Goal: Task Accomplishment & Management: Manage account settings

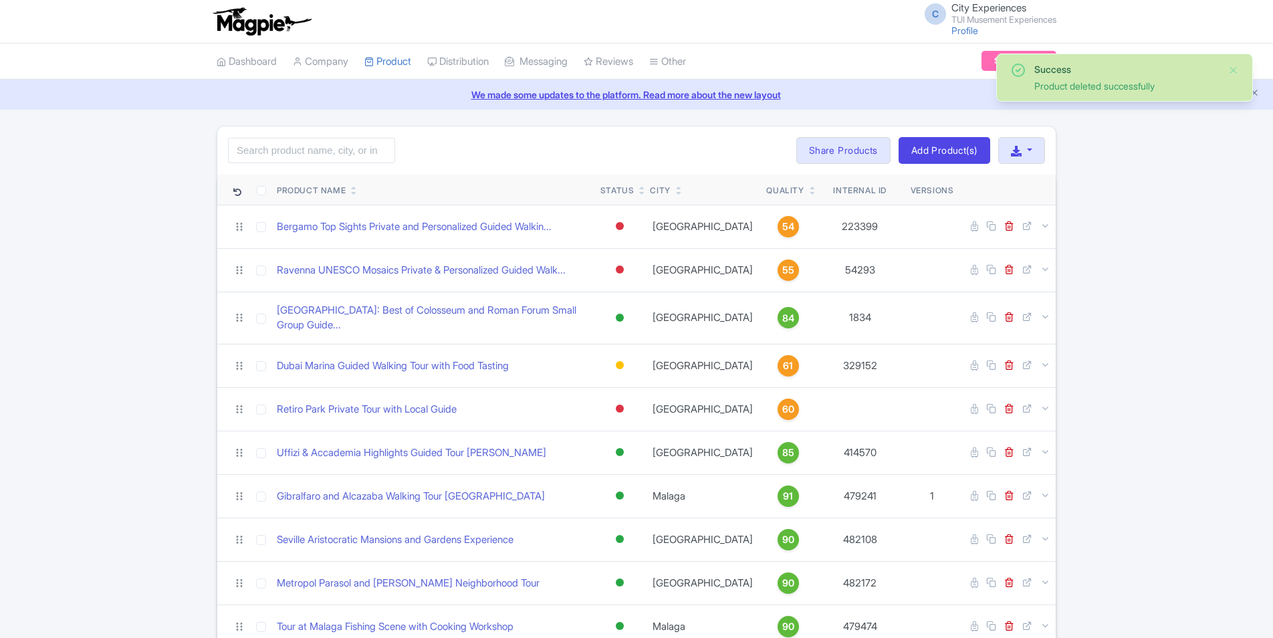
click at [810, 195] on icon at bounding box center [813, 193] width 6 height 8
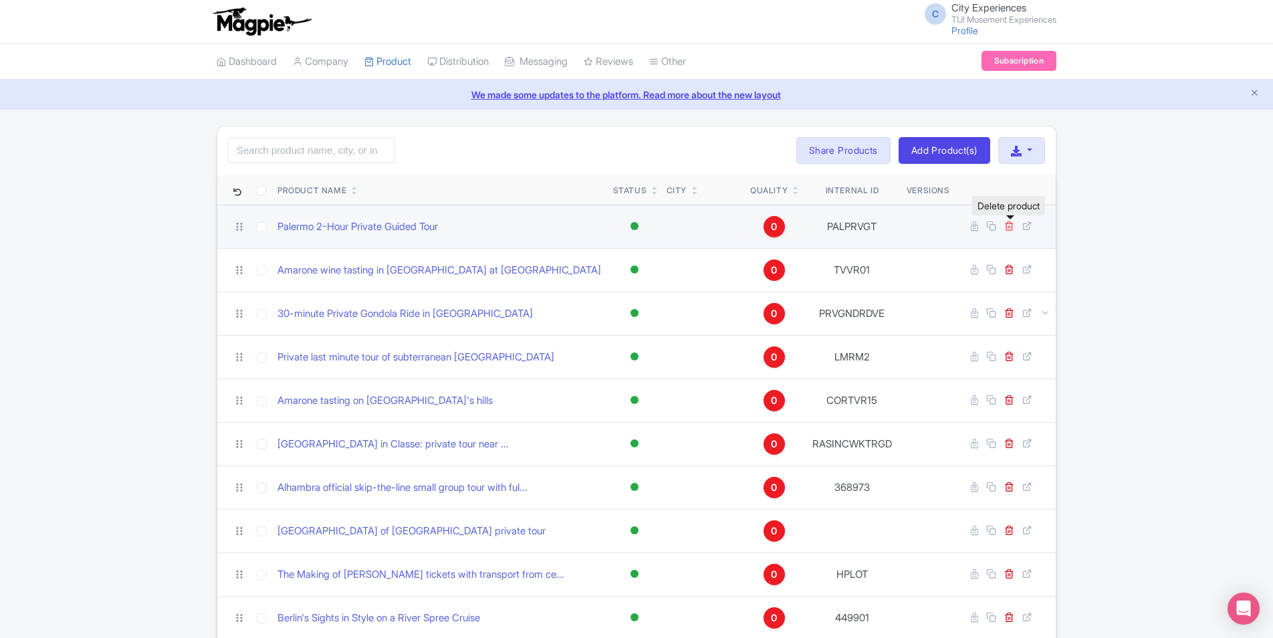
click at [1009, 226] on icon at bounding box center [1009, 226] width 10 height 10
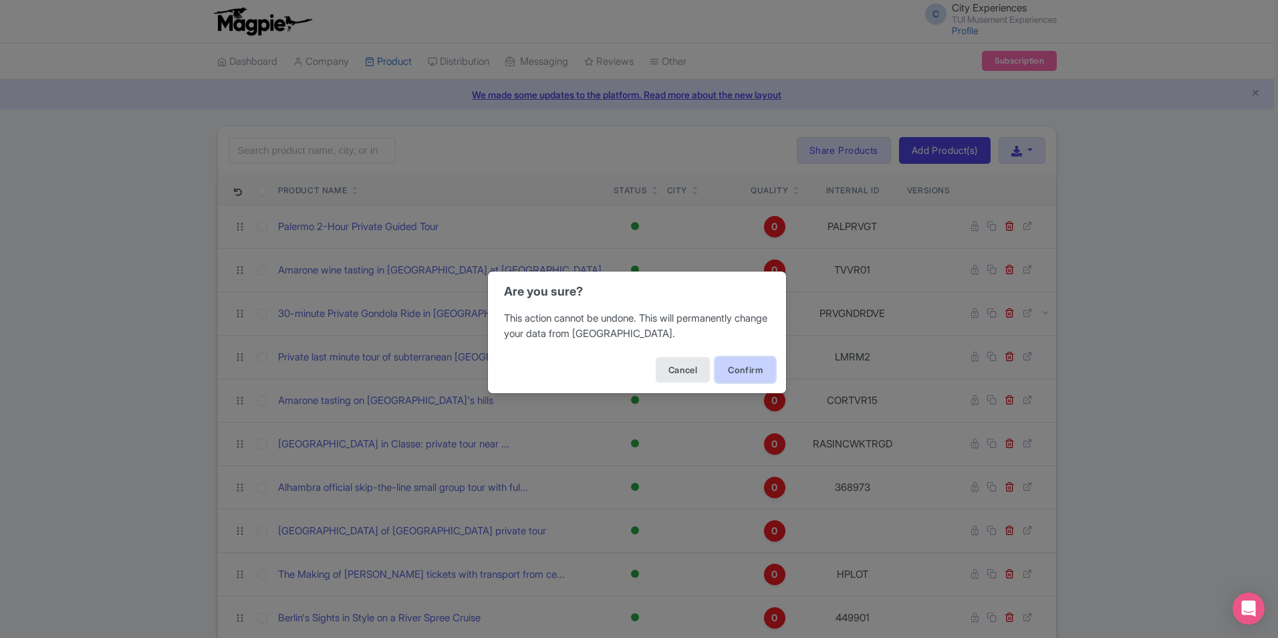
click at [743, 362] on button "Confirm" at bounding box center [745, 369] width 60 height 25
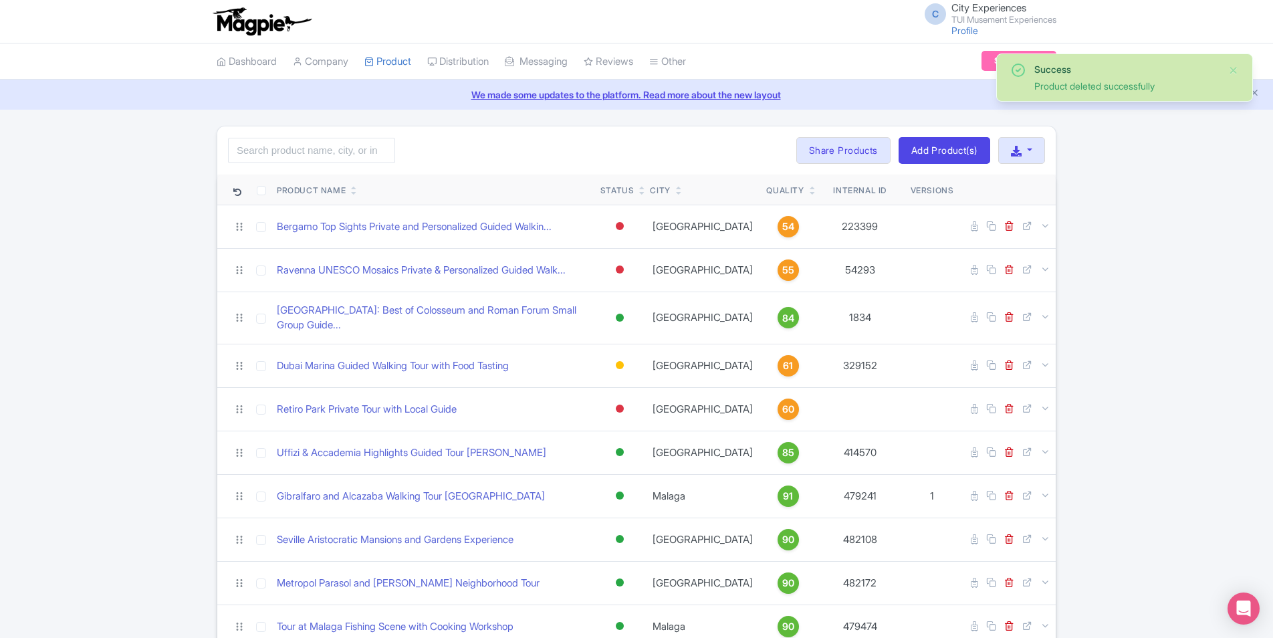
click at [810, 195] on icon at bounding box center [813, 193] width 6 height 8
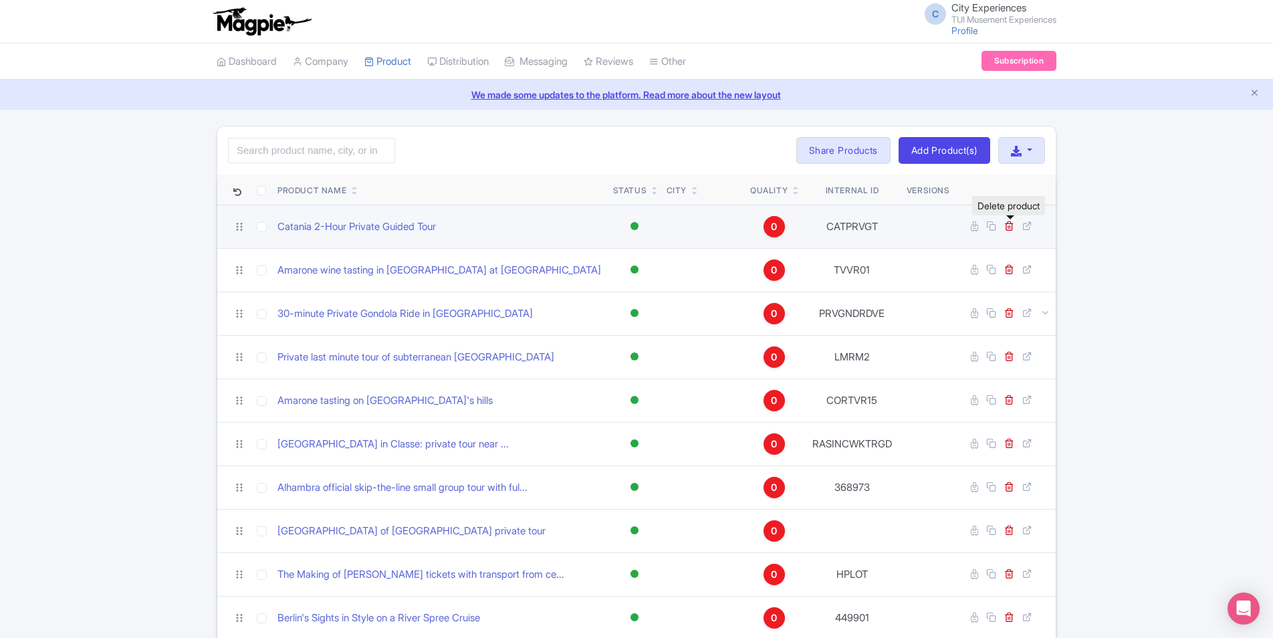
click at [1015, 225] on link at bounding box center [1010, 226] width 13 height 13
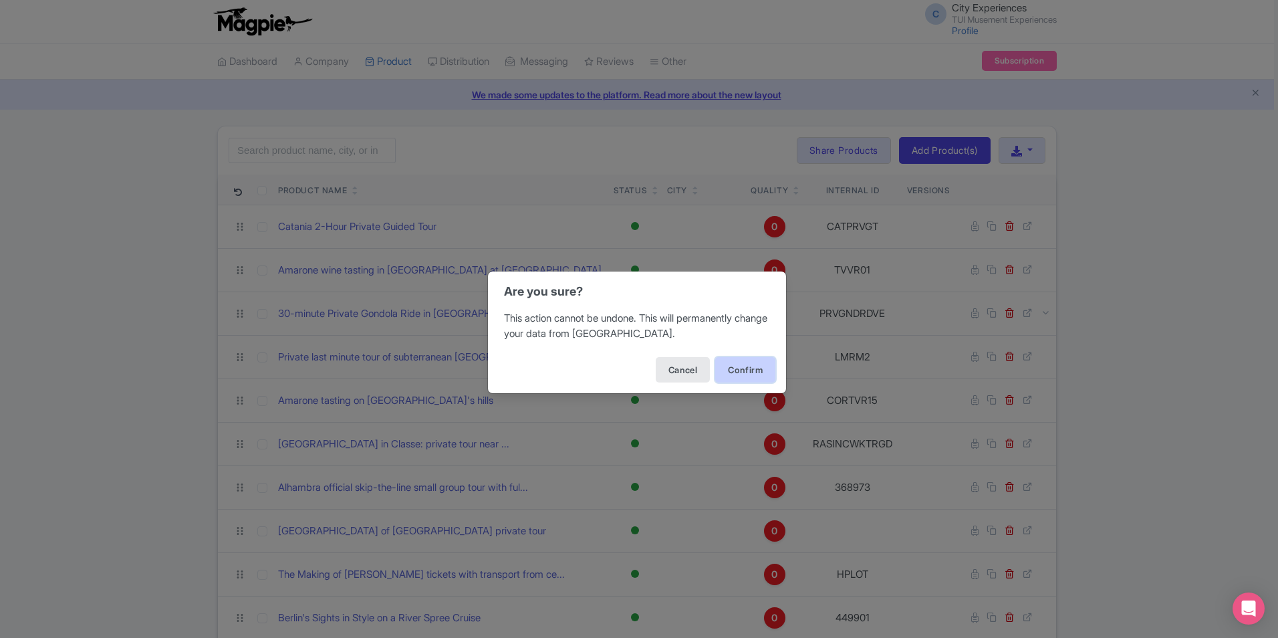
click at [753, 365] on button "Confirm" at bounding box center [745, 369] width 60 height 25
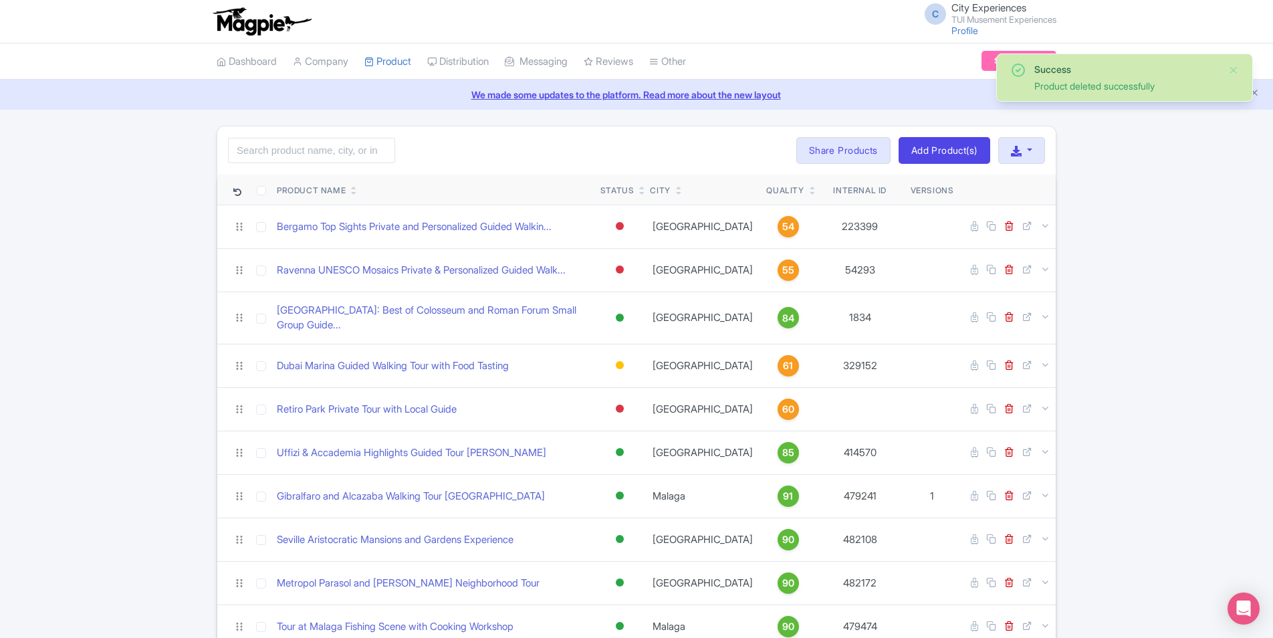
click at [810, 195] on icon at bounding box center [813, 193] width 6 height 8
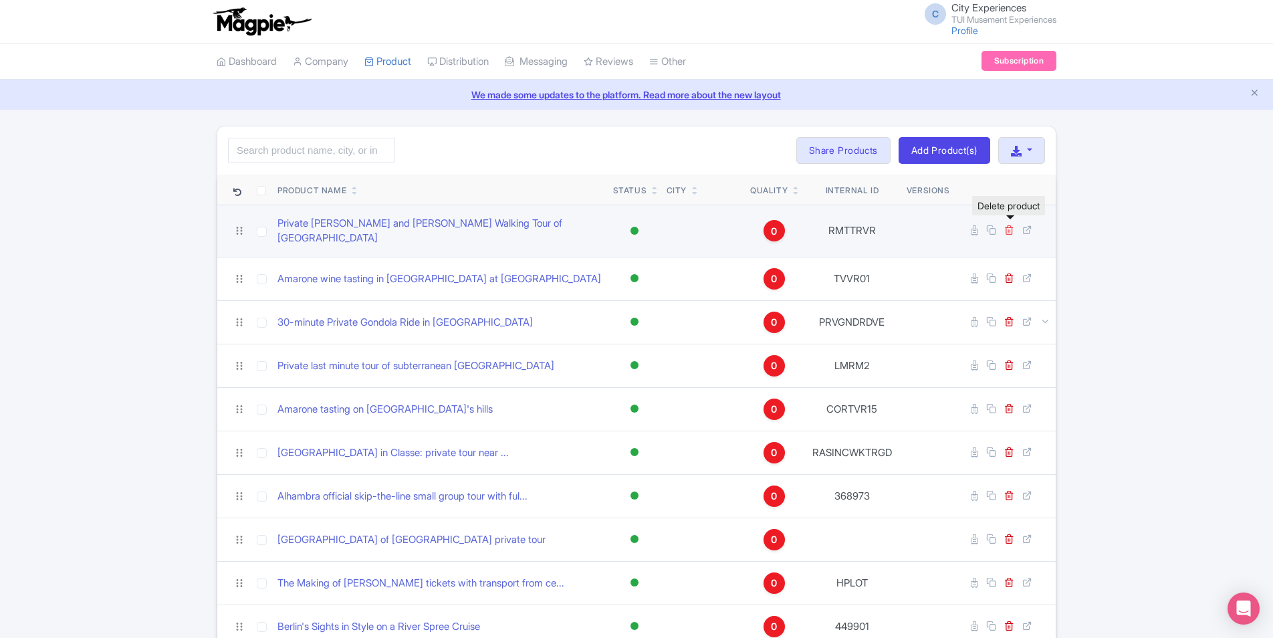
click at [1011, 225] on icon at bounding box center [1009, 230] width 10 height 10
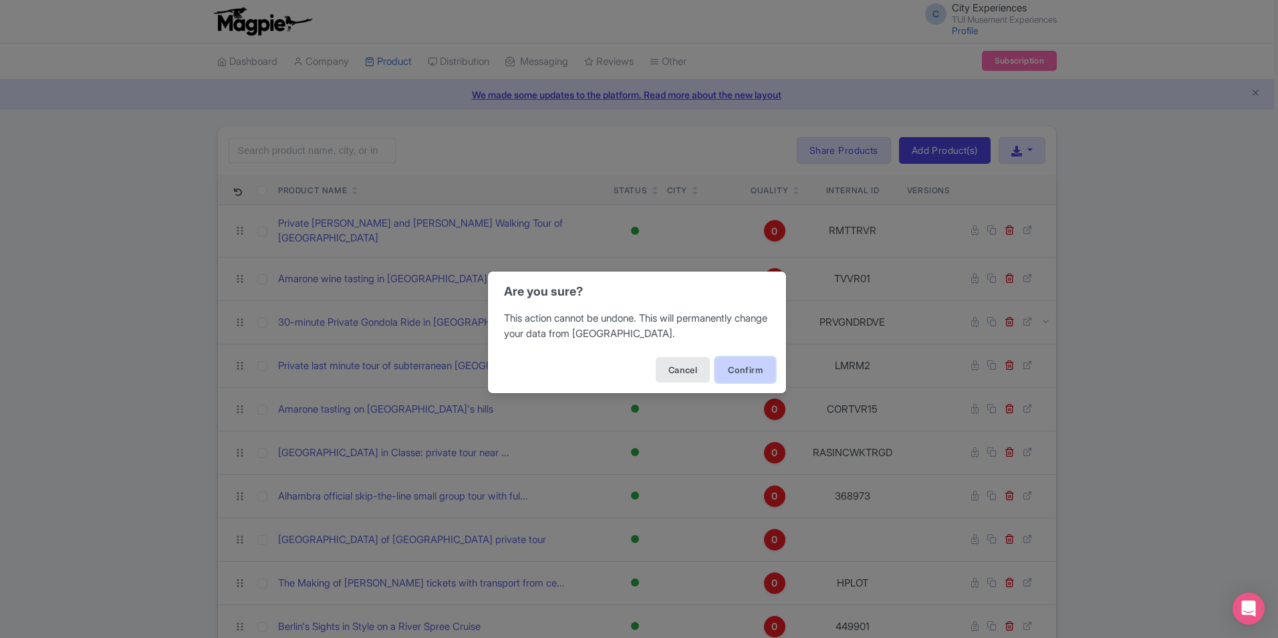
click at [757, 381] on button "Confirm" at bounding box center [745, 369] width 60 height 25
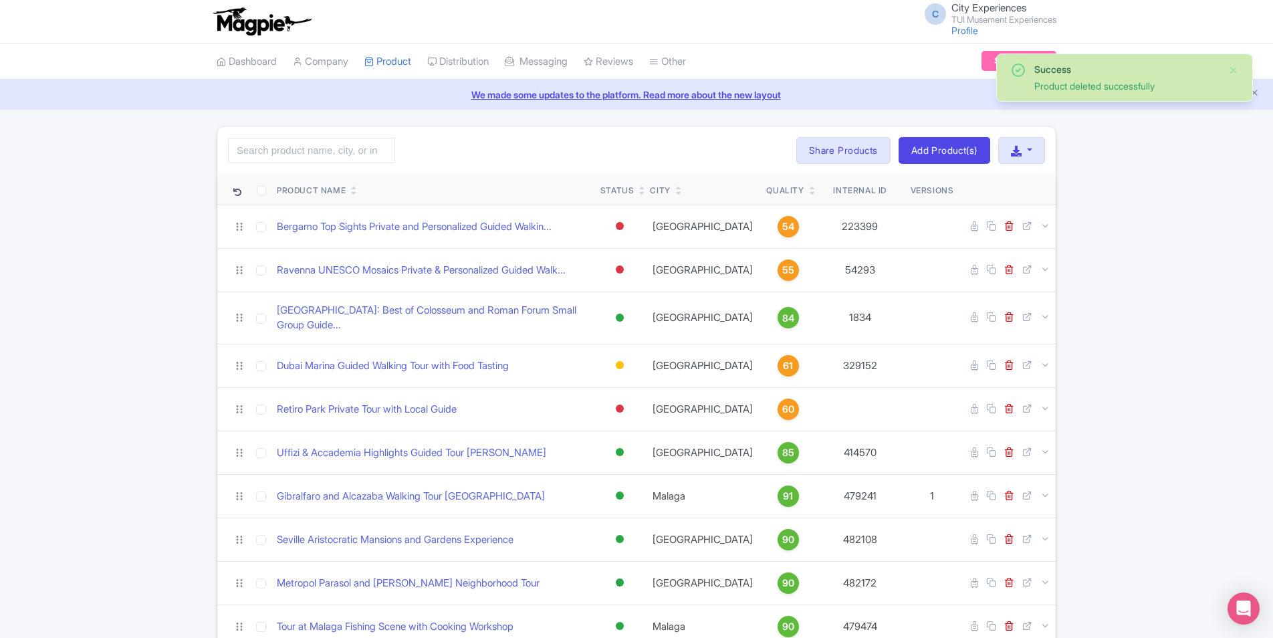
click at [810, 197] on icon at bounding box center [813, 193] width 6 height 8
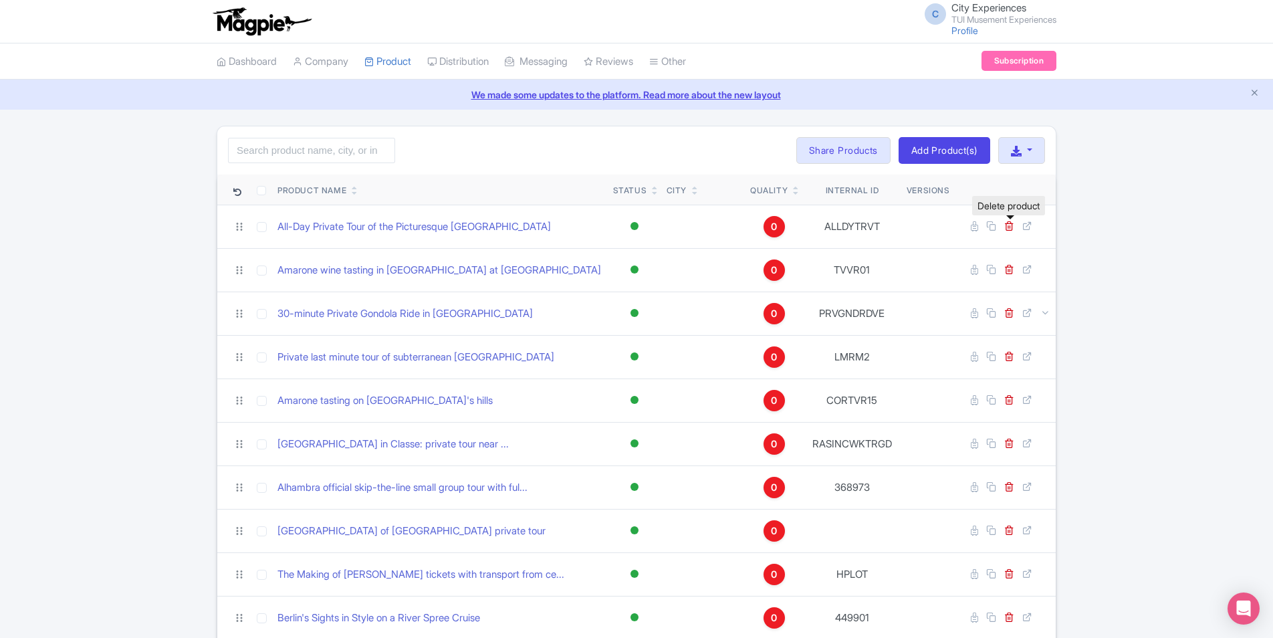
click at [1013, 224] on icon at bounding box center [1009, 226] width 10 height 10
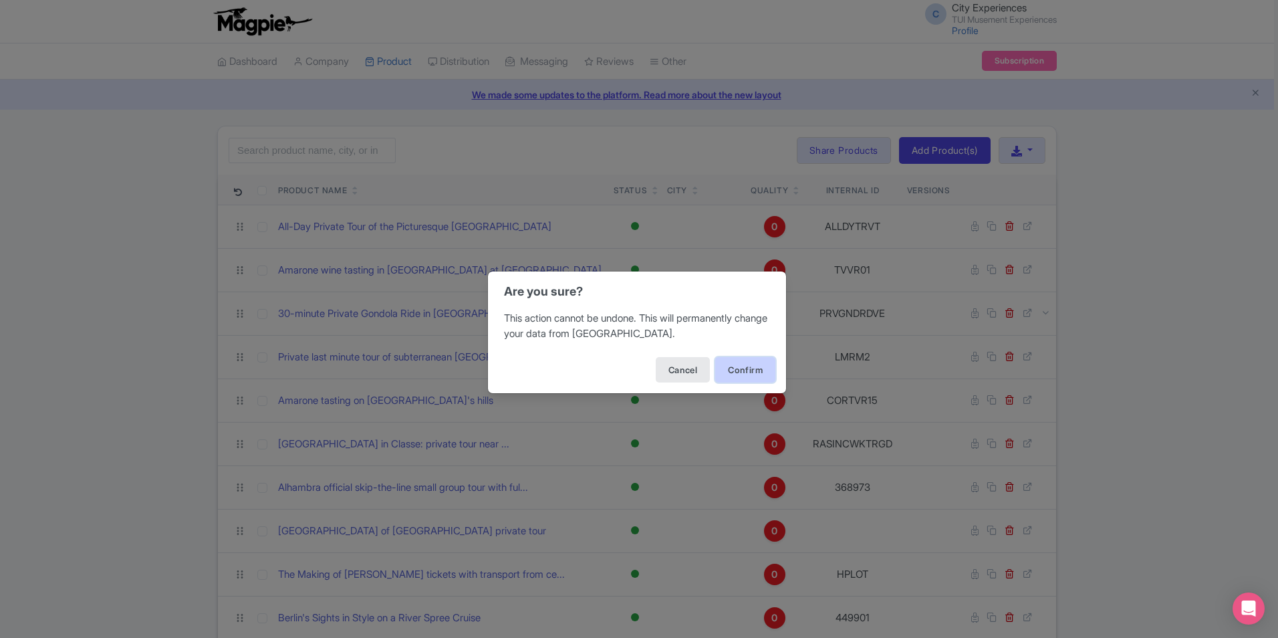
click at [737, 364] on button "Confirm" at bounding box center [745, 369] width 60 height 25
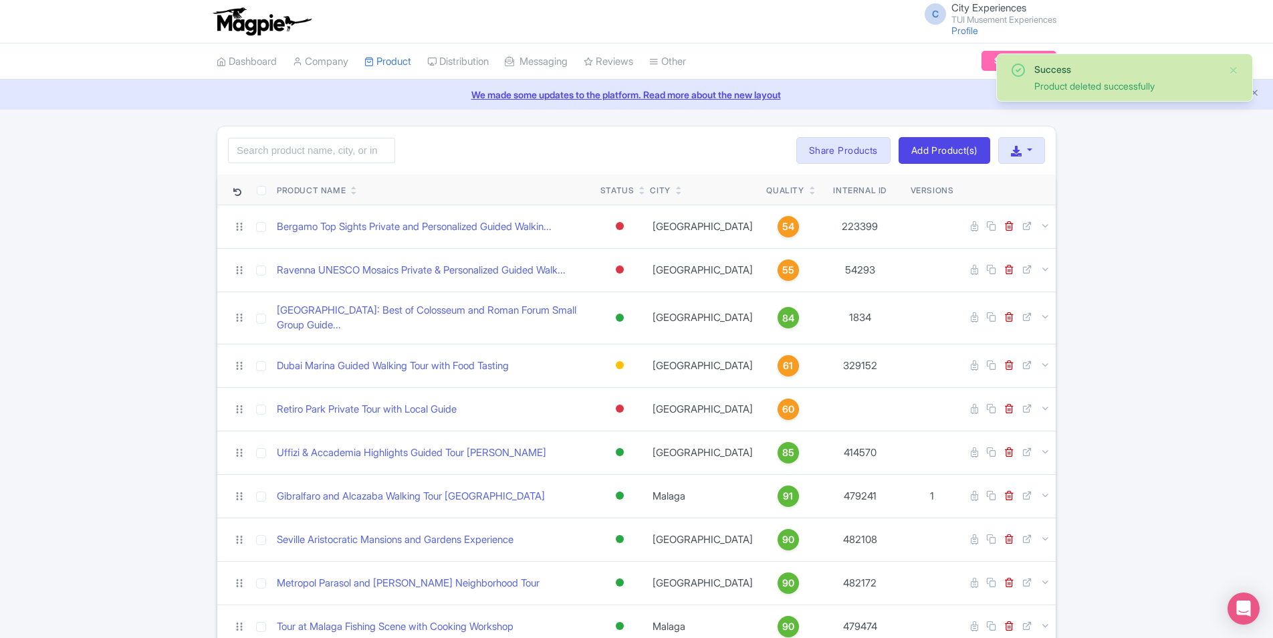
click at [810, 191] on icon at bounding box center [813, 193] width 6 height 8
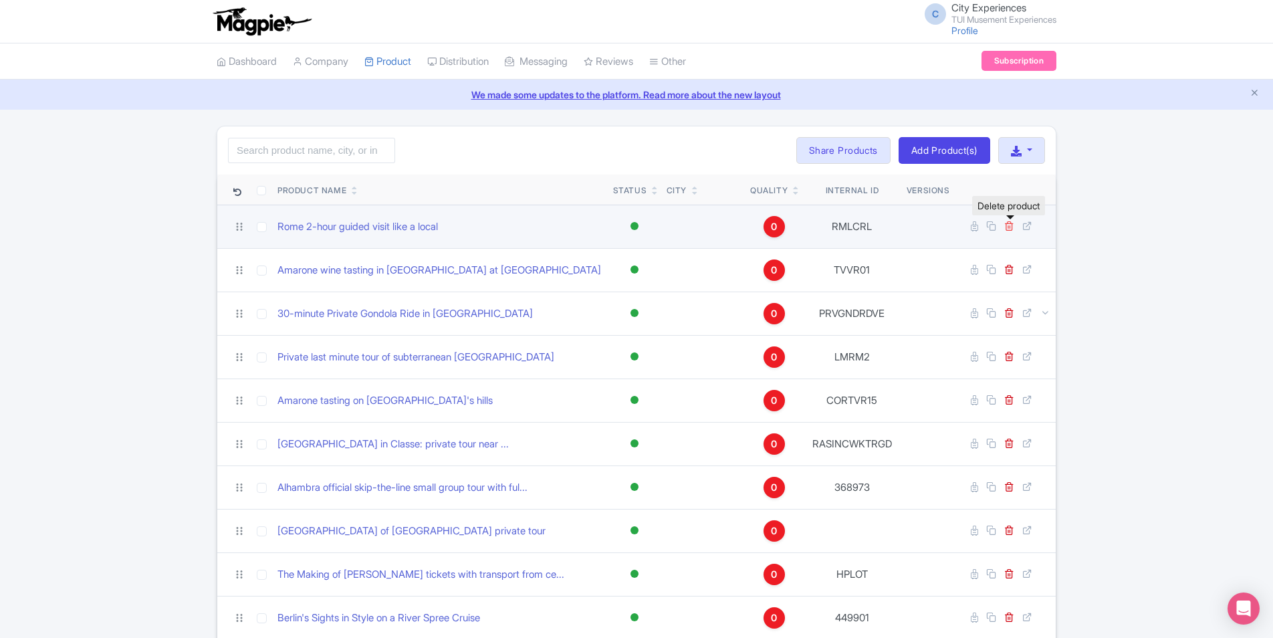
click at [1009, 225] on icon at bounding box center [1009, 226] width 10 height 10
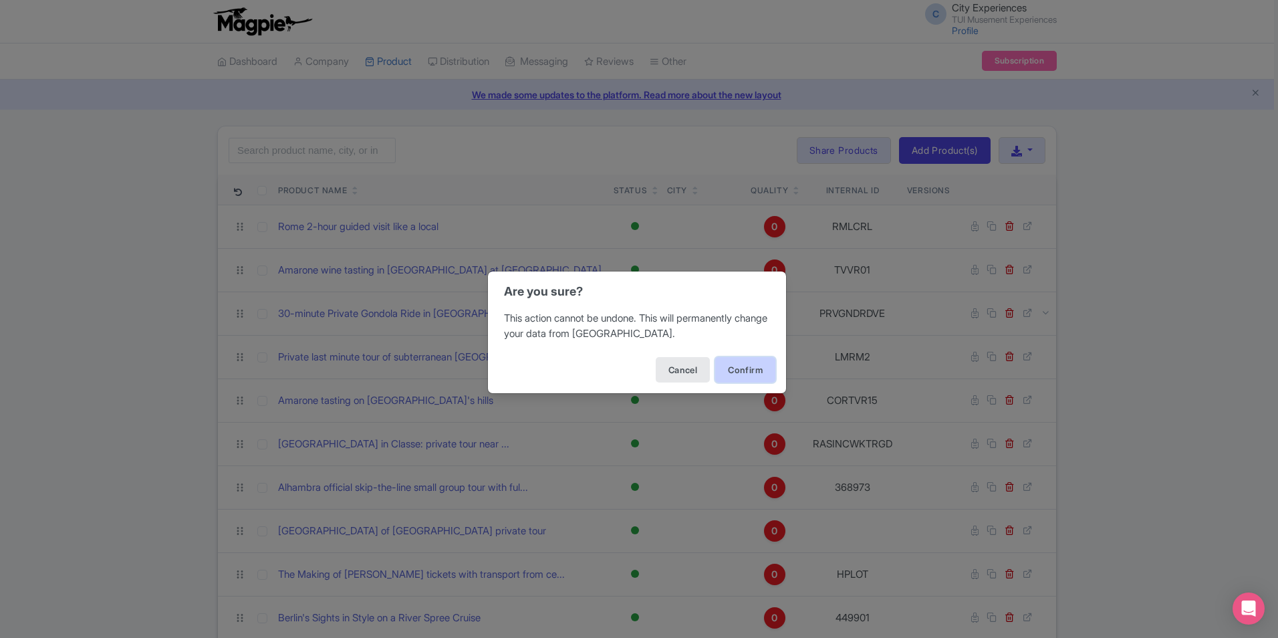
click at [759, 364] on button "Confirm" at bounding box center [745, 369] width 60 height 25
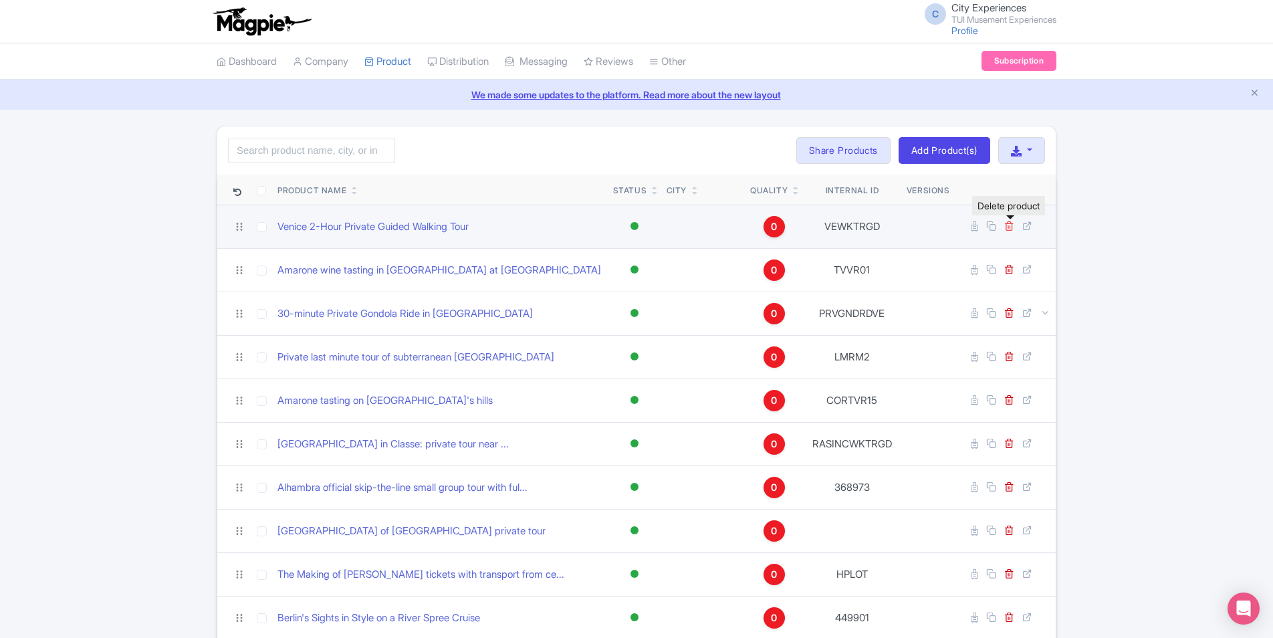
click at [1009, 226] on icon at bounding box center [1009, 226] width 10 height 10
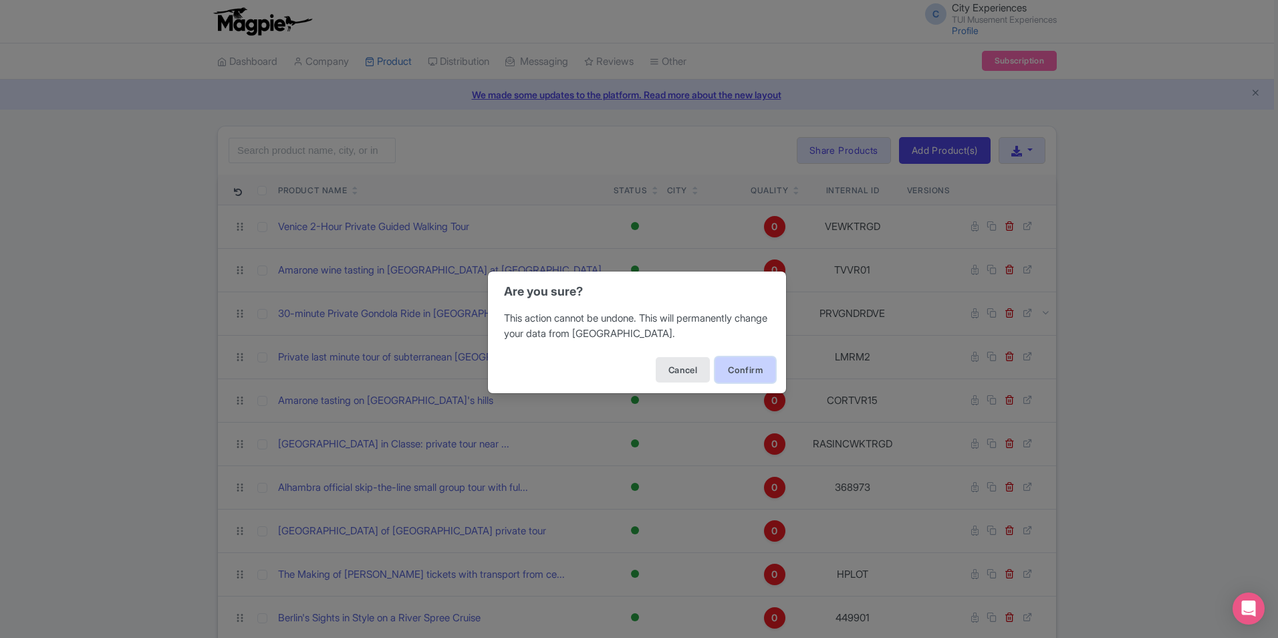
click at [743, 366] on button "Confirm" at bounding box center [745, 369] width 60 height 25
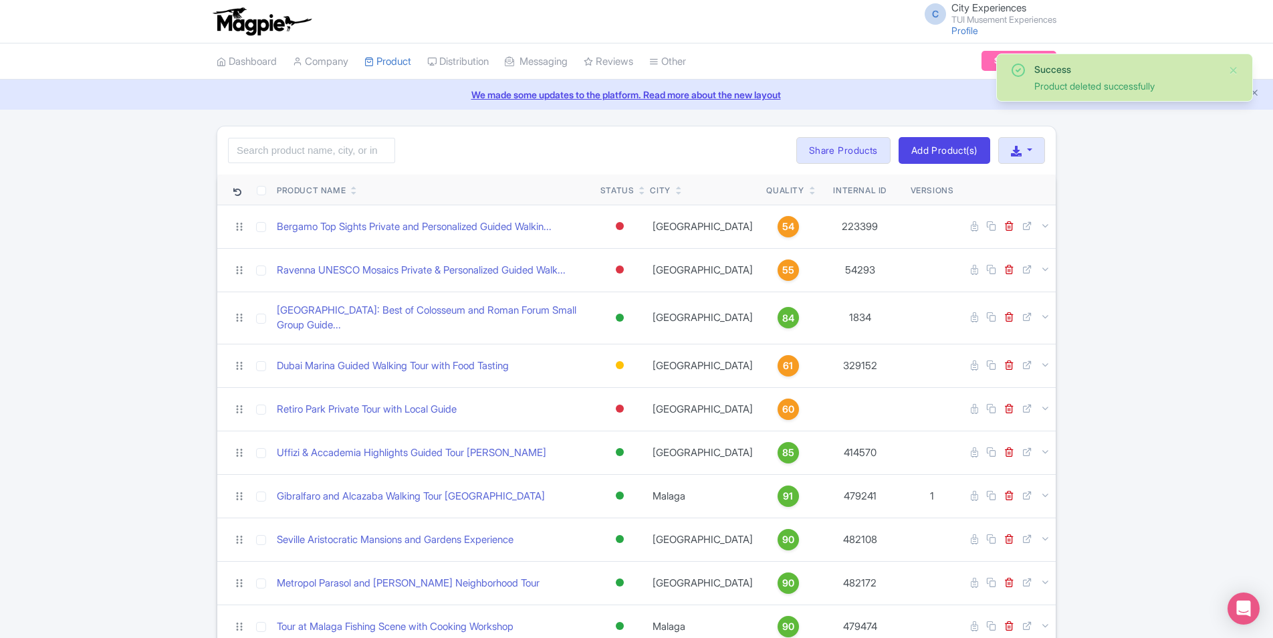
click at [810, 195] on icon at bounding box center [813, 193] width 6 height 8
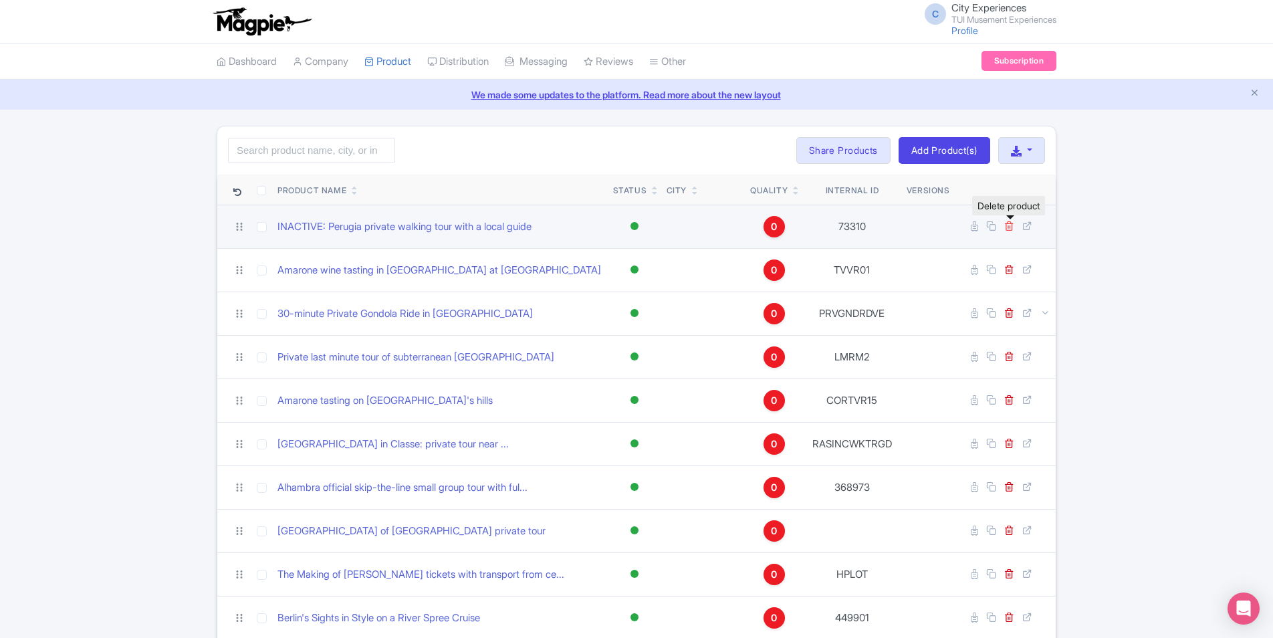
click at [1010, 228] on icon at bounding box center [1009, 226] width 10 height 10
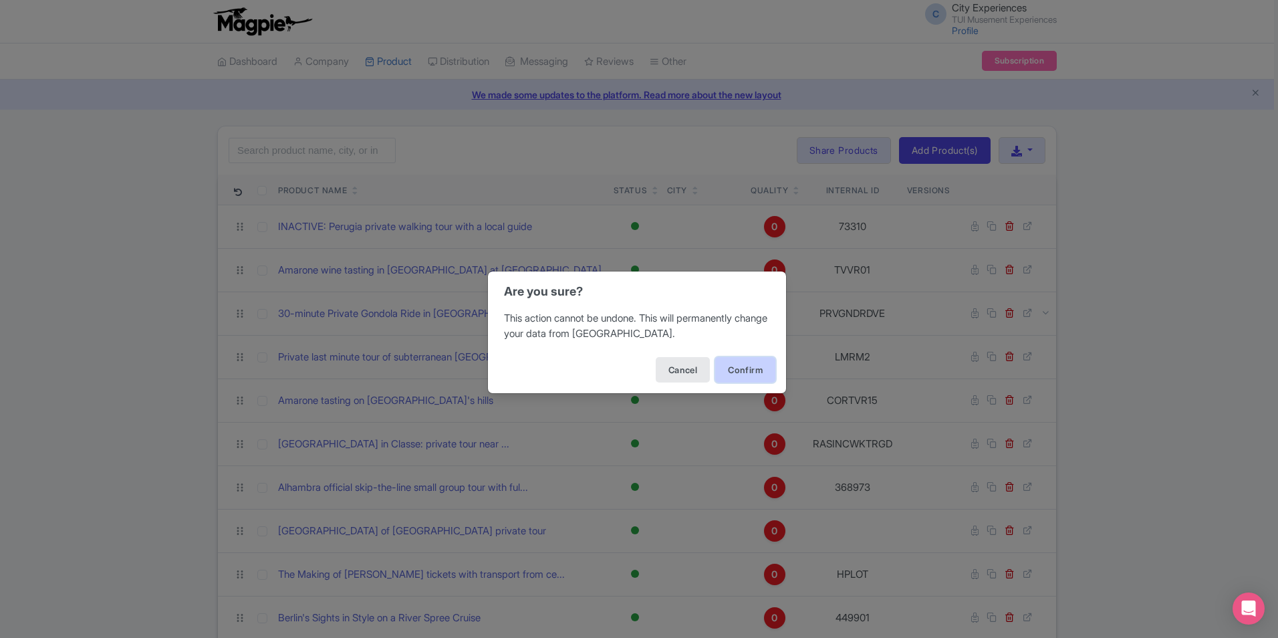
click at [753, 359] on button "Confirm" at bounding box center [745, 369] width 60 height 25
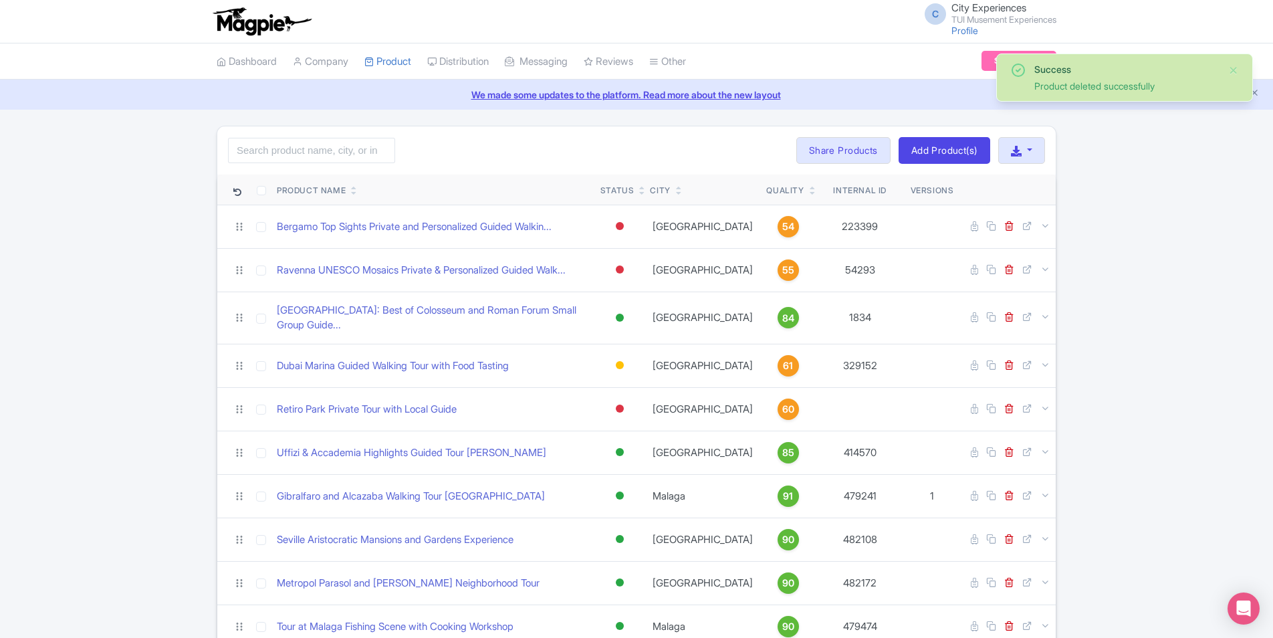
click at [810, 195] on icon at bounding box center [813, 193] width 6 height 8
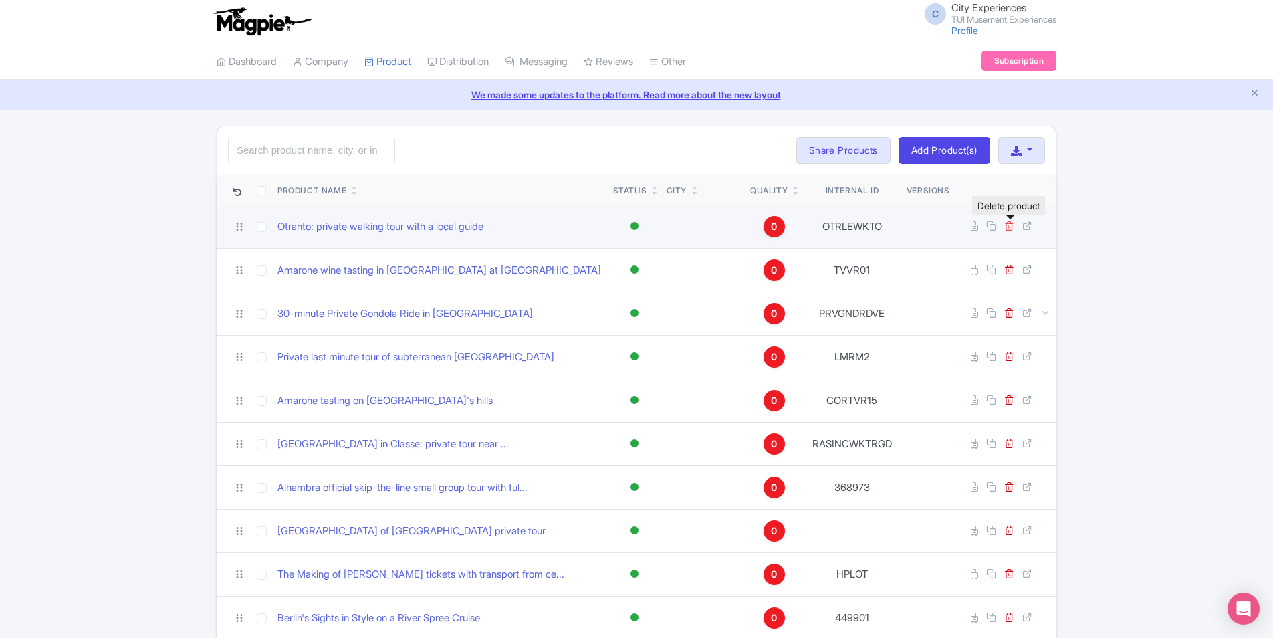
click at [1011, 222] on icon at bounding box center [1009, 226] width 10 height 10
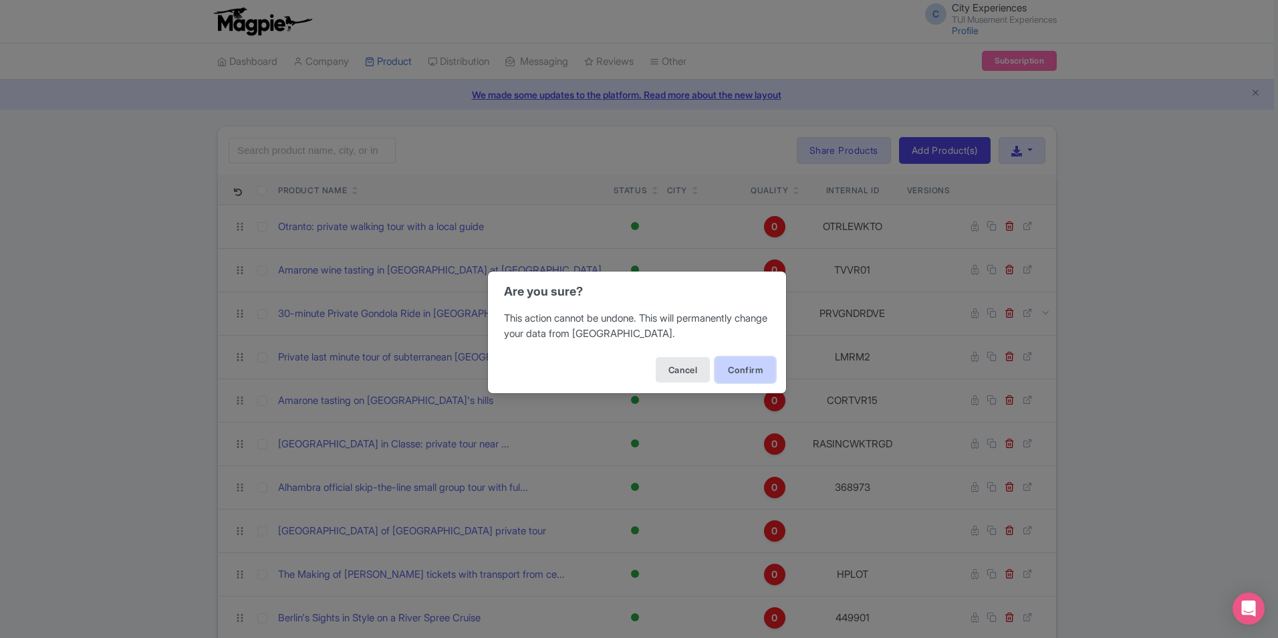
click at [741, 373] on button "Confirm" at bounding box center [745, 369] width 60 height 25
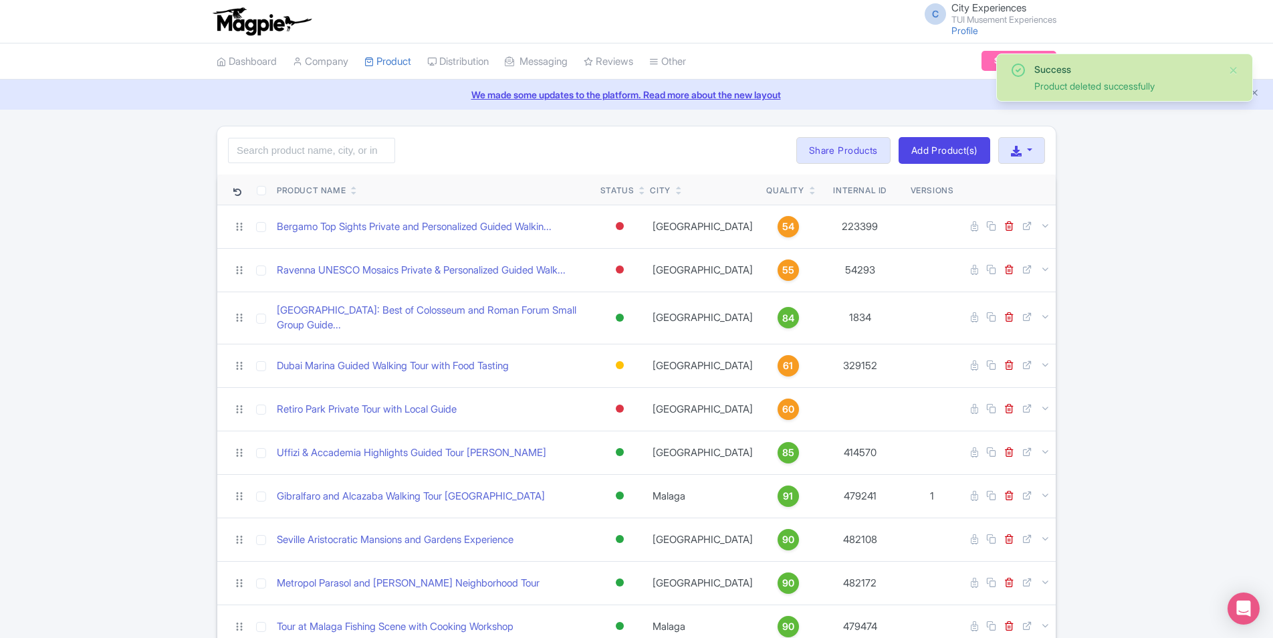
click at [810, 194] on icon at bounding box center [813, 193] width 6 height 8
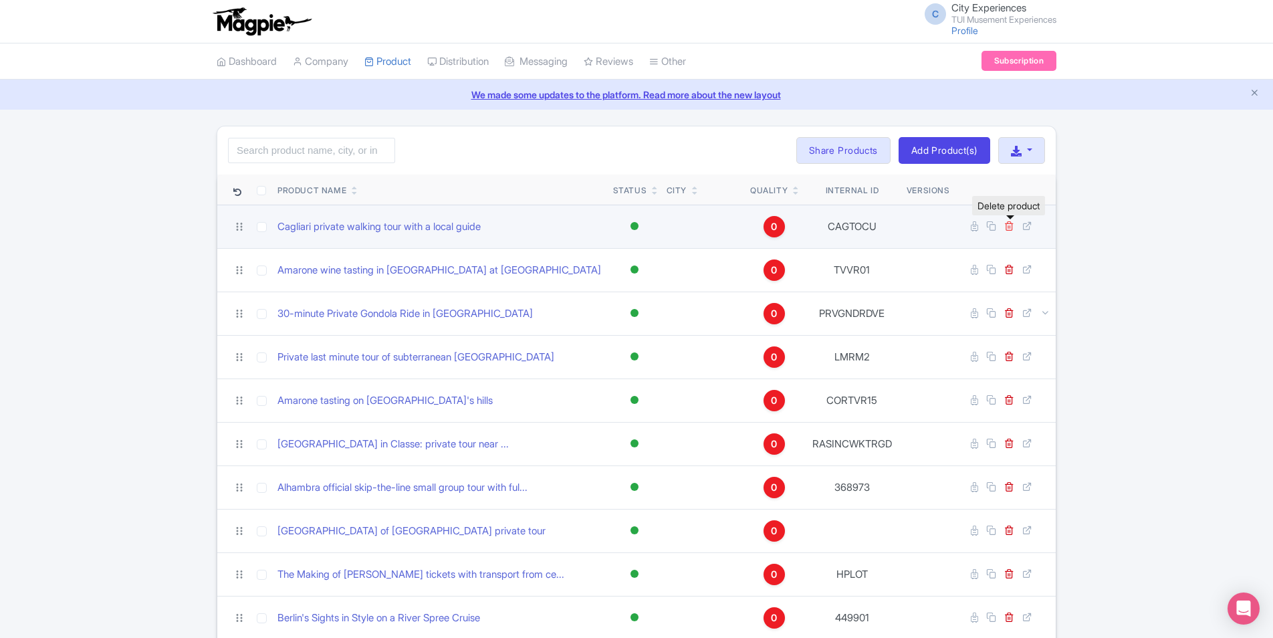
click at [1011, 228] on icon at bounding box center [1009, 226] width 10 height 10
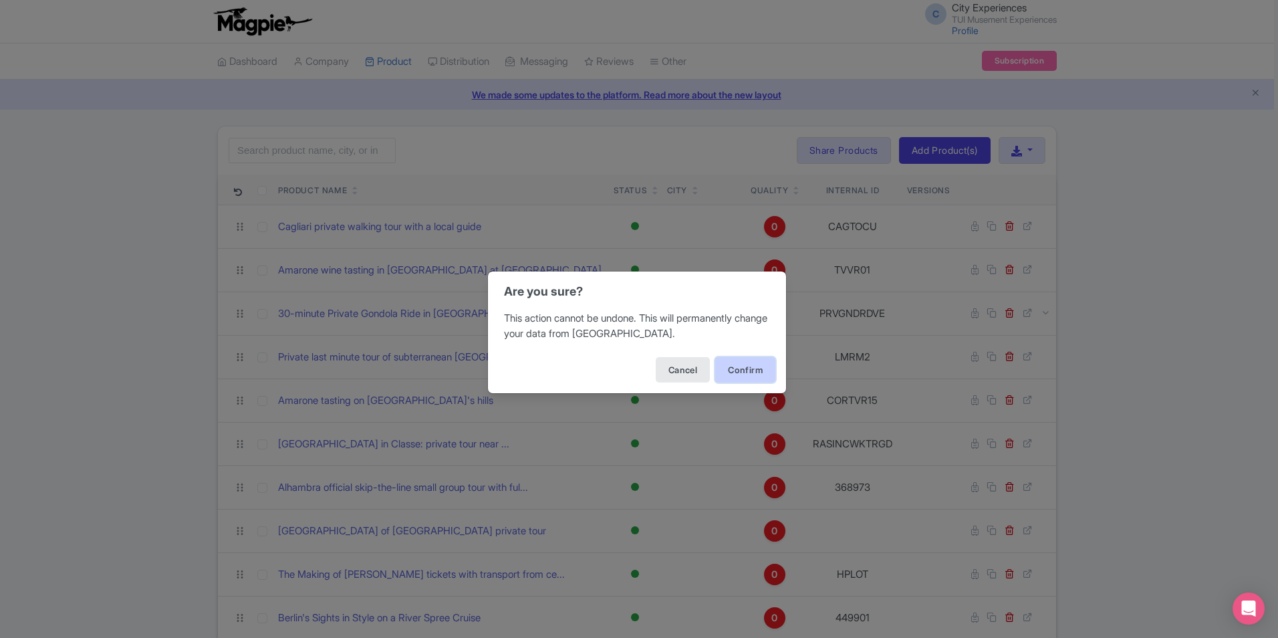
click at [758, 376] on button "Confirm" at bounding box center [745, 369] width 60 height 25
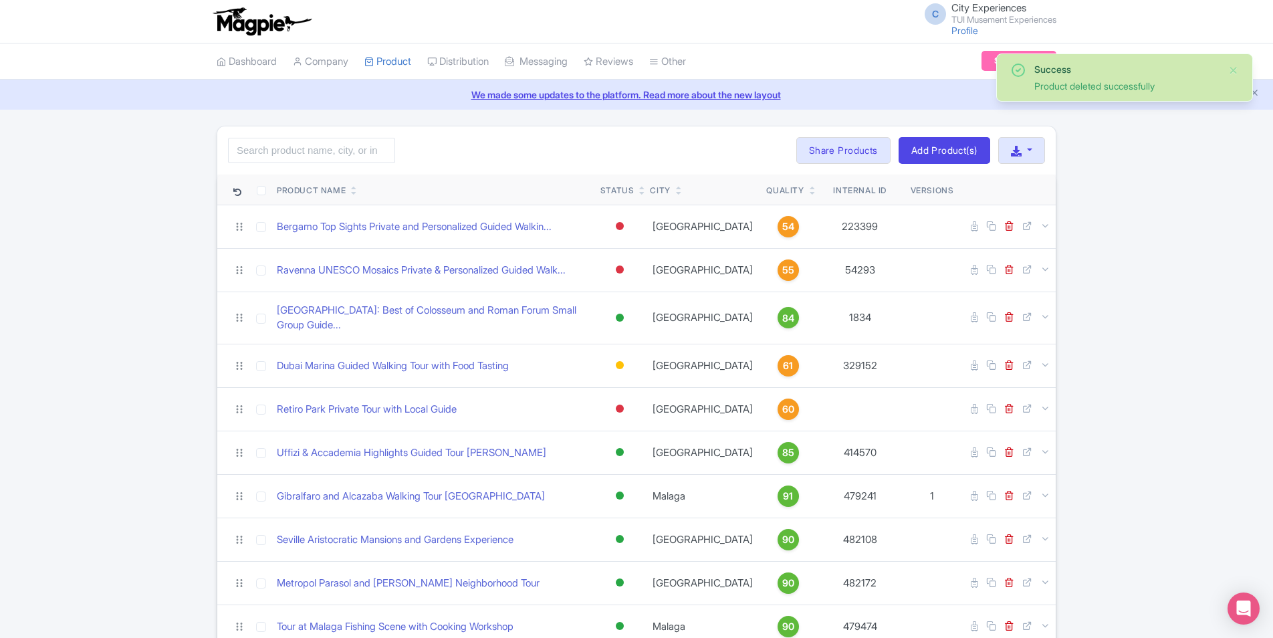
click at [810, 195] on icon at bounding box center [813, 193] width 6 height 8
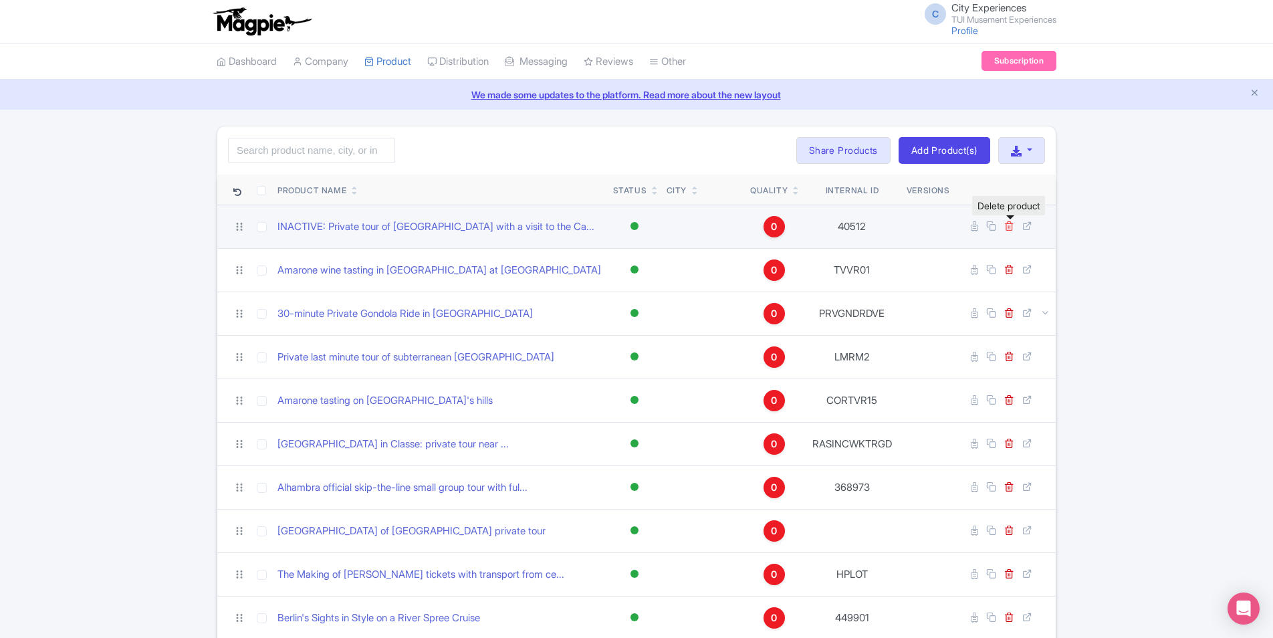
click at [1013, 223] on icon at bounding box center [1009, 226] width 10 height 10
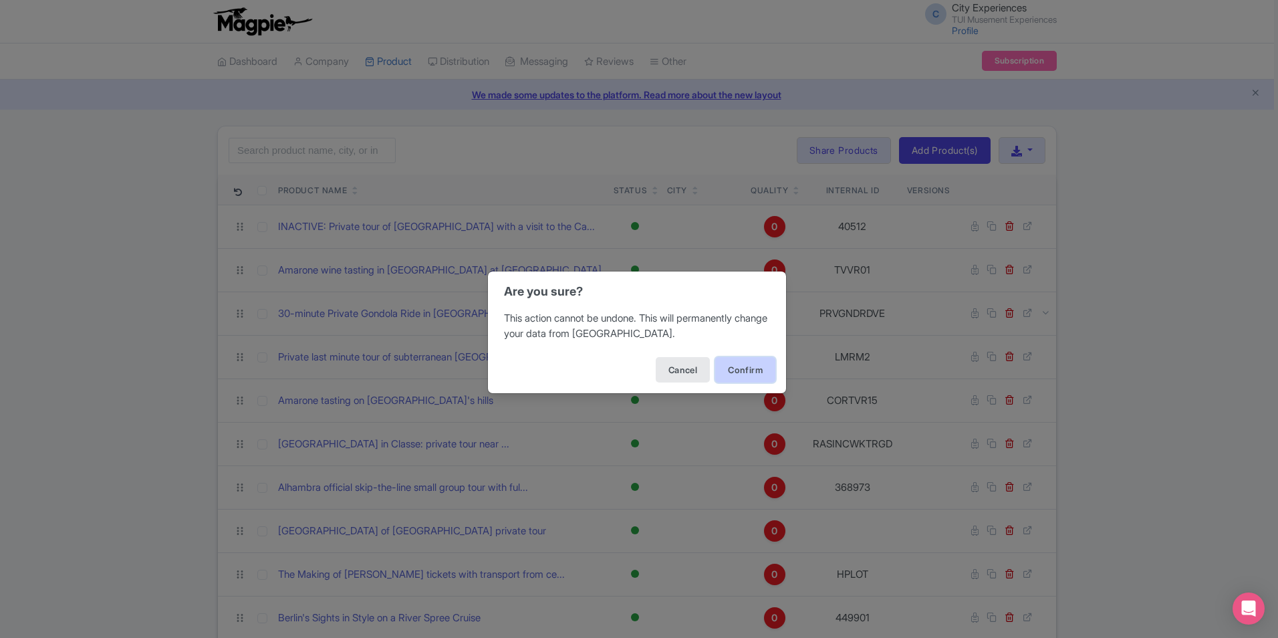
click at [755, 375] on button "Confirm" at bounding box center [745, 369] width 60 height 25
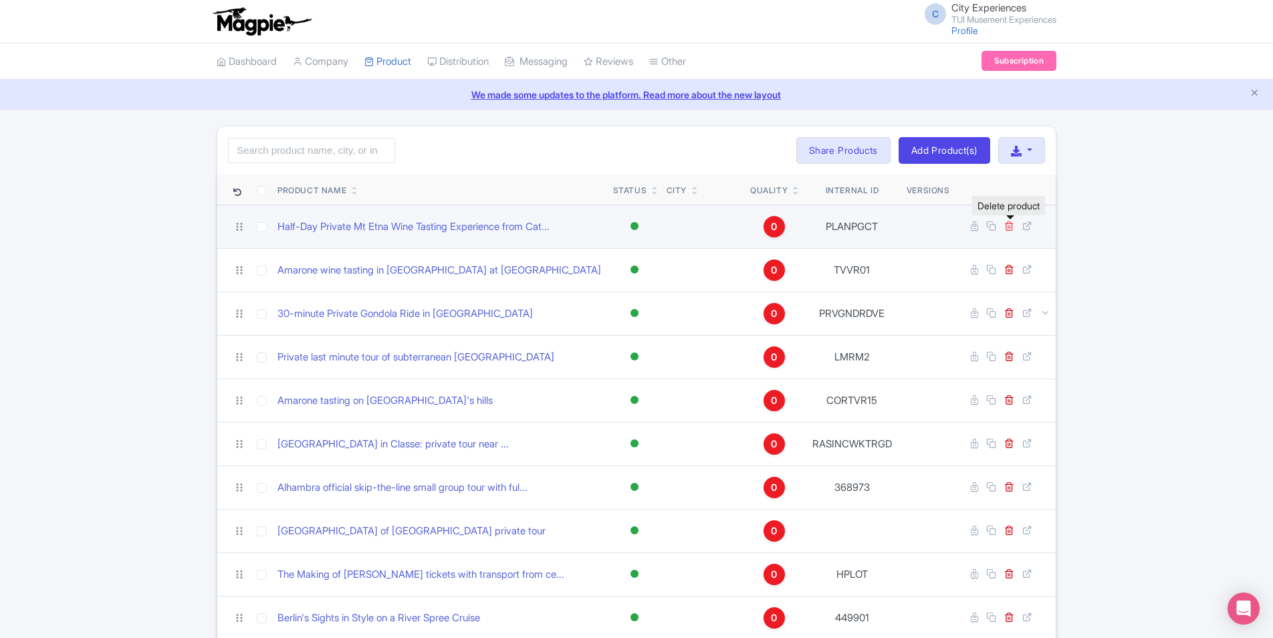
click at [1010, 225] on icon at bounding box center [1009, 226] width 10 height 10
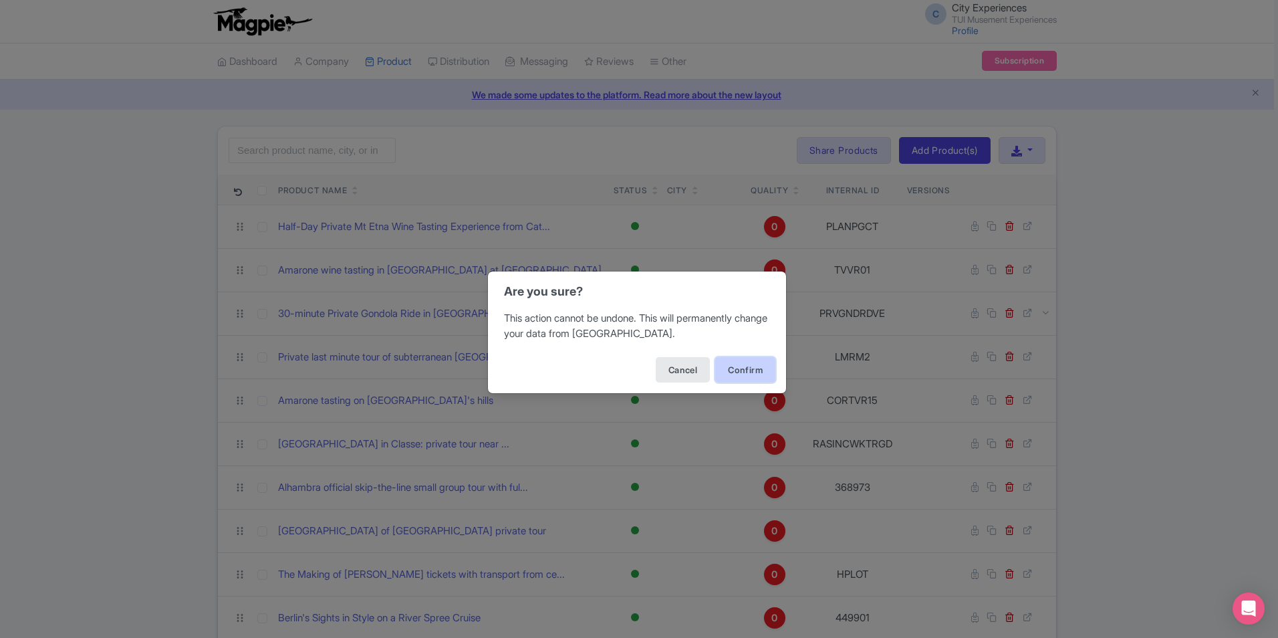
click at [747, 373] on button "Confirm" at bounding box center [745, 369] width 60 height 25
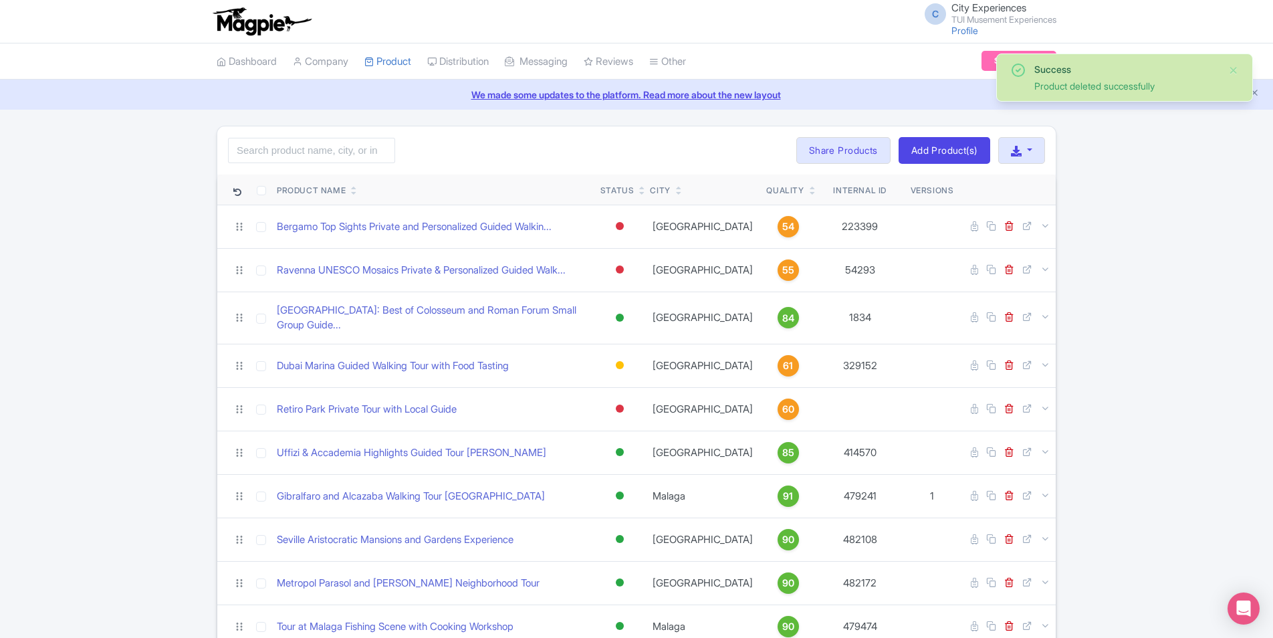
click at [810, 194] on icon at bounding box center [813, 193] width 6 height 8
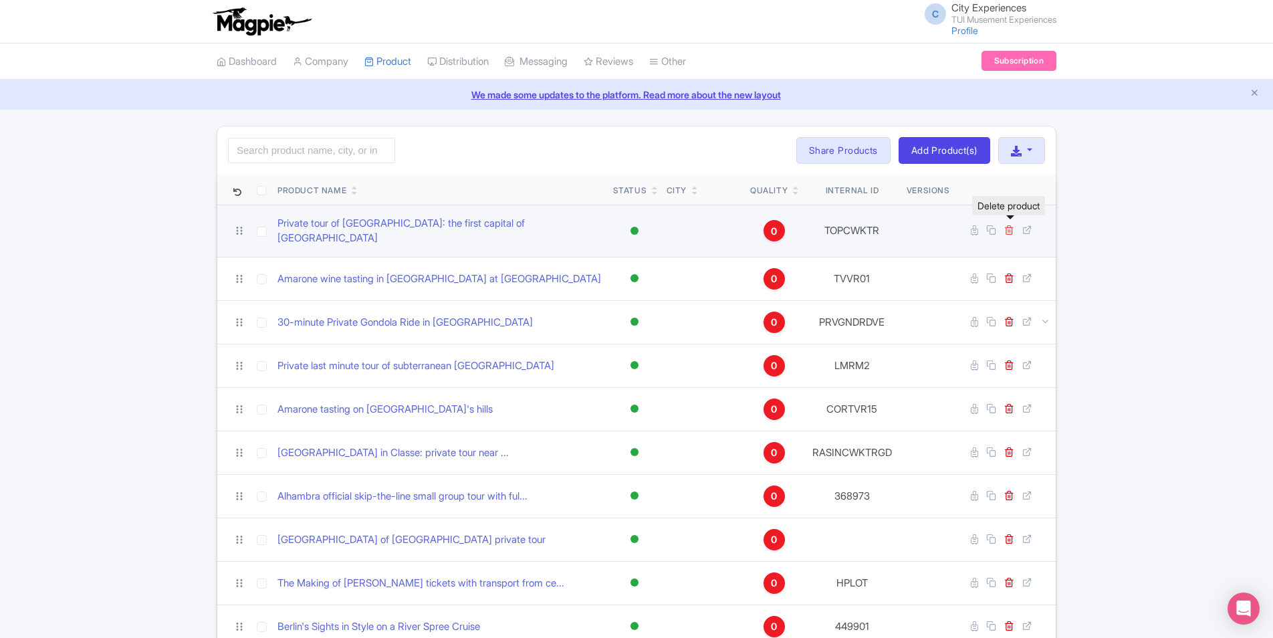
click at [1010, 225] on icon at bounding box center [1009, 230] width 10 height 10
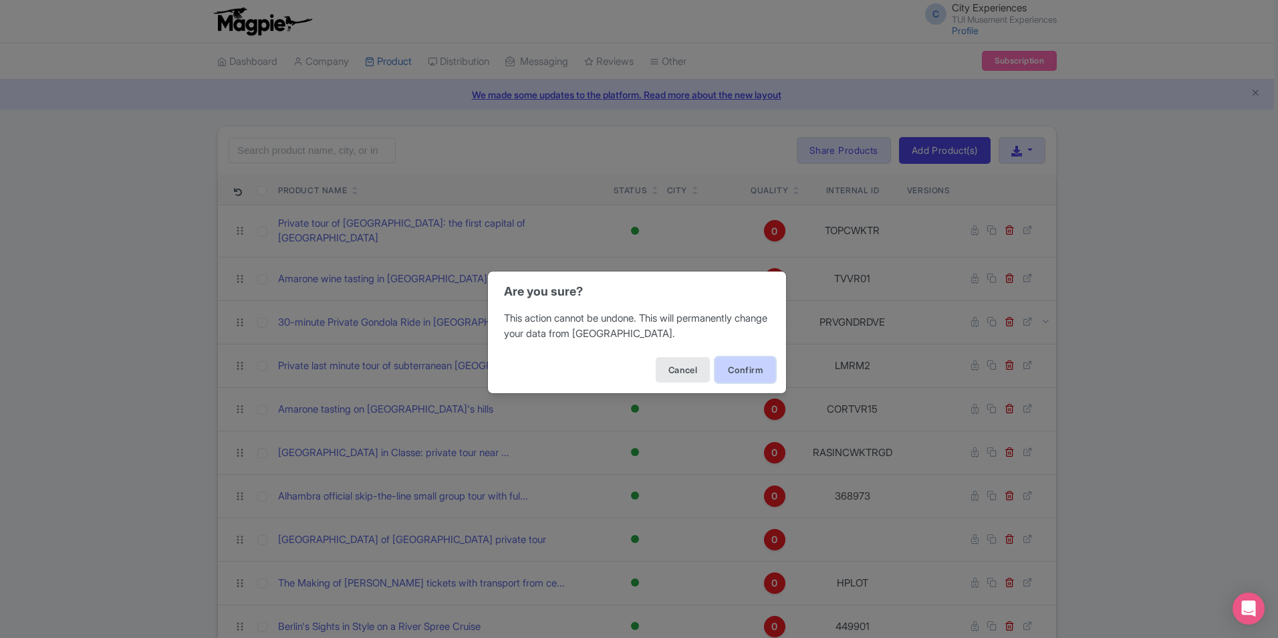
click at [741, 374] on button "Confirm" at bounding box center [745, 369] width 60 height 25
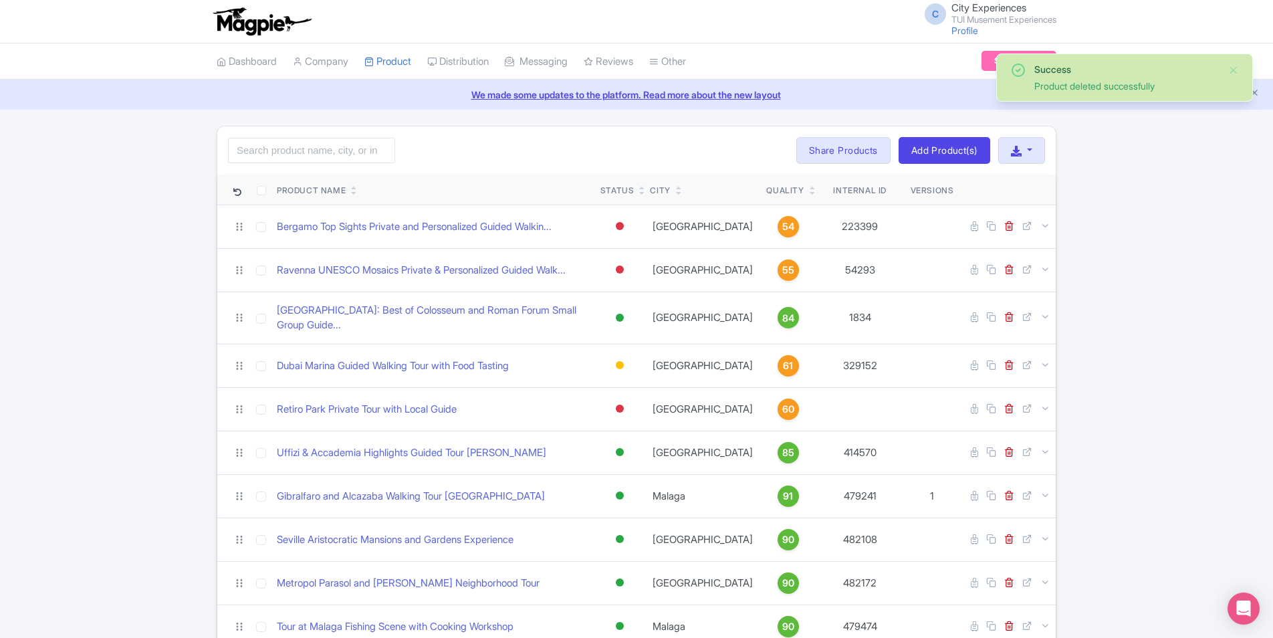
click at [810, 195] on icon at bounding box center [813, 193] width 6 height 8
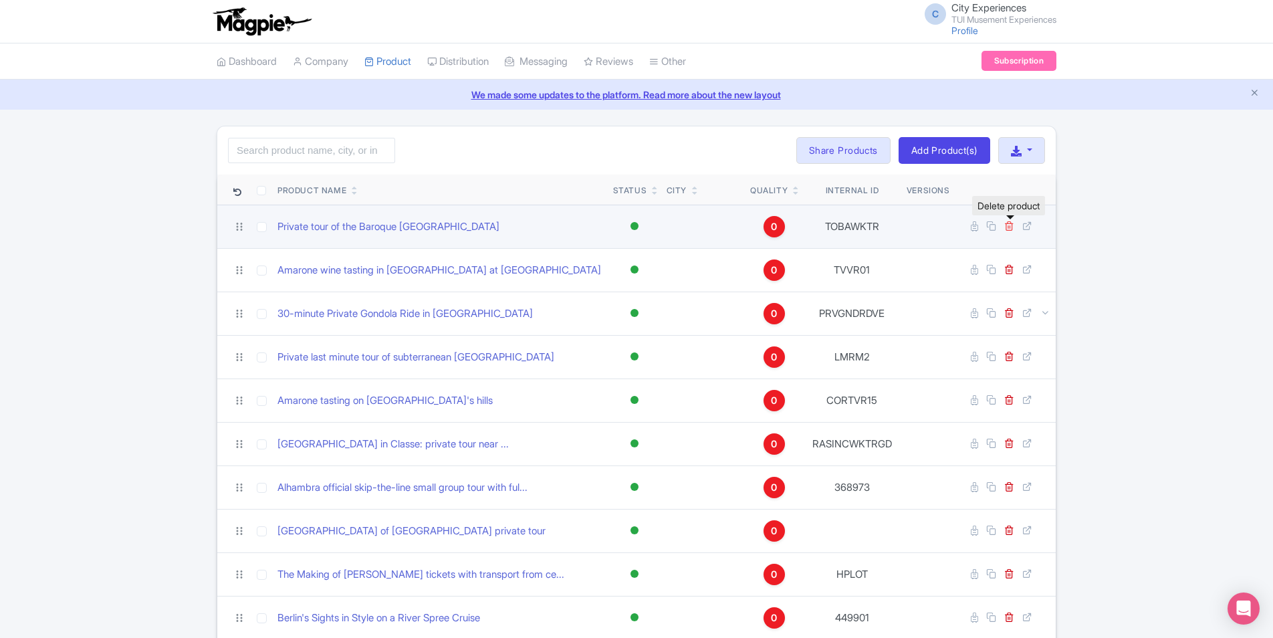
click at [1011, 226] on icon at bounding box center [1009, 226] width 10 height 10
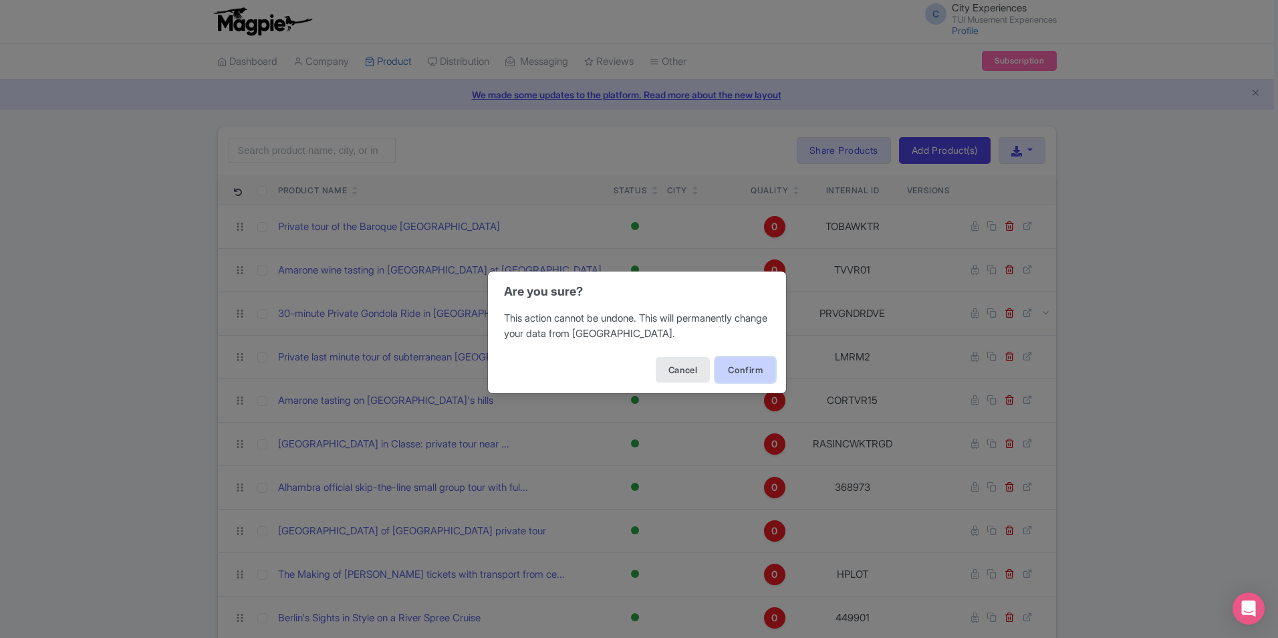
click at [756, 359] on button "Confirm" at bounding box center [745, 369] width 60 height 25
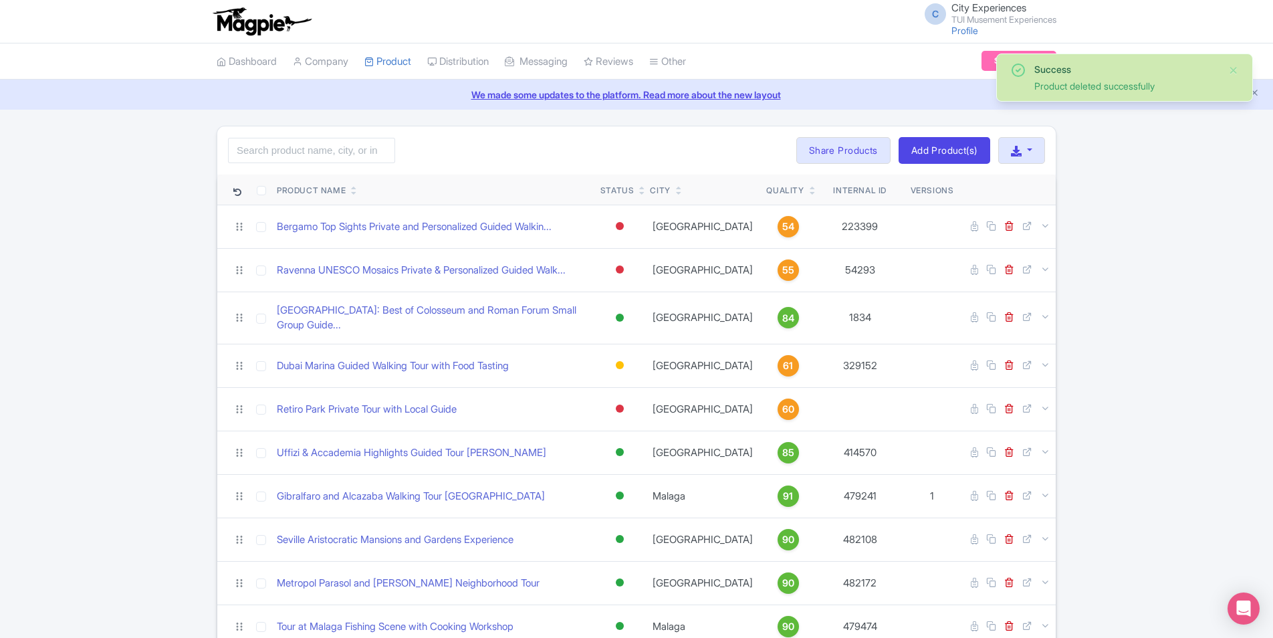
click at [810, 195] on icon at bounding box center [813, 193] width 6 height 8
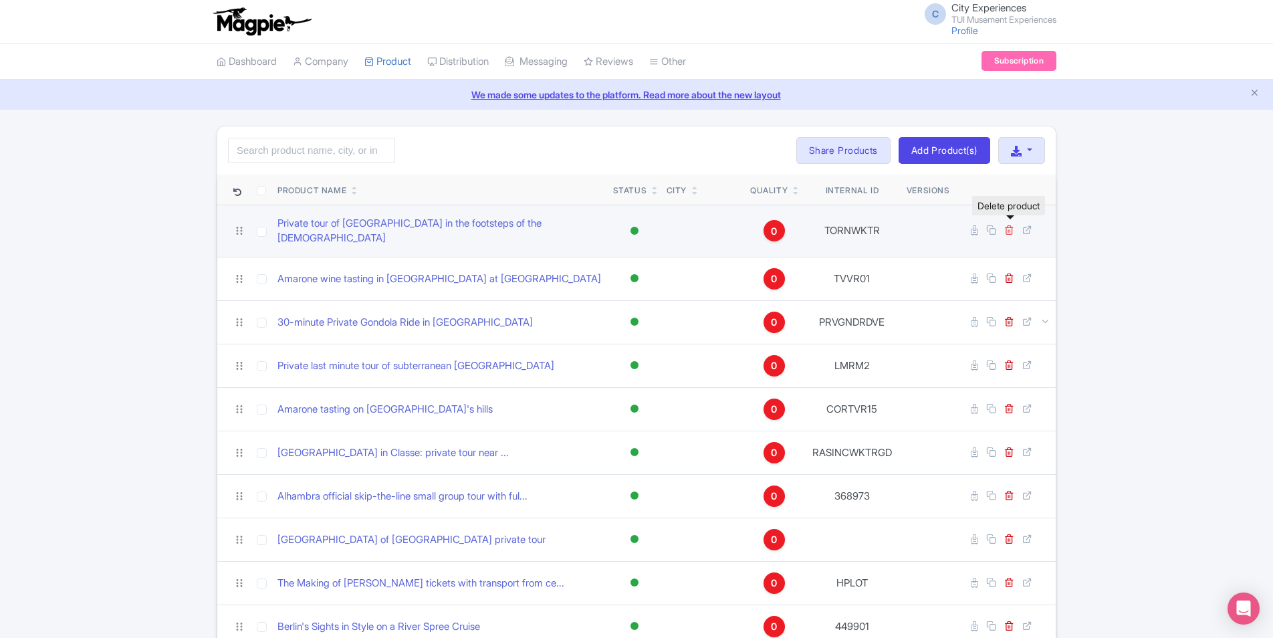
click at [1008, 226] on icon at bounding box center [1009, 230] width 10 height 10
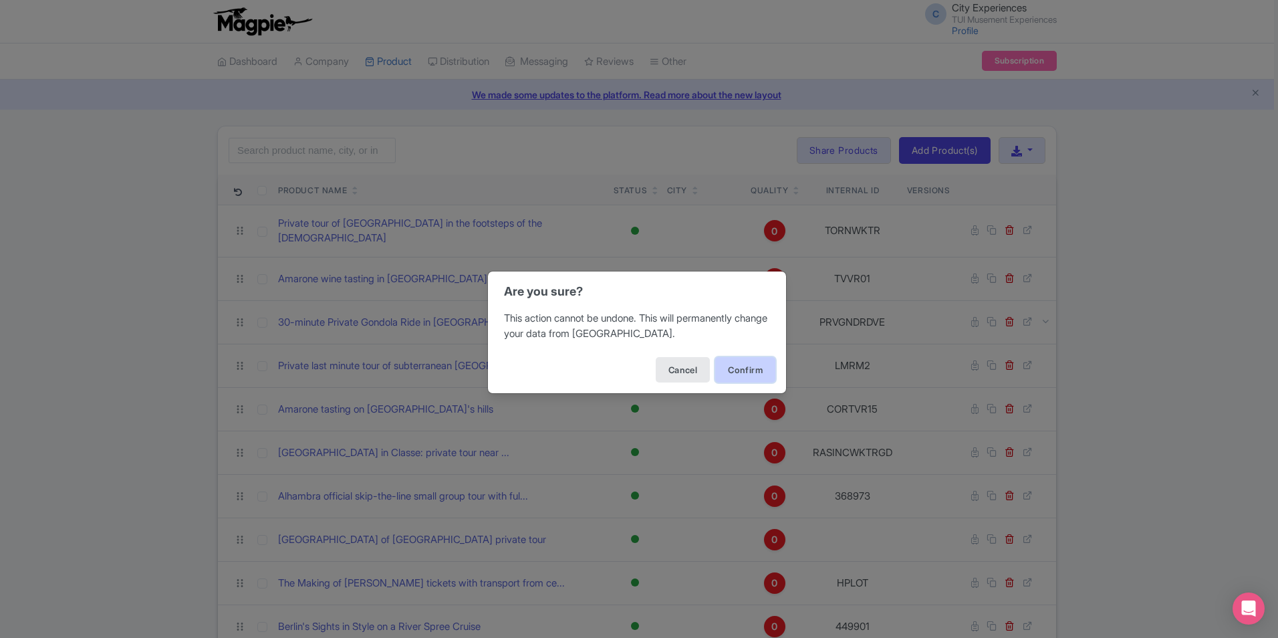
click at [738, 370] on button "Confirm" at bounding box center [745, 369] width 60 height 25
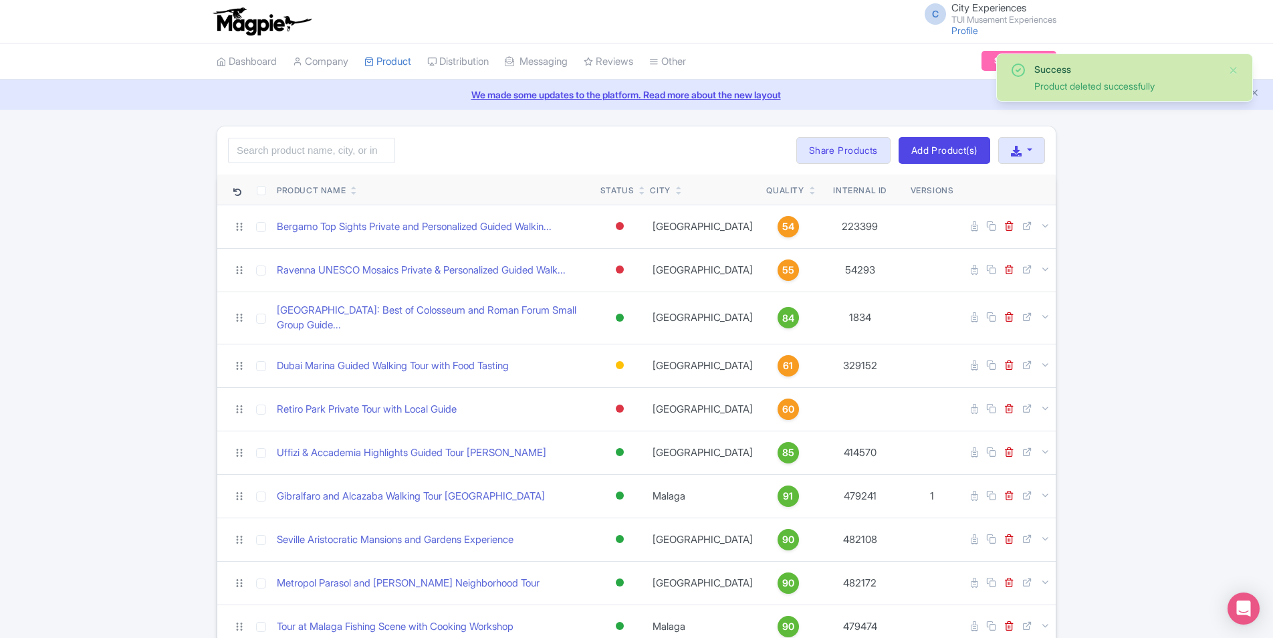
click at [810, 195] on icon at bounding box center [813, 193] width 6 height 8
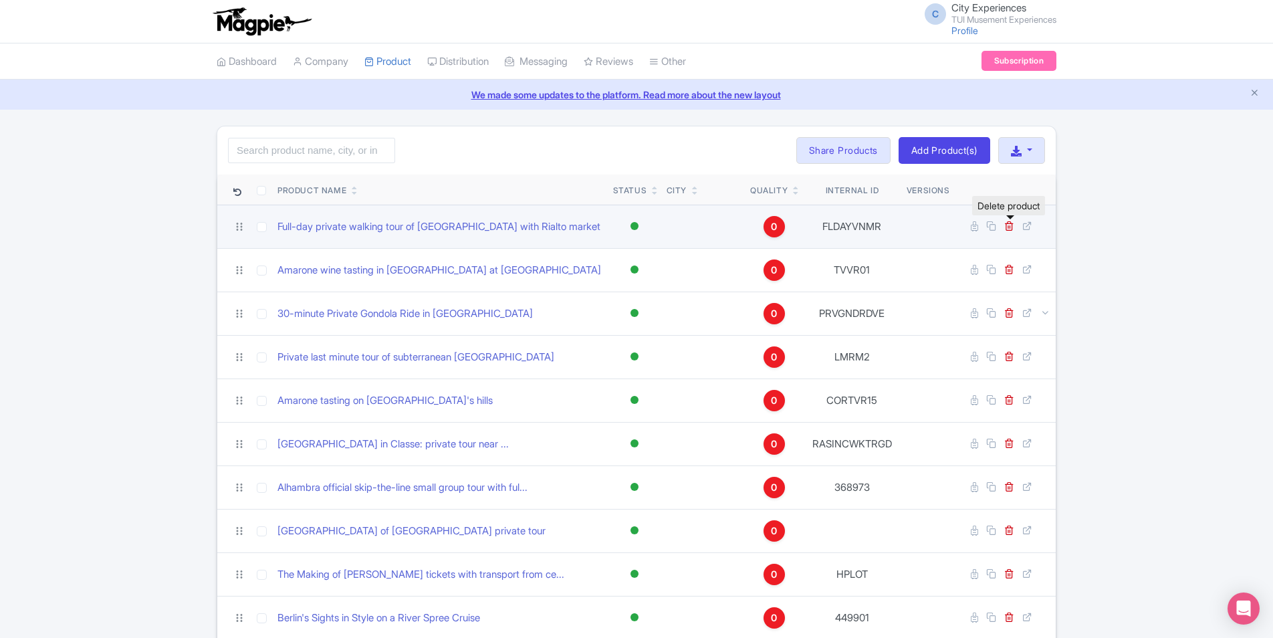
click at [1007, 231] on link at bounding box center [1010, 226] width 13 height 13
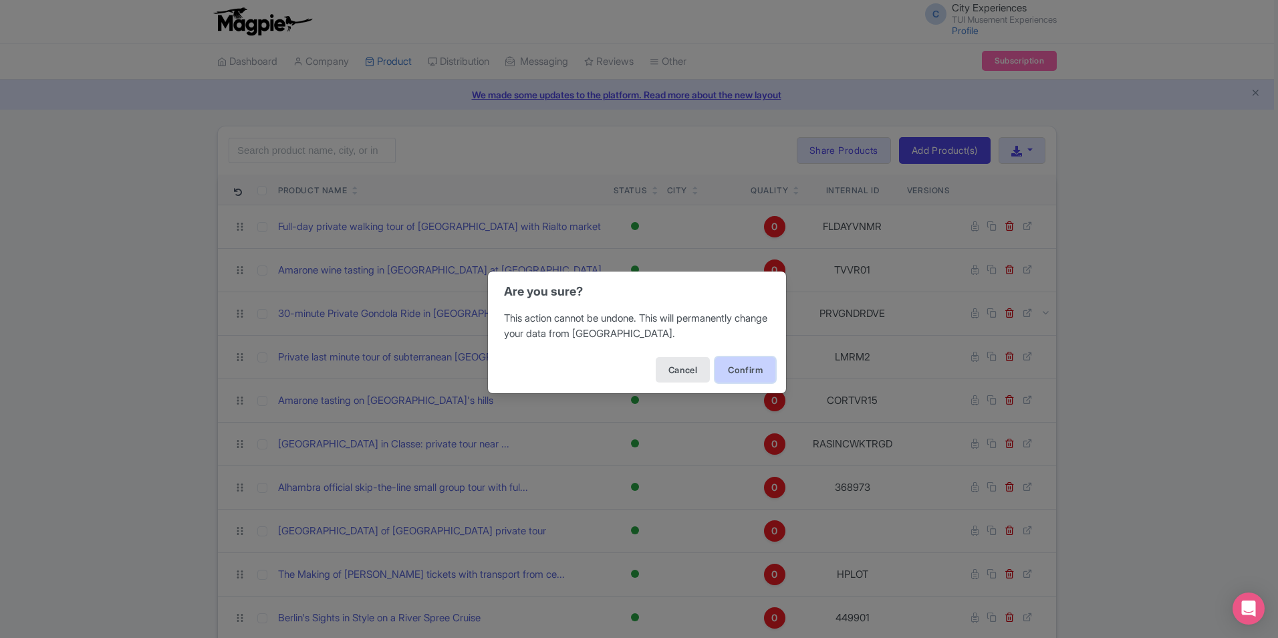
click at [747, 374] on button "Confirm" at bounding box center [745, 369] width 60 height 25
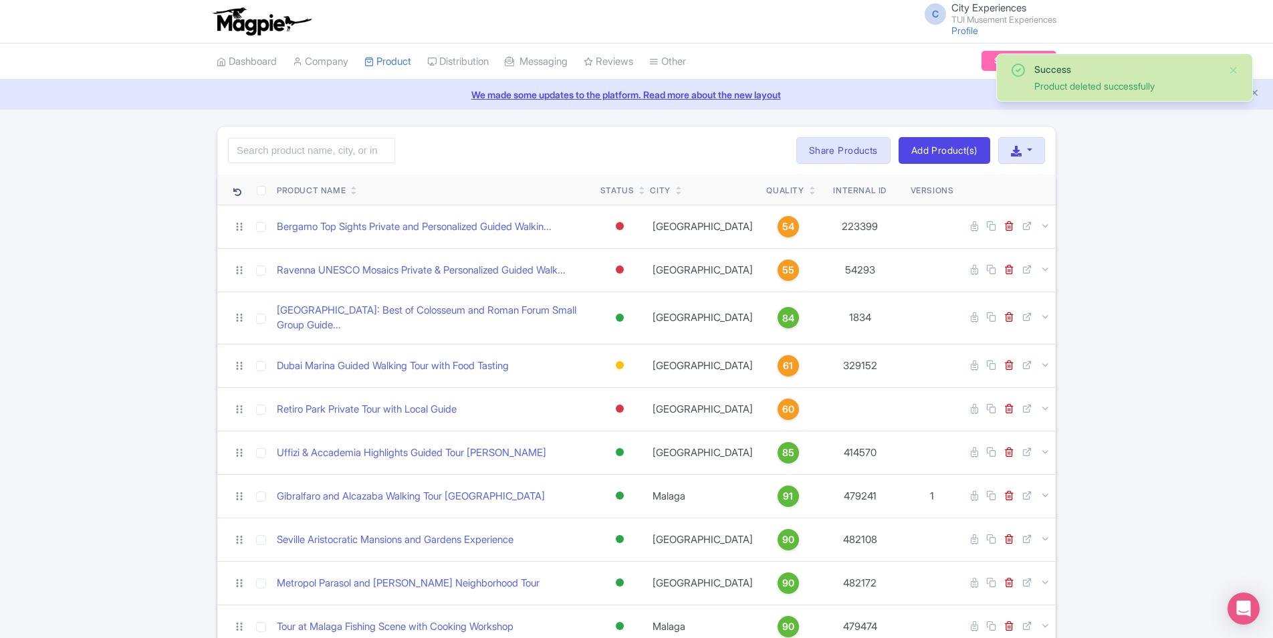
click at [810, 191] on icon at bounding box center [813, 193] width 6 height 8
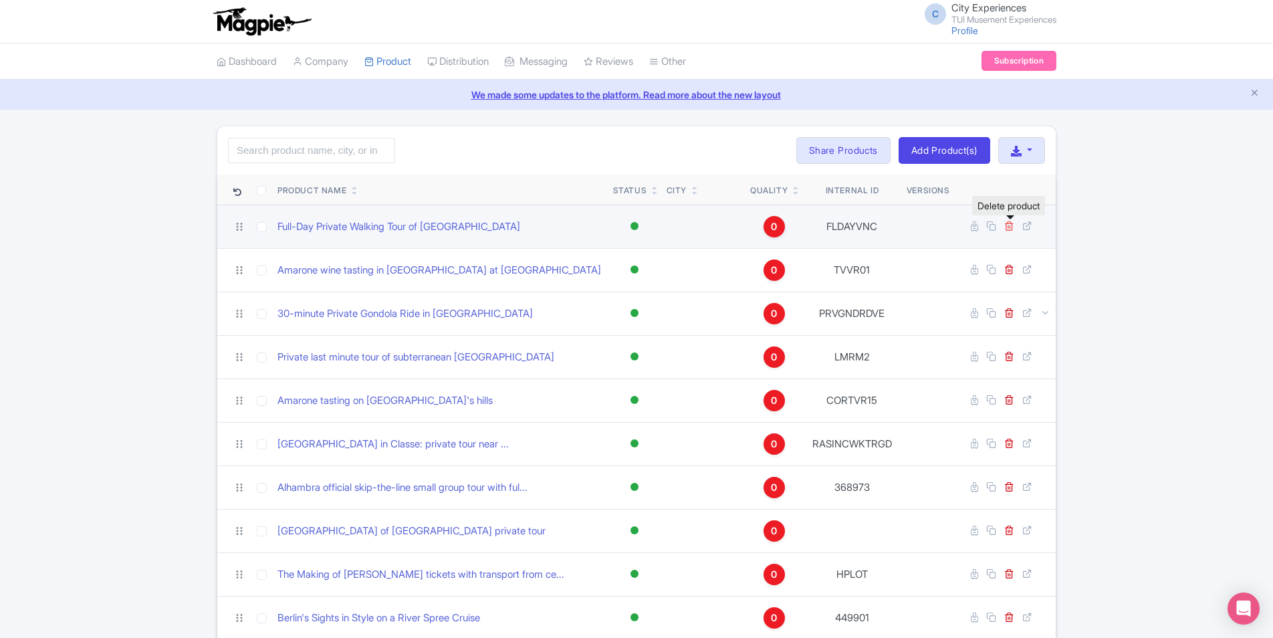
click at [1010, 223] on icon at bounding box center [1009, 226] width 10 height 10
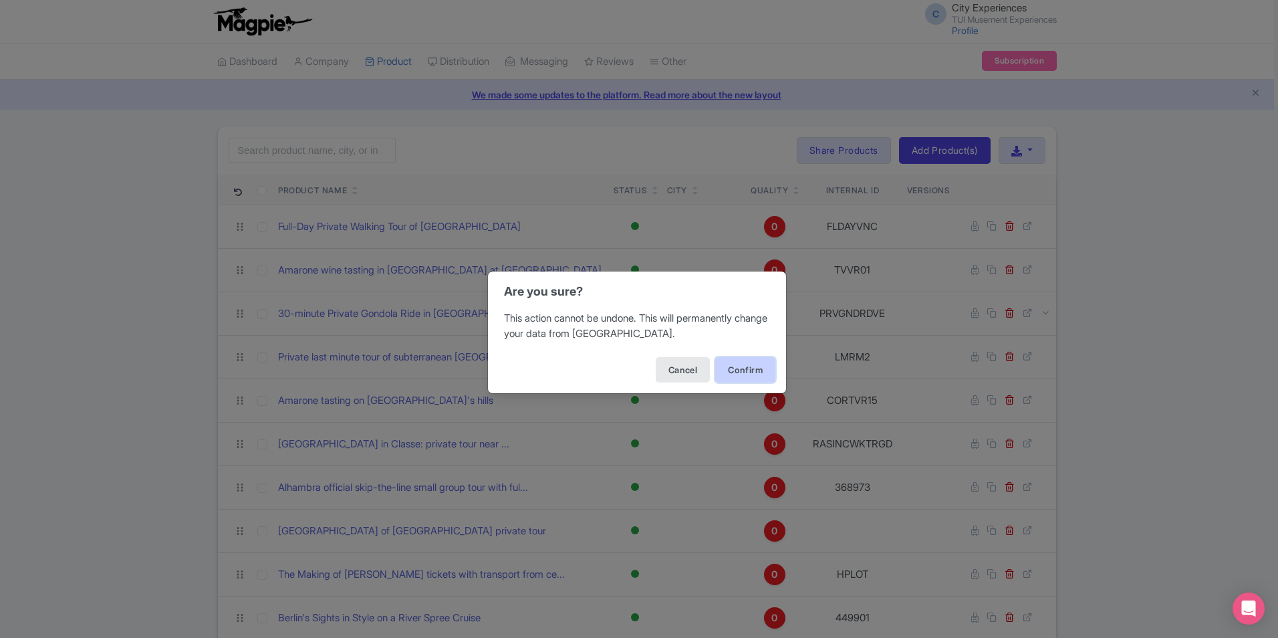
click at [755, 373] on button "Confirm" at bounding box center [745, 369] width 60 height 25
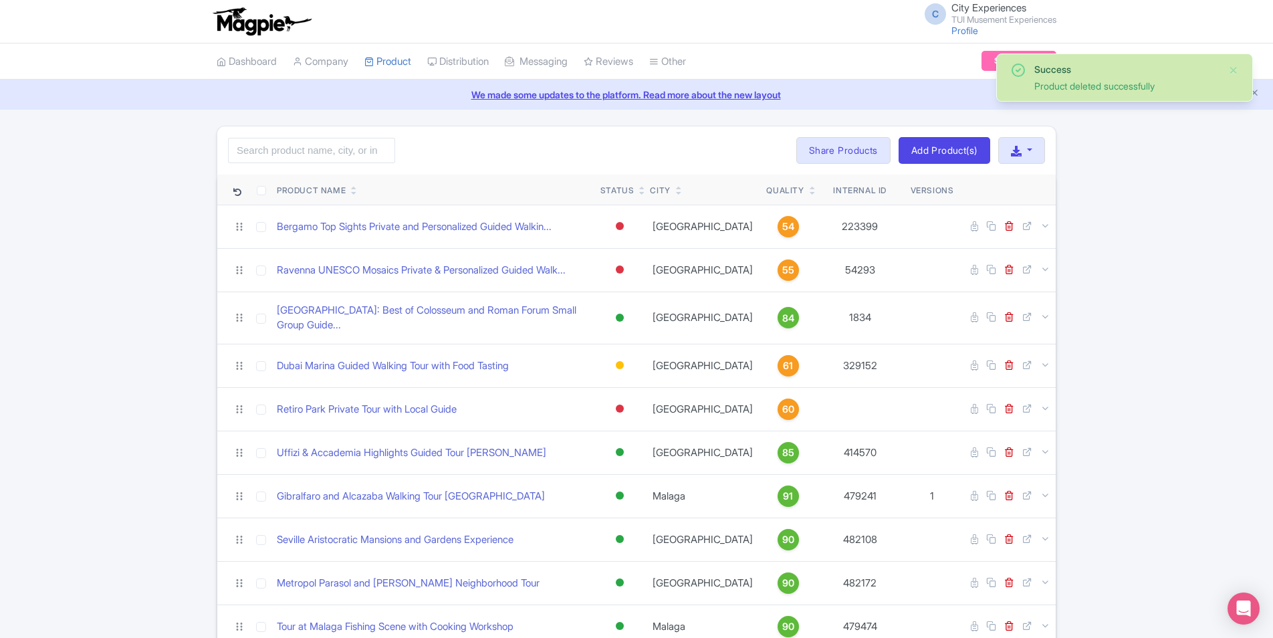
click at [810, 194] on icon at bounding box center [813, 193] width 6 height 8
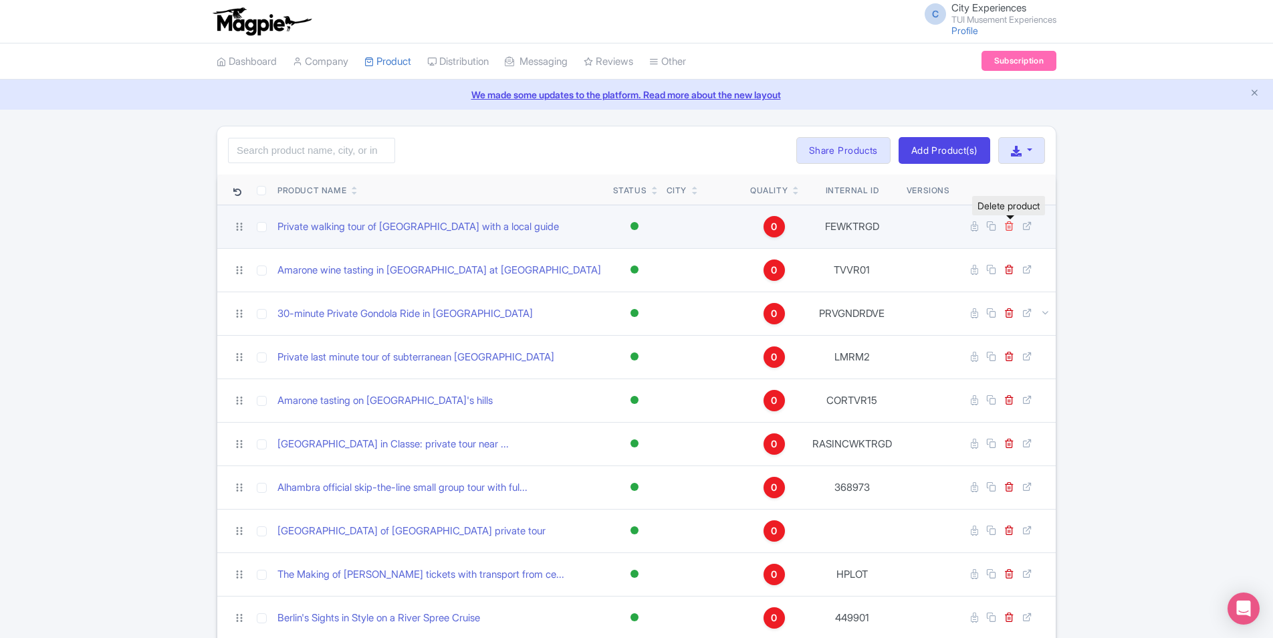
click at [1010, 226] on icon at bounding box center [1009, 226] width 10 height 10
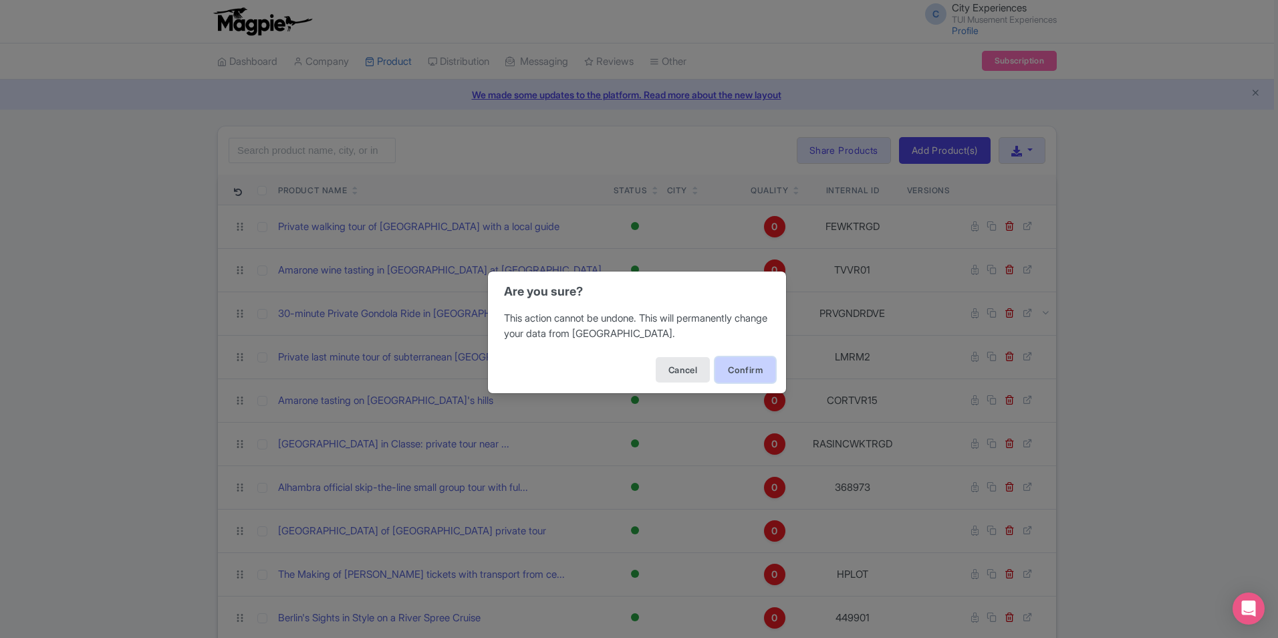
click at [735, 369] on button "Confirm" at bounding box center [745, 369] width 60 height 25
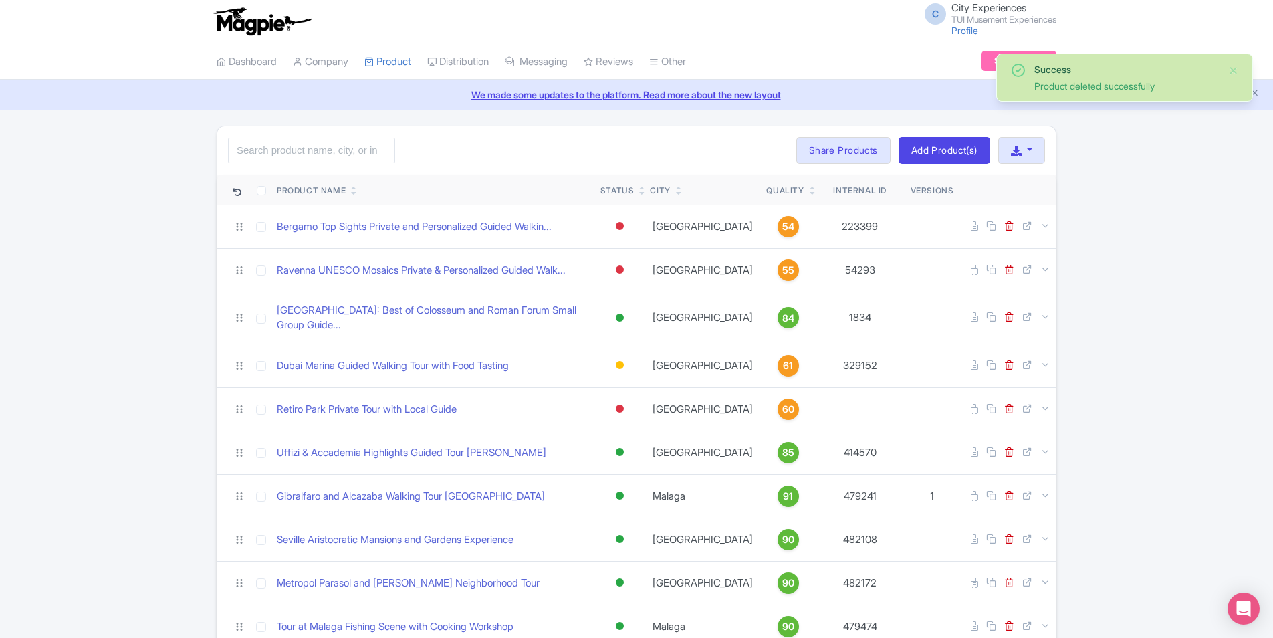
click at [810, 192] on icon at bounding box center [813, 193] width 6 height 8
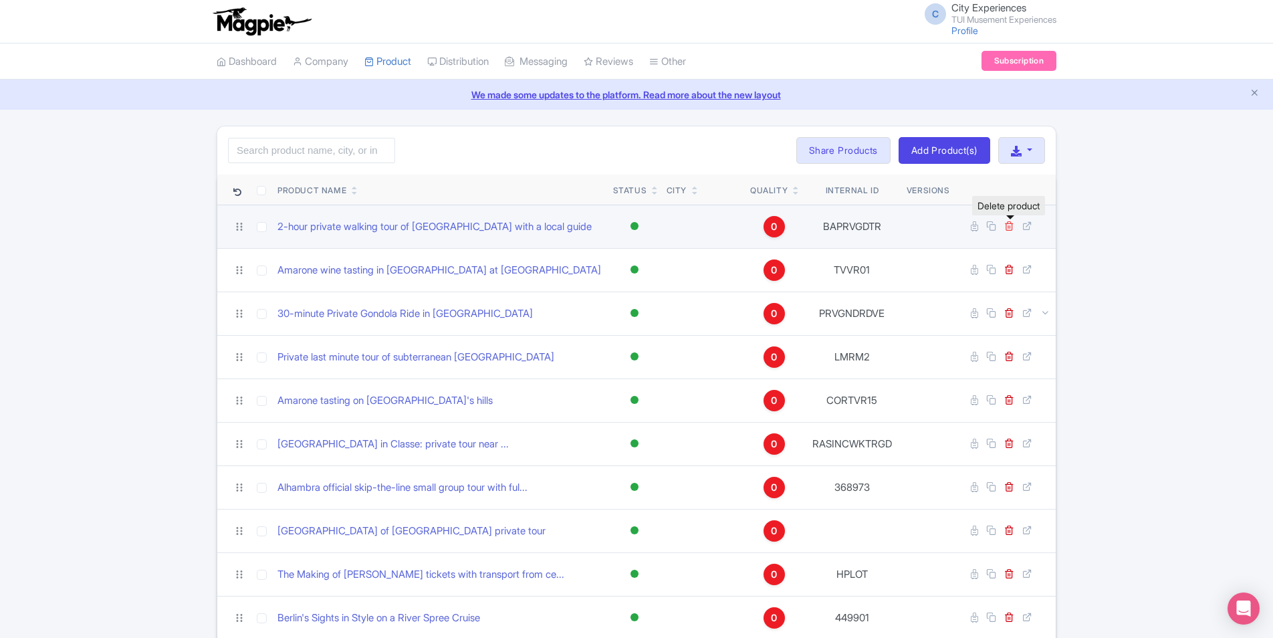
click at [1011, 222] on icon at bounding box center [1009, 226] width 10 height 10
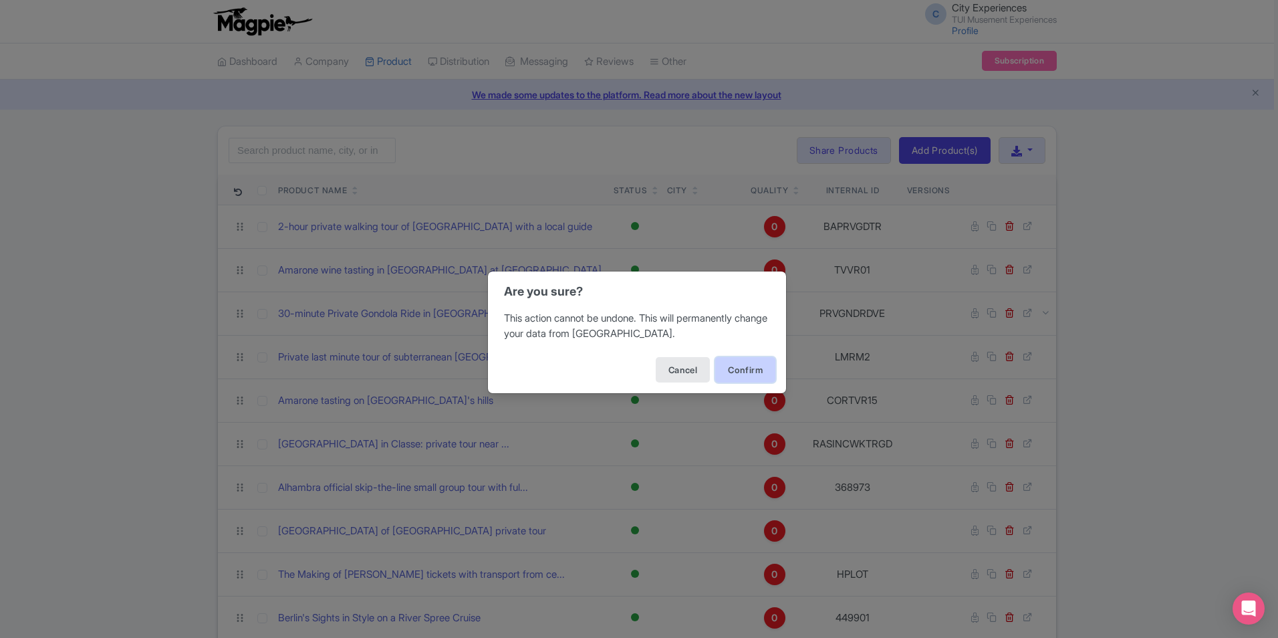
click at [743, 362] on button "Confirm" at bounding box center [745, 369] width 60 height 25
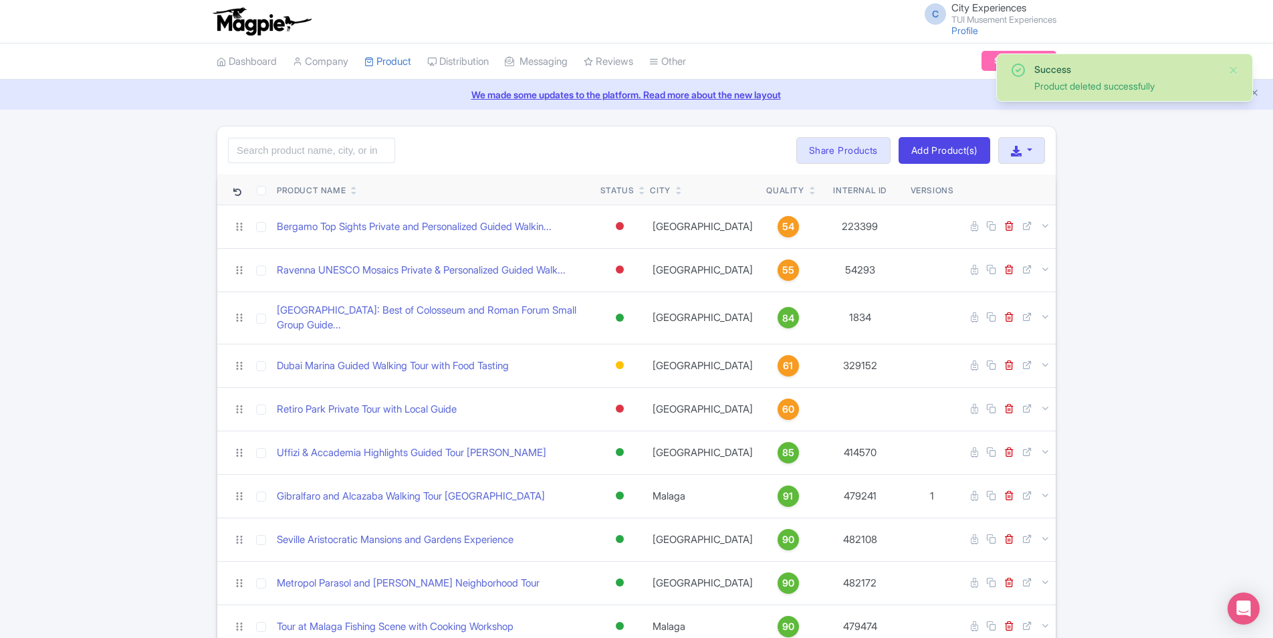
click at [810, 195] on icon at bounding box center [813, 193] width 6 height 8
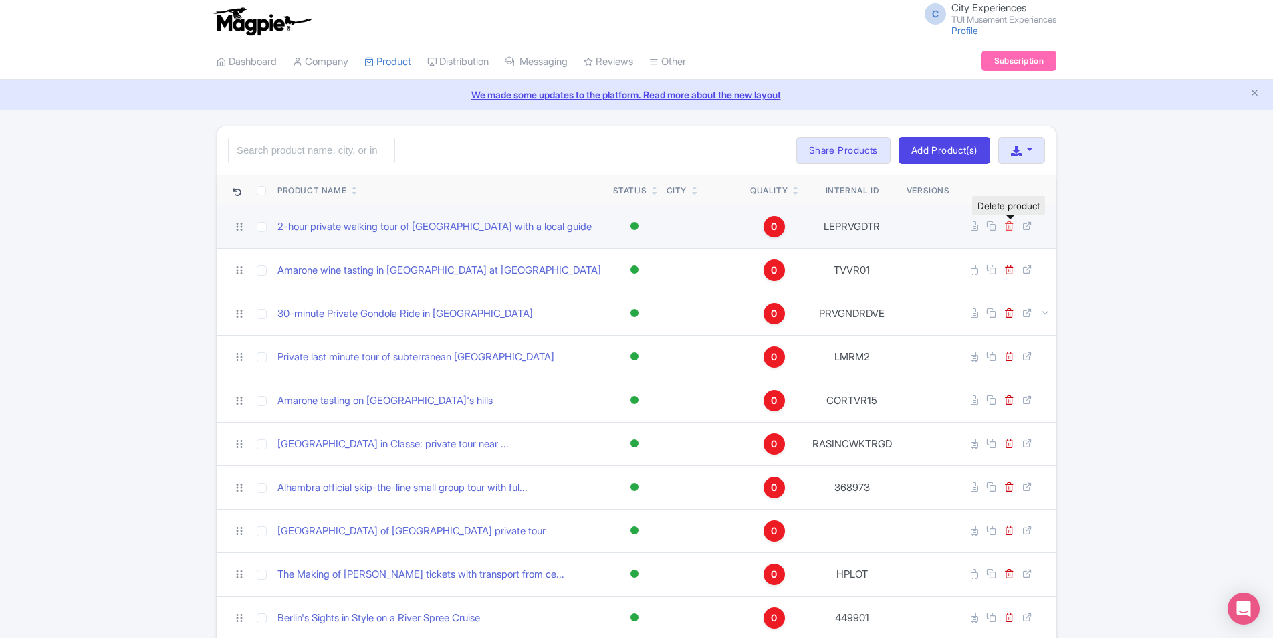
click at [1011, 229] on icon at bounding box center [1009, 226] width 10 height 10
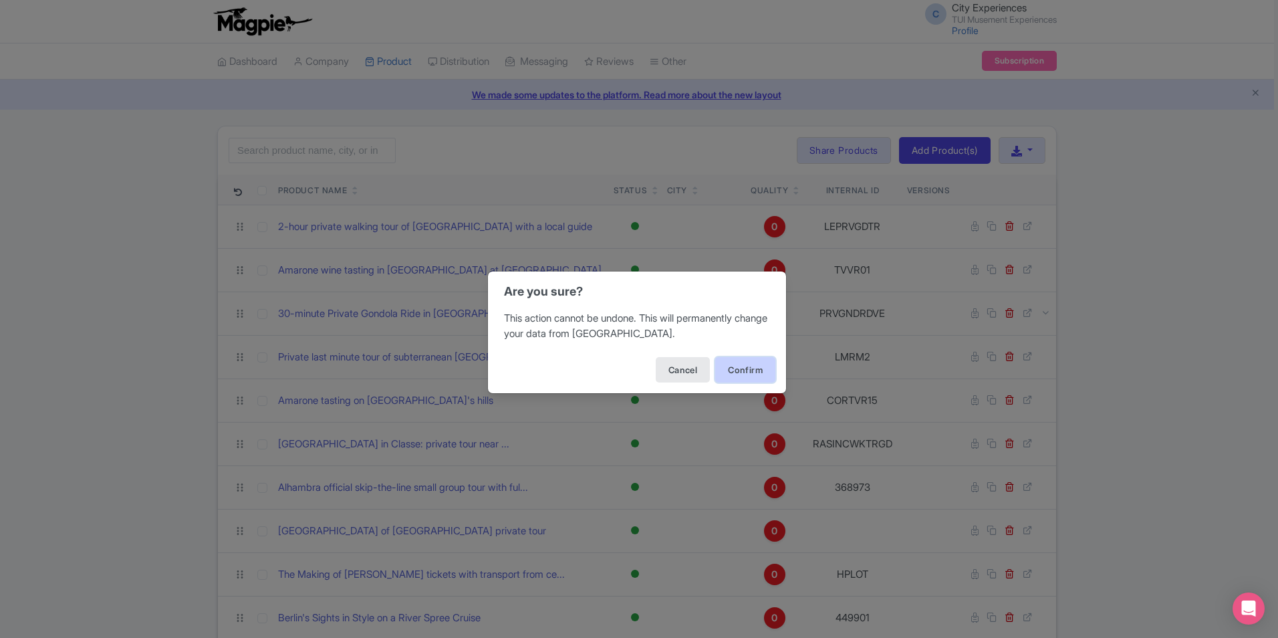
click at [730, 370] on button "Confirm" at bounding box center [745, 369] width 60 height 25
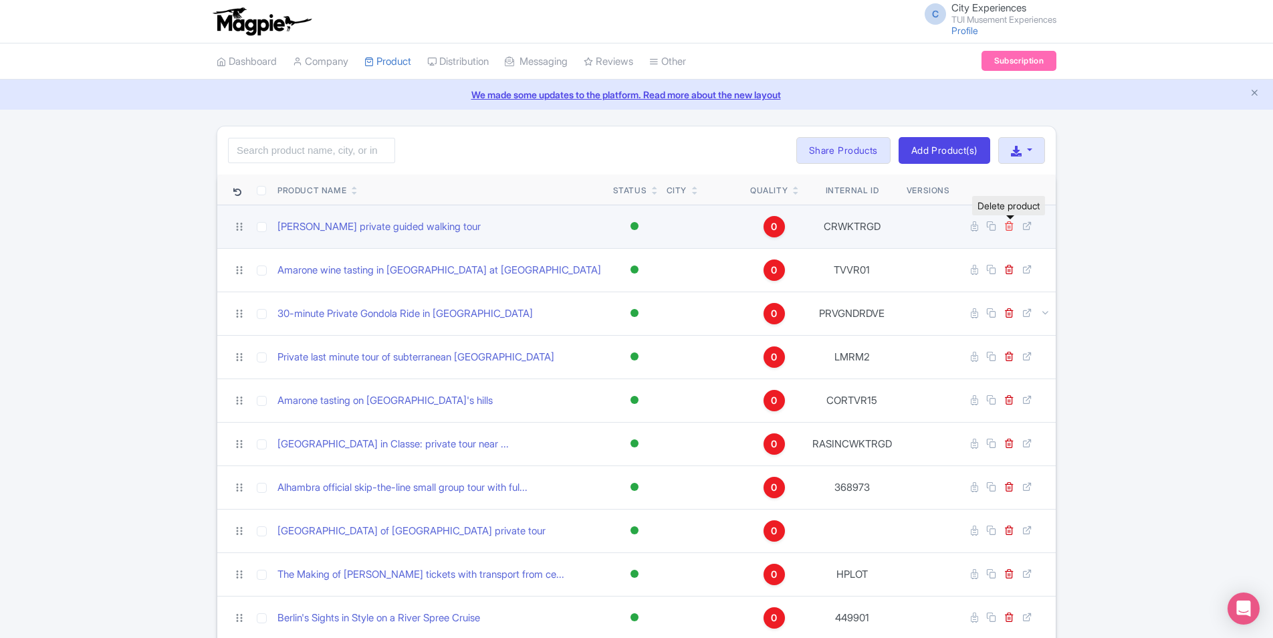
click at [1005, 223] on icon at bounding box center [1009, 226] width 10 height 10
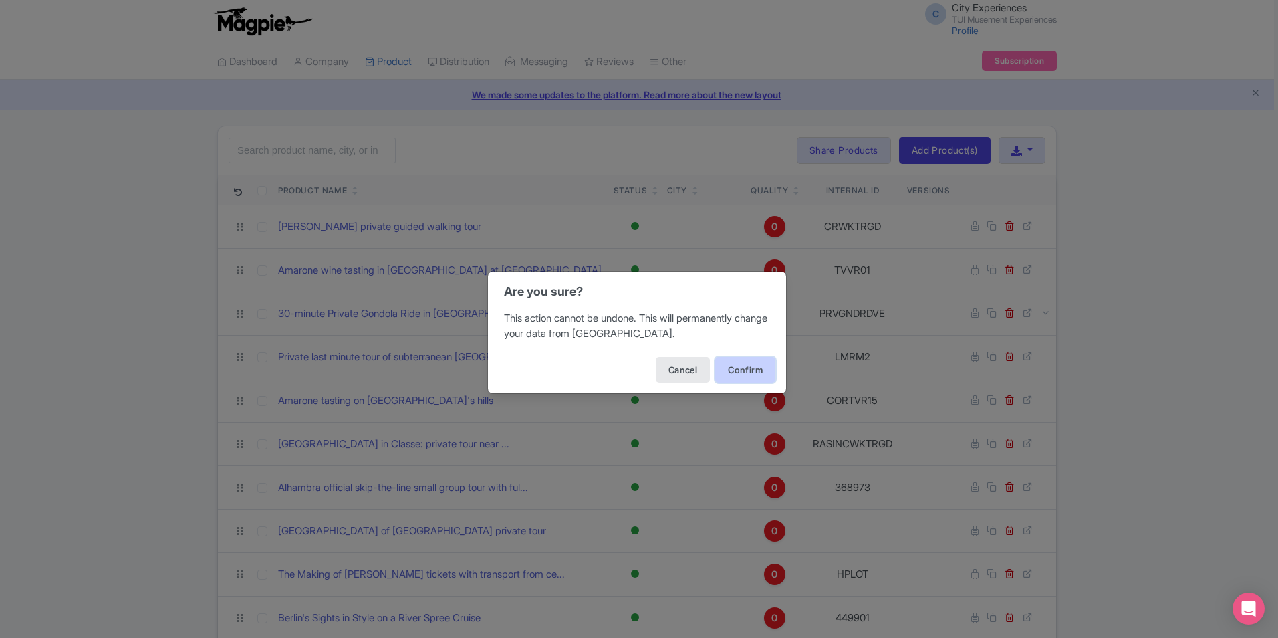
click at [735, 372] on button "Confirm" at bounding box center [745, 369] width 60 height 25
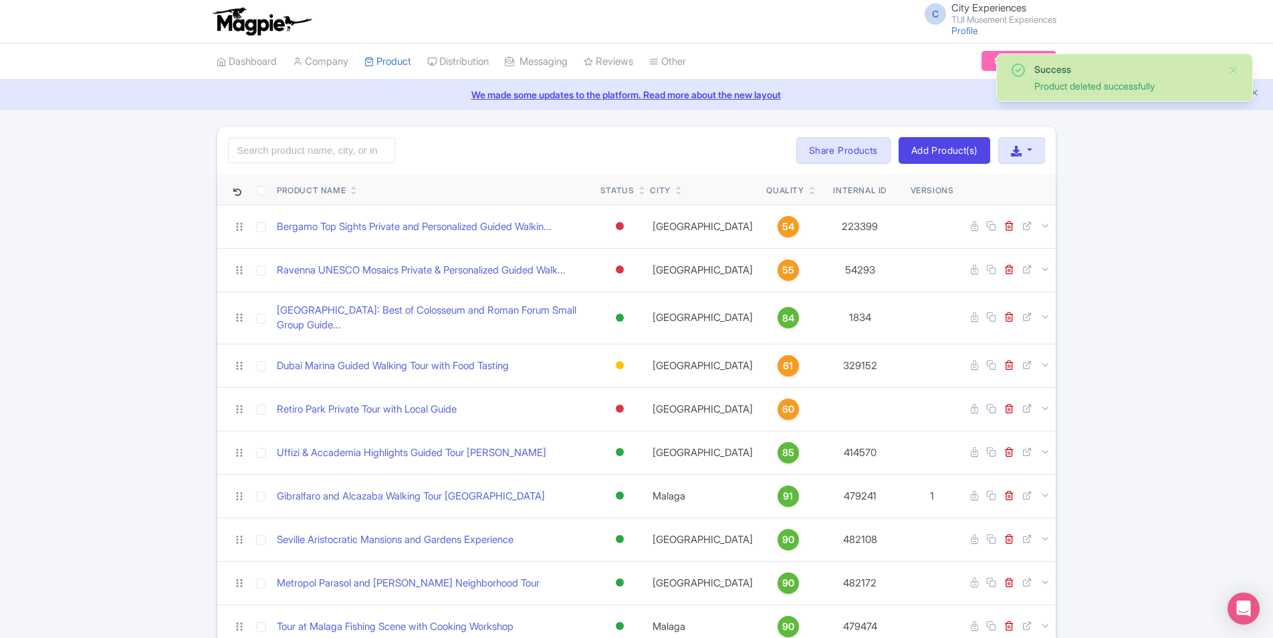
click at [810, 191] on icon at bounding box center [813, 193] width 6 height 8
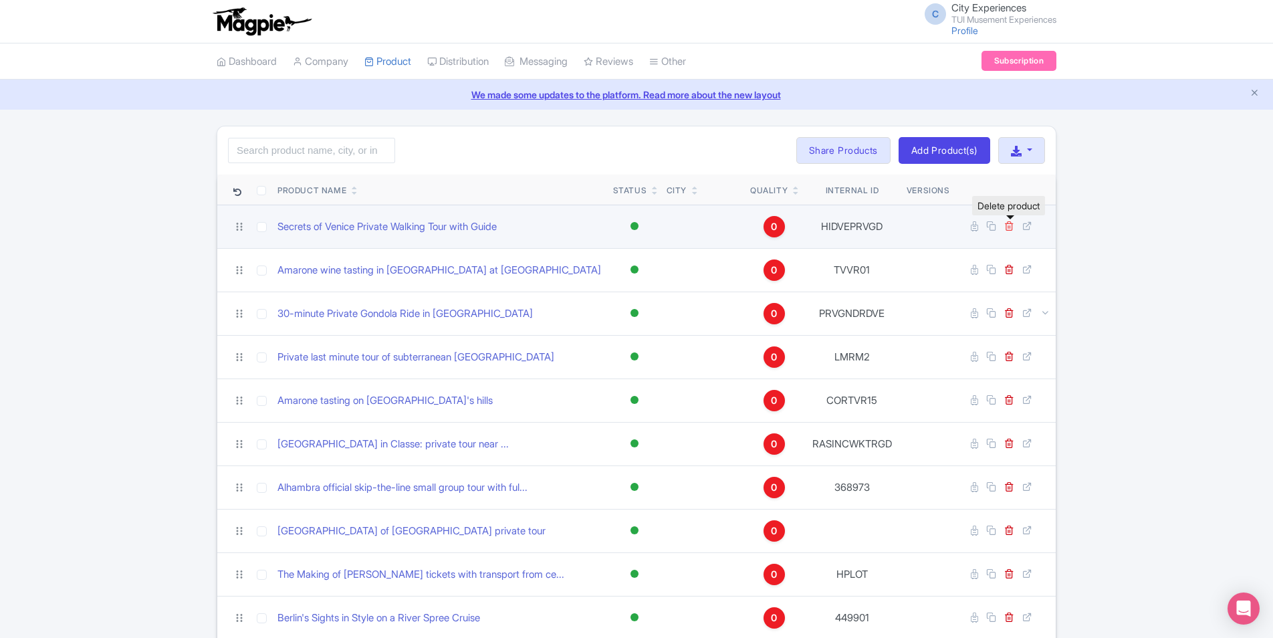
click at [1009, 225] on icon at bounding box center [1009, 226] width 10 height 10
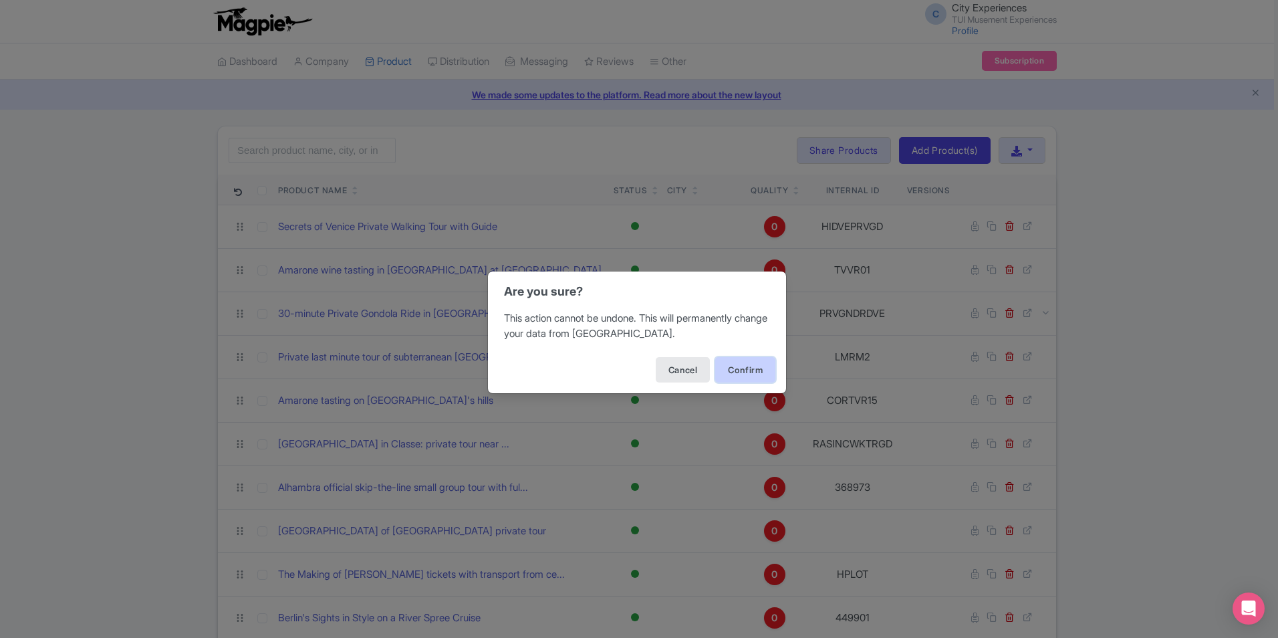
click at [741, 369] on button "Confirm" at bounding box center [745, 369] width 60 height 25
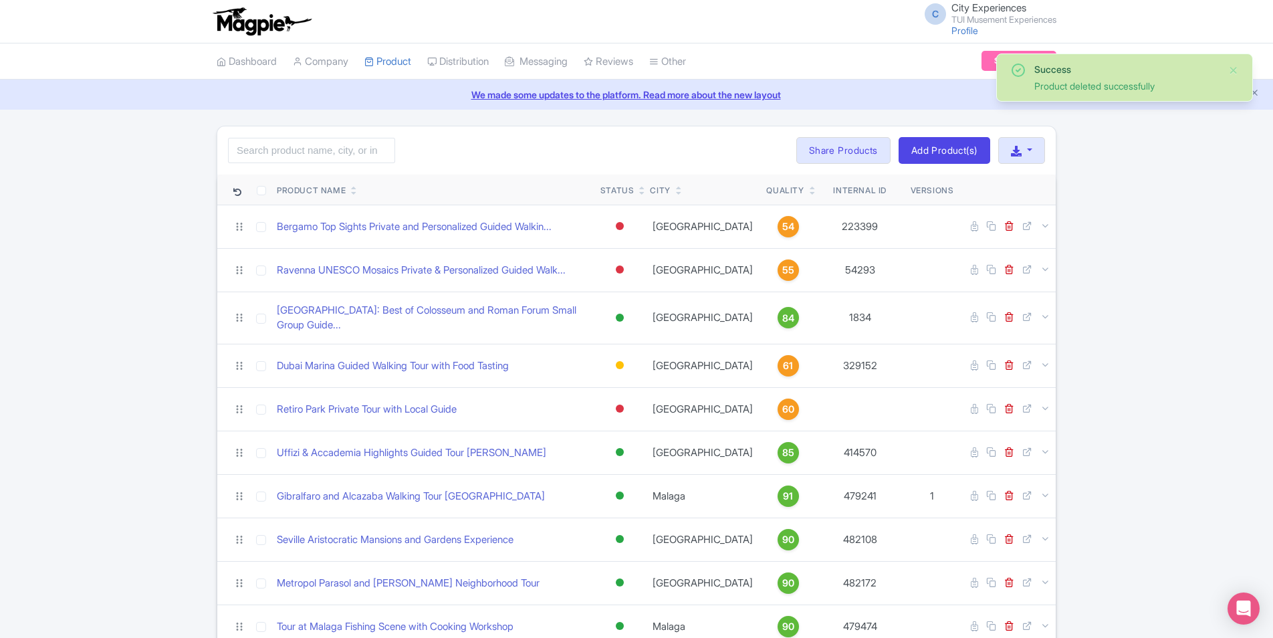
click at [810, 193] on icon at bounding box center [813, 193] width 6 height 8
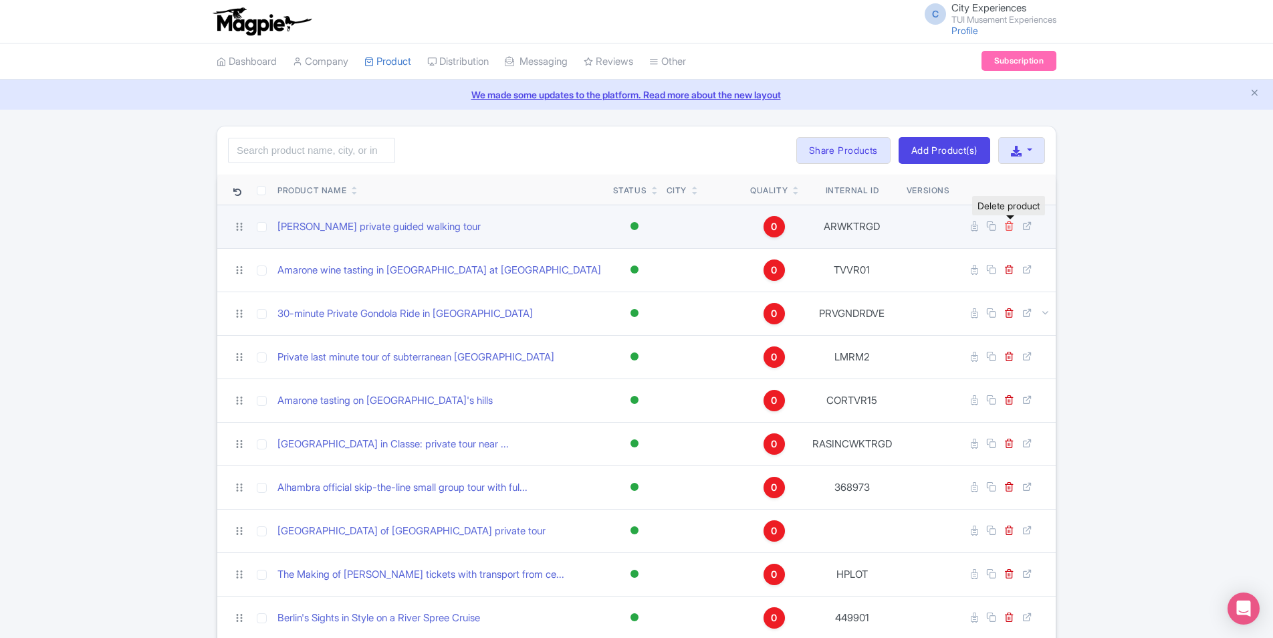
click at [1008, 226] on icon at bounding box center [1009, 226] width 10 height 10
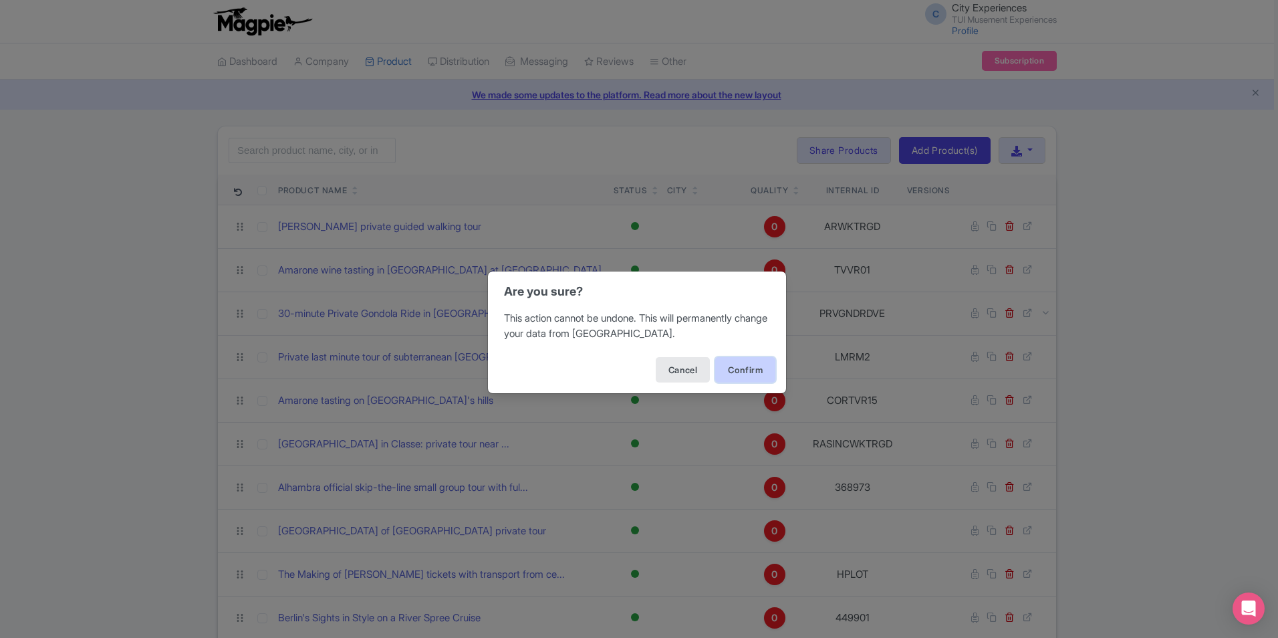
click at [741, 375] on button "Confirm" at bounding box center [745, 369] width 60 height 25
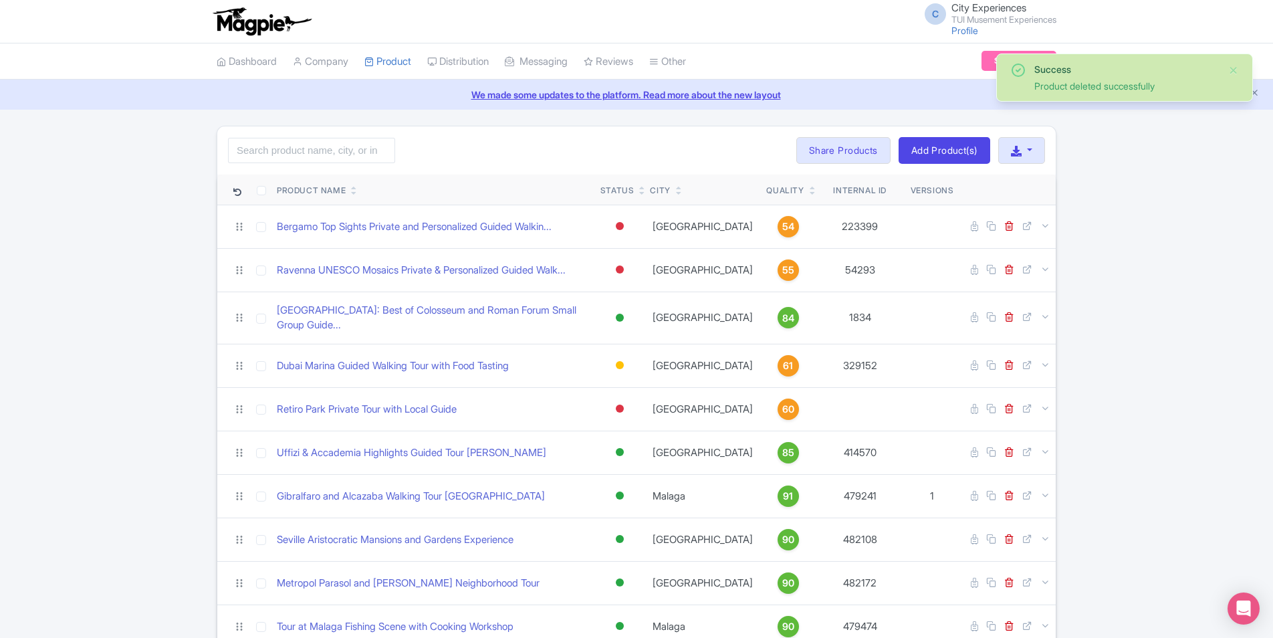
click at [810, 195] on icon at bounding box center [813, 193] width 6 height 8
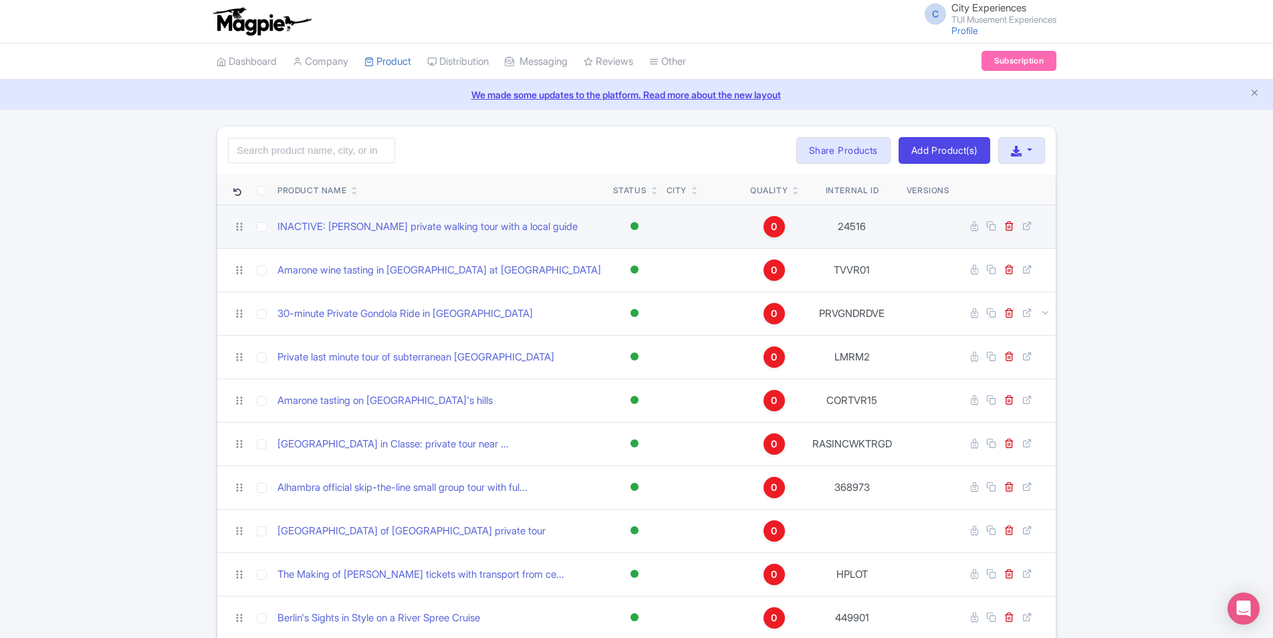
click at [1005, 233] on td at bounding box center [1005, 226] width 100 height 43
click at [1009, 227] on icon at bounding box center [1009, 226] width 10 height 10
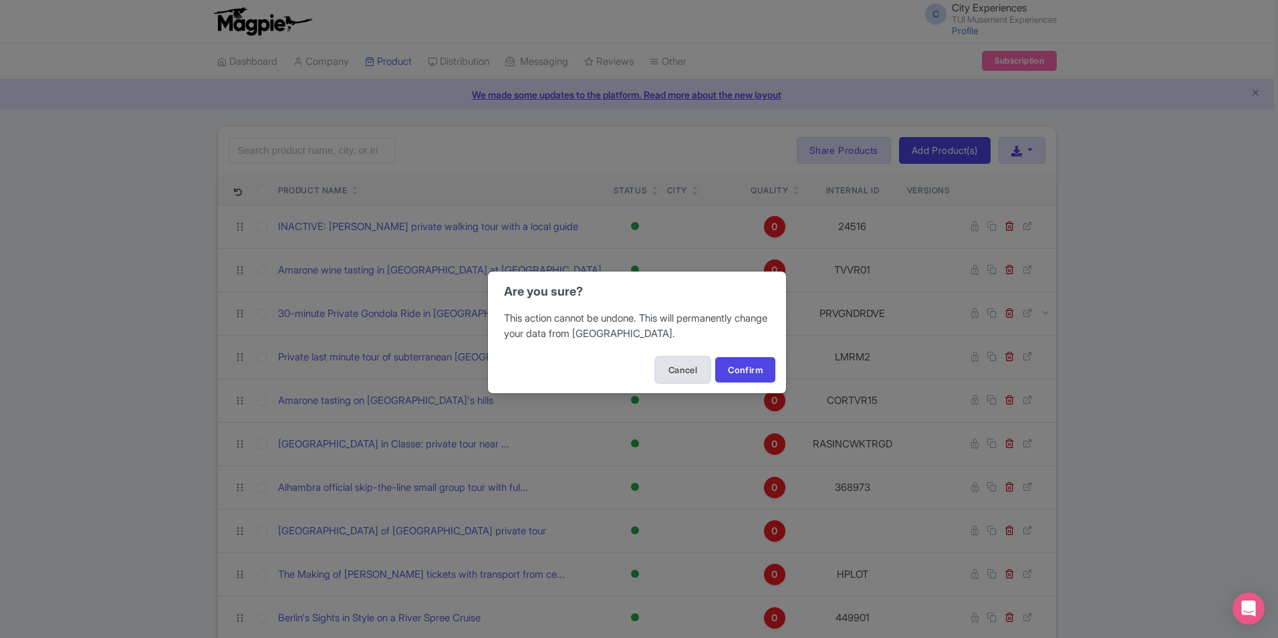
click at [660, 367] on button "Cancel" at bounding box center [683, 369] width 54 height 25
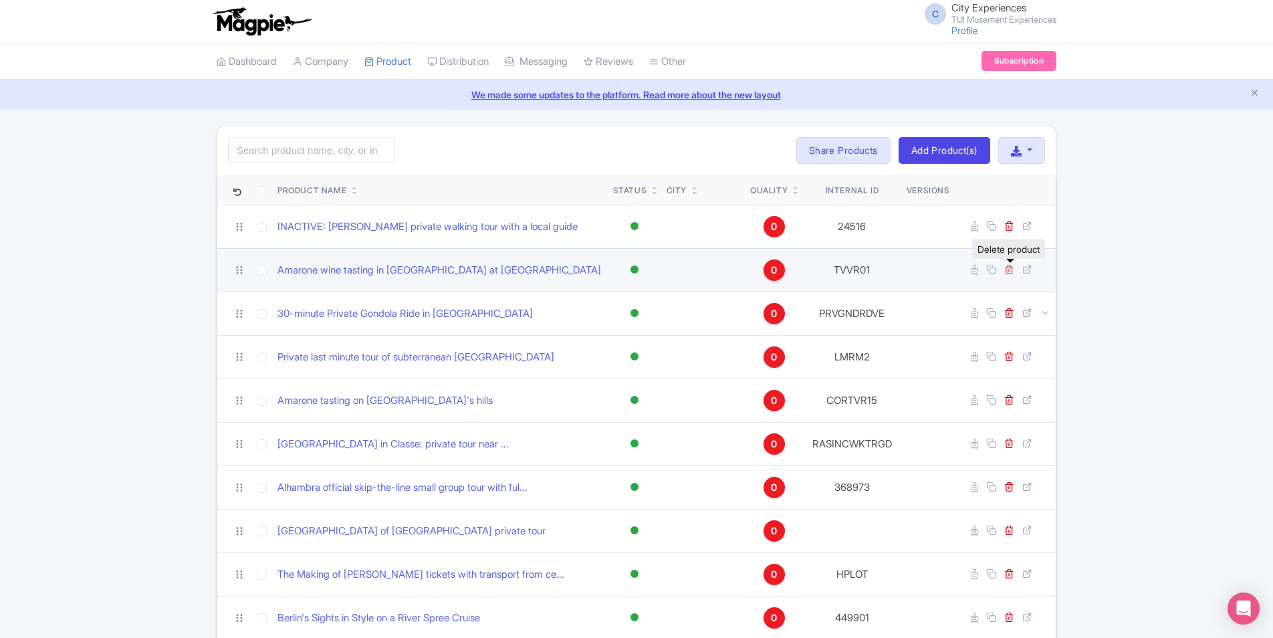
click at [1011, 267] on icon at bounding box center [1009, 269] width 10 height 10
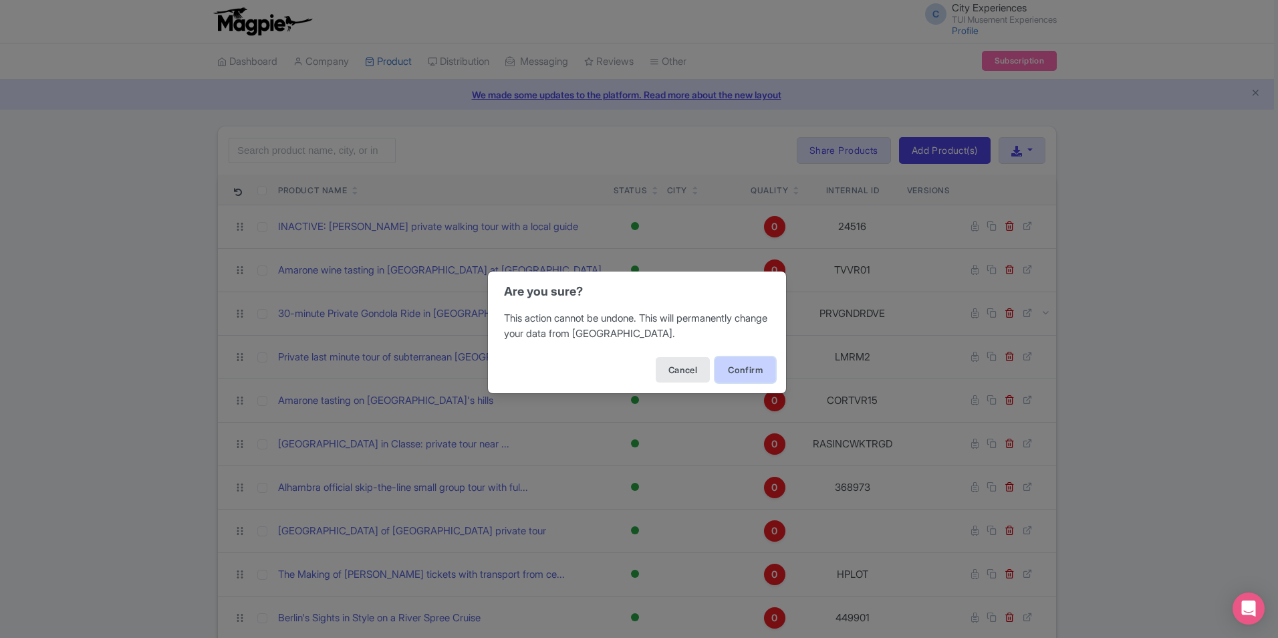
click at [735, 372] on button "Confirm" at bounding box center [745, 369] width 60 height 25
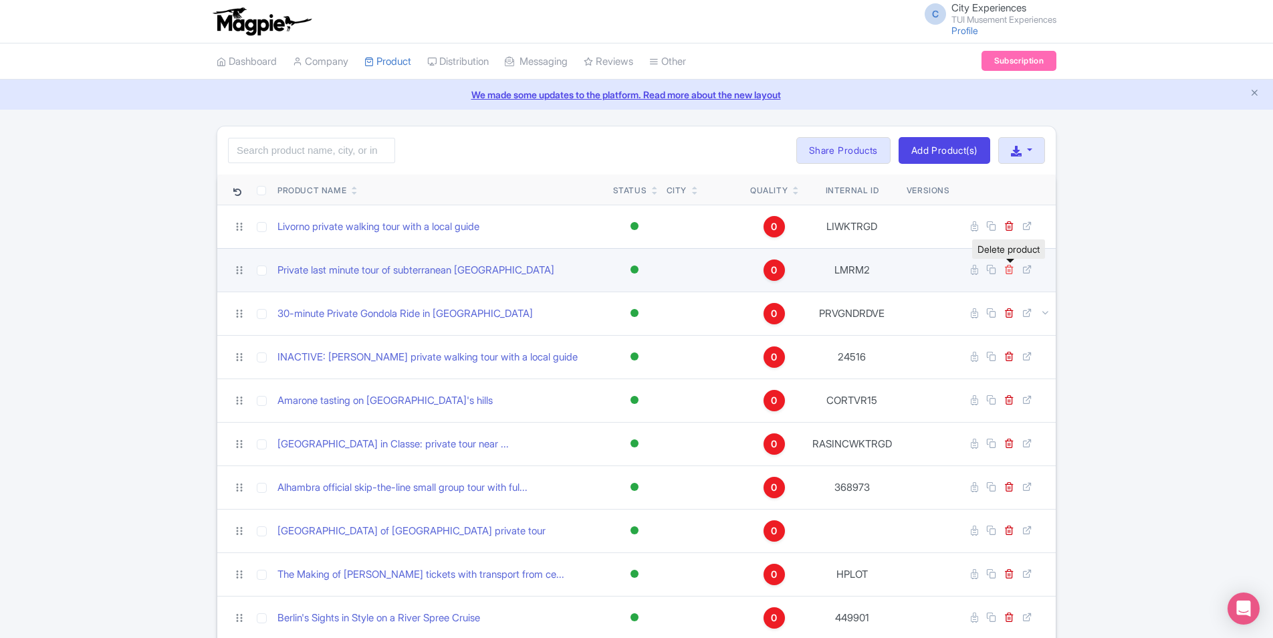
click at [1007, 272] on icon at bounding box center [1009, 269] width 10 height 10
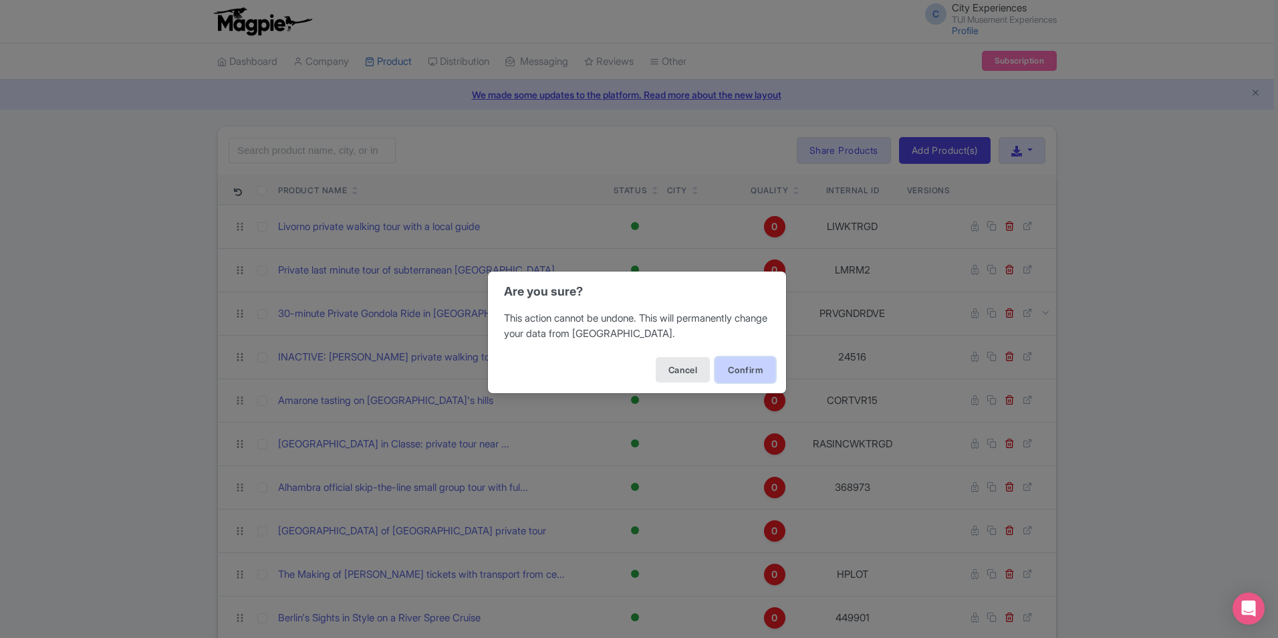
click at [726, 370] on button "Confirm" at bounding box center [745, 369] width 60 height 25
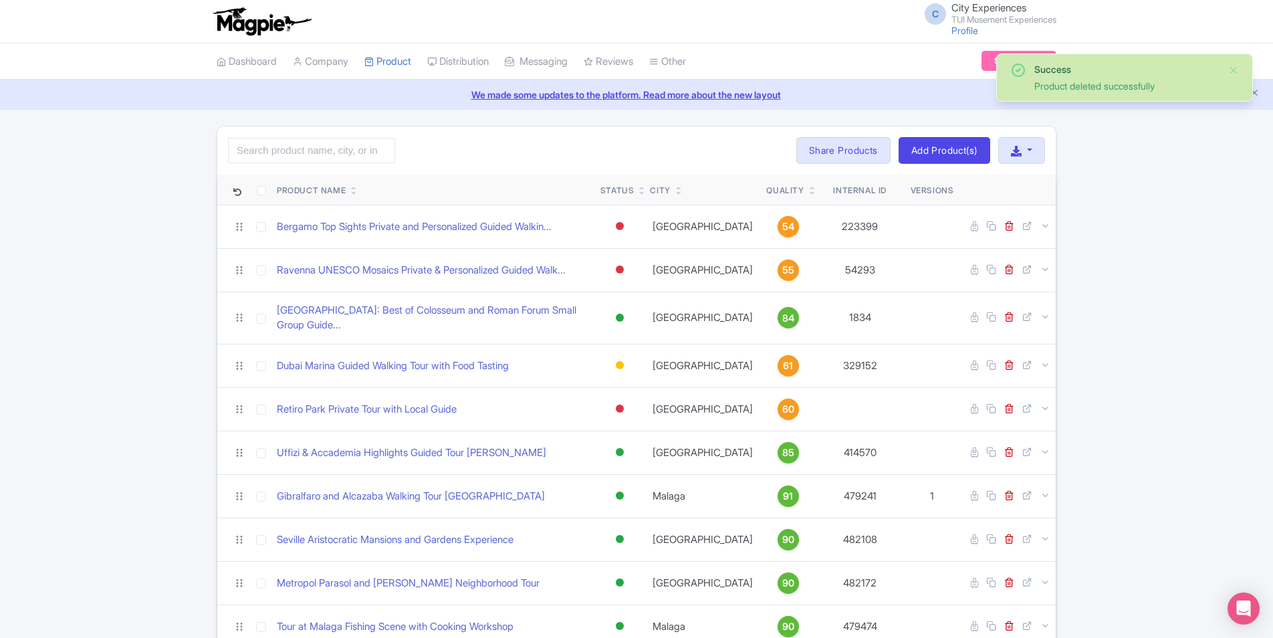
click at [691, 195] on div "City" at bounding box center [703, 191] width 106 height 12
click at [682, 193] on icon at bounding box center [679, 193] width 6 height 8
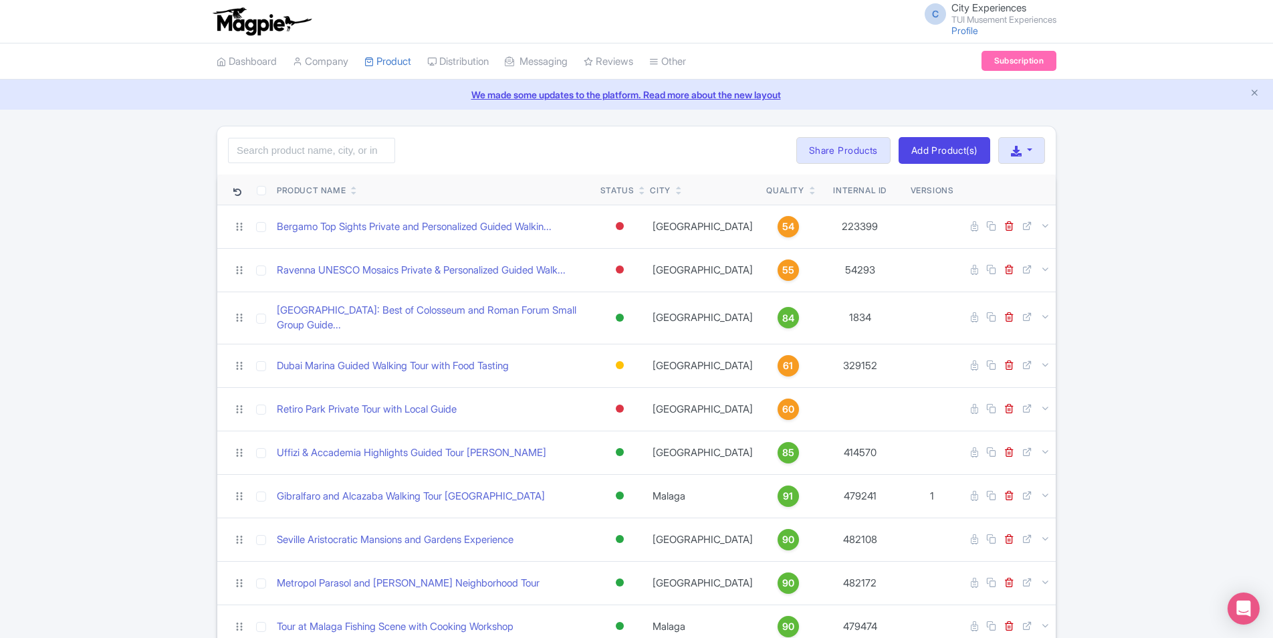
click at [810, 194] on icon at bounding box center [813, 193] width 6 height 8
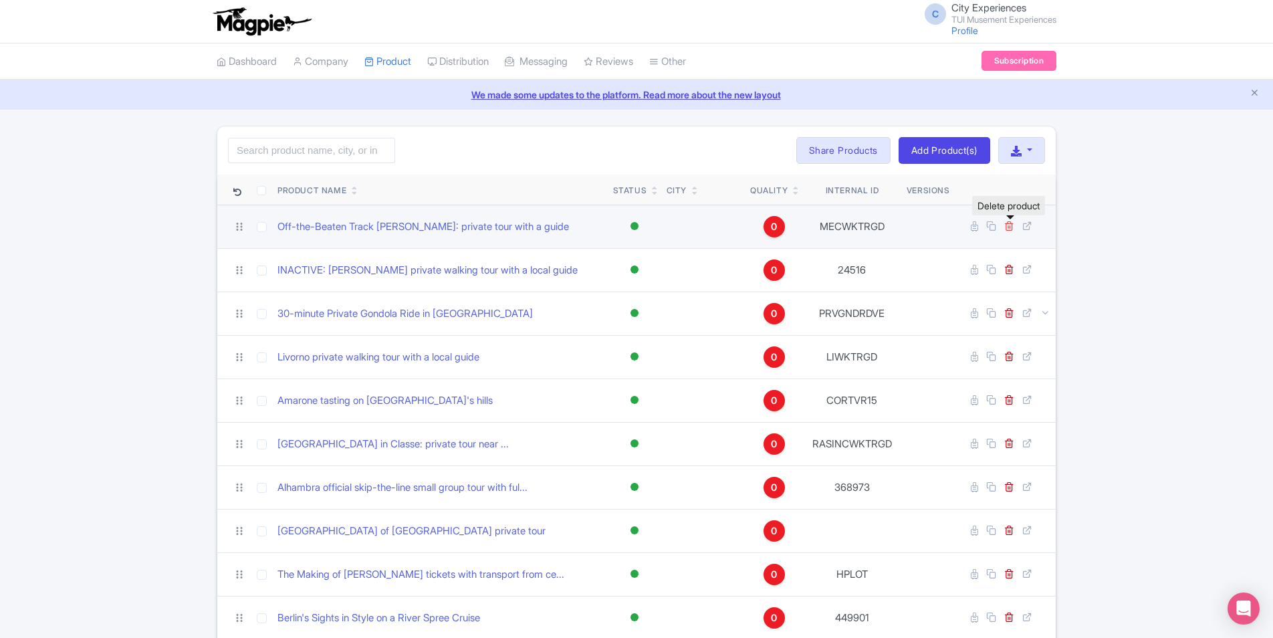
click at [1007, 230] on icon at bounding box center [1009, 226] width 10 height 10
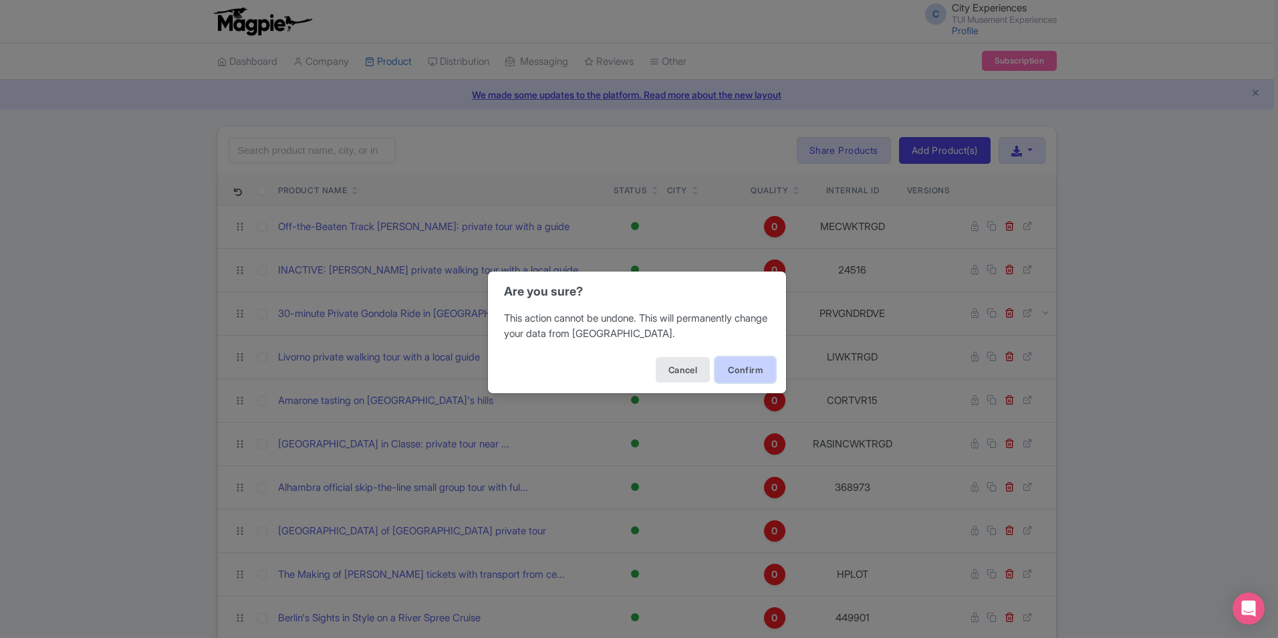
click at [751, 368] on button "Confirm" at bounding box center [745, 369] width 60 height 25
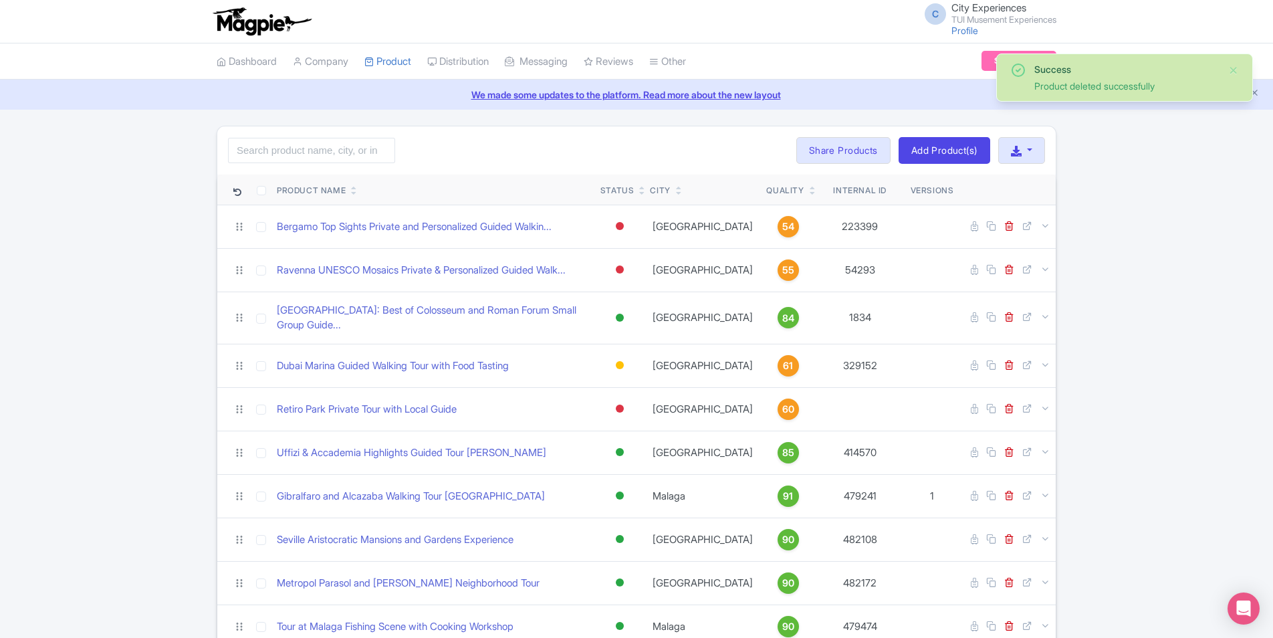
click at [810, 195] on icon at bounding box center [813, 193] width 6 height 8
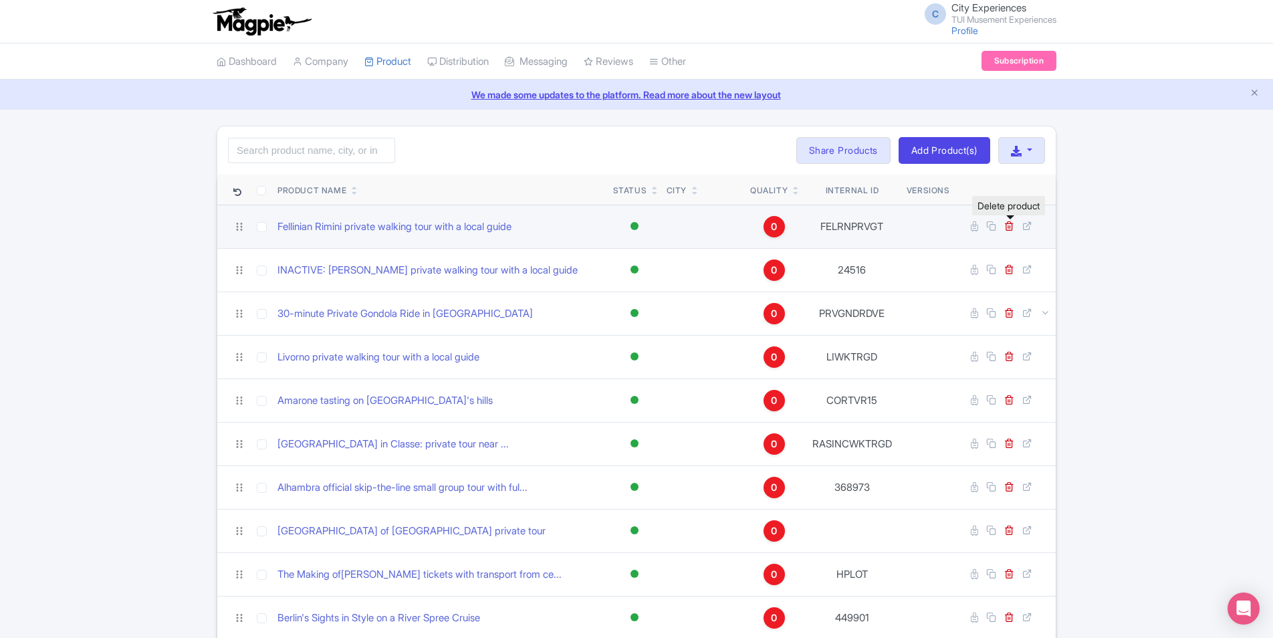
click at [1015, 223] on link at bounding box center [1010, 226] width 13 height 13
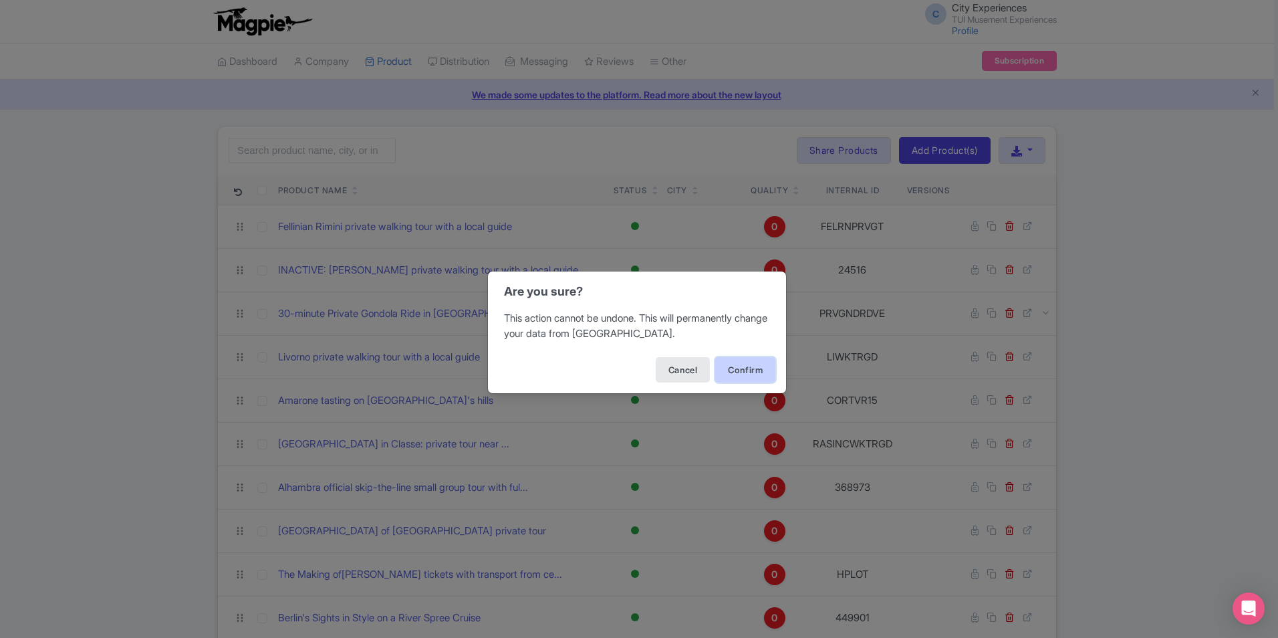
click at [736, 371] on button "Confirm" at bounding box center [745, 369] width 60 height 25
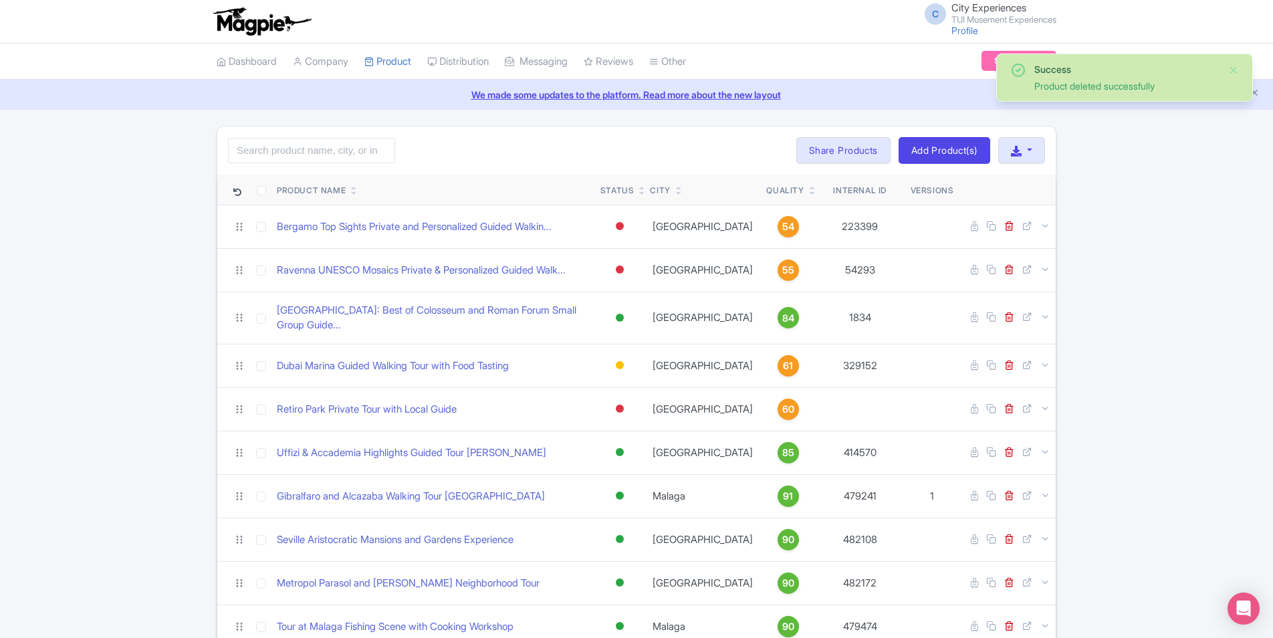
click at [810, 193] on icon at bounding box center [813, 193] width 6 height 8
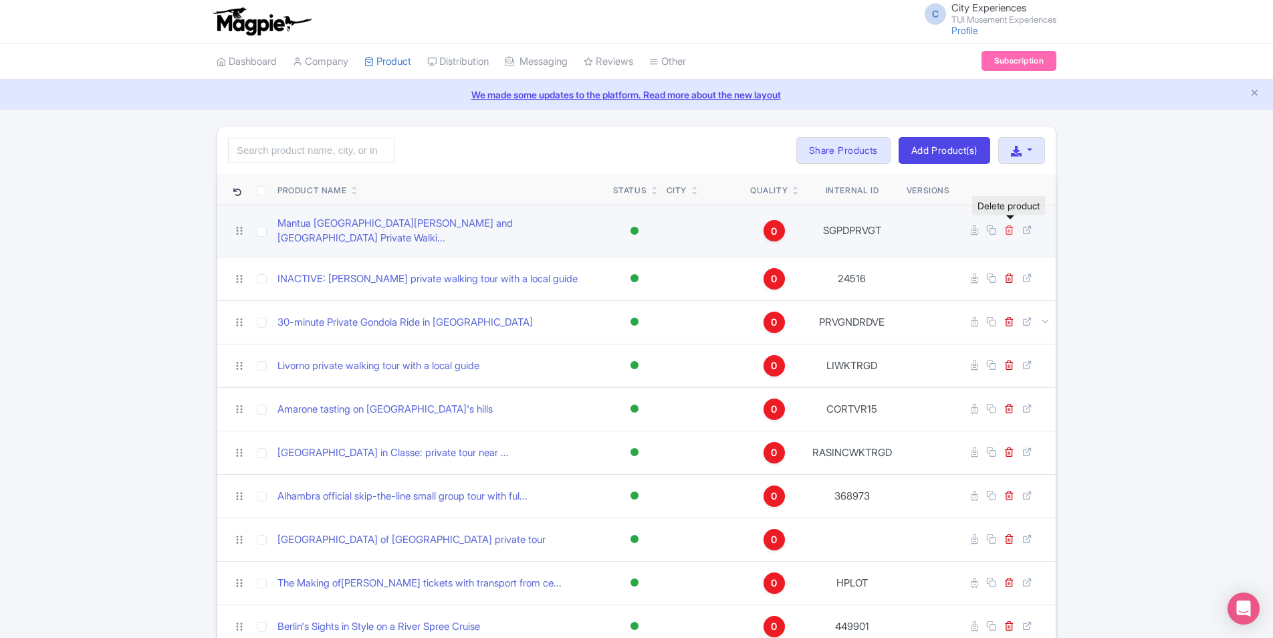
click at [1012, 227] on icon at bounding box center [1009, 230] width 10 height 10
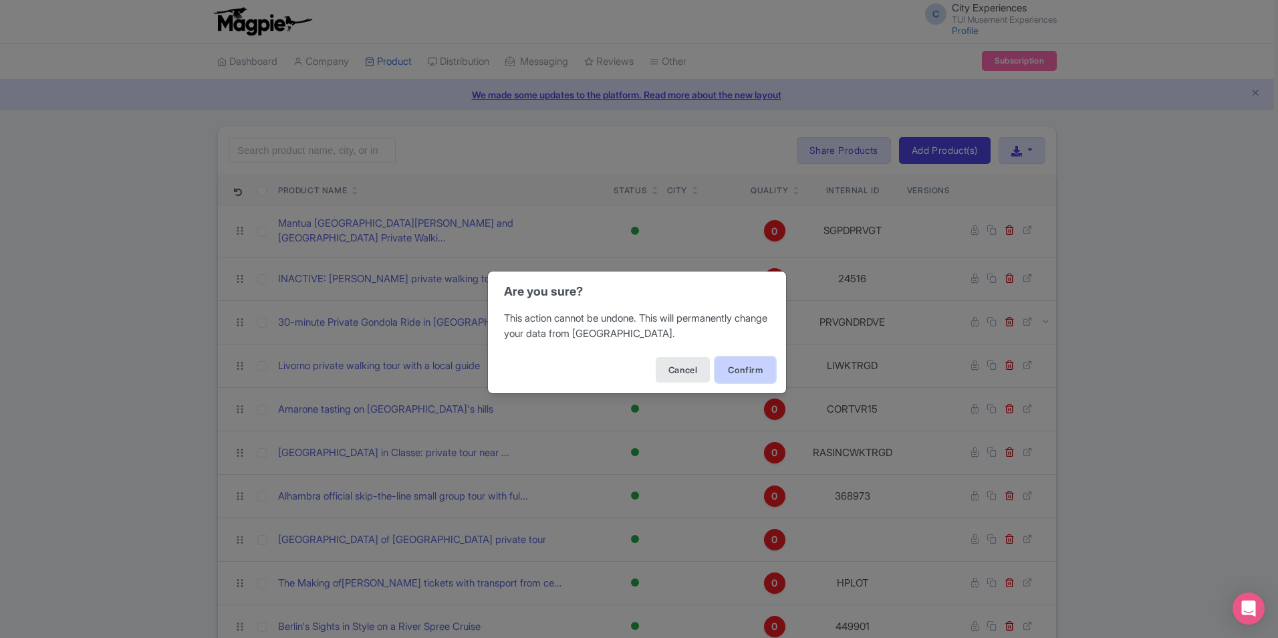
click at [745, 365] on button "Confirm" at bounding box center [745, 369] width 60 height 25
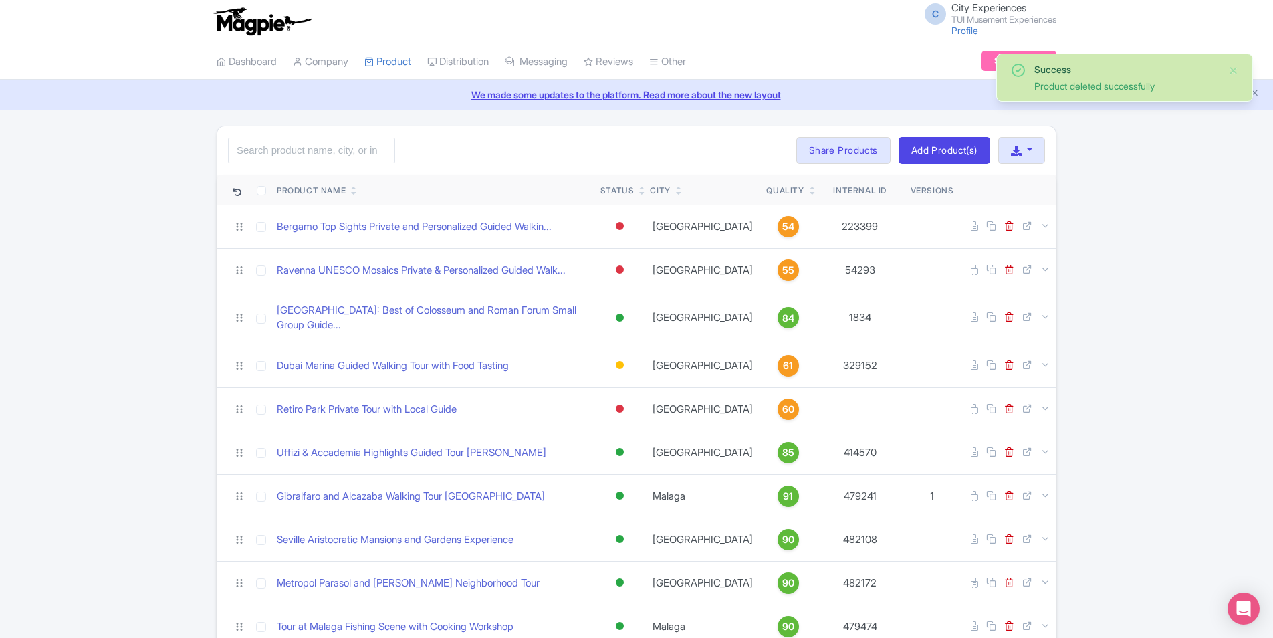
click at [810, 193] on icon at bounding box center [813, 193] width 6 height 8
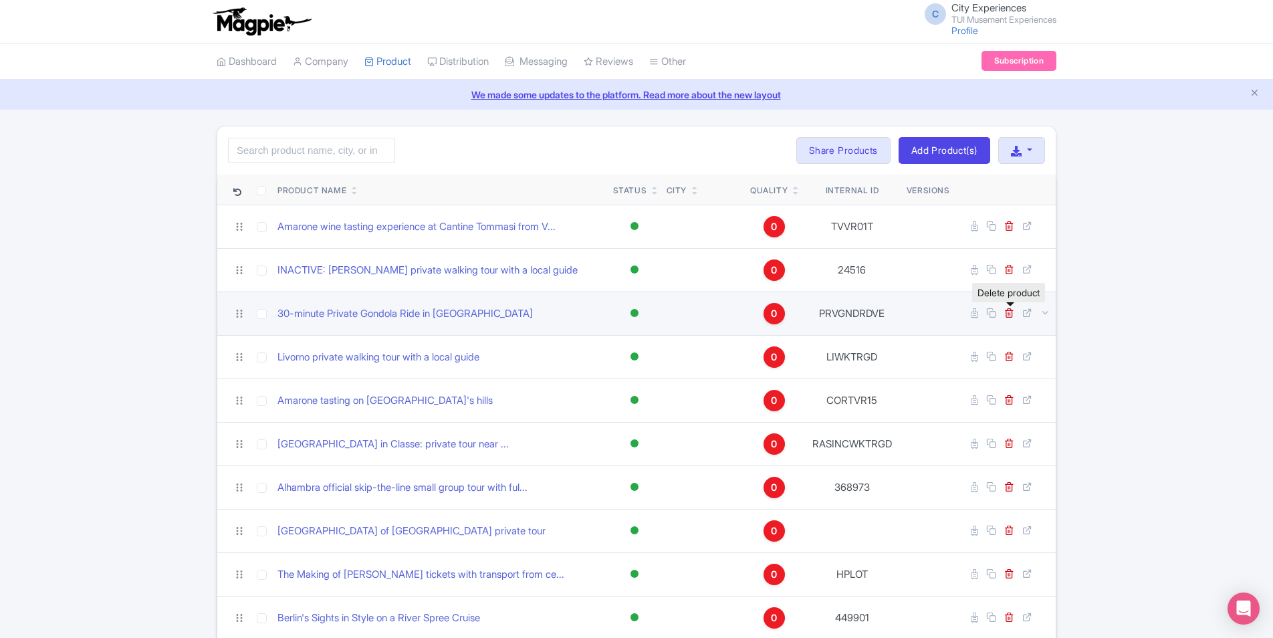
click at [1010, 318] on link at bounding box center [1010, 313] width 13 height 13
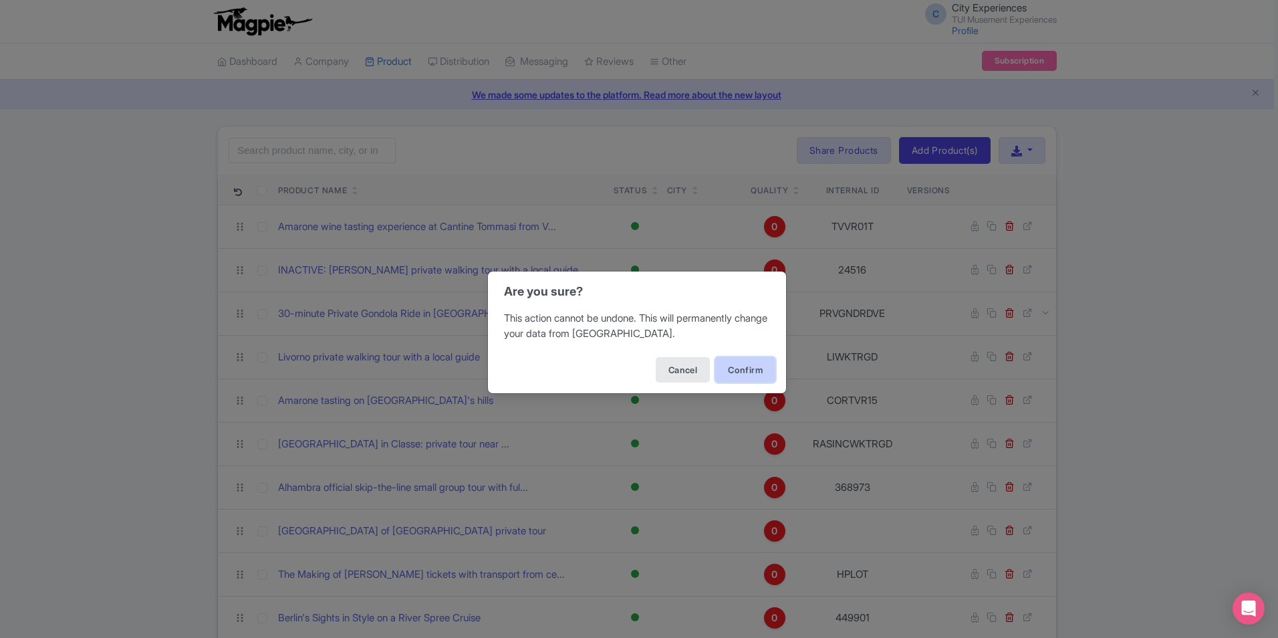
click at [761, 367] on button "Confirm" at bounding box center [745, 369] width 60 height 25
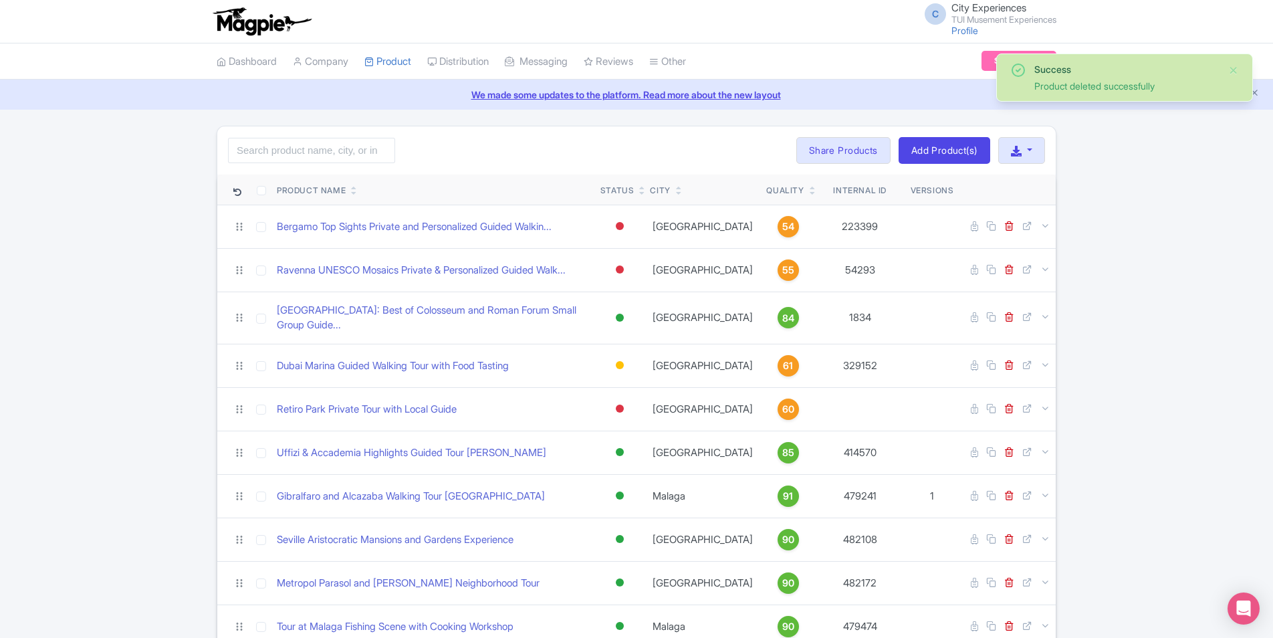
click at [810, 194] on icon at bounding box center [813, 193] width 6 height 8
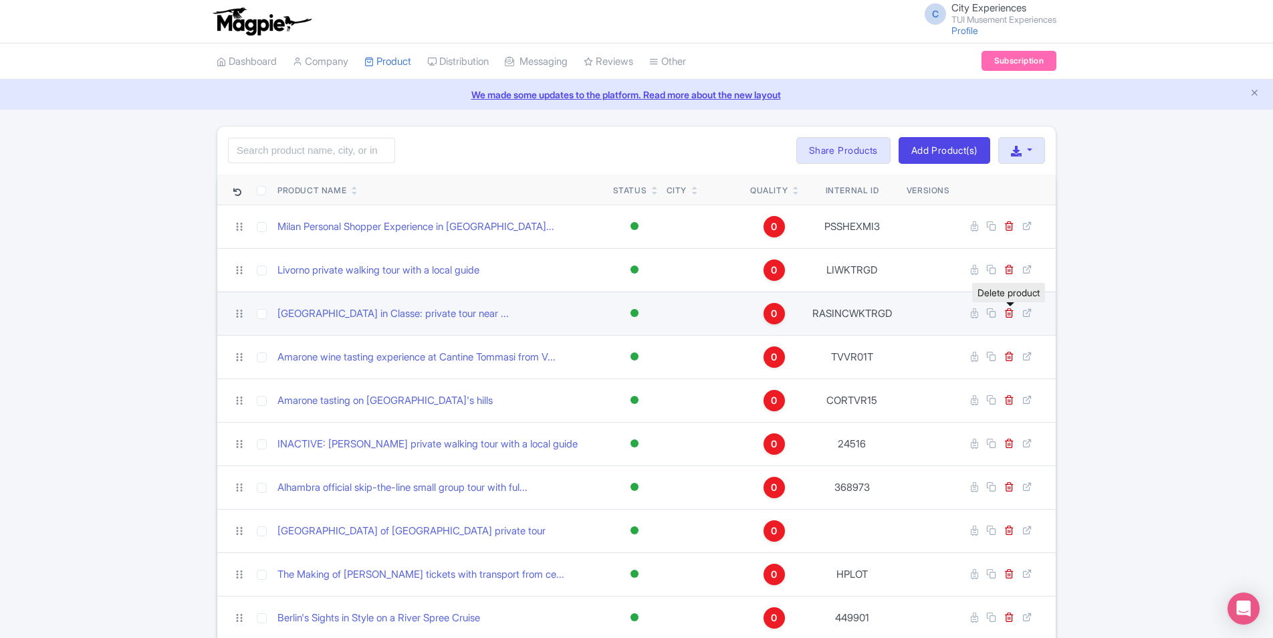
click at [1014, 314] on link at bounding box center [1010, 313] width 13 height 13
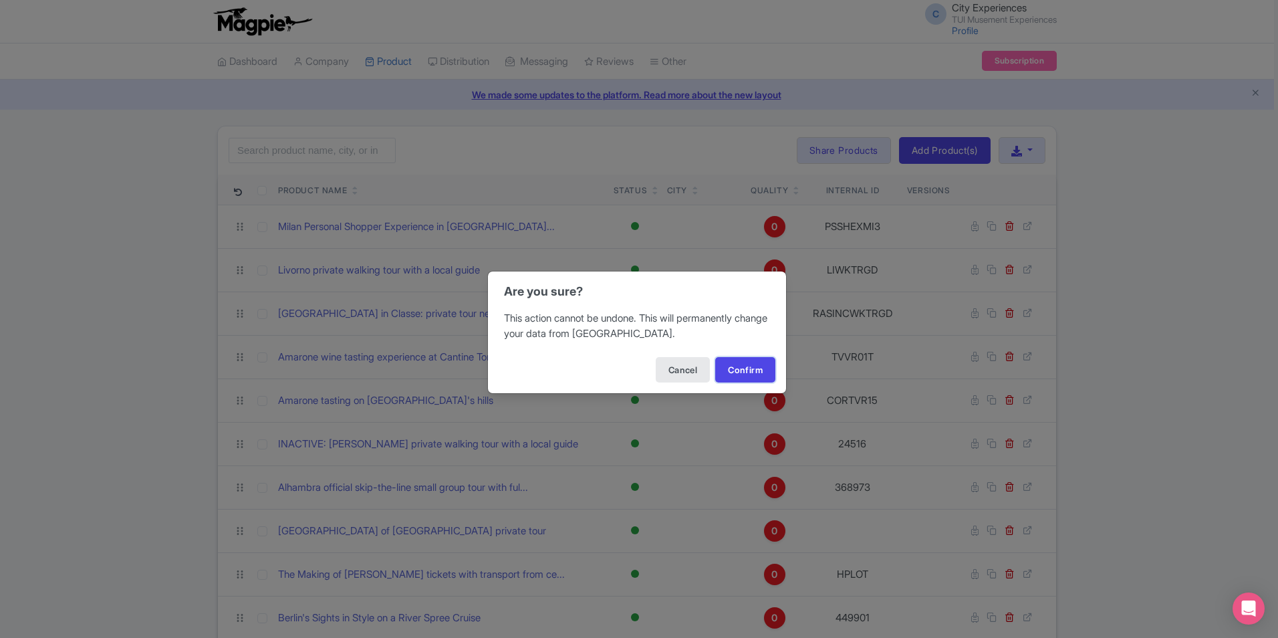
drag, startPoint x: 757, startPoint y: 364, endPoint x: 765, endPoint y: 356, distance: 11.4
click at [756, 364] on button "Confirm" at bounding box center [745, 369] width 60 height 25
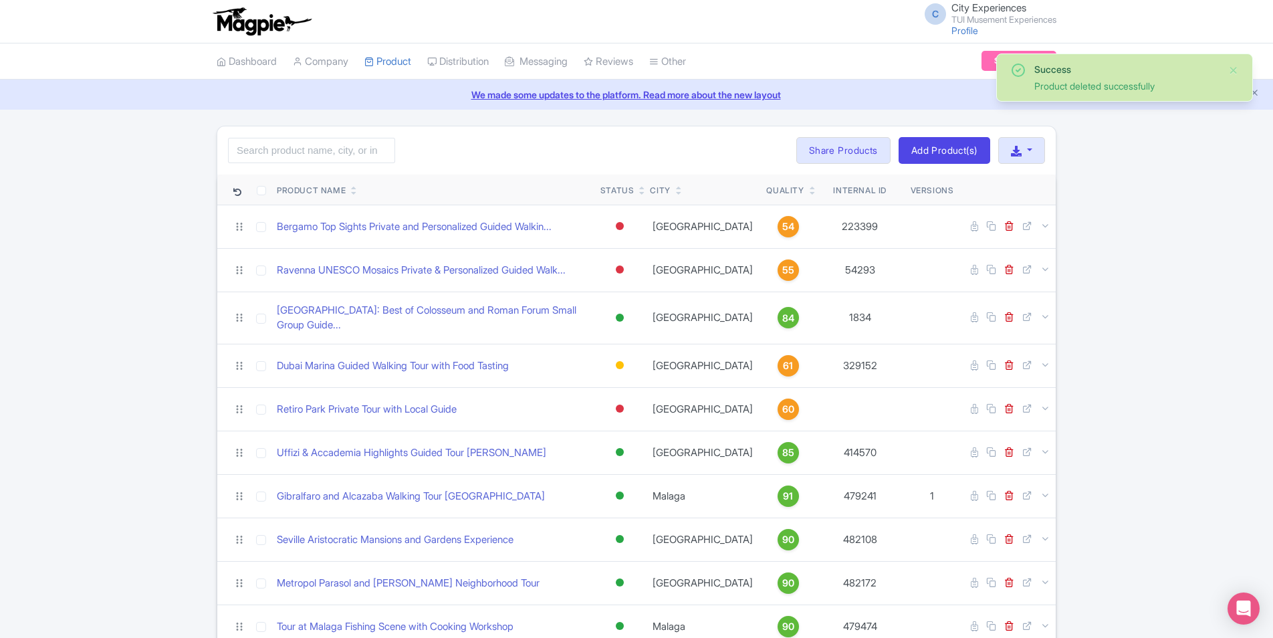
click at [810, 194] on icon at bounding box center [813, 193] width 6 height 8
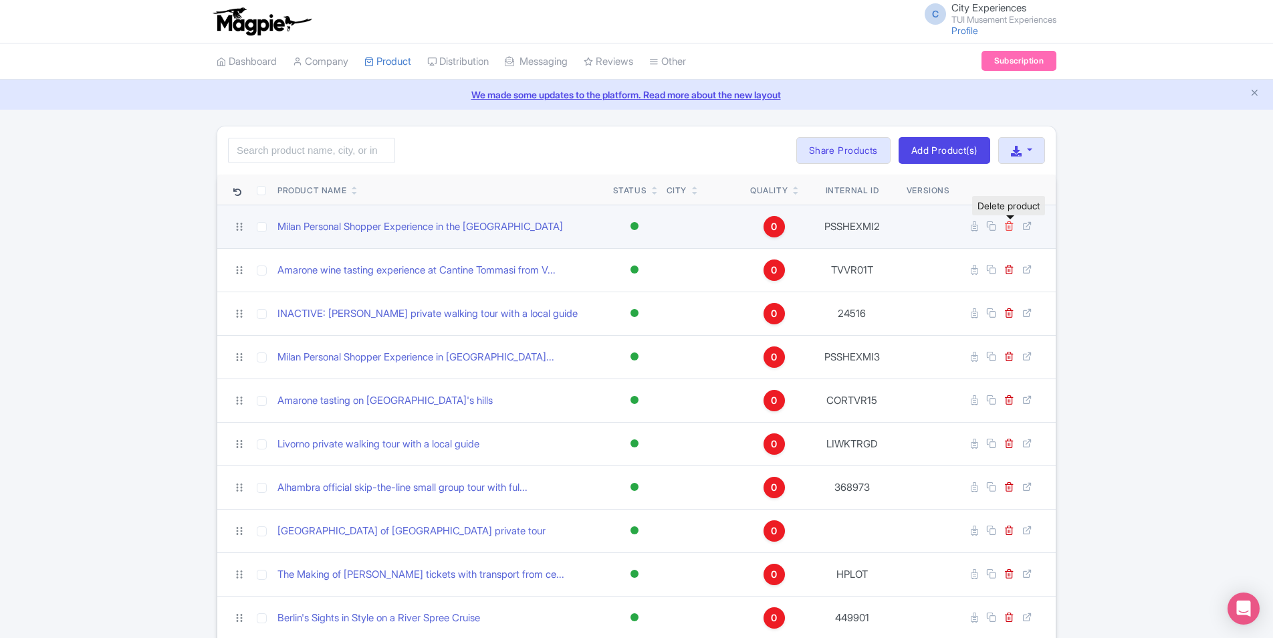
click at [1007, 225] on icon at bounding box center [1009, 226] width 10 height 10
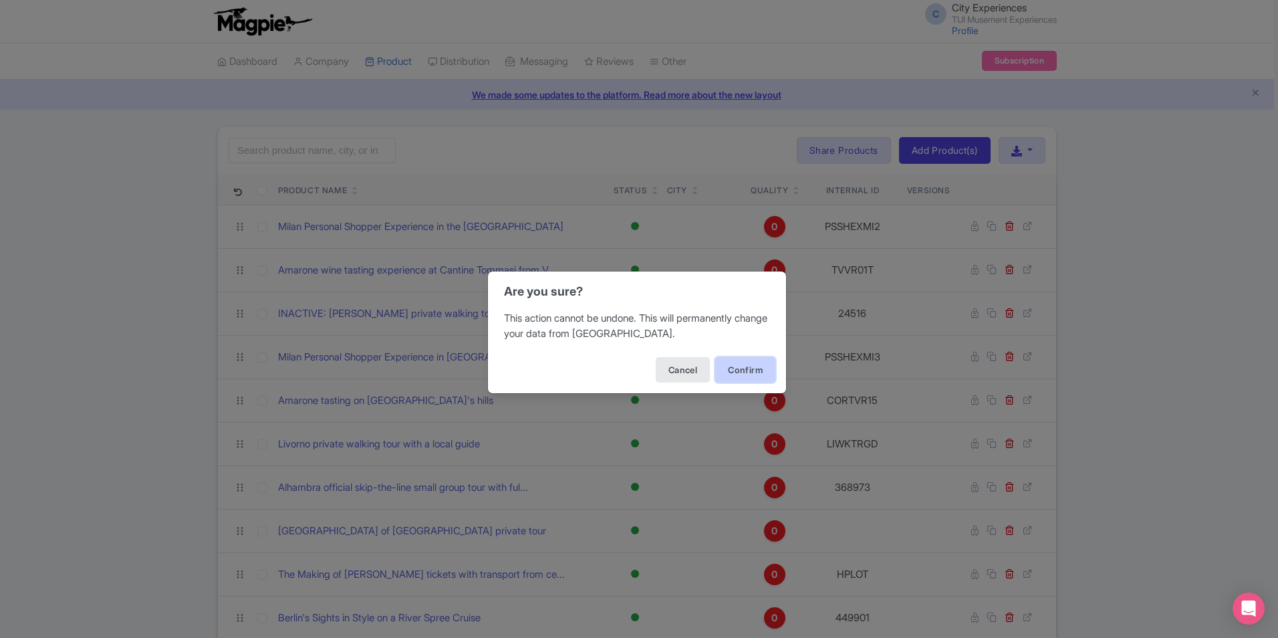
click at [737, 366] on button "Confirm" at bounding box center [745, 369] width 60 height 25
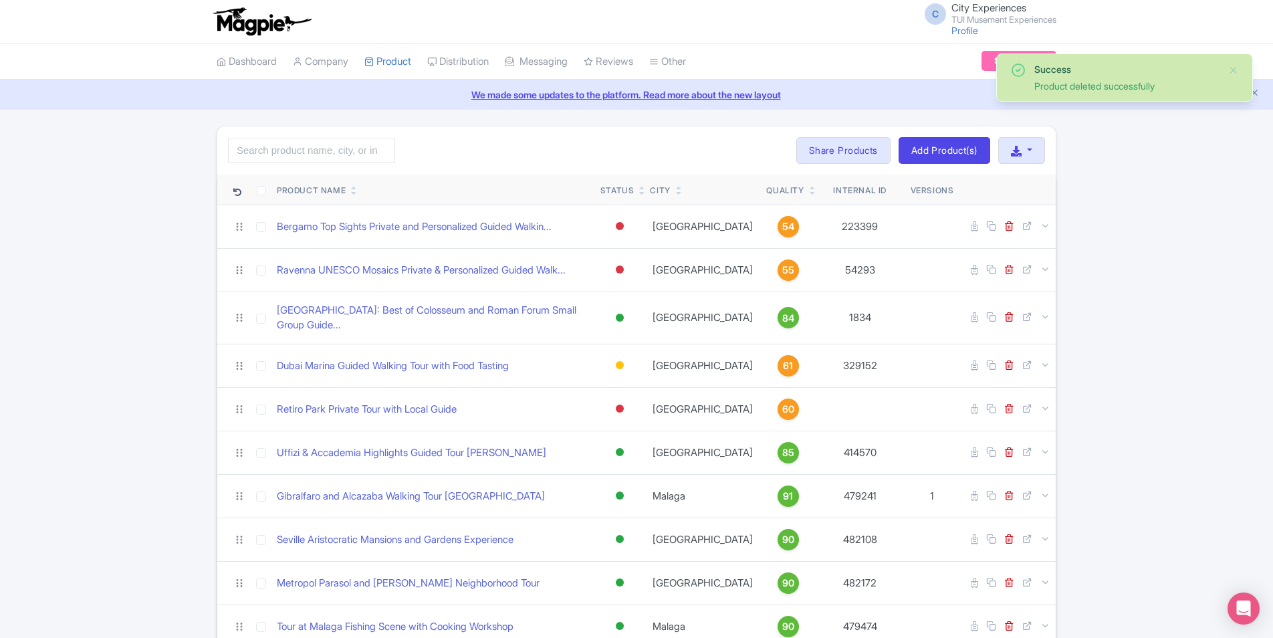
click at [810, 192] on icon at bounding box center [813, 193] width 6 height 8
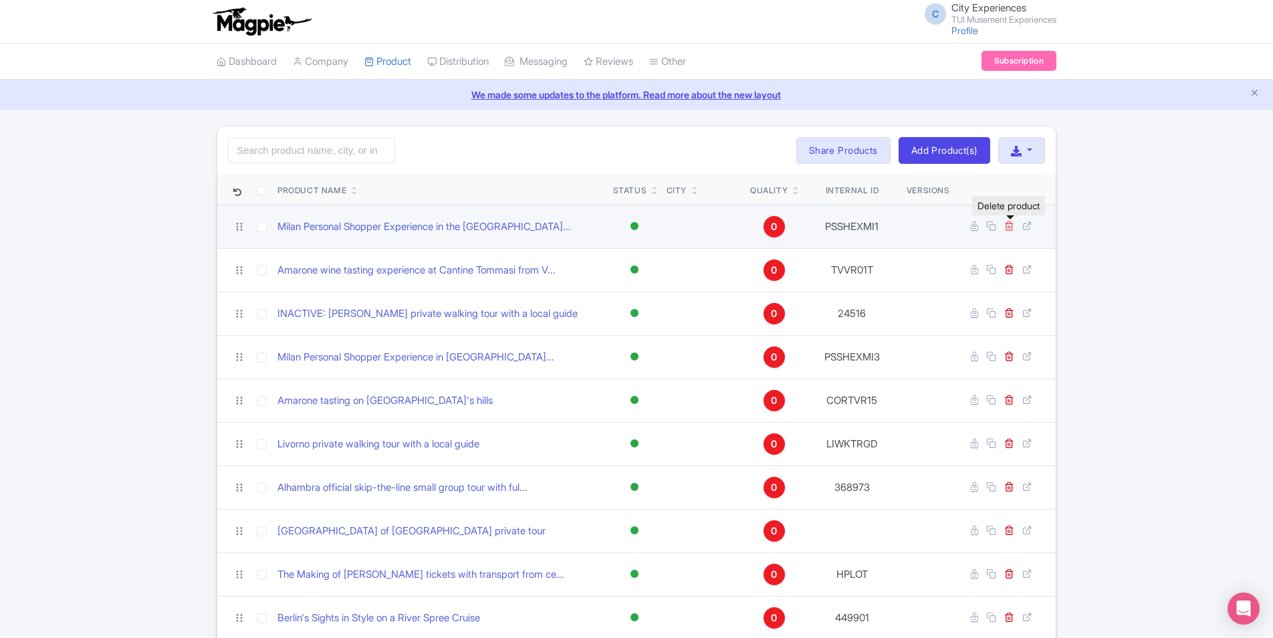
click at [1010, 226] on icon at bounding box center [1009, 226] width 10 height 10
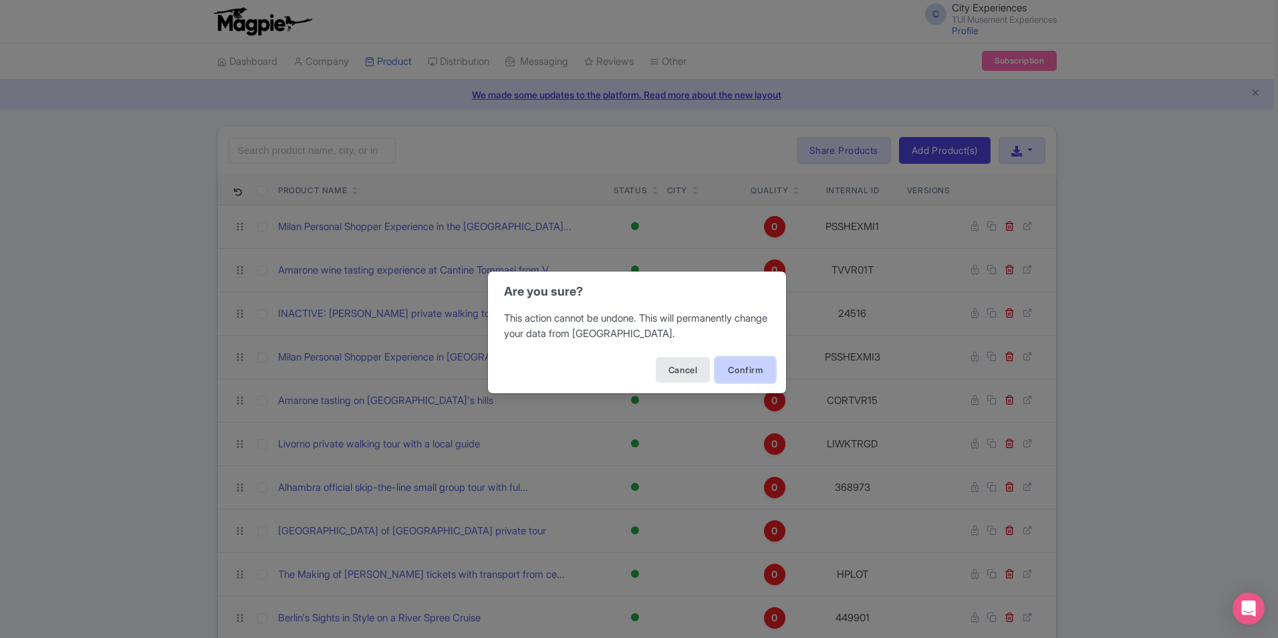
click at [749, 364] on button "Confirm" at bounding box center [745, 369] width 60 height 25
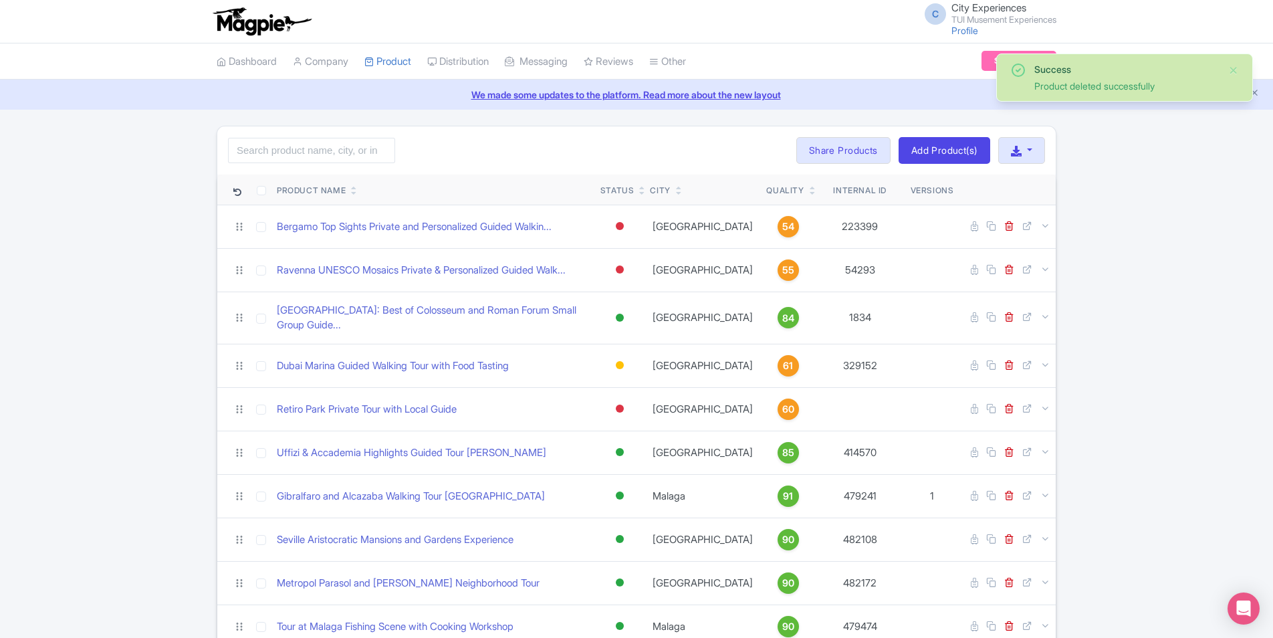
click at [810, 194] on icon at bounding box center [813, 193] width 6 height 8
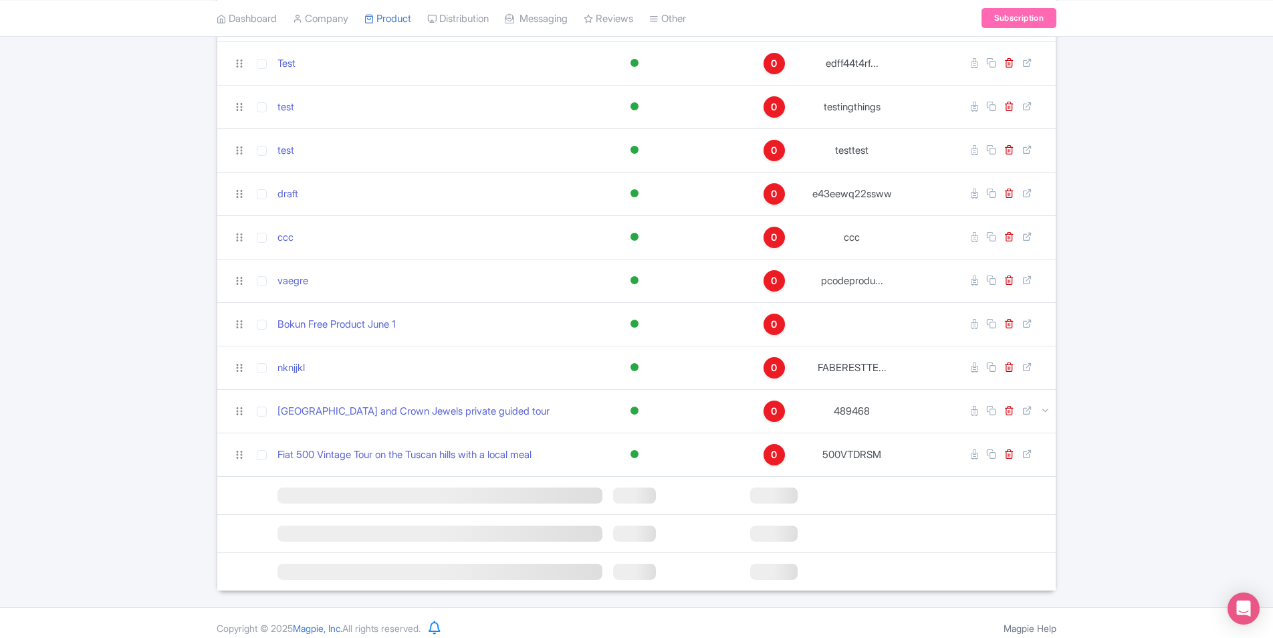
scroll to position [1043, 0]
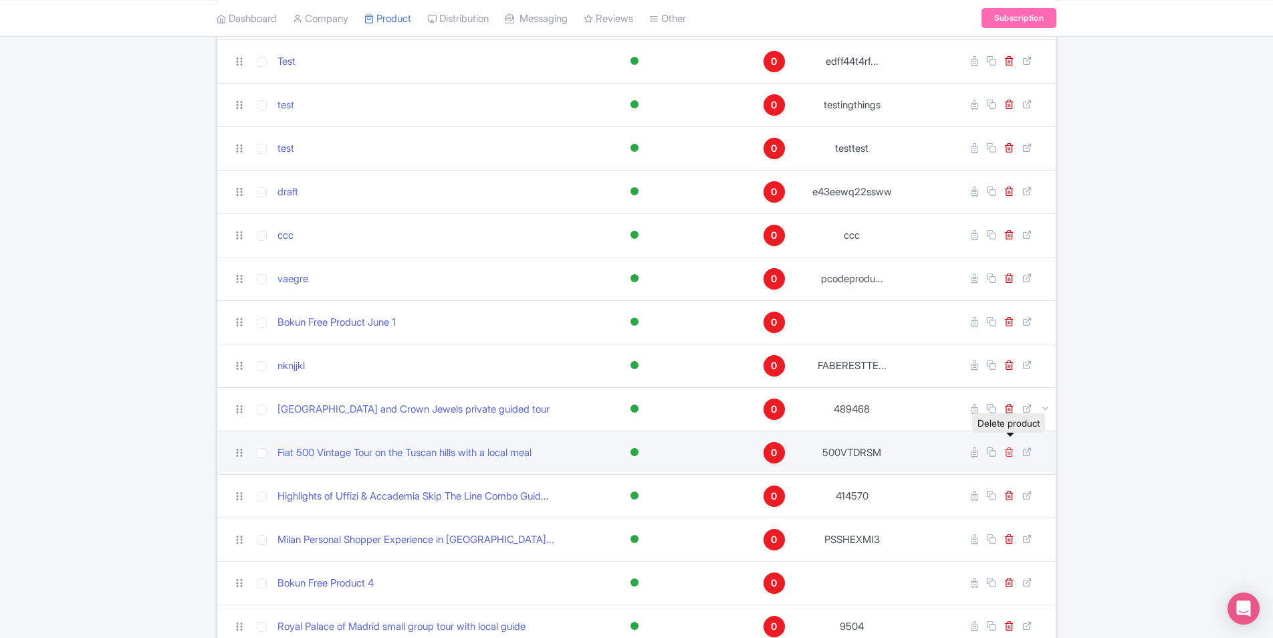
click at [1008, 447] on icon at bounding box center [1009, 452] width 10 height 10
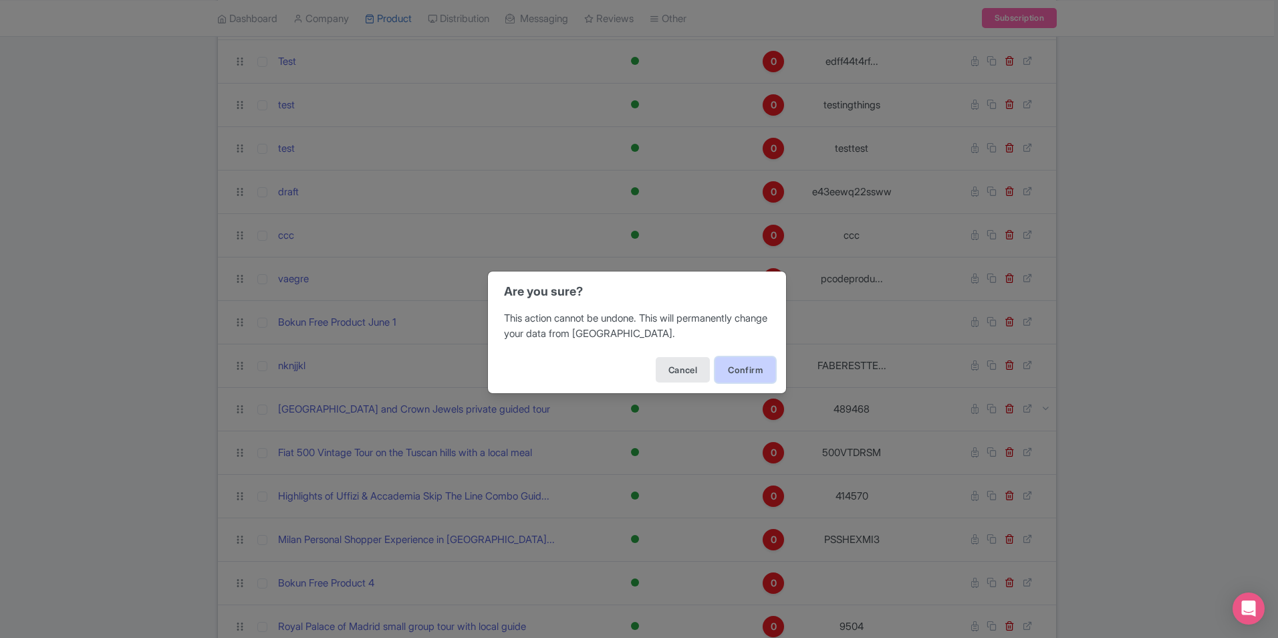
click at [753, 360] on button "Confirm" at bounding box center [745, 369] width 60 height 25
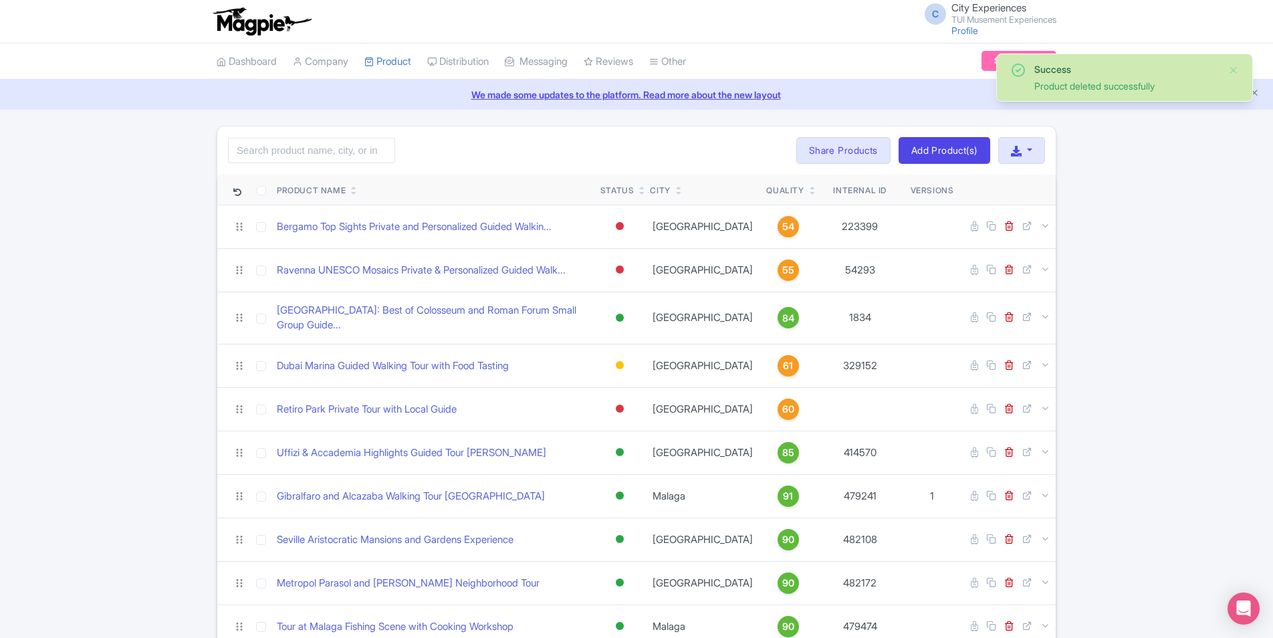
click at [810, 193] on icon at bounding box center [813, 193] width 6 height 8
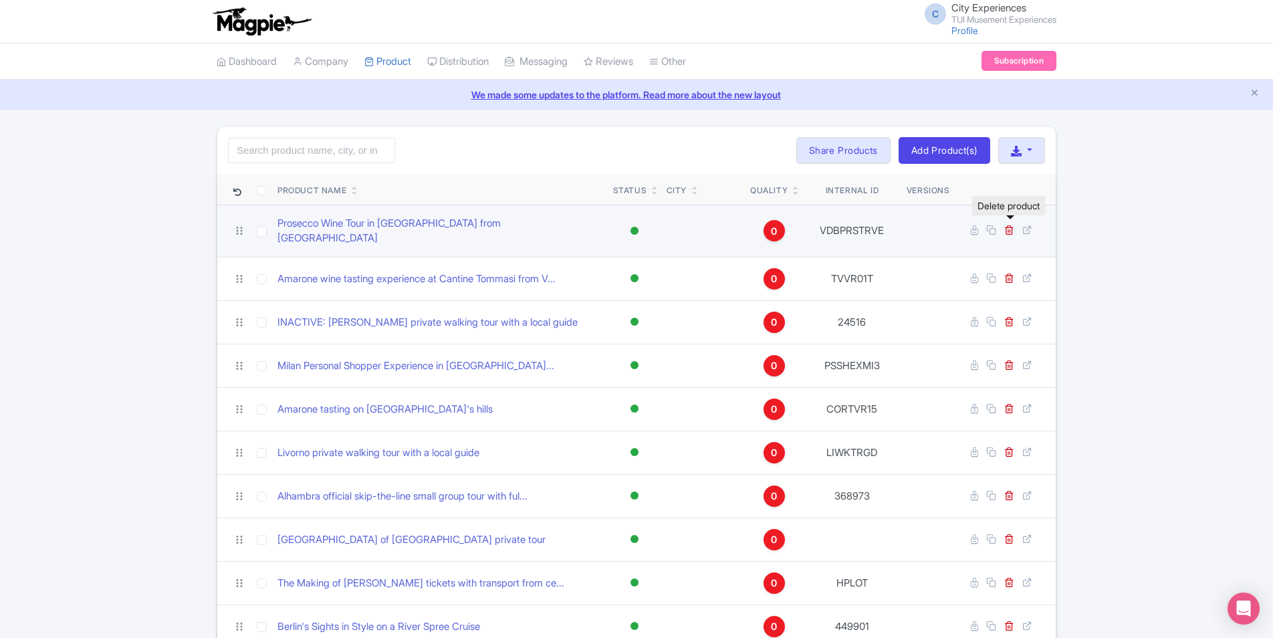
click at [1015, 226] on link at bounding box center [1010, 230] width 13 height 13
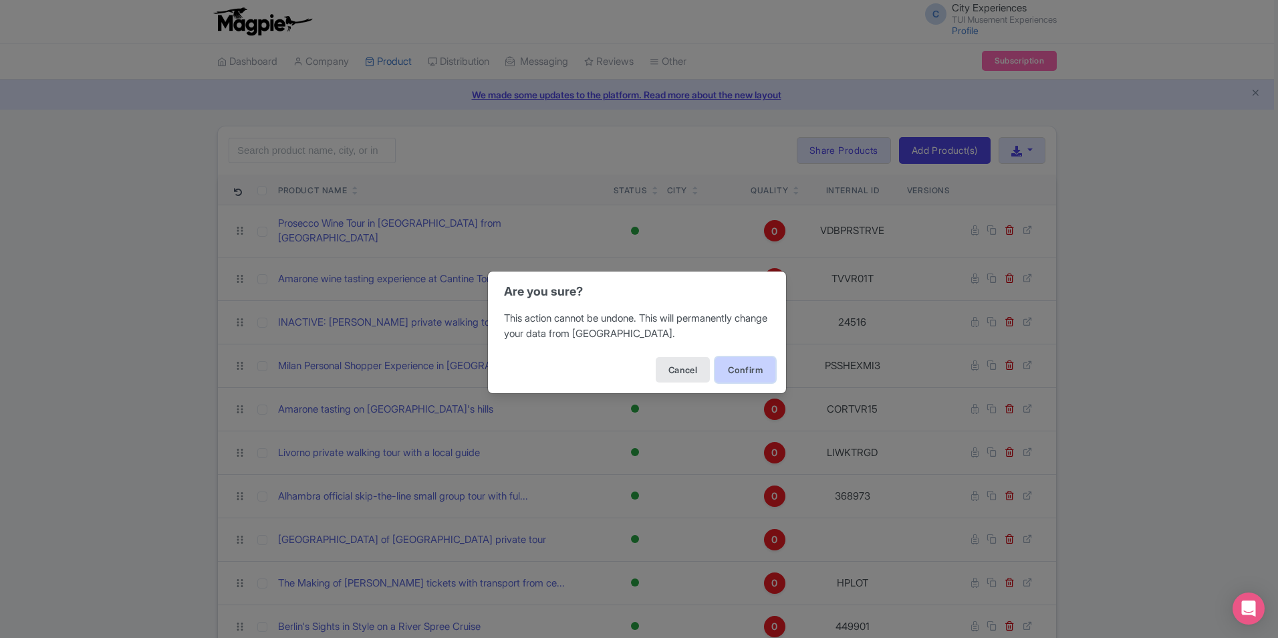
click at [754, 370] on button "Confirm" at bounding box center [745, 369] width 60 height 25
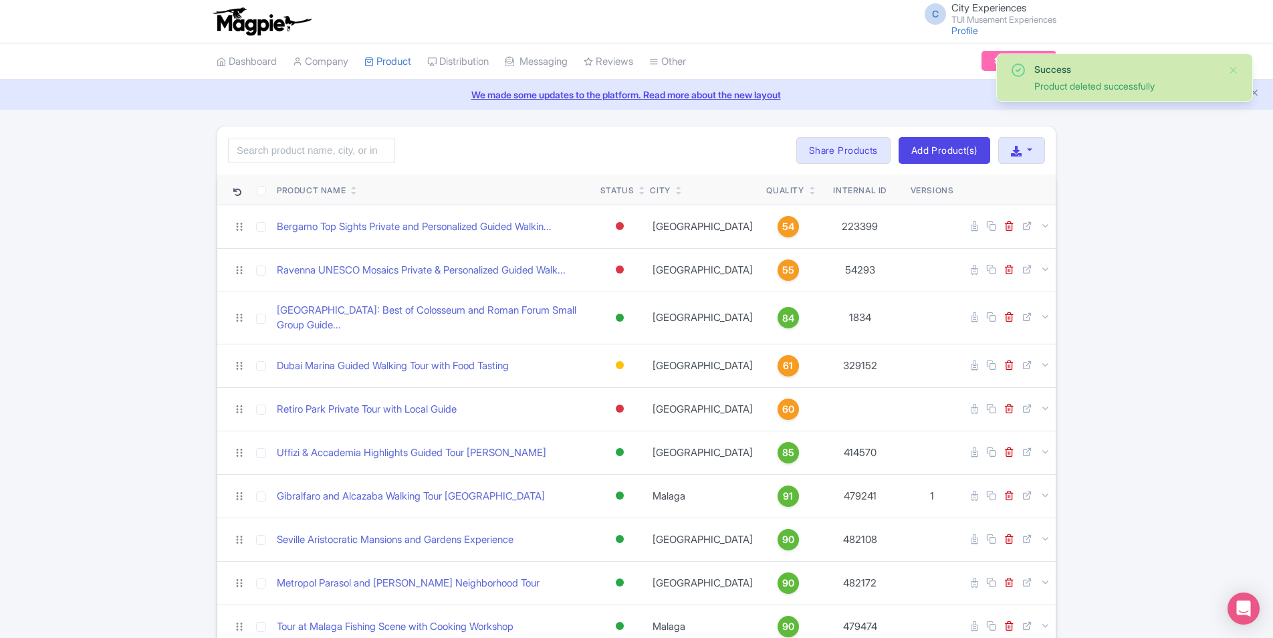
click at [810, 195] on icon at bounding box center [813, 193] width 6 height 8
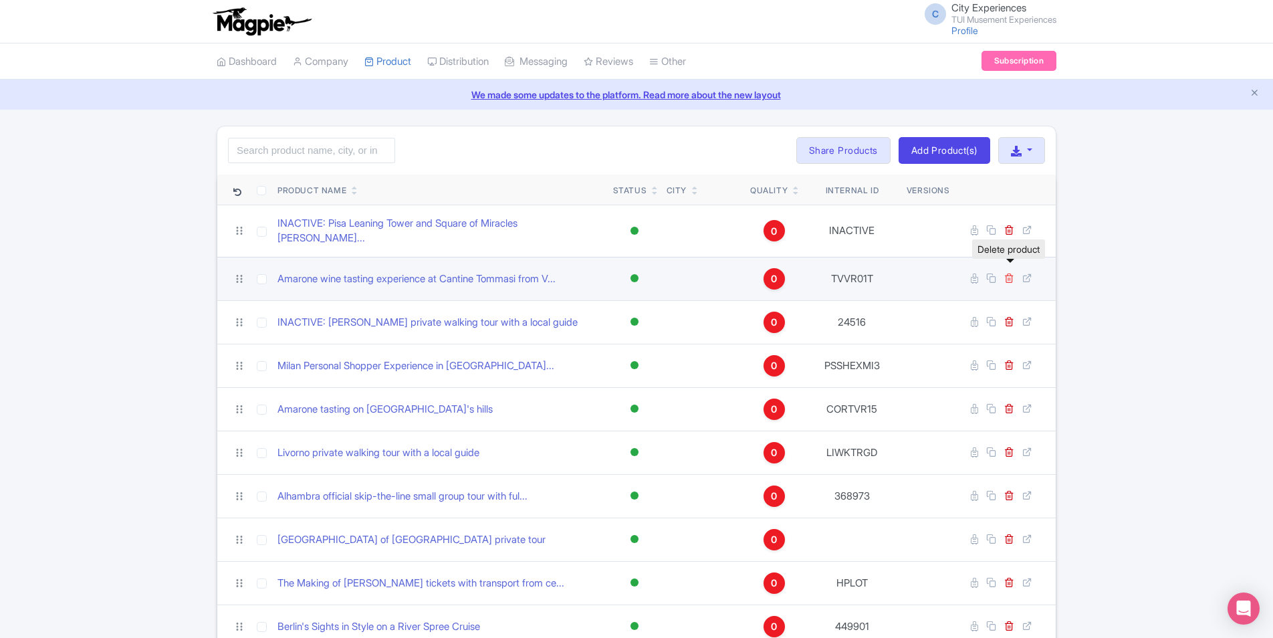
click at [1011, 273] on icon at bounding box center [1009, 278] width 10 height 10
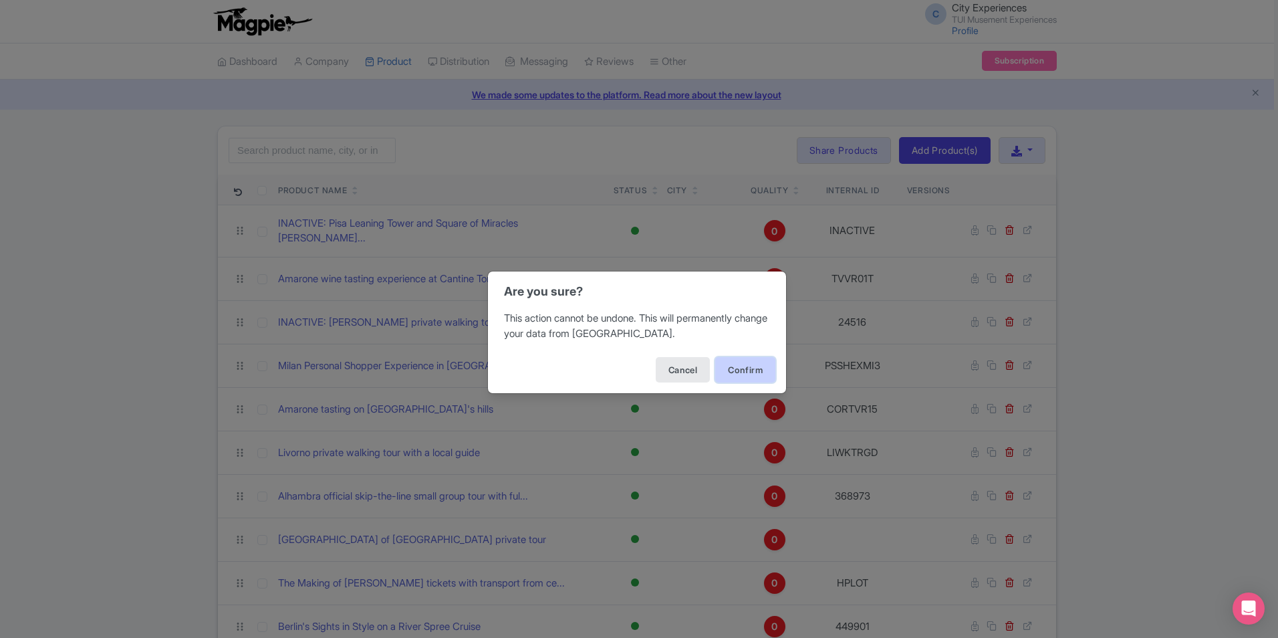
click at [734, 371] on button "Confirm" at bounding box center [745, 369] width 60 height 25
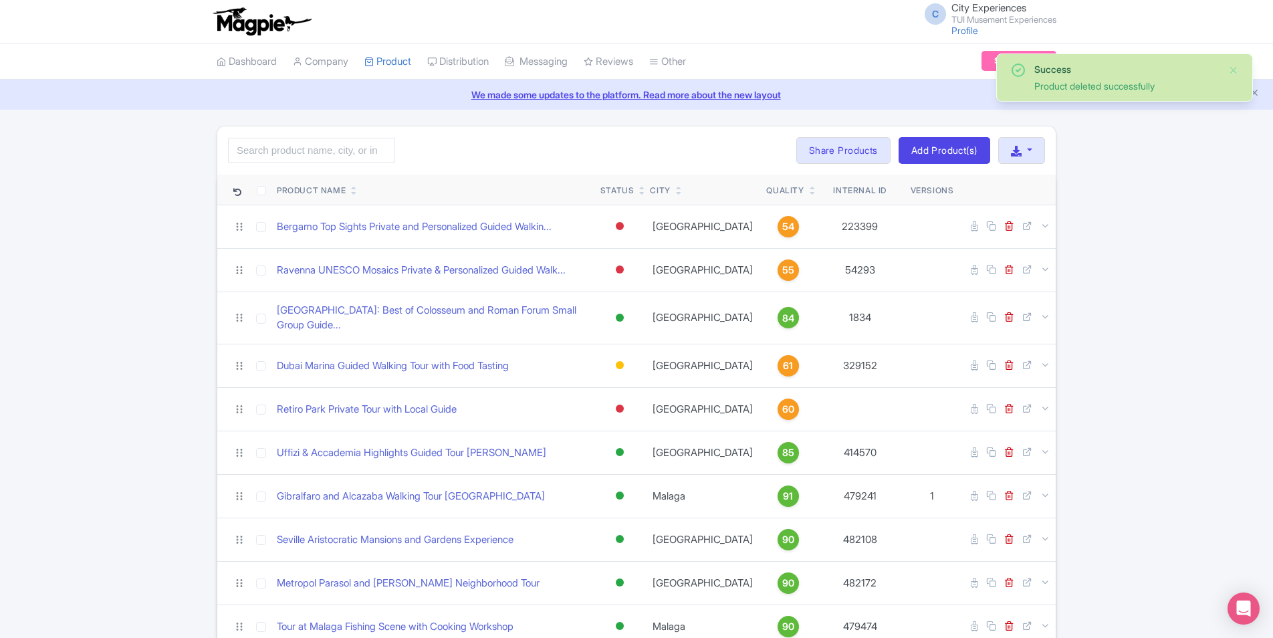
click at [810, 195] on icon at bounding box center [813, 193] width 6 height 8
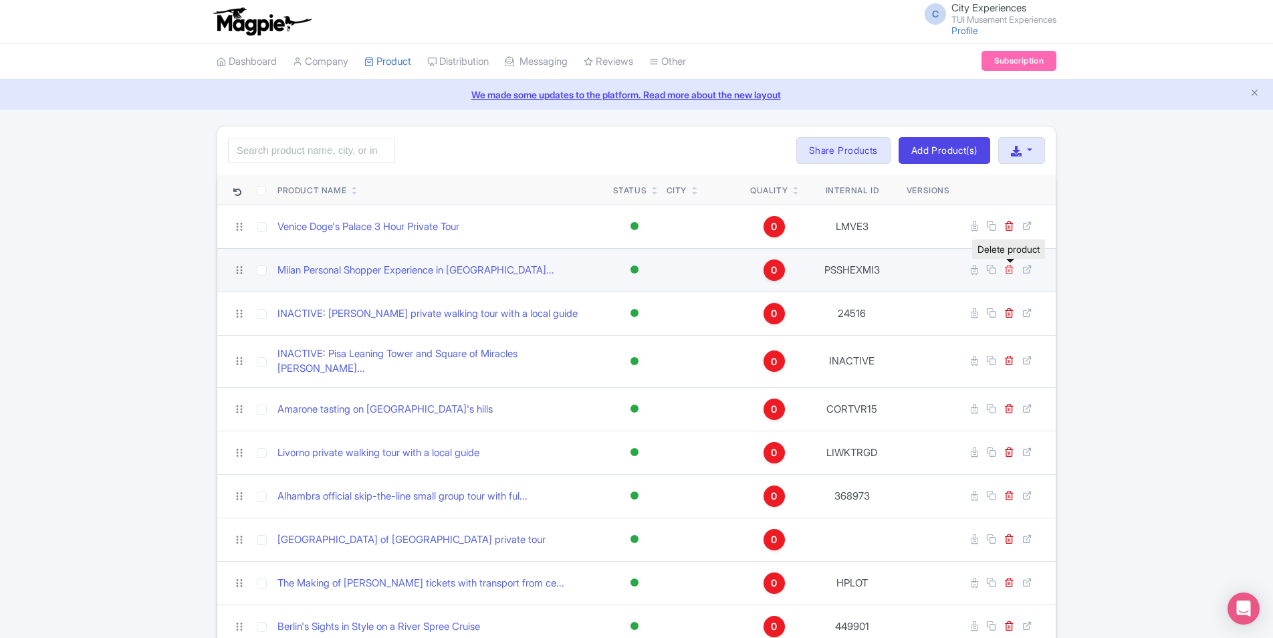
click at [1010, 270] on icon at bounding box center [1009, 269] width 10 height 10
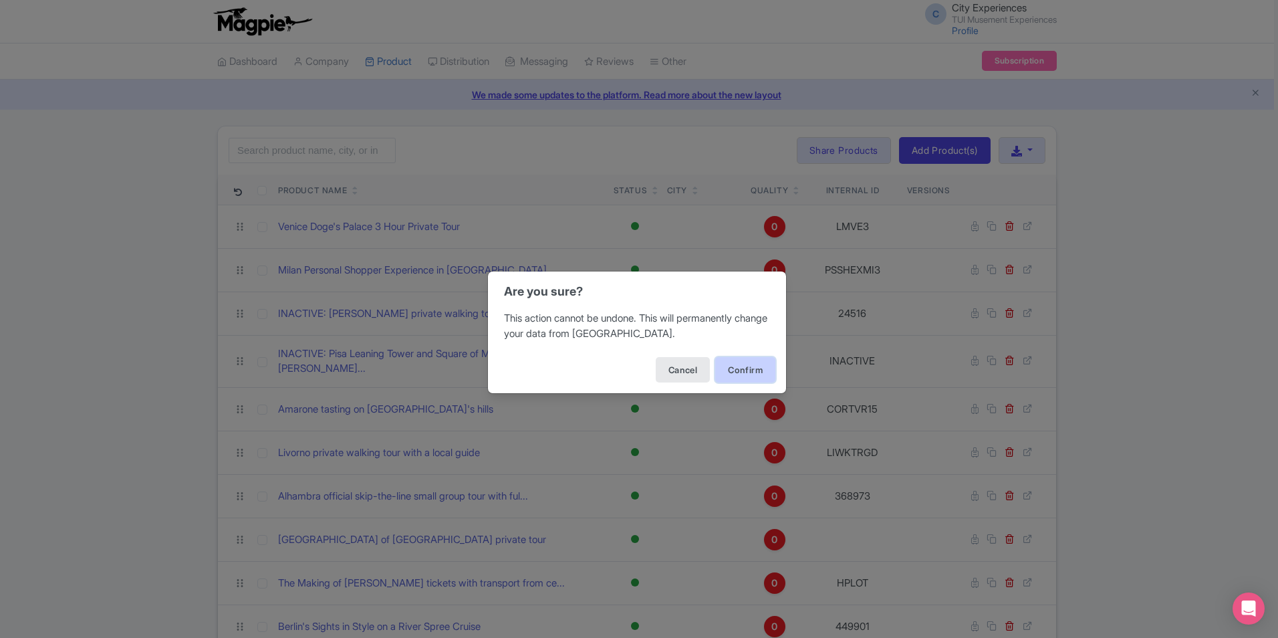
click at [757, 374] on button "Confirm" at bounding box center [745, 369] width 60 height 25
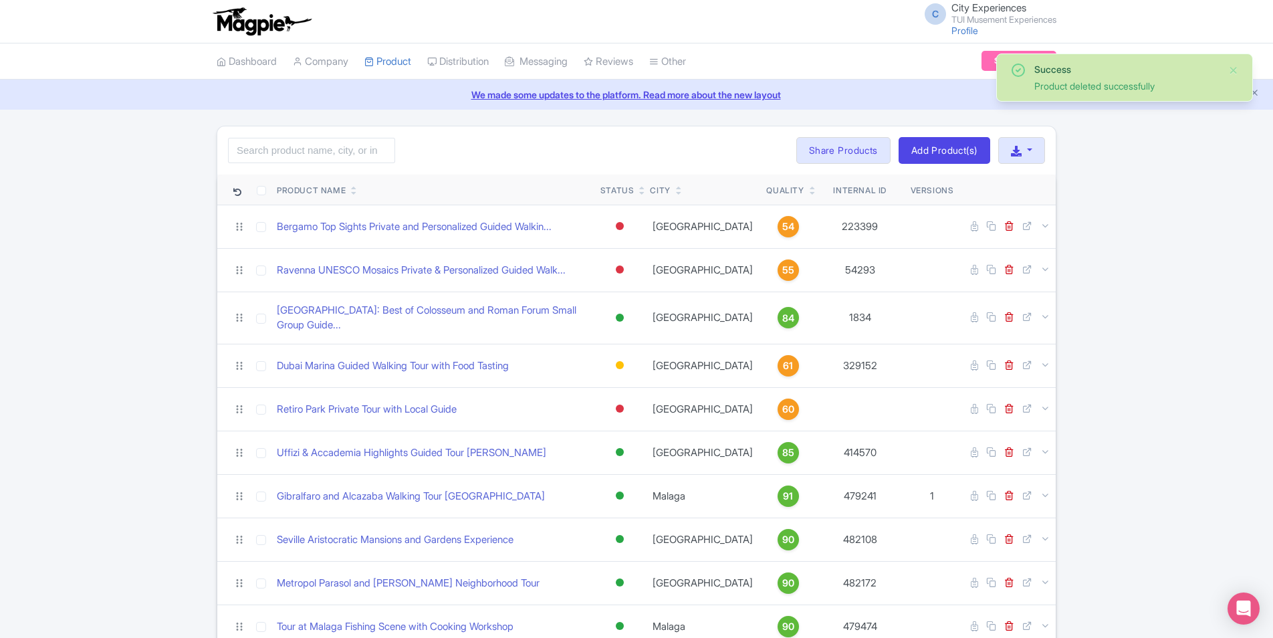
click at [810, 192] on icon at bounding box center [813, 193] width 6 height 8
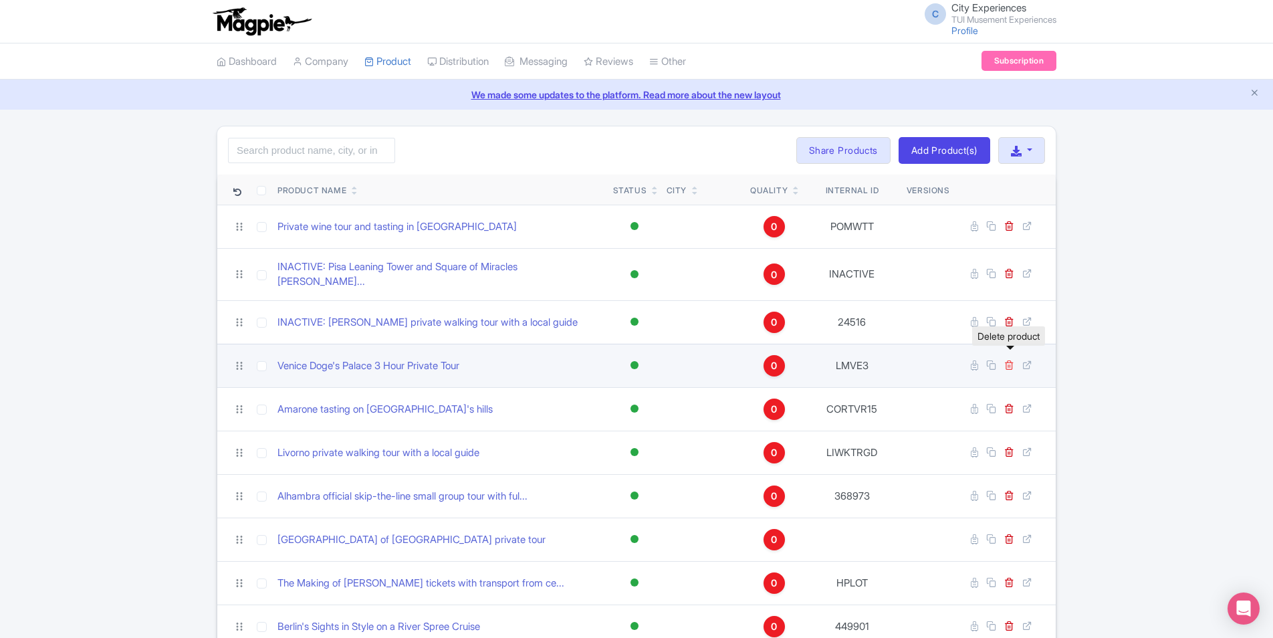
click at [1012, 360] on icon at bounding box center [1009, 365] width 10 height 10
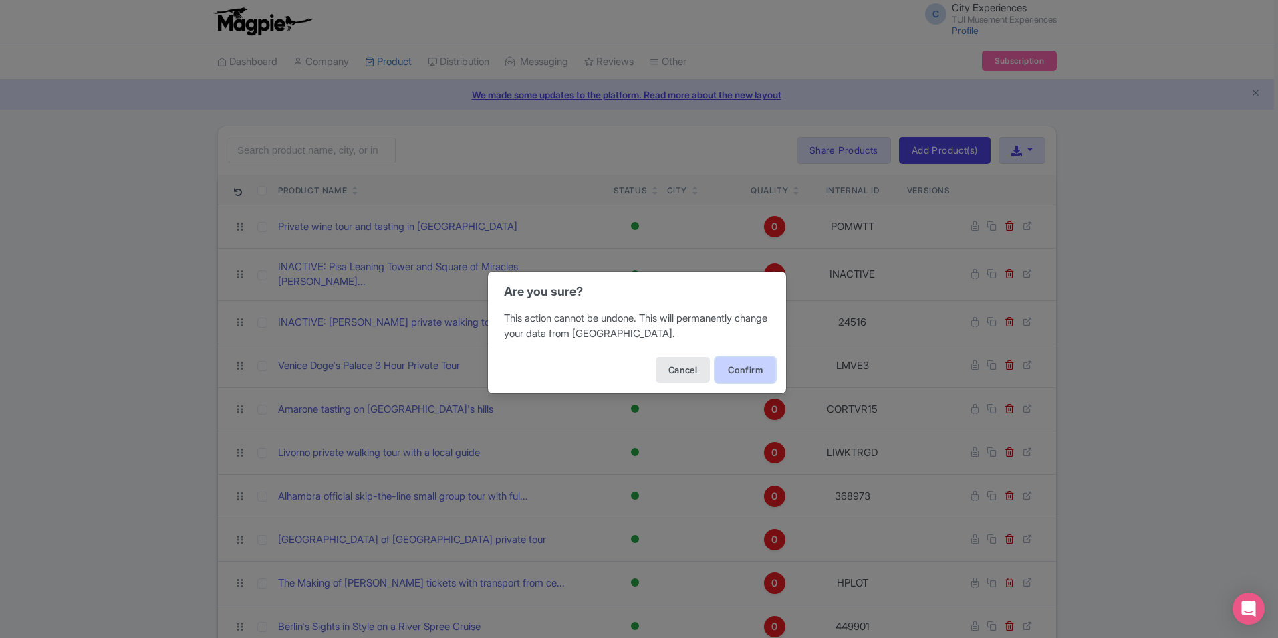
click at [744, 368] on button "Confirm" at bounding box center [745, 369] width 60 height 25
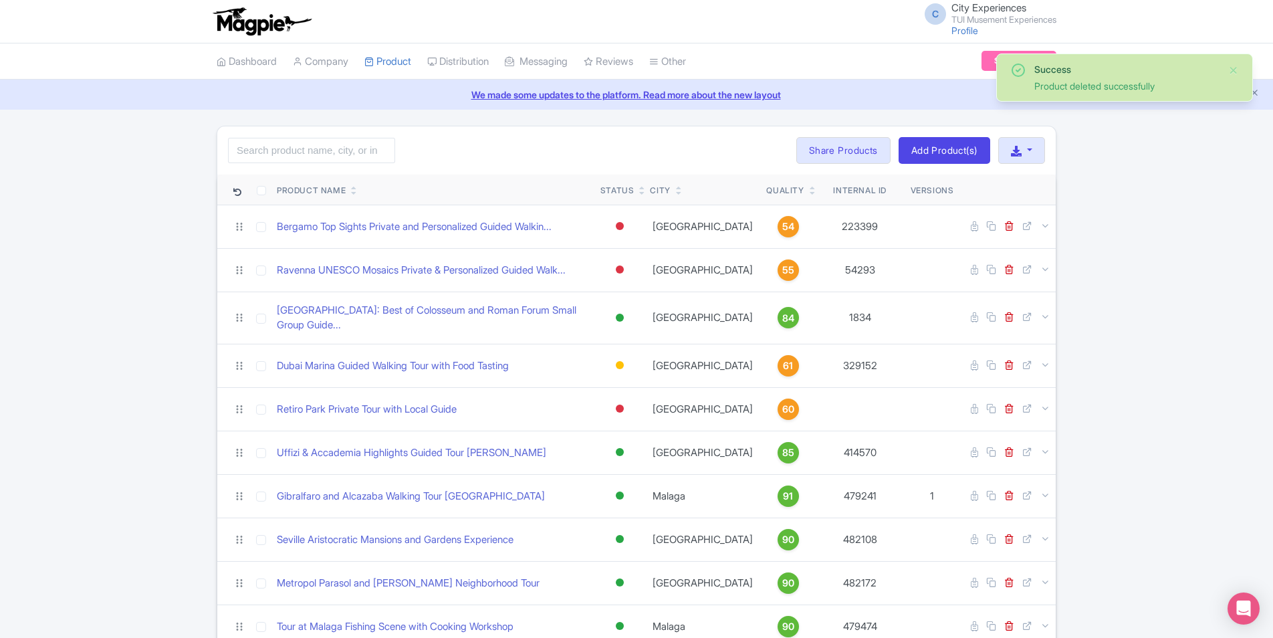
click at [810, 195] on icon at bounding box center [813, 193] width 6 height 8
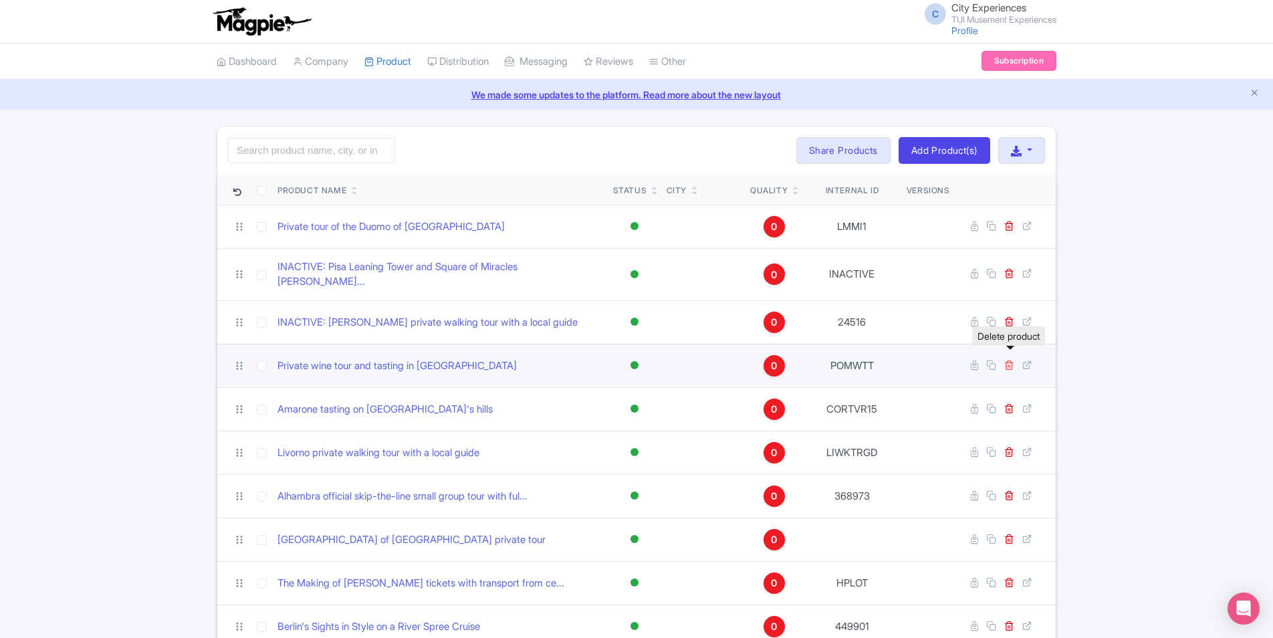
click at [1010, 360] on icon at bounding box center [1009, 365] width 10 height 10
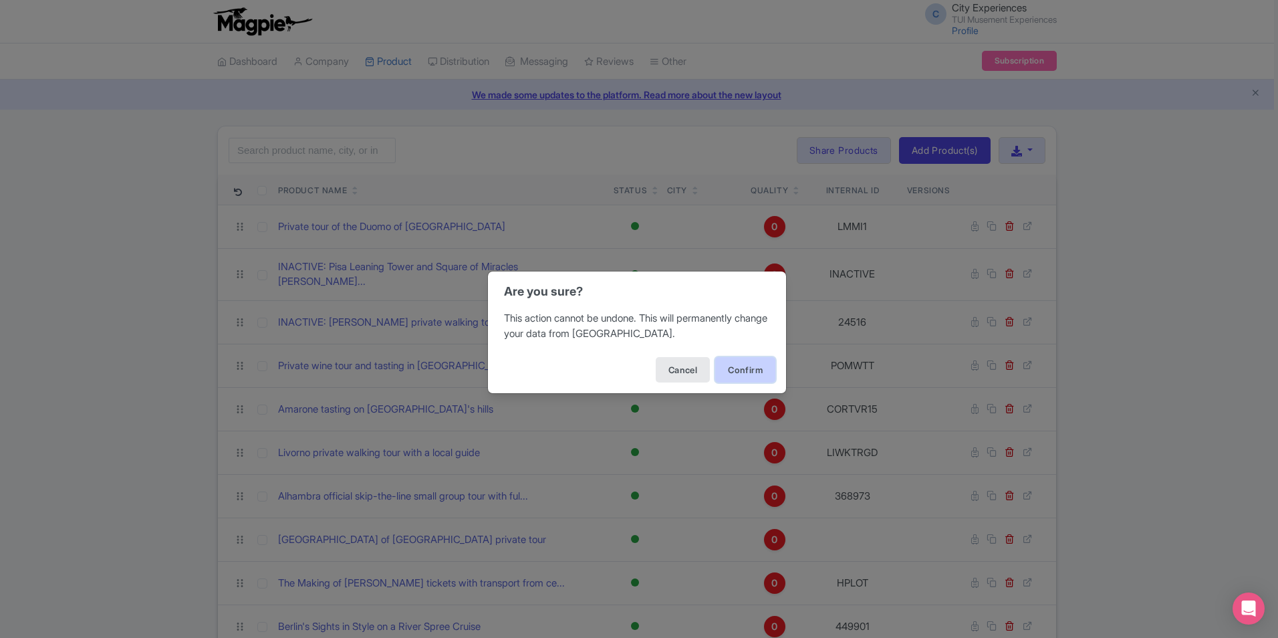
click at [743, 374] on button "Confirm" at bounding box center [745, 369] width 60 height 25
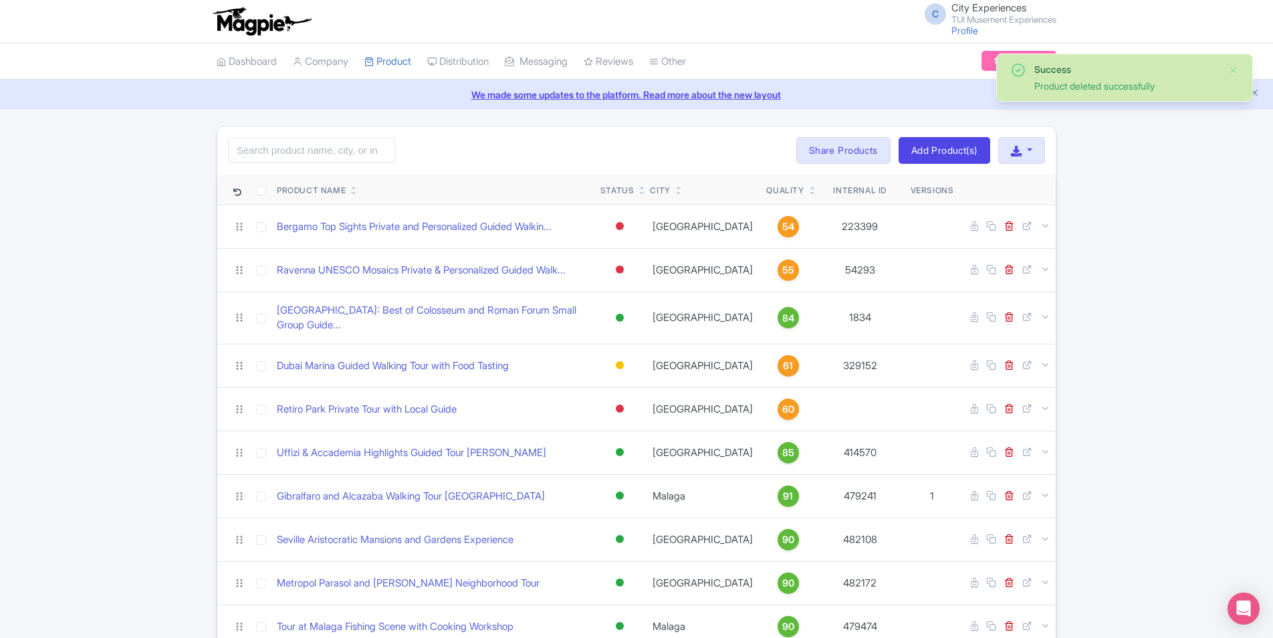
click at [810, 194] on icon at bounding box center [813, 193] width 6 height 8
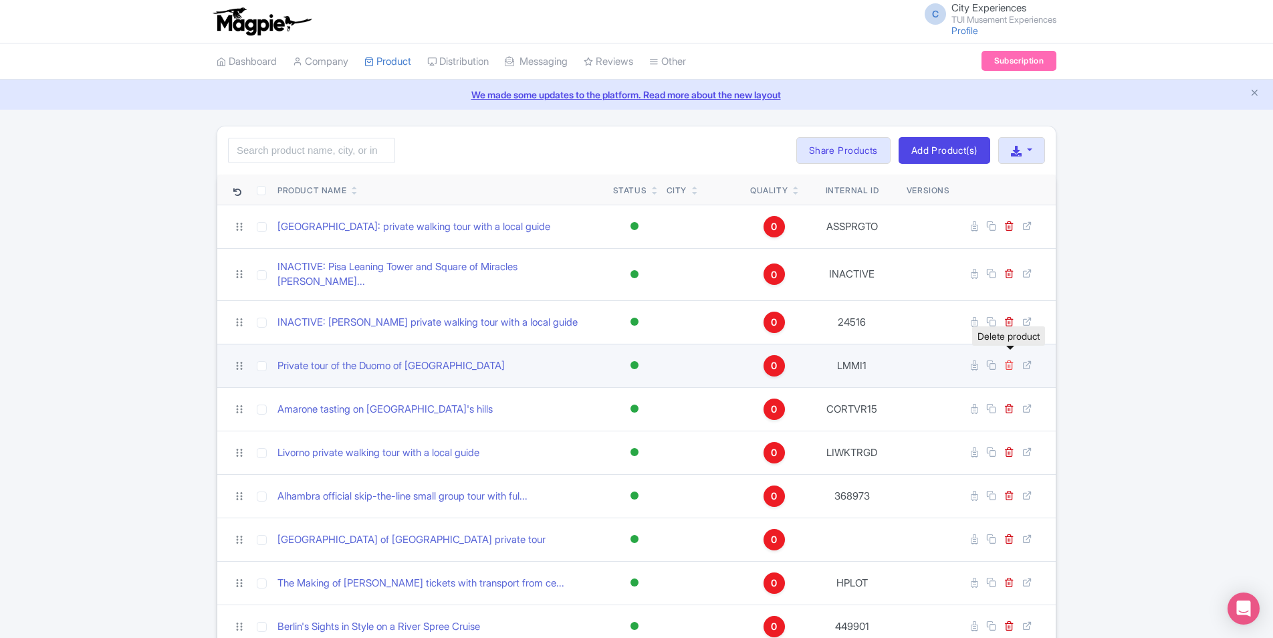
click at [1012, 360] on icon at bounding box center [1009, 365] width 10 height 10
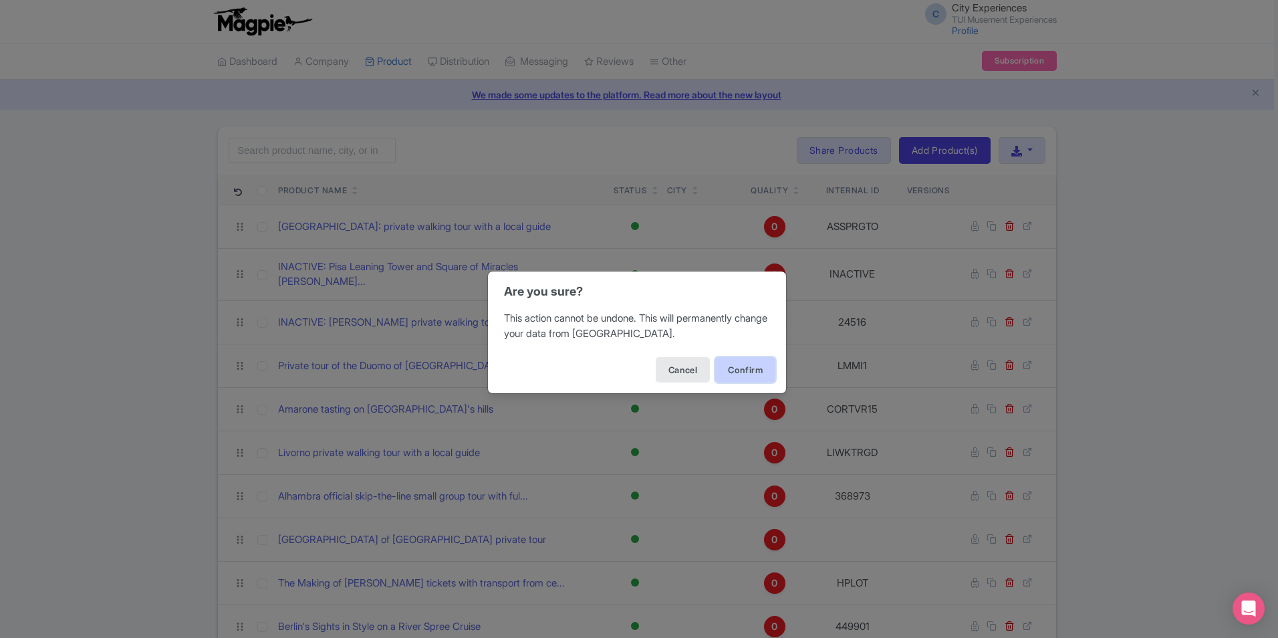
click at [769, 368] on button "Confirm" at bounding box center [745, 369] width 60 height 25
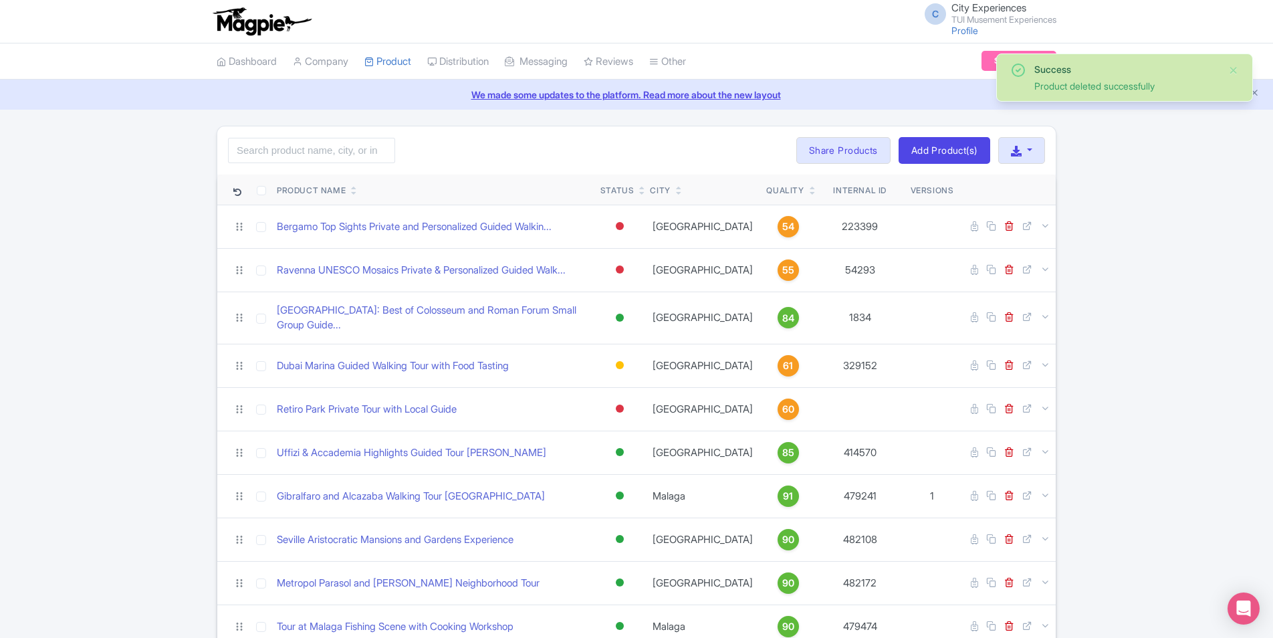
click at [810, 191] on icon at bounding box center [813, 193] width 6 height 8
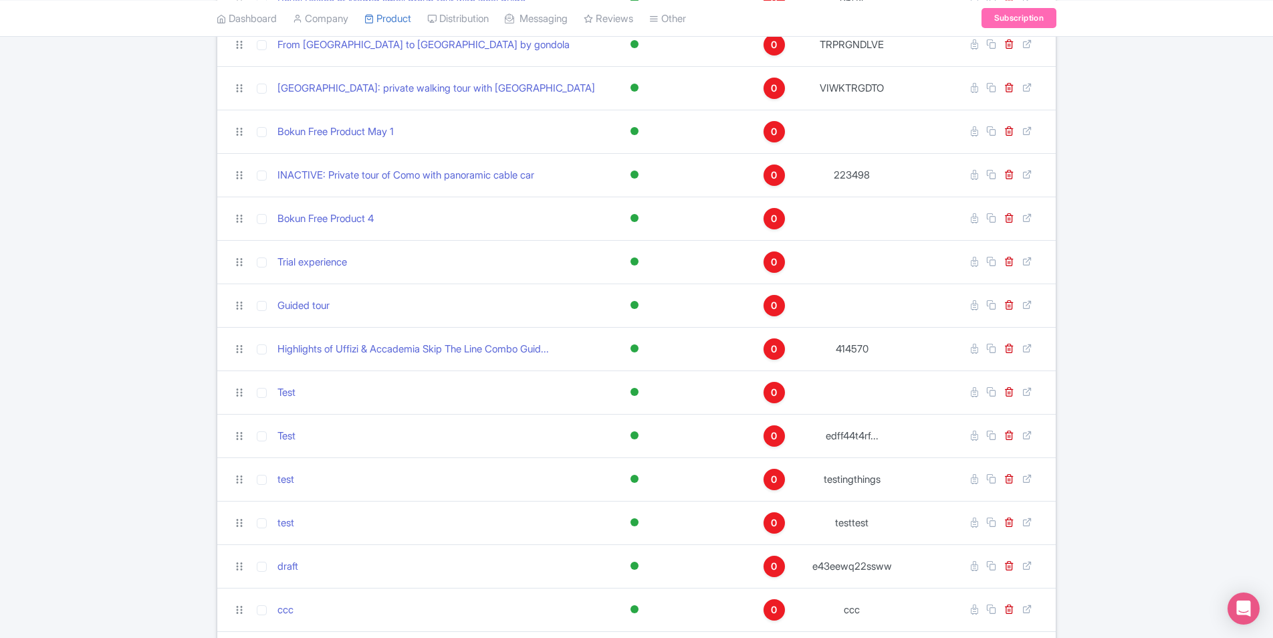
scroll to position [1003, 0]
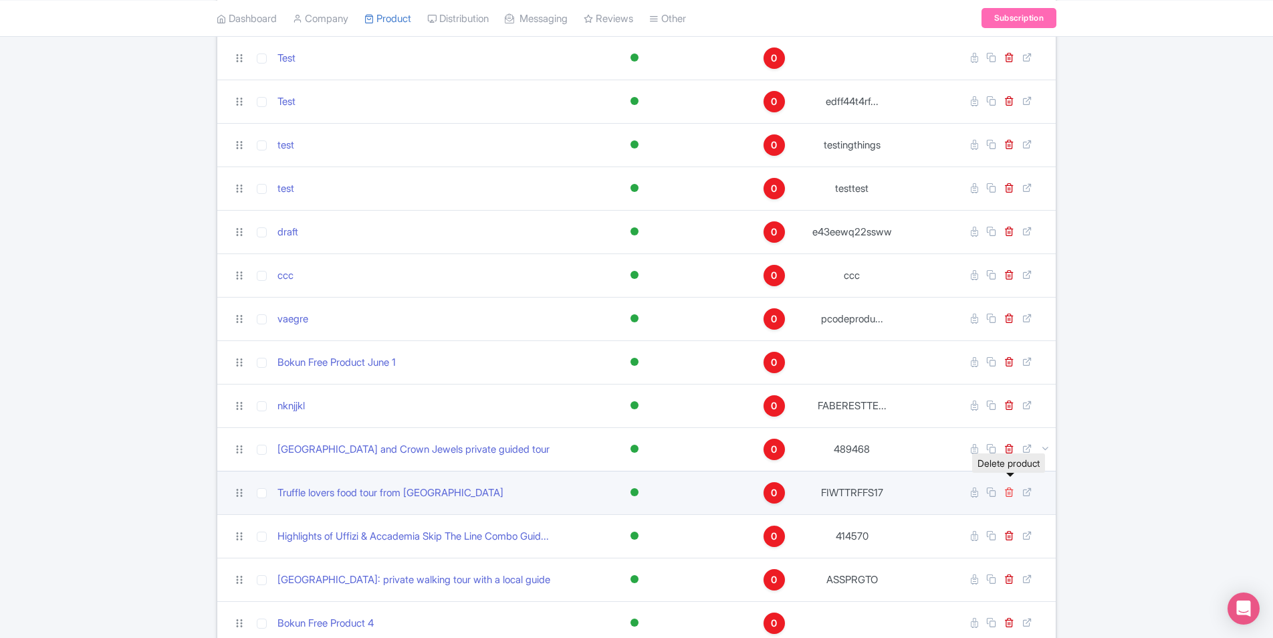
click at [1009, 487] on icon at bounding box center [1009, 492] width 10 height 10
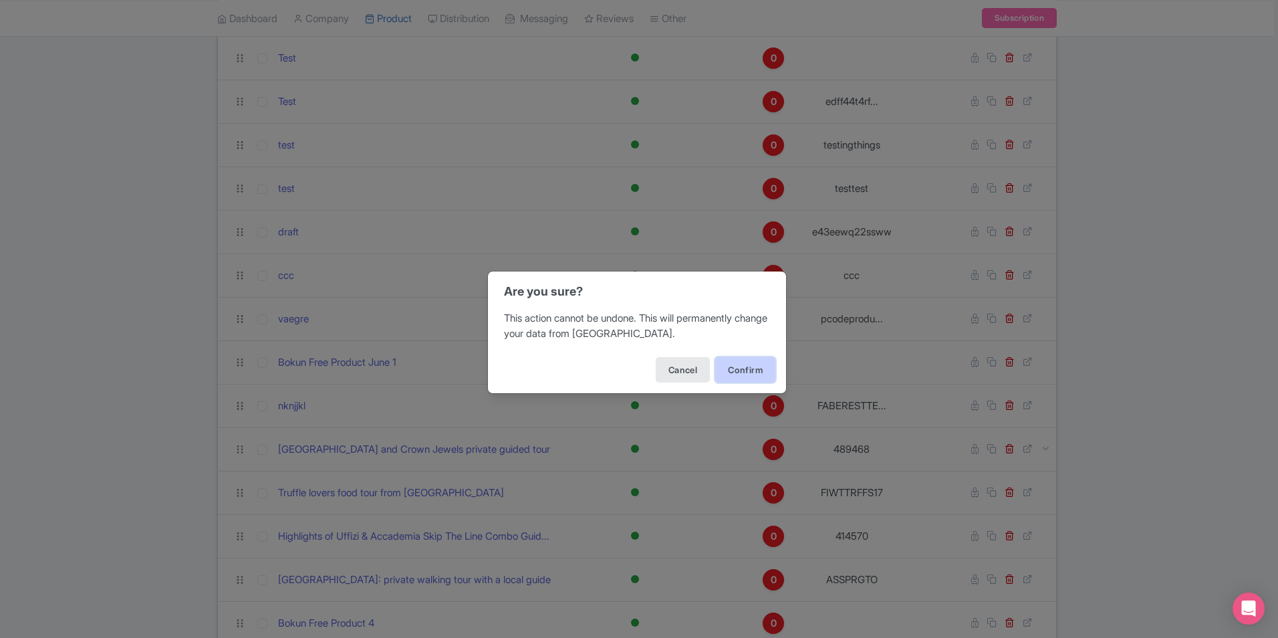
click at [745, 374] on button "Confirm" at bounding box center [745, 369] width 60 height 25
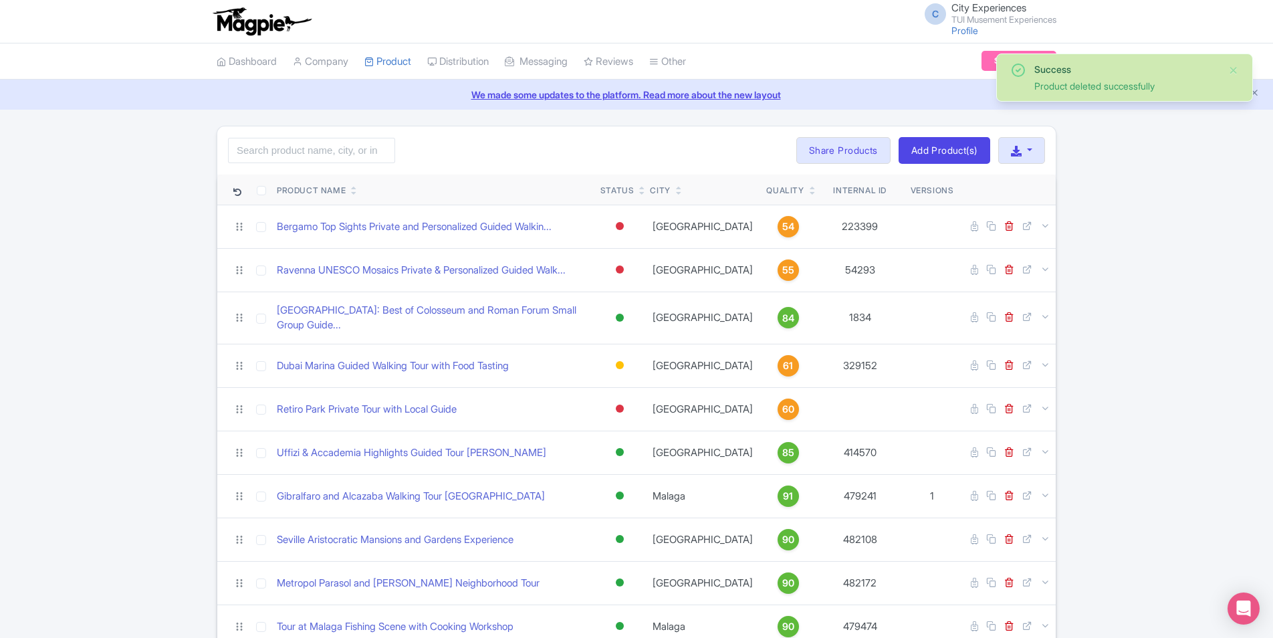
click at [810, 195] on icon at bounding box center [813, 193] width 6 height 8
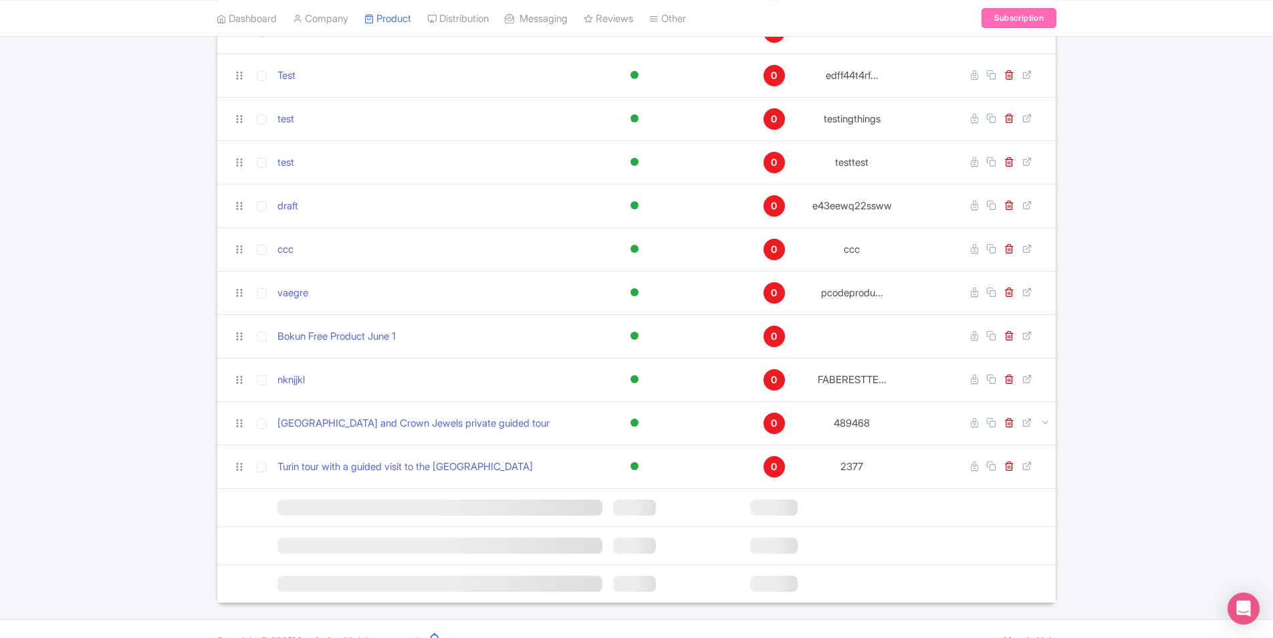
scroll to position [1043, 0]
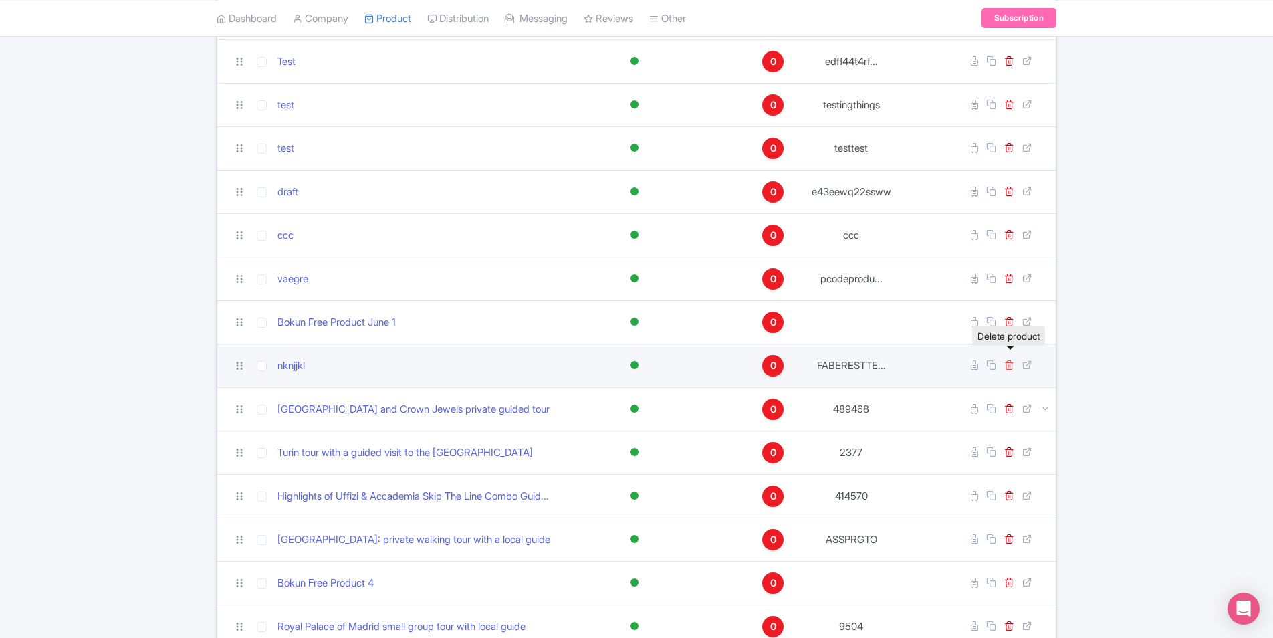
click at [1010, 360] on icon at bounding box center [1009, 365] width 10 height 10
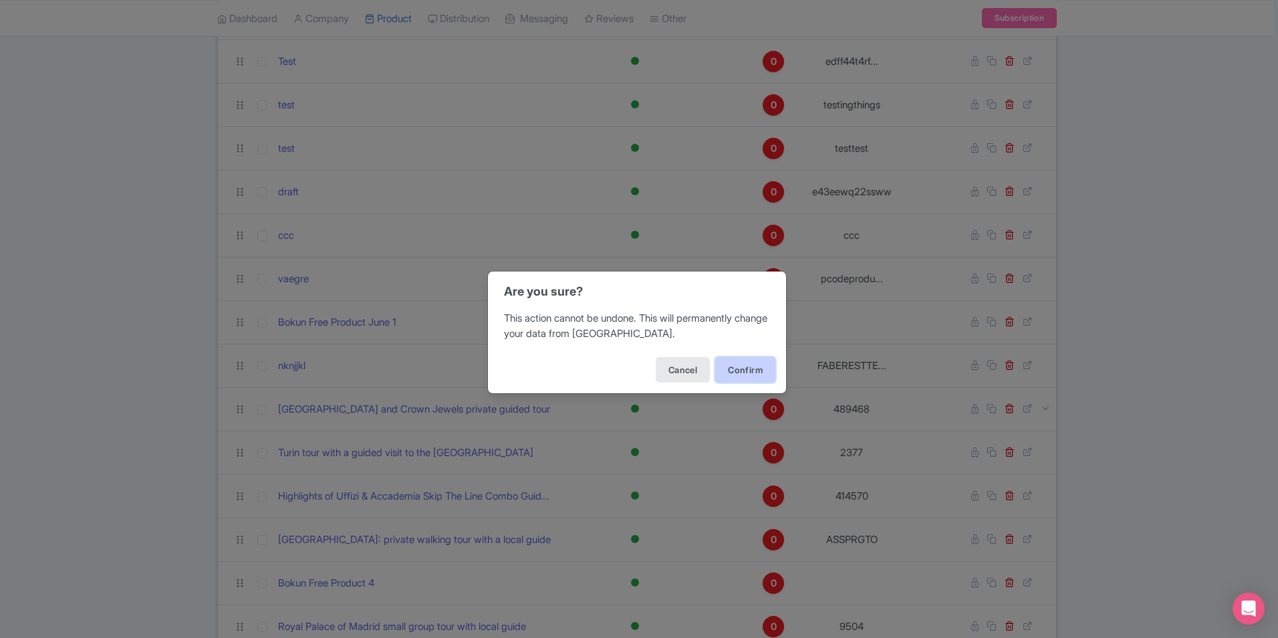
click at [742, 371] on button "Confirm" at bounding box center [745, 369] width 60 height 25
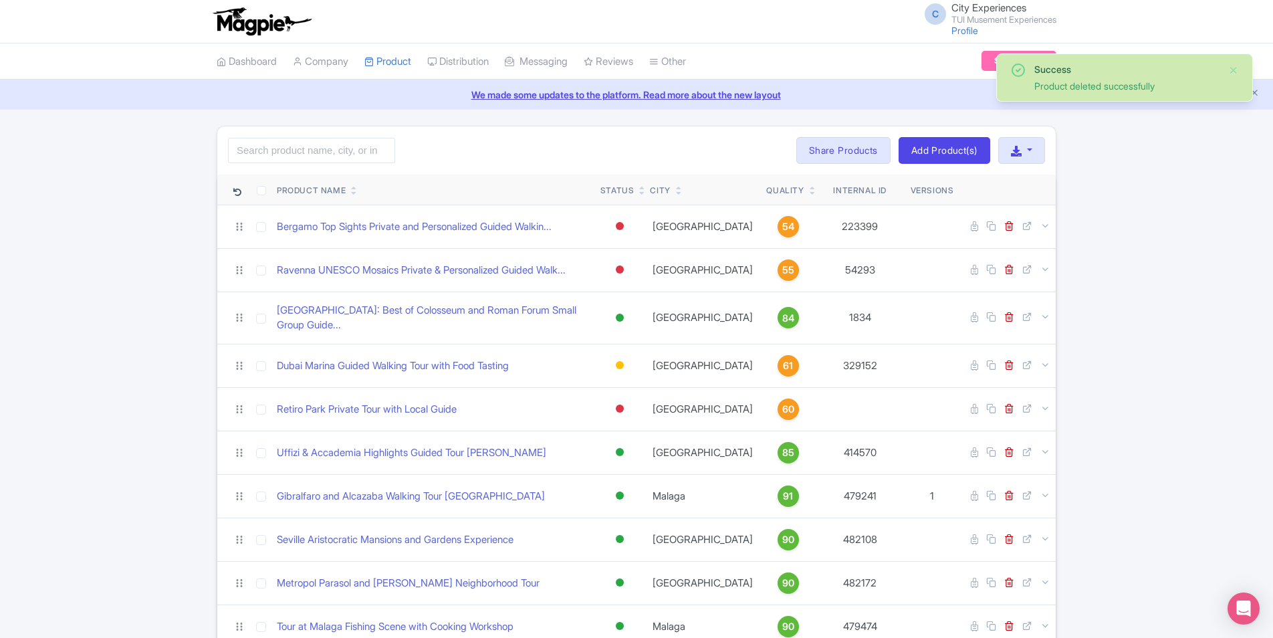
click at [810, 194] on icon at bounding box center [813, 193] width 6 height 8
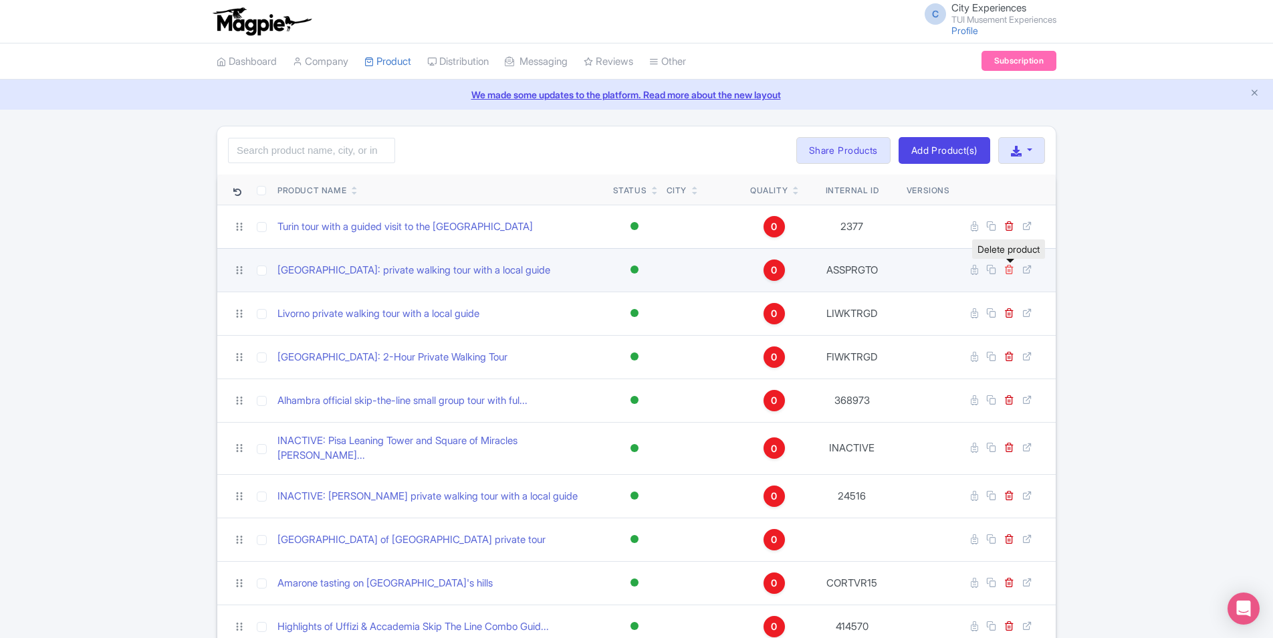
click at [1011, 273] on icon at bounding box center [1009, 269] width 10 height 10
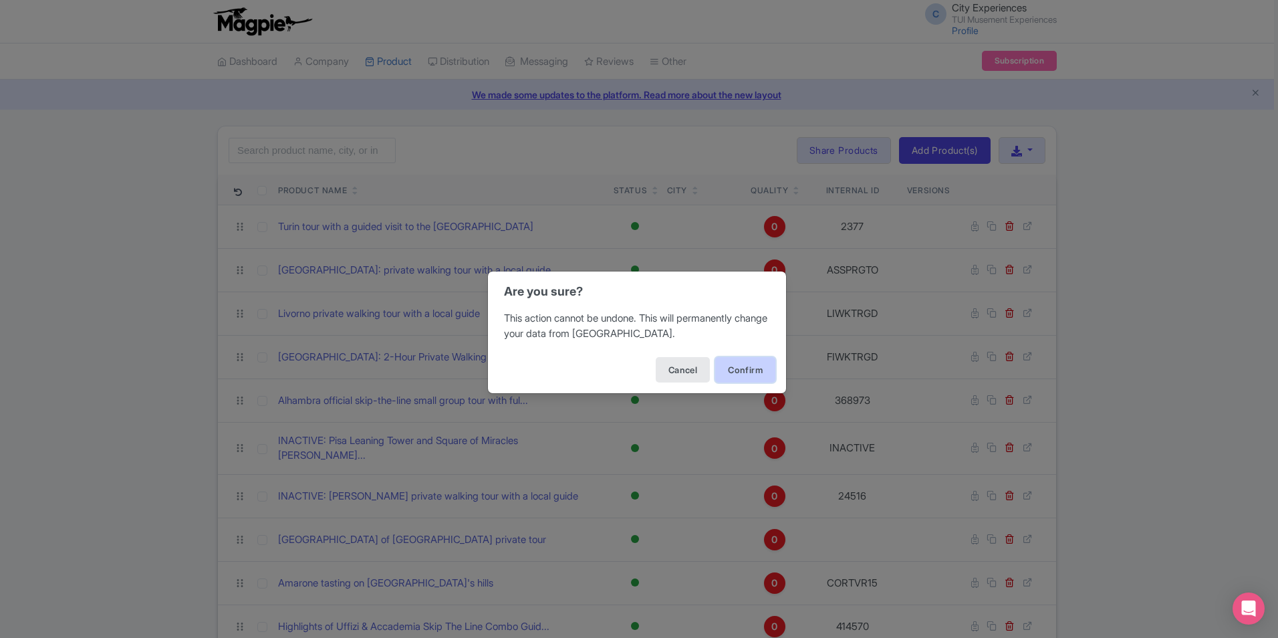
click at [760, 362] on button "Confirm" at bounding box center [745, 369] width 60 height 25
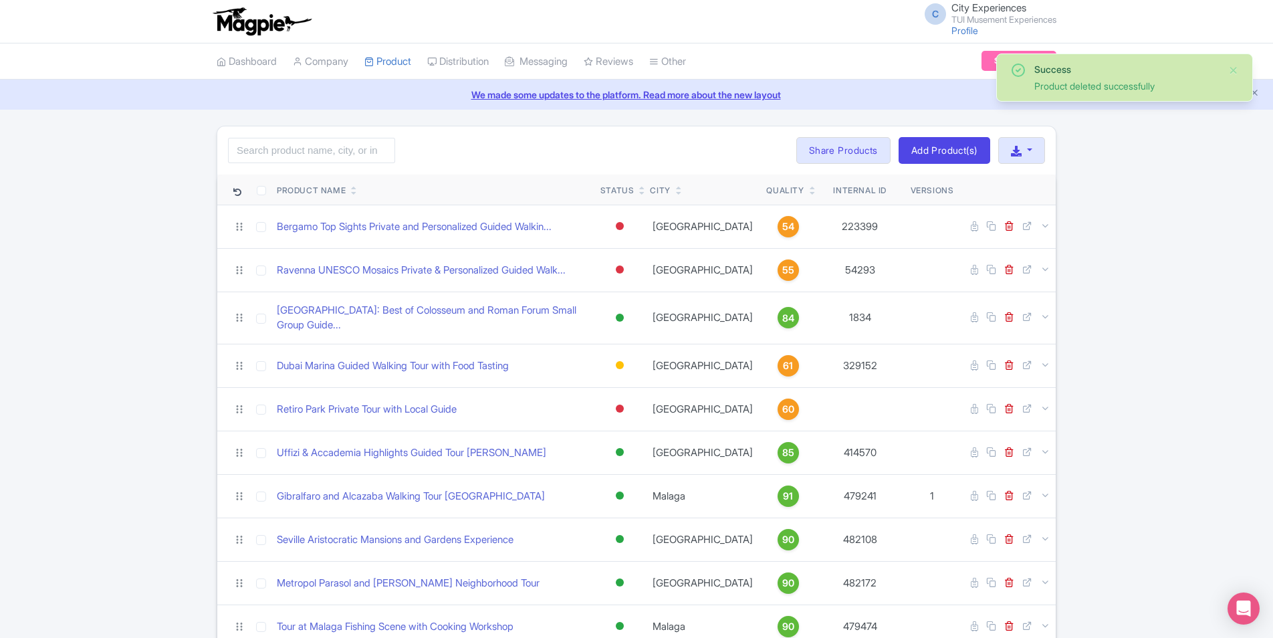
click at [810, 196] on icon at bounding box center [813, 193] width 6 height 8
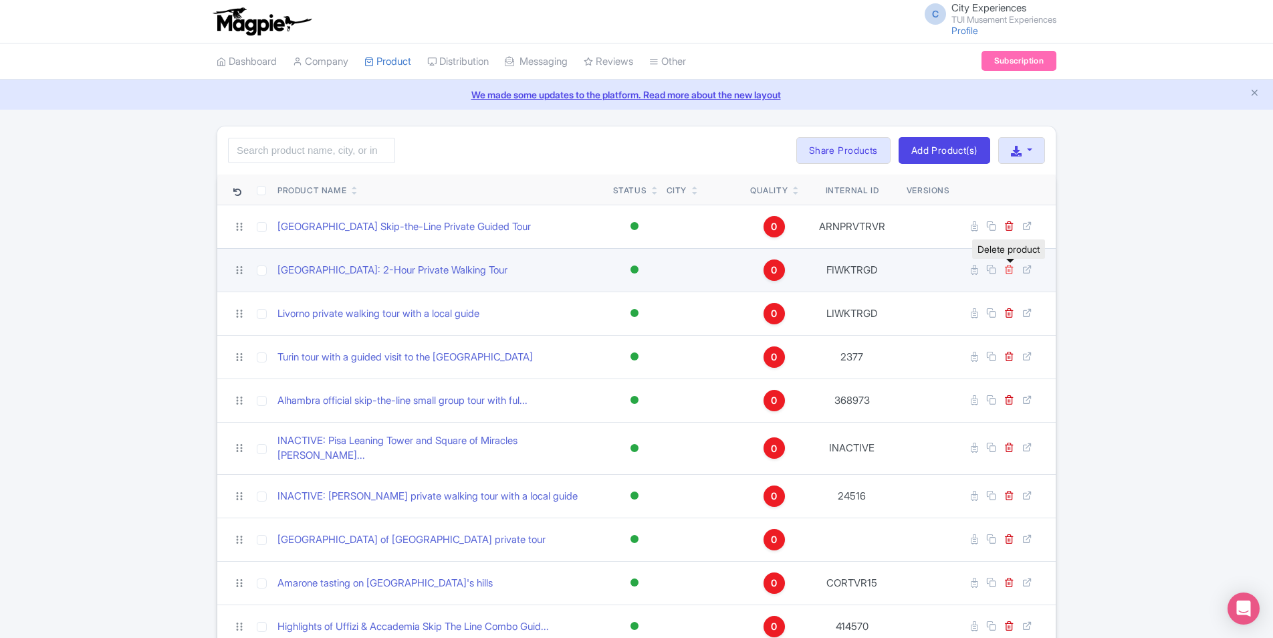
click at [1006, 271] on icon at bounding box center [1009, 269] width 10 height 10
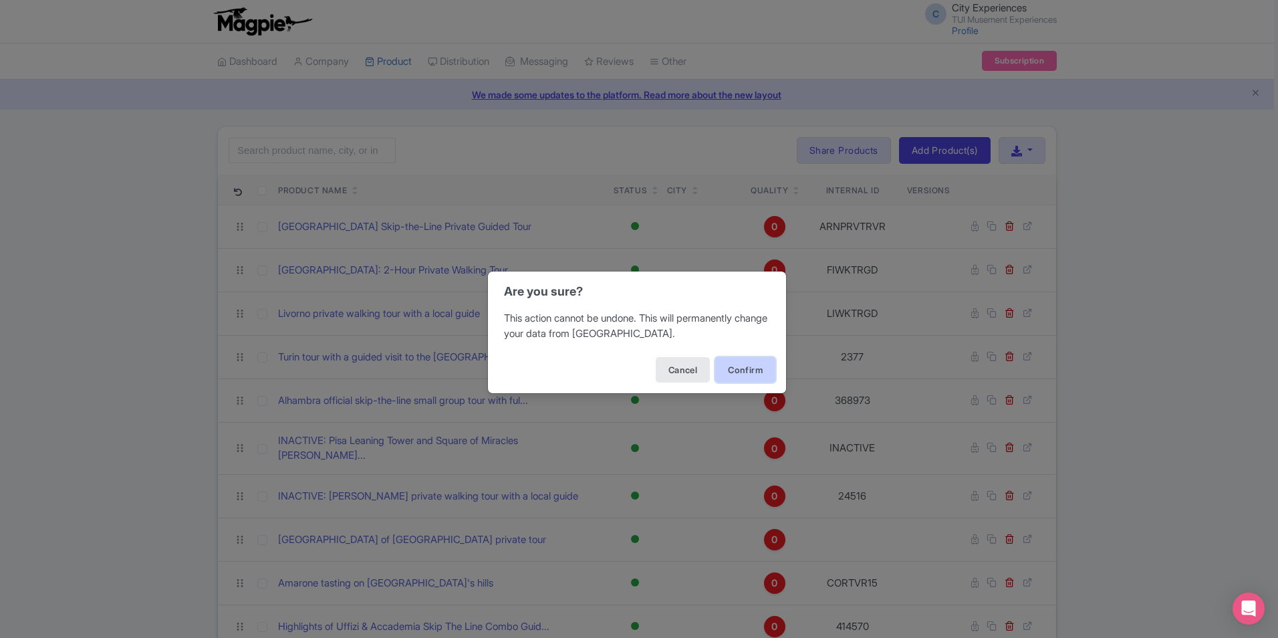
click at [737, 363] on button "Confirm" at bounding box center [745, 369] width 60 height 25
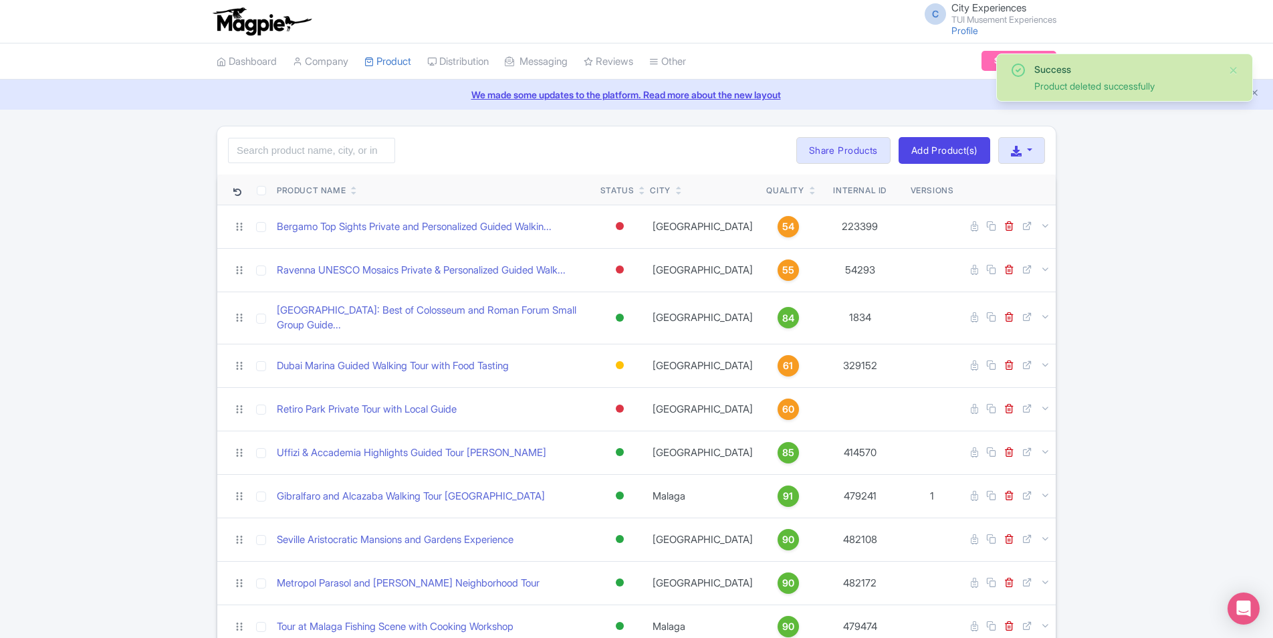
click at [810, 195] on icon at bounding box center [813, 193] width 6 height 8
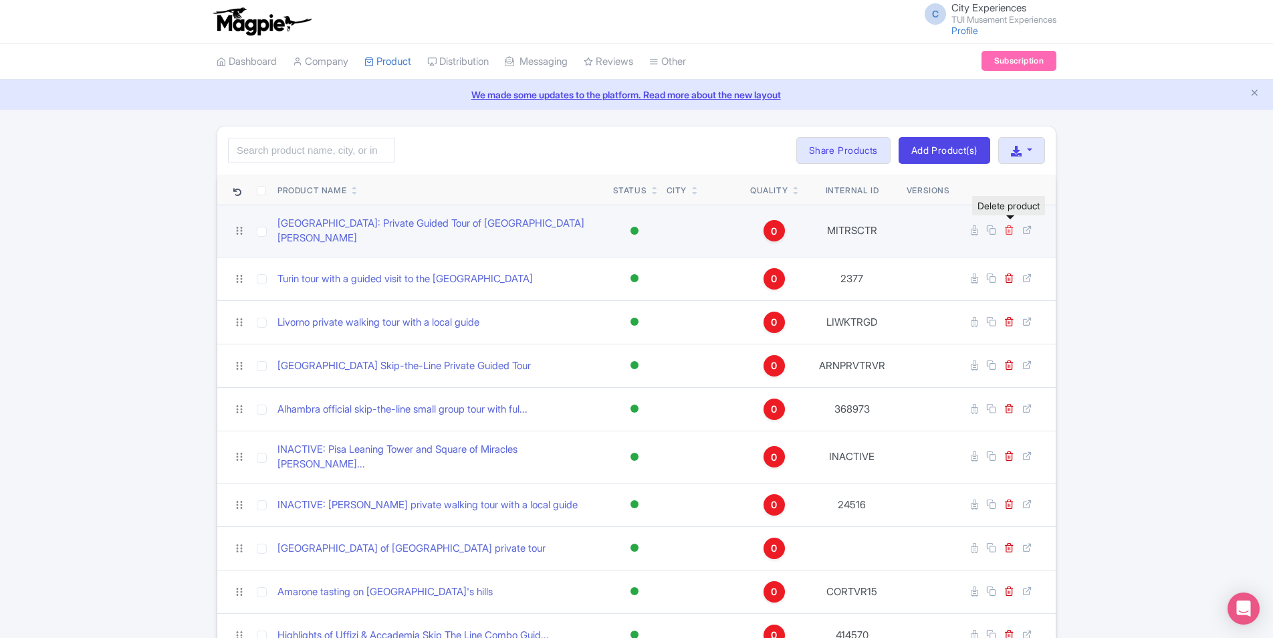
click at [1011, 227] on icon at bounding box center [1009, 230] width 10 height 10
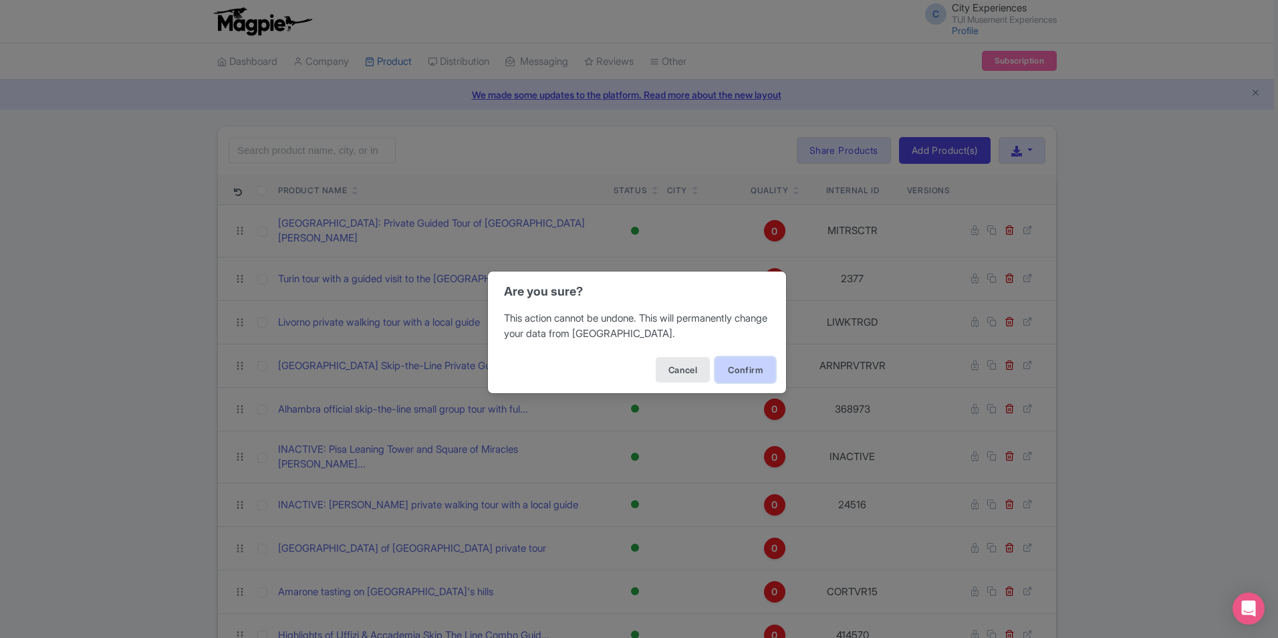
click at [751, 368] on button "Confirm" at bounding box center [745, 369] width 60 height 25
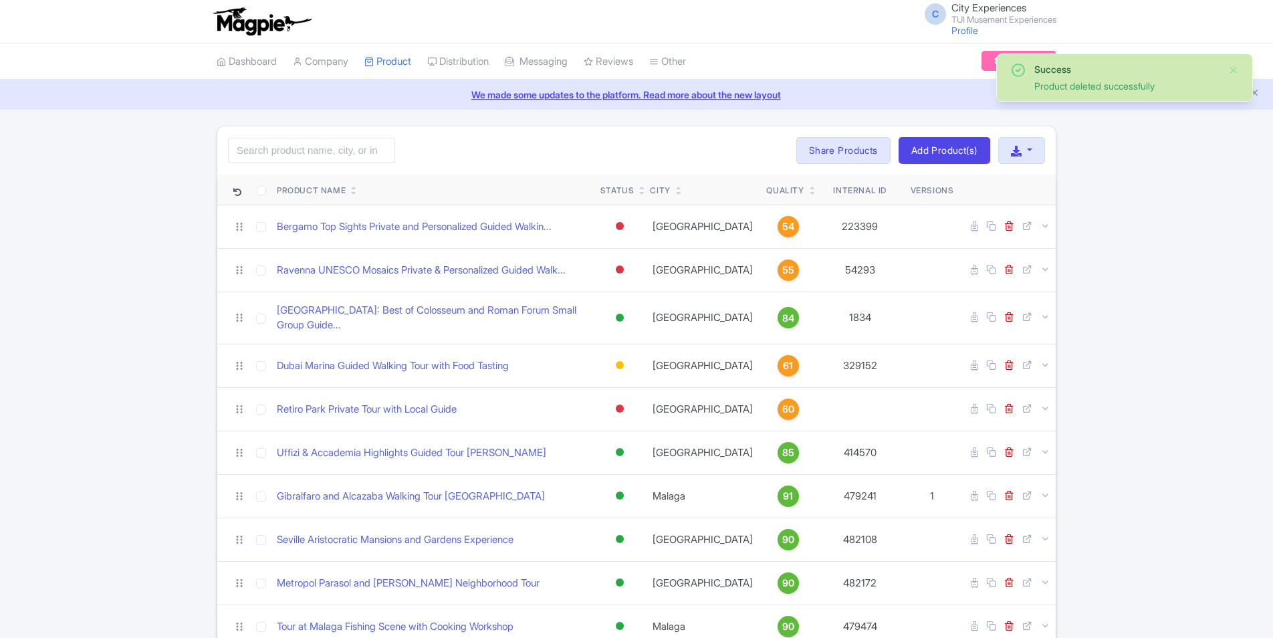
click at [810, 194] on icon at bounding box center [813, 193] width 6 height 8
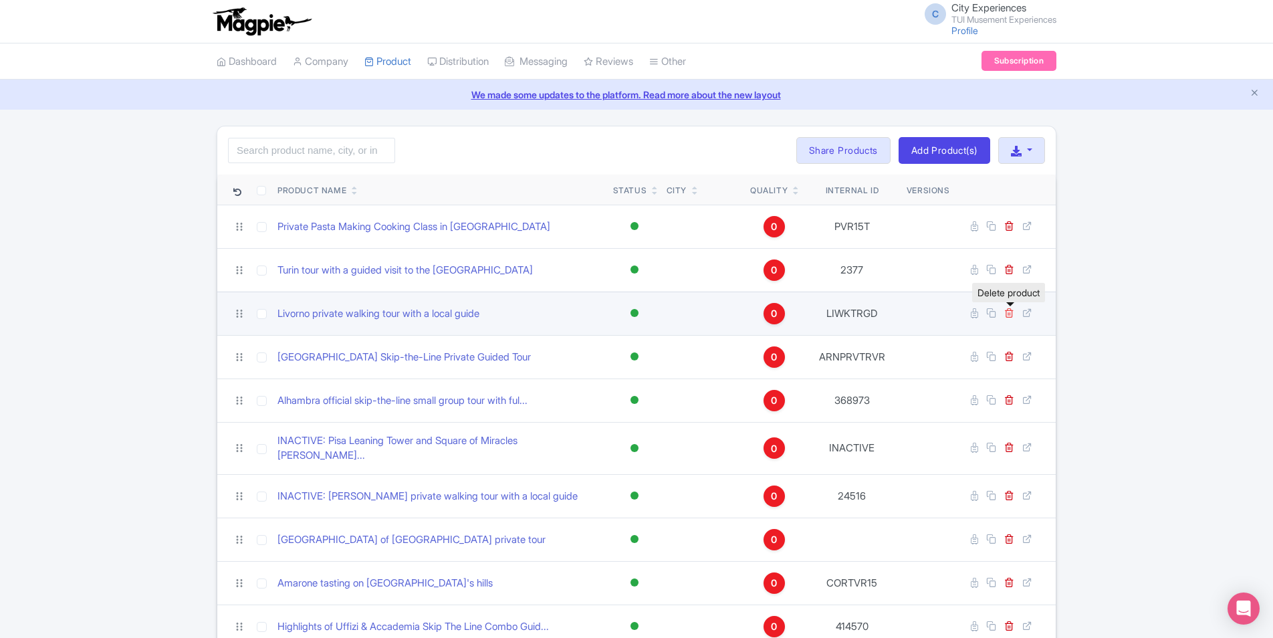
click at [1011, 316] on icon at bounding box center [1009, 313] width 10 height 10
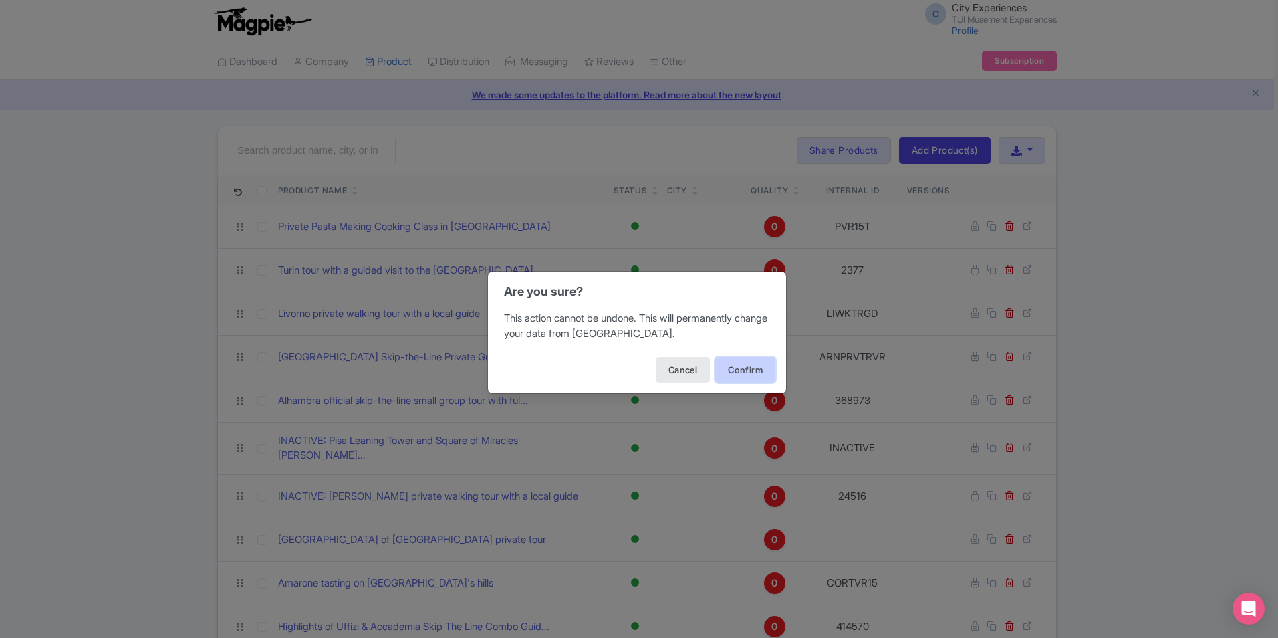
click at [727, 374] on button "Confirm" at bounding box center [745, 369] width 60 height 25
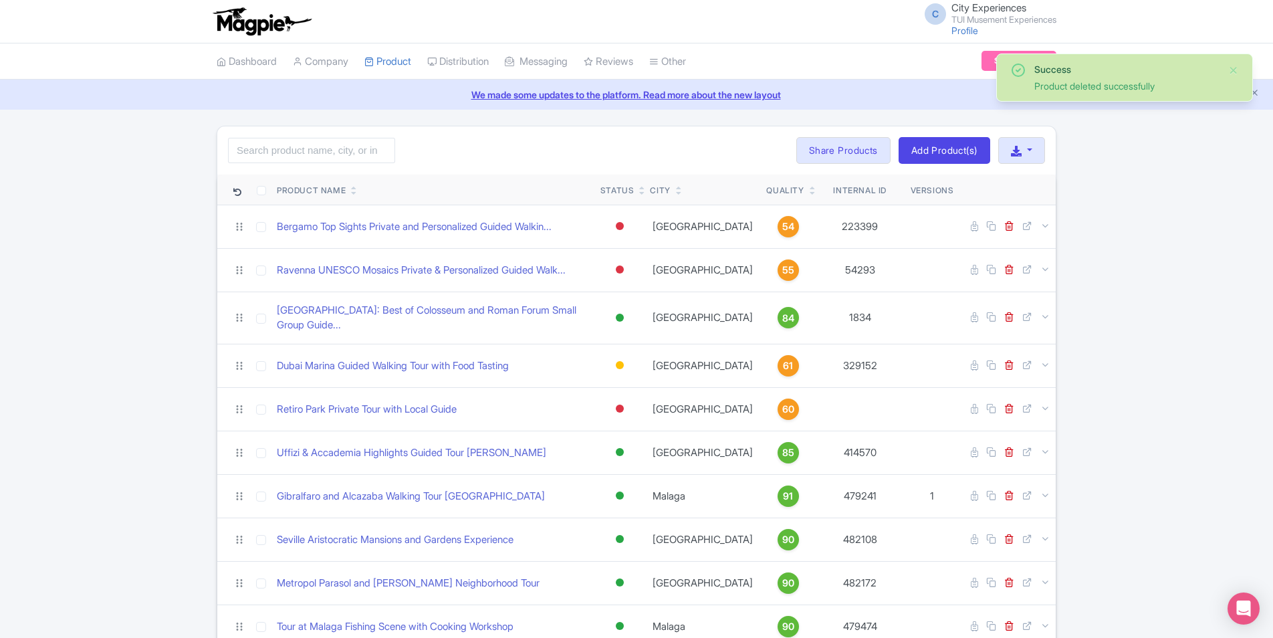
click at [810, 191] on icon at bounding box center [813, 193] width 6 height 8
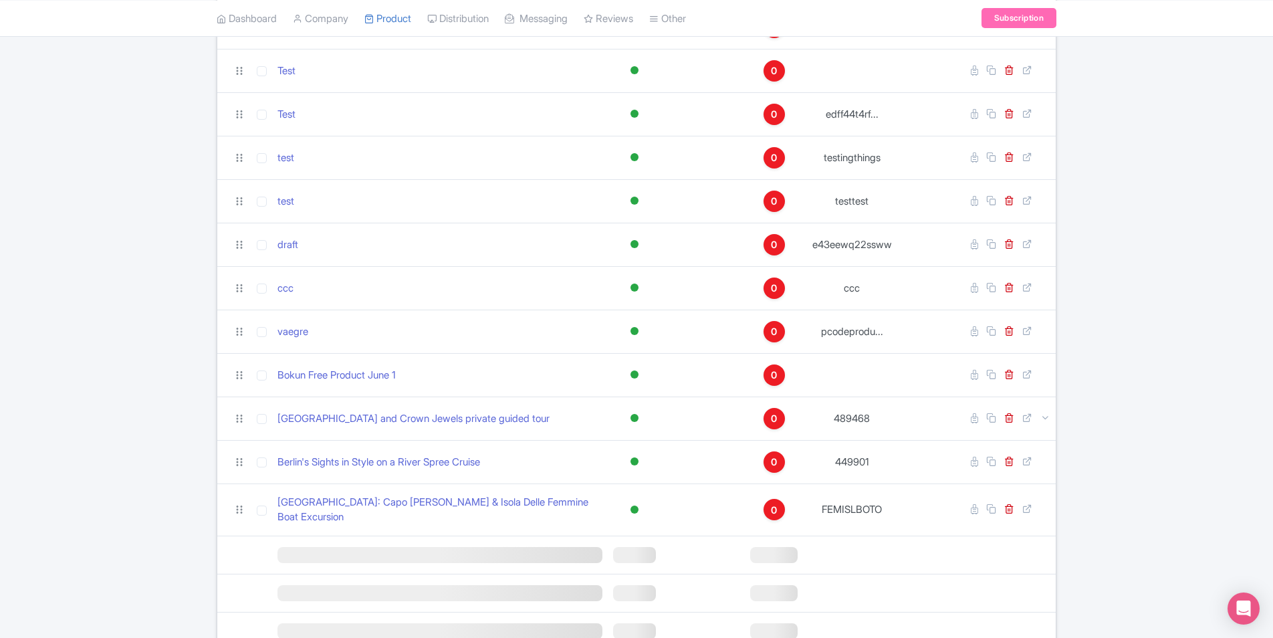
scroll to position [1043, 0]
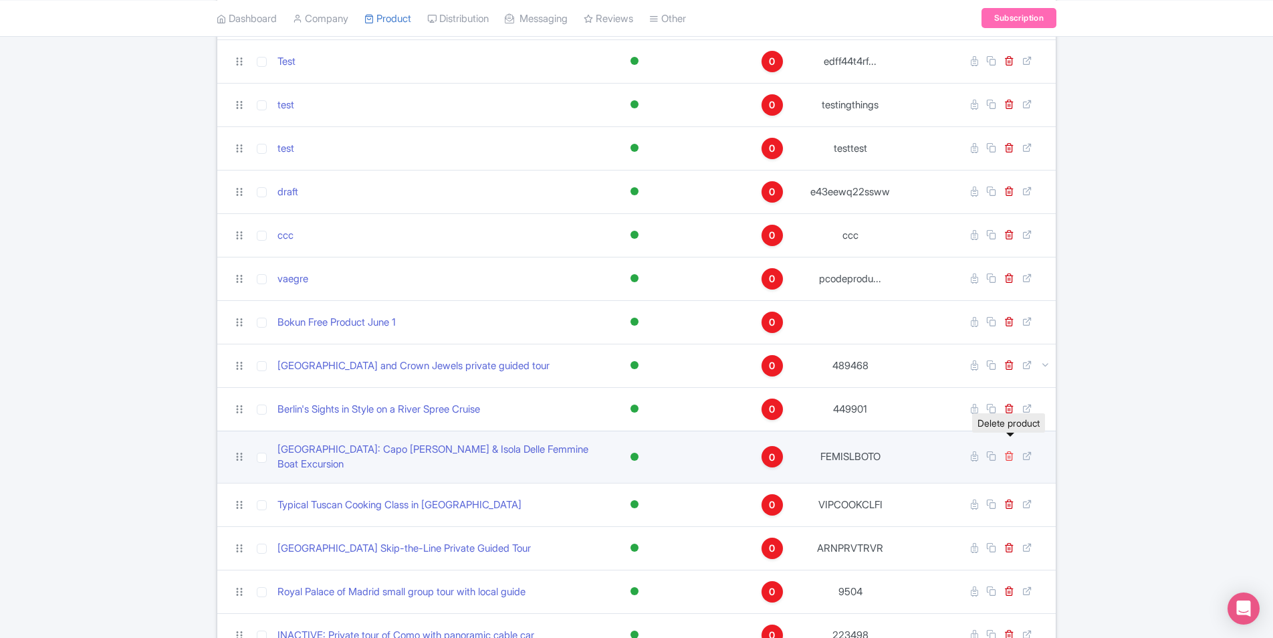
click at [1007, 451] on icon at bounding box center [1009, 456] width 10 height 10
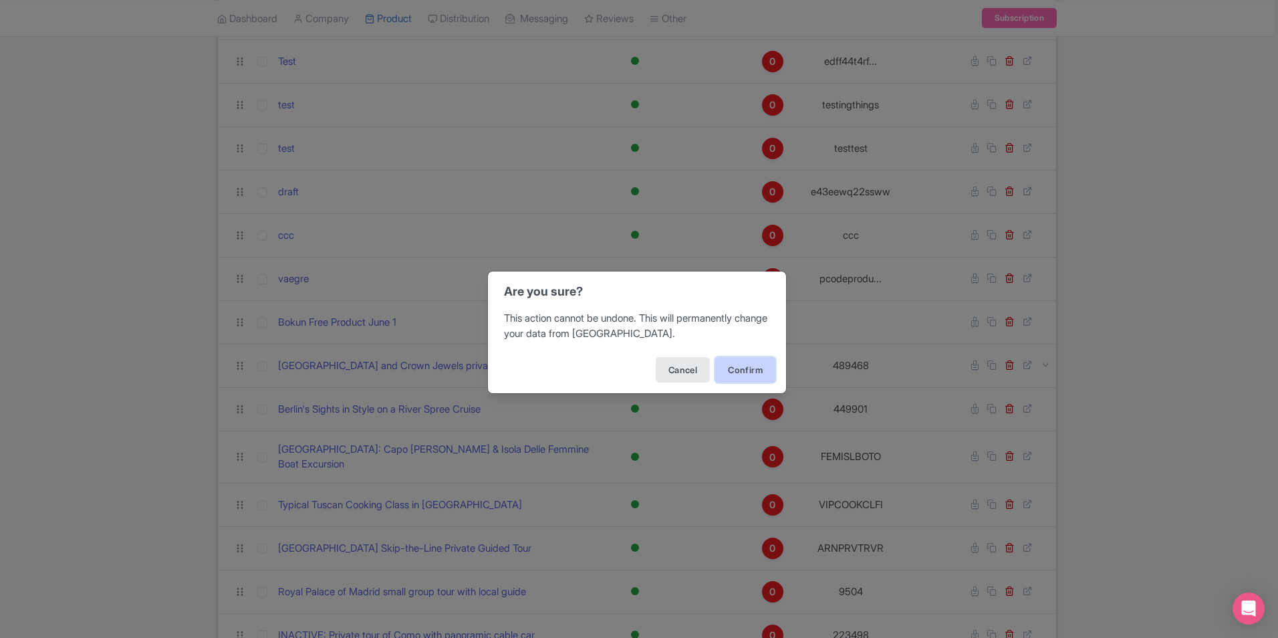
click at [729, 363] on button "Confirm" at bounding box center [745, 369] width 60 height 25
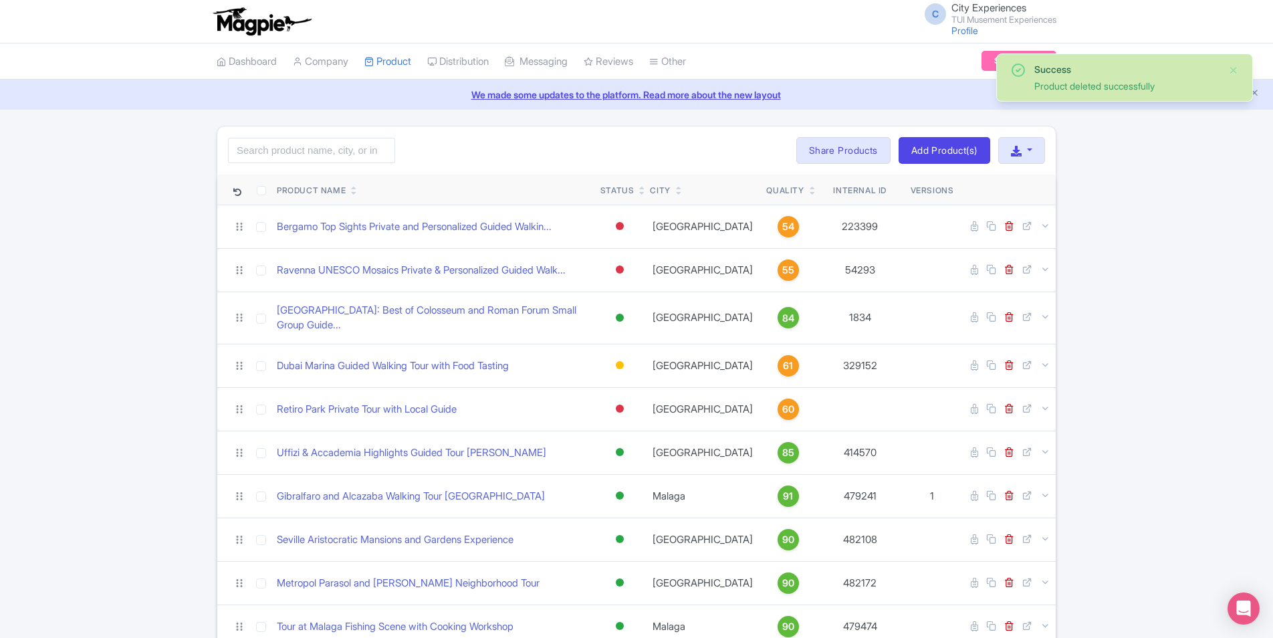
click at [810, 193] on icon at bounding box center [813, 193] width 6 height 8
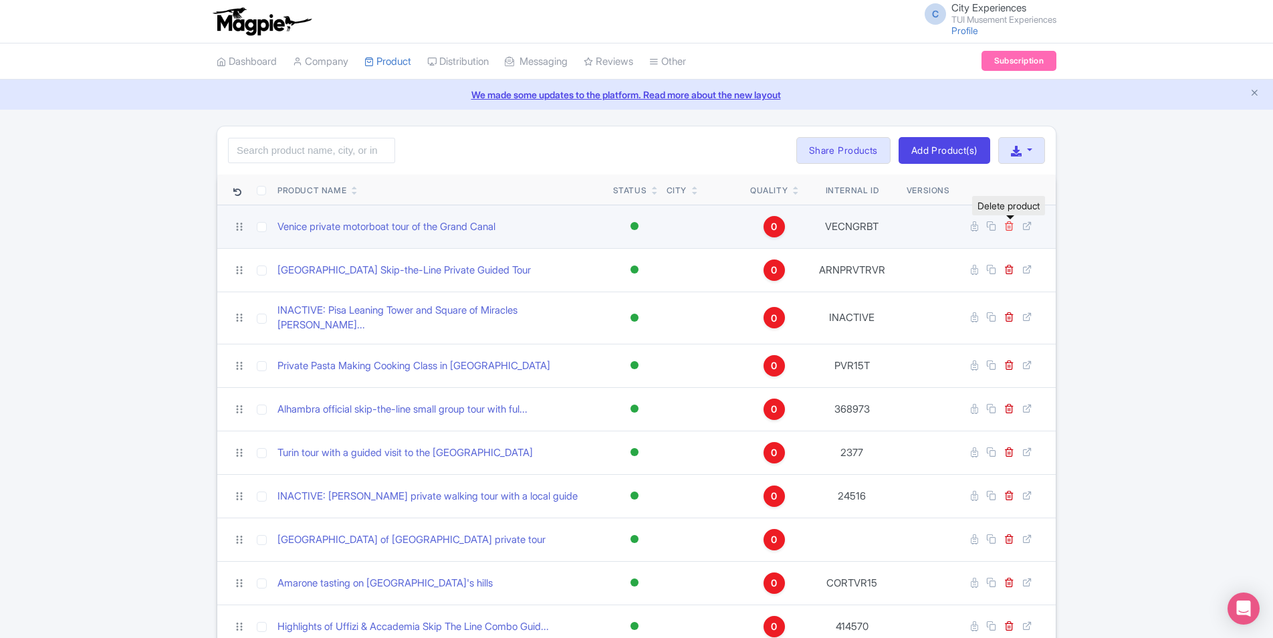
click at [1007, 228] on icon at bounding box center [1009, 226] width 10 height 10
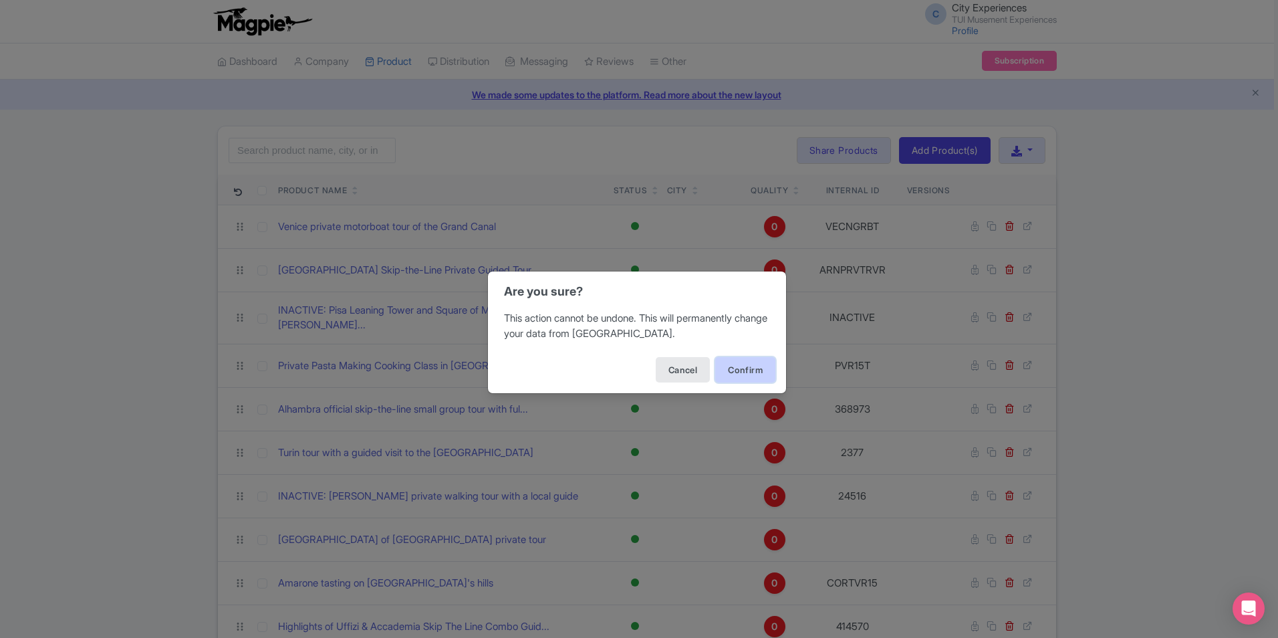
click at [731, 370] on button "Confirm" at bounding box center [745, 369] width 60 height 25
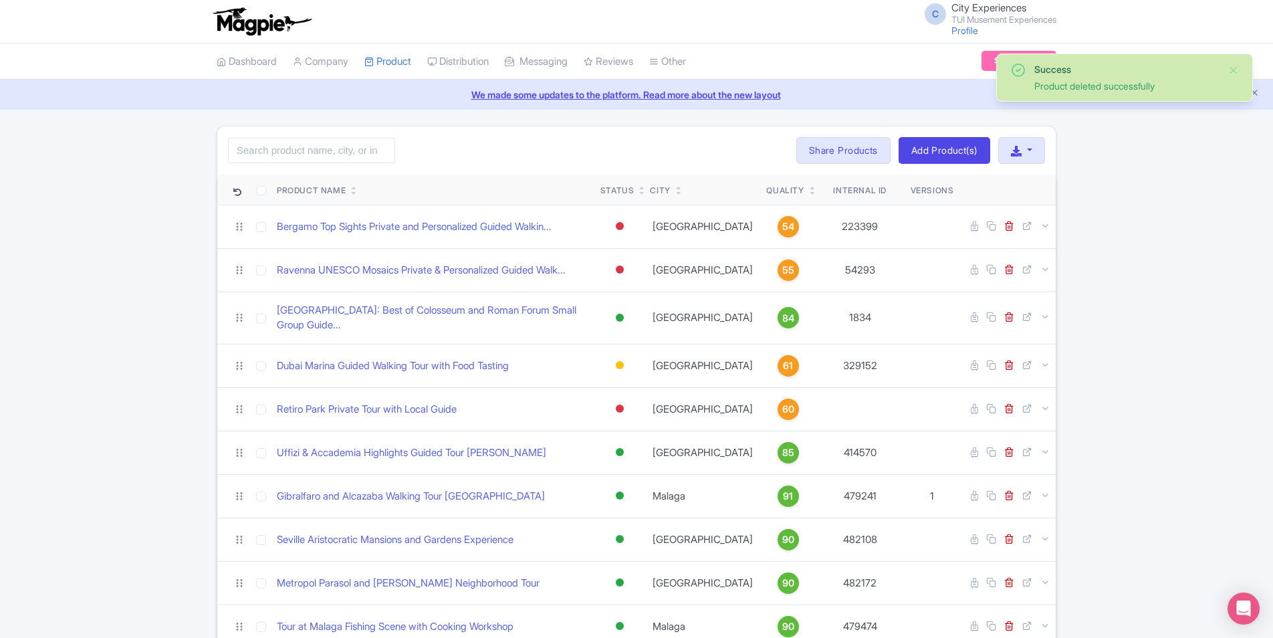
click at [810, 195] on icon at bounding box center [813, 193] width 6 height 8
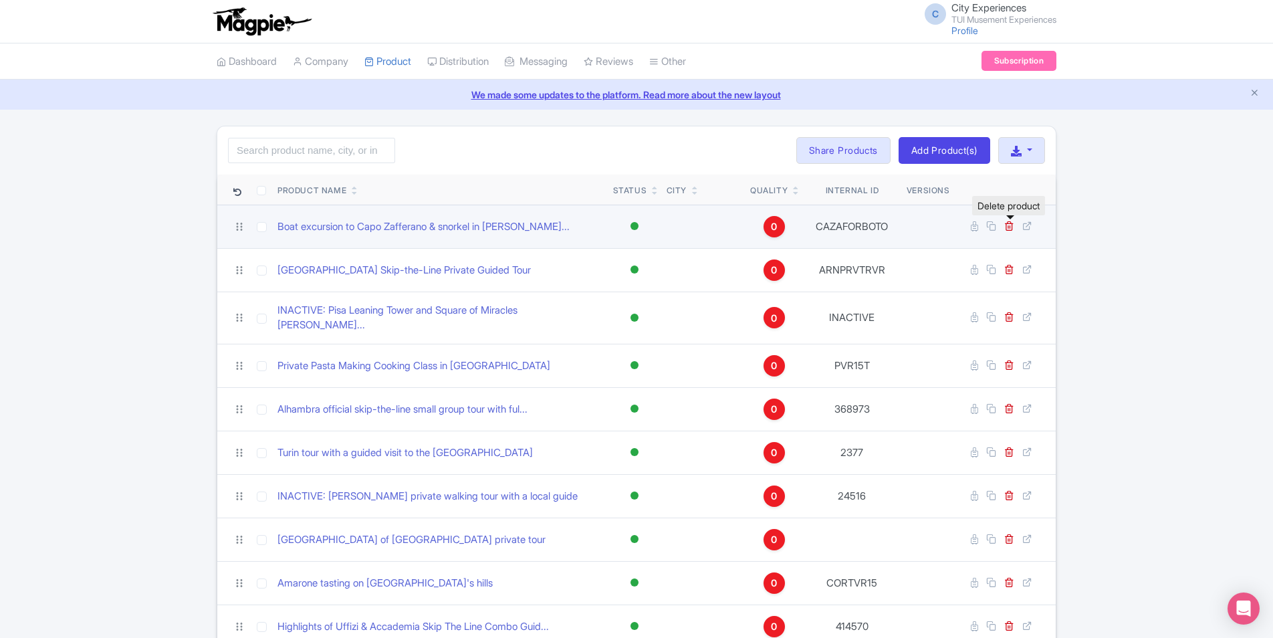
click at [1013, 231] on link at bounding box center [1010, 226] width 13 height 13
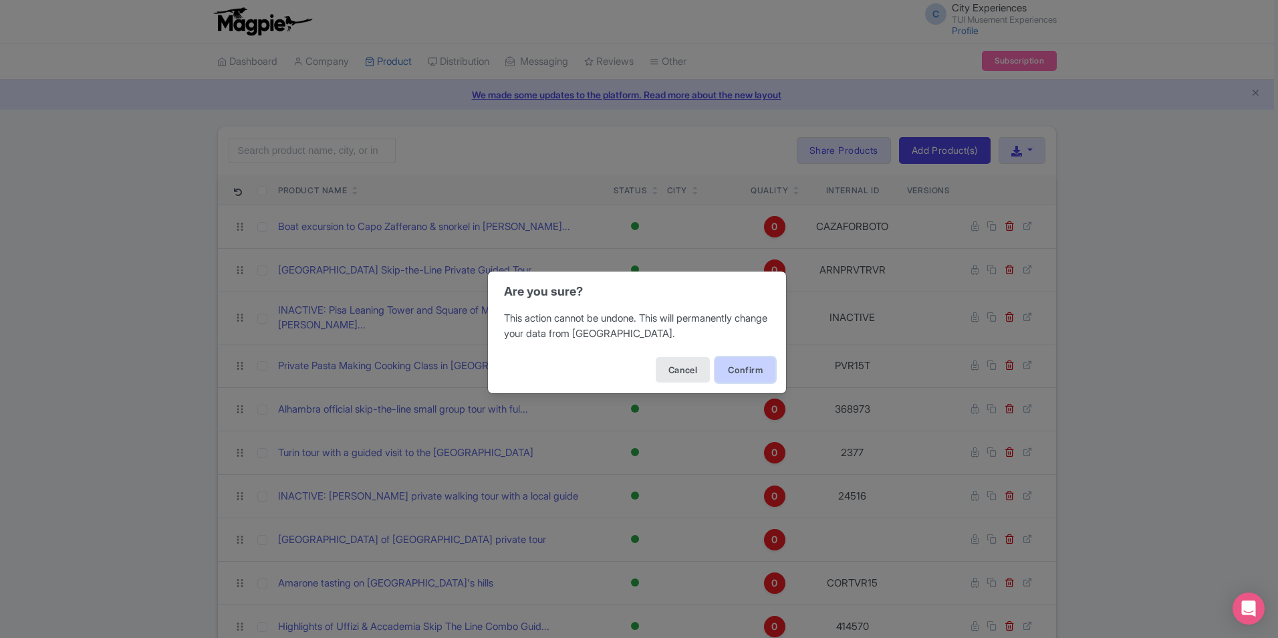
click at [749, 370] on button "Confirm" at bounding box center [745, 369] width 60 height 25
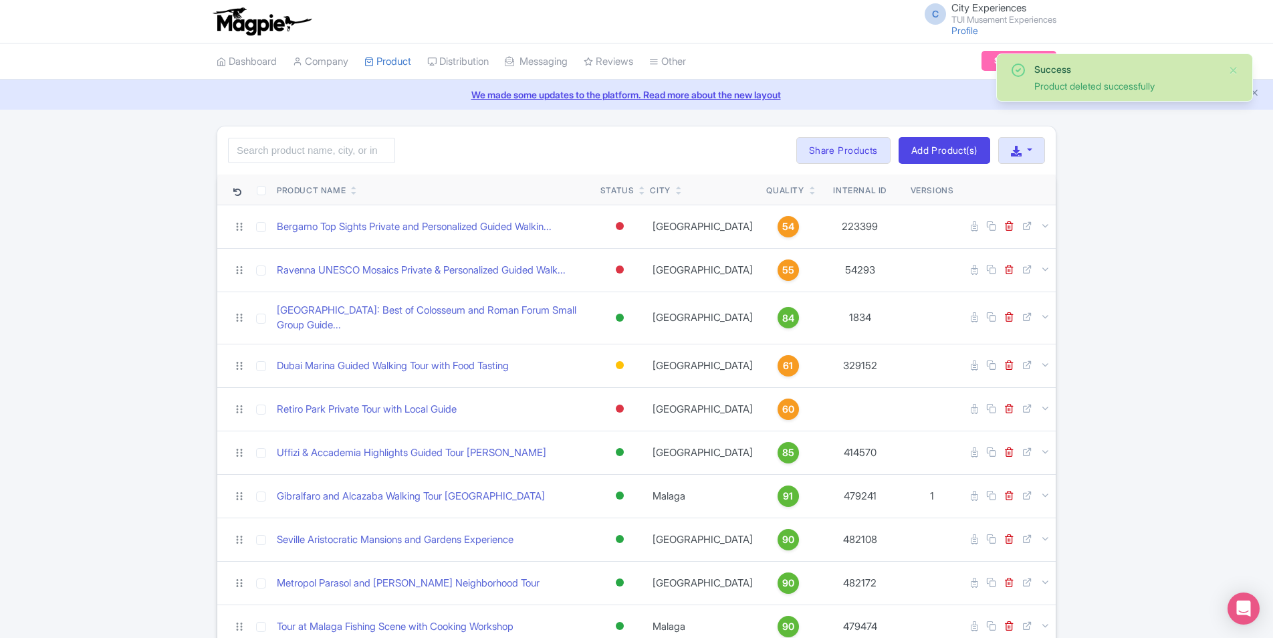
click at [793, 195] on div "Quality" at bounding box center [787, 191] width 43 height 12
click at [794, 193] on div "Quality" at bounding box center [787, 191] width 43 height 12
click at [810, 193] on icon at bounding box center [813, 193] width 6 height 8
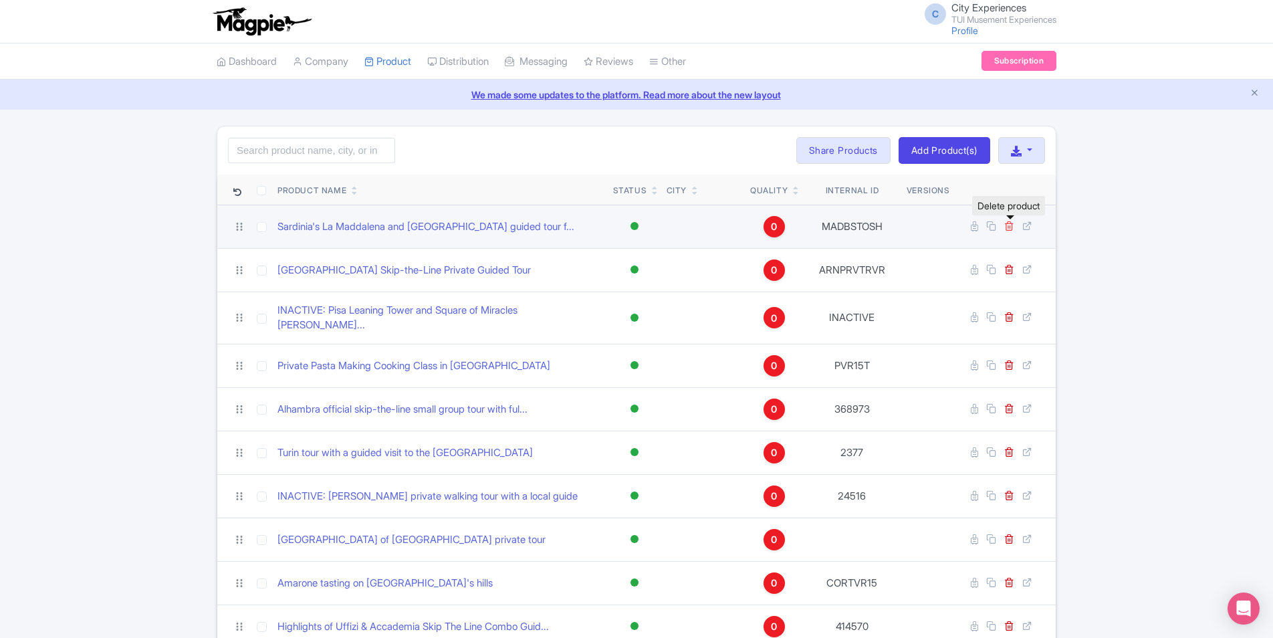
click at [1009, 225] on icon at bounding box center [1009, 226] width 10 height 10
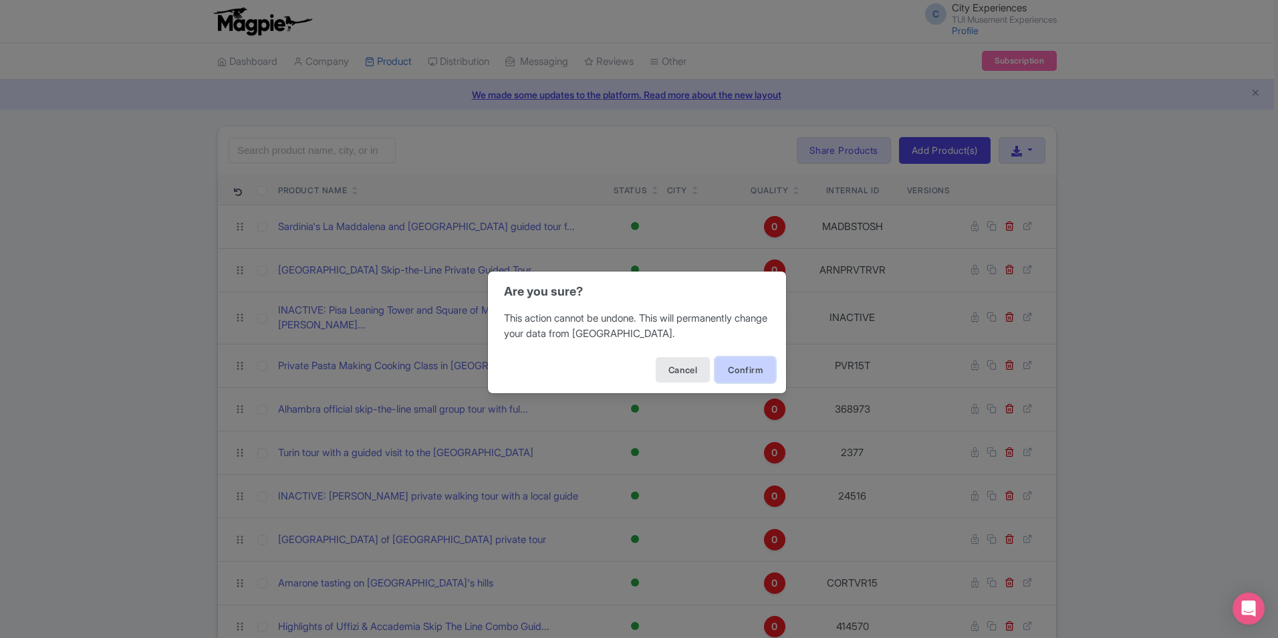
click at [733, 370] on button "Confirm" at bounding box center [745, 369] width 60 height 25
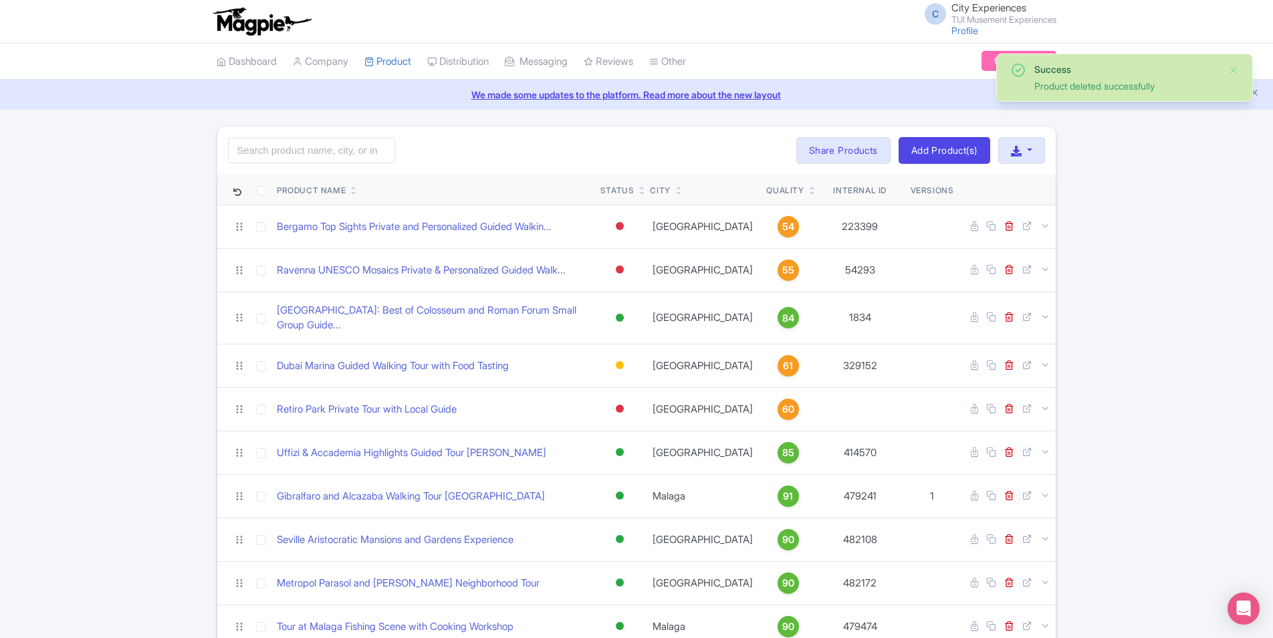
click at [810, 193] on icon at bounding box center [813, 193] width 6 height 8
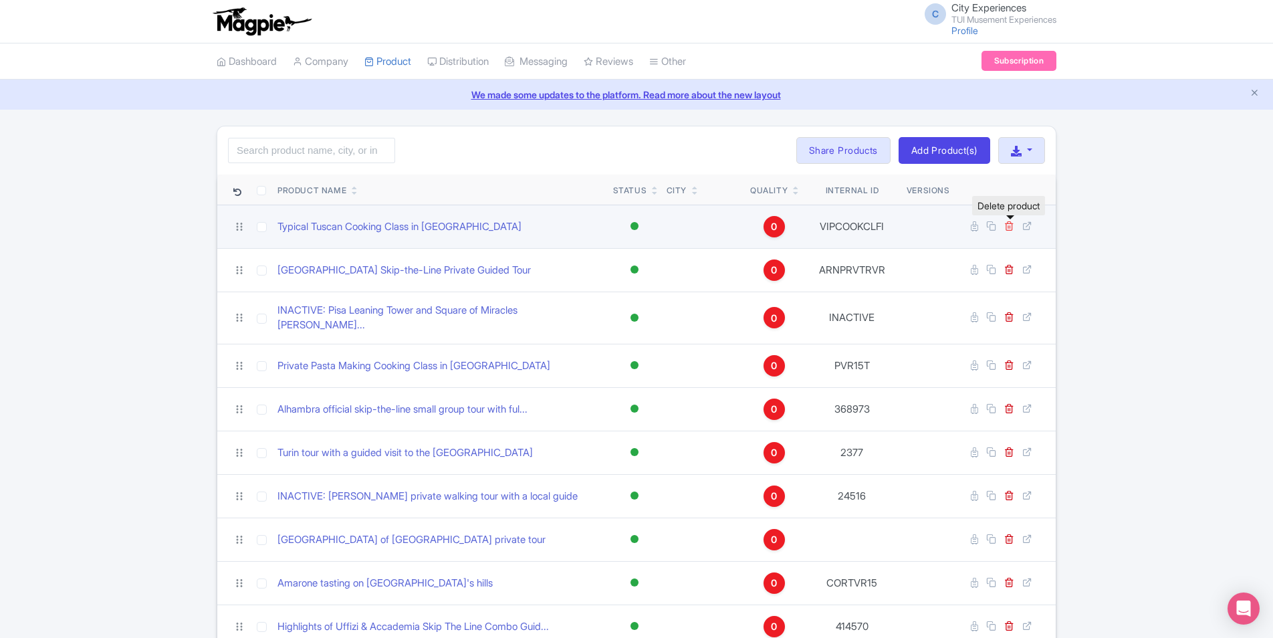
click at [1012, 223] on icon at bounding box center [1009, 226] width 10 height 10
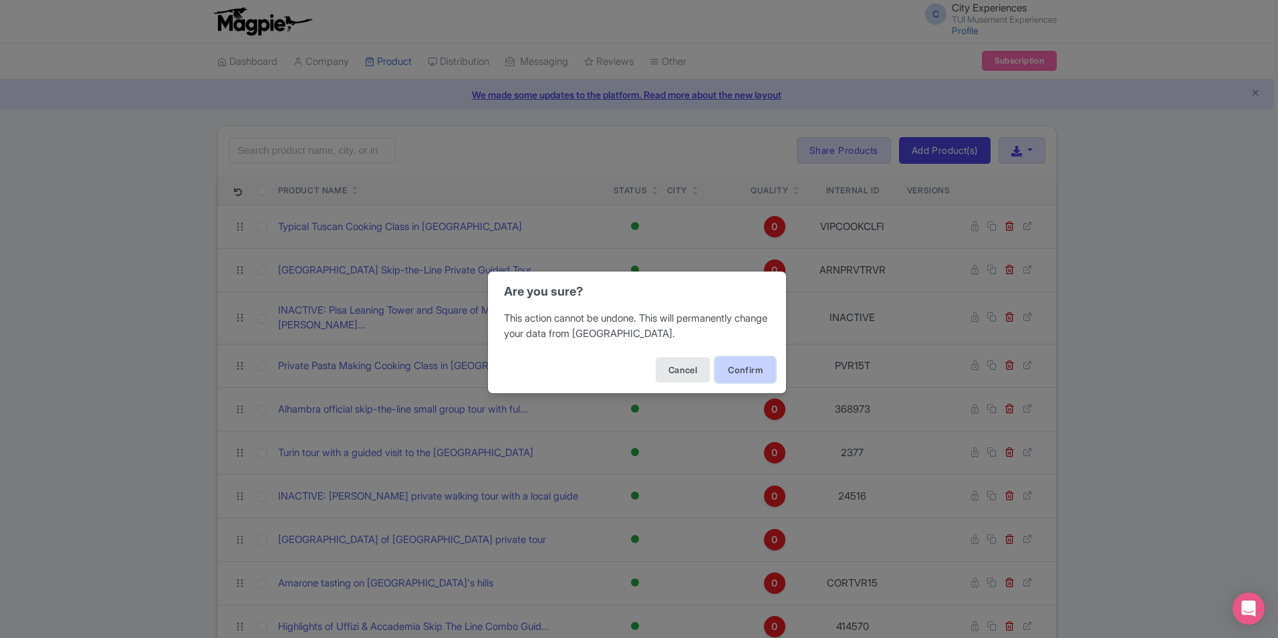
click at [733, 379] on button "Confirm" at bounding box center [745, 369] width 60 height 25
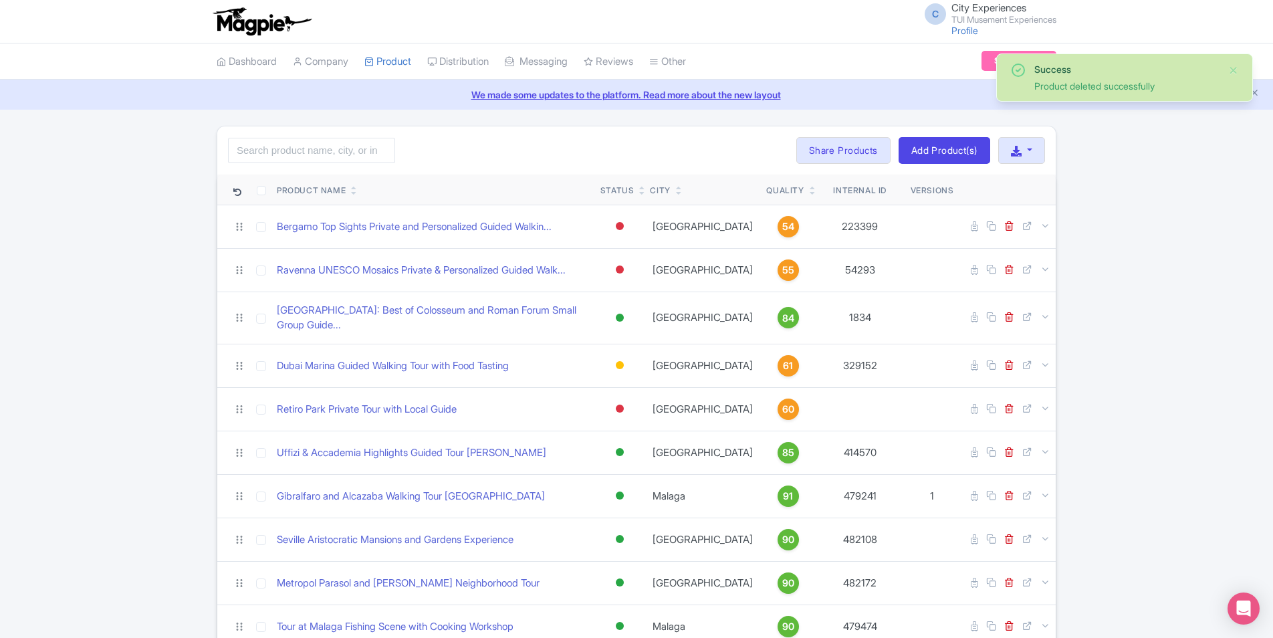
click at [810, 195] on icon at bounding box center [813, 193] width 6 height 8
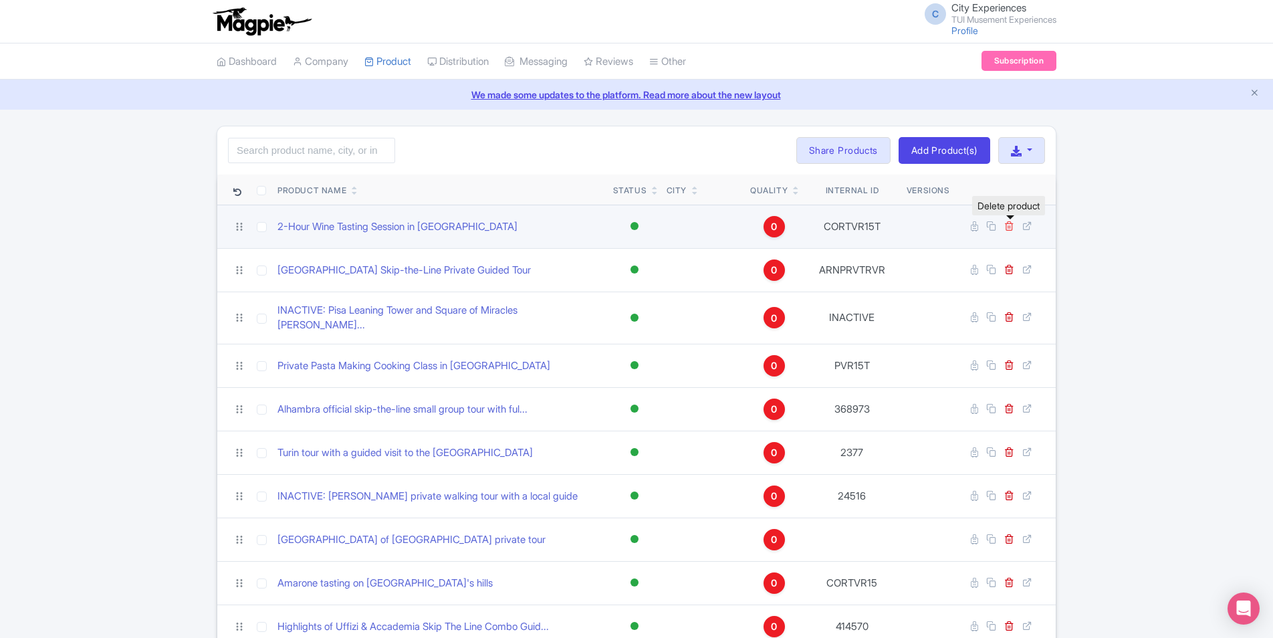
click at [1009, 222] on icon at bounding box center [1009, 226] width 10 height 10
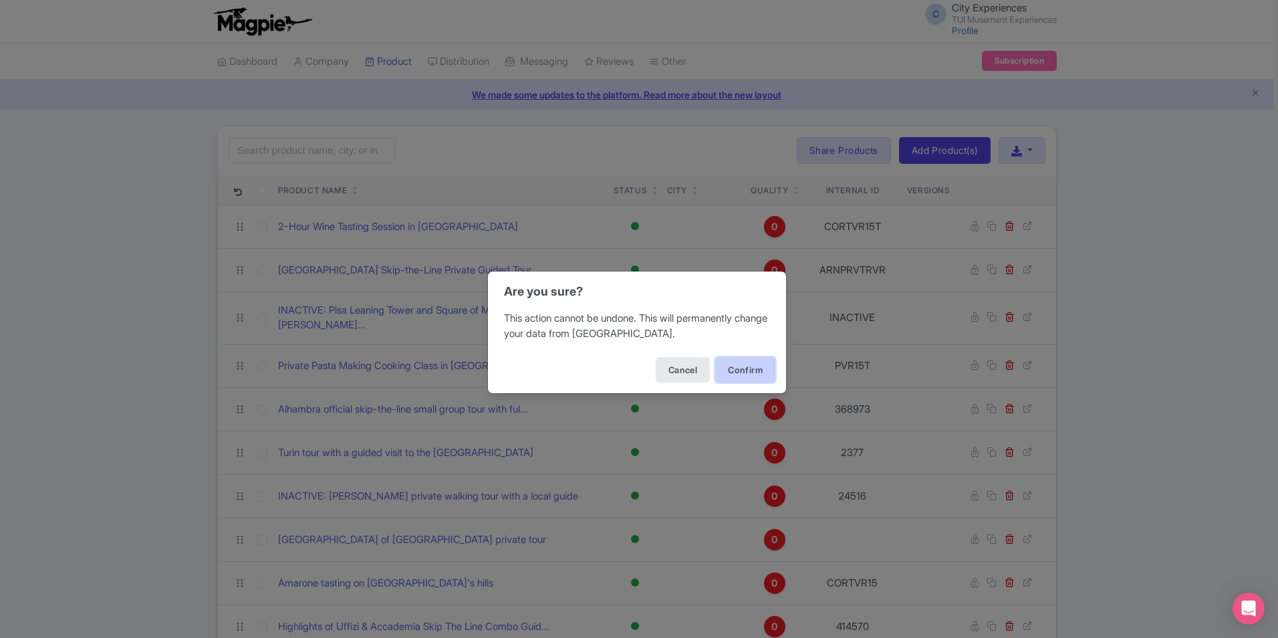
click at [757, 372] on button "Confirm" at bounding box center [745, 369] width 60 height 25
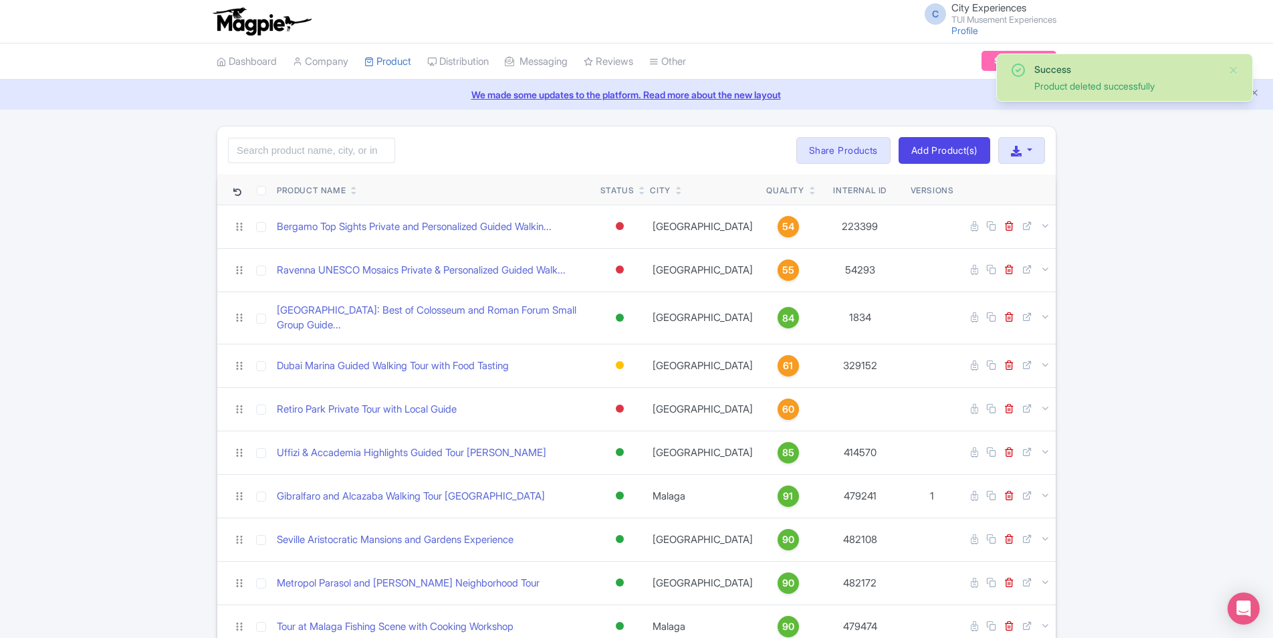
click at [810, 194] on icon at bounding box center [813, 193] width 6 height 8
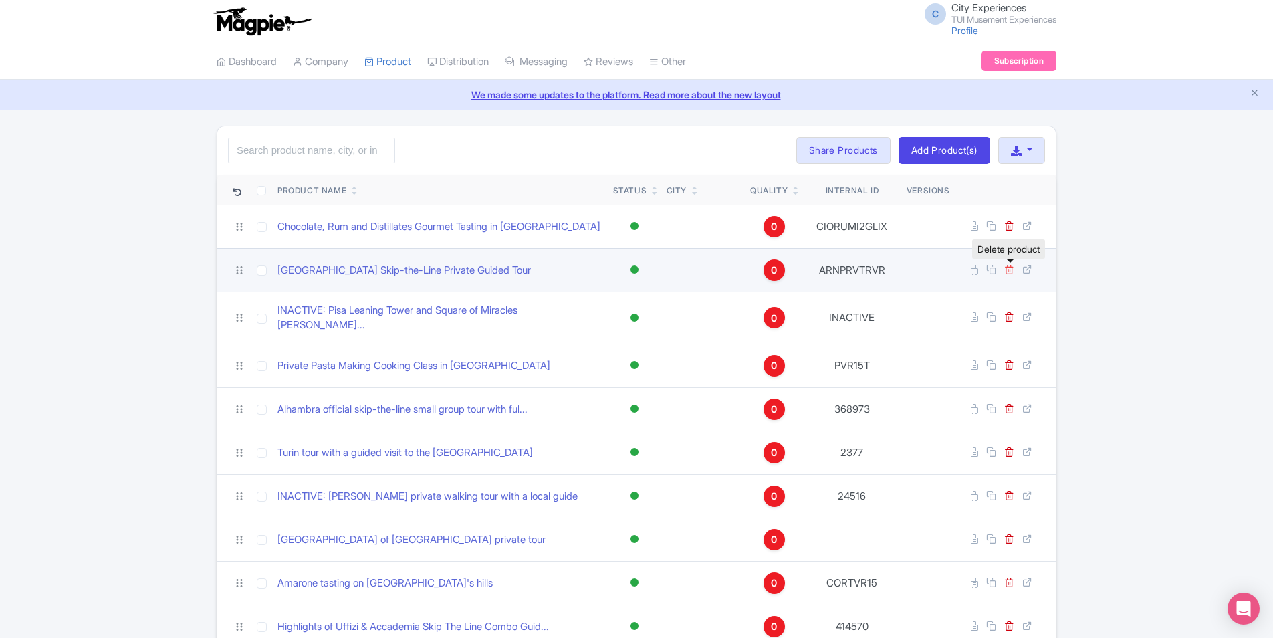
click at [1011, 269] on icon at bounding box center [1009, 269] width 10 height 10
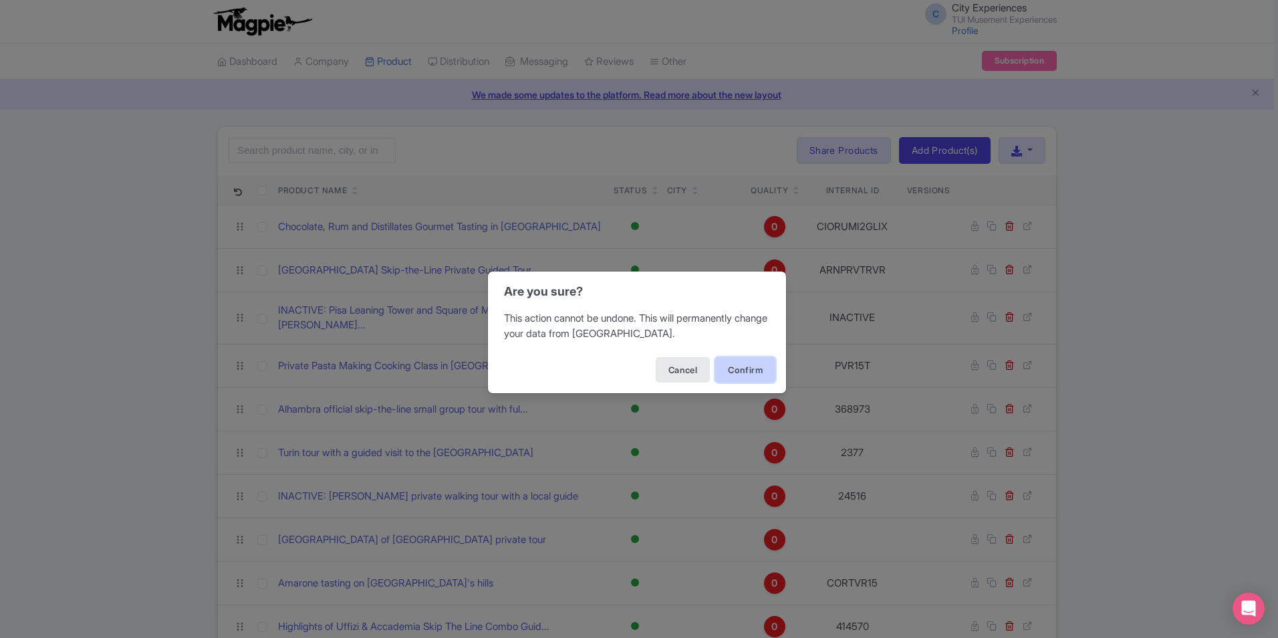
click at [749, 368] on button "Confirm" at bounding box center [745, 369] width 60 height 25
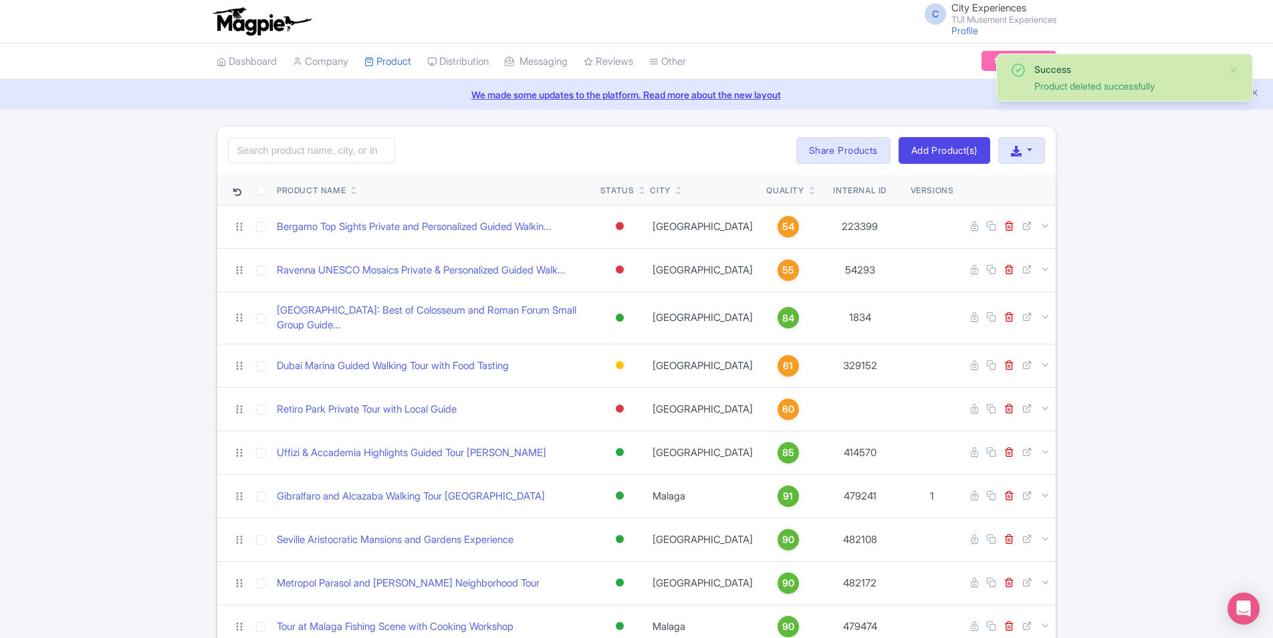
click at [810, 192] on icon at bounding box center [813, 193] width 6 height 8
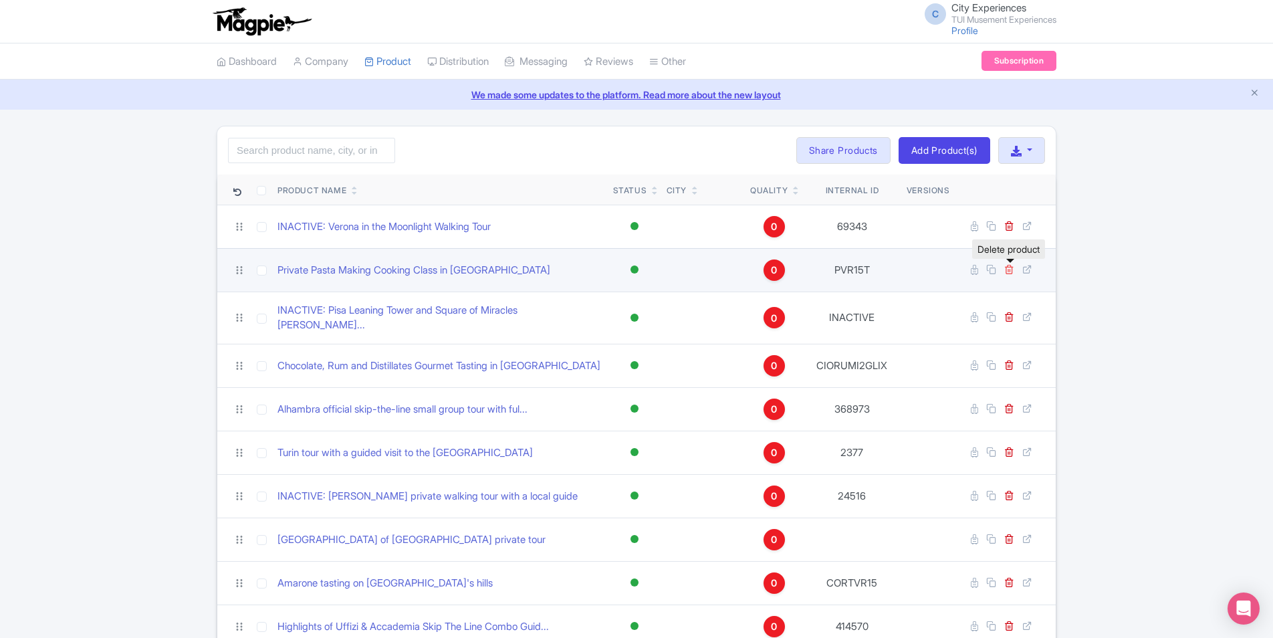
click at [1007, 269] on icon at bounding box center [1009, 269] width 10 height 10
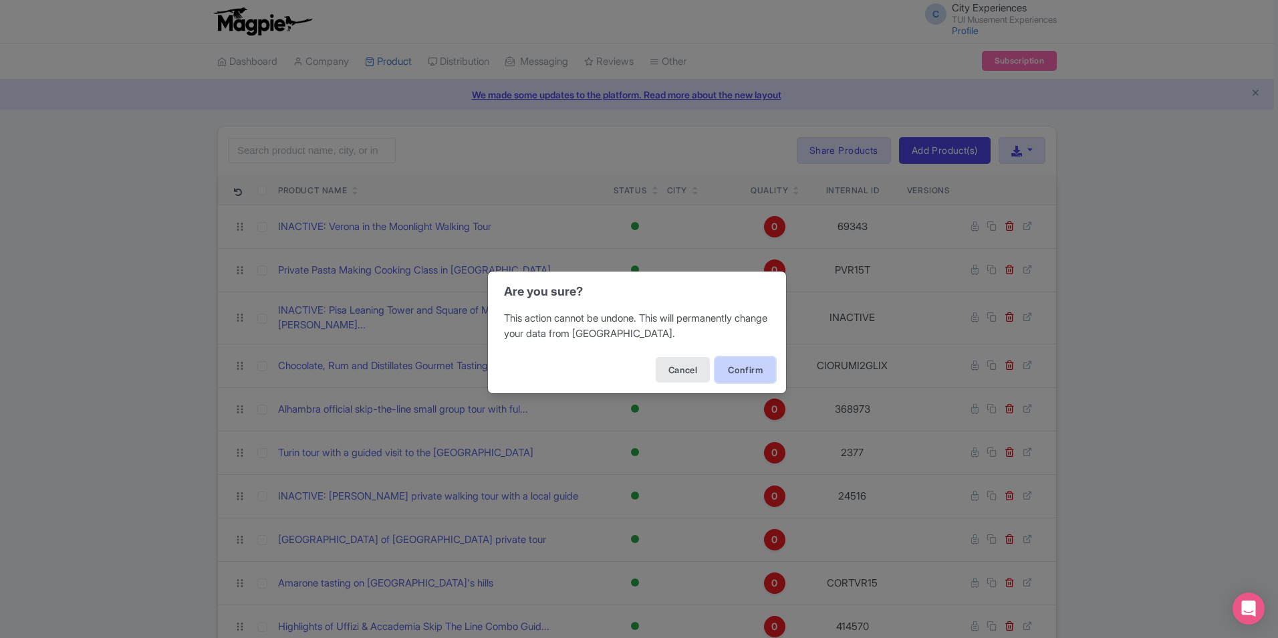
click at [761, 373] on button "Confirm" at bounding box center [745, 369] width 60 height 25
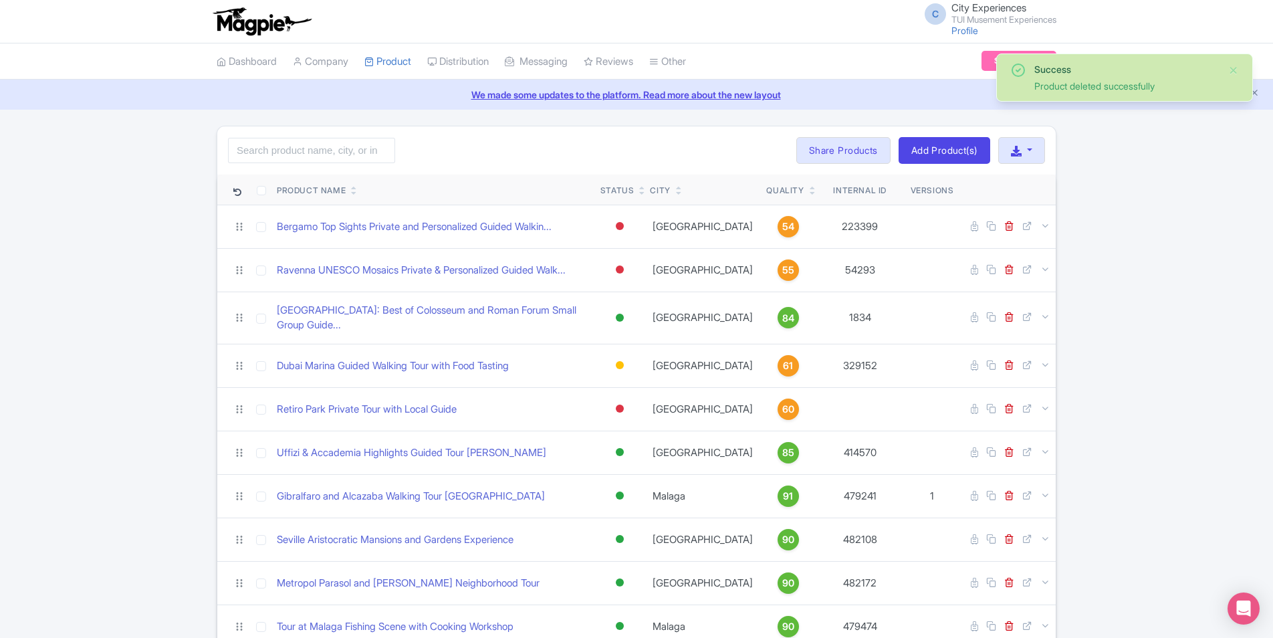
click at [810, 191] on icon at bounding box center [813, 193] width 6 height 8
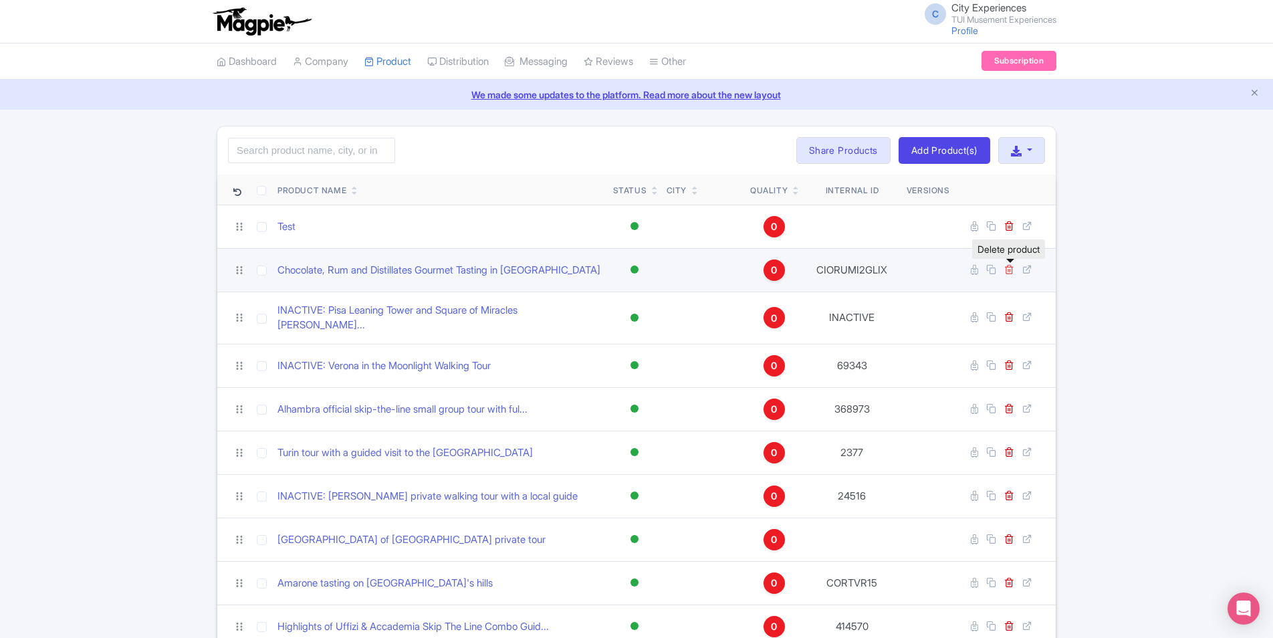
click at [1009, 266] on icon at bounding box center [1009, 269] width 10 height 10
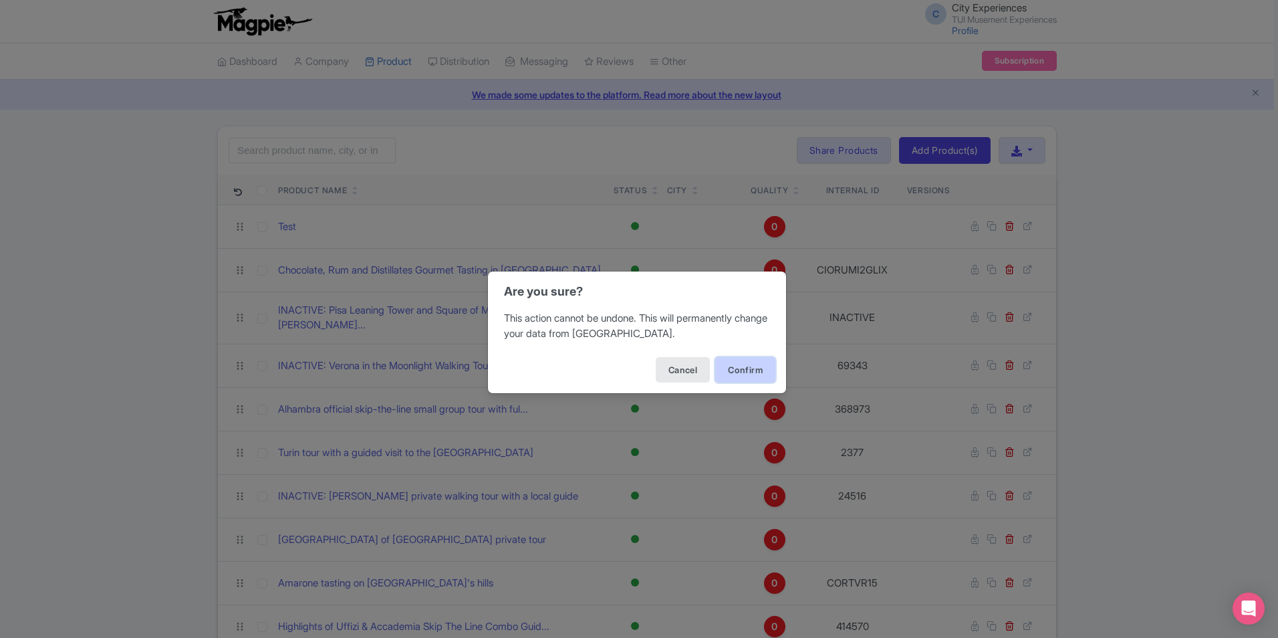
click at [743, 370] on button "Confirm" at bounding box center [745, 369] width 60 height 25
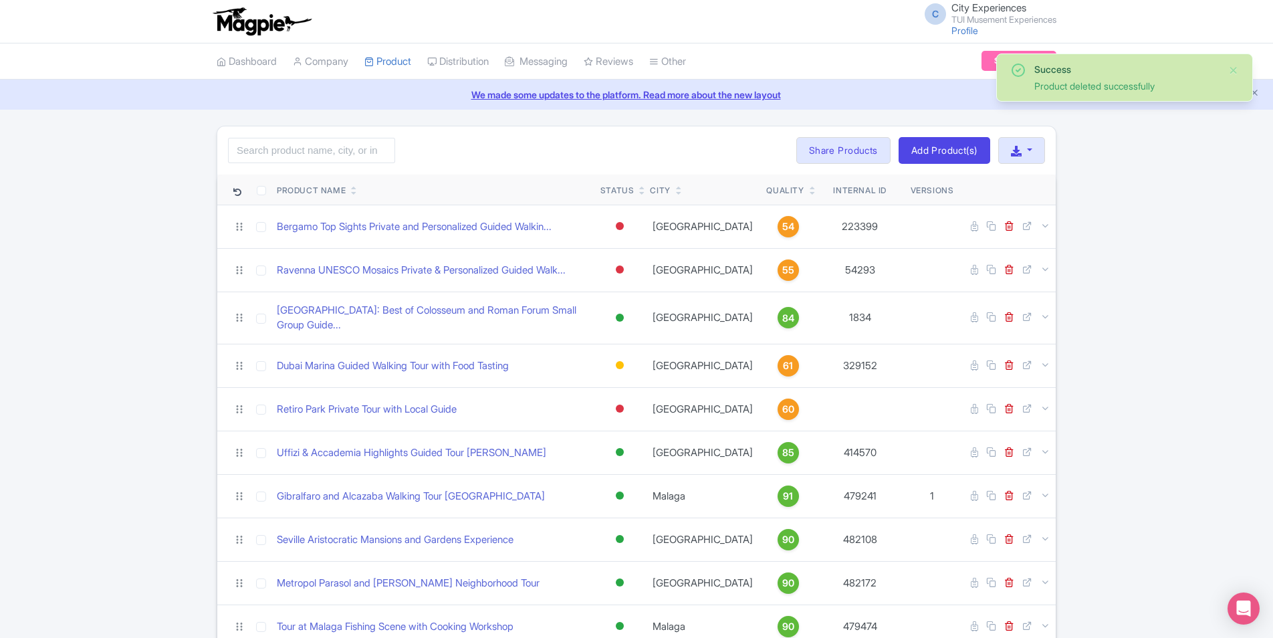
click at [810, 192] on icon at bounding box center [813, 193] width 6 height 8
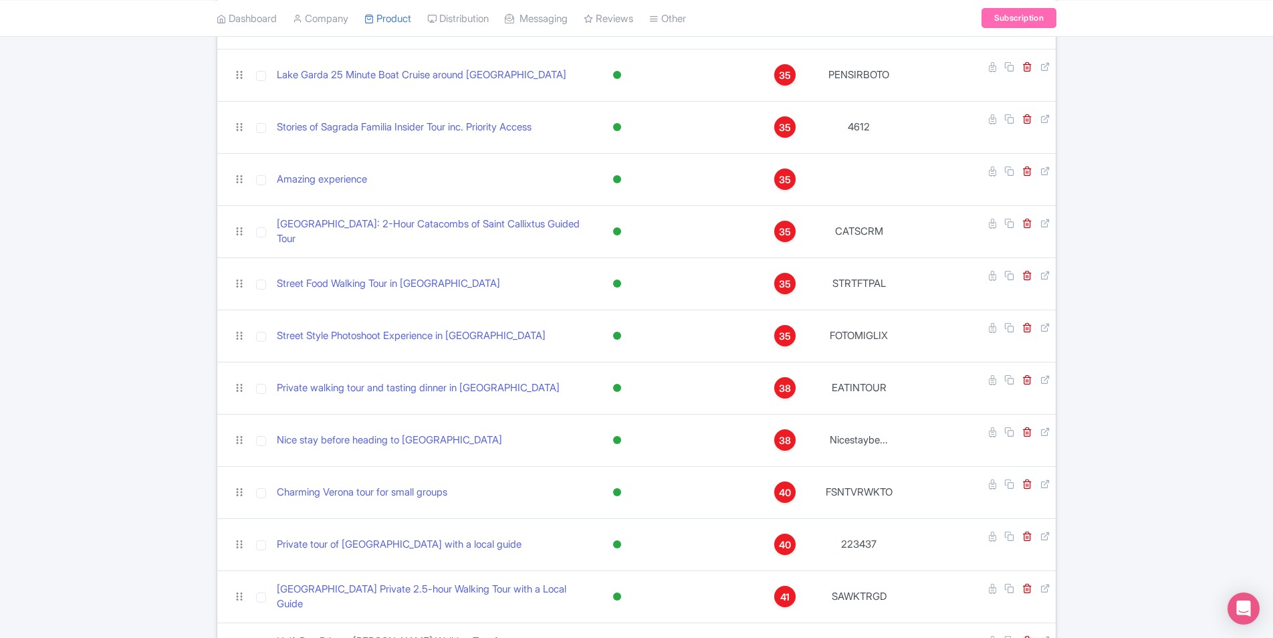
scroll to position [4252, 0]
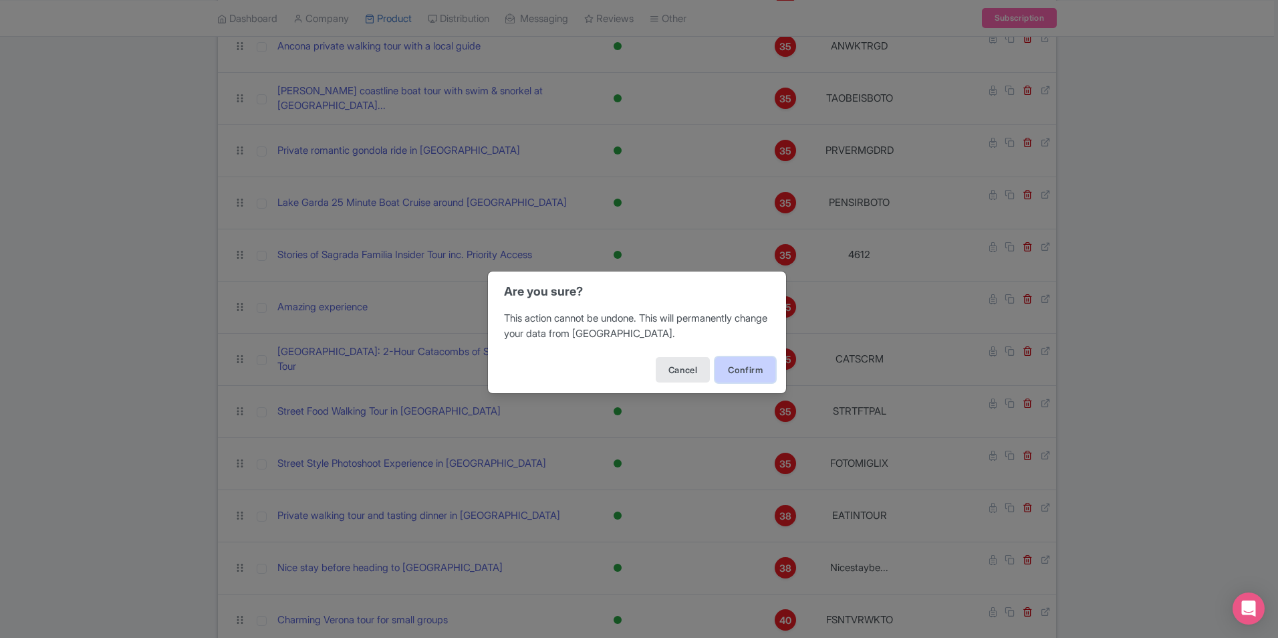
click at [763, 366] on button "Confirm" at bounding box center [745, 369] width 60 height 25
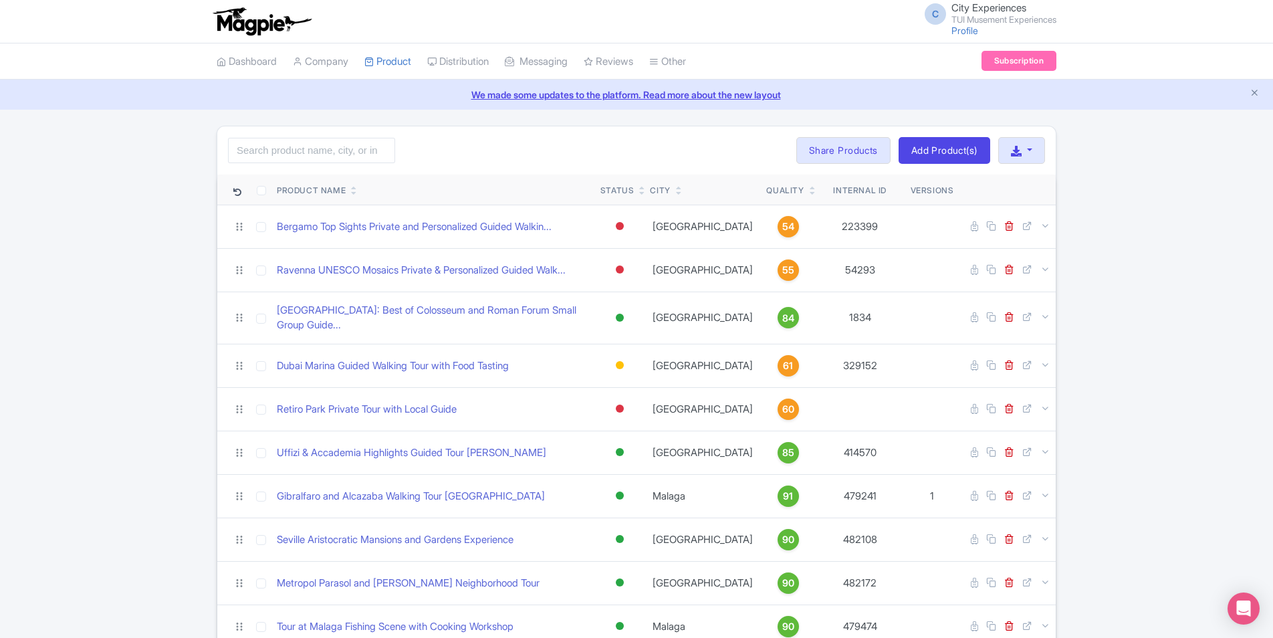
click at [810, 192] on icon at bounding box center [813, 193] width 6 height 8
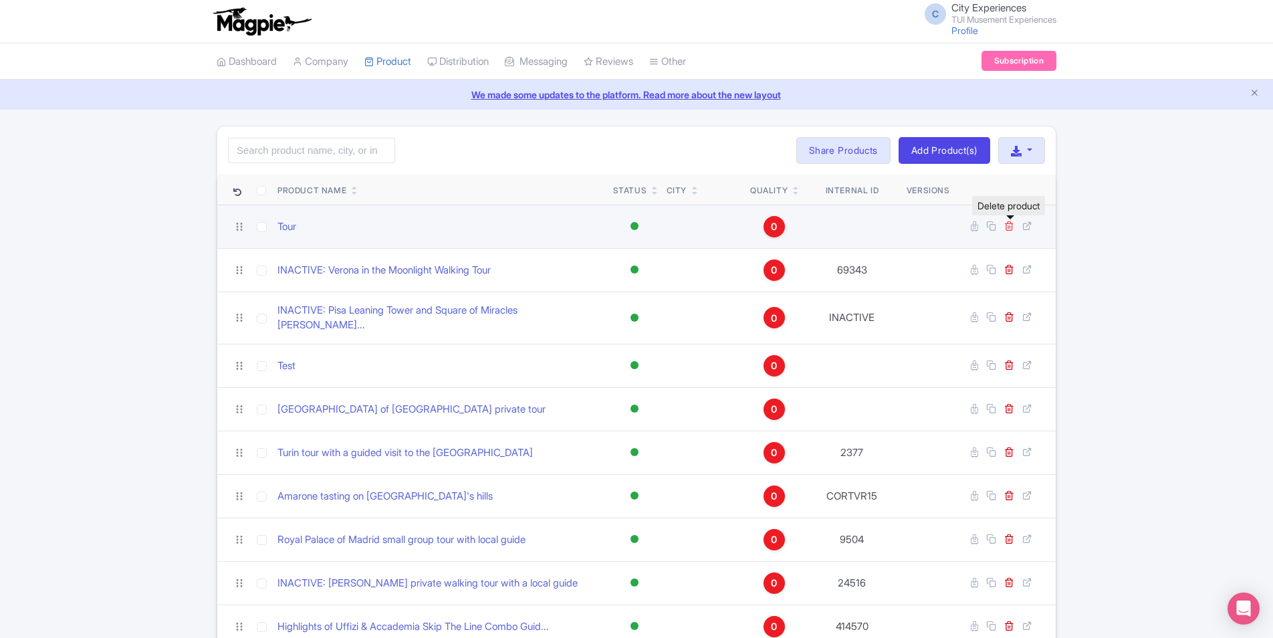
click at [1011, 223] on icon at bounding box center [1009, 226] width 10 height 10
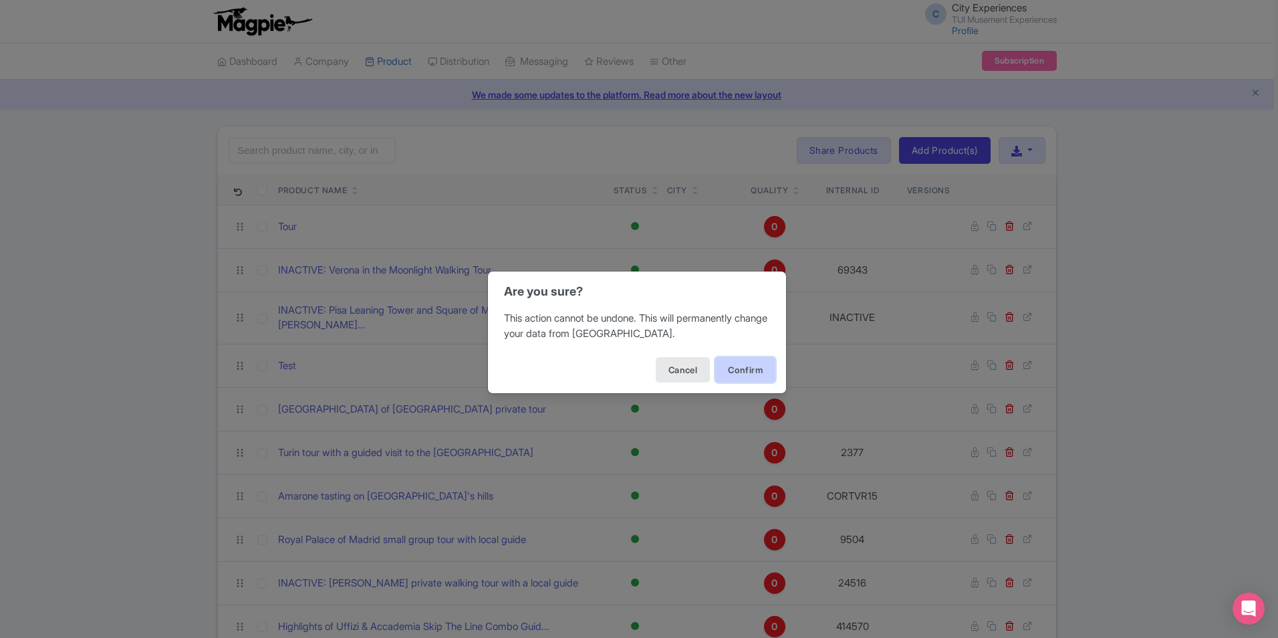
click at [737, 374] on button "Confirm" at bounding box center [745, 369] width 60 height 25
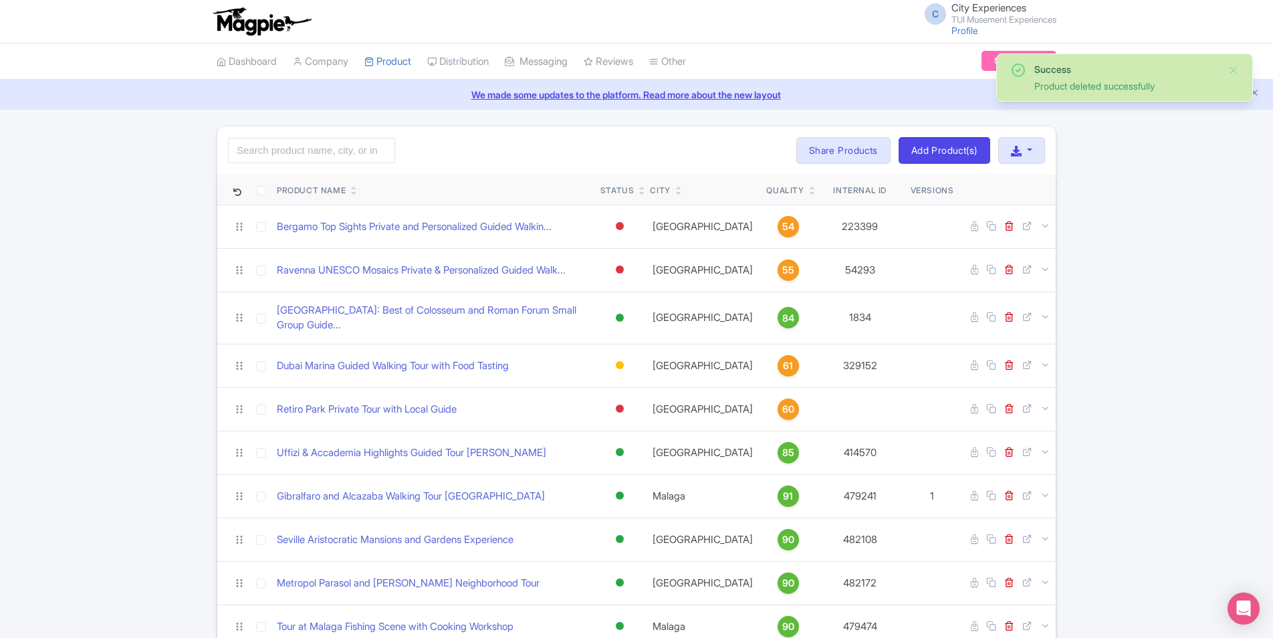
click at [810, 194] on icon at bounding box center [813, 193] width 6 height 8
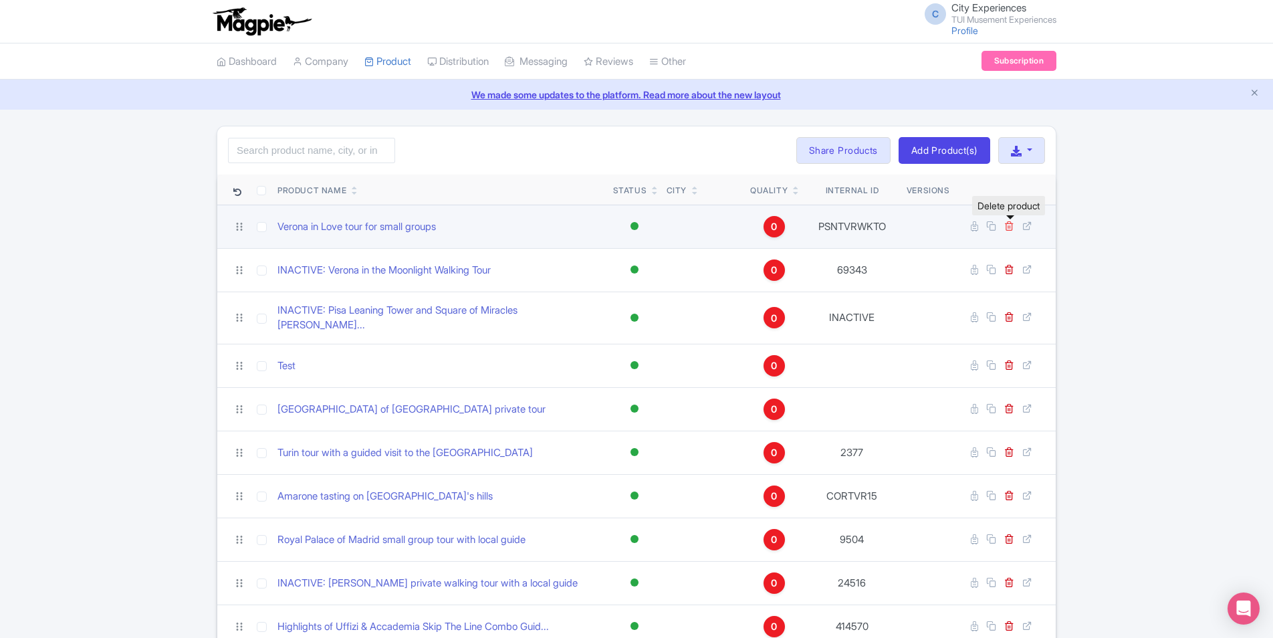
click at [1009, 228] on icon at bounding box center [1009, 226] width 10 height 10
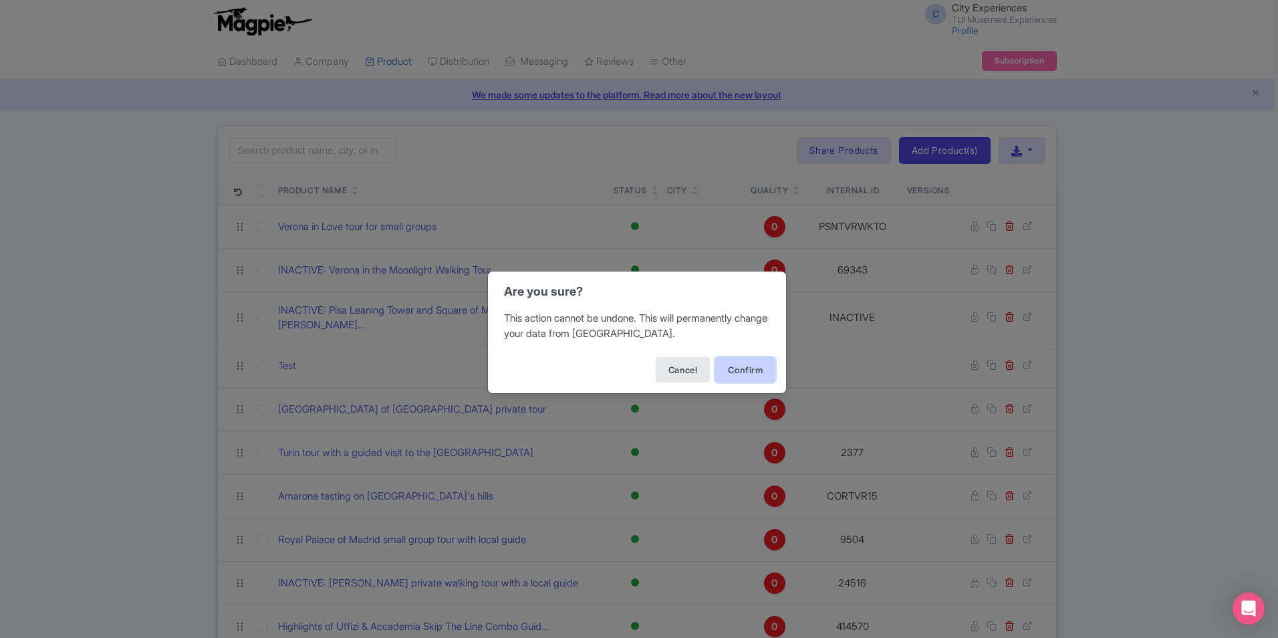
click at [724, 366] on button "Confirm" at bounding box center [745, 369] width 60 height 25
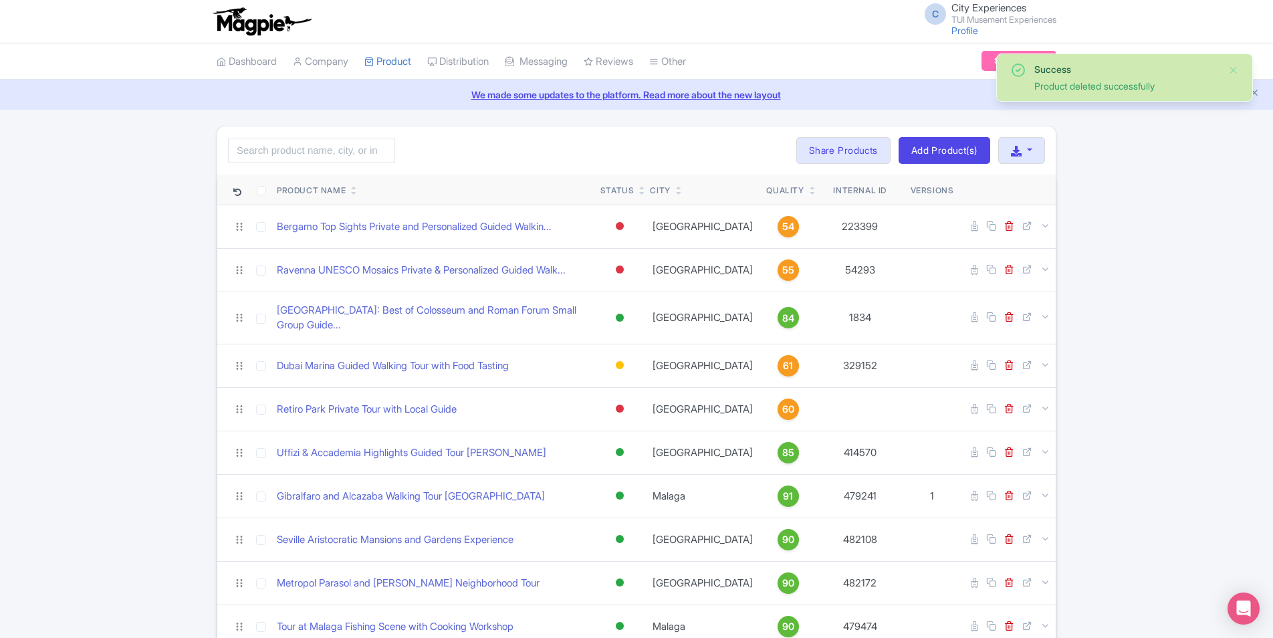
click at [810, 191] on icon at bounding box center [813, 193] width 6 height 8
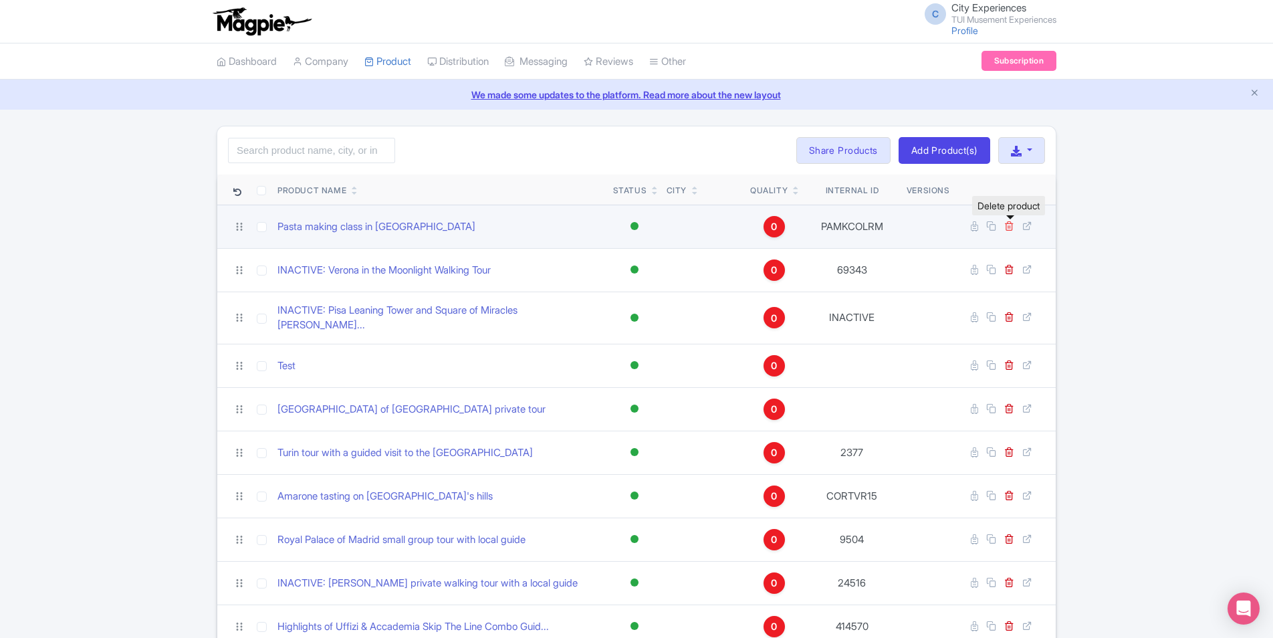
click at [1010, 229] on icon at bounding box center [1009, 226] width 10 height 10
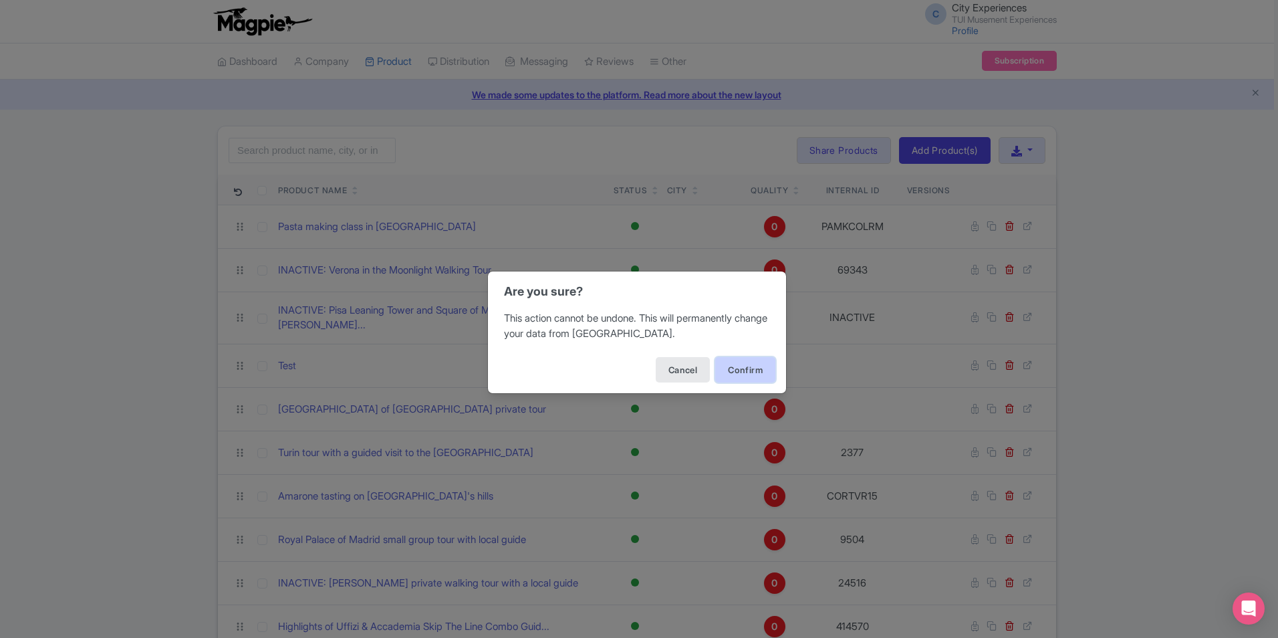
click at [761, 366] on button "Confirm" at bounding box center [745, 369] width 60 height 25
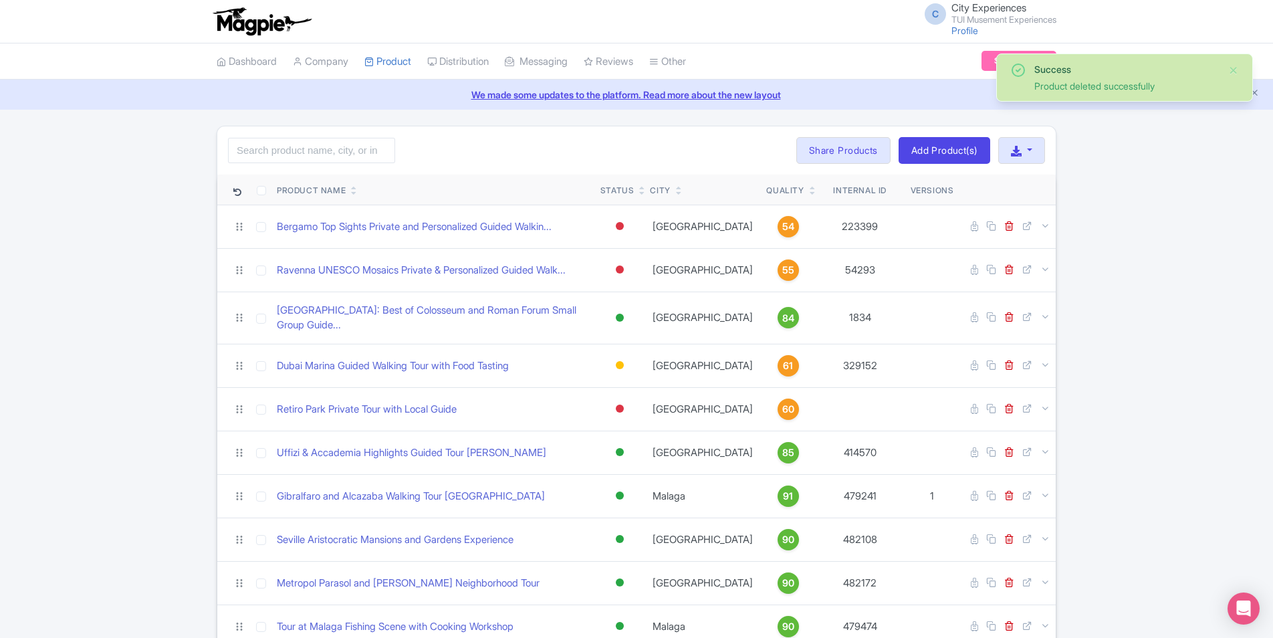
click at [810, 193] on icon at bounding box center [813, 193] width 6 height 8
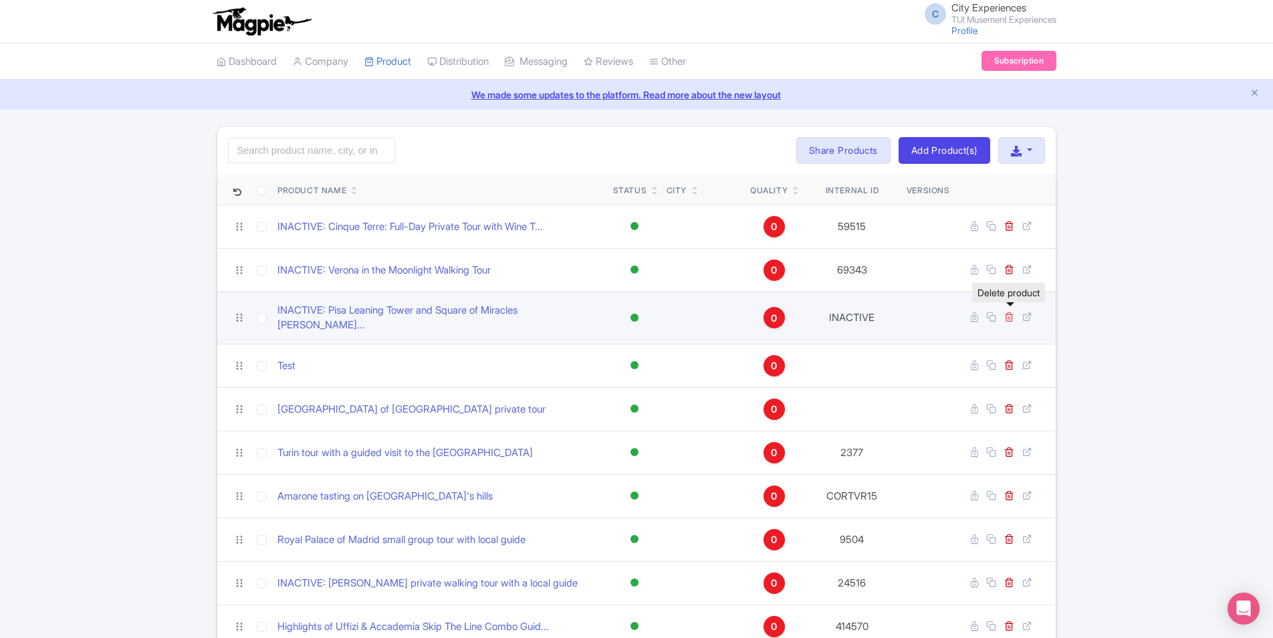
click at [1007, 316] on icon at bounding box center [1009, 317] width 10 height 10
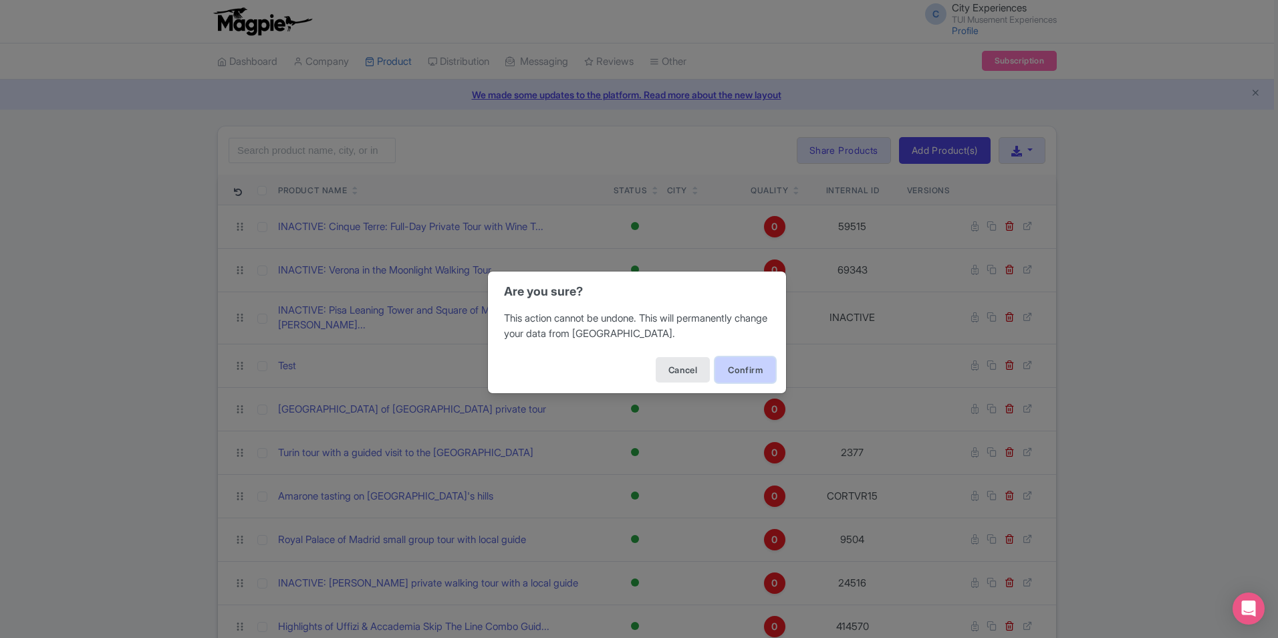
click at [767, 373] on button "Confirm" at bounding box center [745, 369] width 60 height 25
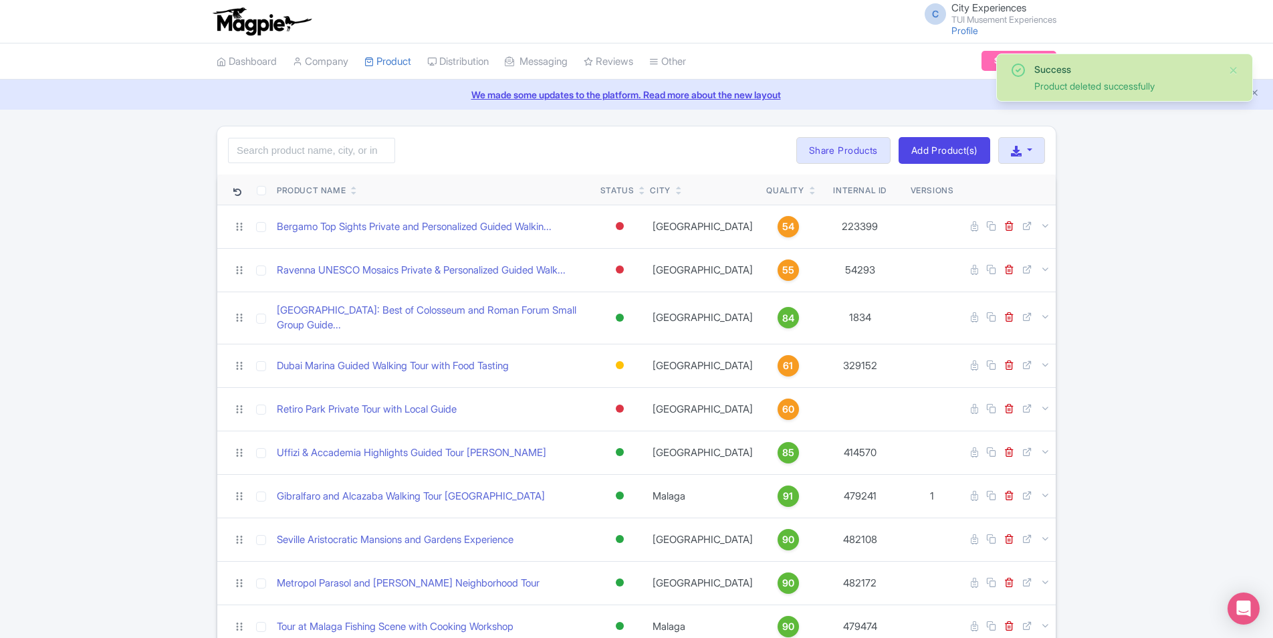
click at [810, 196] on icon at bounding box center [813, 193] width 6 height 8
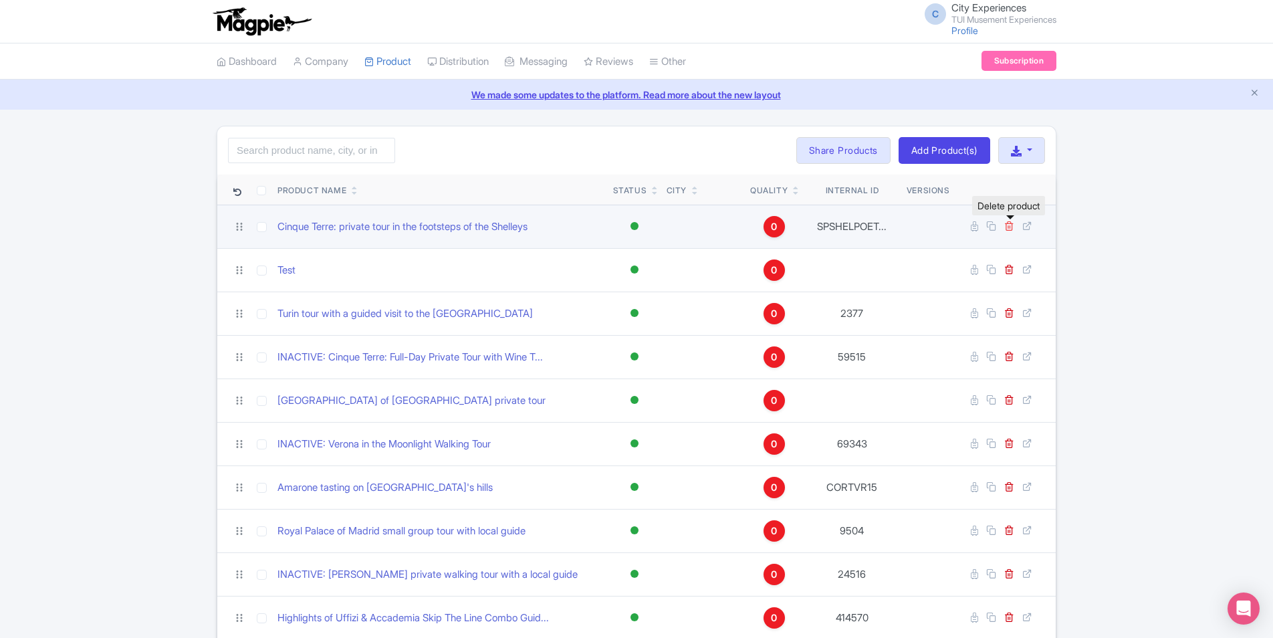
click at [1011, 222] on icon at bounding box center [1009, 226] width 10 height 10
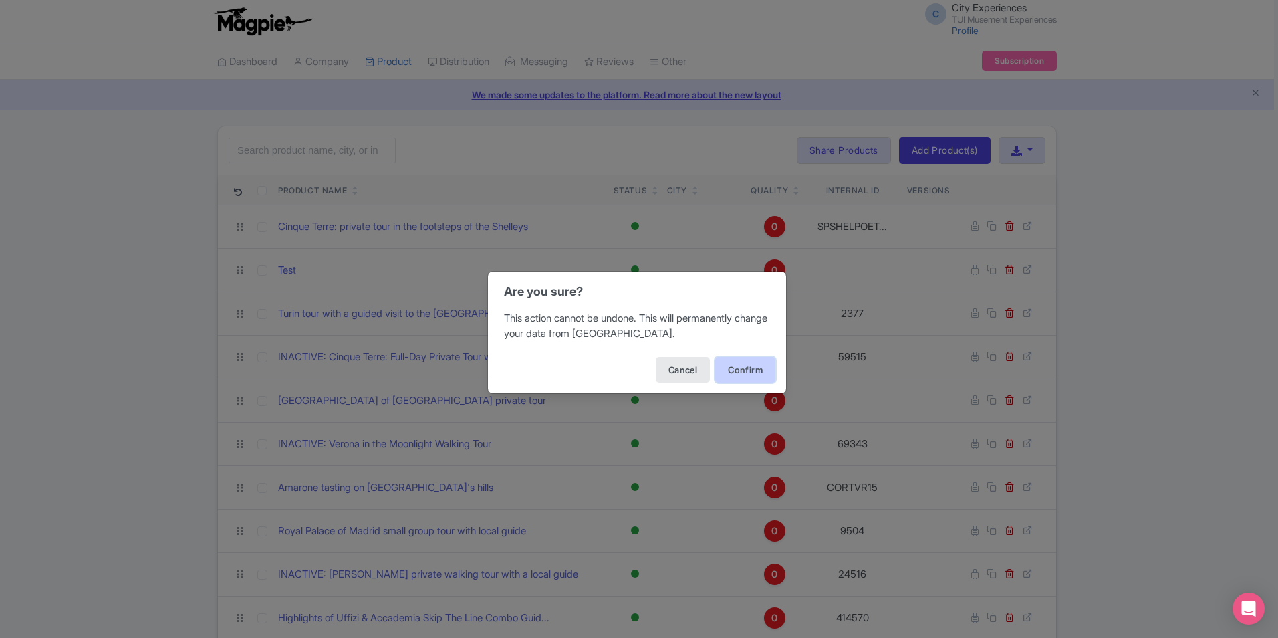
click at [755, 368] on button "Confirm" at bounding box center [745, 369] width 60 height 25
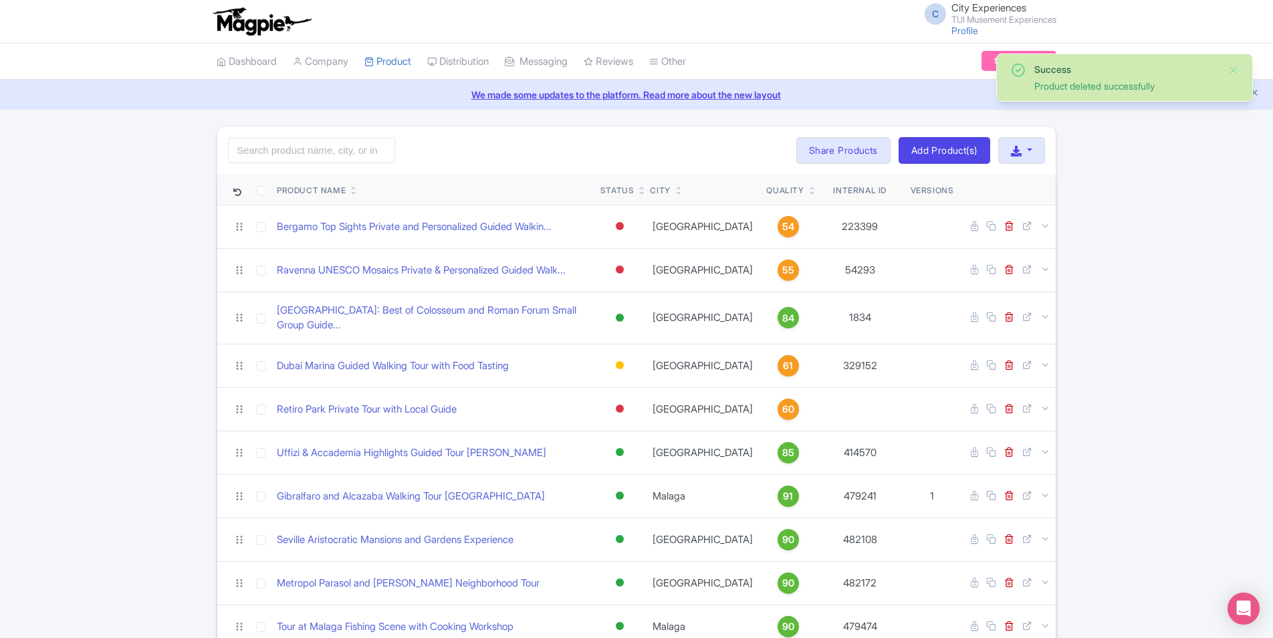
click at [810, 193] on icon at bounding box center [813, 193] width 6 height 8
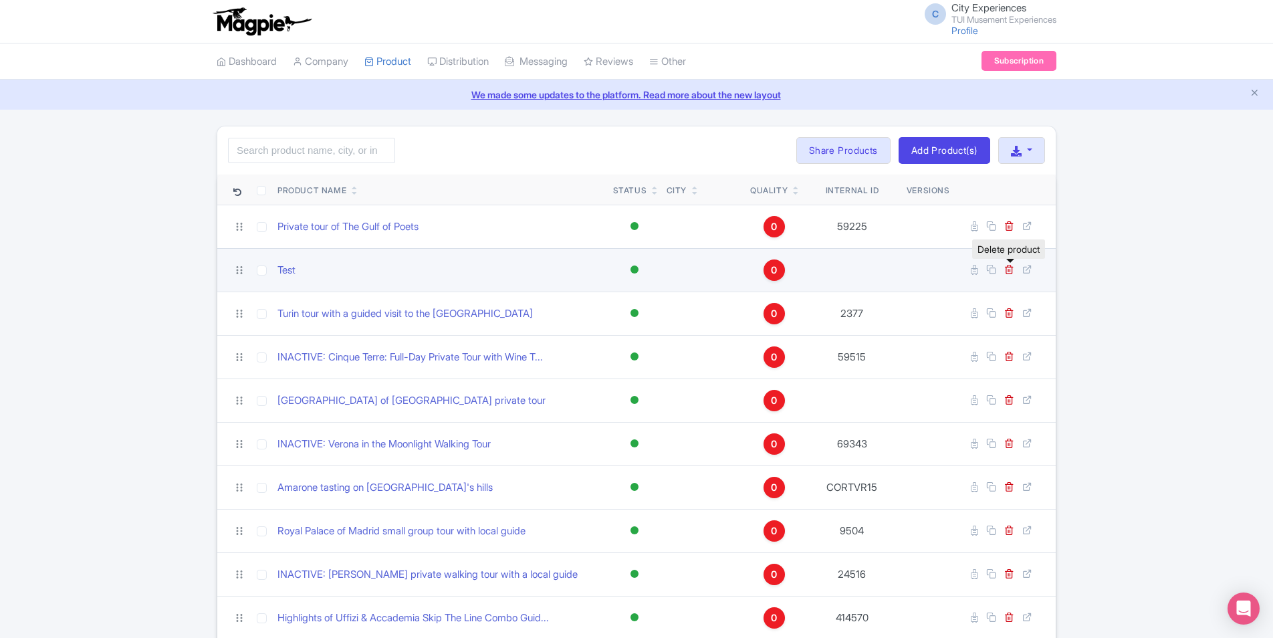
click at [1014, 267] on link at bounding box center [1010, 269] width 13 height 13
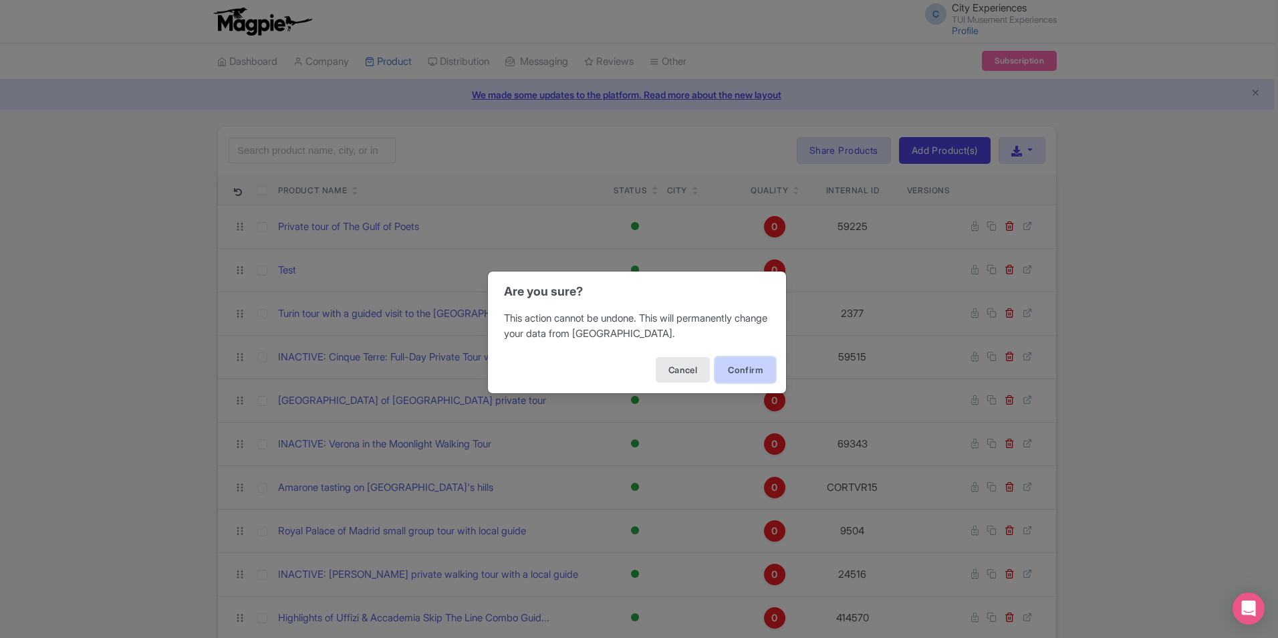
click at [741, 370] on button "Confirm" at bounding box center [745, 369] width 60 height 25
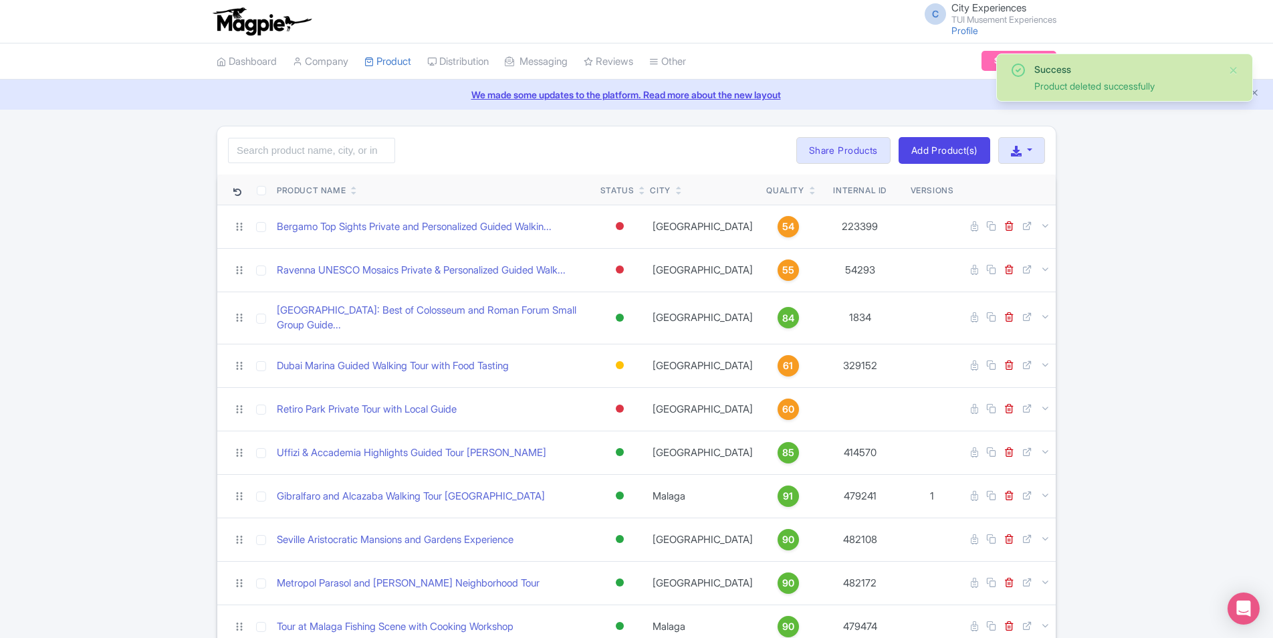
click at [810, 194] on icon at bounding box center [813, 193] width 6 height 8
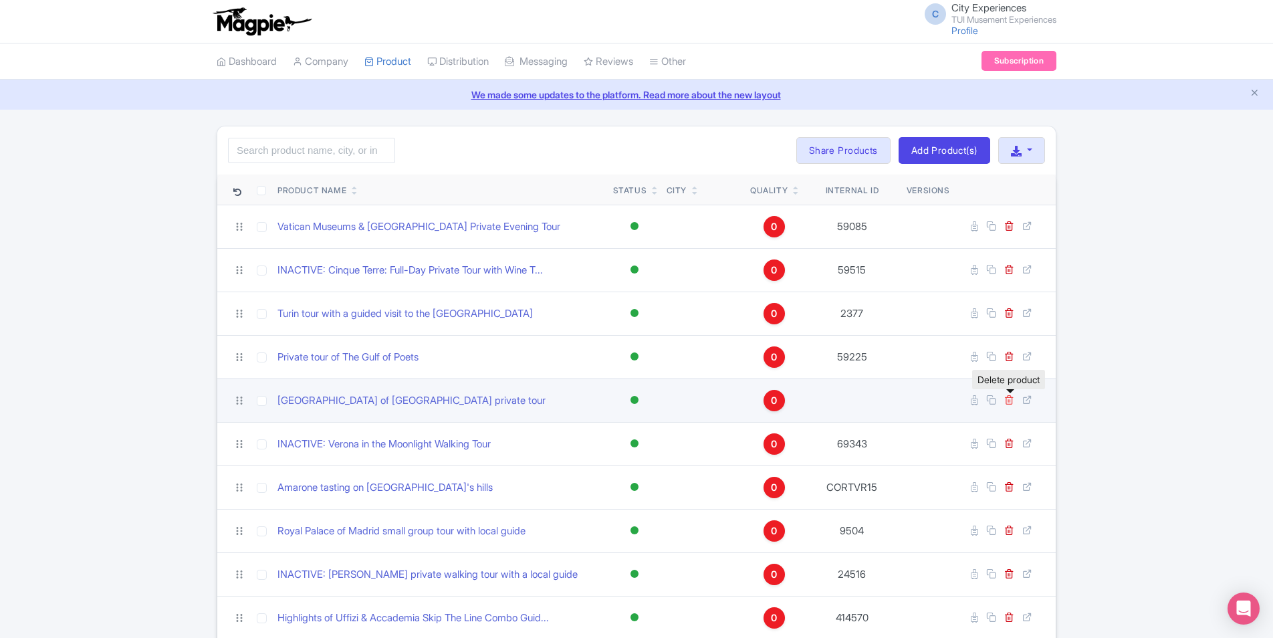
click at [1007, 402] on icon at bounding box center [1009, 399] width 10 height 10
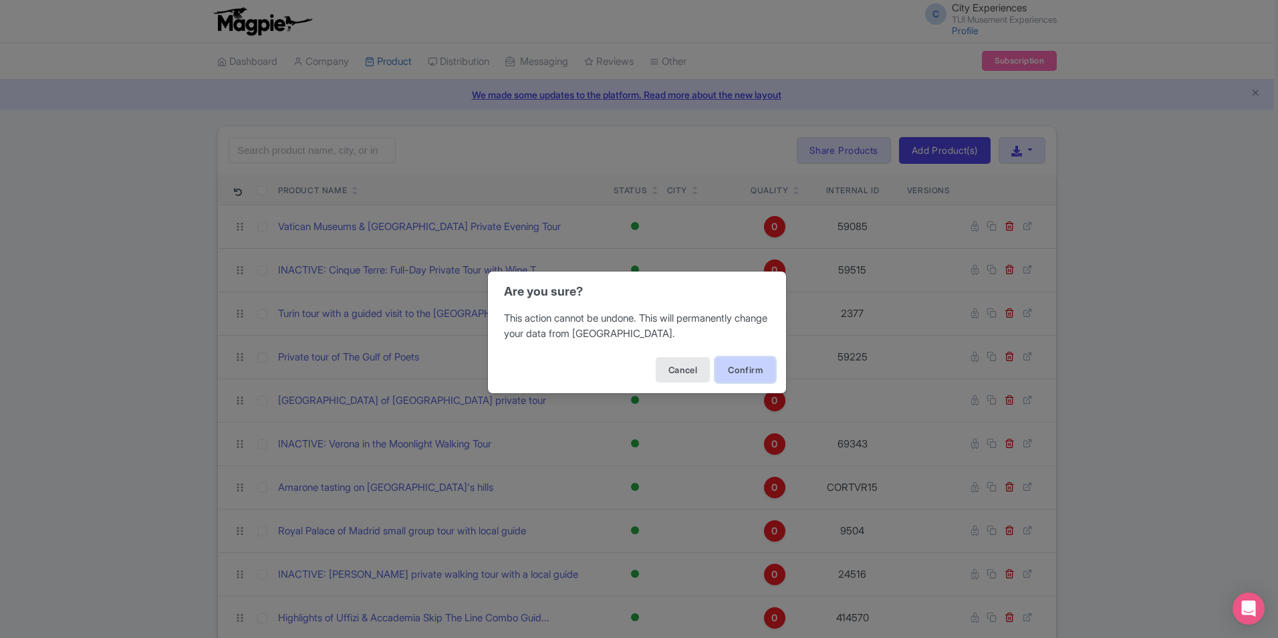
click at [745, 369] on button "Confirm" at bounding box center [745, 369] width 60 height 25
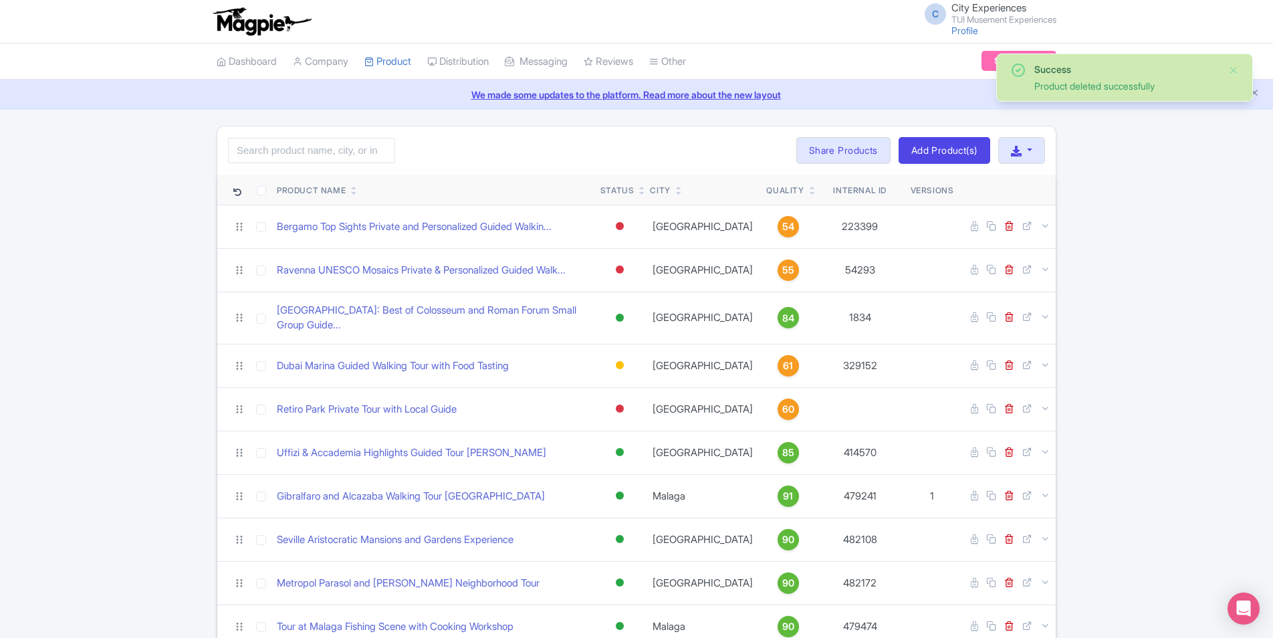
click at [810, 192] on icon at bounding box center [813, 193] width 6 height 8
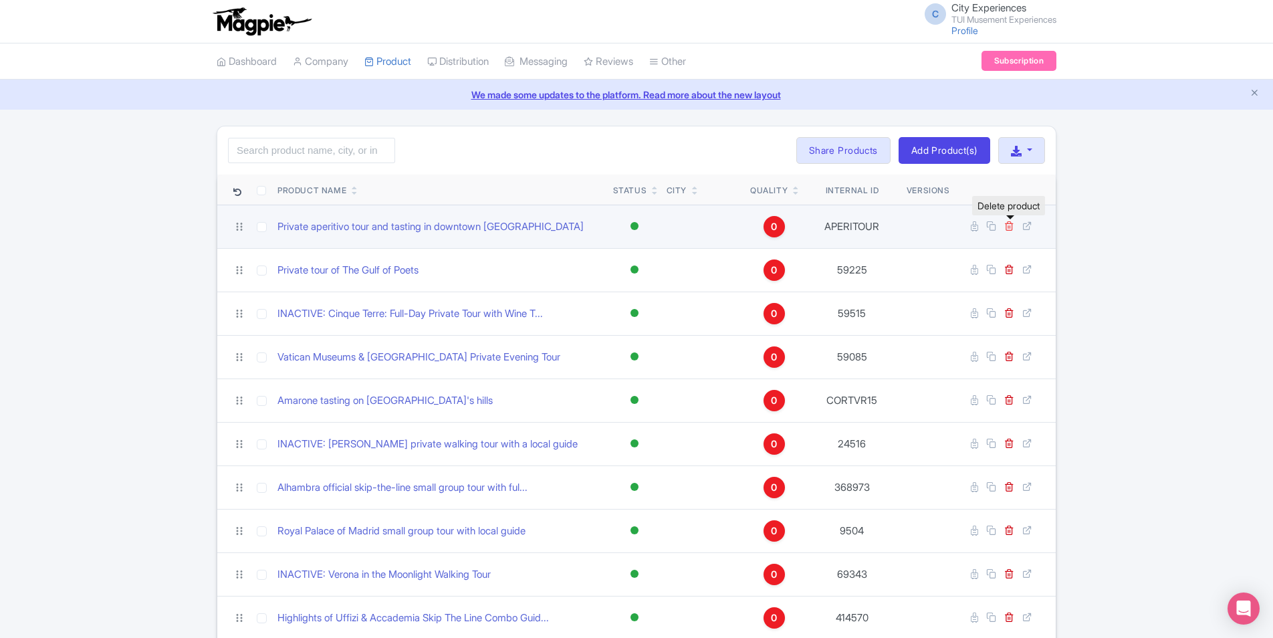
click at [1013, 224] on icon at bounding box center [1009, 226] width 10 height 10
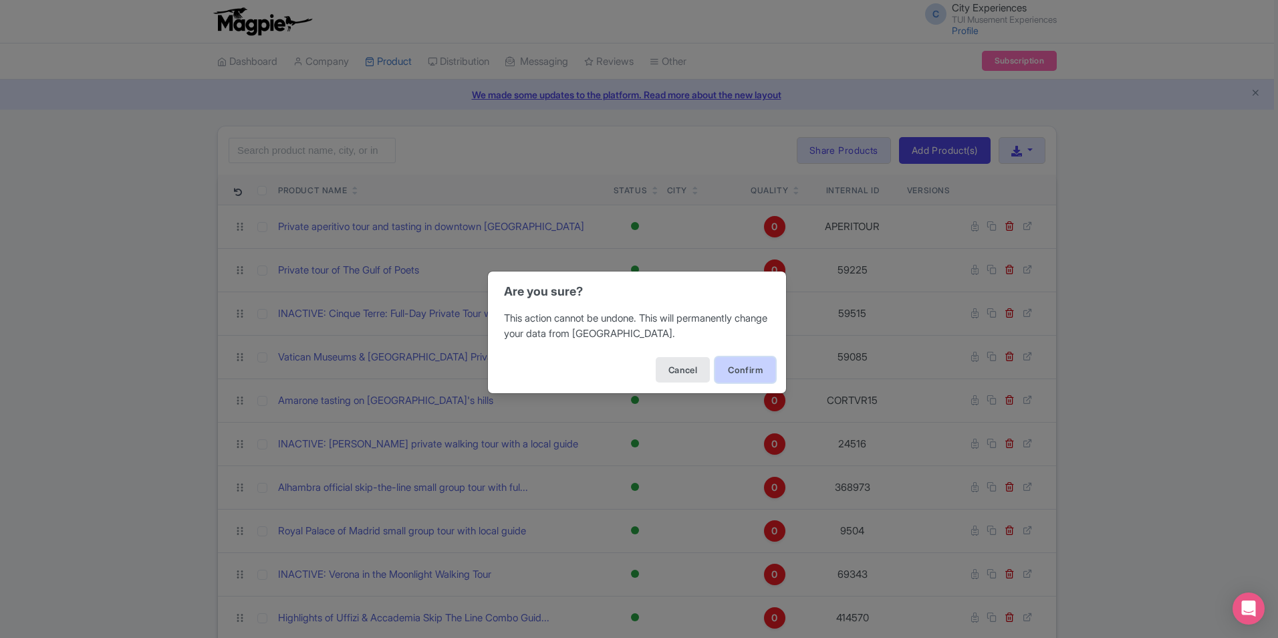
click at [751, 372] on button "Confirm" at bounding box center [745, 369] width 60 height 25
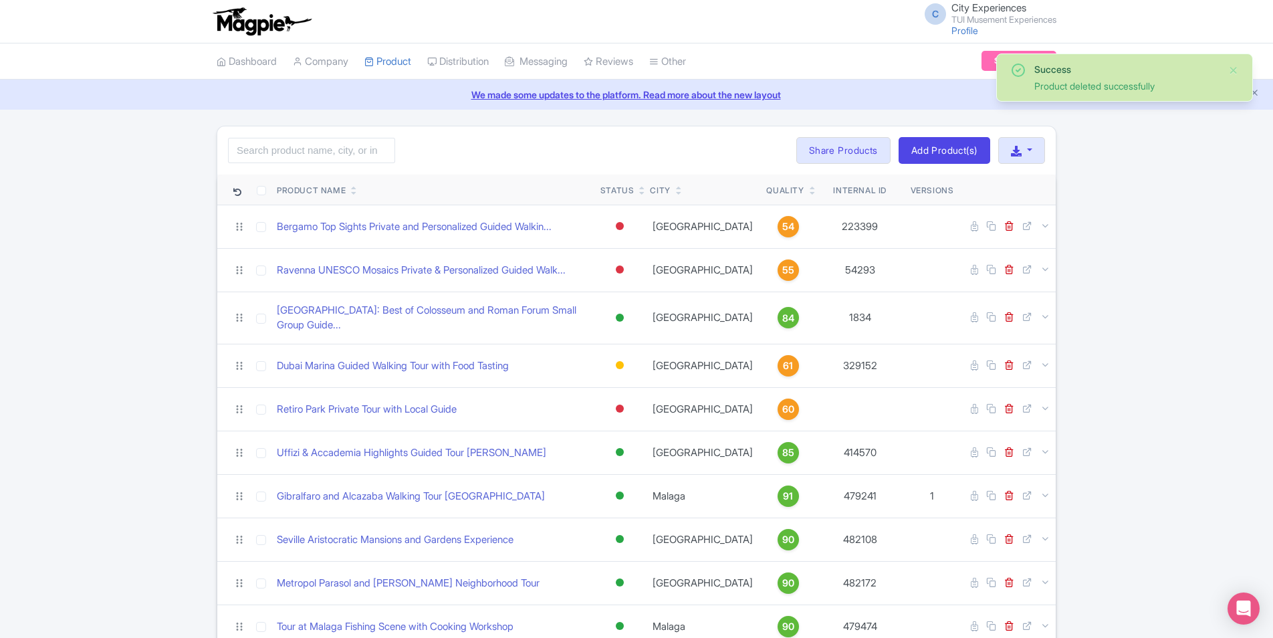
click at [810, 194] on icon at bounding box center [813, 193] width 6 height 8
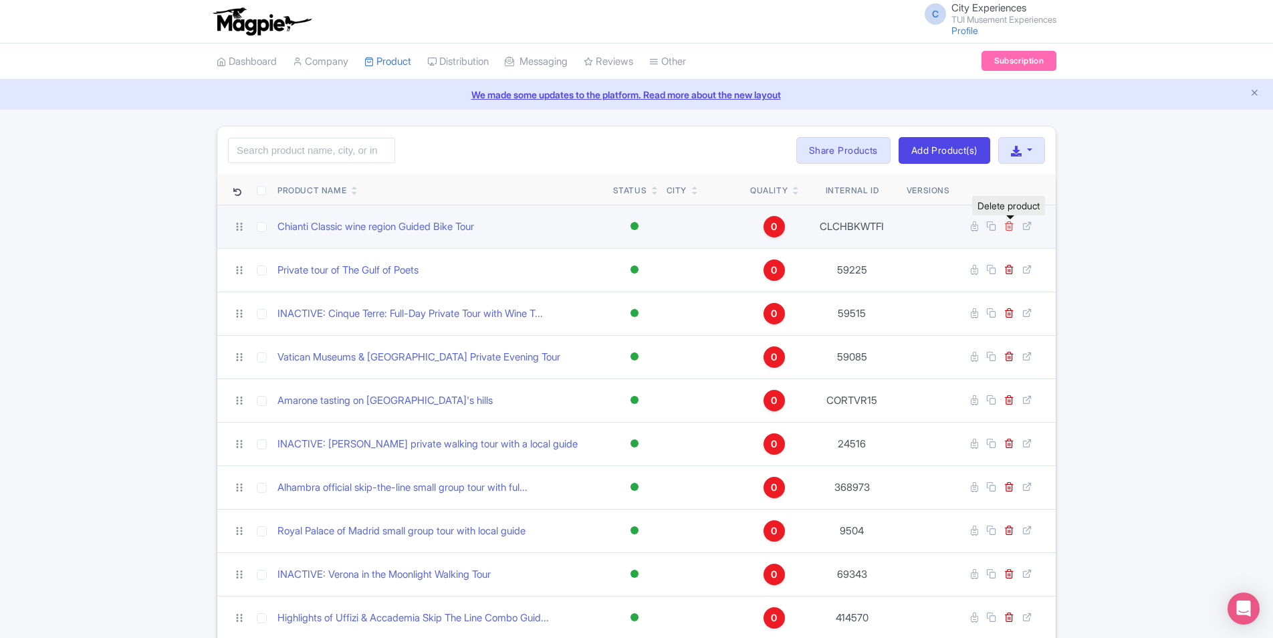
click at [1010, 229] on icon at bounding box center [1009, 226] width 10 height 10
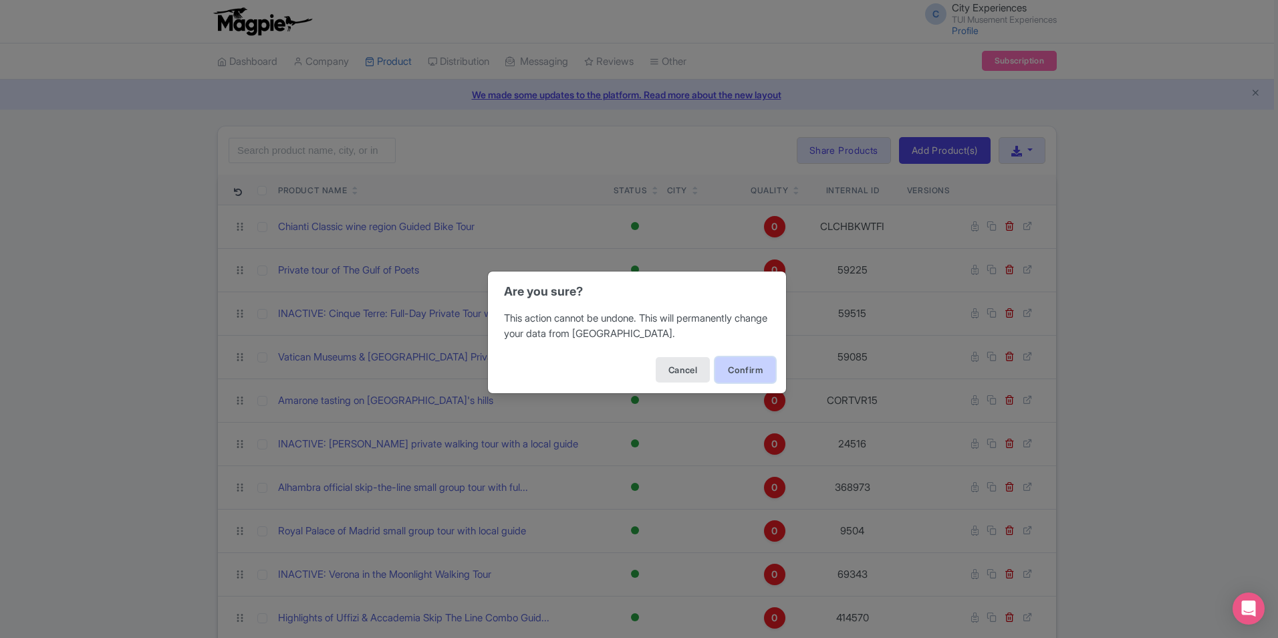
click at [731, 372] on button "Confirm" at bounding box center [745, 369] width 60 height 25
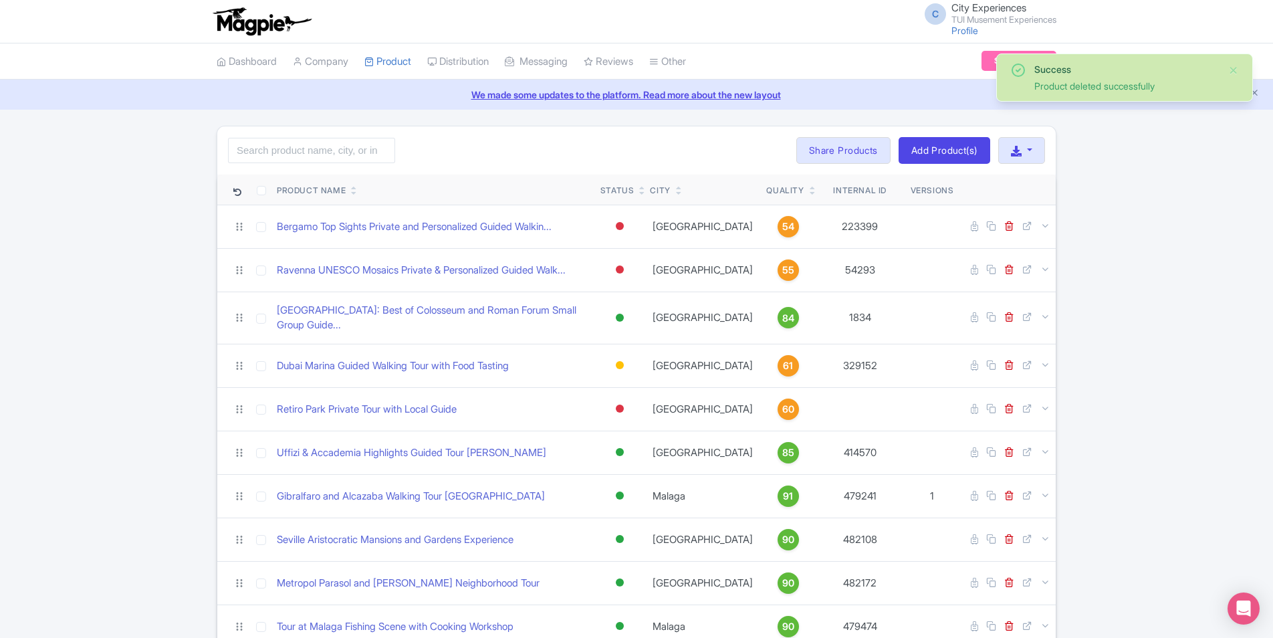
click at [810, 191] on icon at bounding box center [813, 193] width 6 height 8
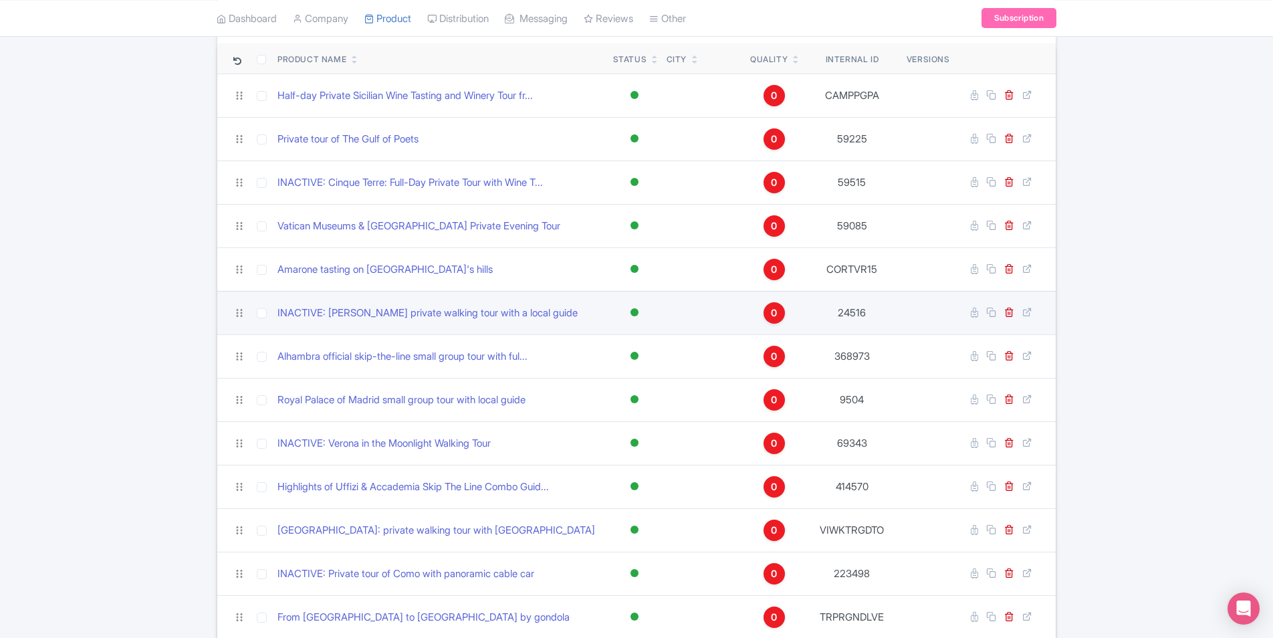
scroll to position [134, 0]
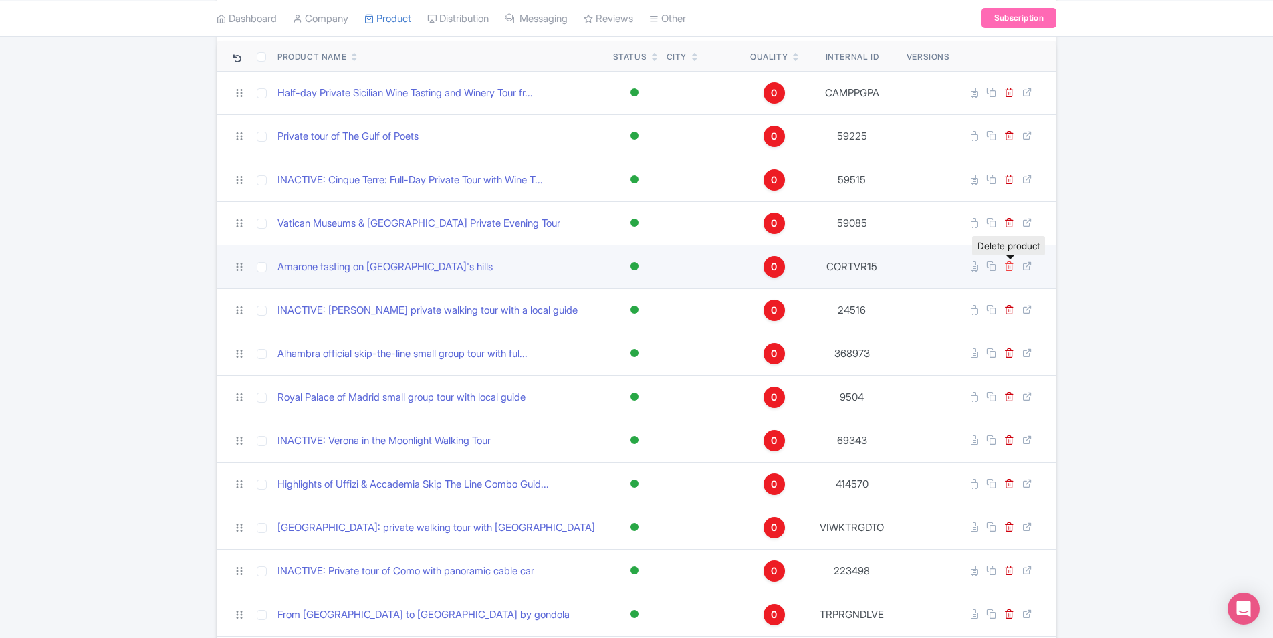
click at [1009, 267] on icon at bounding box center [1009, 266] width 10 height 10
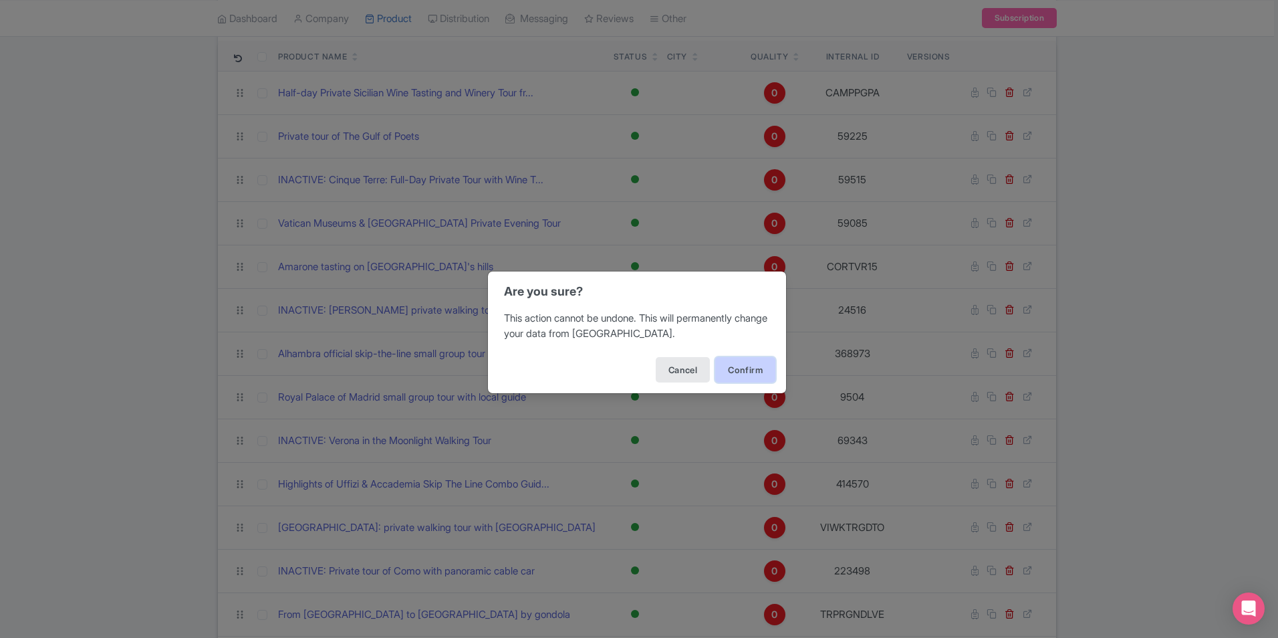
click at [733, 366] on button "Confirm" at bounding box center [745, 369] width 60 height 25
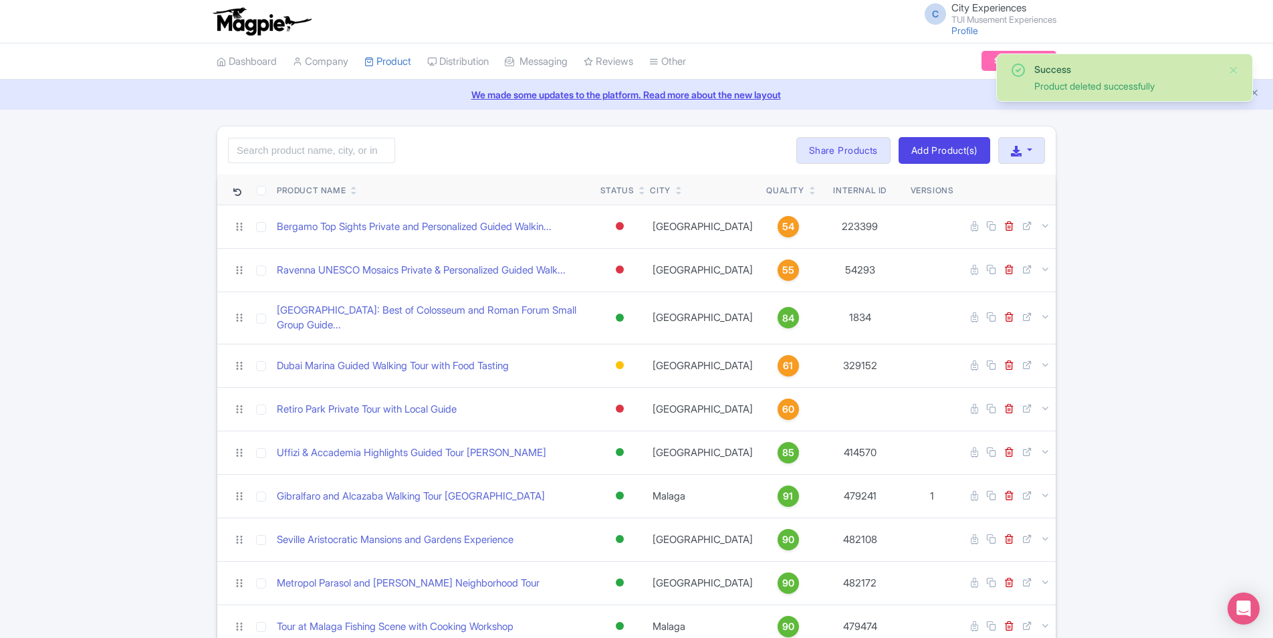
click at [810, 193] on icon at bounding box center [813, 193] width 6 height 8
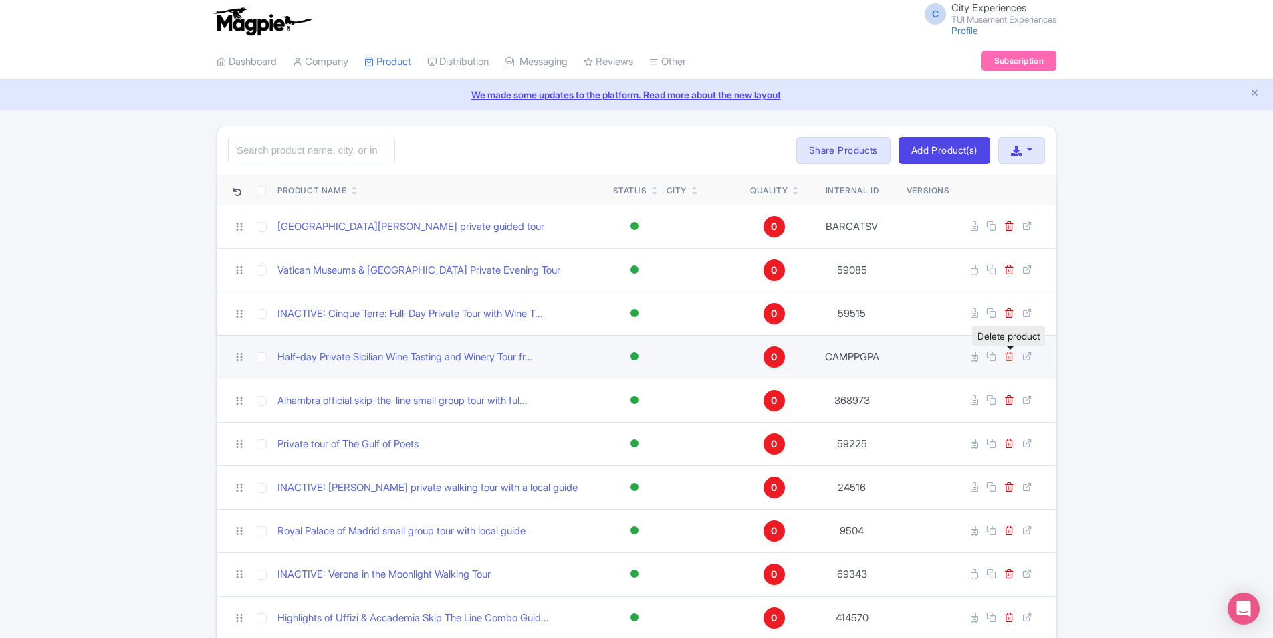
click at [1009, 357] on icon at bounding box center [1009, 356] width 10 height 10
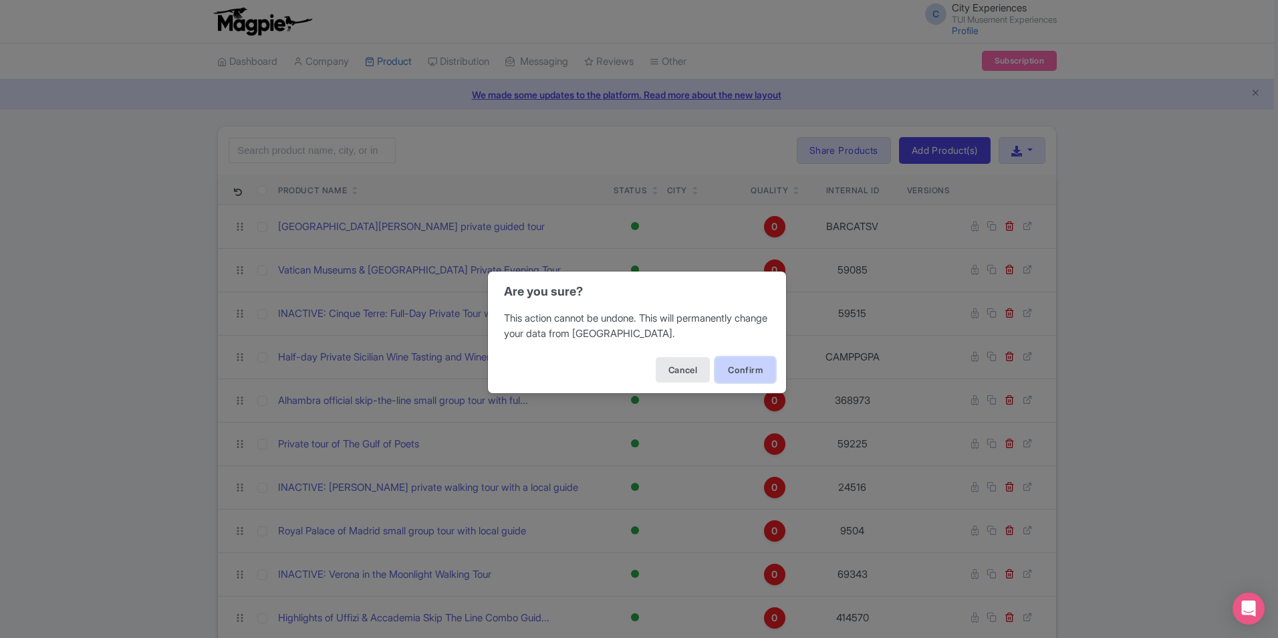
click at [761, 362] on button "Confirm" at bounding box center [745, 369] width 60 height 25
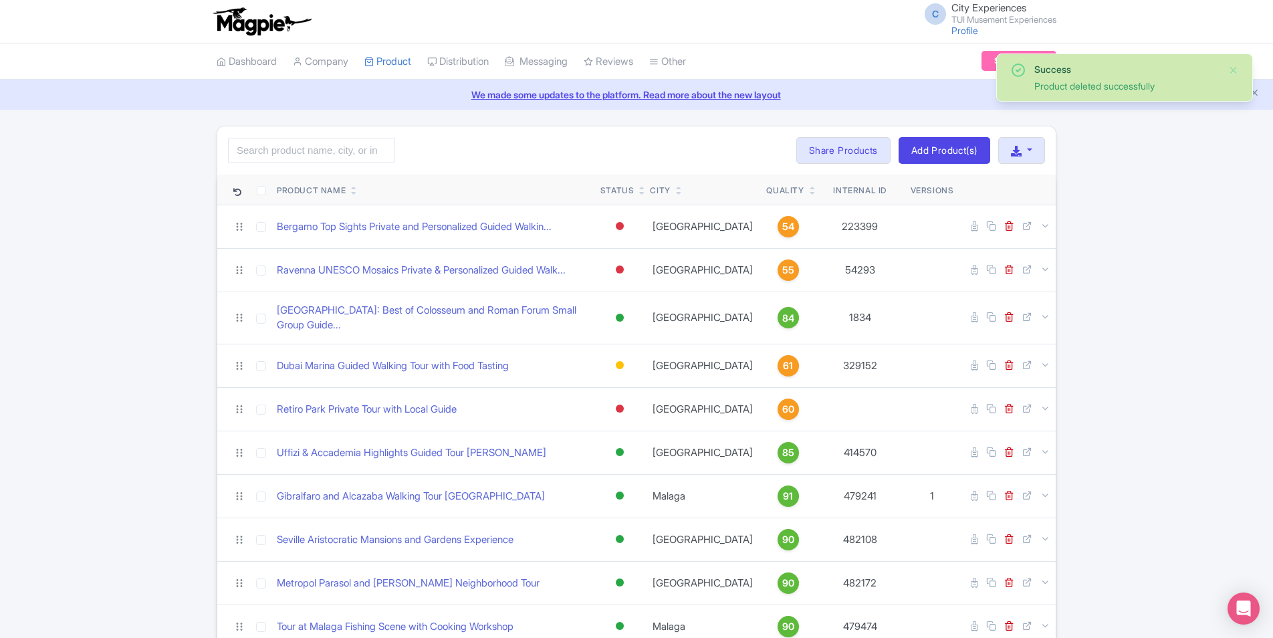
click at [810, 193] on icon at bounding box center [813, 193] width 6 height 8
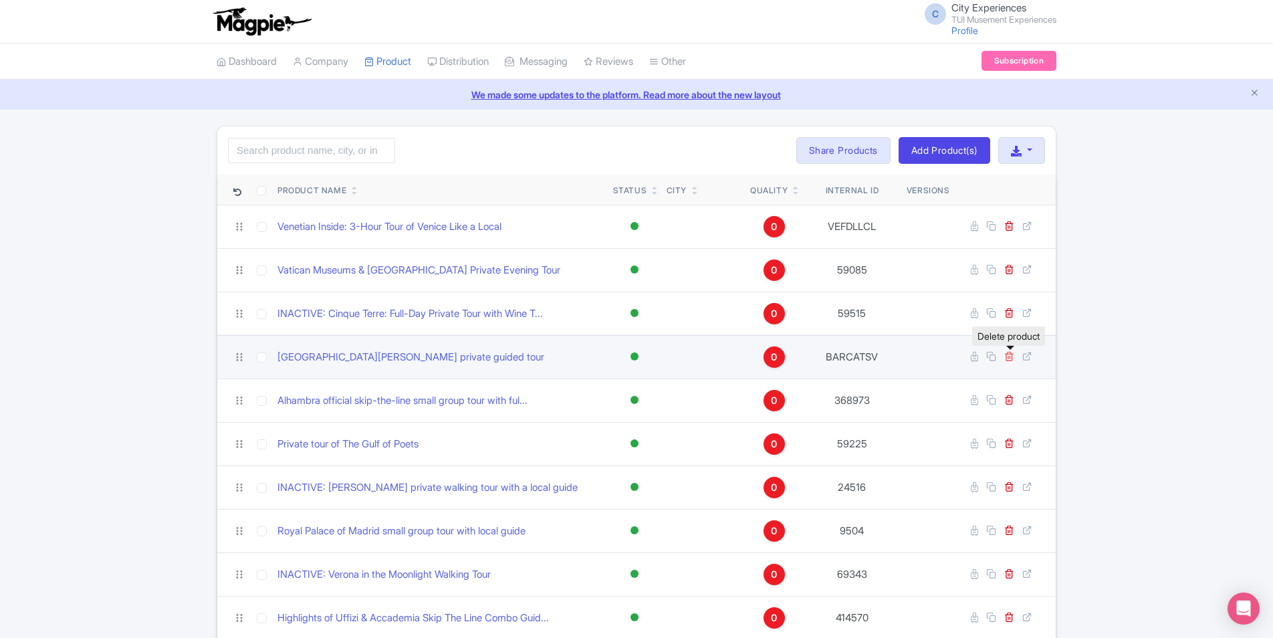
click at [1011, 356] on icon at bounding box center [1009, 356] width 10 height 10
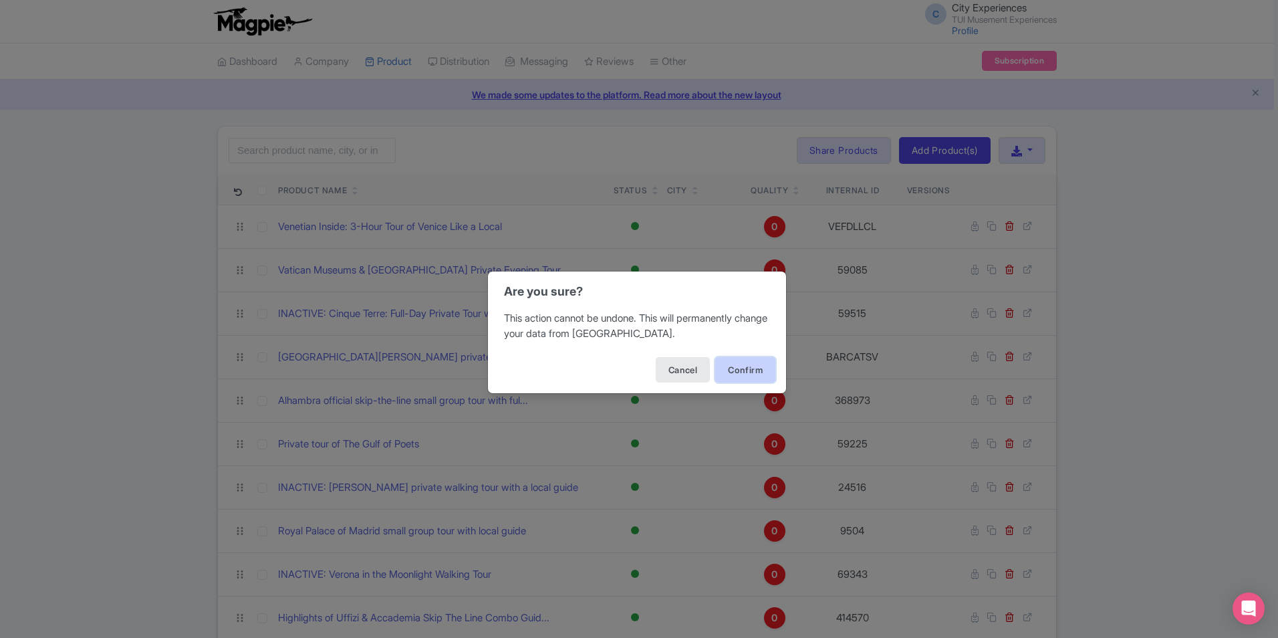
click at [751, 368] on button "Confirm" at bounding box center [745, 369] width 60 height 25
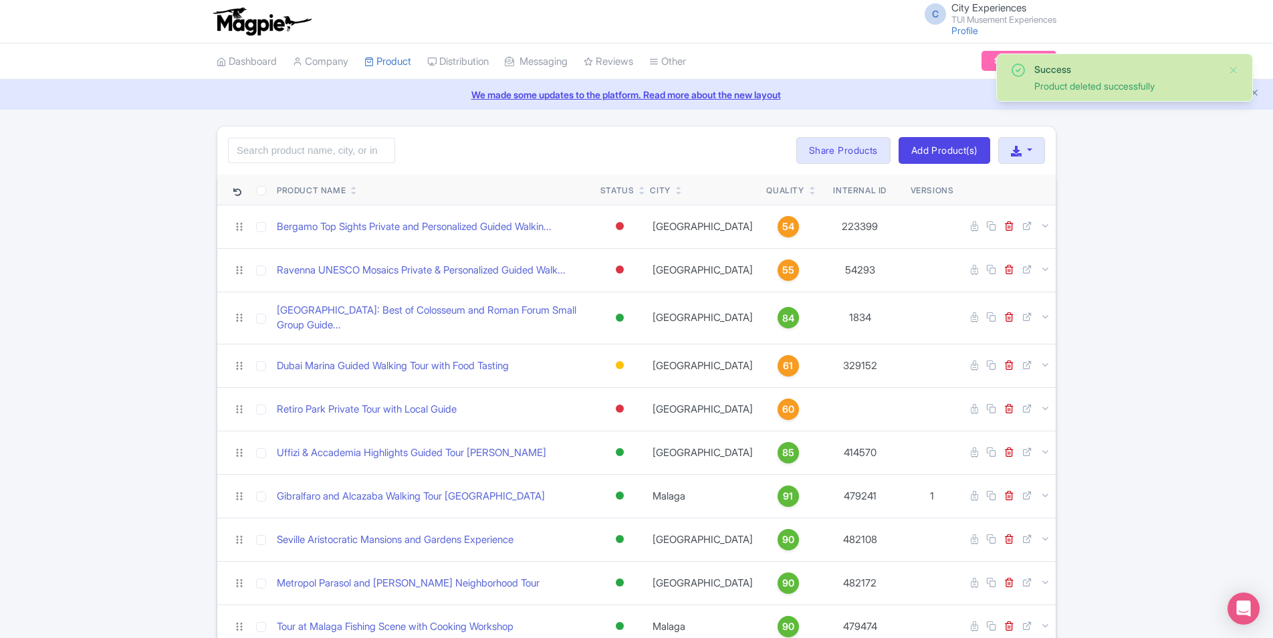
click at [810, 194] on icon at bounding box center [813, 193] width 6 height 8
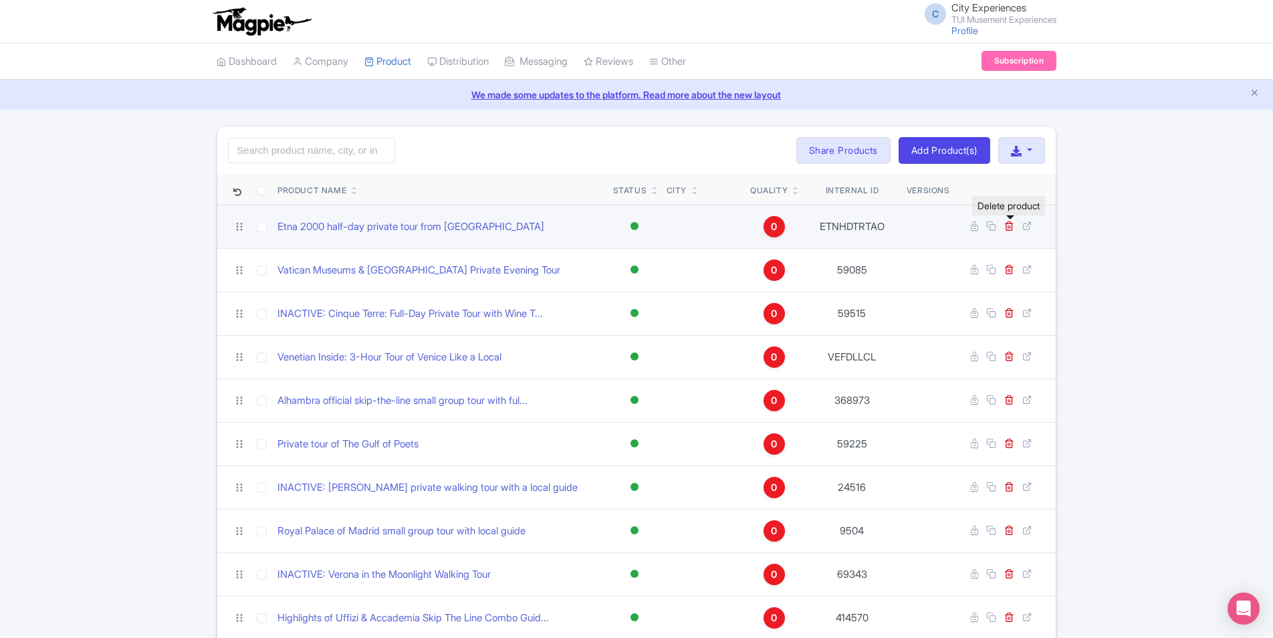
click at [1015, 227] on link at bounding box center [1010, 226] width 13 height 13
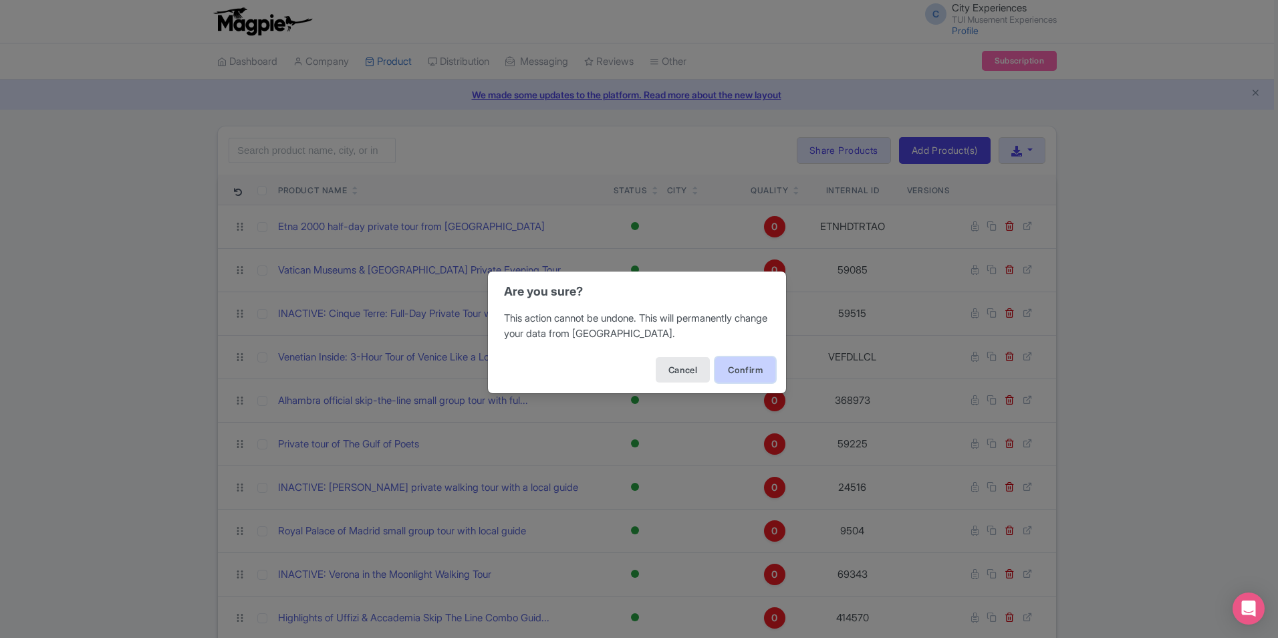
click at [749, 366] on button "Confirm" at bounding box center [745, 369] width 60 height 25
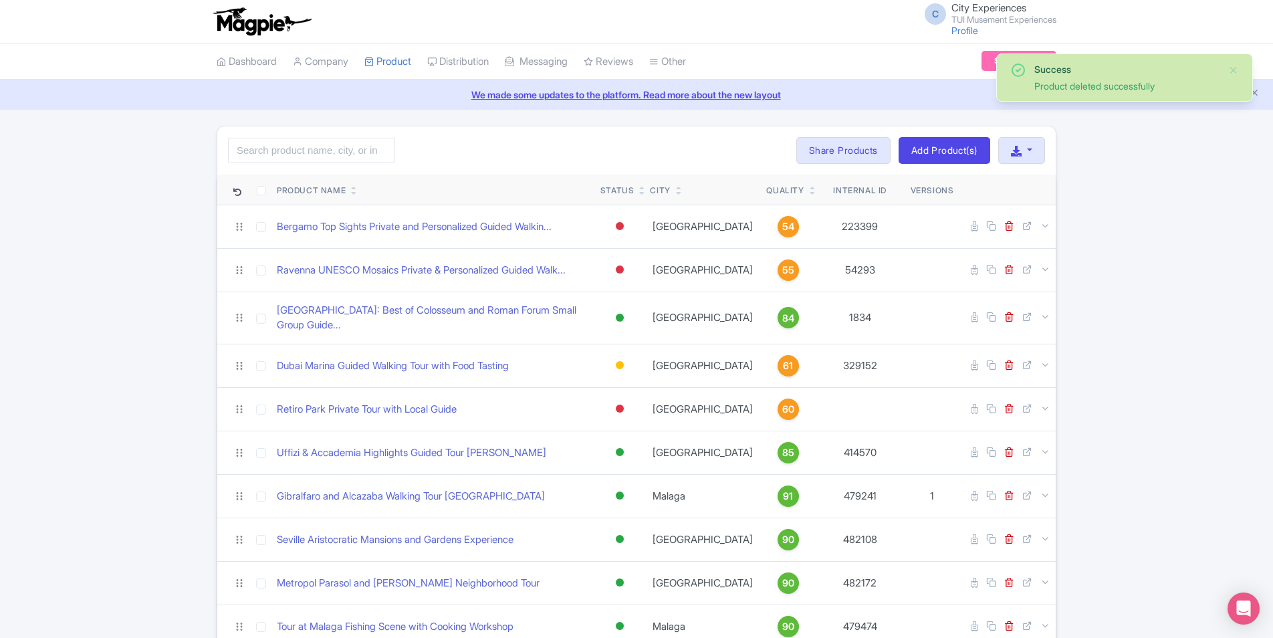
click at [793, 193] on div "Quality" at bounding box center [787, 191] width 43 height 12
click at [810, 193] on icon at bounding box center [813, 193] width 6 height 8
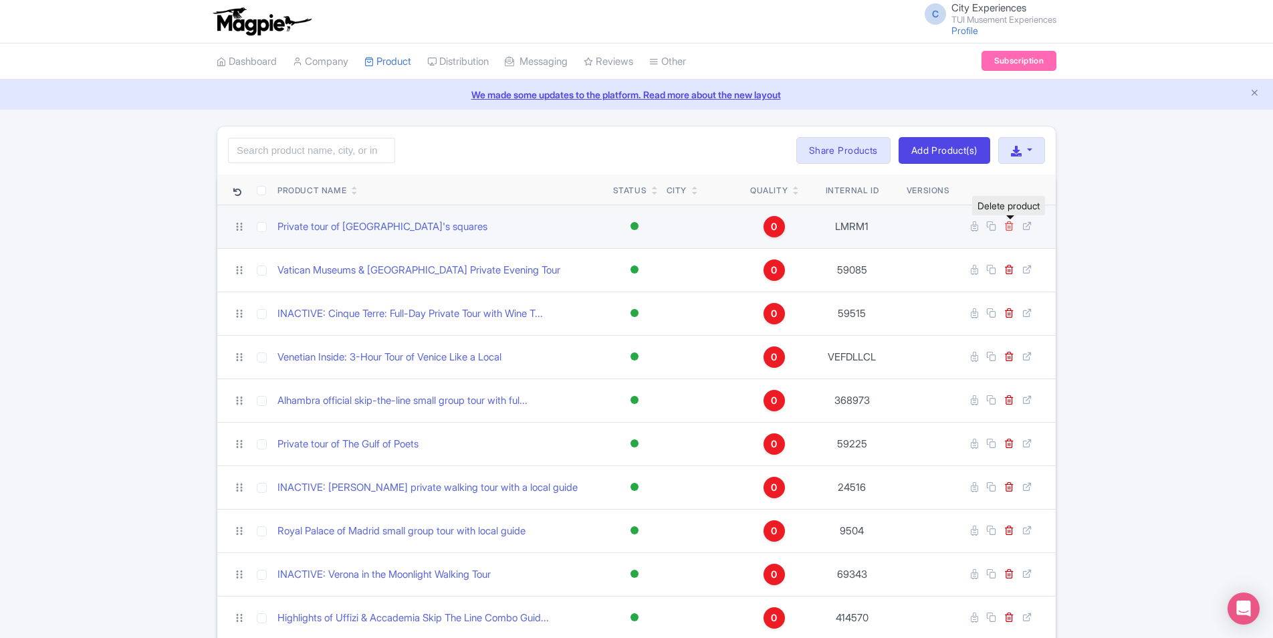
click at [1012, 229] on icon at bounding box center [1009, 226] width 10 height 10
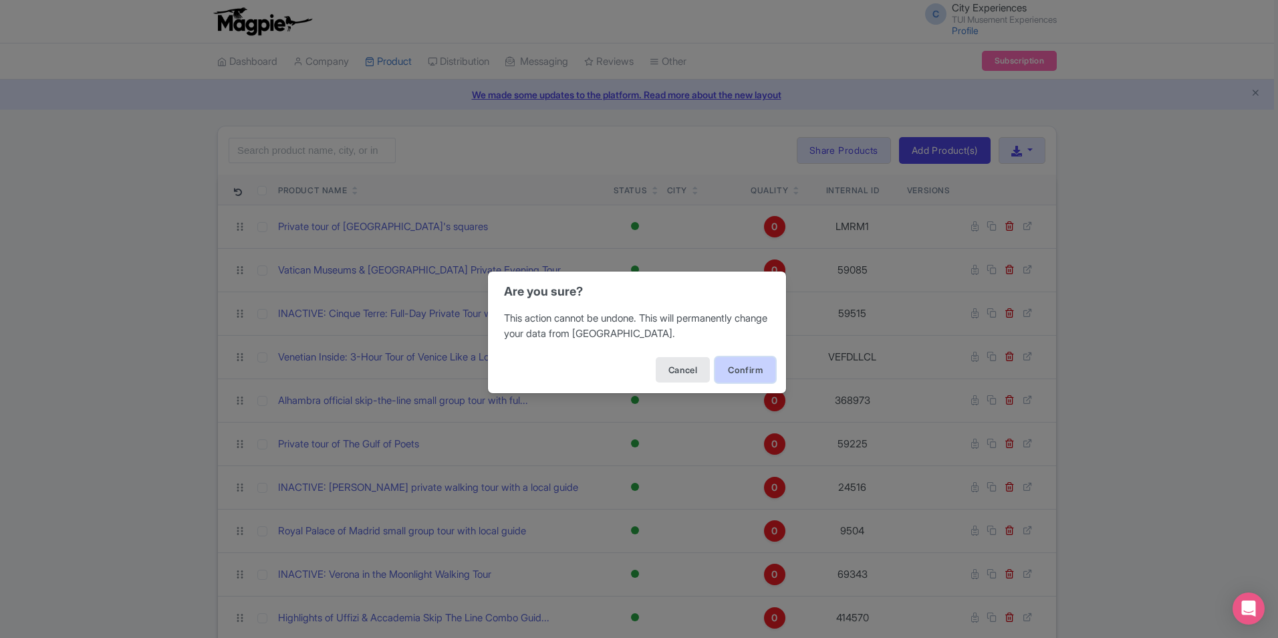
click at [745, 370] on button "Confirm" at bounding box center [745, 369] width 60 height 25
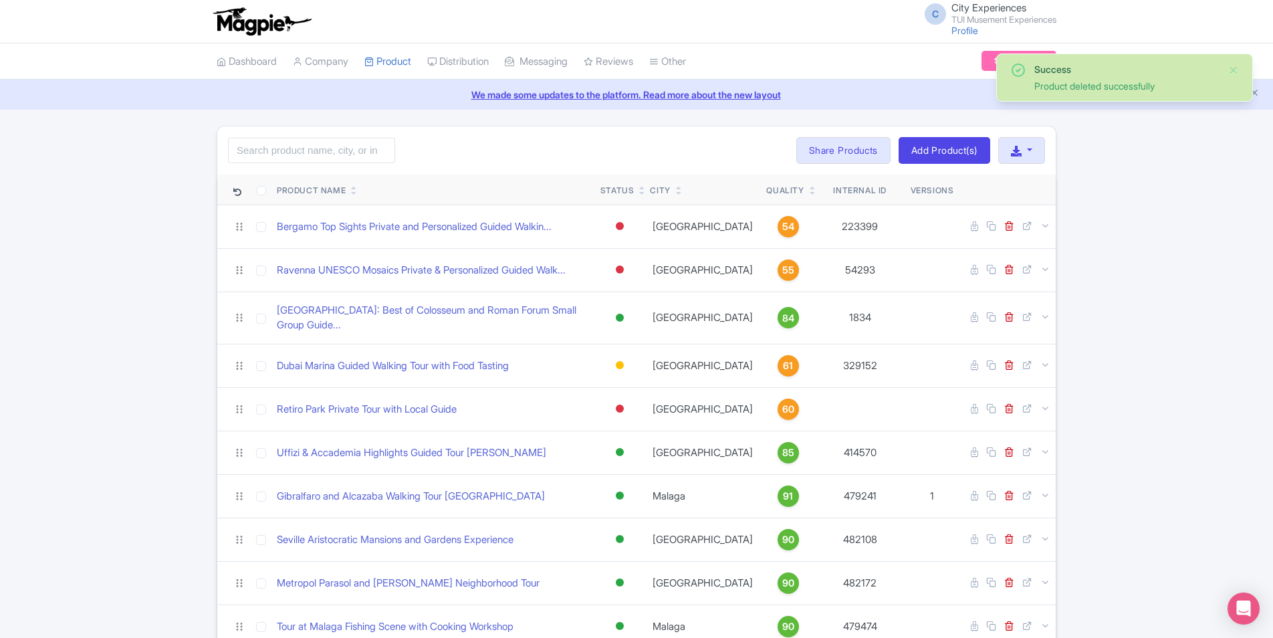
click at [810, 191] on icon at bounding box center [813, 193] width 6 height 8
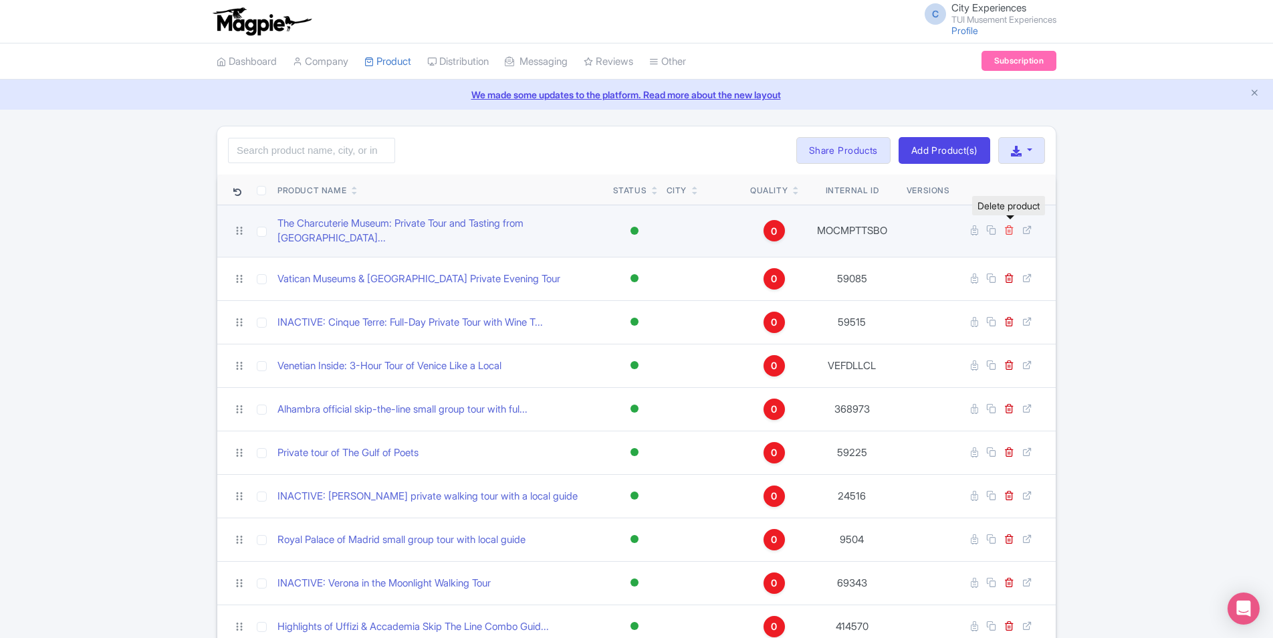
click at [1009, 227] on icon at bounding box center [1009, 230] width 10 height 10
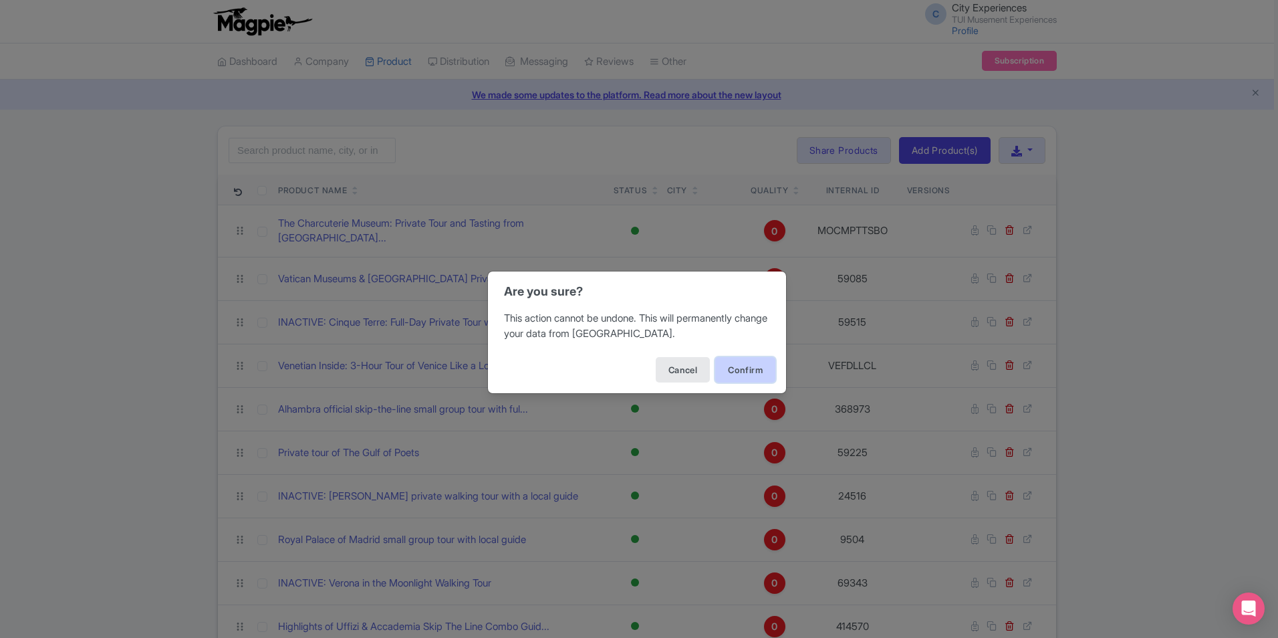
click at [744, 370] on button "Confirm" at bounding box center [745, 369] width 60 height 25
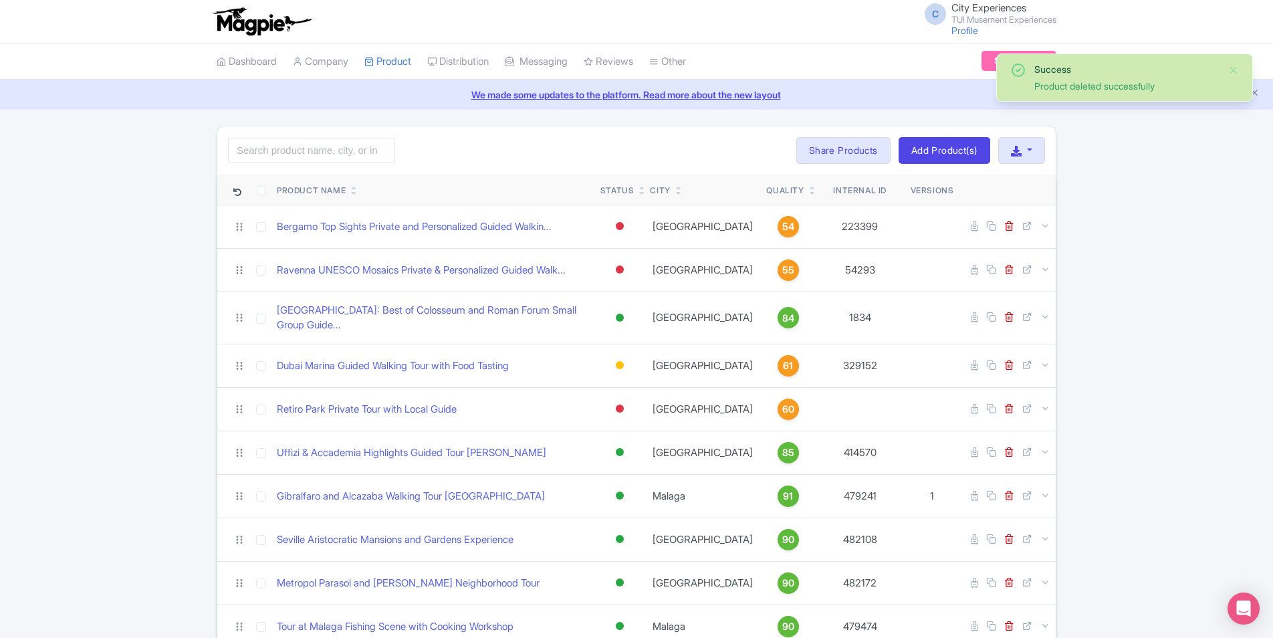
click at [810, 194] on icon at bounding box center [813, 193] width 6 height 8
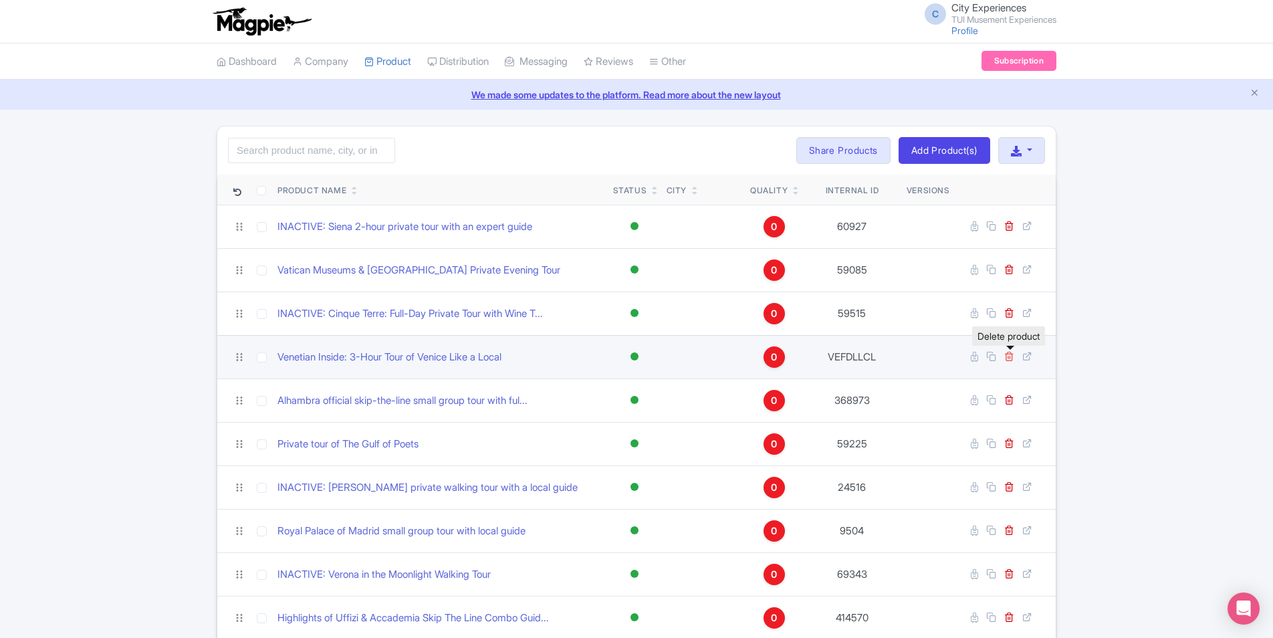
click at [1009, 356] on icon at bounding box center [1009, 356] width 10 height 10
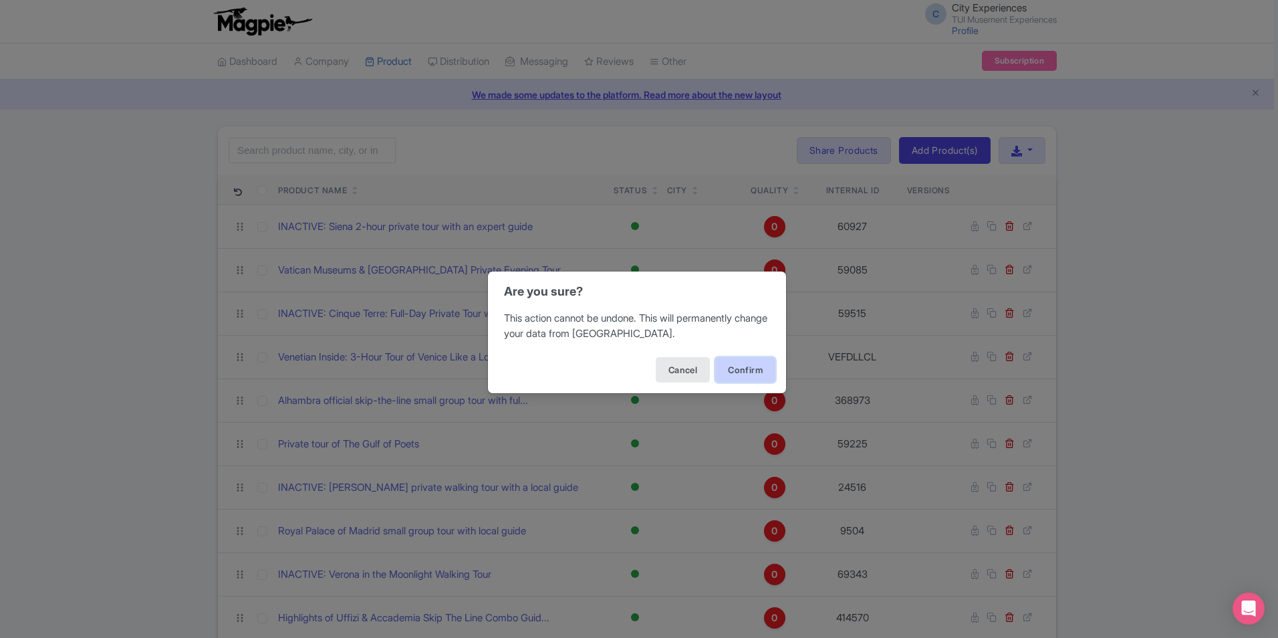
click at [747, 371] on button "Confirm" at bounding box center [745, 369] width 60 height 25
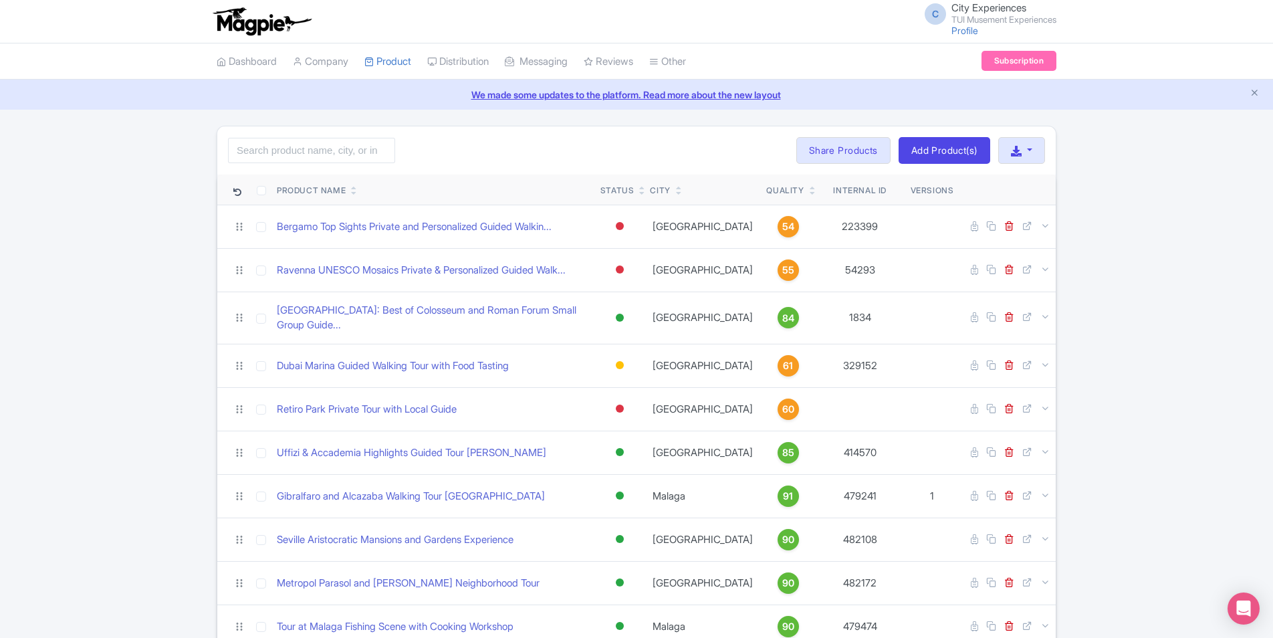
click at [810, 192] on icon at bounding box center [813, 193] width 6 height 8
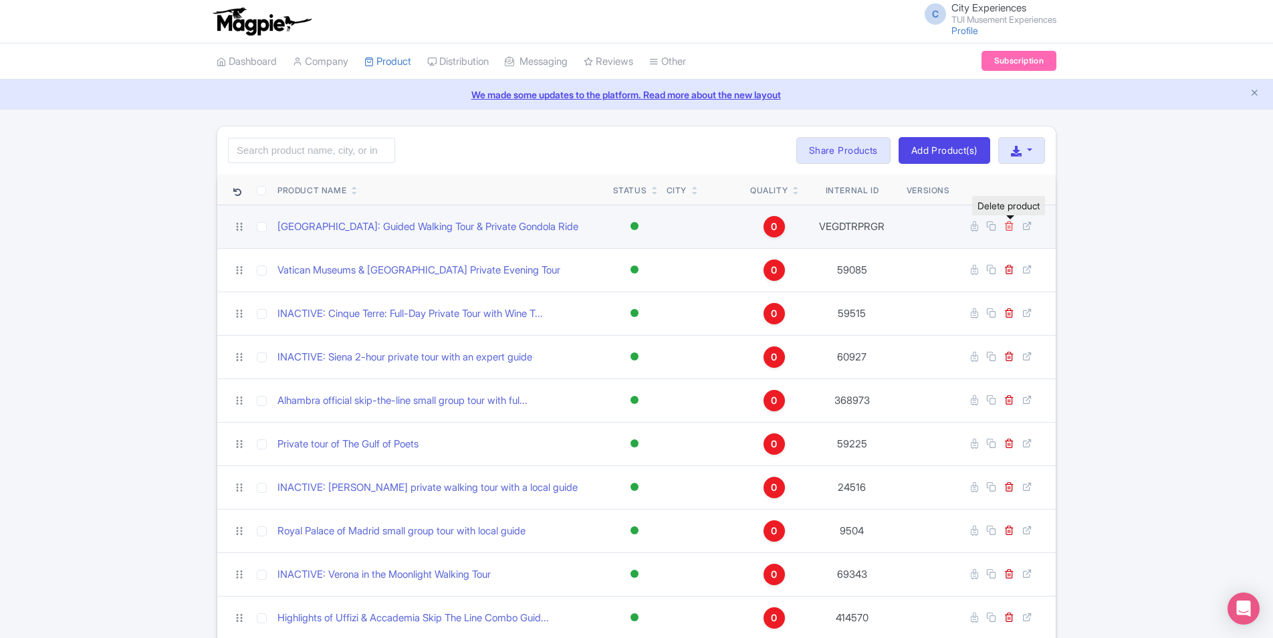
click at [1011, 228] on icon at bounding box center [1009, 226] width 10 height 10
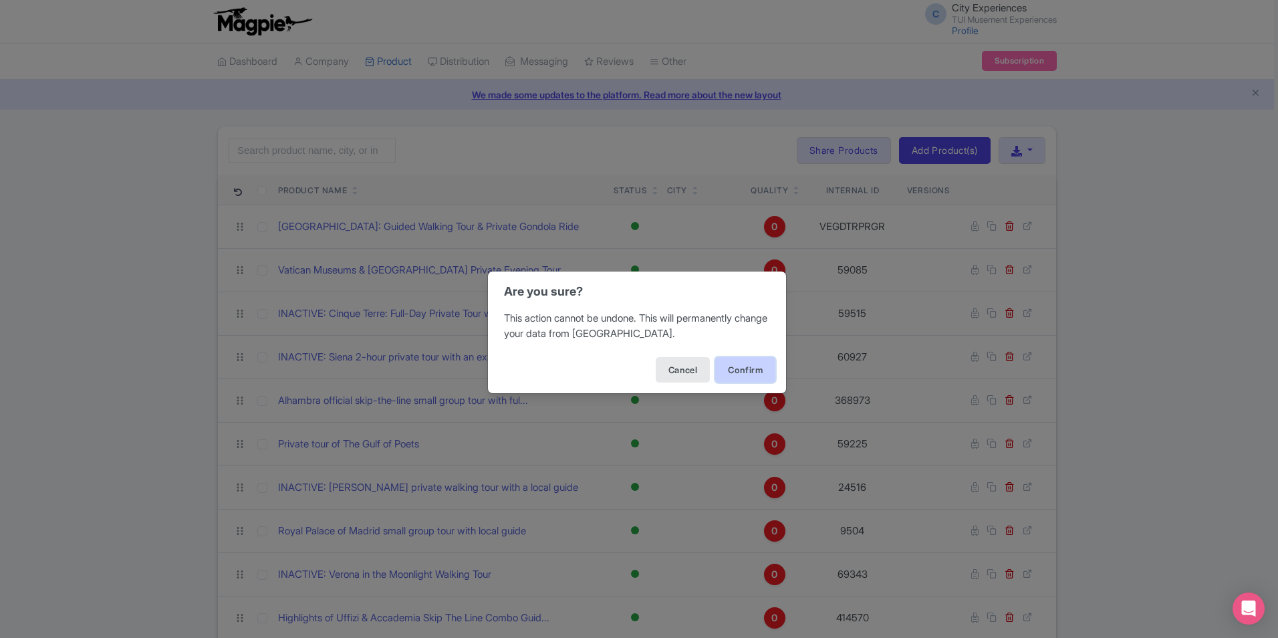
click at [747, 365] on button "Confirm" at bounding box center [745, 369] width 60 height 25
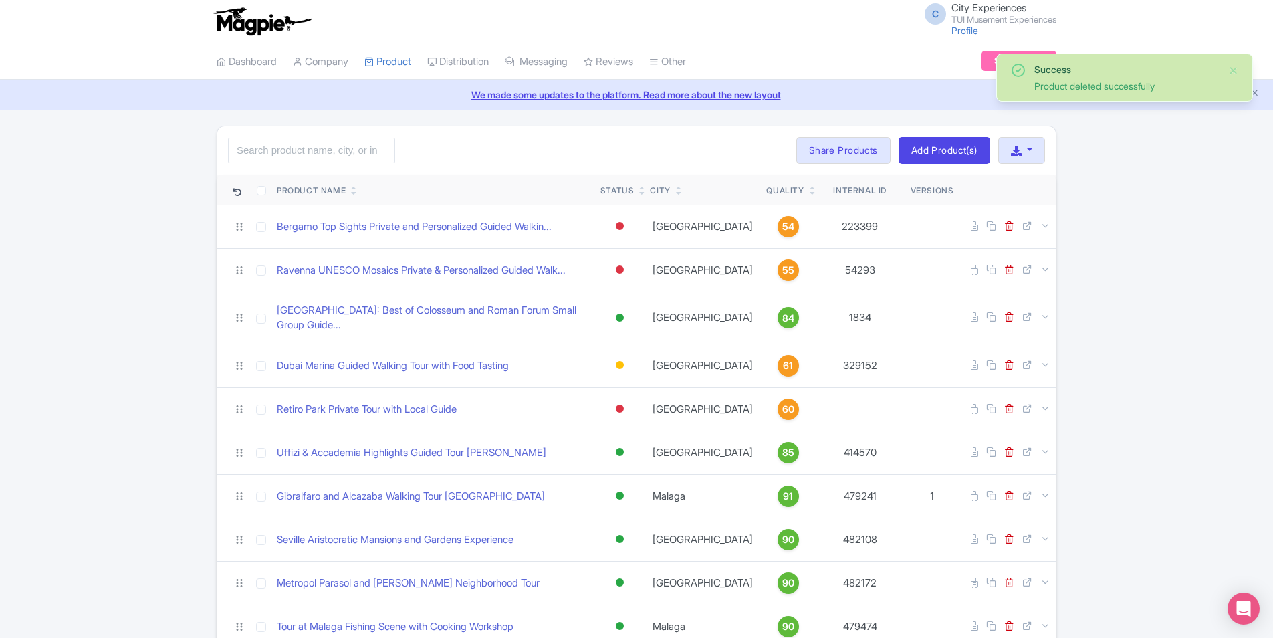
click at [810, 193] on icon at bounding box center [813, 193] width 6 height 8
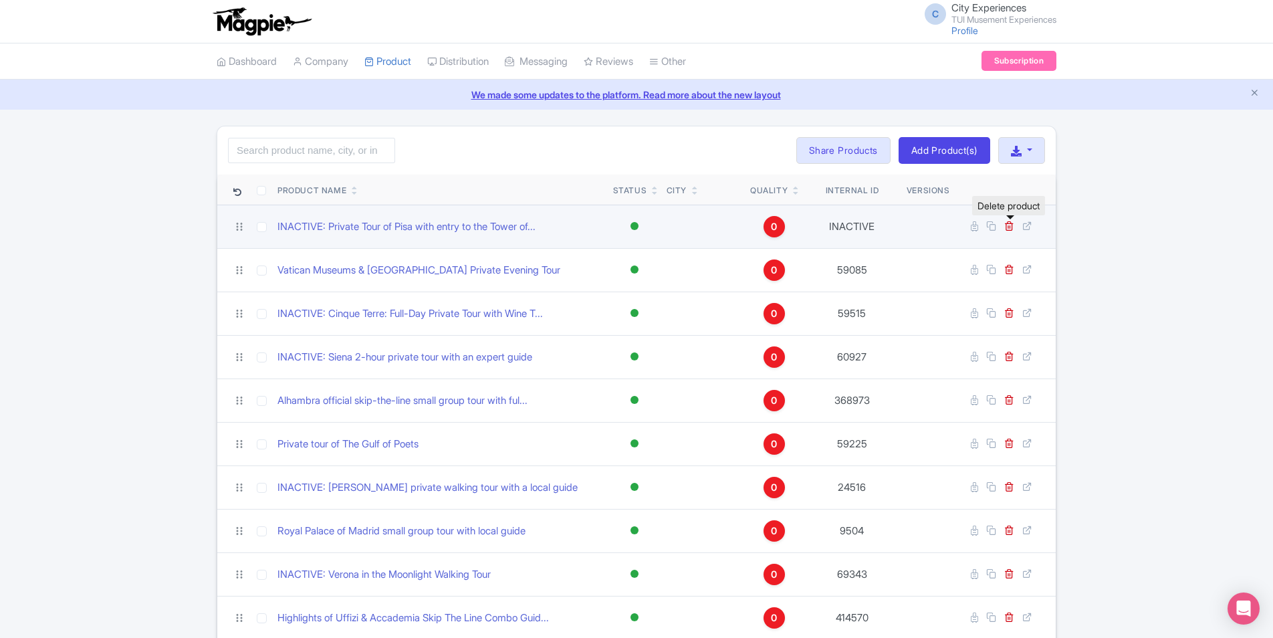
click at [1015, 225] on link at bounding box center [1010, 226] width 13 height 13
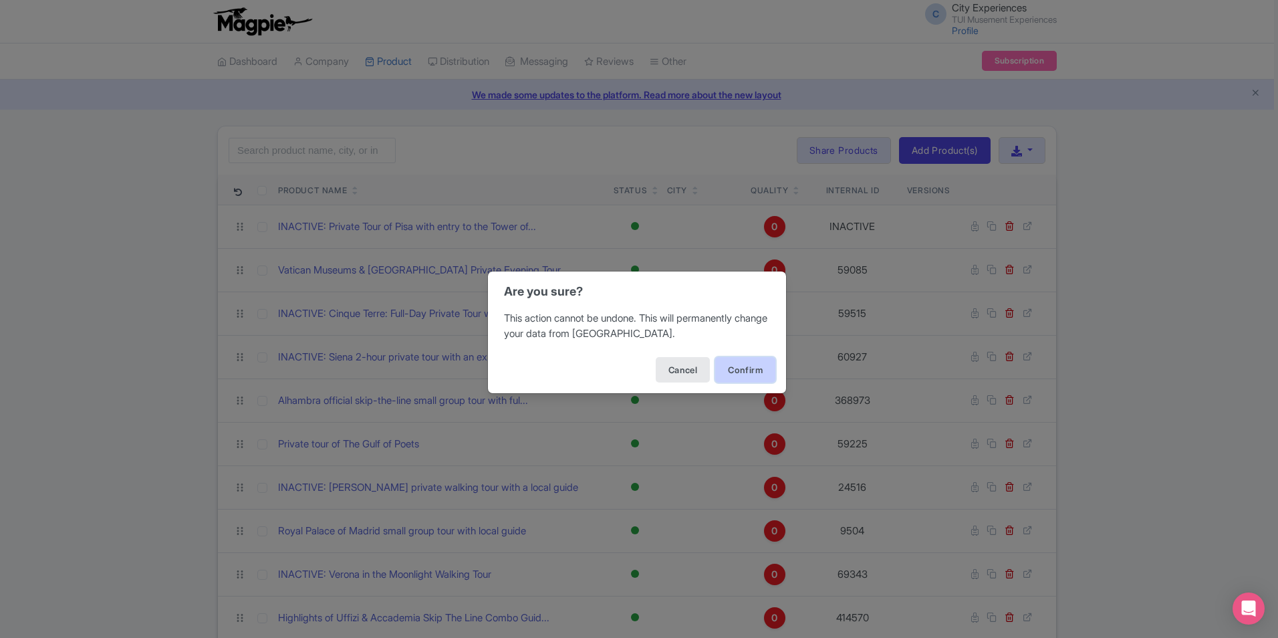
click at [731, 364] on button "Confirm" at bounding box center [745, 369] width 60 height 25
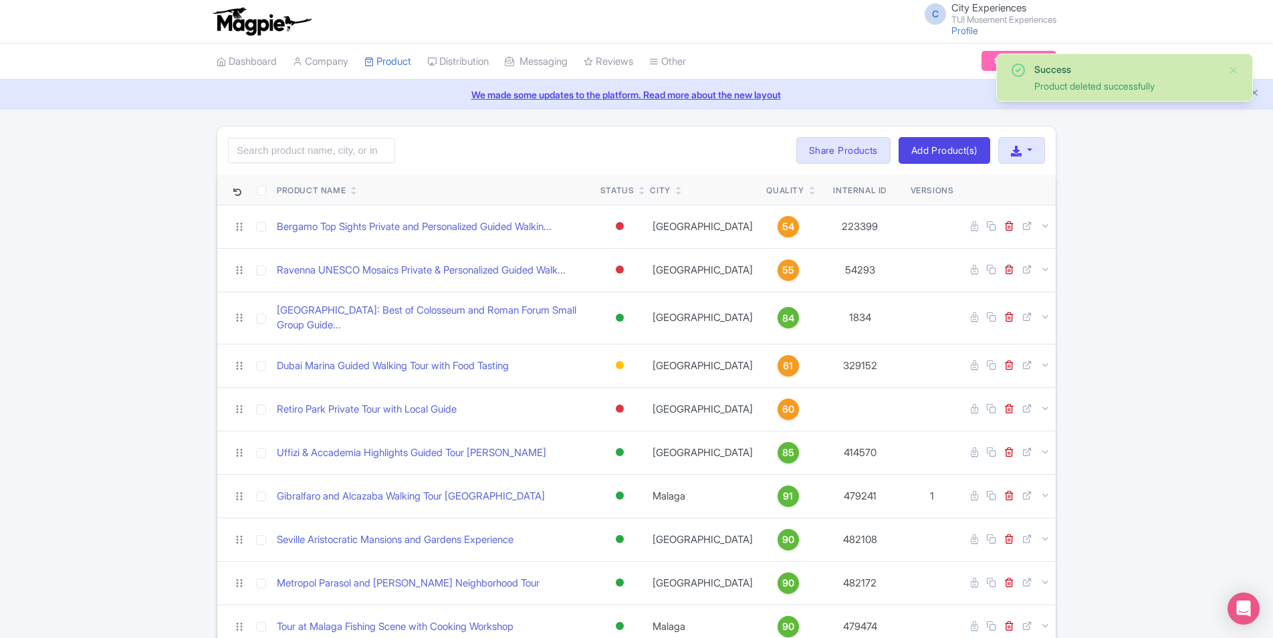
click at [810, 191] on icon at bounding box center [813, 193] width 6 height 8
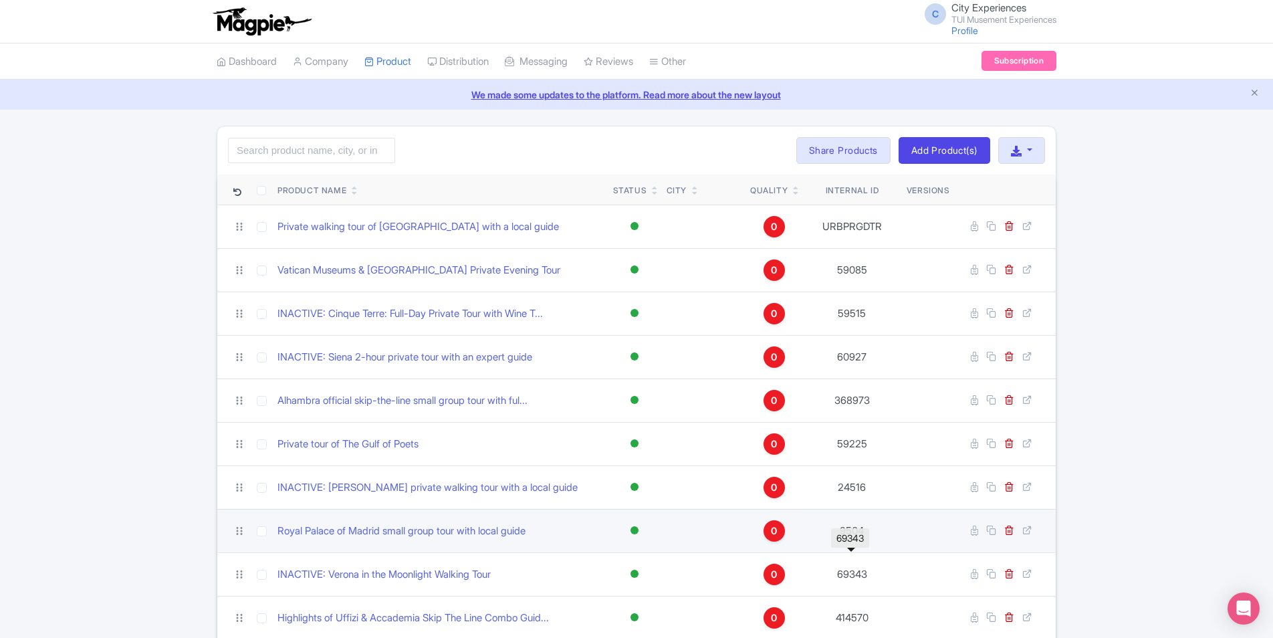
scroll to position [334, 0]
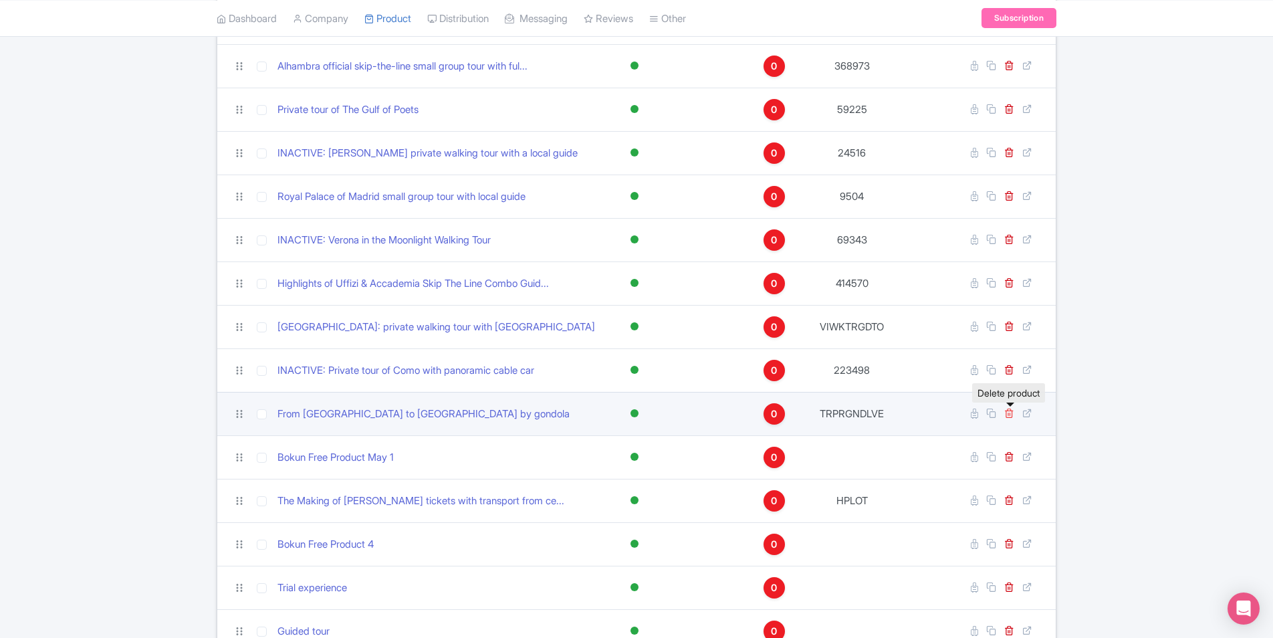
click at [1011, 415] on icon at bounding box center [1009, 413] width 10 height 10
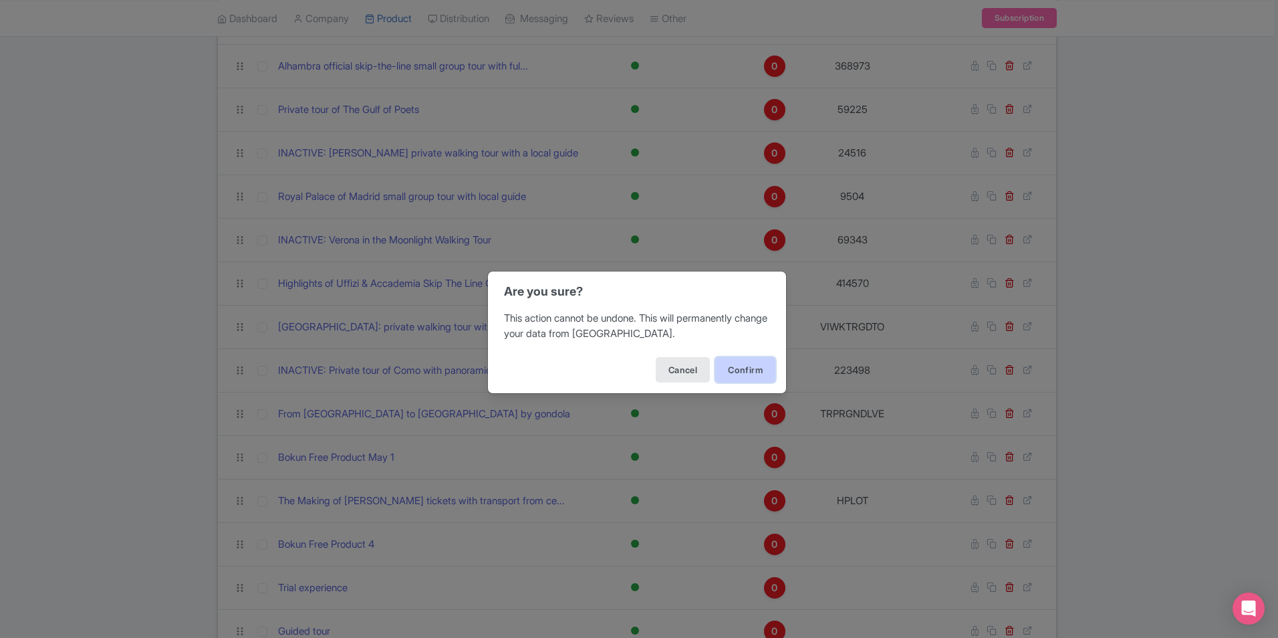
click at [741, 371] on button "Confirm" at bounding box center [745, 369] width 60 height 25
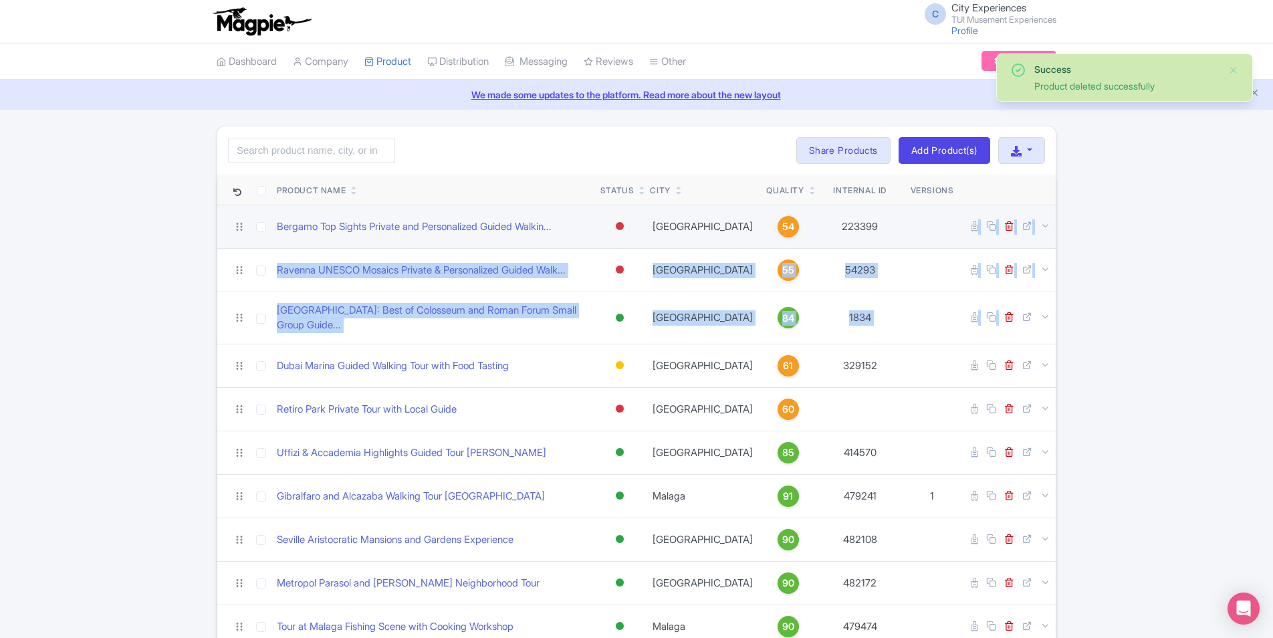
click at [863, 204] on body "C City Experiences TUI Musement Experiences Profile Users Settings Sign out Das…" at bounding box center [636, 319] width 1273 height 638
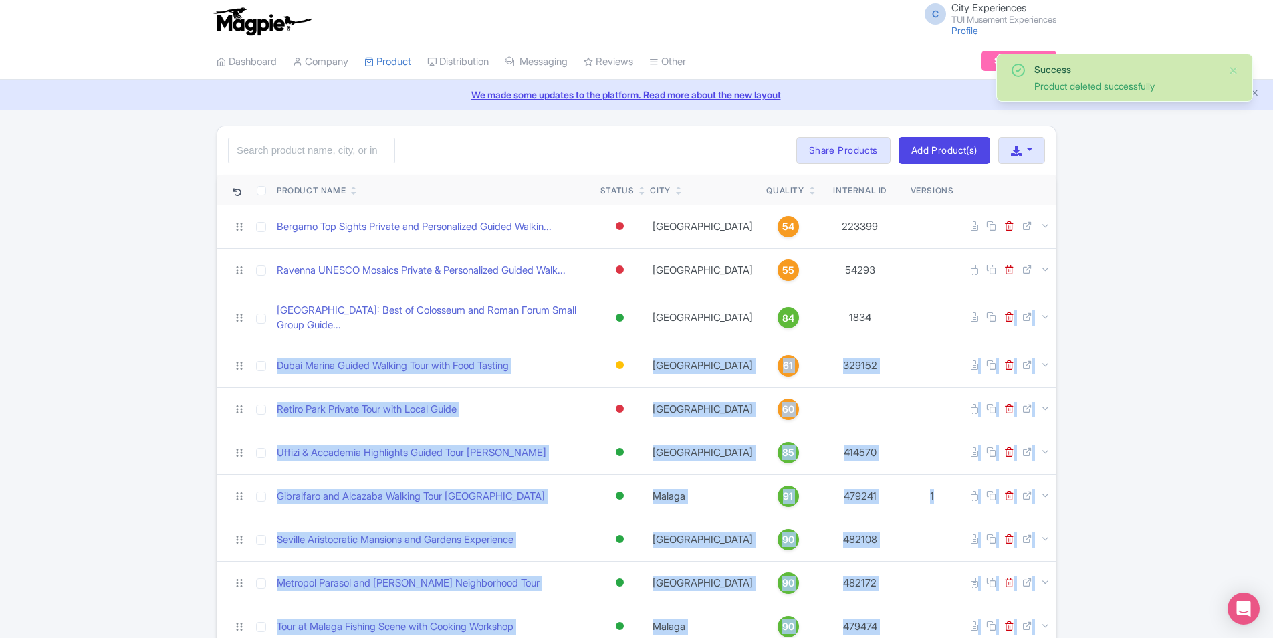
click at [810, 192] on icon at bounding box center [813, 193] width 6 height 8
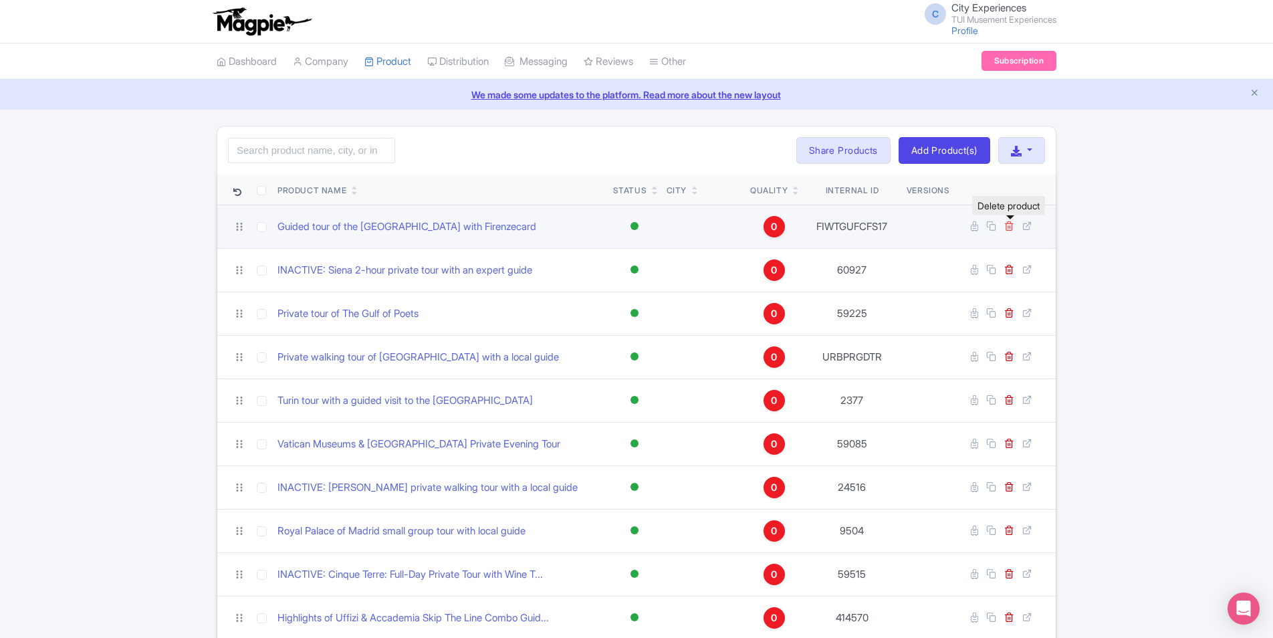
click at [1007, 227] on icon at bounding box center [1009, 226] width 10 height 10
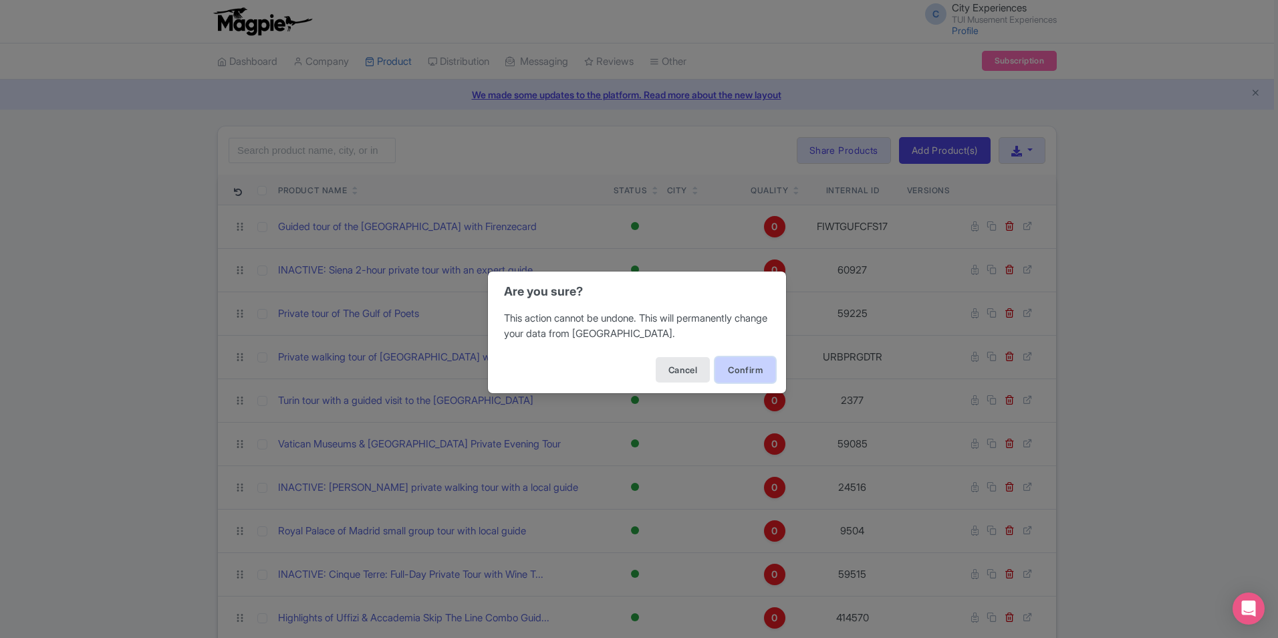
click at [749, 365] on button "Confirm" at bounding box center [745, 369] width 60 height 25
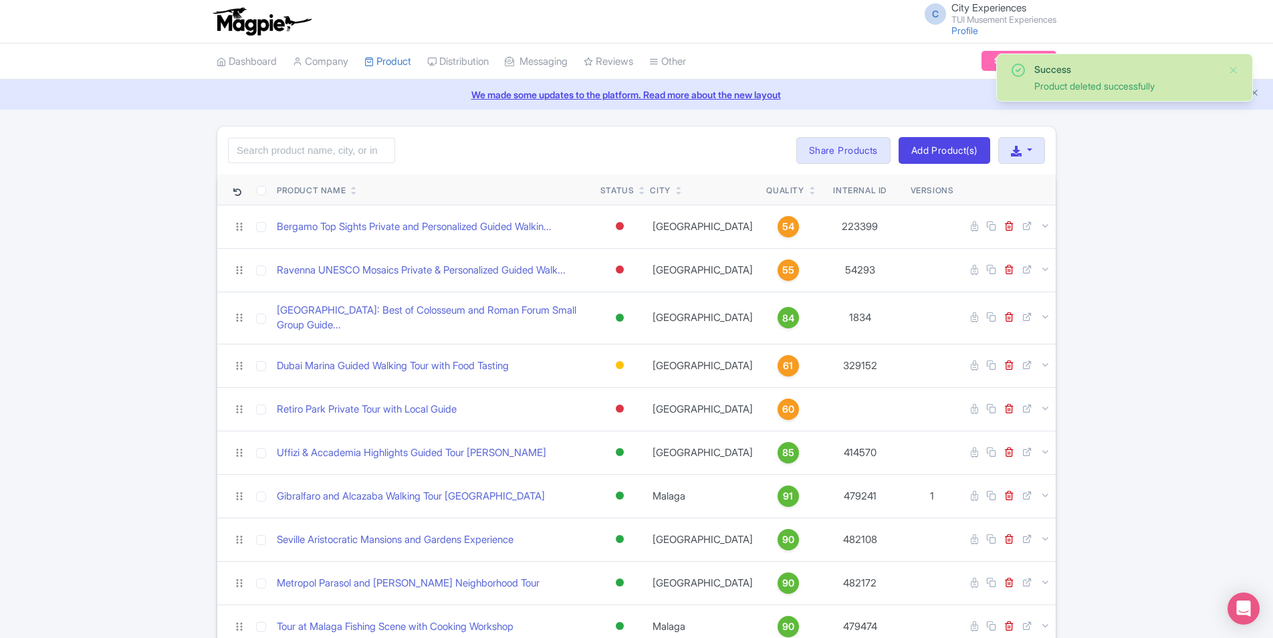
click at [810, 196] on icon at bounding box center [813, 193] width 6 height 8
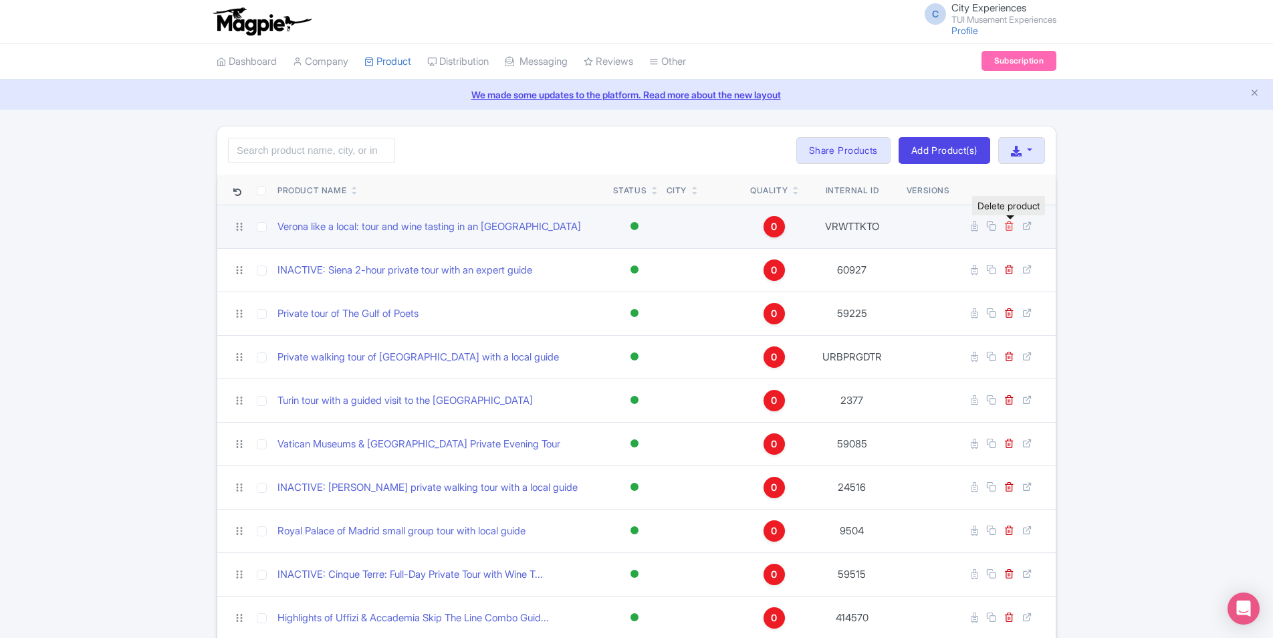
click at [1011, 227] on icon at bounding box center [1009, 226] width 10 height 10
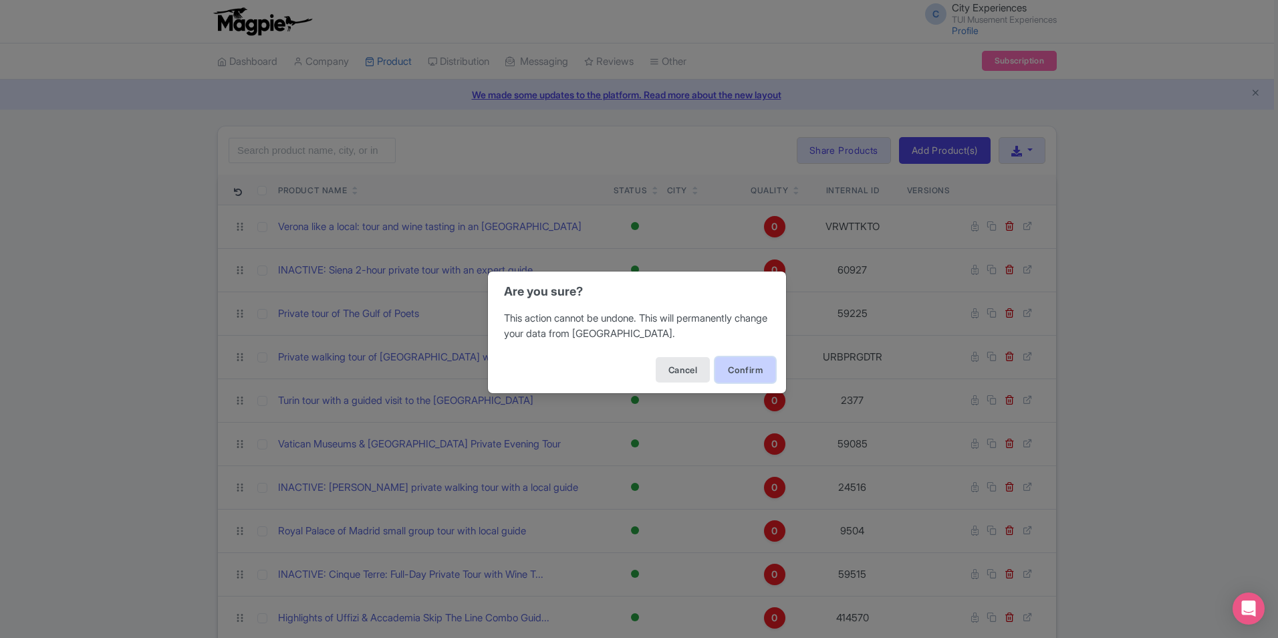
click at [725, 369] on button "Confirm" at bounding box center [745, 369] width 60 height 25
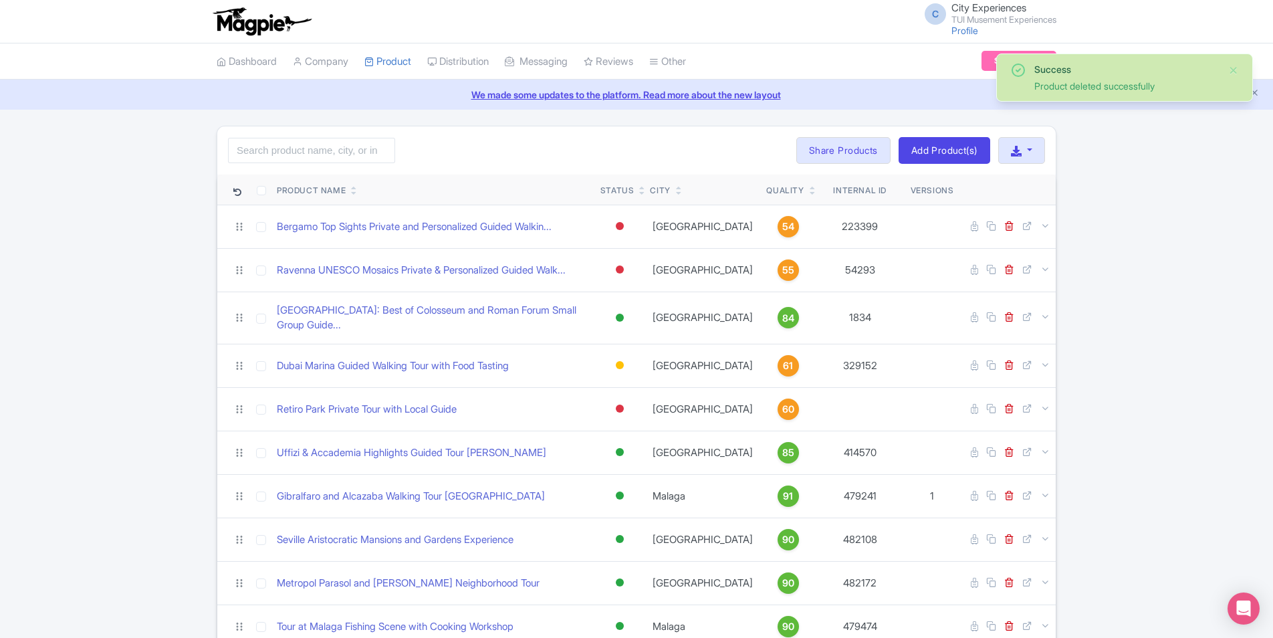
click at [810, 191] on icon at bounding box center [813, 193] width 6 height 8
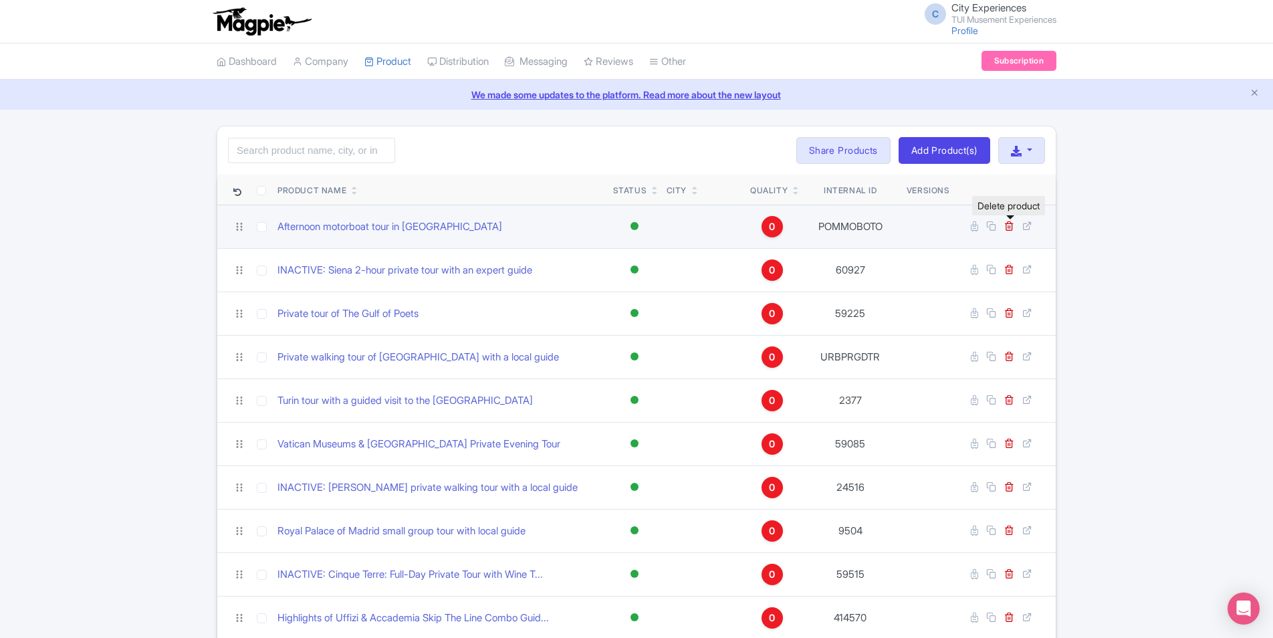
click at [1015, 226] on link at bounding box center [1010, 226] width 13 height 13
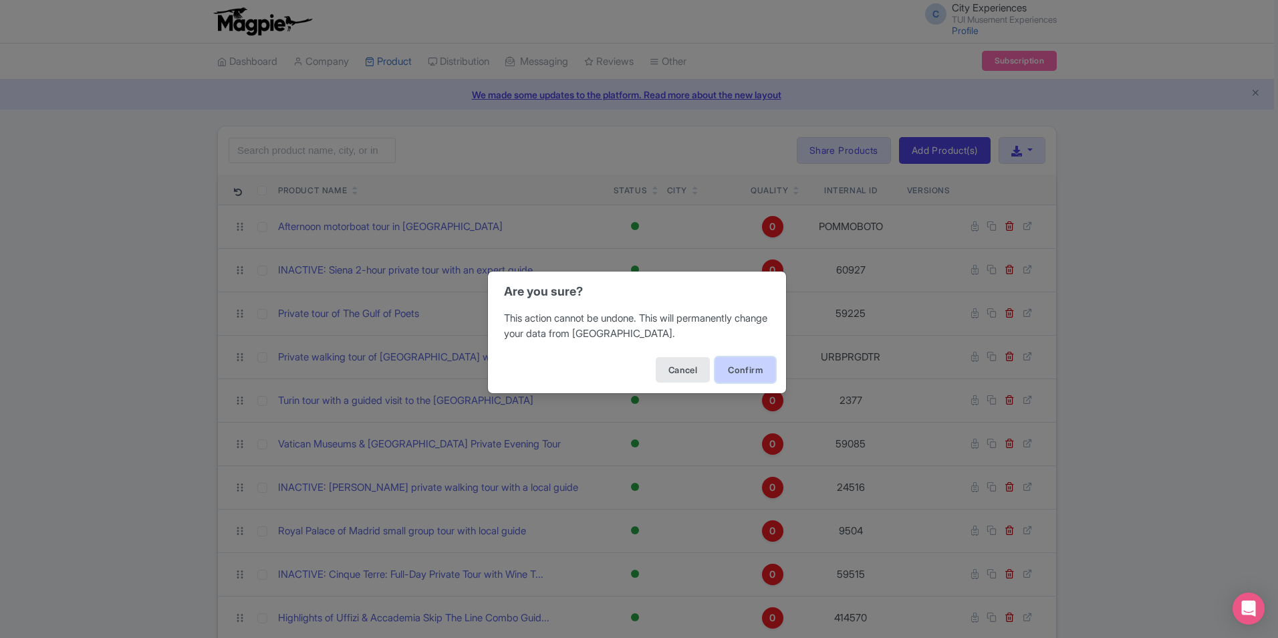
click at [719, 376] on button "Confirm" at bounding box center [745, 369] width 60 height 25
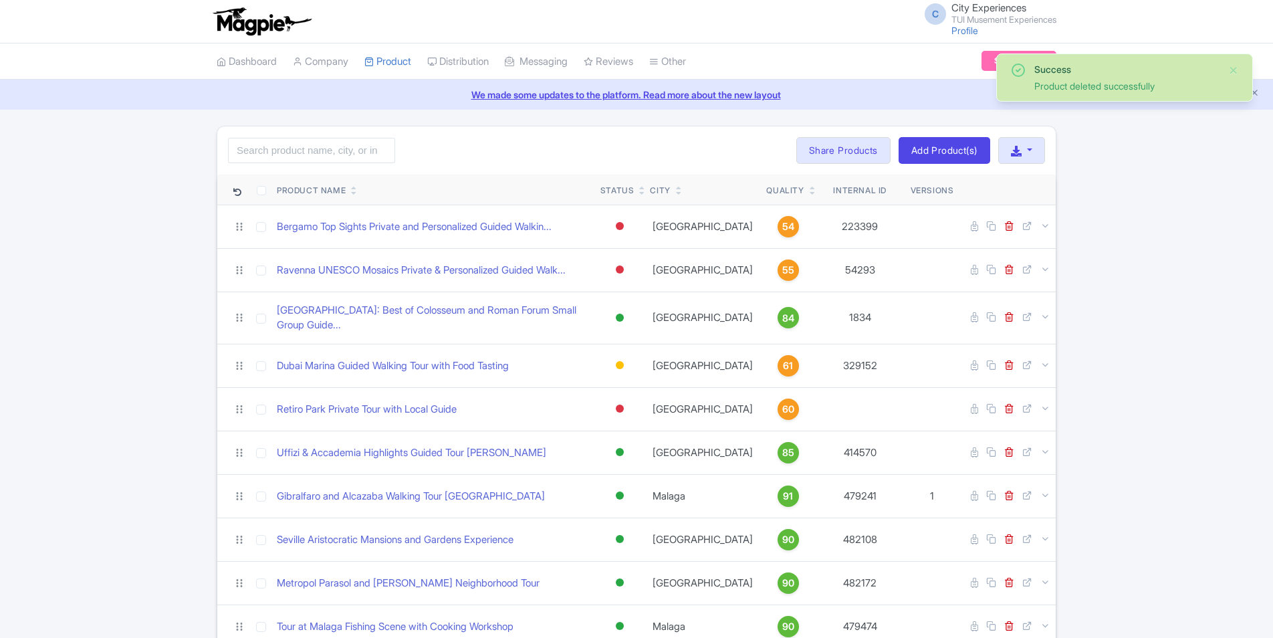
click at [810, 195] on icon at bounding box center [813, 193] width 6 height 8
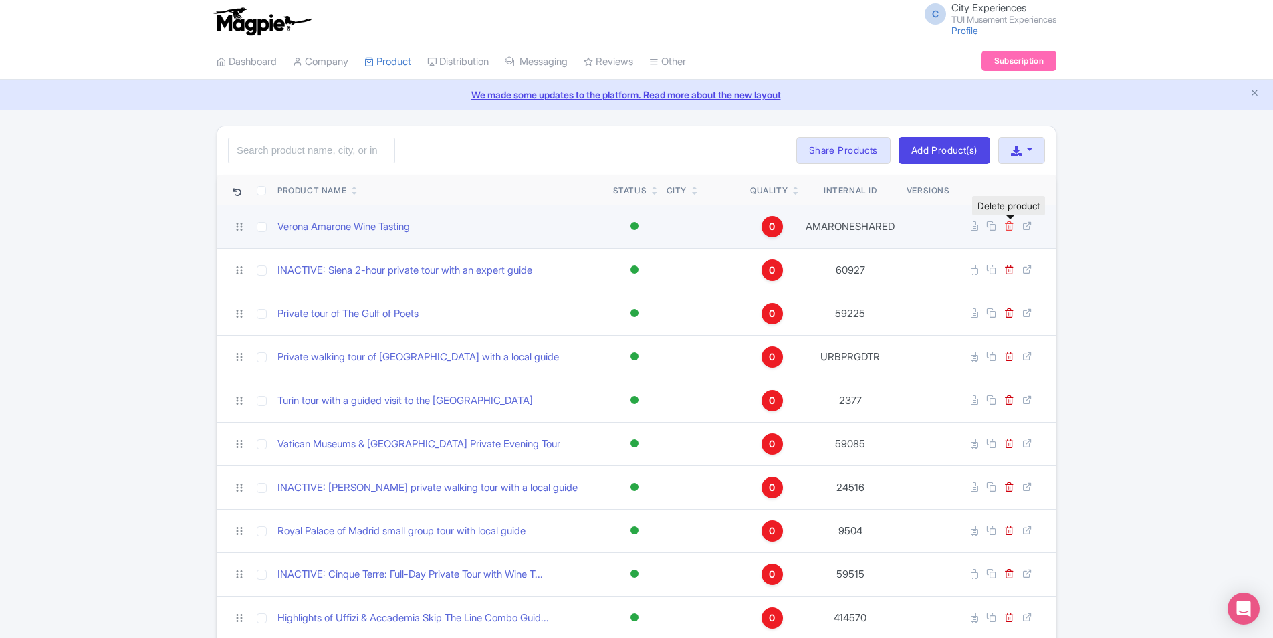
click at [1011, 229] on icon at bounding box center [1009, 226] width 10 height 10
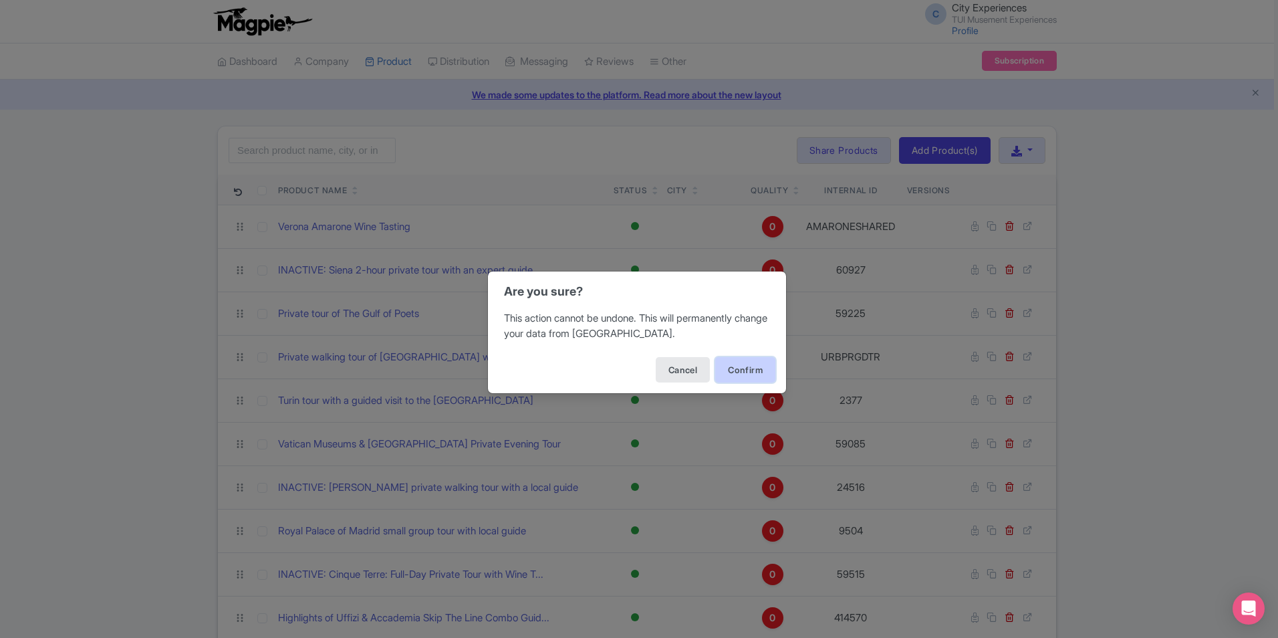
click at [734, 369] on button "Confirm" at bounding box center [745, 369] width 60 height 25
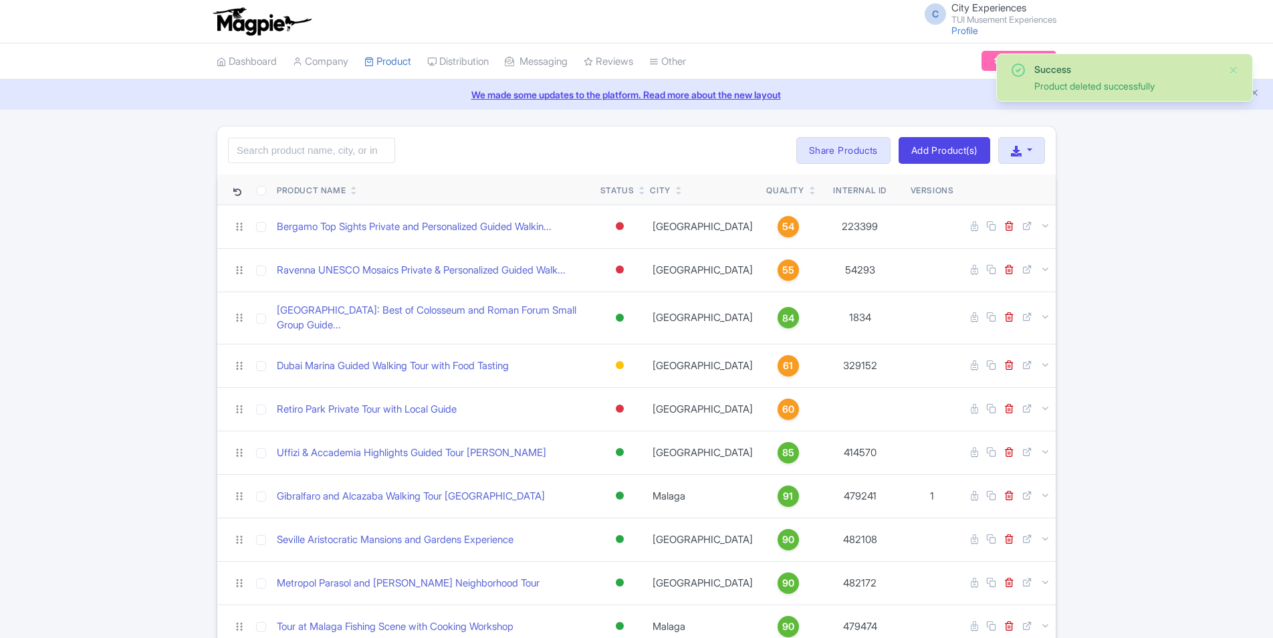
click at [810, 193] on icon at bounding box center [813, 193] width 6 height 8
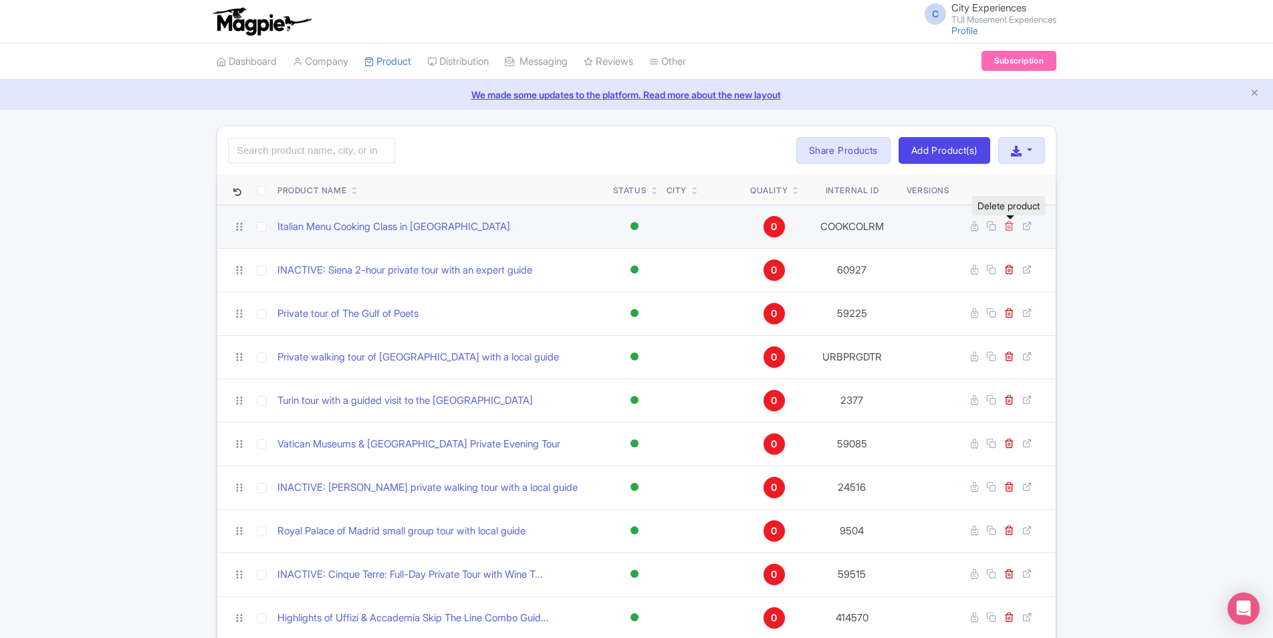
click at [1010, 228] on icon at bounding box center [1009, 226] width 10 height 10
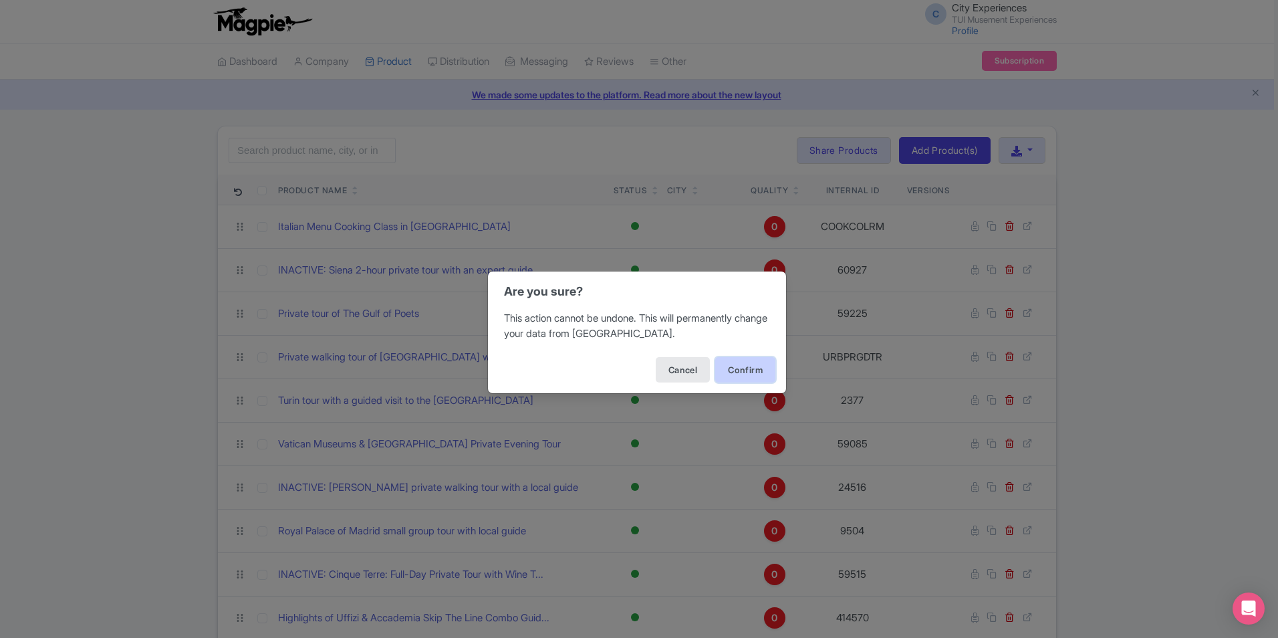
click at [731, 378] on button "Confirm" at bounding box center [745, 369] width 60 height 25
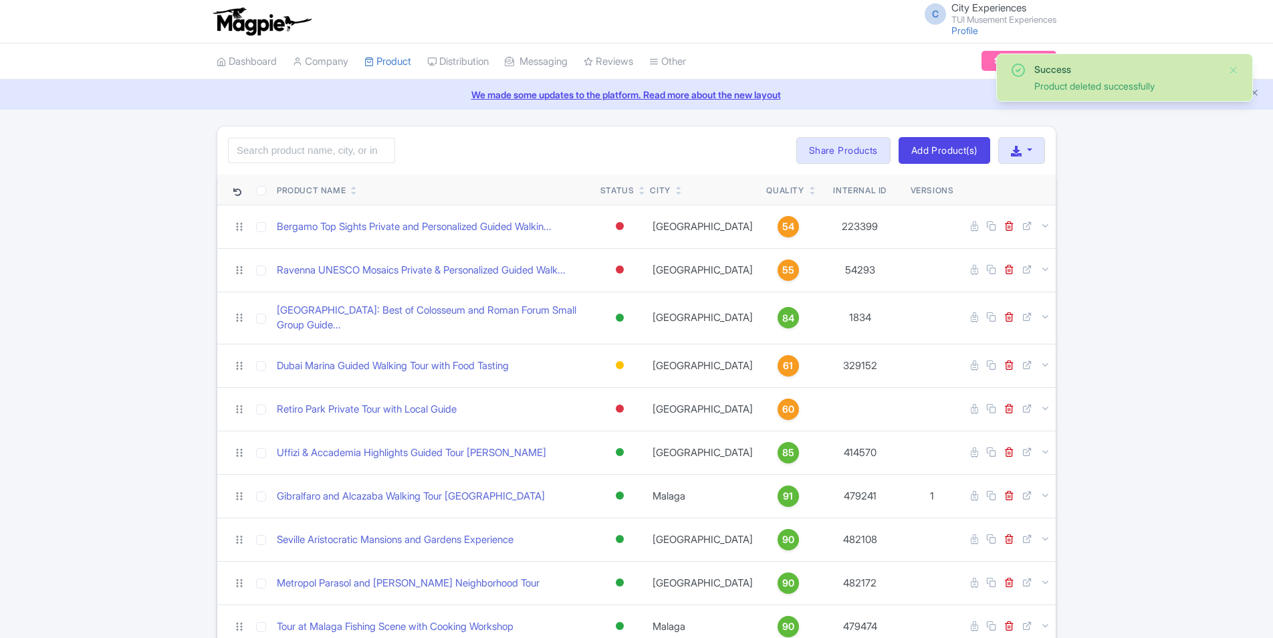
drag, startPoint x: 0, startPoint y: 0, endPoint x: 795, endPoint y: 195, distance: 818.5
click at [810, 195] on icon at bounding box center [813, 193] width 6 height 8
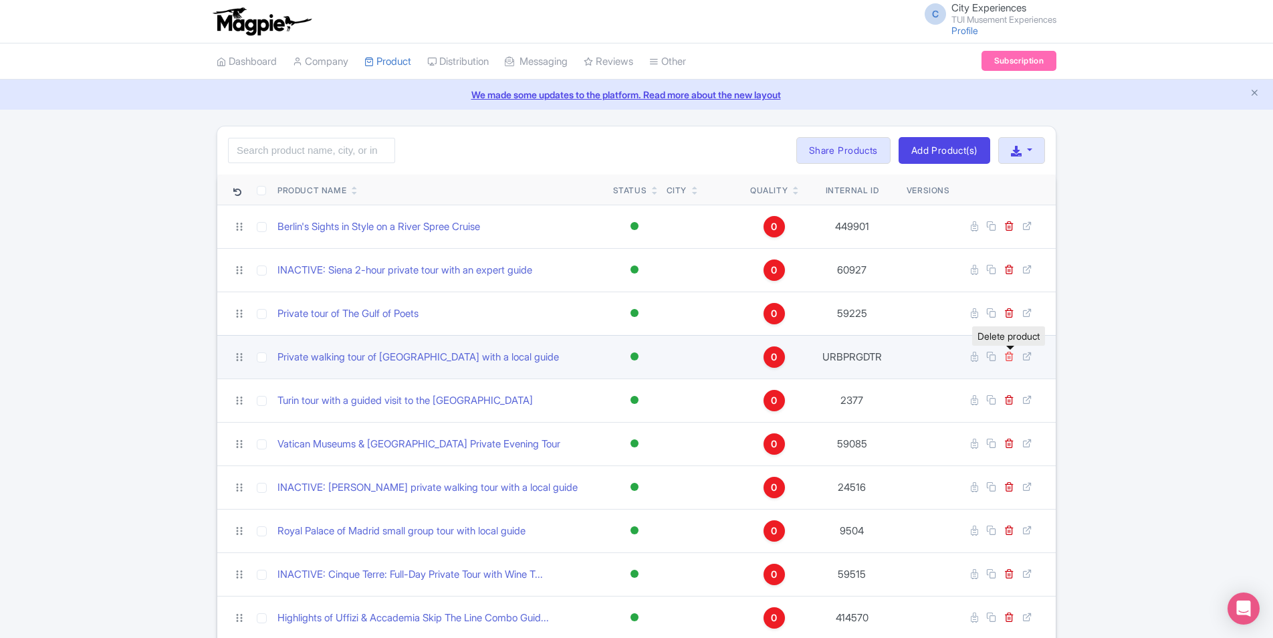
click at [1007, 359] on icon at bounding box center [1009, 356] width 10 height 10
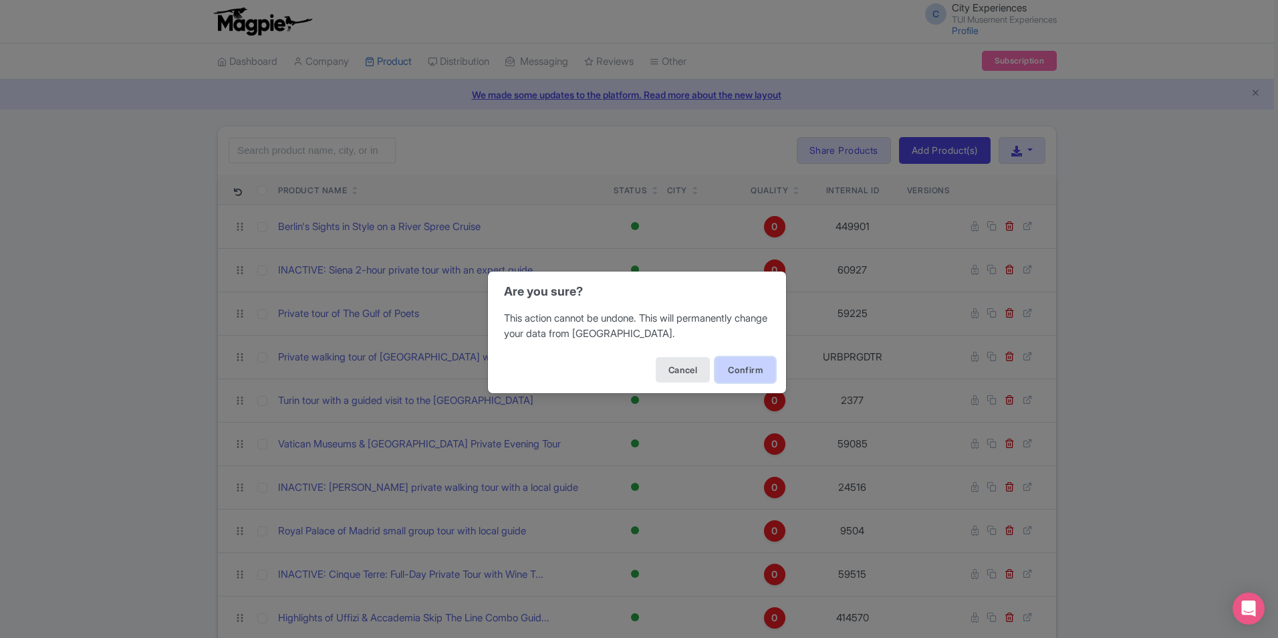
click at [751, 372] on button "Confirm" at bounding box center [745, 369] width 60 height 25
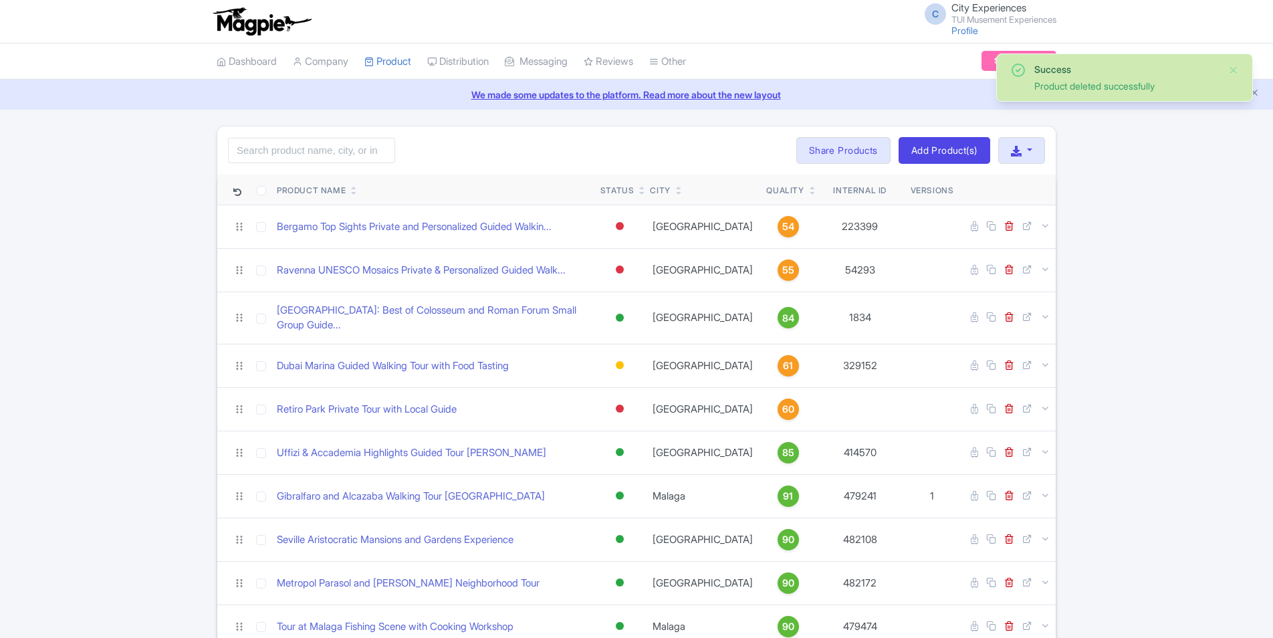
drag, startPoint x: 0, startPoint y: 0, endPoint x: 798, endPoint y: 193, distance: 820.4
click at [810, 192] on icon at bounding box center [813, 193] width 6 height 8
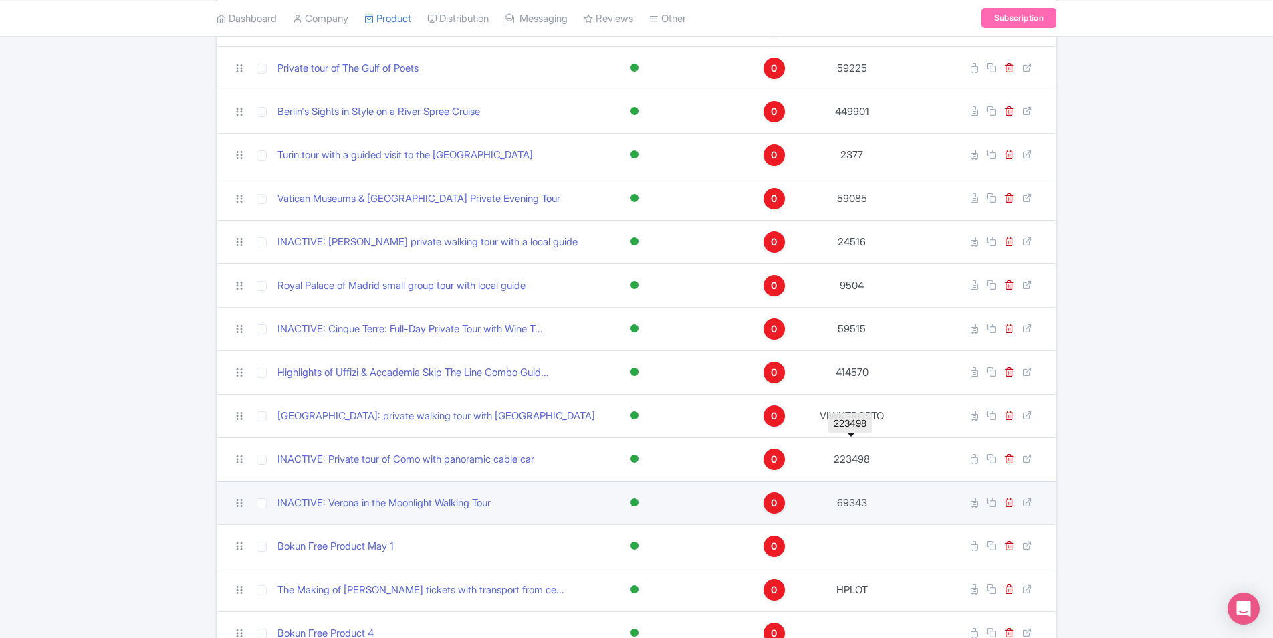
scroll to position [267, 0]
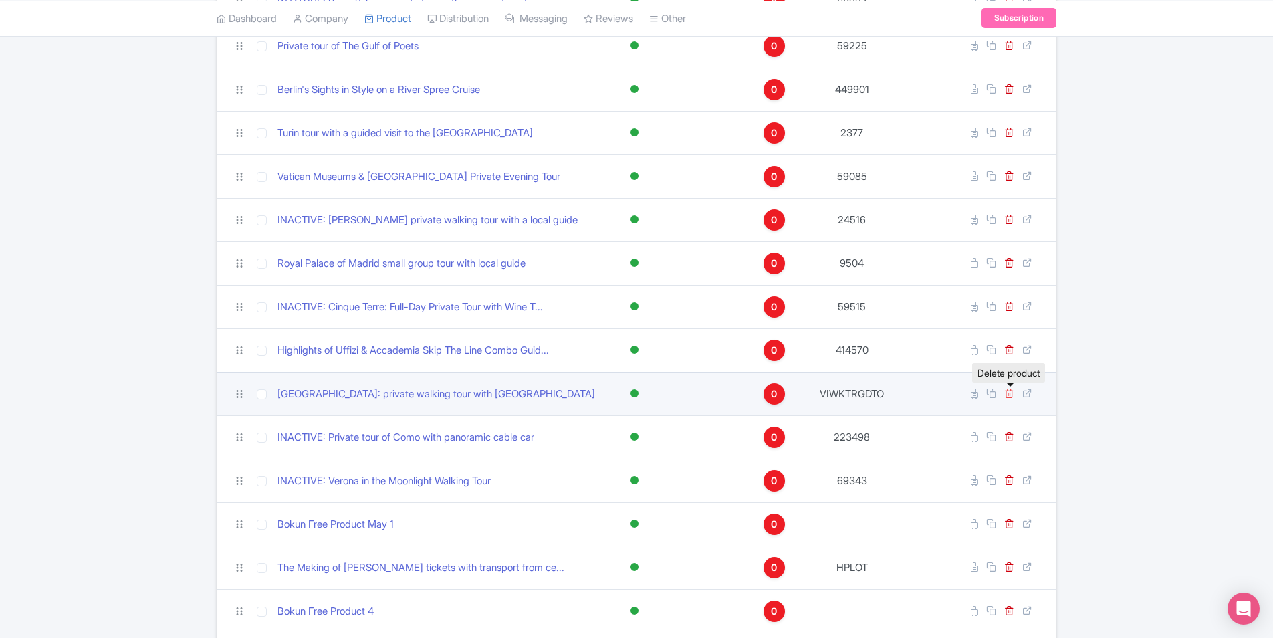
click at [1011, 395] on icon at bounding box center [1009, 393] width 10 height 10
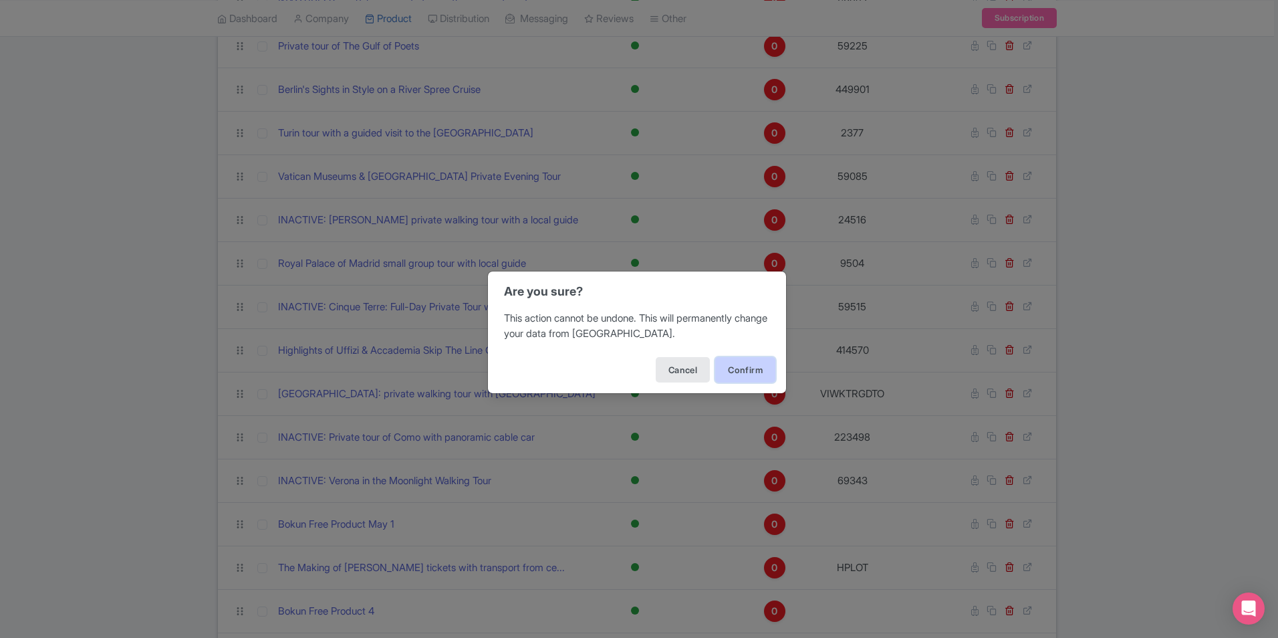
click at [744, 368] on button "Confirm" at bounding box center [745, 369] width 60 height 25
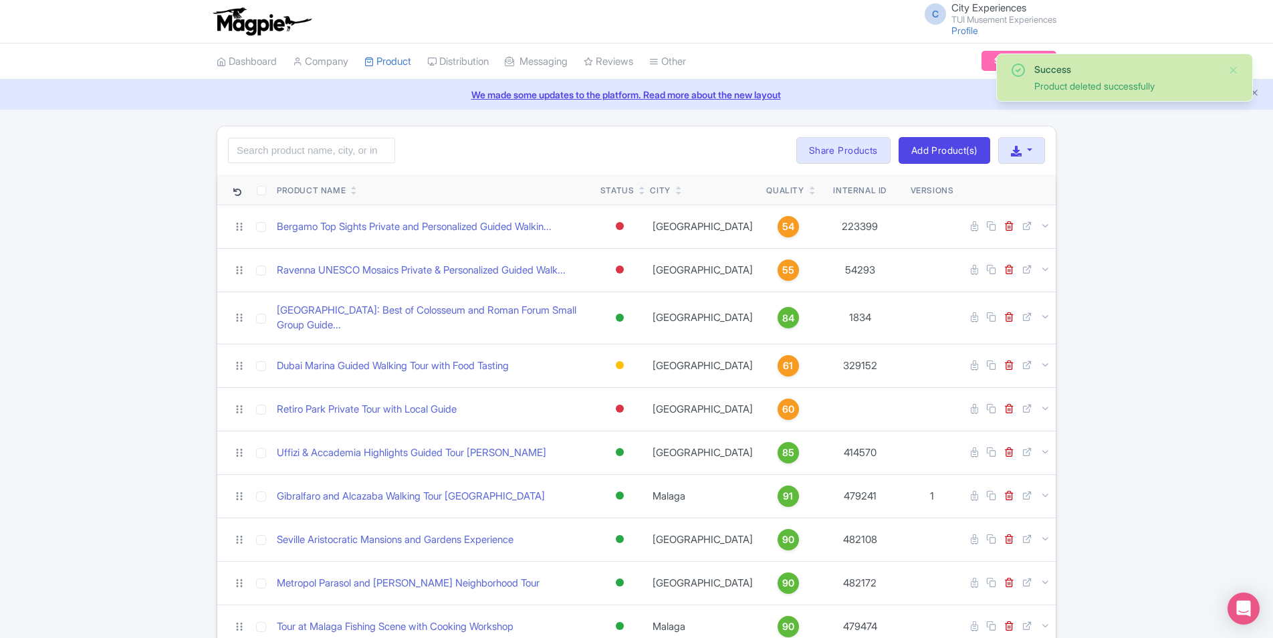
click at [810, 191] on icon at bounding box center [813, 193] width 6 height 8
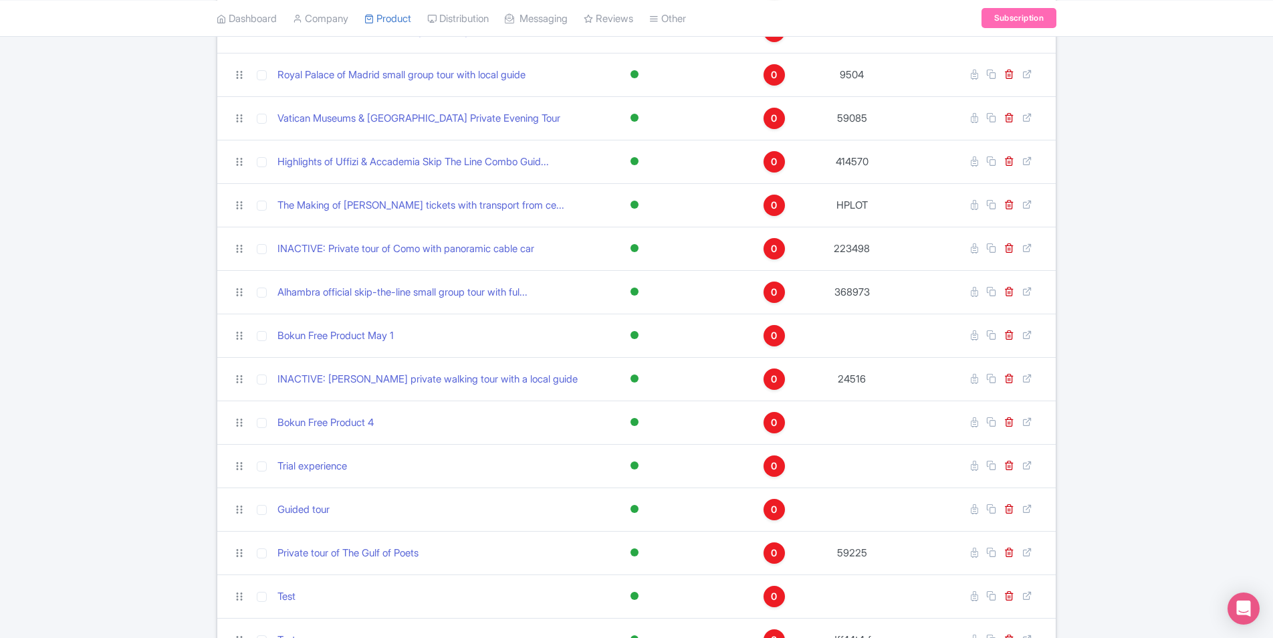
scroll to position [468, 0]
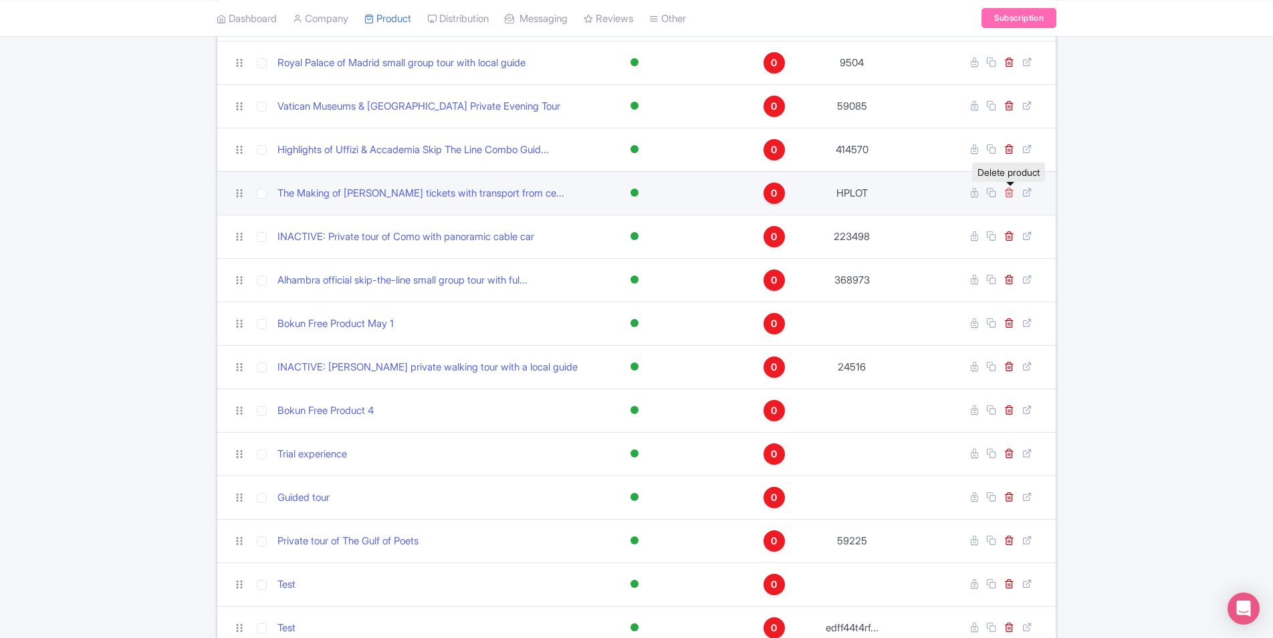
click at [1010, 191] on icon at bounding box center [1009, 192] width 10 height 10
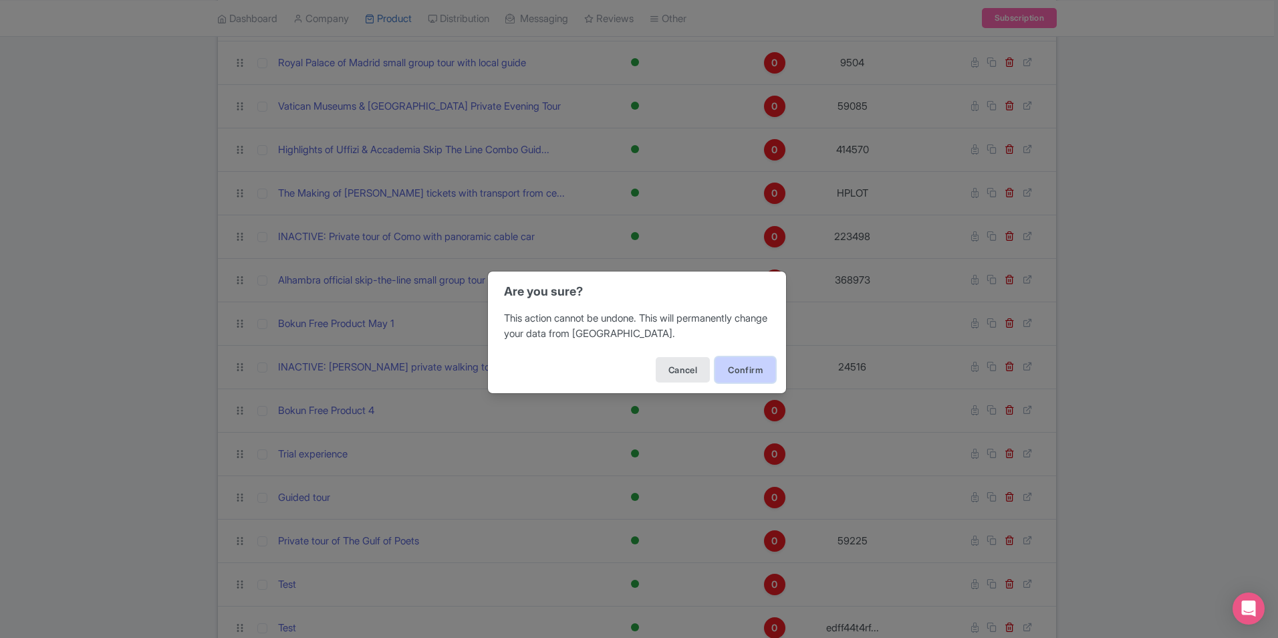
click at [749, 376] on button "Confirm" at bounding box center [745, 369] width 60 height 25
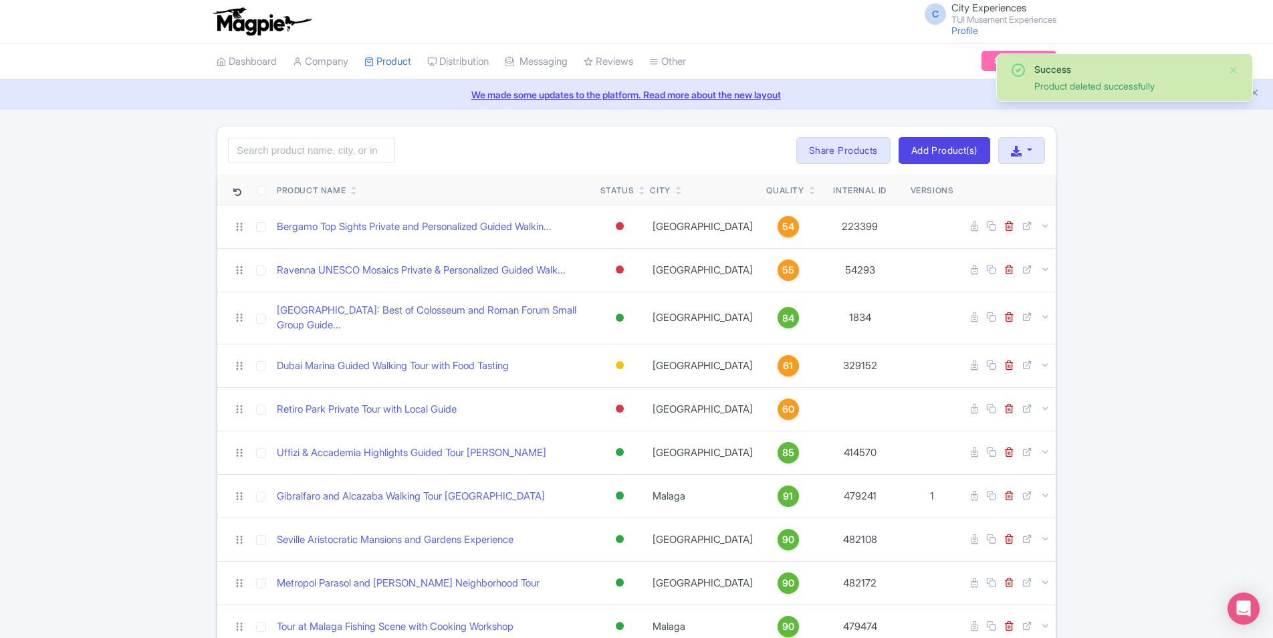
click at [792, 189] on div "Quality" at bounding box center [787, 191] width 43 height 12
click at [810, 190] on icon at bounding box center [813, 193] width 6 height 8
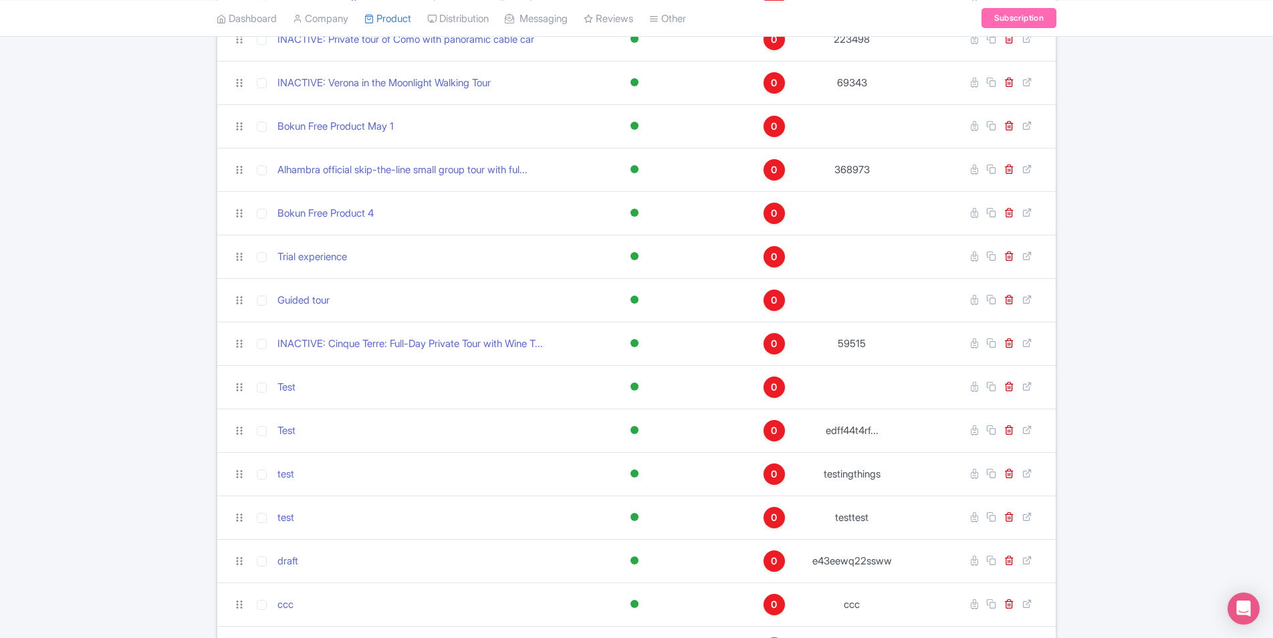
scroll to position [802, 0]
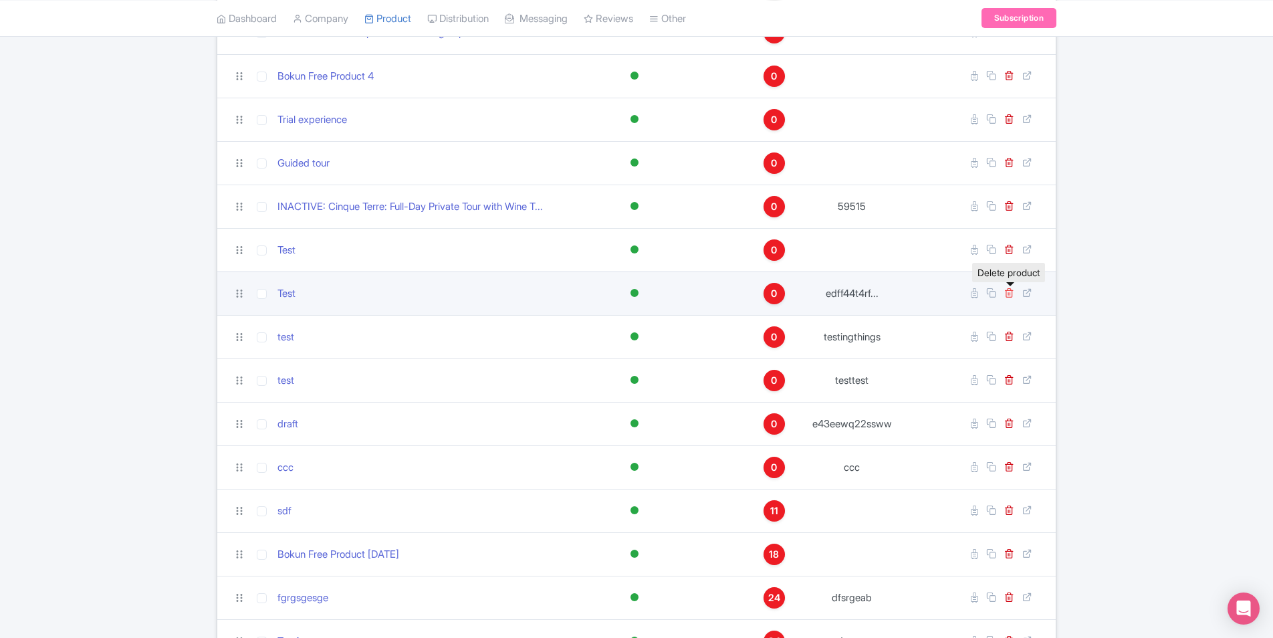
click at [1011, 296] on icon at bounding box center [1009, 292] width 10 height 10
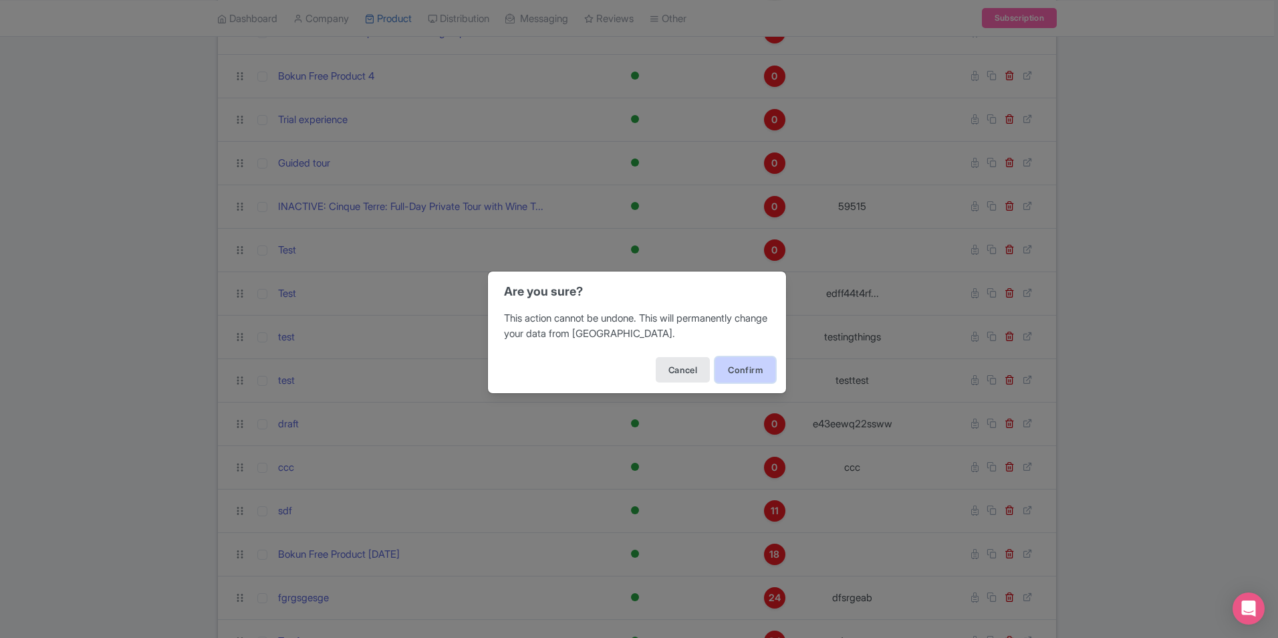
click at [737, 360] on button "Confirm" at bounding box center [745, 369] width 60 height 25
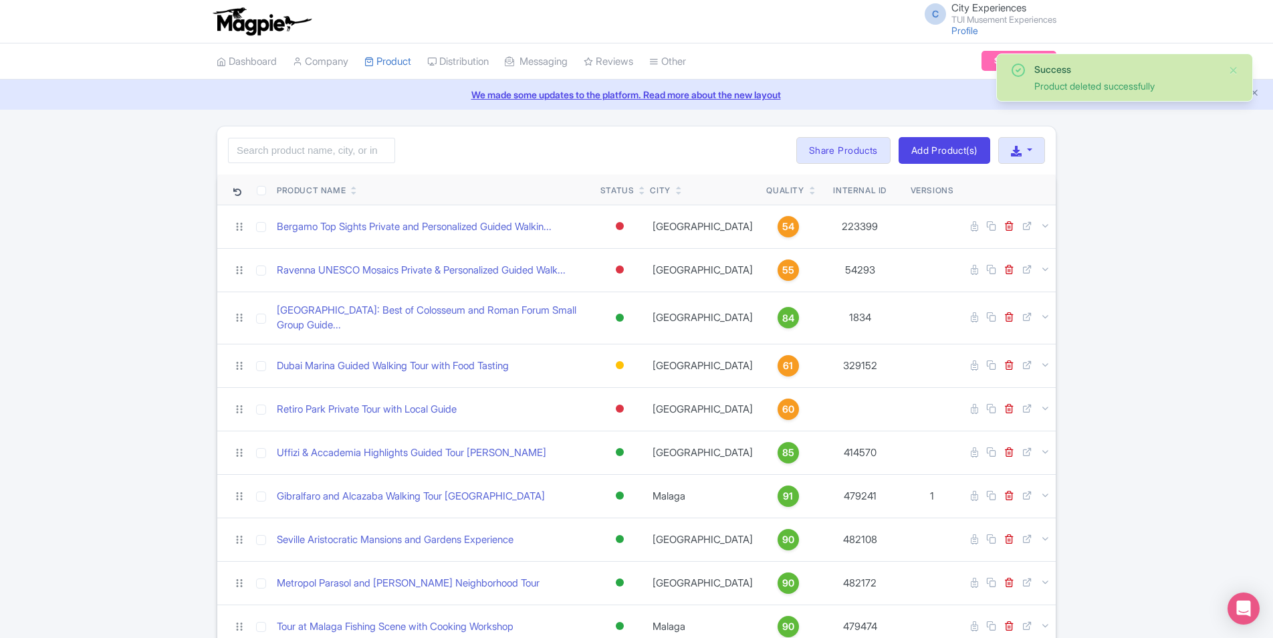
click at [810, 194] on icon at bounding box center [813, 193] width 6 height 8
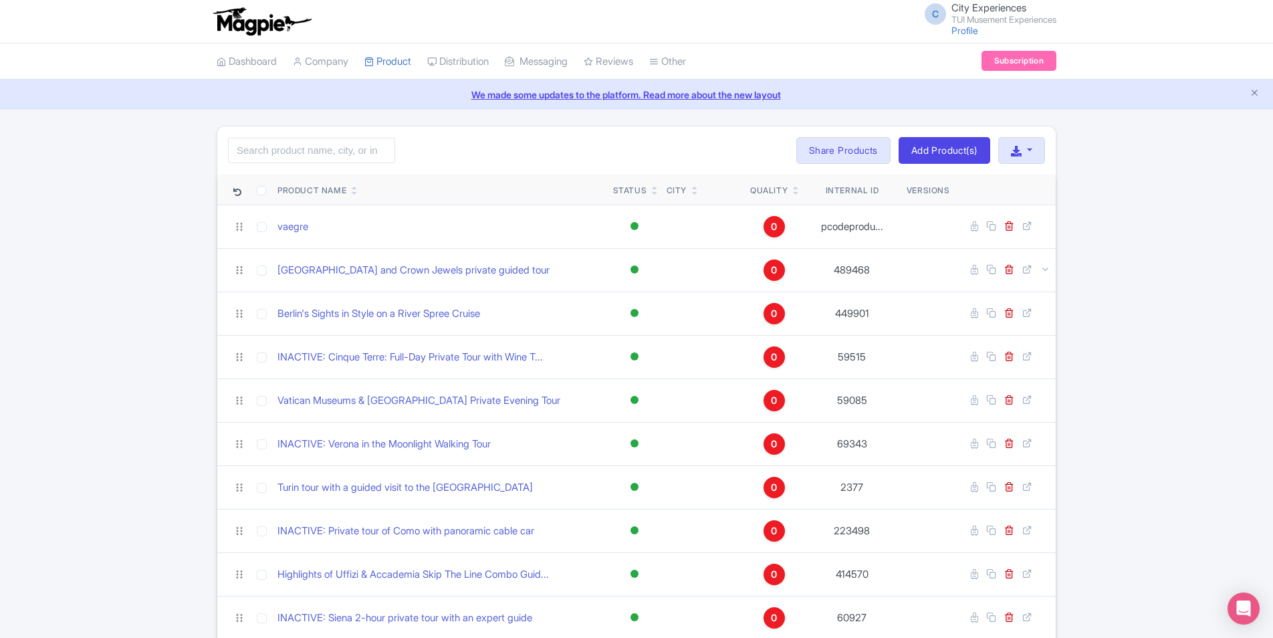
click at [652, 195] on icon at bounding box center [655, 193] width 6 height 8
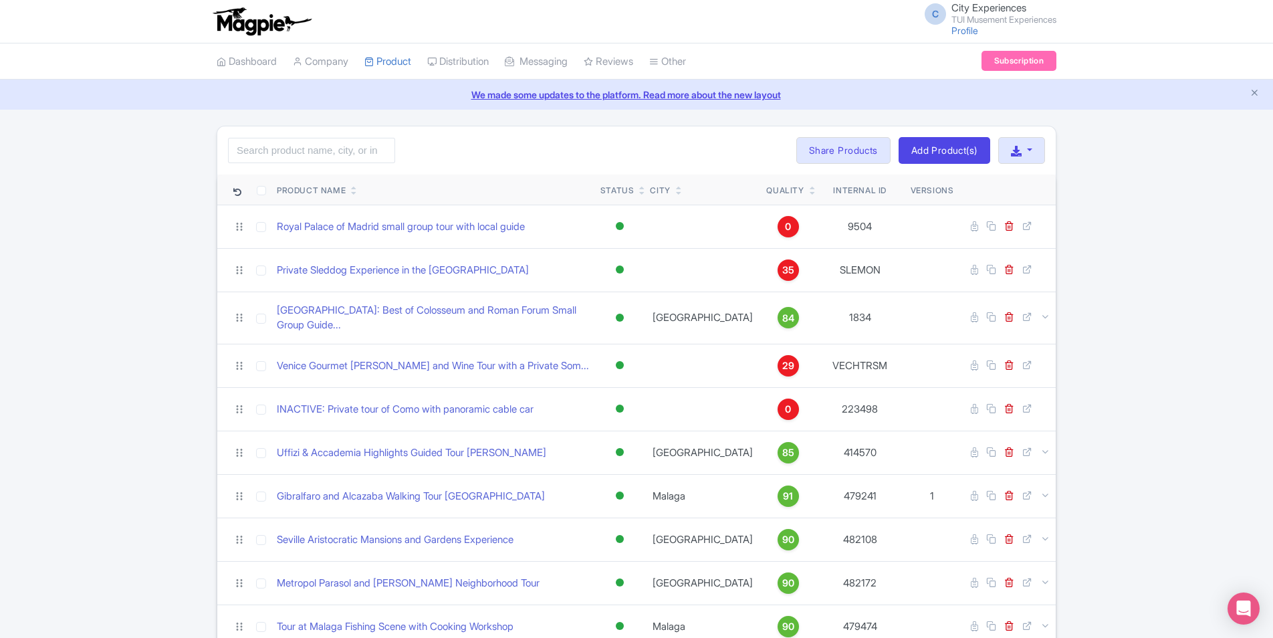
click at [634, 195] on div "Status" at bounding box center [617, 191] width 34 height 12
click at [645, 195] on icon at bounding box center [642, 193] width 6 height 8
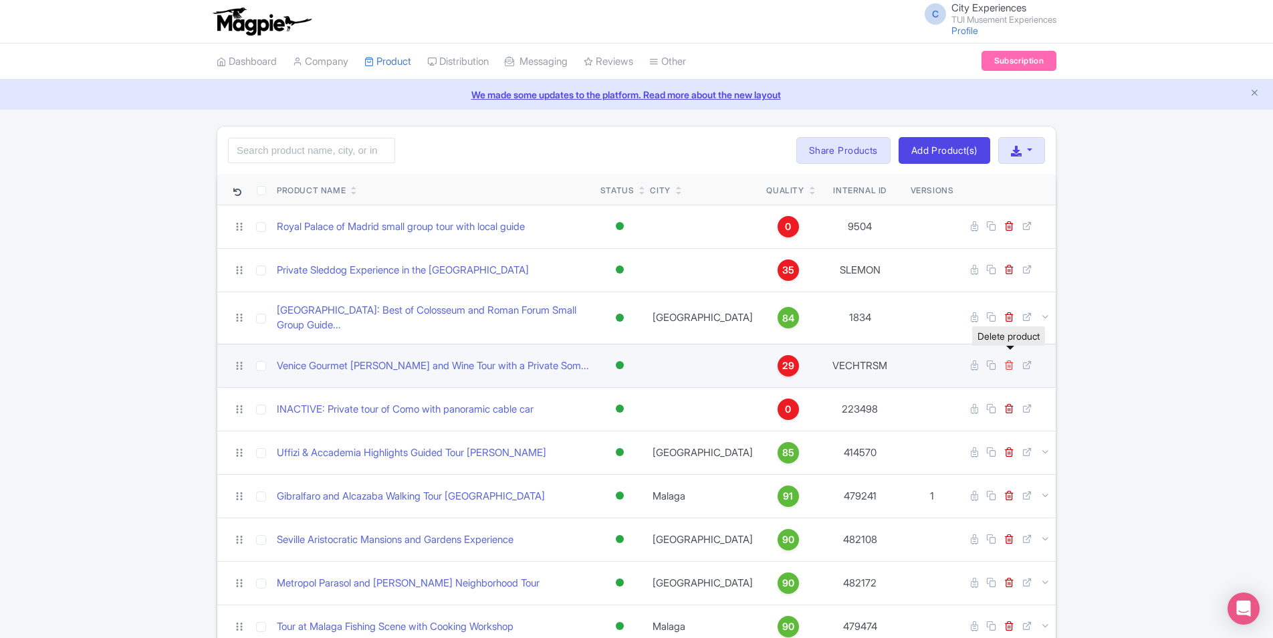
click at [1011, 360] on icon at bounding box center [1009, 365] width 10 height 10
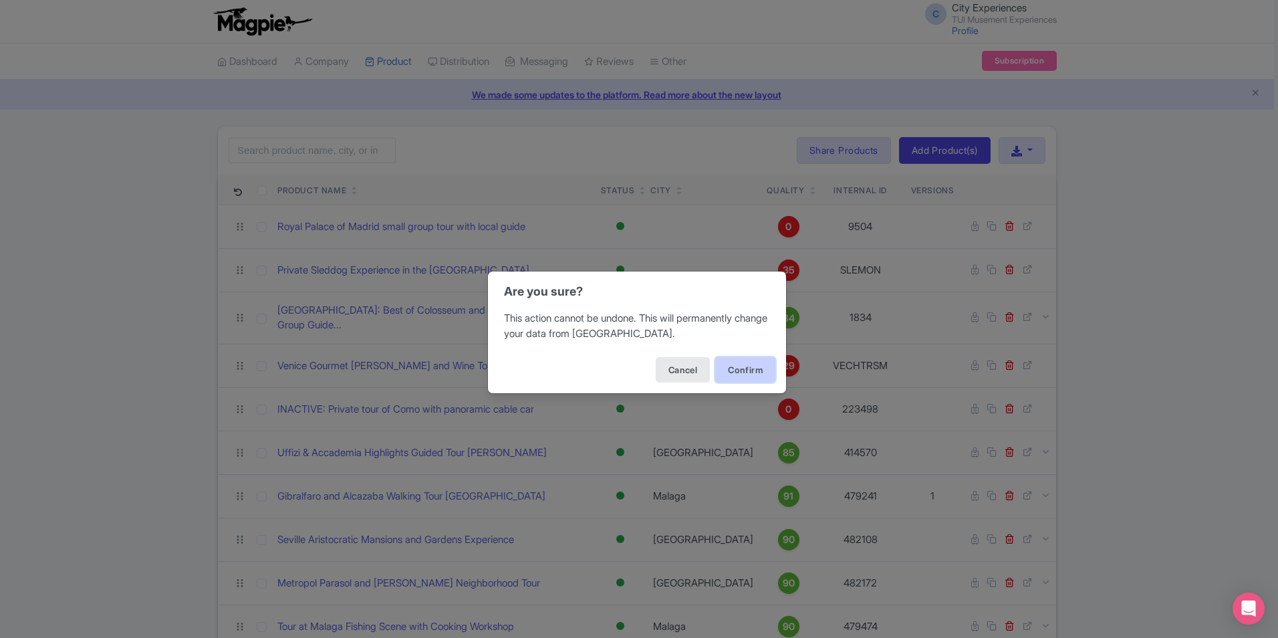
click at [750, 364] on button "Confirm" at bounding box center [745, 369] width 60 height 25
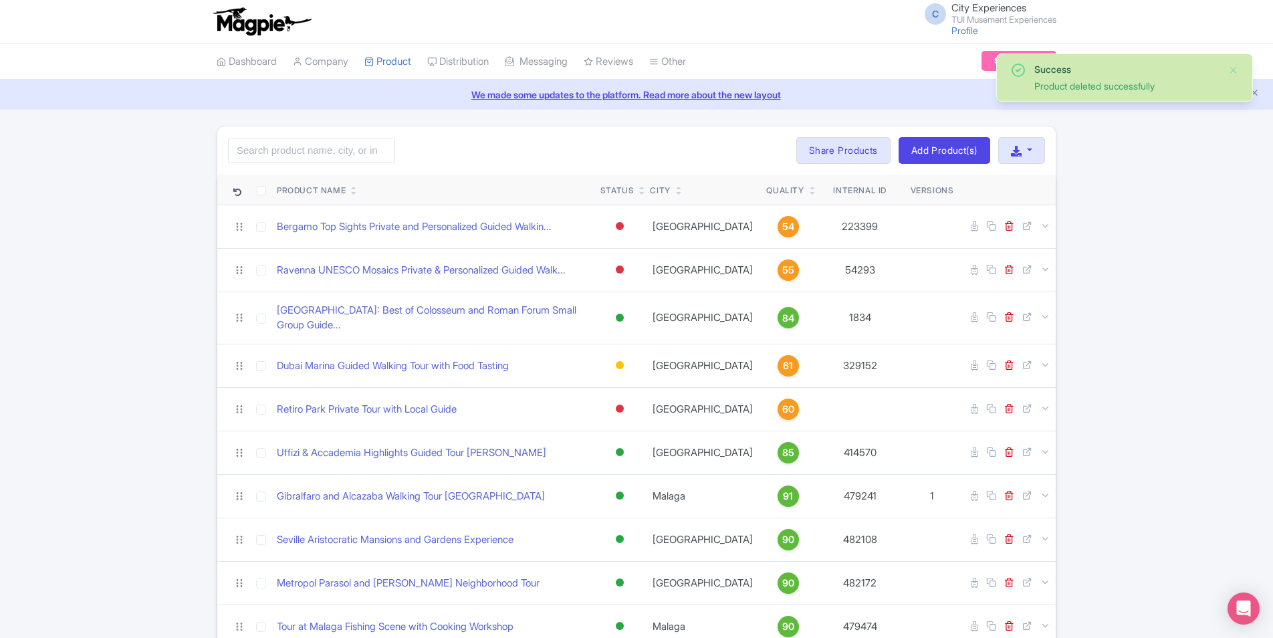
click at [682, 194] on icon at bounding box center [679, 193] width 6 height 8
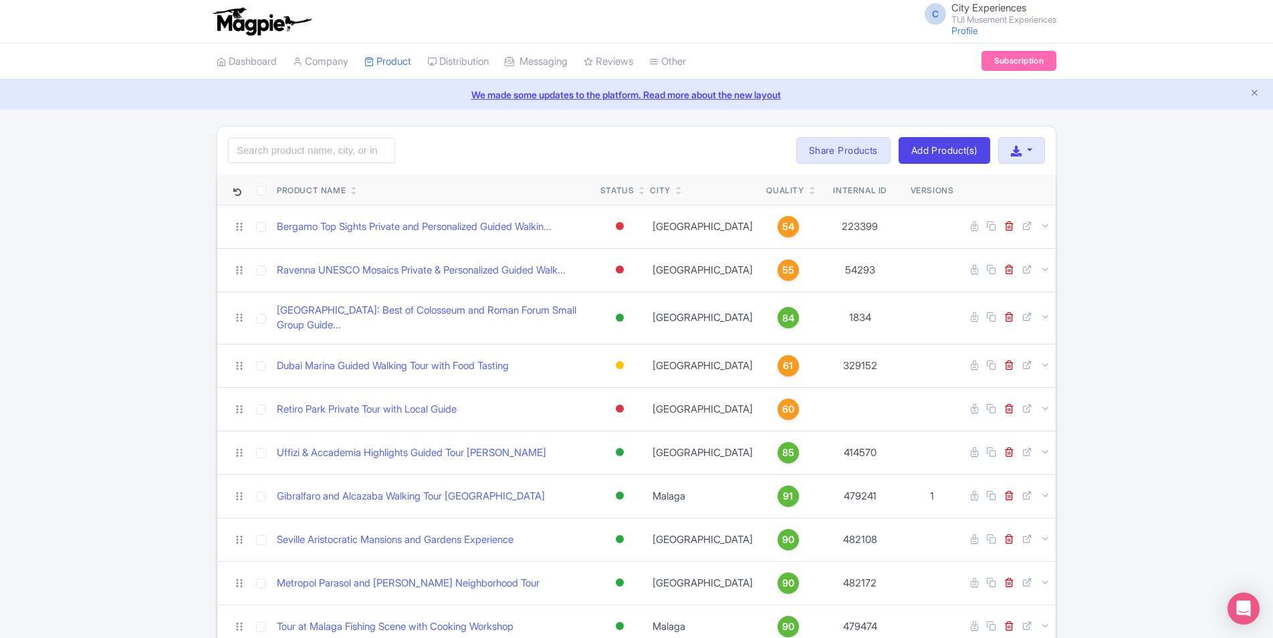
click at [645, 195] on icon at bounding box center [642, 193] width 6 height 8
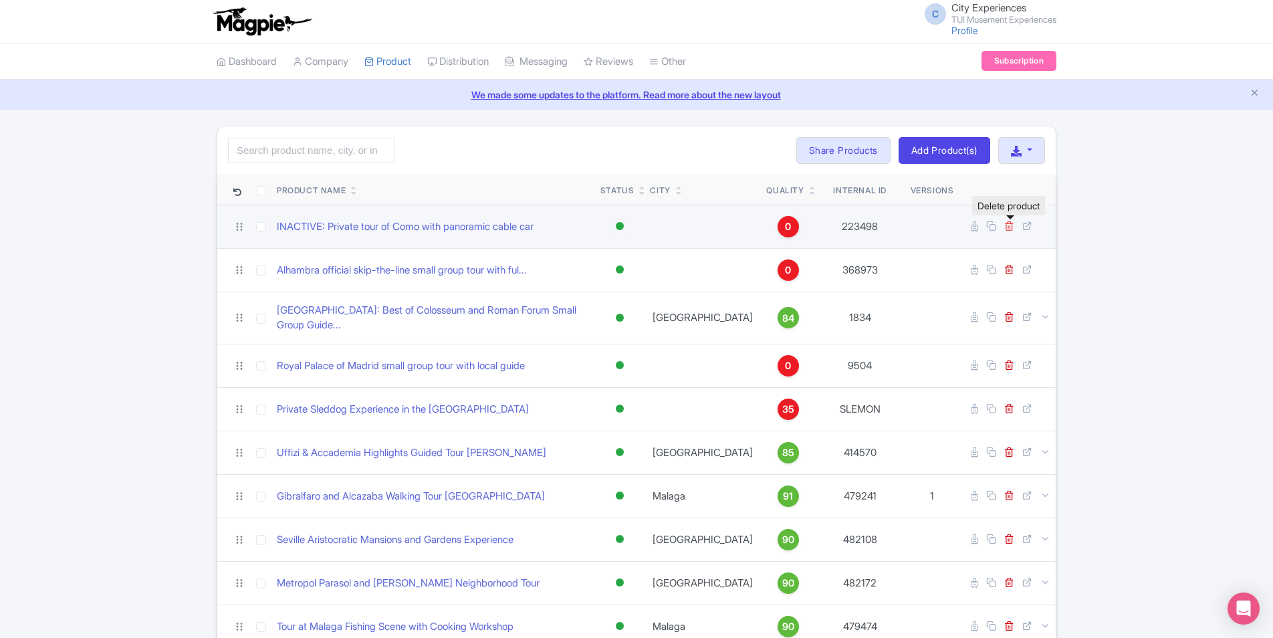
click at [1009, 224] on icon at bounding box center [1009, 226] width 10 height 10
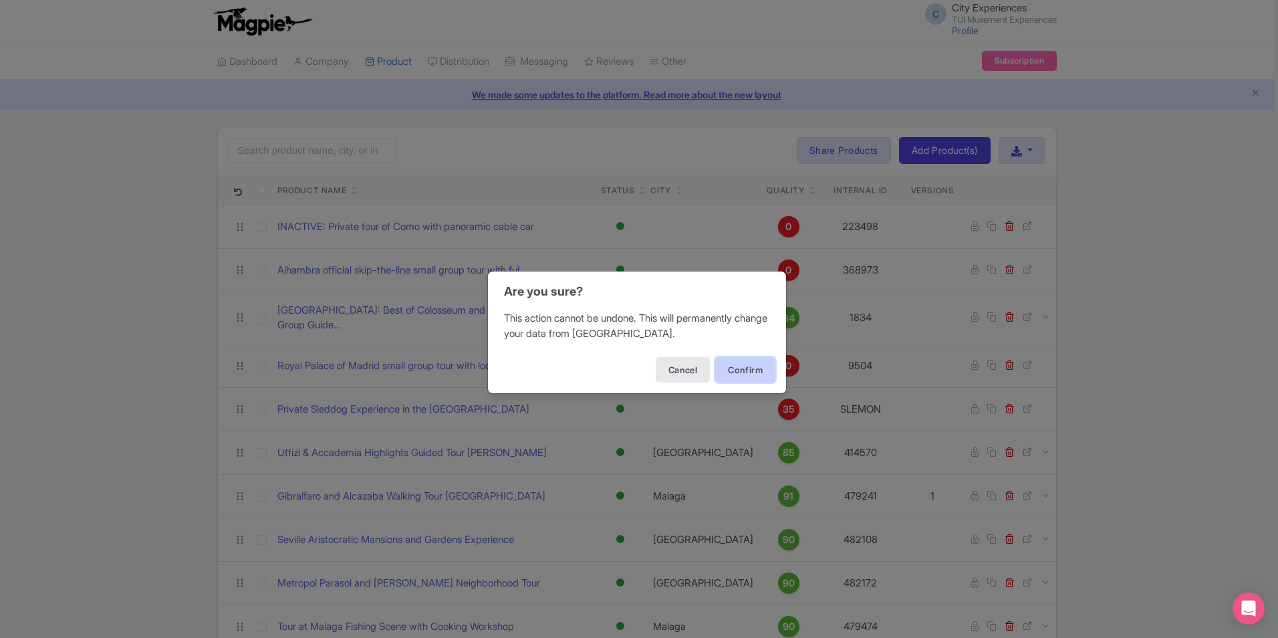
click at [763, 371] on button "Confirm" at bounding box center [745, 369] width 60 height 25
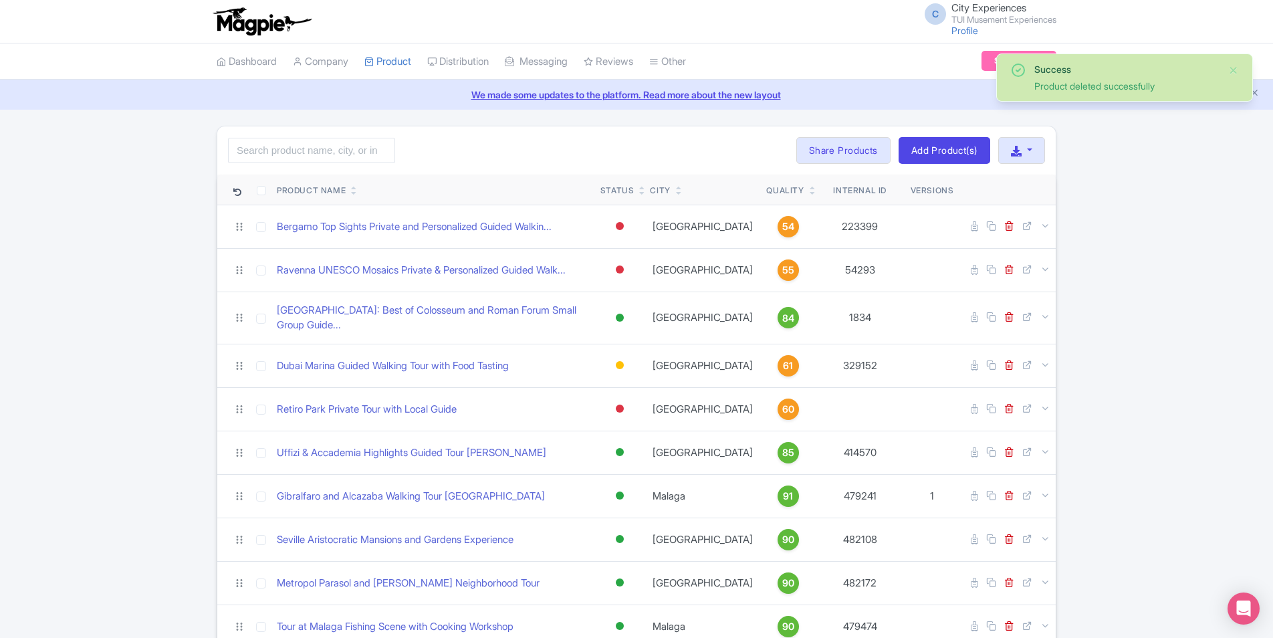
click at [810, 193] on icon at bounding box center [813, 193] width 6 height 8
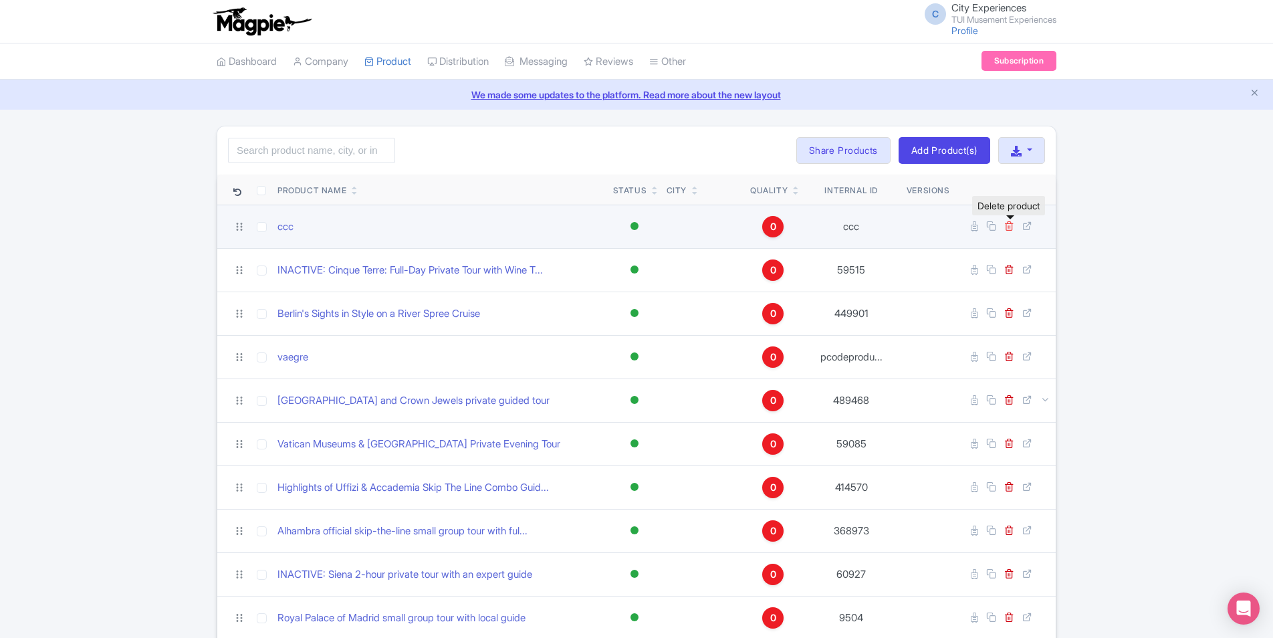
click at [1011, 226] on icon at bounding box center [1009, 226] width 10 height 10
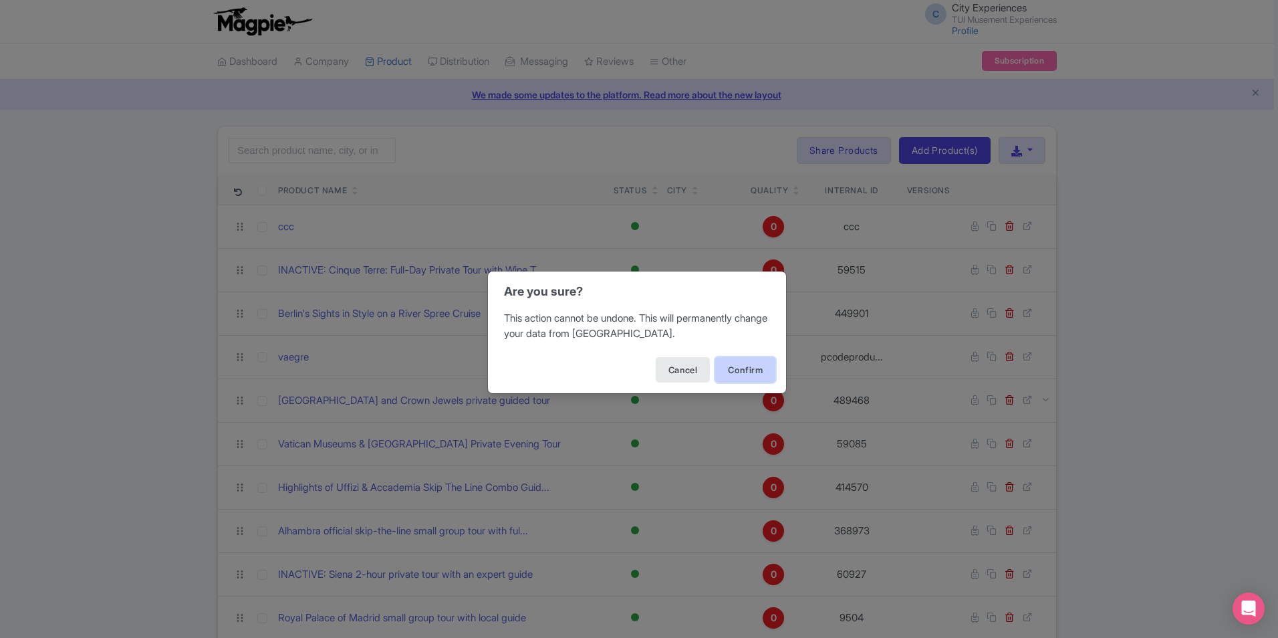
click at [747, 370] on button "Confirm" at bounding box center [745, 369] width 60 height 25
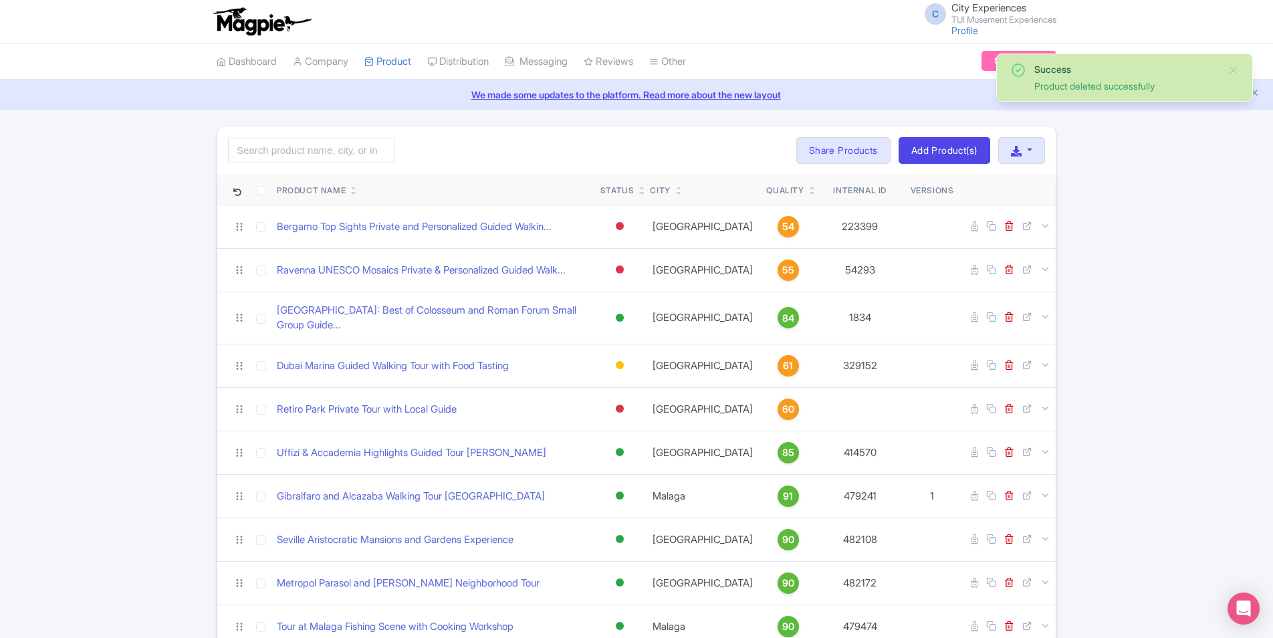
click at [810, 193] on icon at bounding box center [813, 193] width 6 height 8
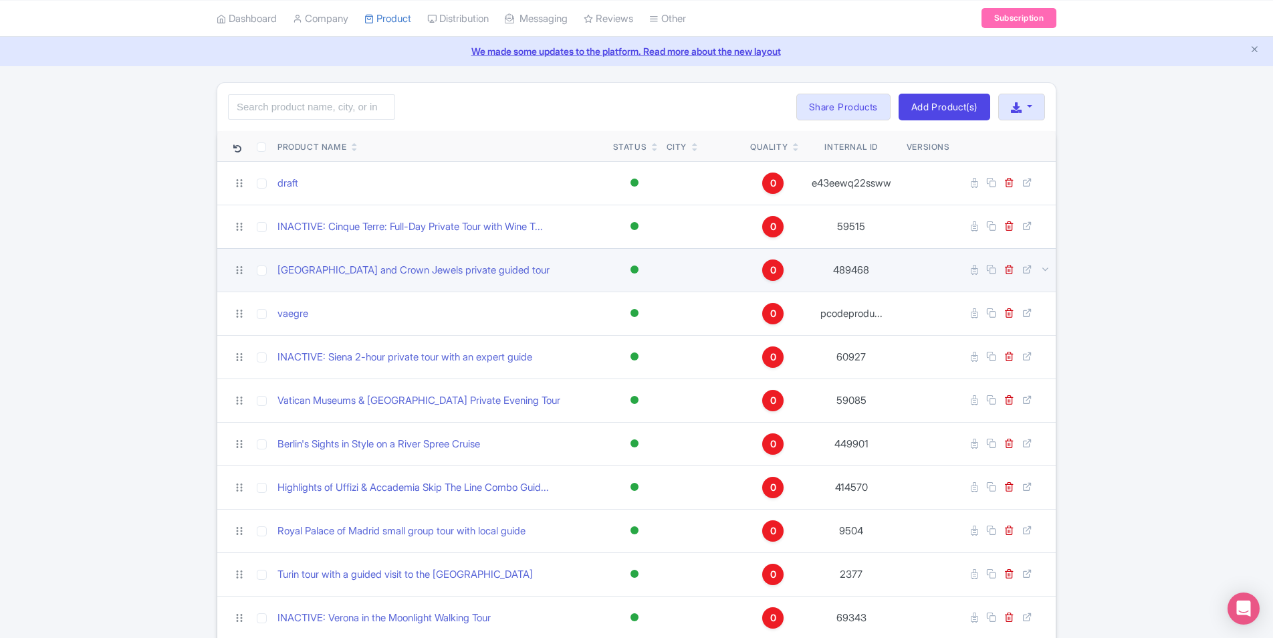
scroll to position [67, 0]
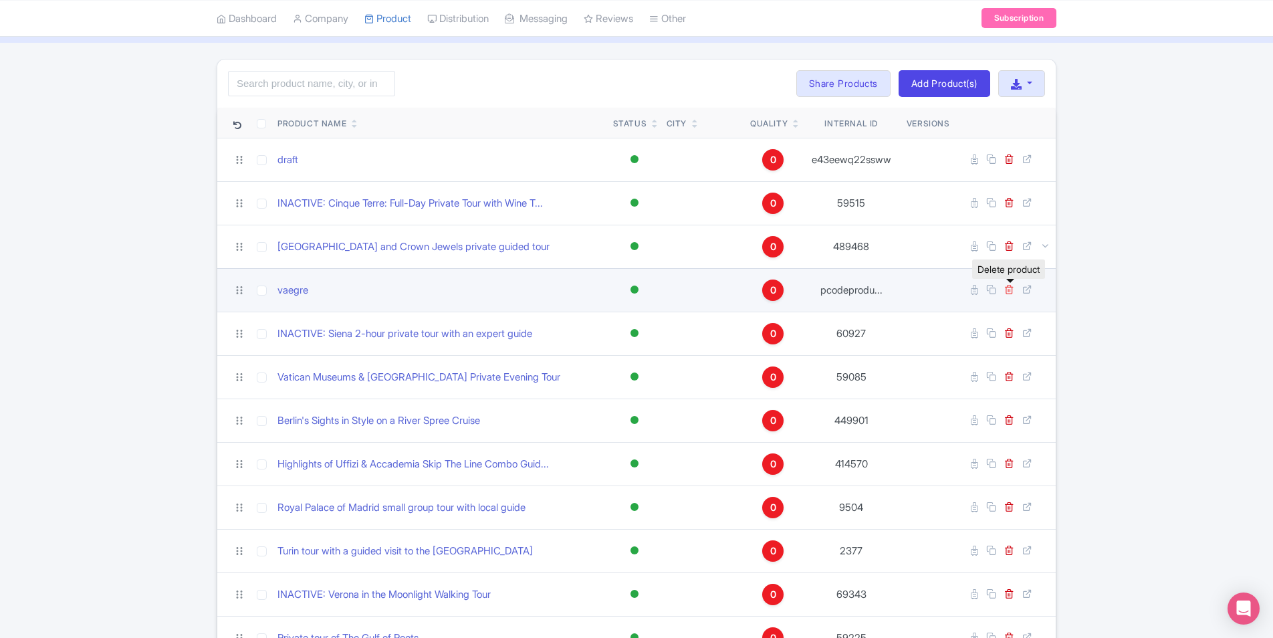
click at [1007, 293] on icon at bounding box center [1009, 289] width 10 height 10
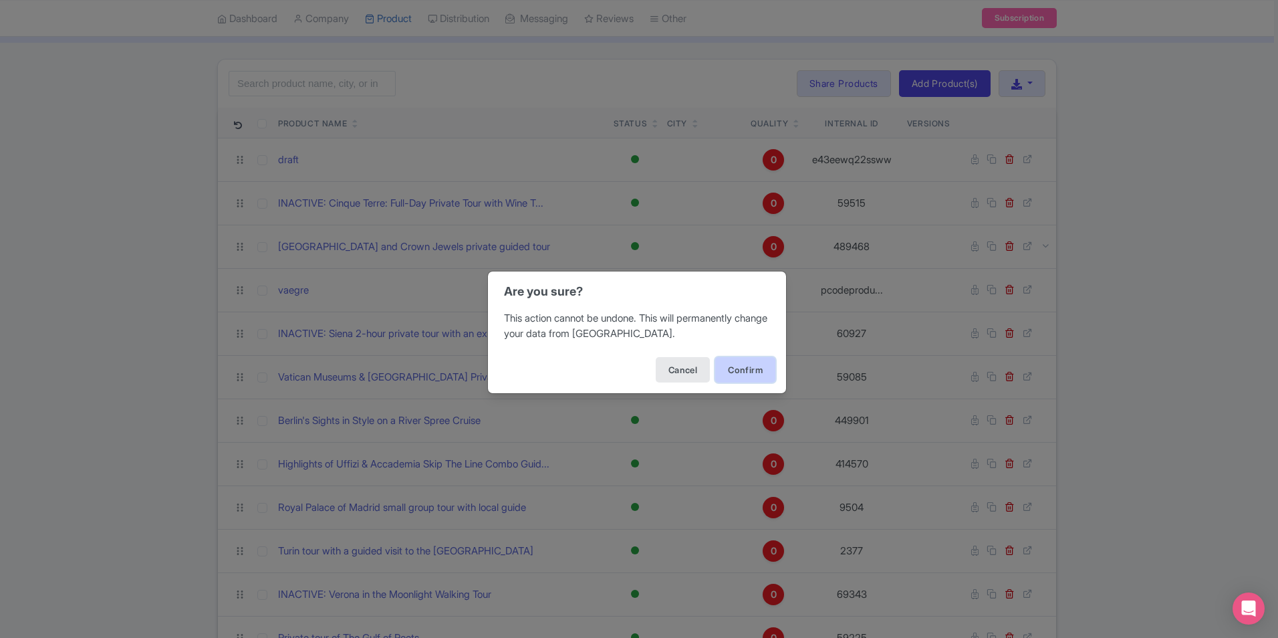
click at [727, 366] on button "Confirm" at bounding box center [745, 369] width 60 height 25
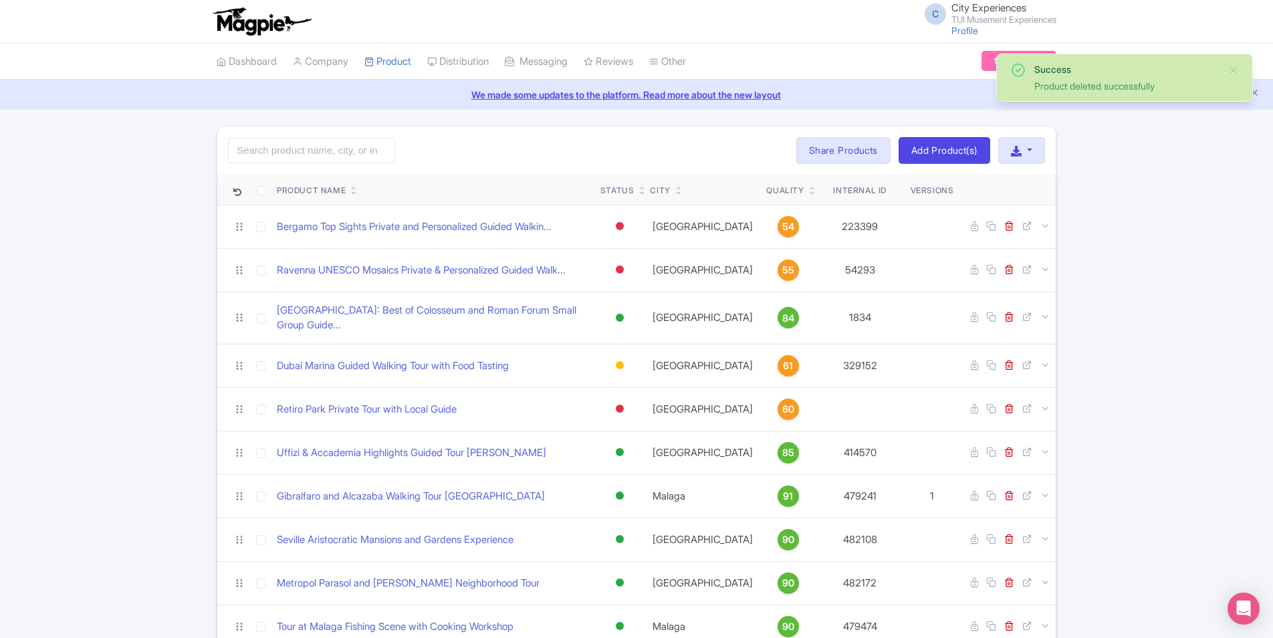
click at [810, 193] on icon at bounding box center [813, 193] width 6 height 8
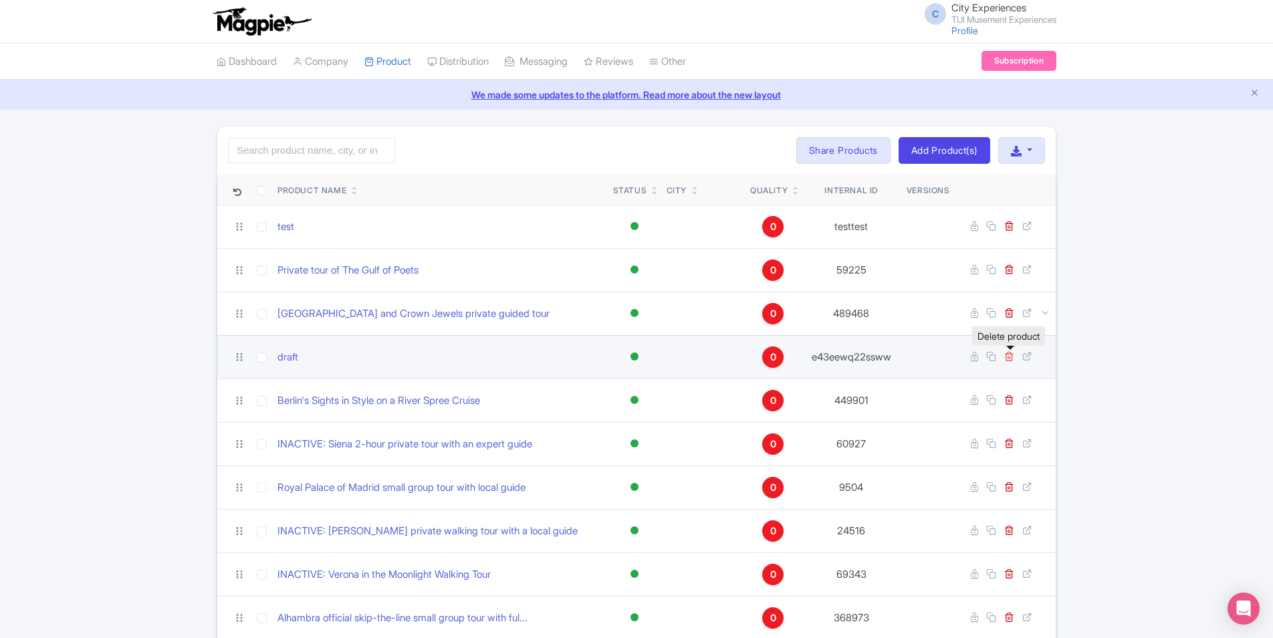
click at [1011, 358] on icon at bounding box center [1009, 356] width 10 height 10
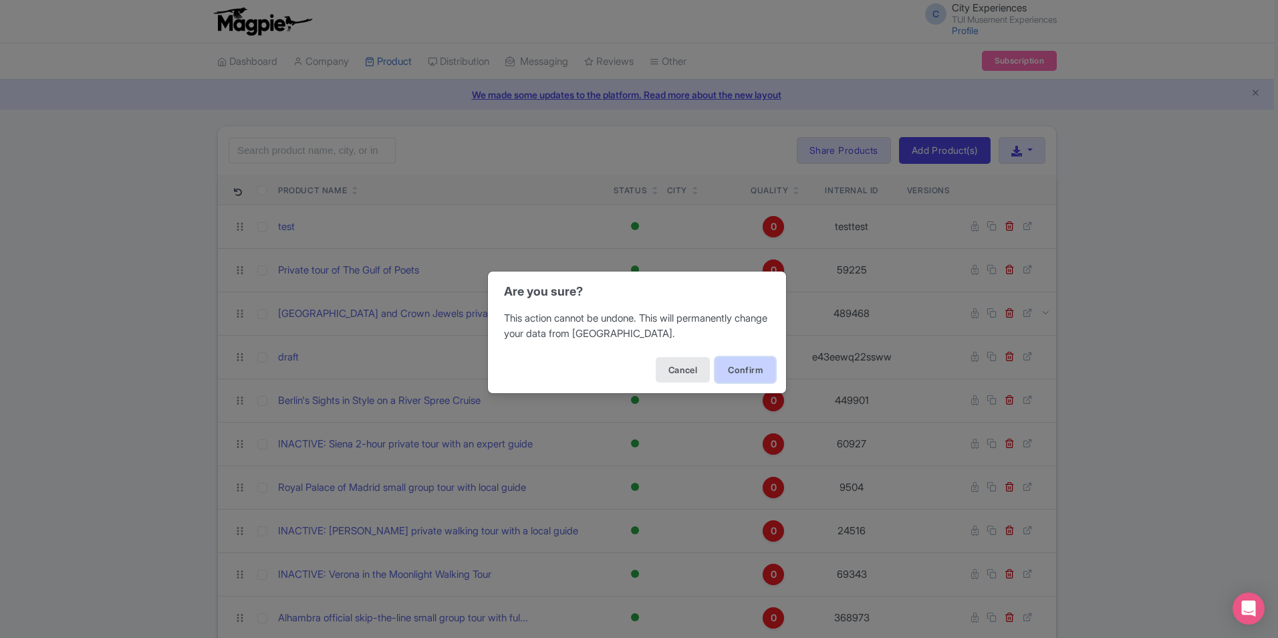
click at [747, 364] on button "Confirm" at bounding box center [745, 369] width 60 height 25
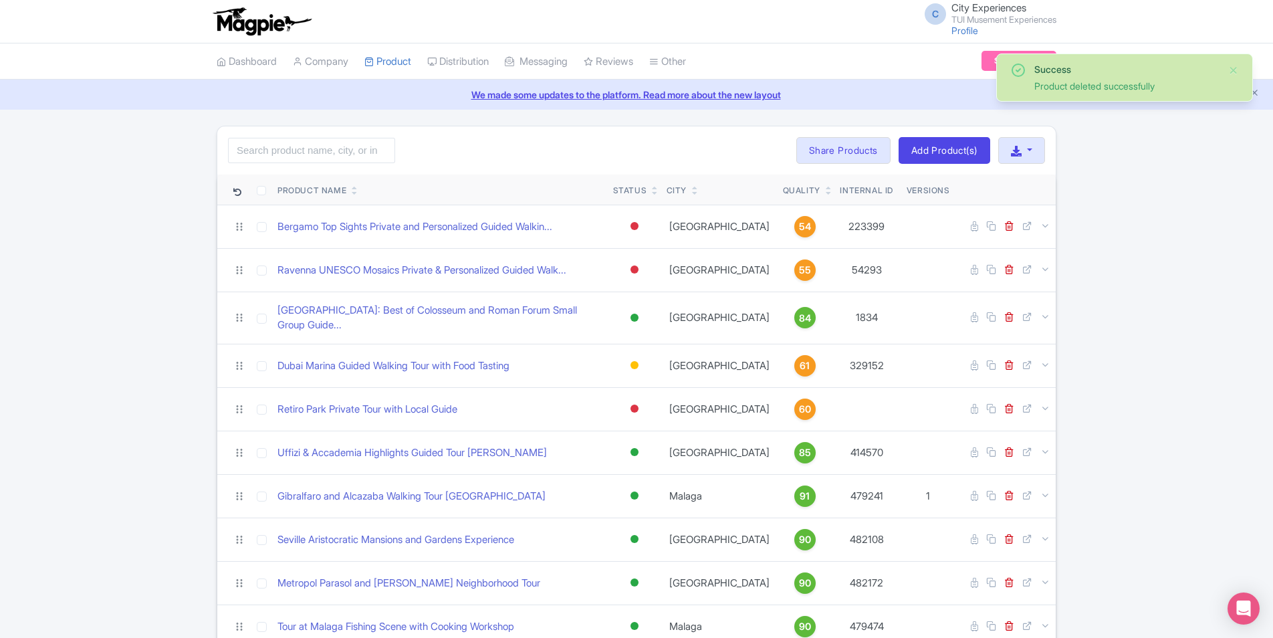
click at [826, 194] on icon at bounding box center [829, 193] width 6 height 8
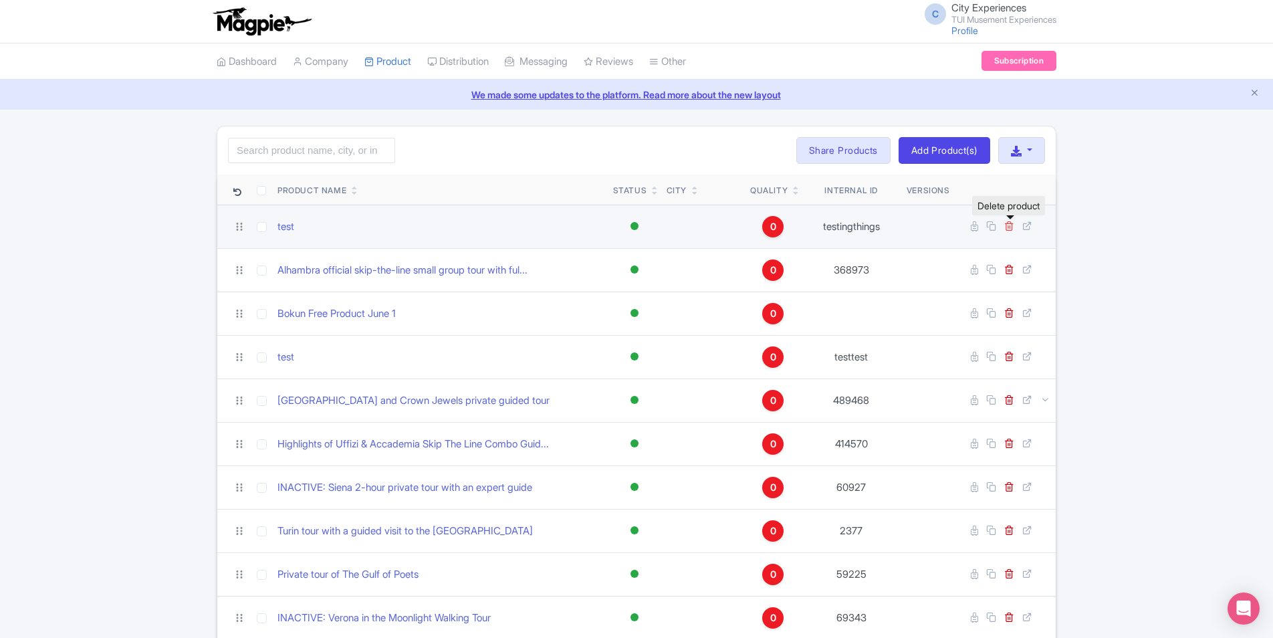
click at [1005, 230] on icon at bounding box center [1009, 226] width 10 height 10
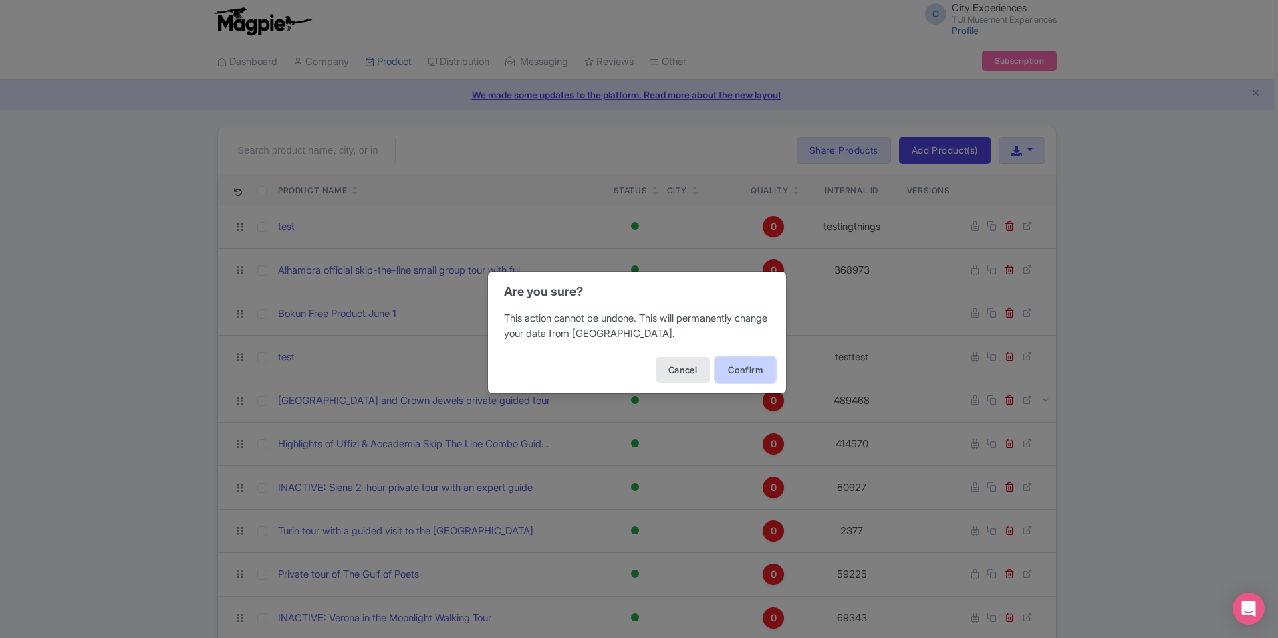
click at [752, 358] on button "Confirm" at bounding box center [745, 369] width 60 height 25
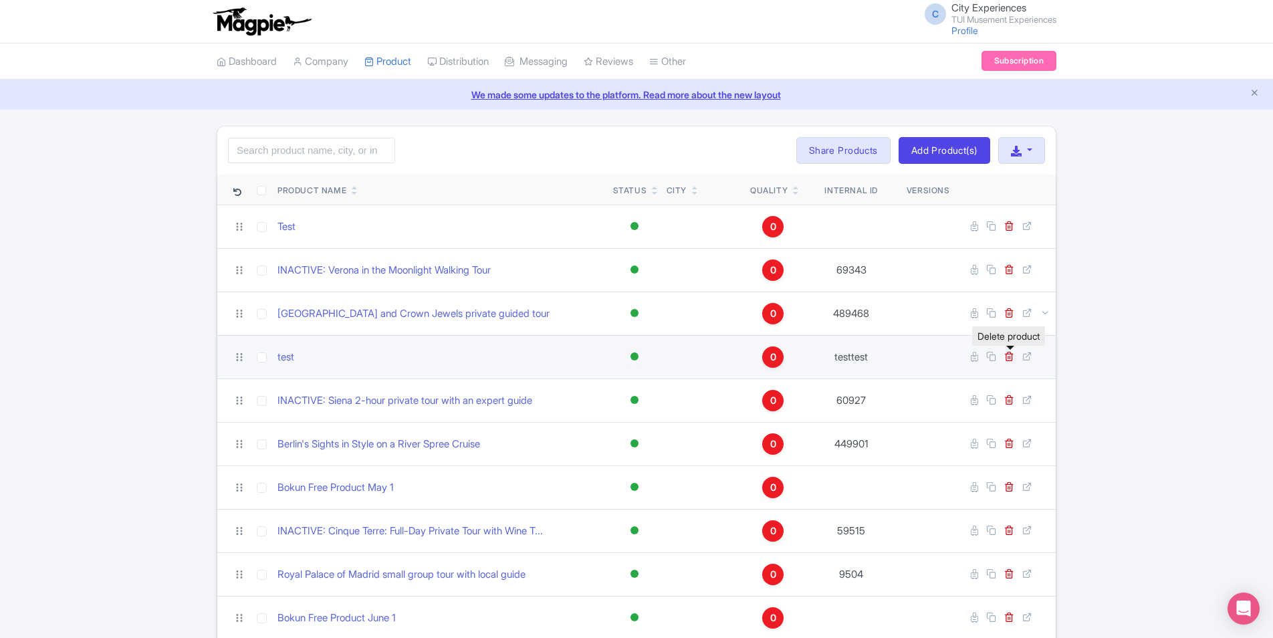
click at [1015, 356] on link at bounding box center [1010, 356] width 13 height 13
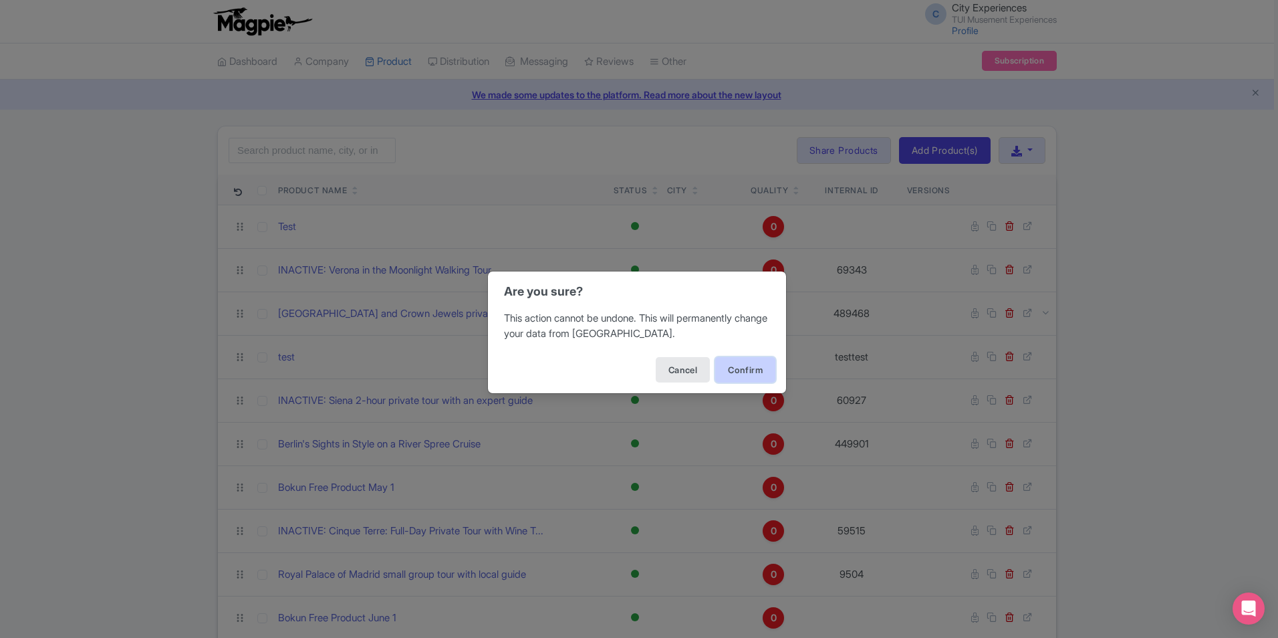
click at [753, 371] on button "Confirm" at bounding box center [745, 369] width 60 height 25
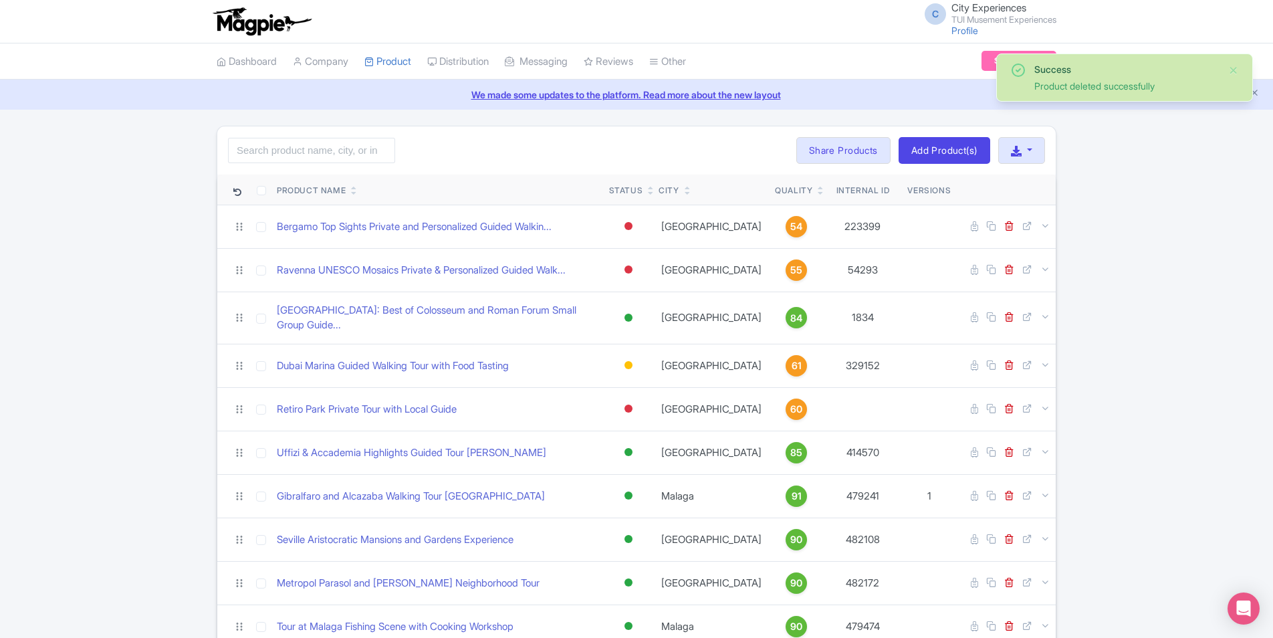
click at [818, 193] on icon at bounding box center [821, 193] width 6 height 8
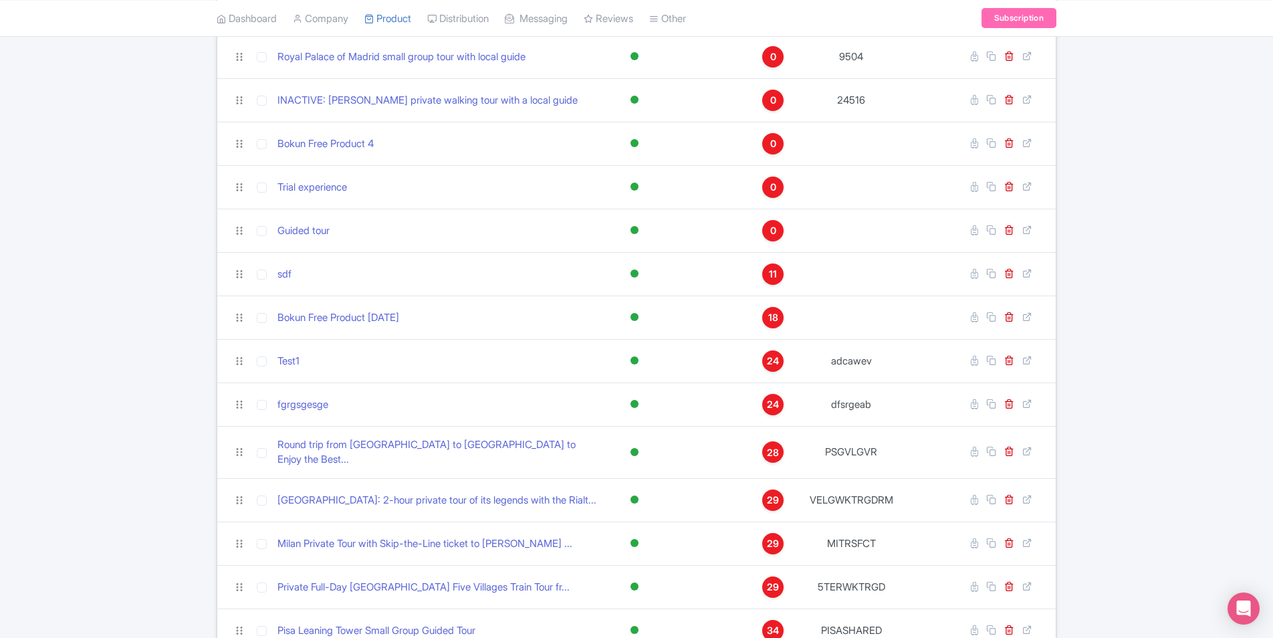
scroll to position [735, 0]
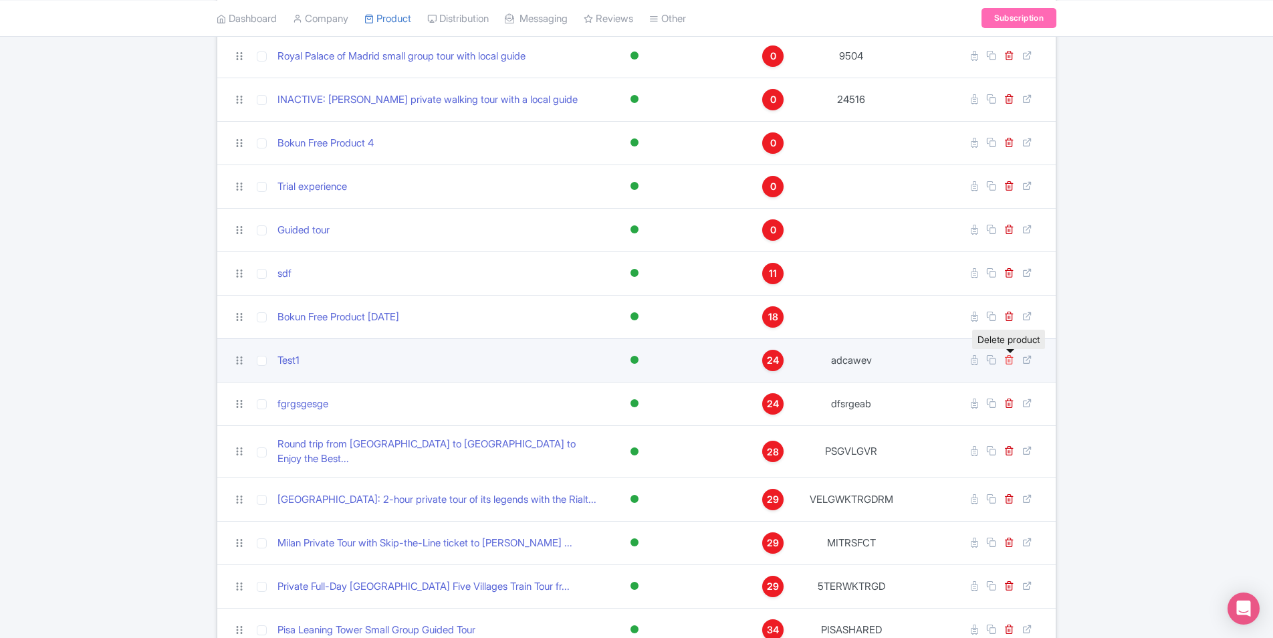
click at [1011, 358] on icon at bounding box center [1009, 359] width 10 height 10
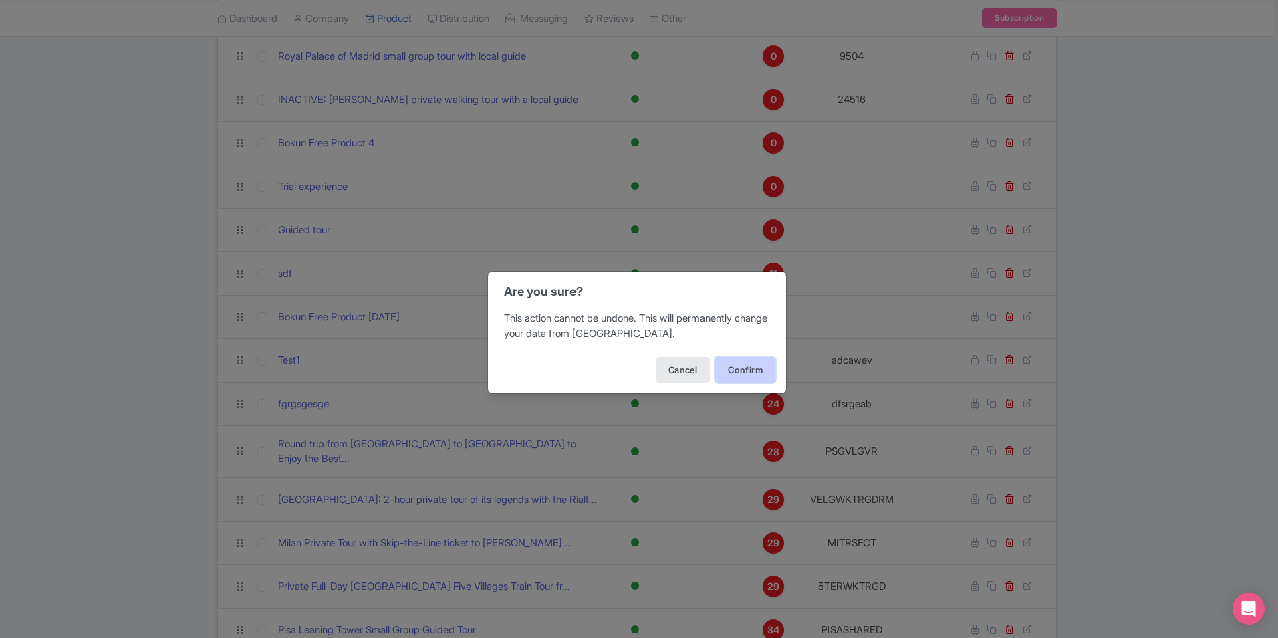
click at [757, 375] on button "Confirm" at bounding box center [745, 369] width 60 height 25
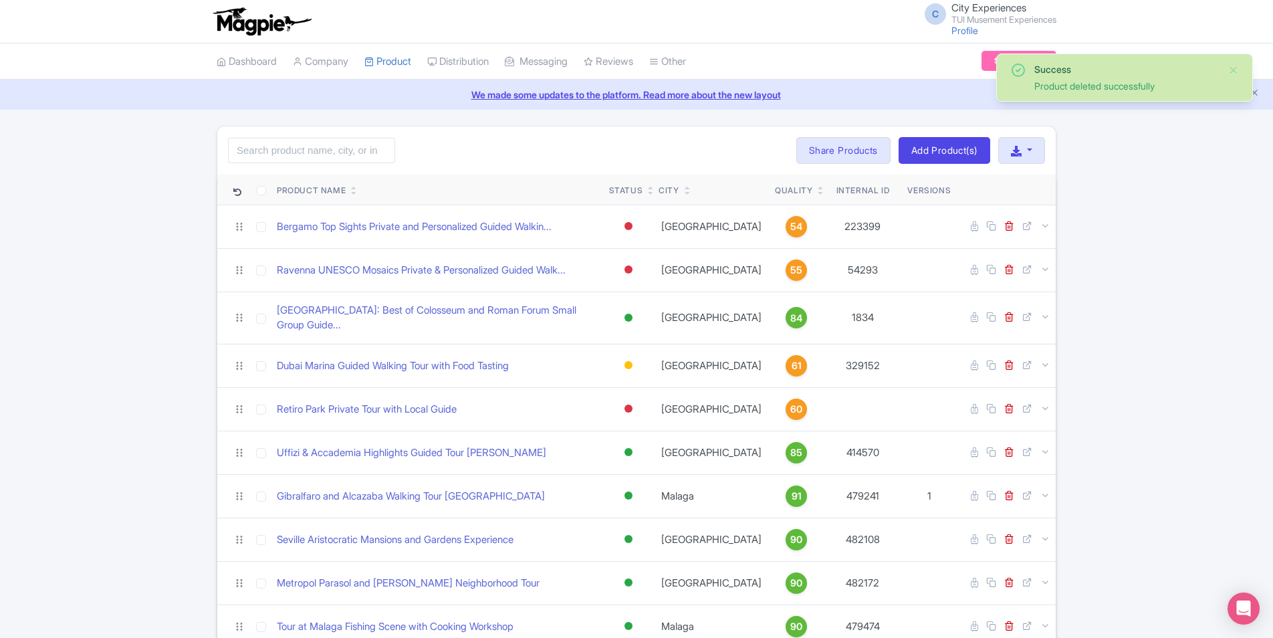
click at [818, 190] on icon at bounding box center [821, 193] width 6 height 8
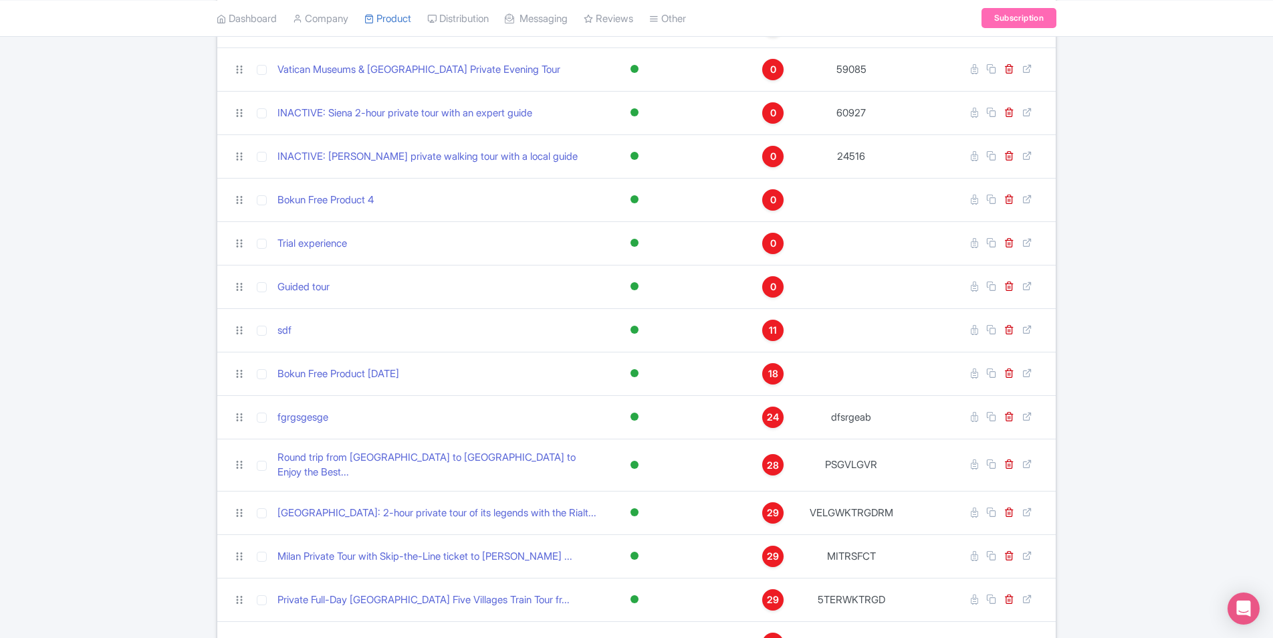
scroll to position [802, 0]
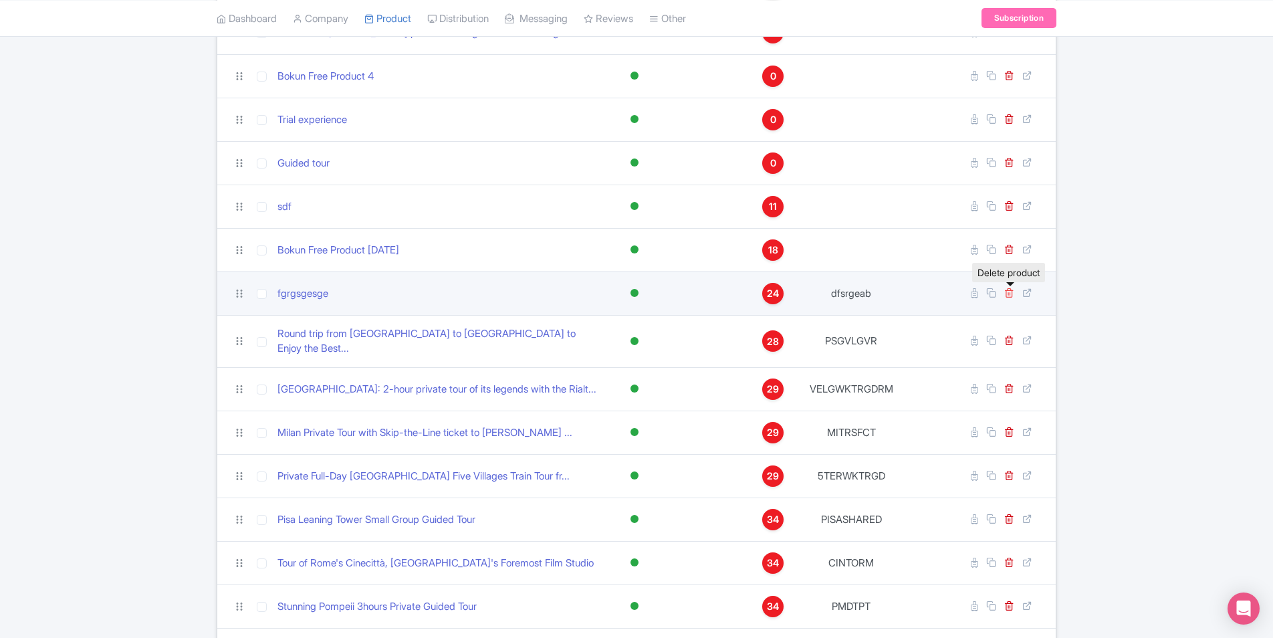
click at [1010, 295] on icon at bounding box center [1009, 292] width 10 height 10
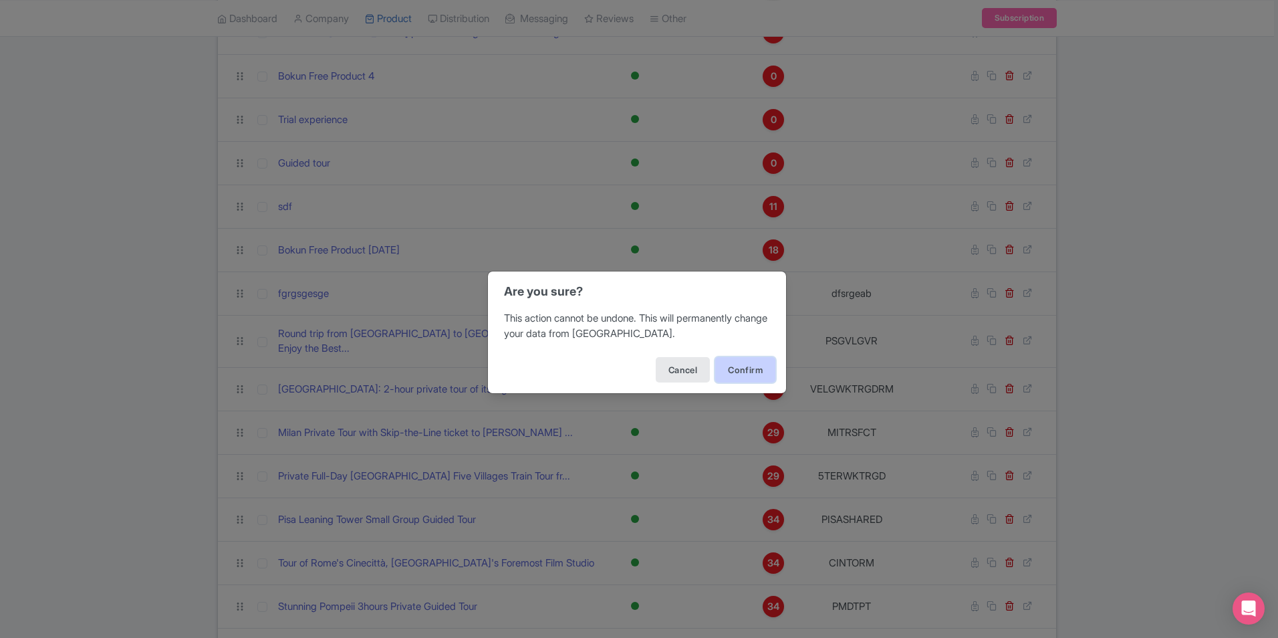
click at [743, 364] on button "Confirm" at bounding box center [745, 369] width 60 height 25
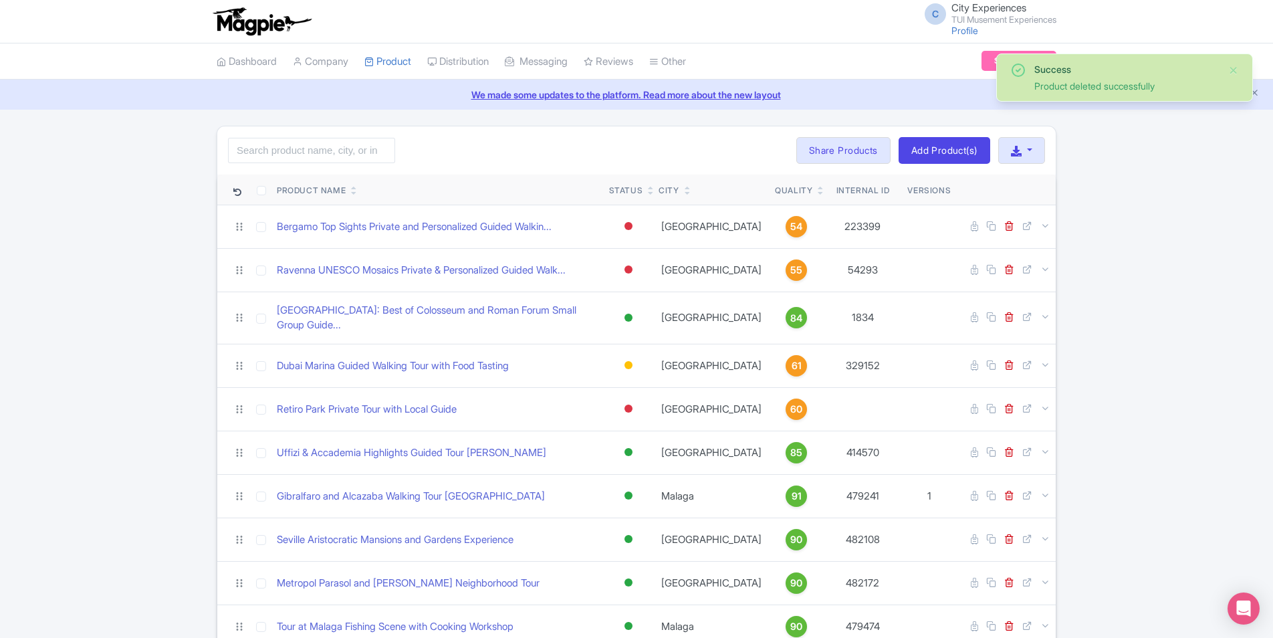
click at [818, 193] on icon at bounding box center [821, 193] width 6 height 8
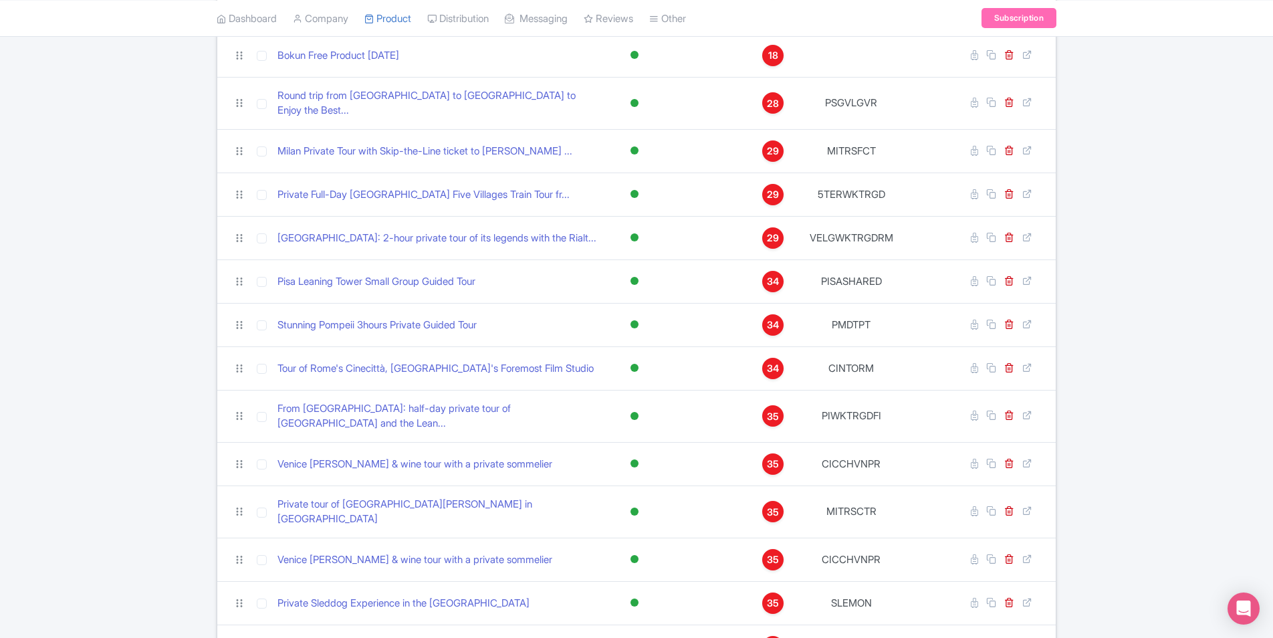
scroll to position [909, 0]
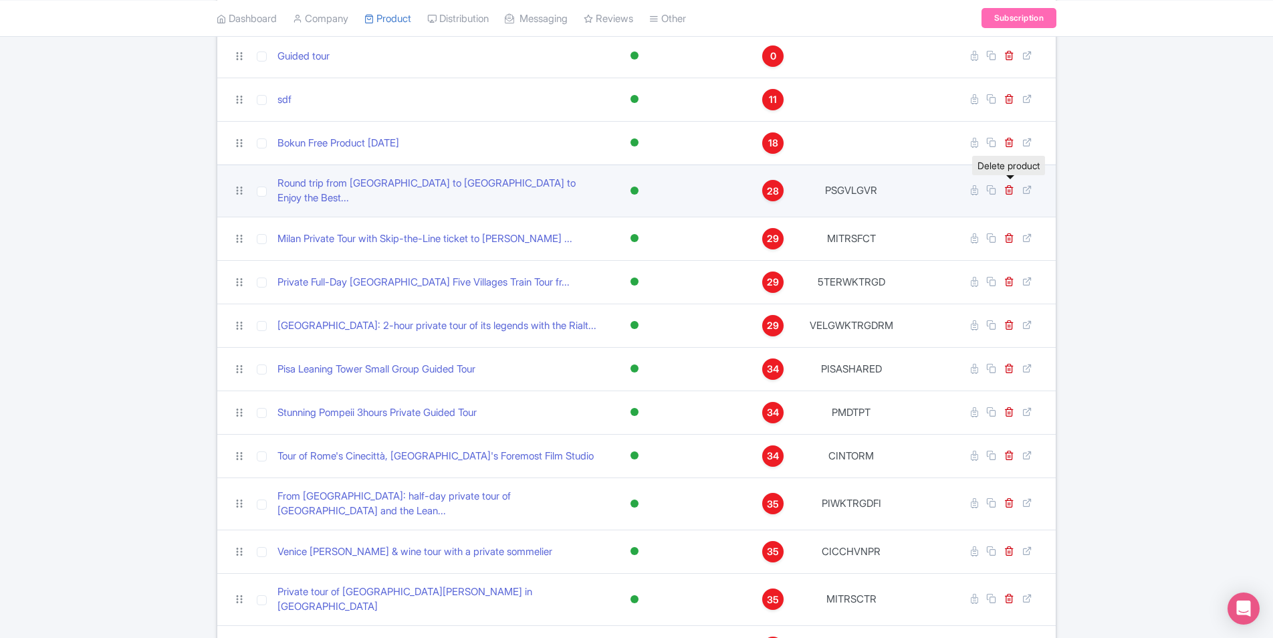
click at [1015, 186] on link at bounding box center [1010, 190] width 13 height 13
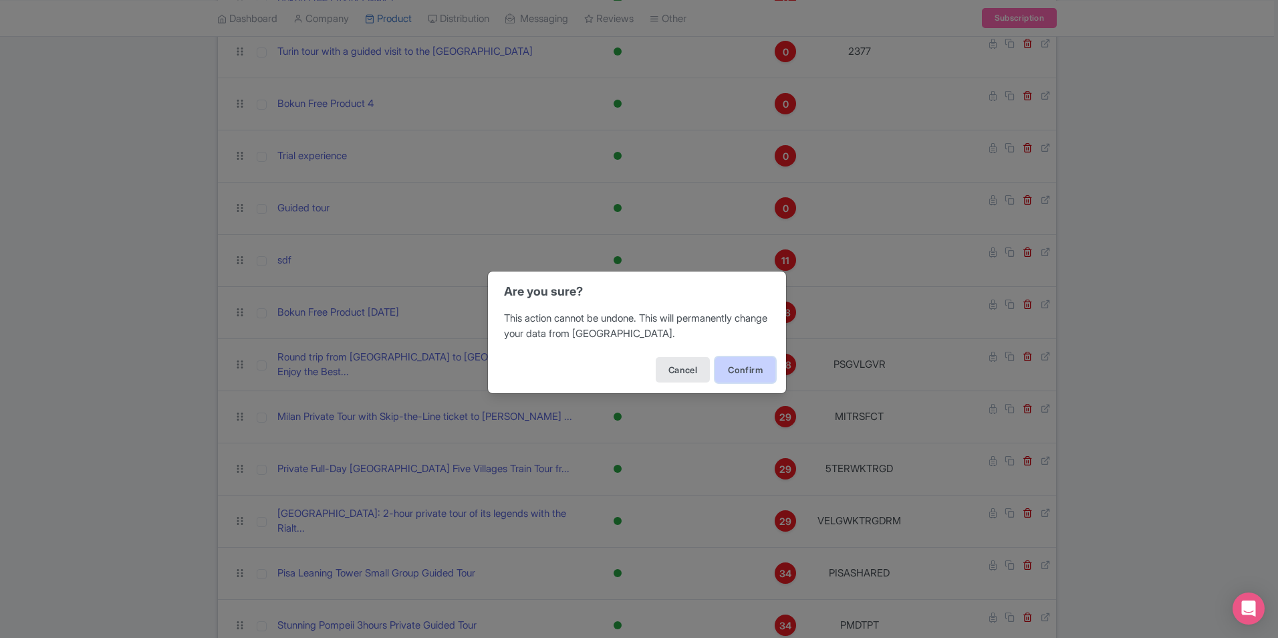
click at [739, 371] on button "Confirm" at bounding box center [745, 369] width 60 height 25
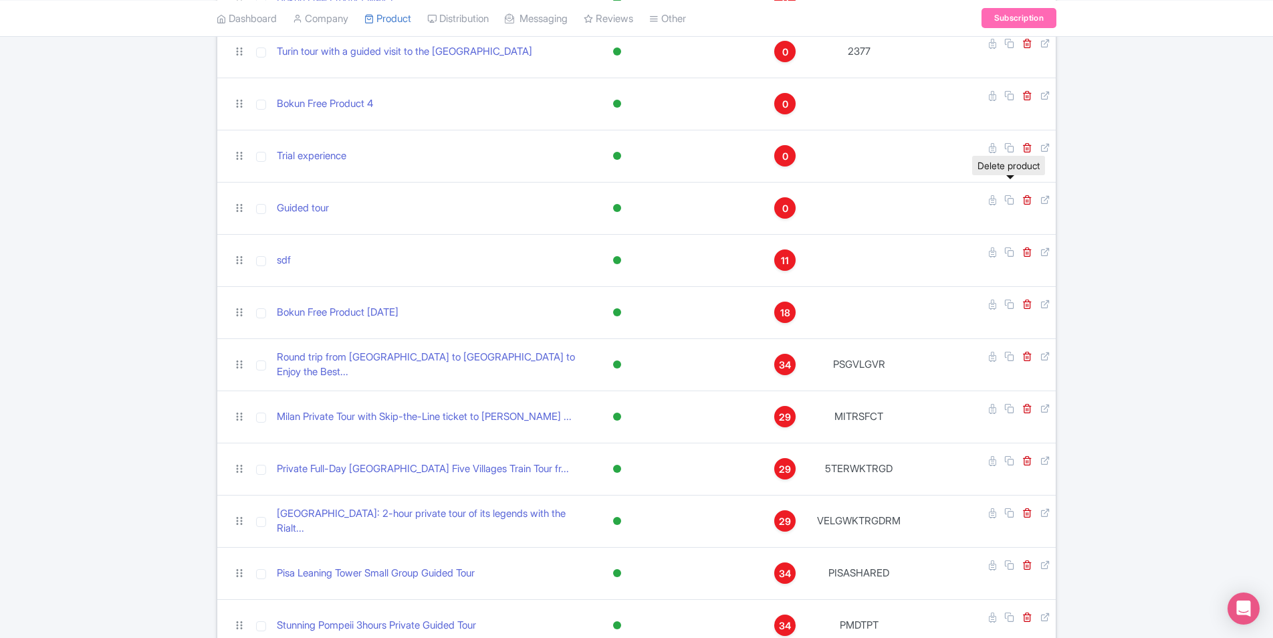
scroll to position [807, 0]
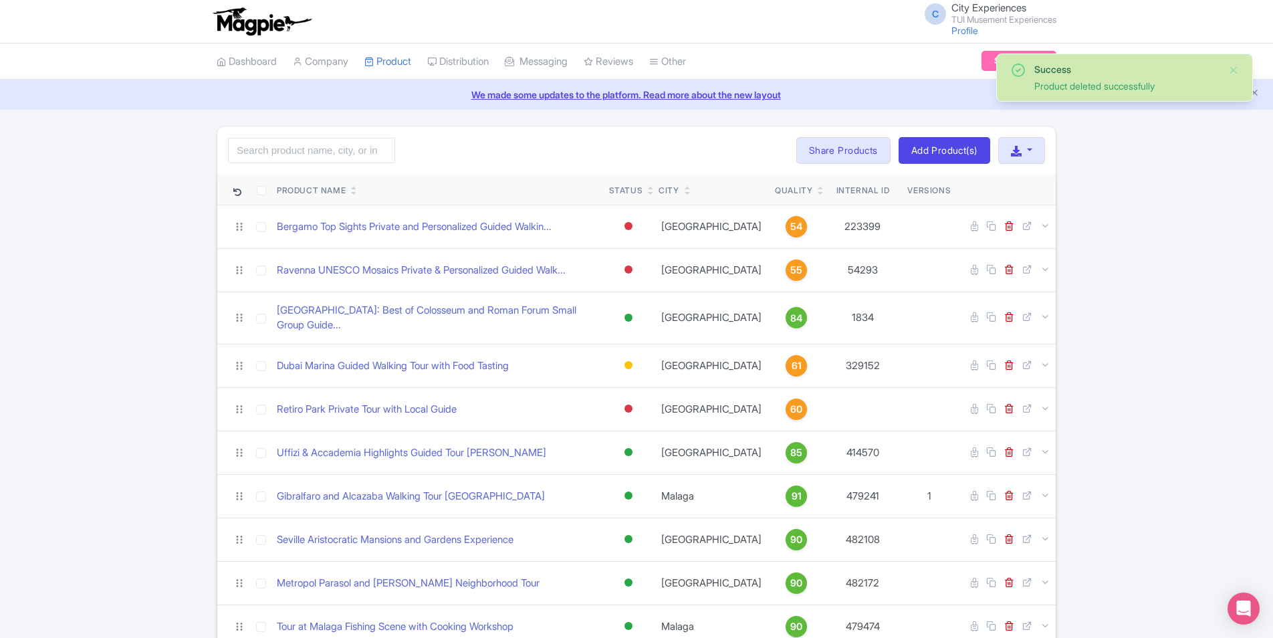
click at [818, 194] on icon at bounding box center [821, 193] width 6 height 8
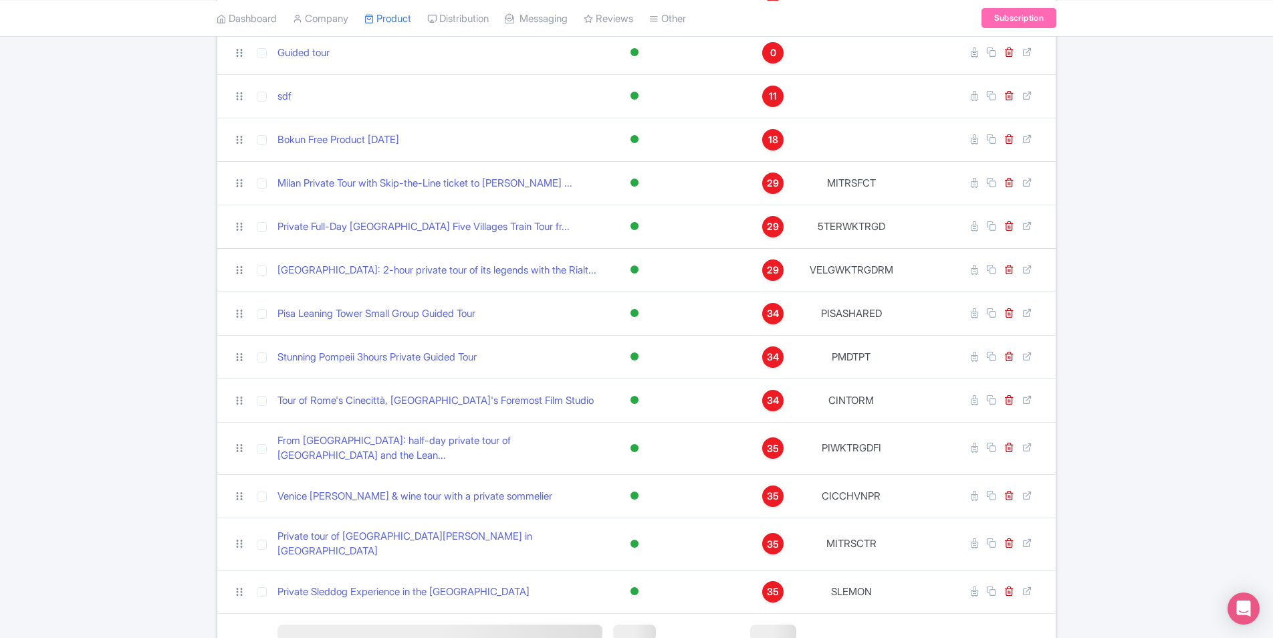
scroll to position [936, 0]
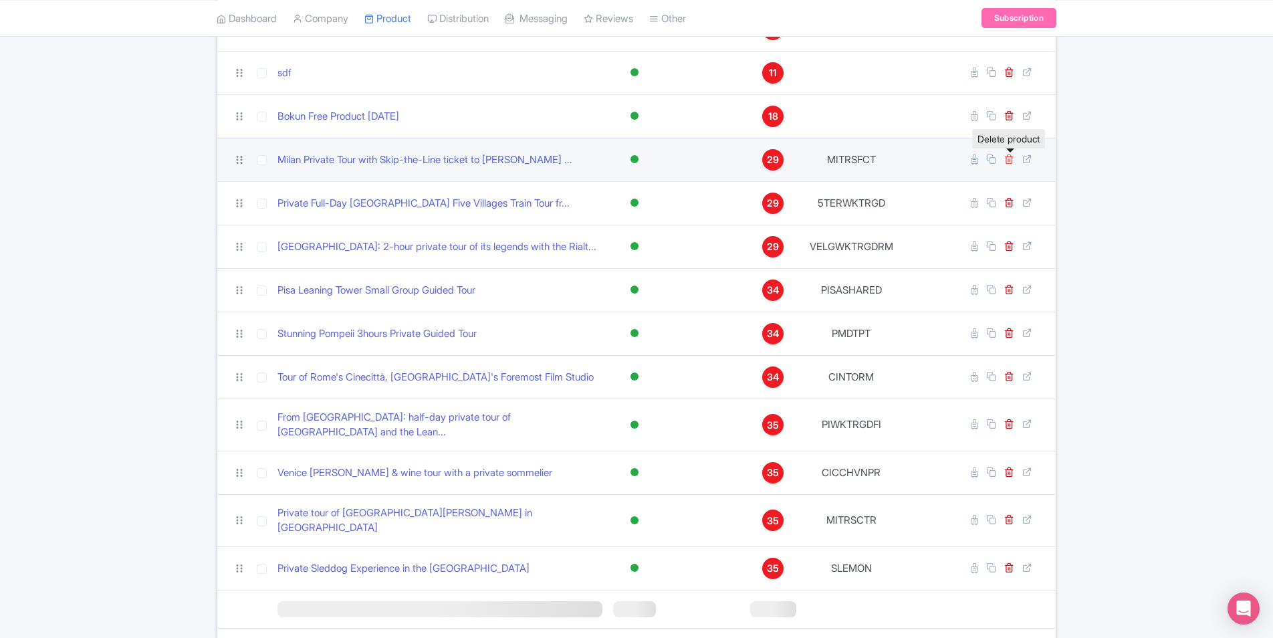
click at [1011, 160] on icon at bounding box center [1009, 159] width 10 height 10
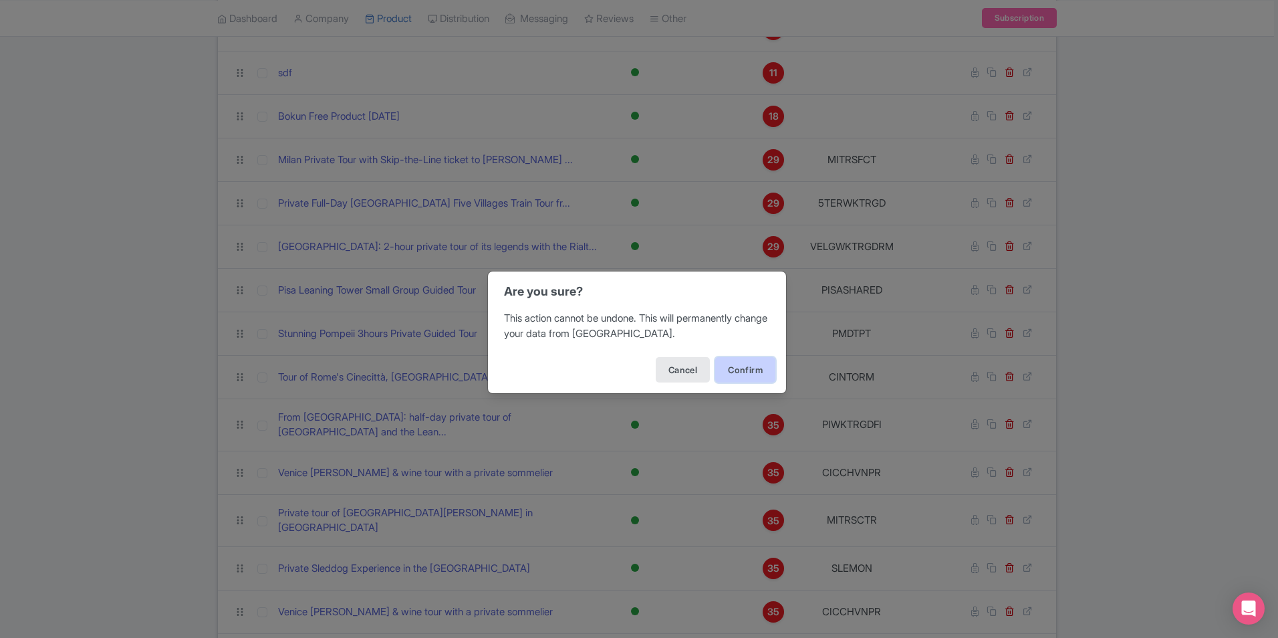
click at [745, 367] on button "Confirm" at bounding box center [745, 369] width 60 height 25
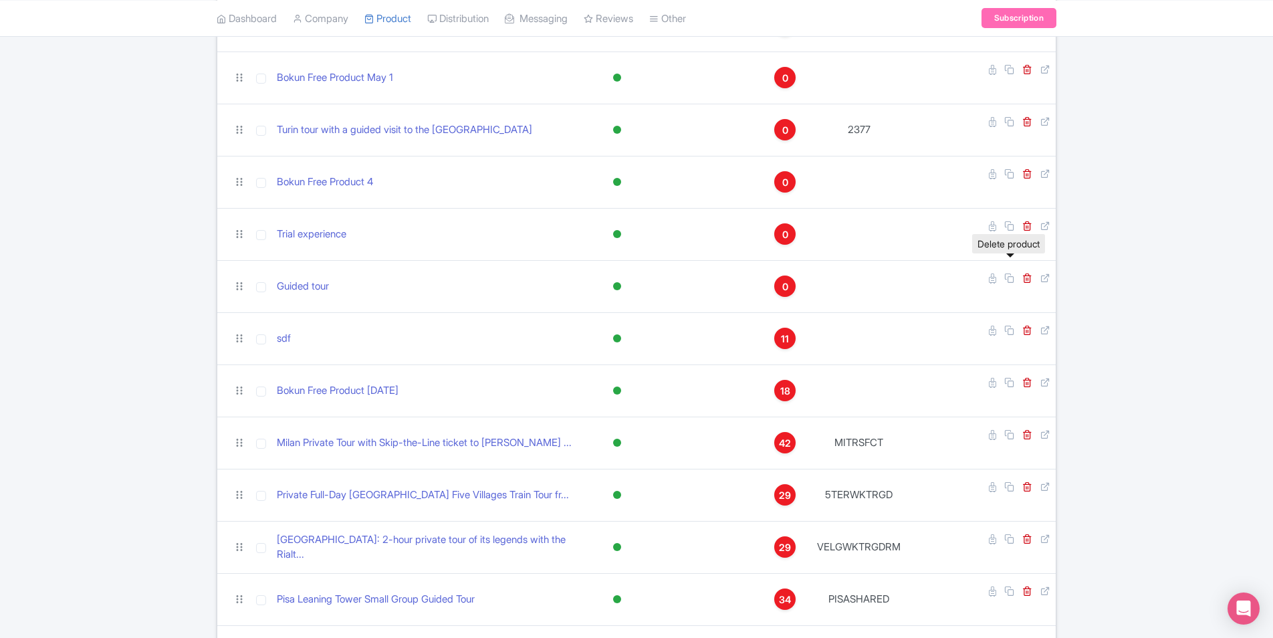
scroll to position [670, 0]
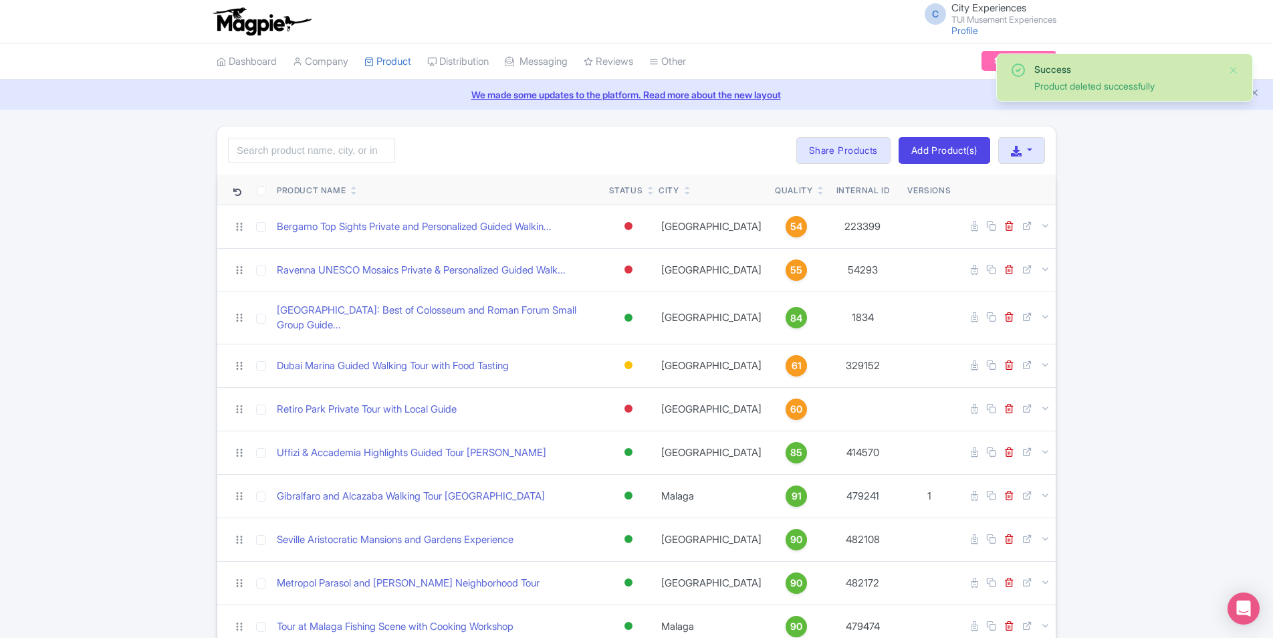
click at [793, 193] on div "Quality" at bounding box center [796, 191] width 43 height 12
click at [818, 193] on icon at bounding box center [821, 193] width 6 height 8
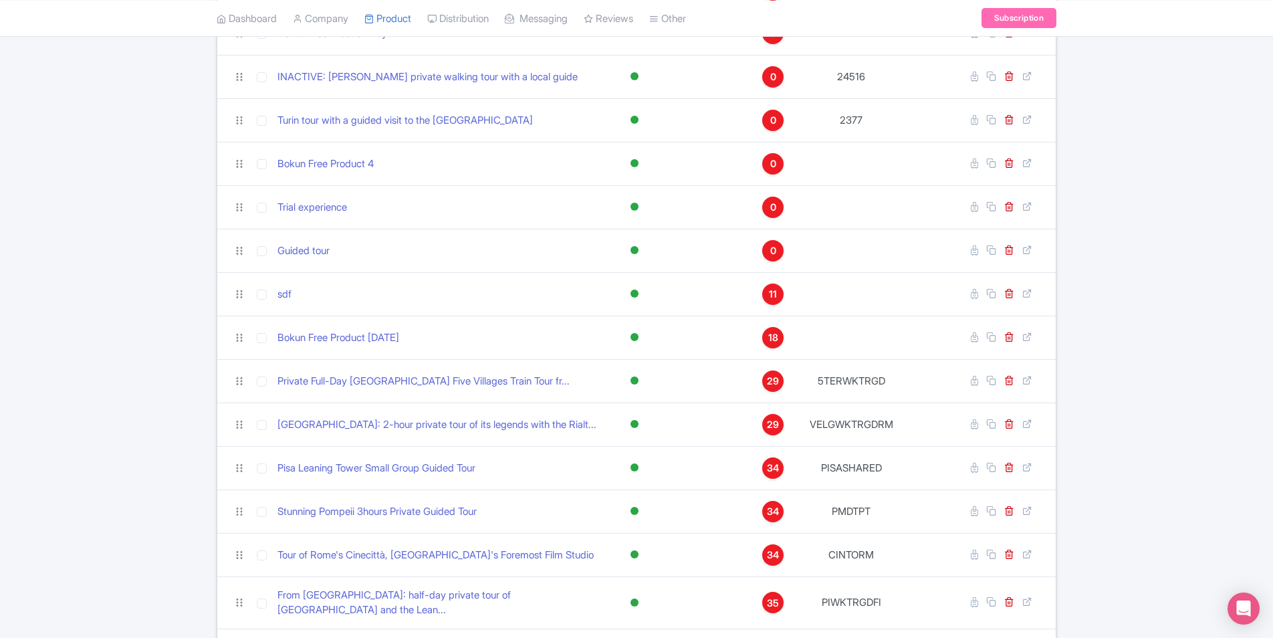
scroll to position [1003, 0]
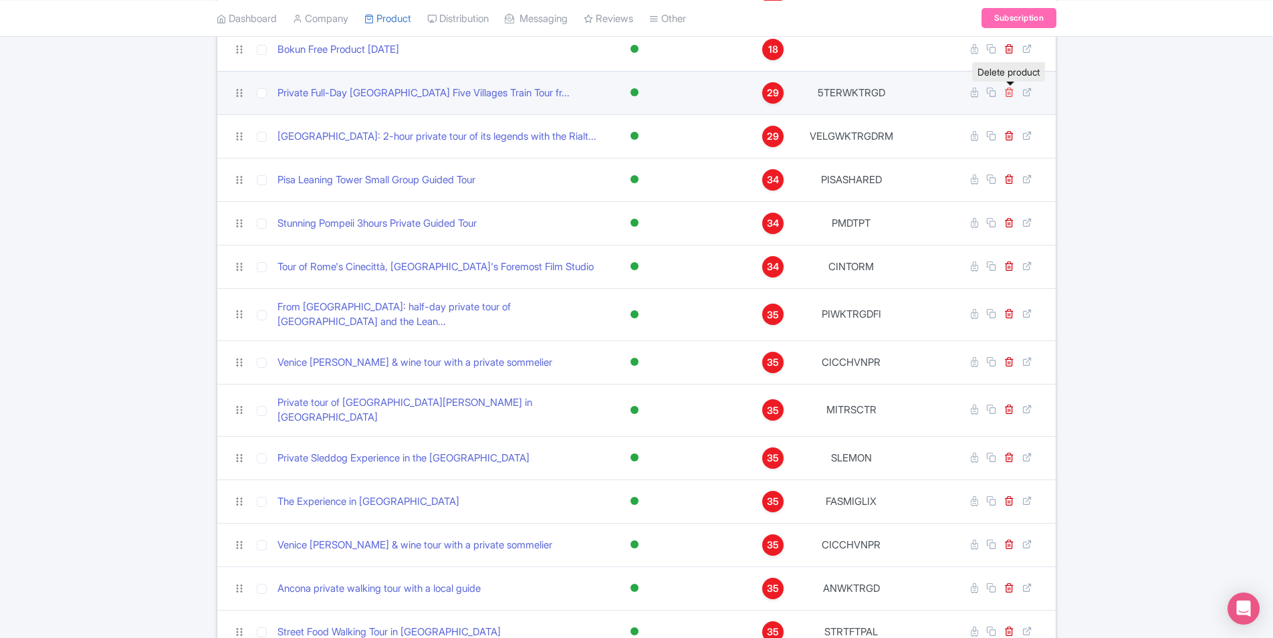
click at [1011, 95] on icon at bounding box center [1009, 92] width 10 height 10
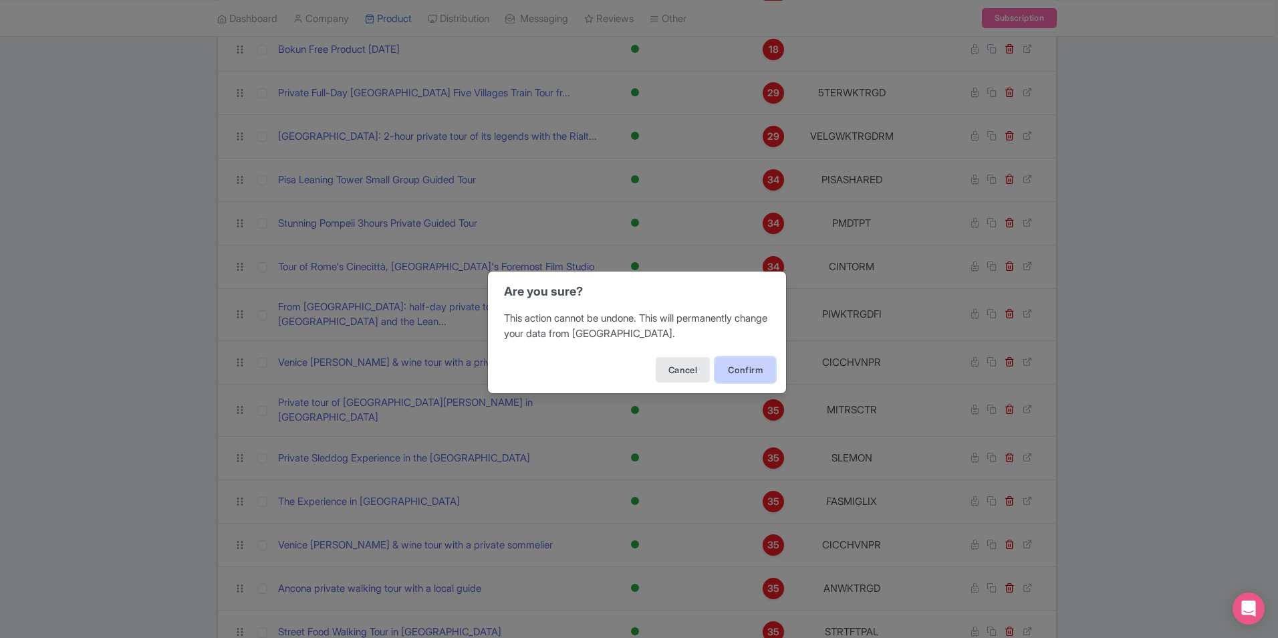
click at [747, 362] on button "Confirm" at bounding box center [745, 369] width 60 height 25
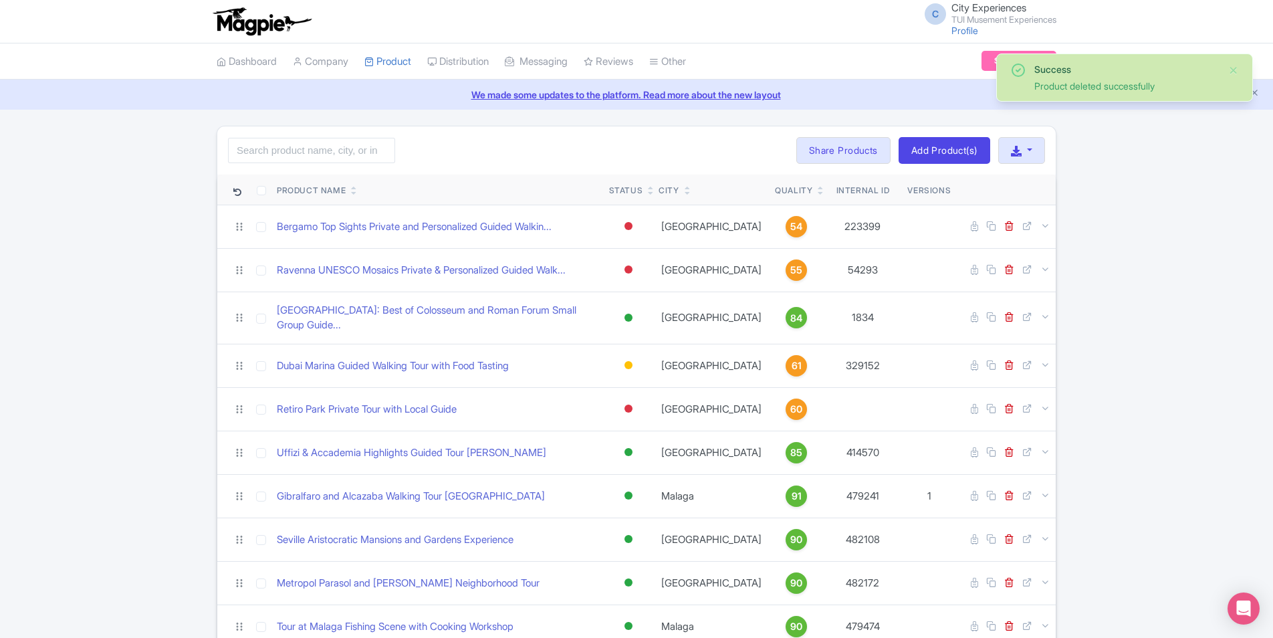
click at [818, 192] on icon at bounding box center [821, 193] width 6 height 8
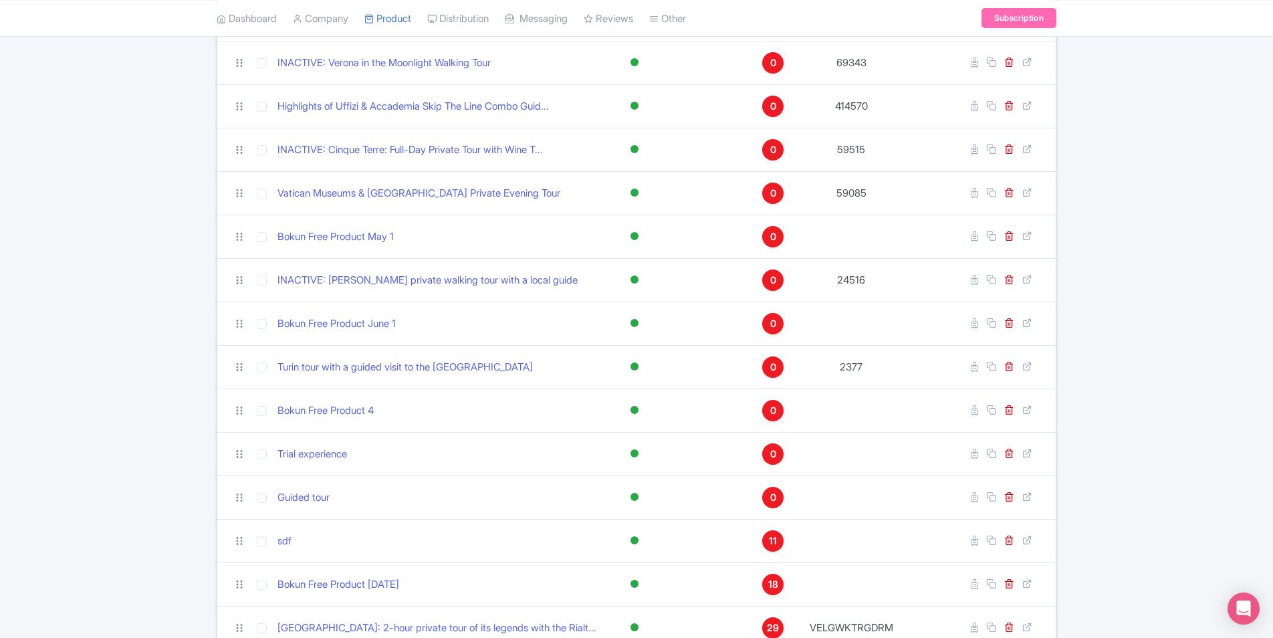
scroll to position [735, 0]
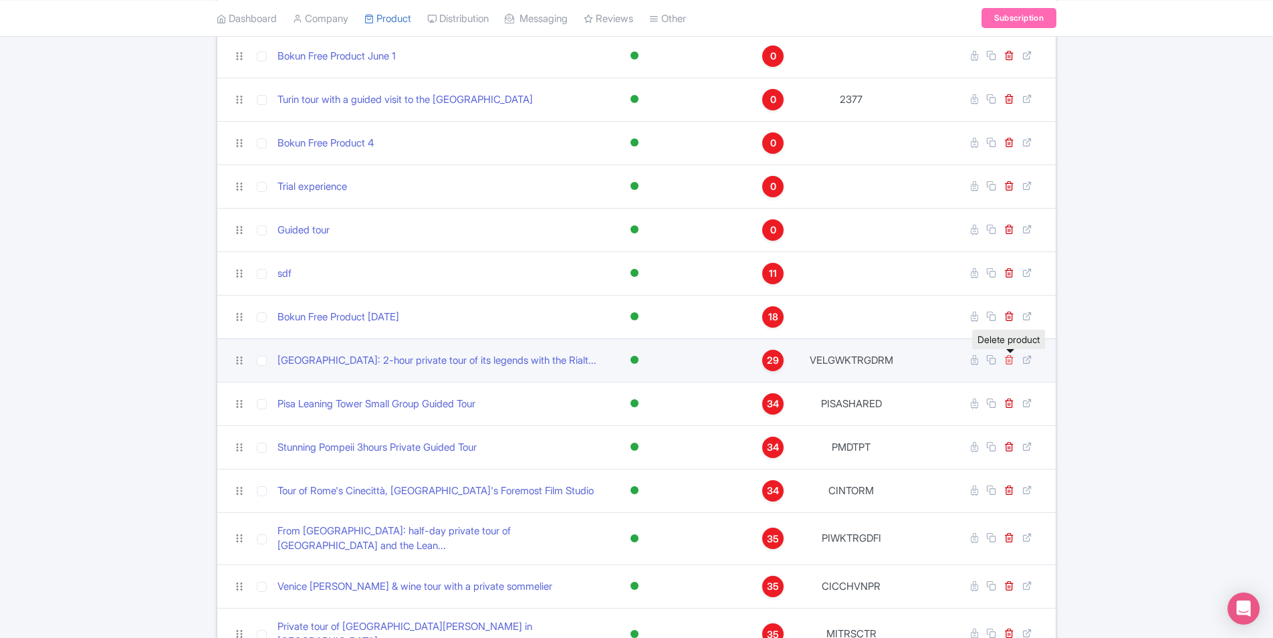
click at [1006, 359] on icon at bounding box center [1009, 359] width 10 height 10
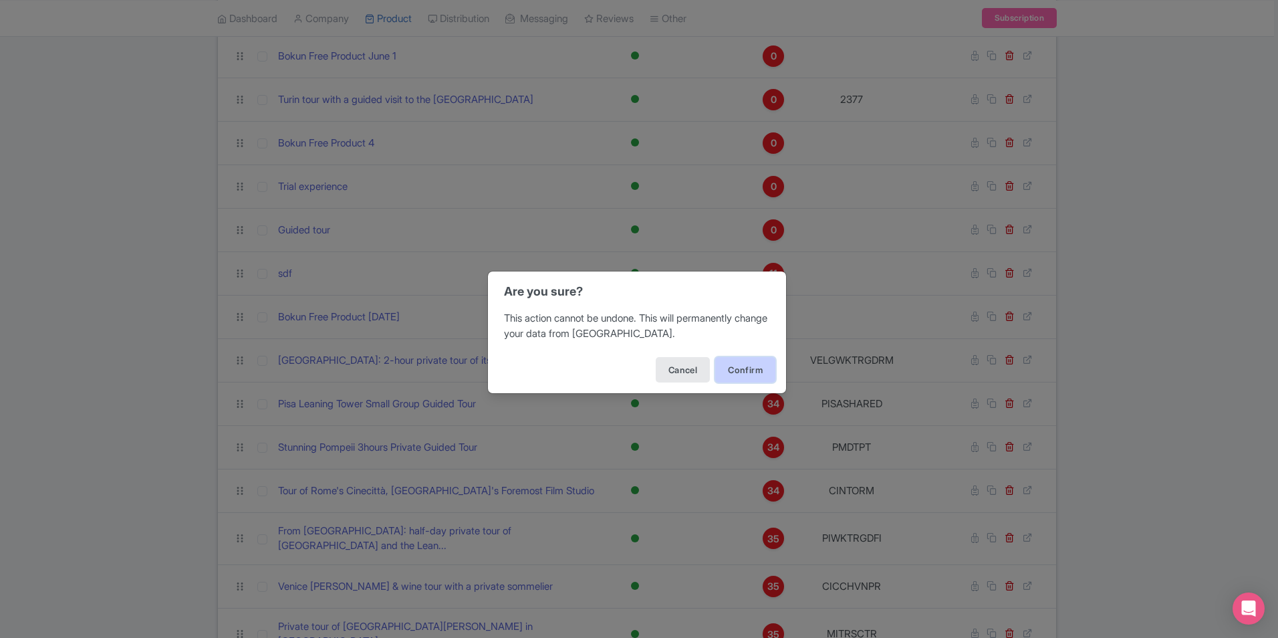
click at [727, 368] on button "Confirm" at bounding box center [745, 369] width 60 height 25
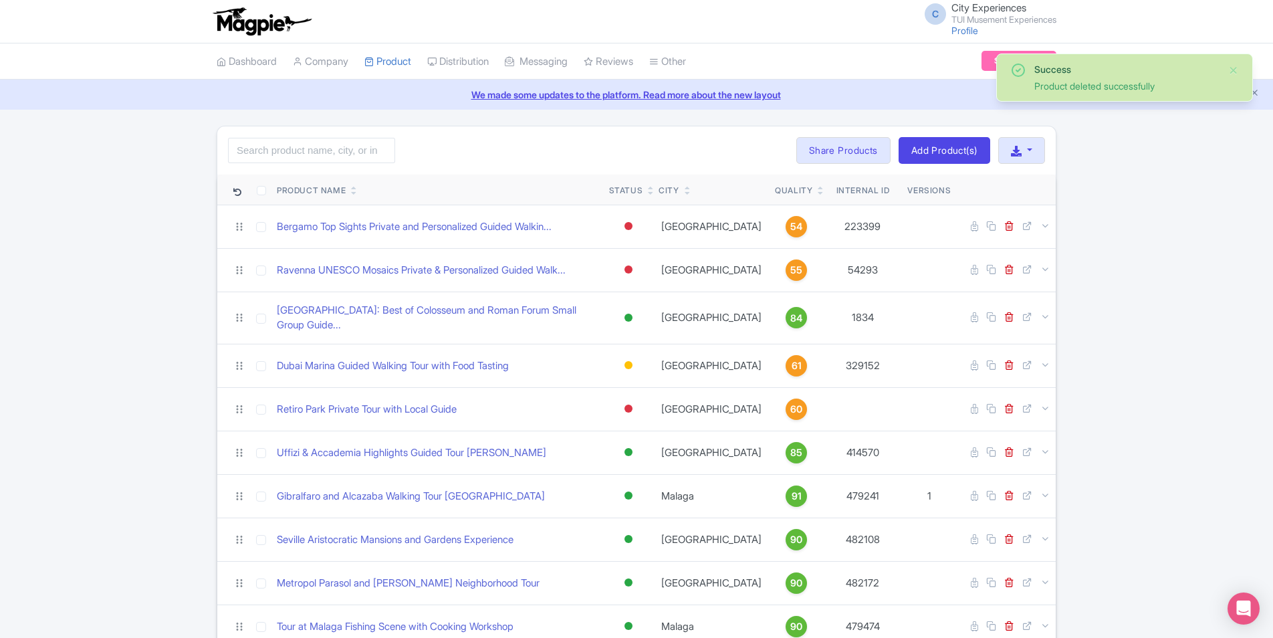
click at [818, 193] on icon at bounding box center [821, 193] width 6 height 8
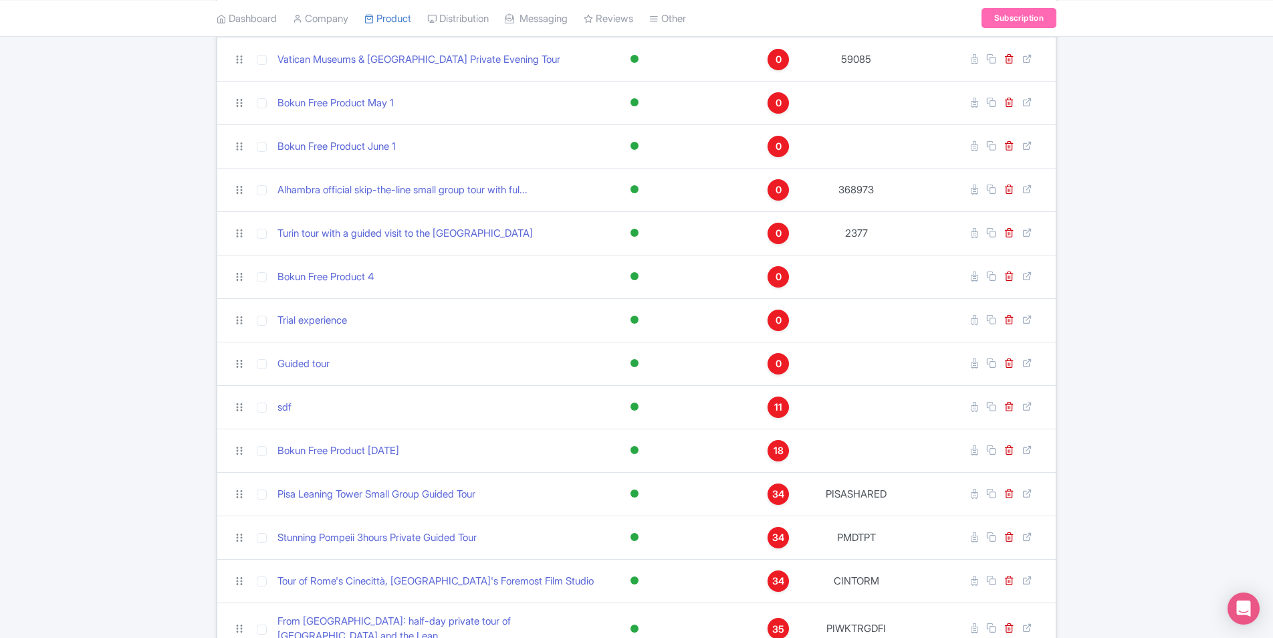
scroll to position [669, 0]
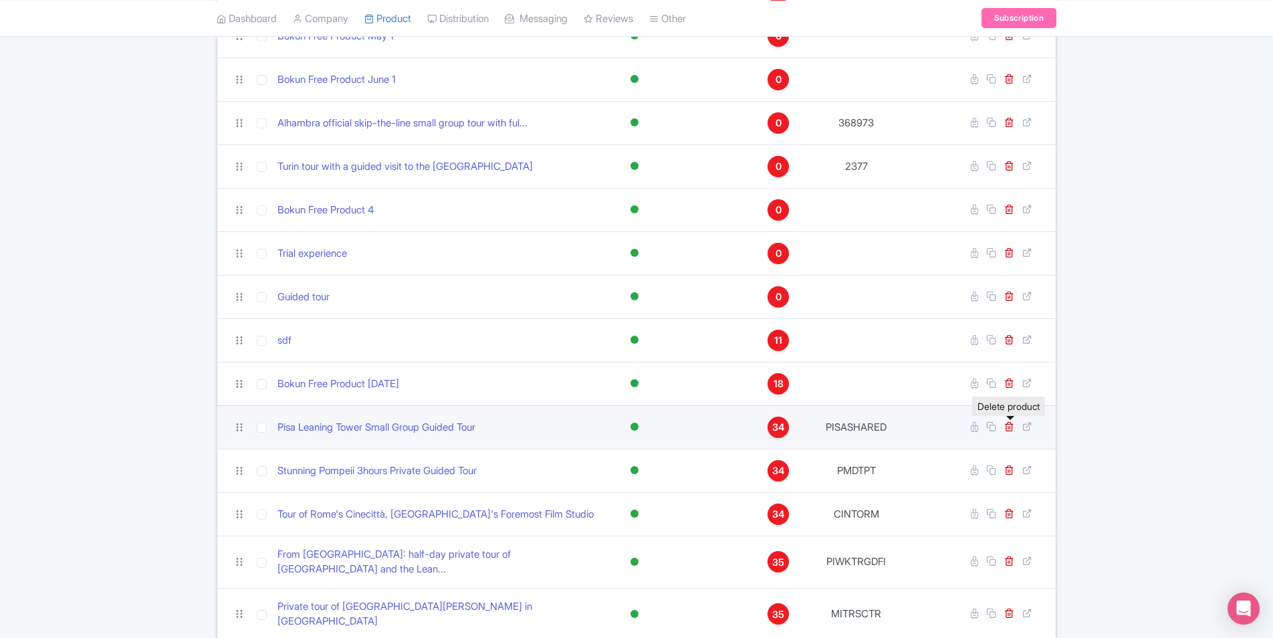
click at [1008, 431] on link at bounding box center [1010, 426] width 13 height 13
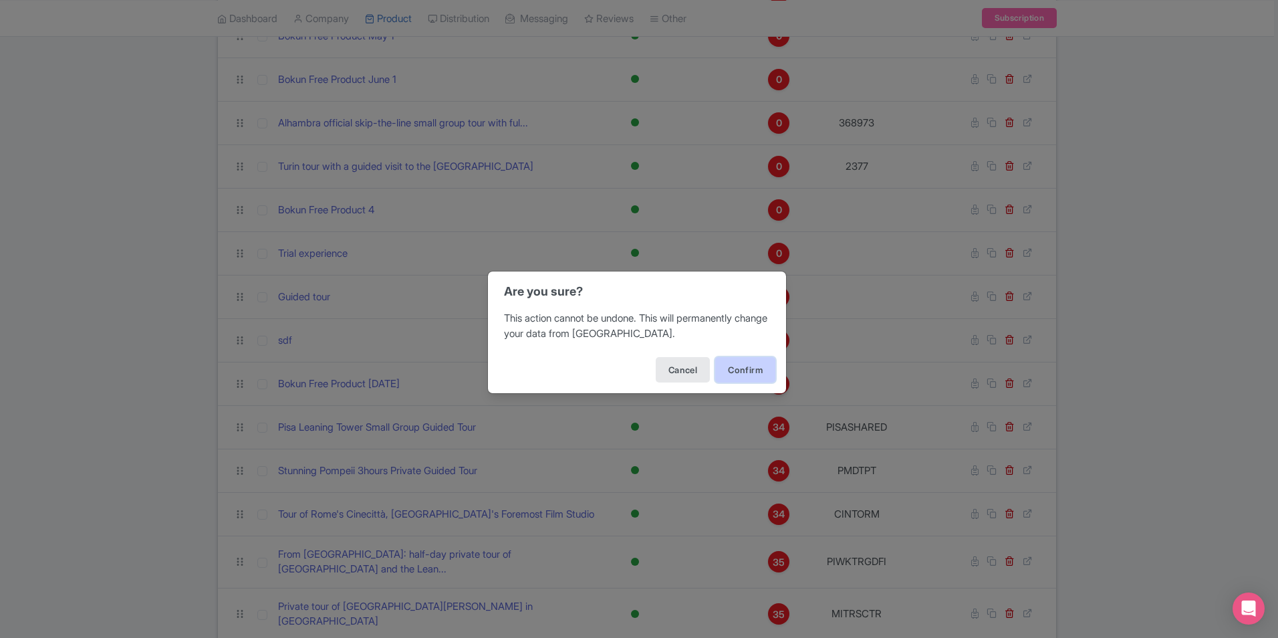
click at [735, 368] on button "Confirm" at bounding box center [745, 369] width 60 height 25
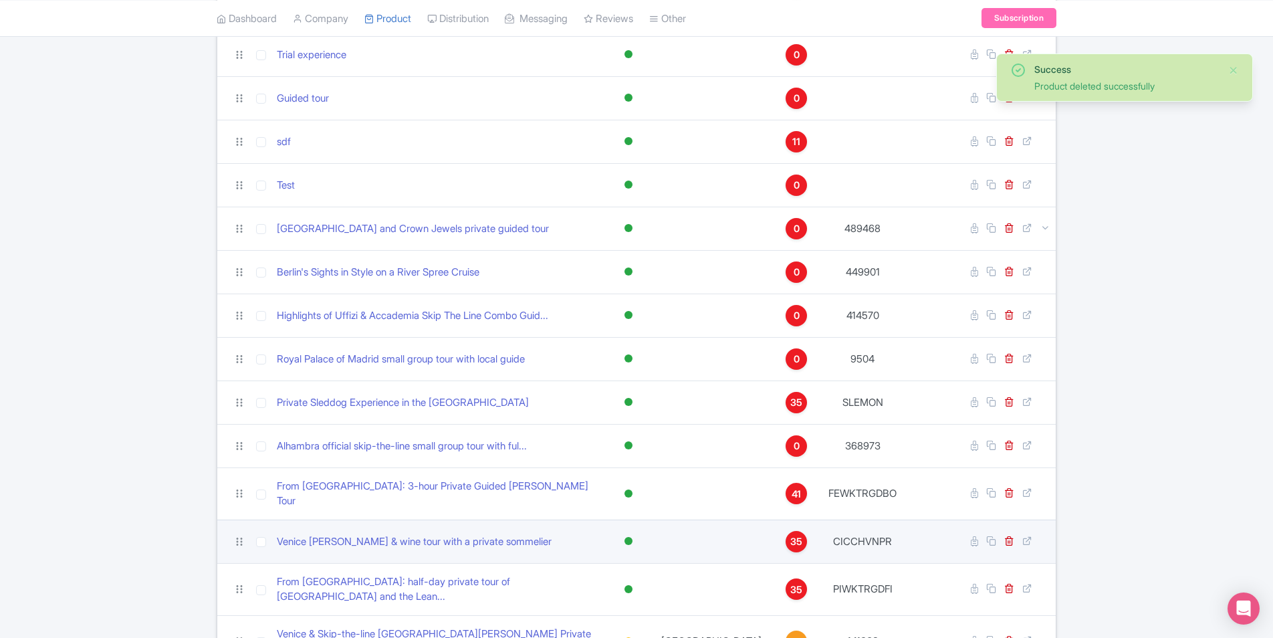
scroll to position [1003, 0]
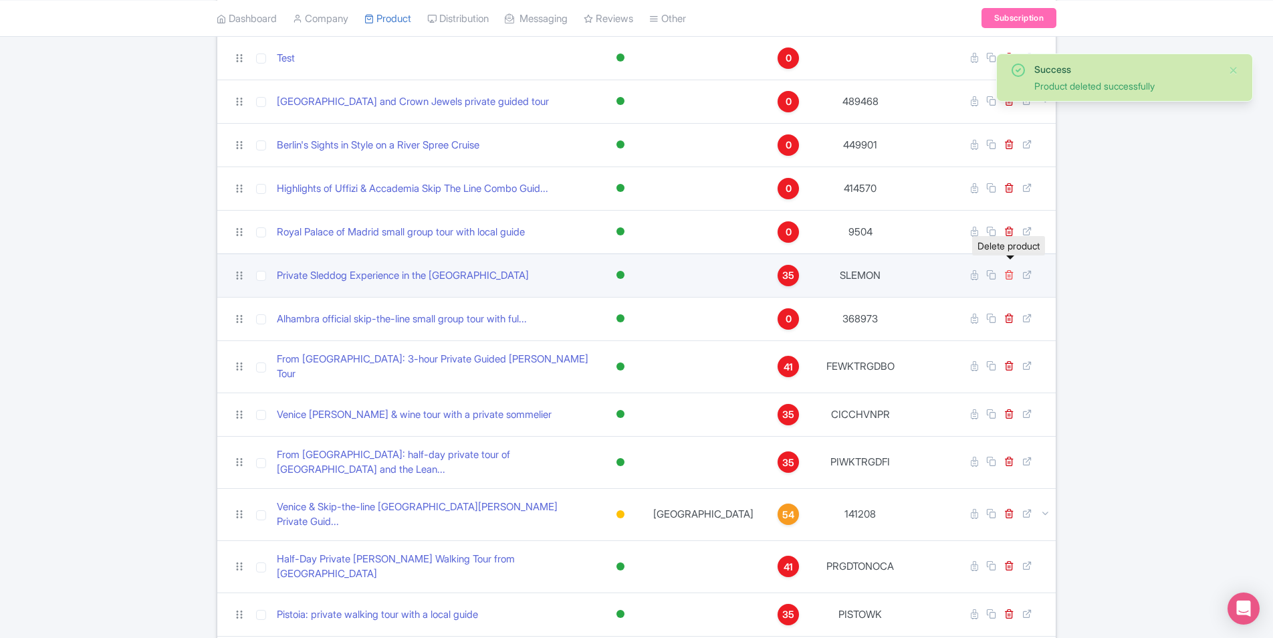
click at [1009, 269] on icon at bounding box center [1009, 274] width 10 height 10
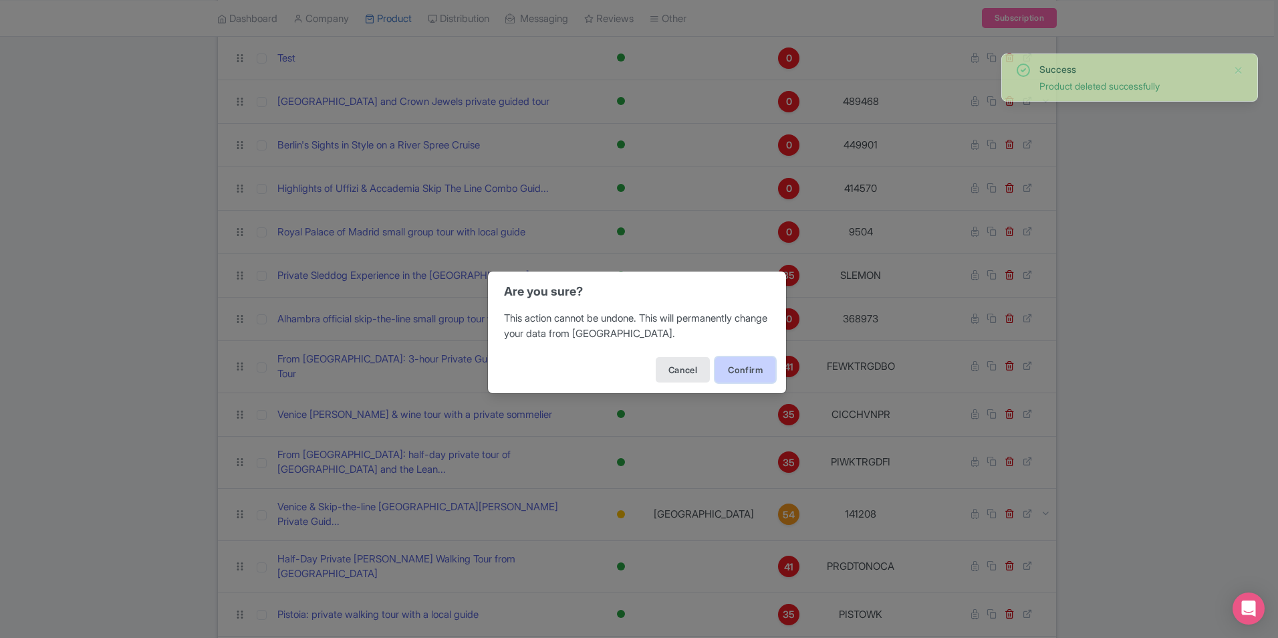
click at [753, 370] on button "Confirm" at bounding box center [745, 369] width 60 height 25
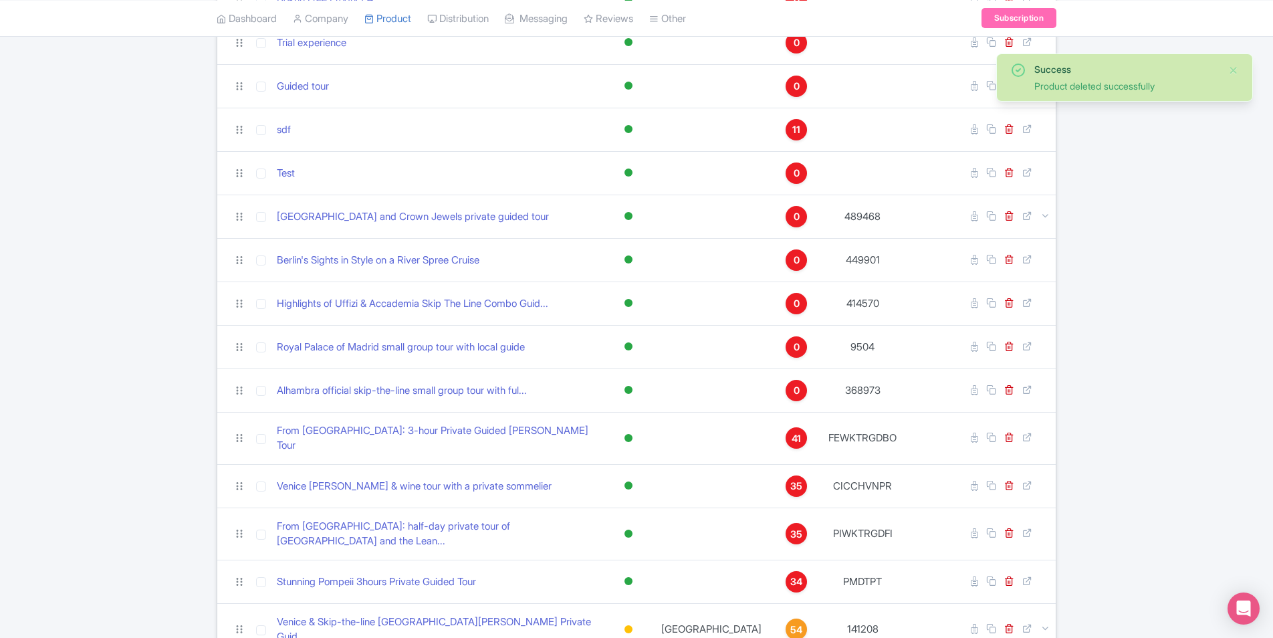
scroll to position [1043, 0]
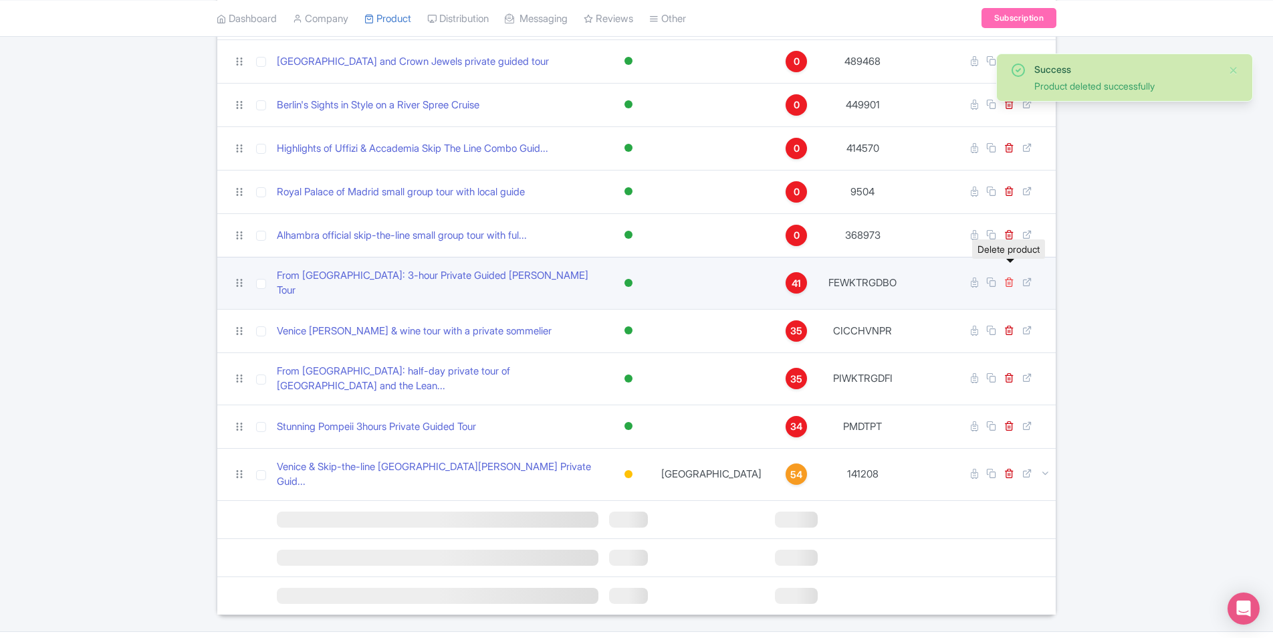
click at [1011, 277] on icon at bounding box center [1009, 282] width 10 height 10
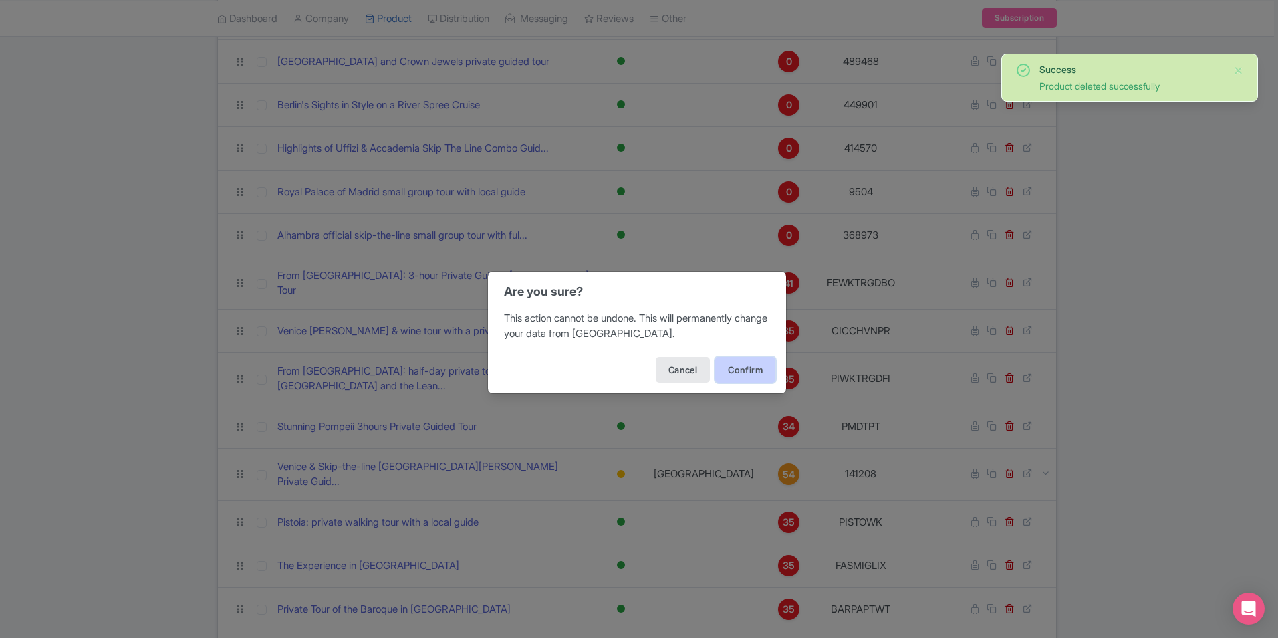
click at [743, 367] on button "Confirm" at bounding box center [745, 369] width 60 height 25
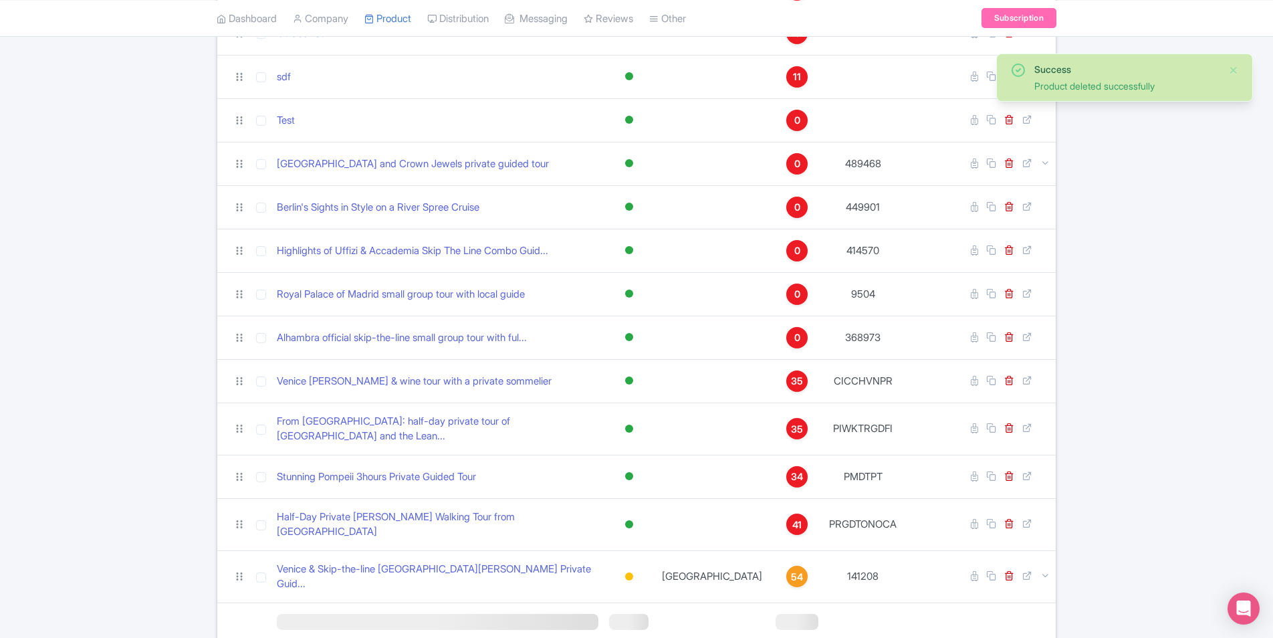
scroll to position [1043, 0]
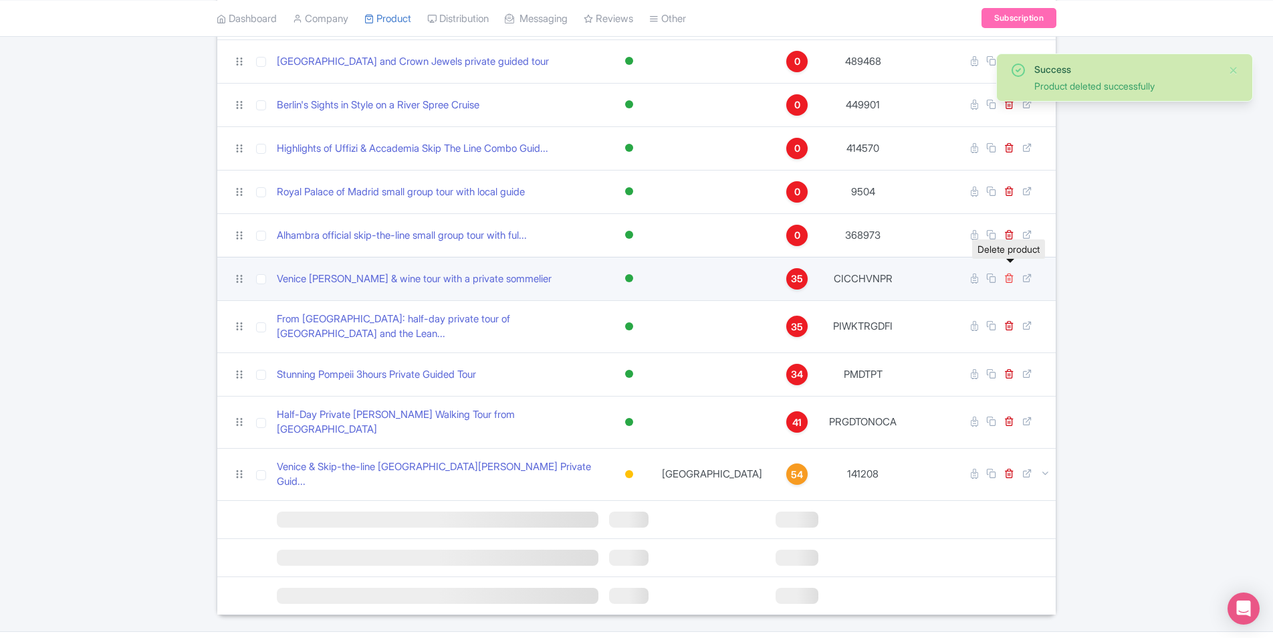
click at [1008, 273] on icon at bounding box center [1009, 278] width 10 height 10
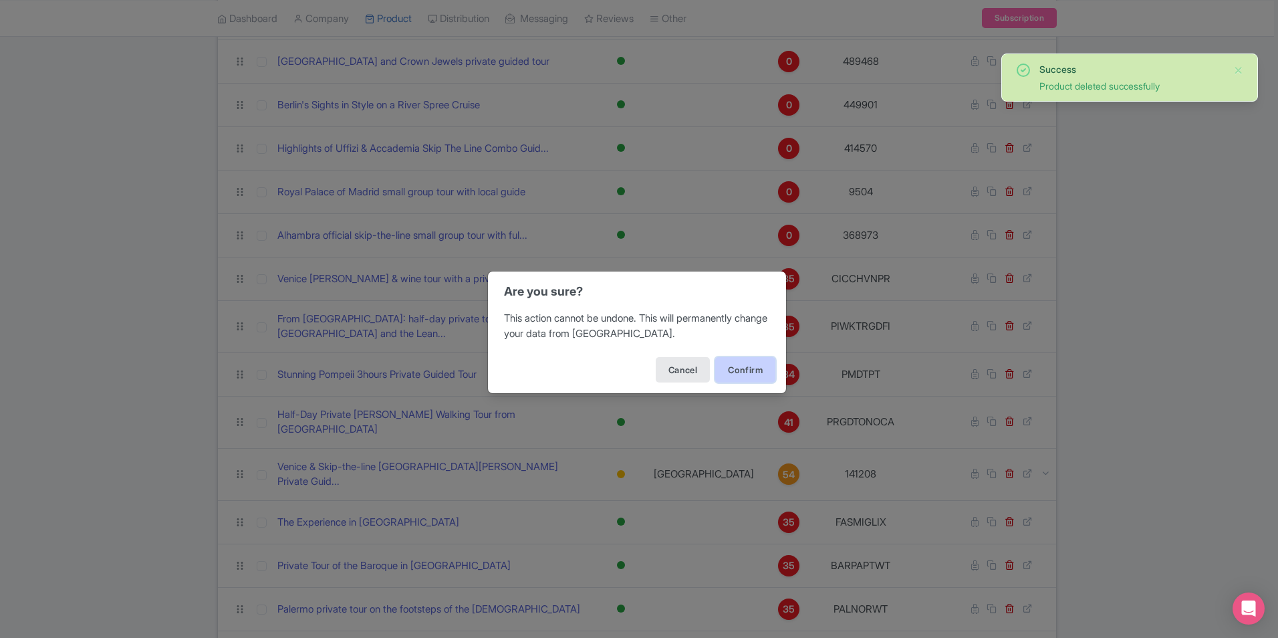
drag, startPoint x: 729, startPoint y: 370, endPoint x: 737, endPoint y: 364, distance: 10.6
click at [728, 370] on button "Confirm" at bounding box center [745, 369] width 60 height 25
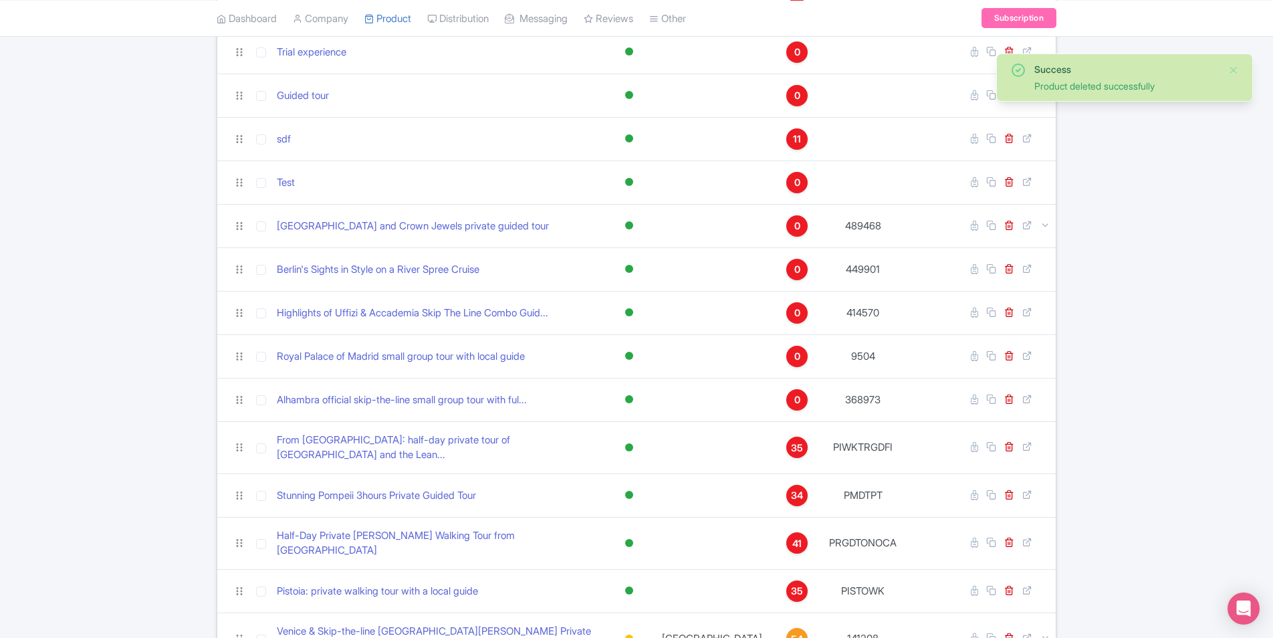
scroll to position [1003, 0]
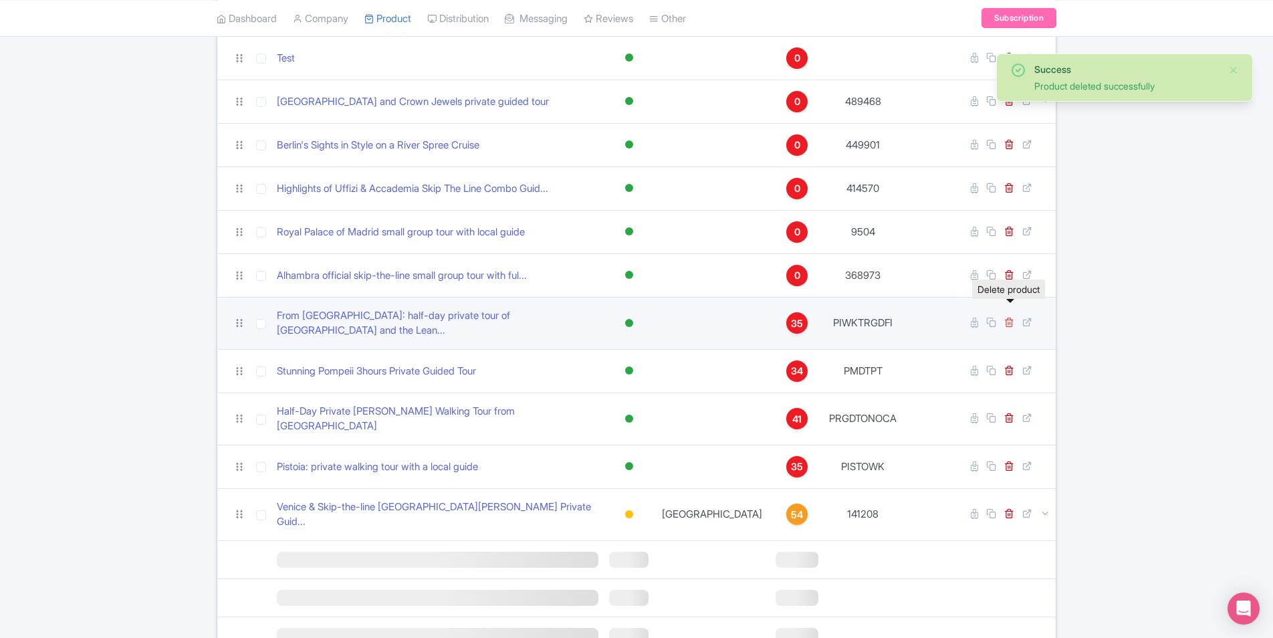
click at [1013, 317] on icon at bounding box center [1009, 322] width 10 height 10
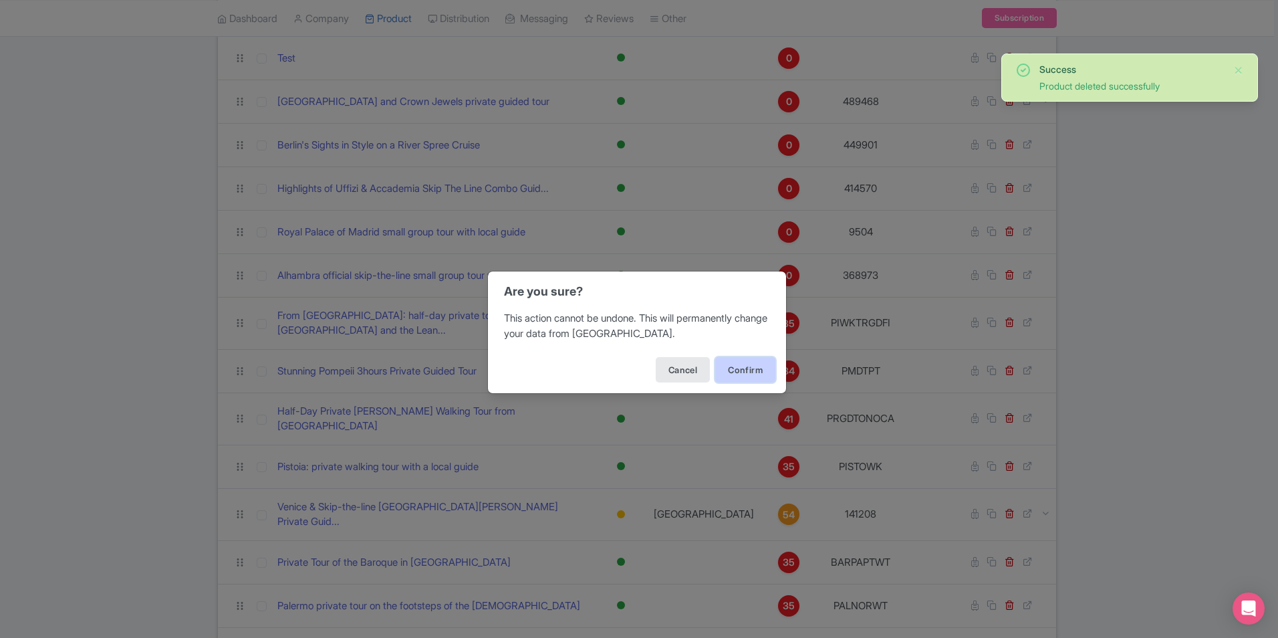
click at [738, 367] on button "Confirm" at bounding box center [745, 369] width 60 height 25
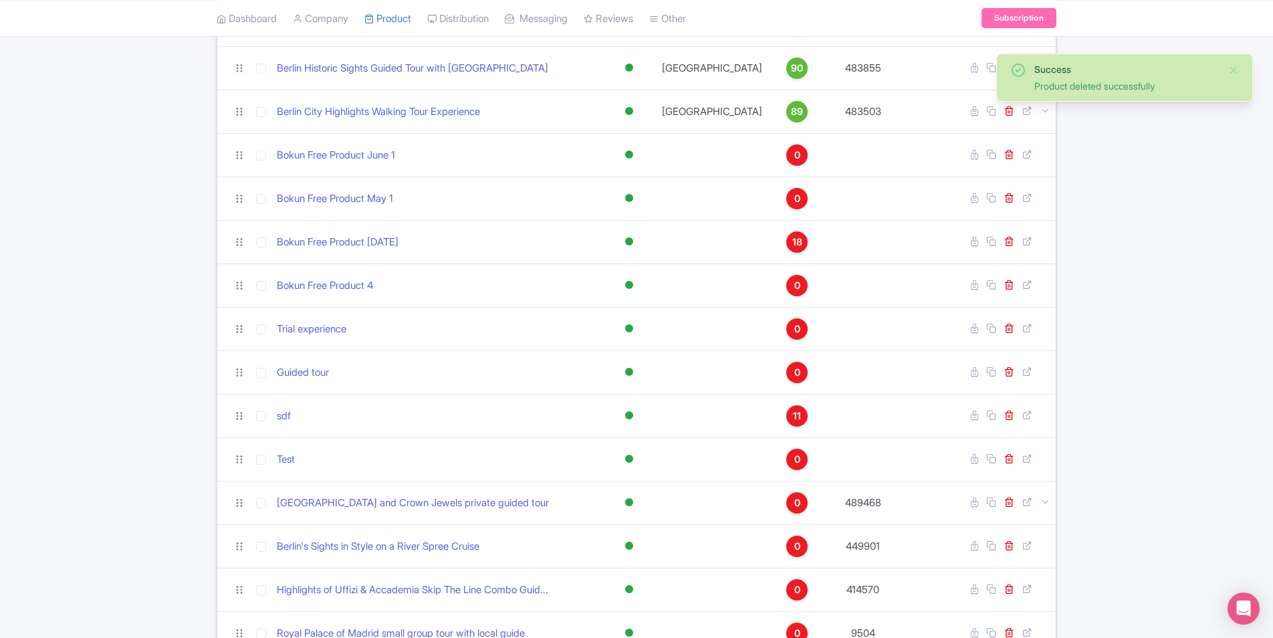
scroll to position [936, 0]
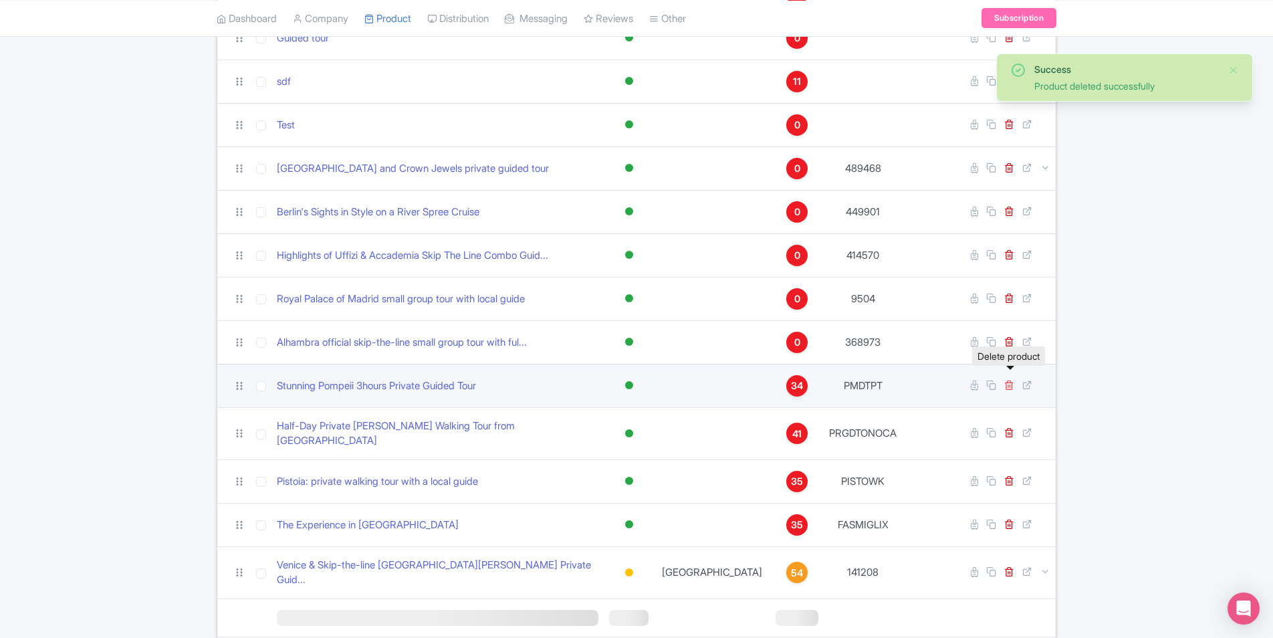
click at [1012, 380] on icon at bounding box center [1009, 385] width 10 height 10
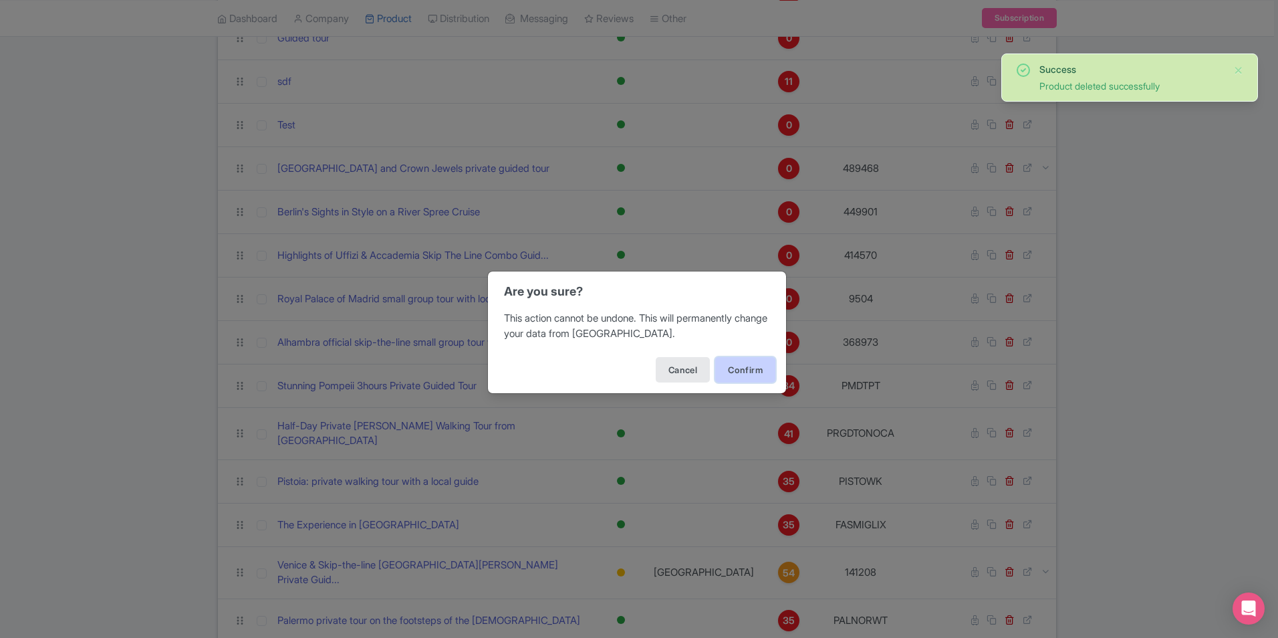
click at [750, 367] on button "Confirm" at bounding box center [745, 369] width 60 height 25
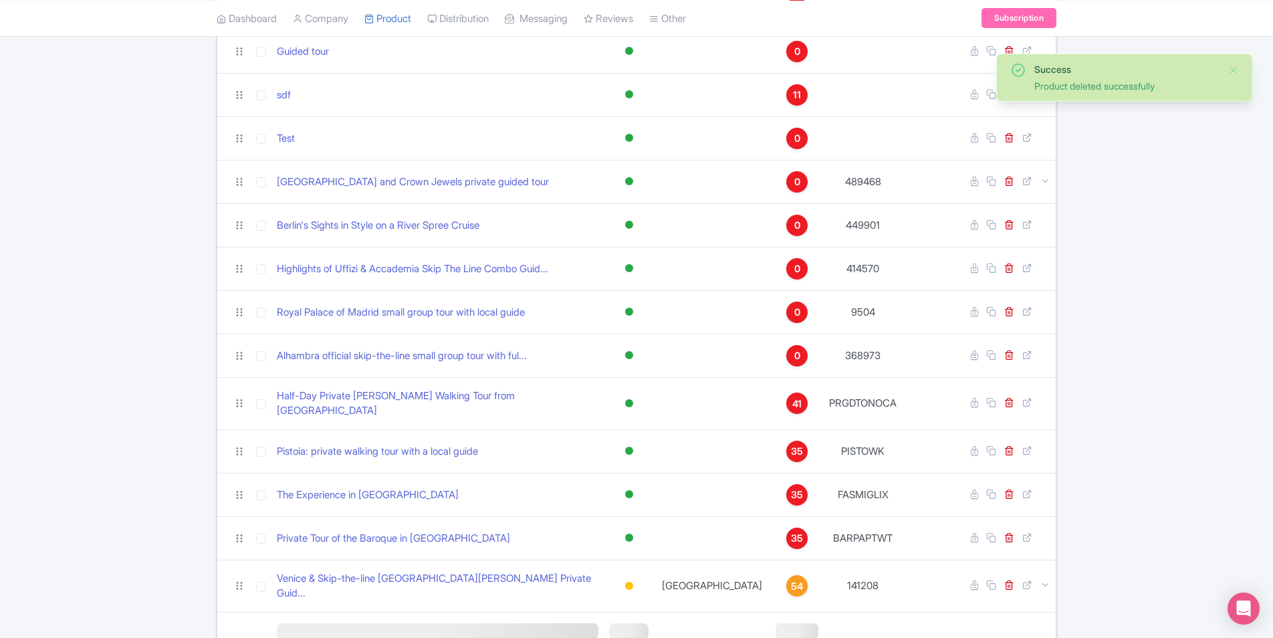
scroll to position [1003, 0]
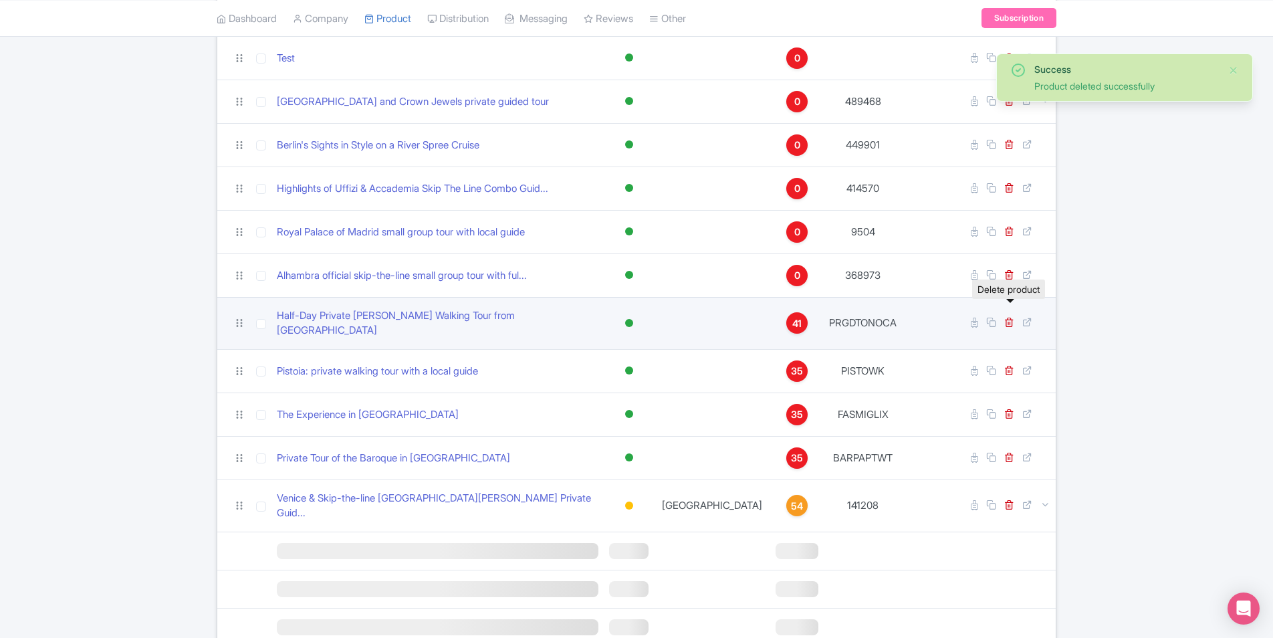
click at [1007, 316] on link at bounding box center [1010, 322] width 13 height 13
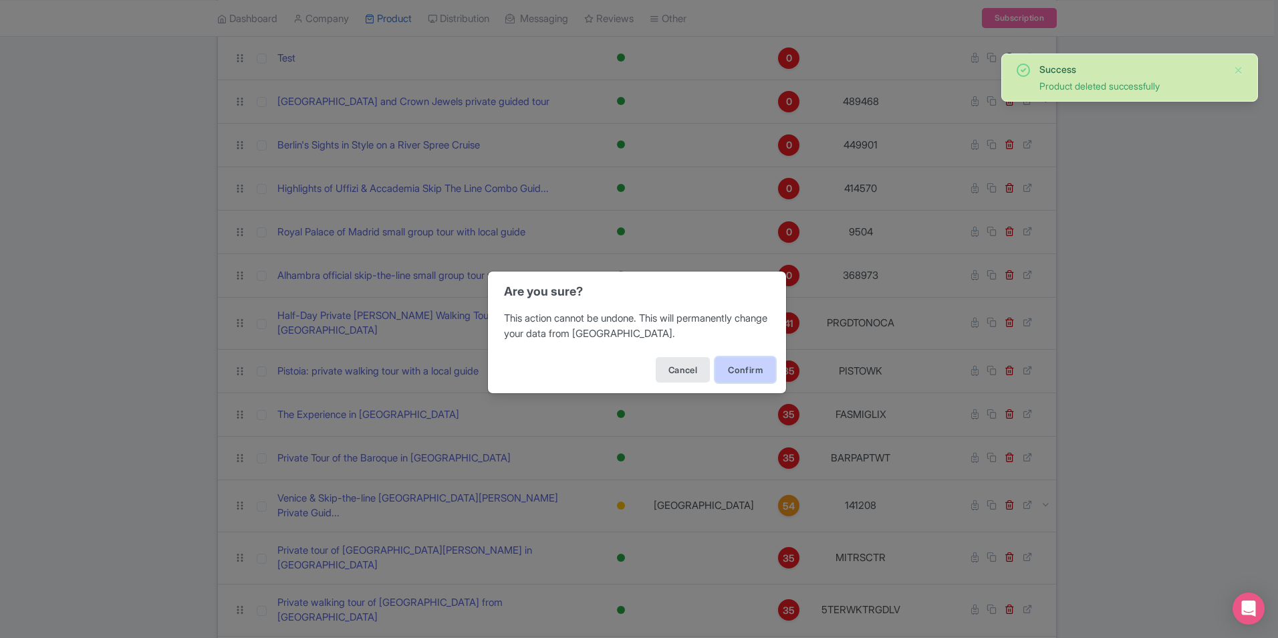
click at [745, 370] on button "Confirm" at bounding box center [745, 369] width 60 height 25
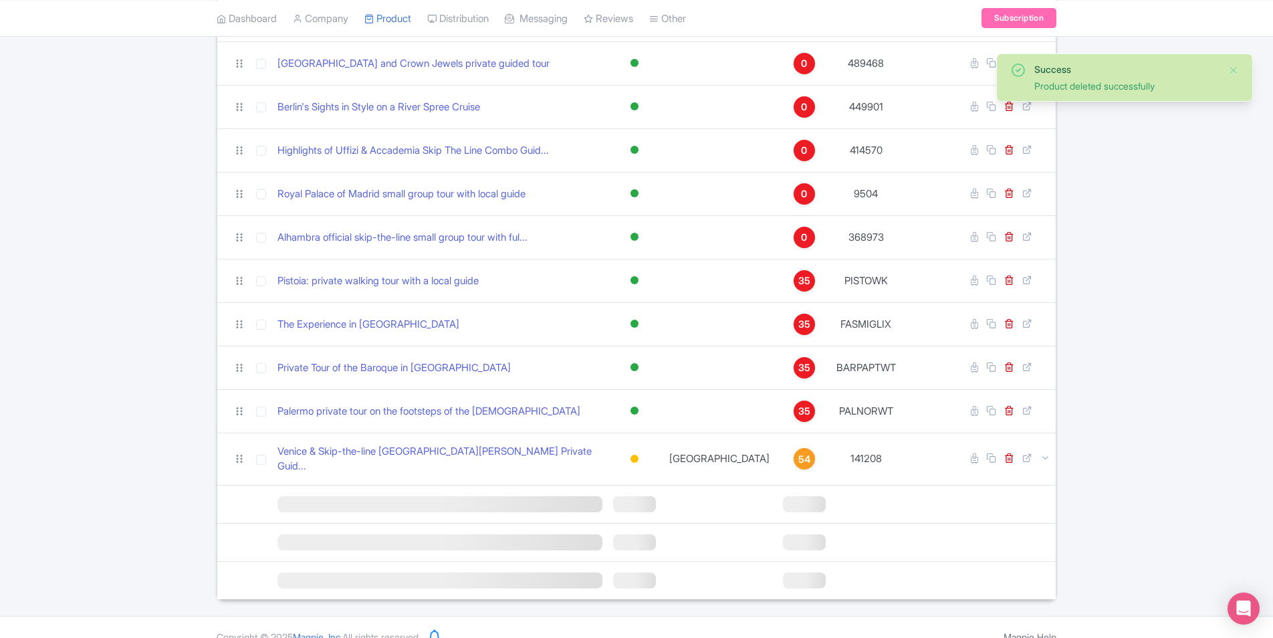
scroll to position [1043, 0]
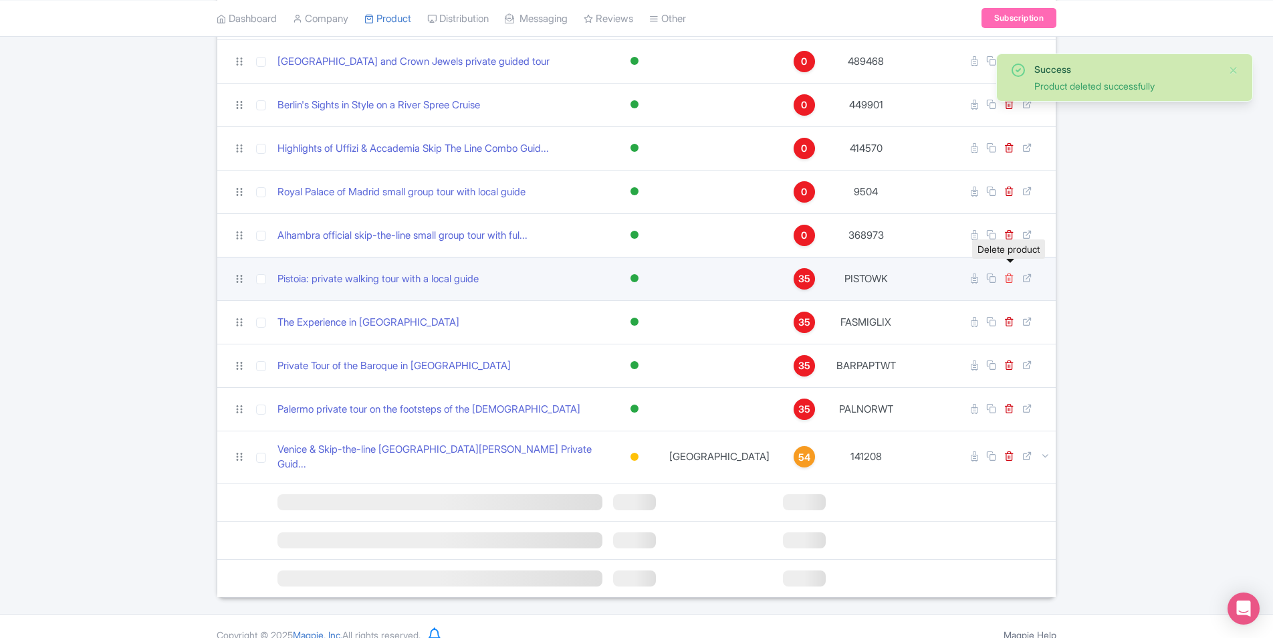
click at [1010, 273] on icon at bounding box center [1009, 278] width 10 height 10
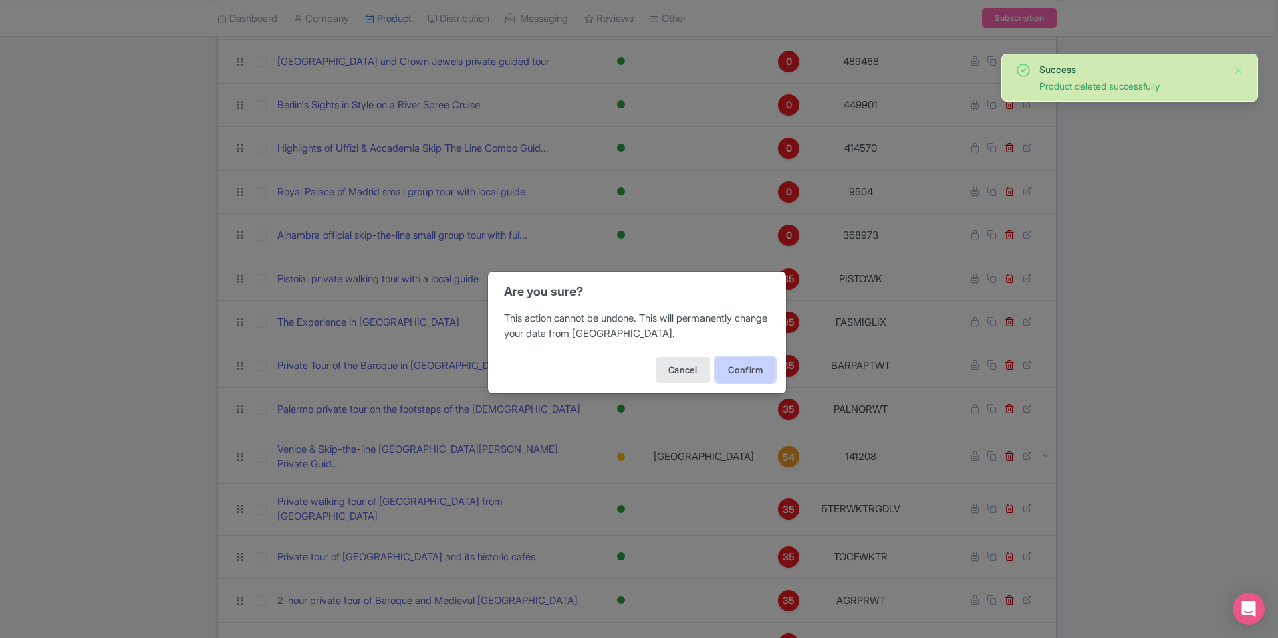
click at [726, 375] on button "Confirm" at bounding box center [745, 369] width 60 height 25
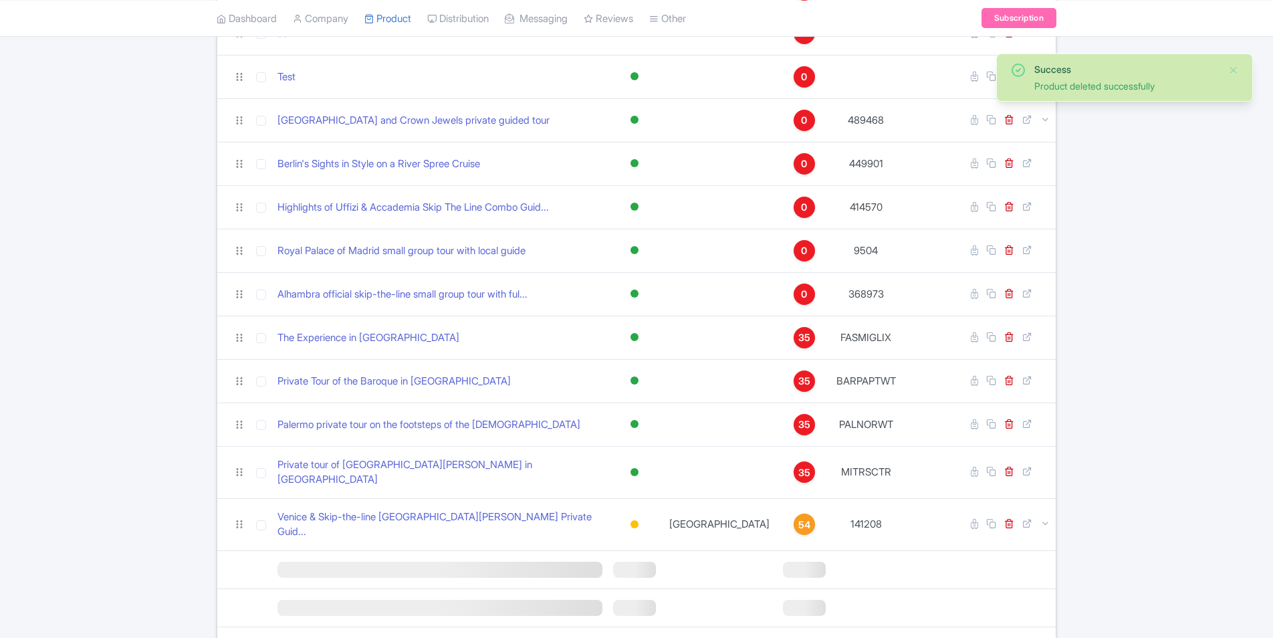
scroll to position [1043, 0]
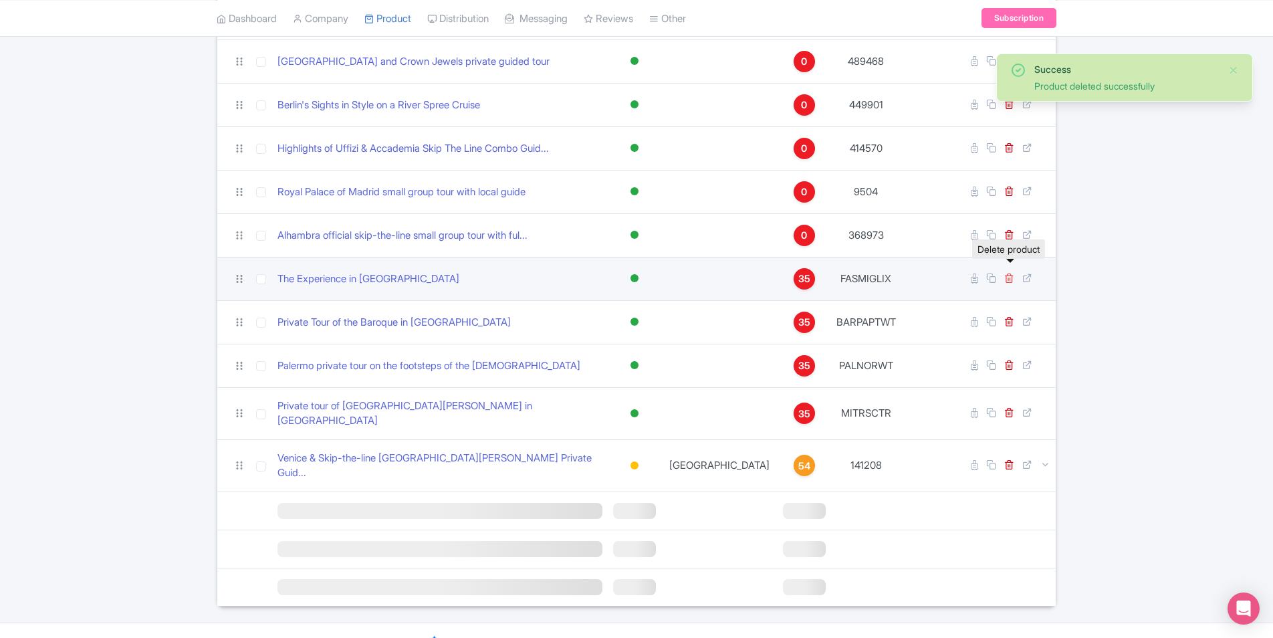
click at [1009, 273] on icon at bounding box center [1009, 278] width 10 height 10
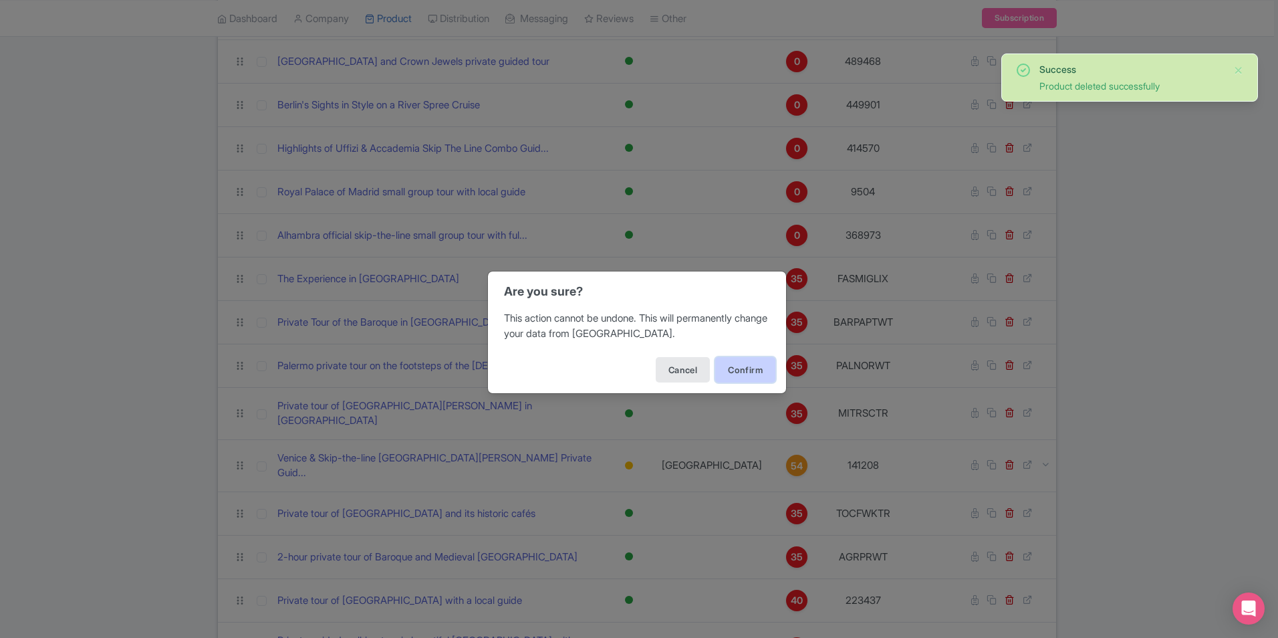
click at [753, 364] on button "Confirm" at bounding box center [745, 369] width 60 height 25
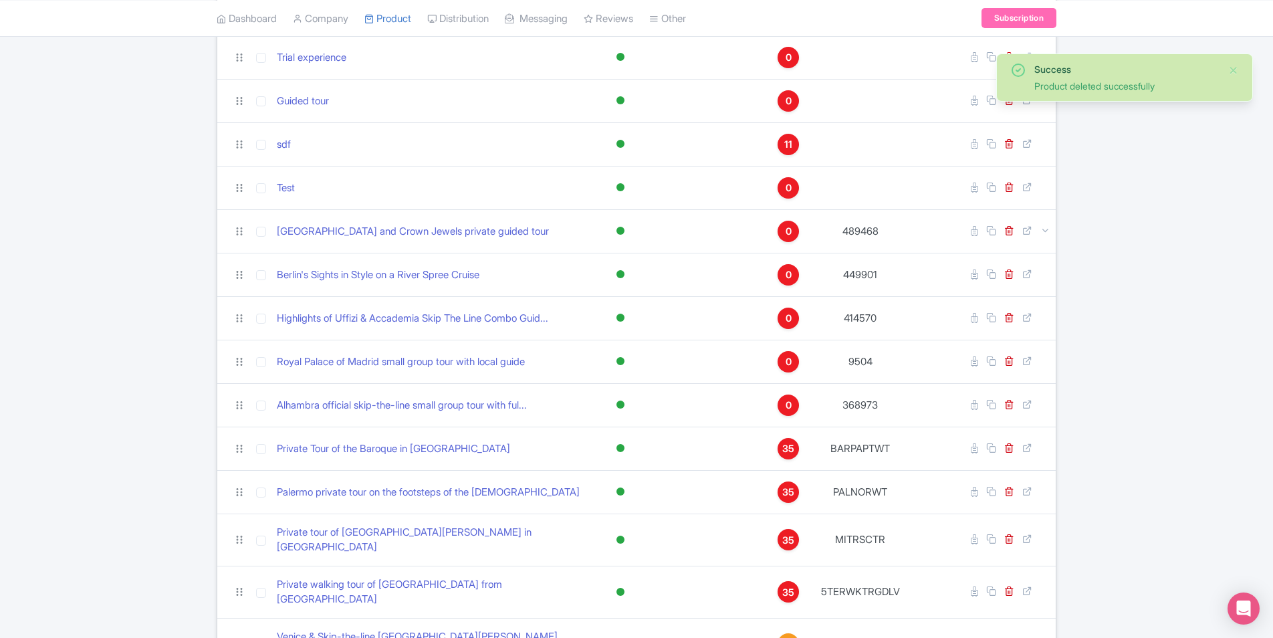
scroll to position [1003, 0]
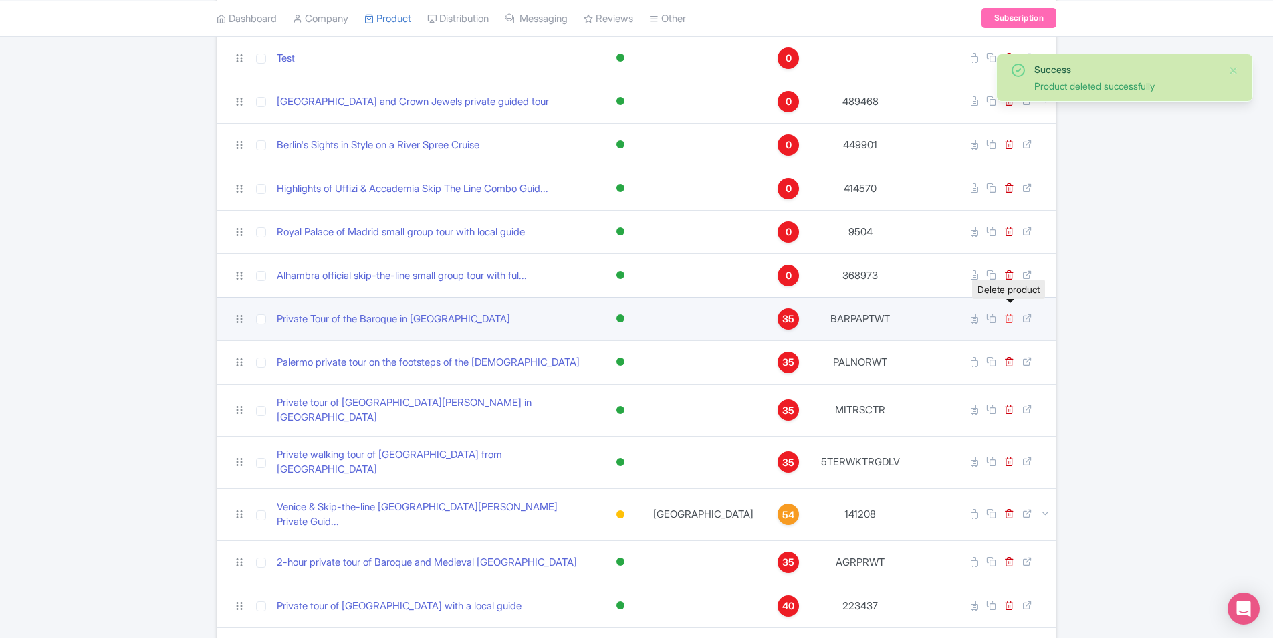
click at [1011, 313] on icon at bounding box center [1009, 318] width 10 height 10
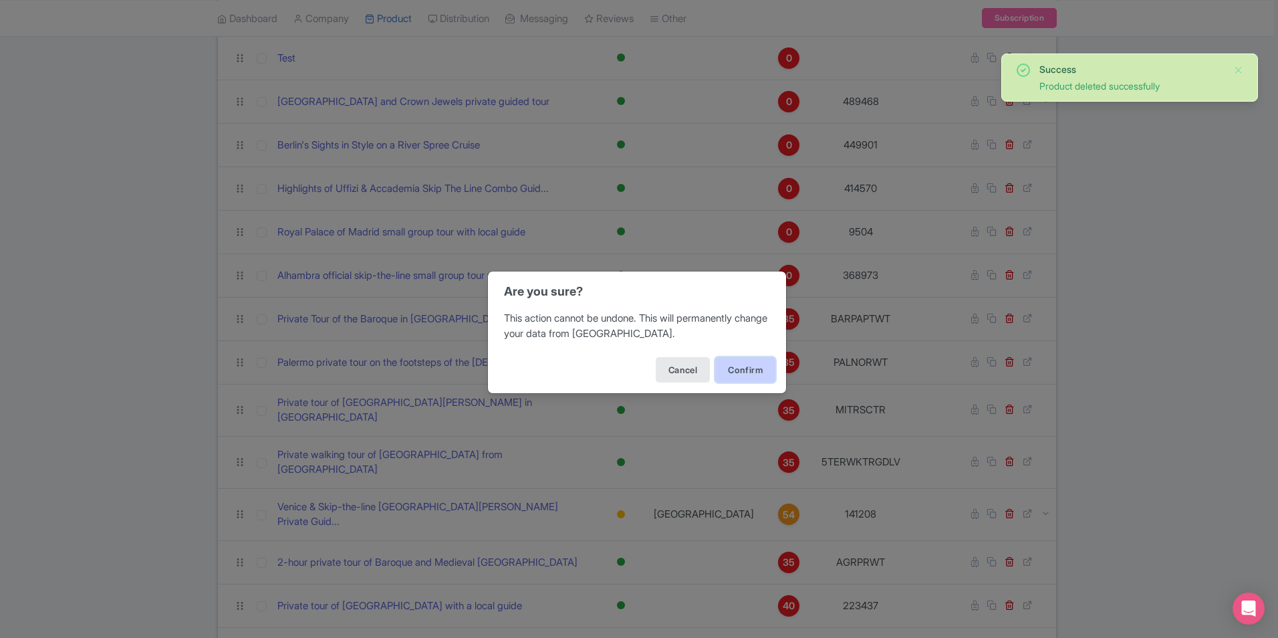
click at [737, 368] on button "Confirm" at bounding box center [745, 369] width 60 height 25
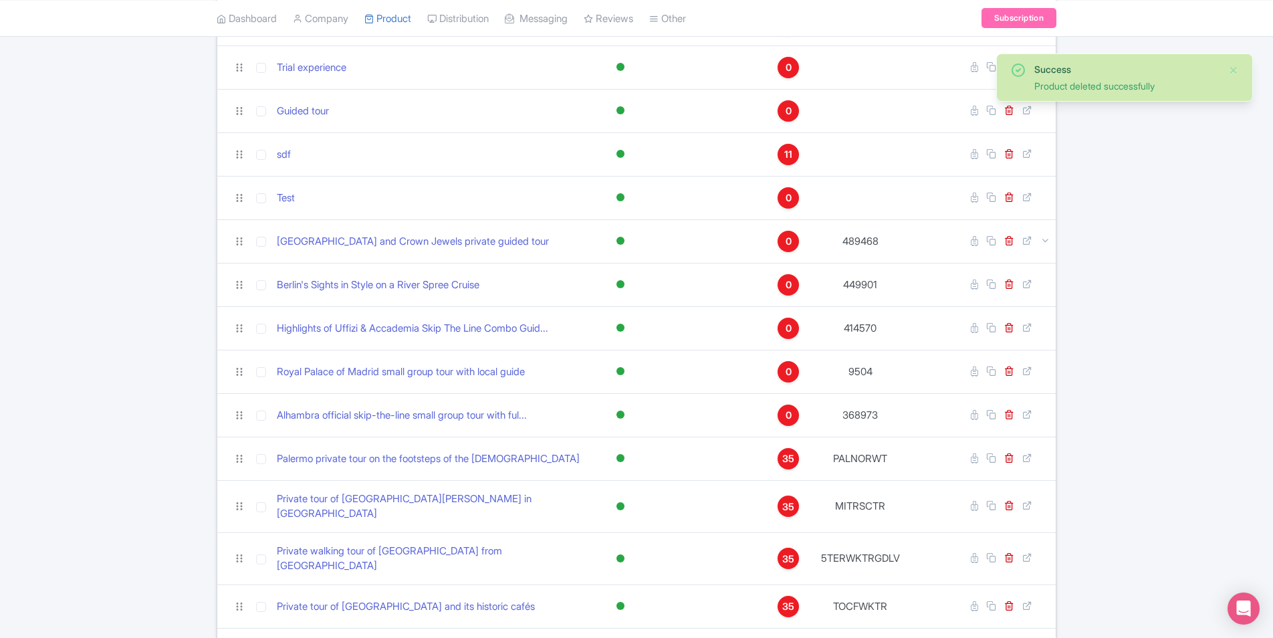
scroll to position [936, 0]
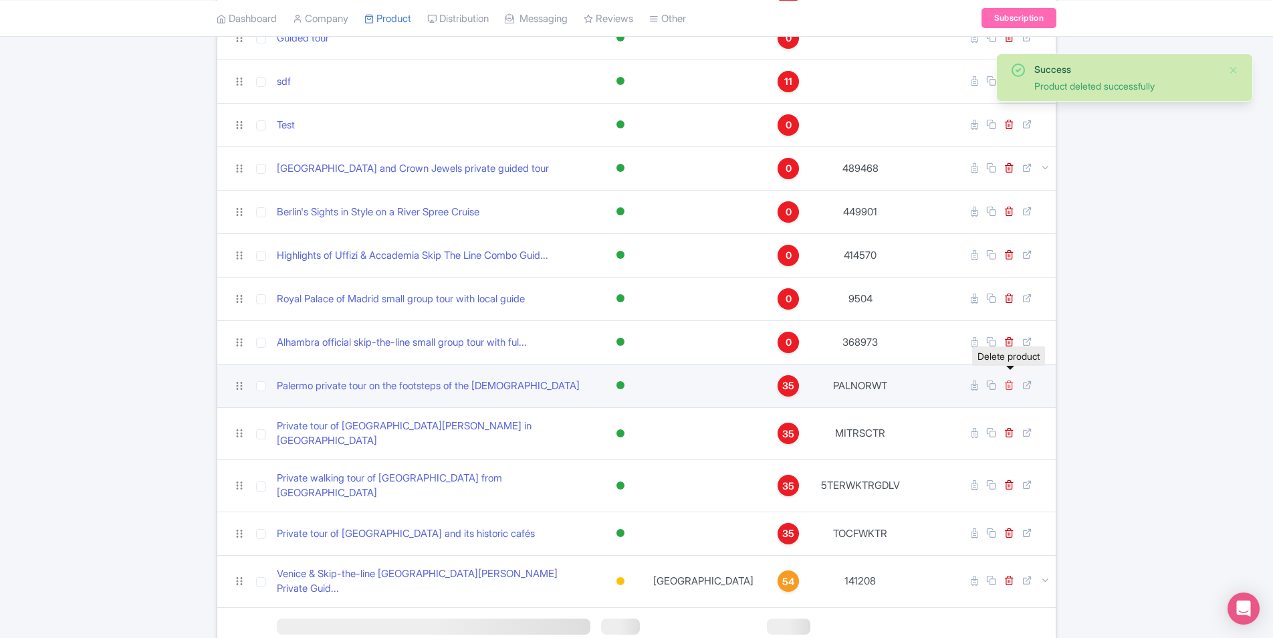
click at [1007, 380] on icon at bounding box center [1009, 385] width 10 height 10
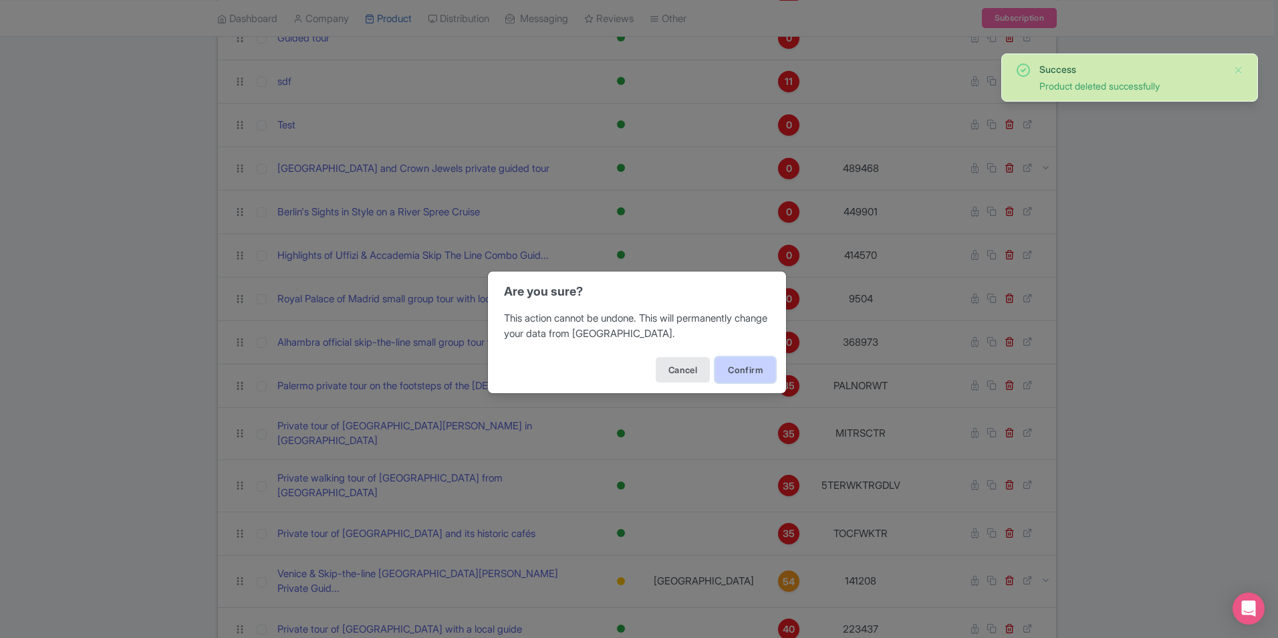
click at [726, 366] on button "Confirm" at bounding box center [745, 369] width 60 height 25
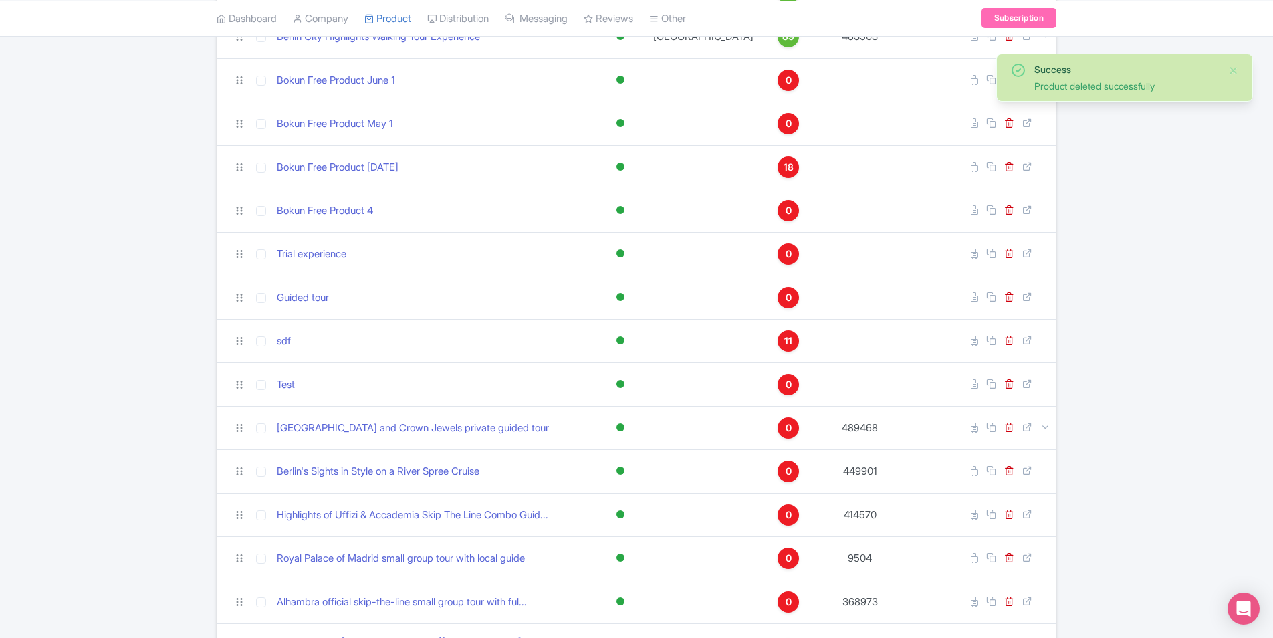
scroll to position [936, 0]
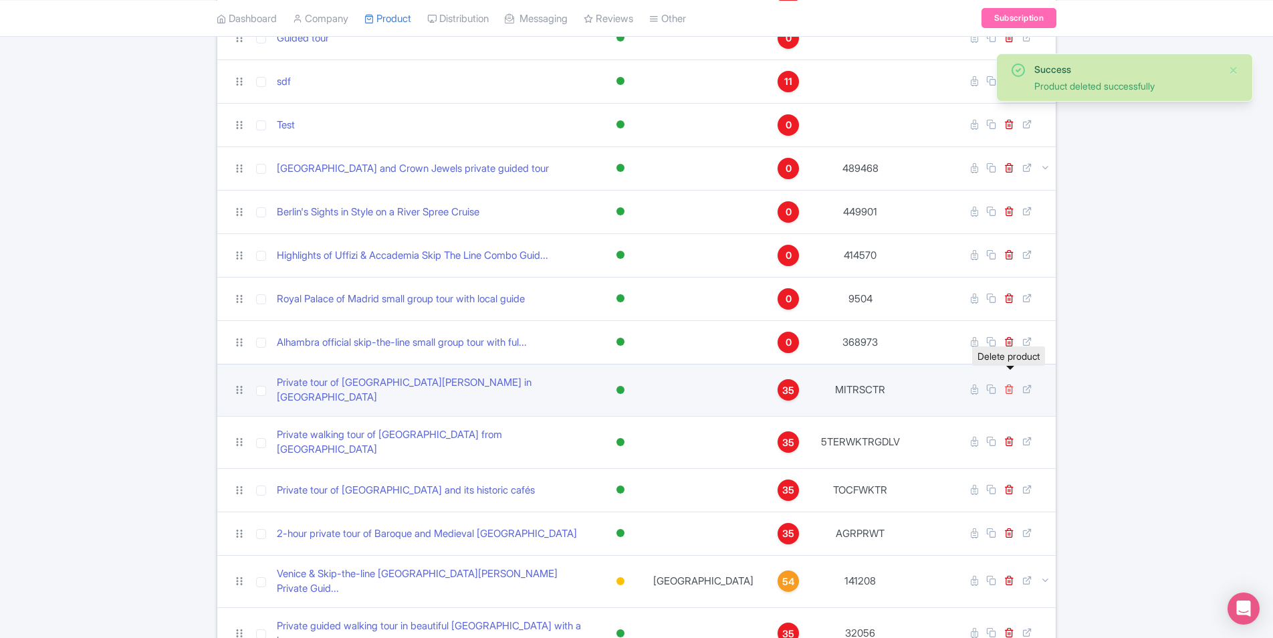
click at [1010, 384] on icon at bounding box center [1009, 389] width 10 height 10
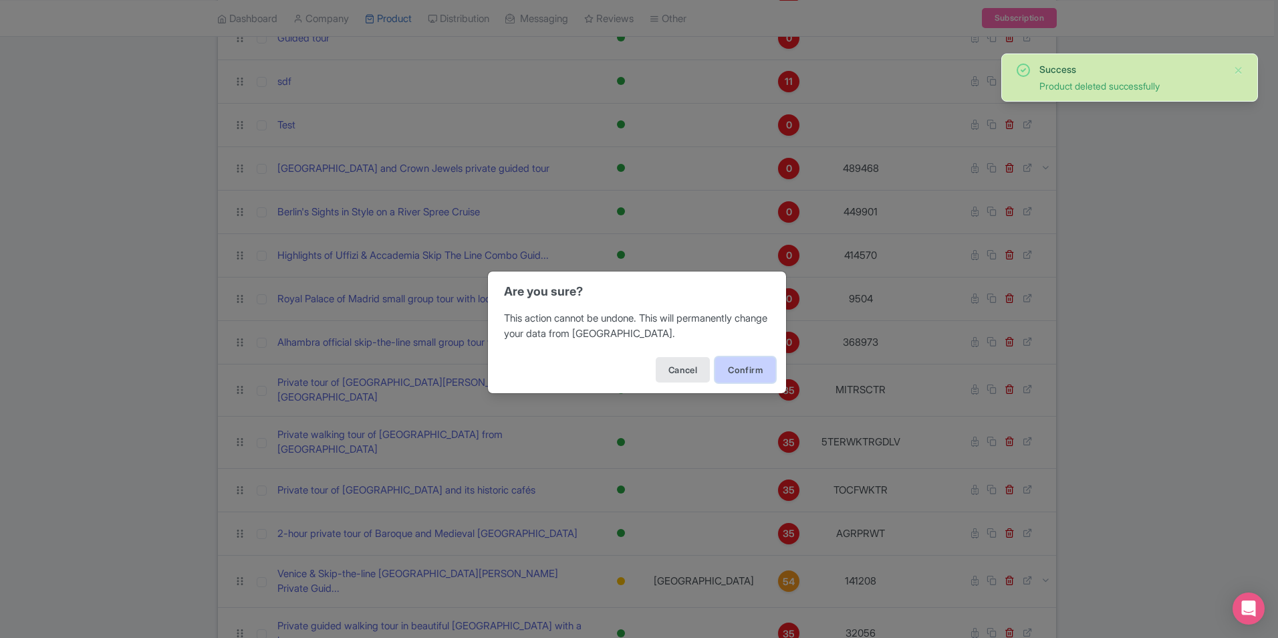
click at [737, 364] on button "Confirm" at bounding box center [745, 369] width 60 height 25
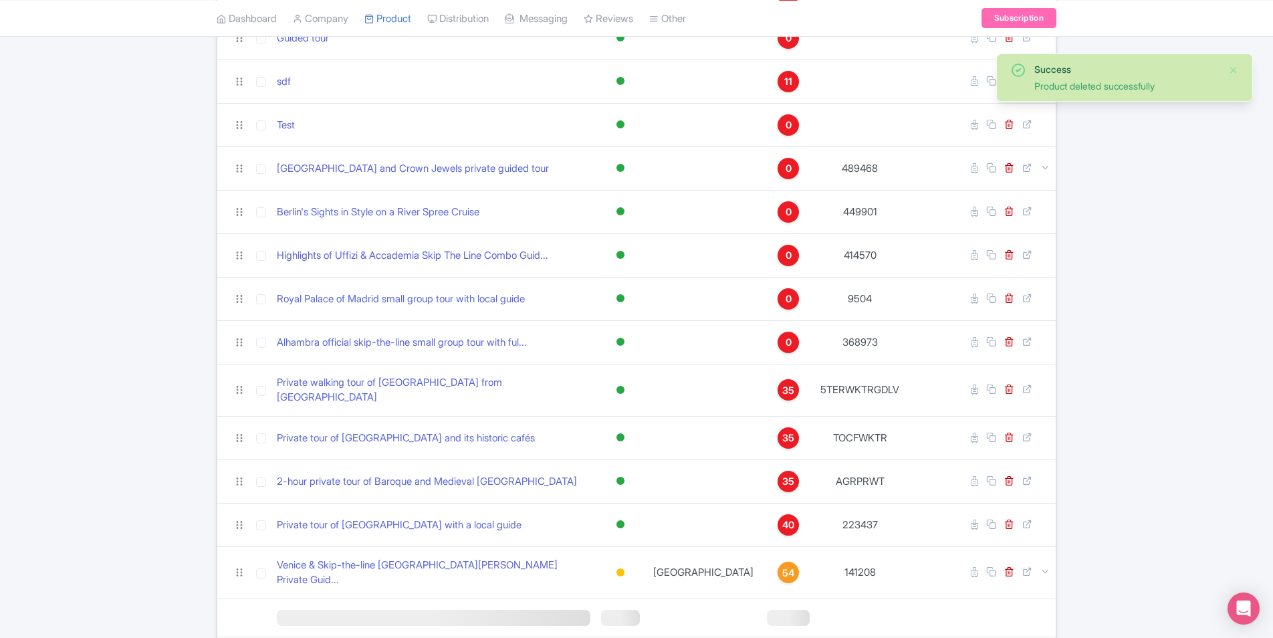
scroll to position [1043, 0]
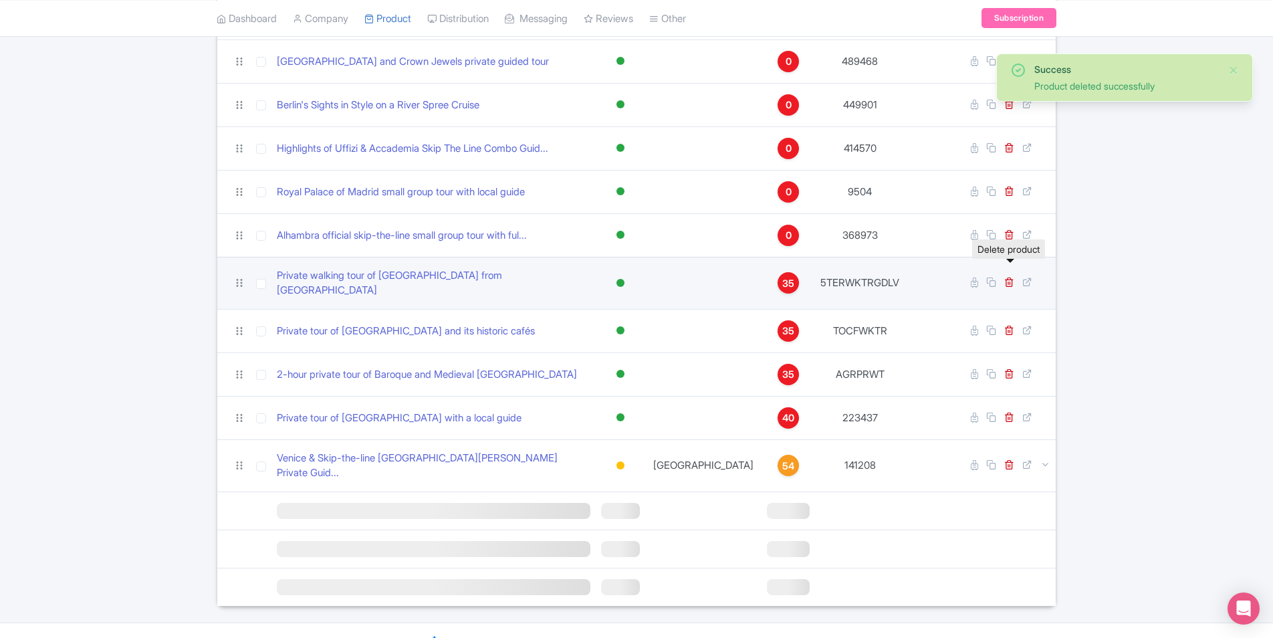
click at [1008, 276] on link at bounding box center [1010, 282] width 13 height 13
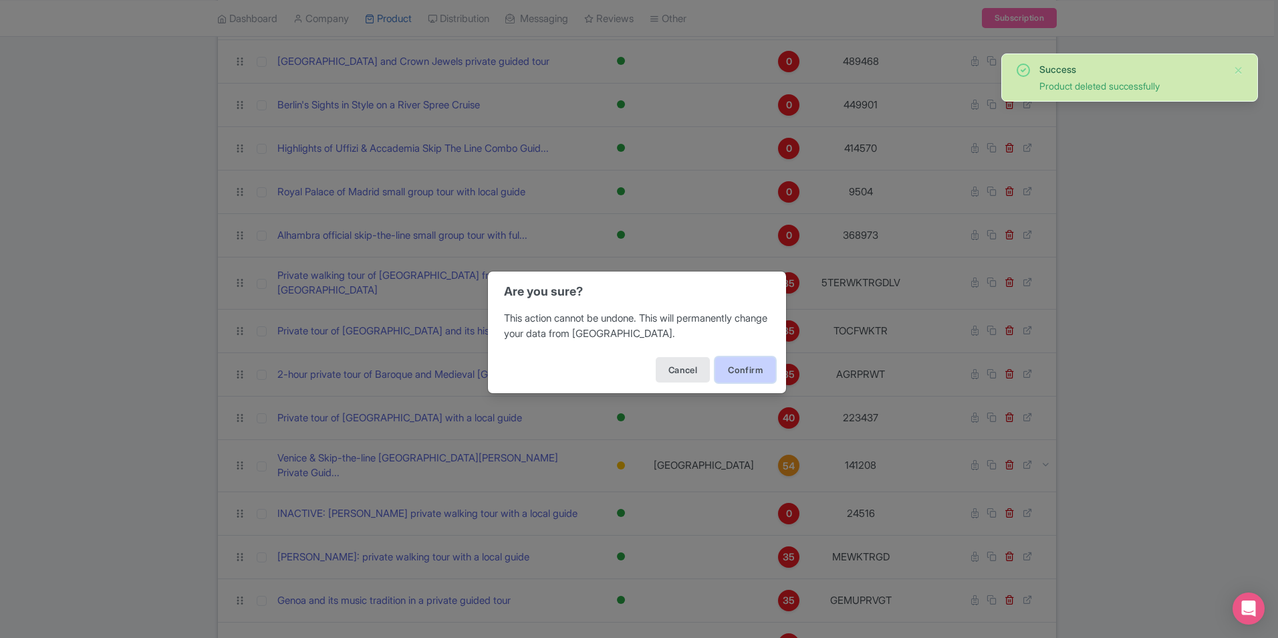
click at [729, 369] on button "Confirm" at bounding box center [745, 369] width 60 height 25
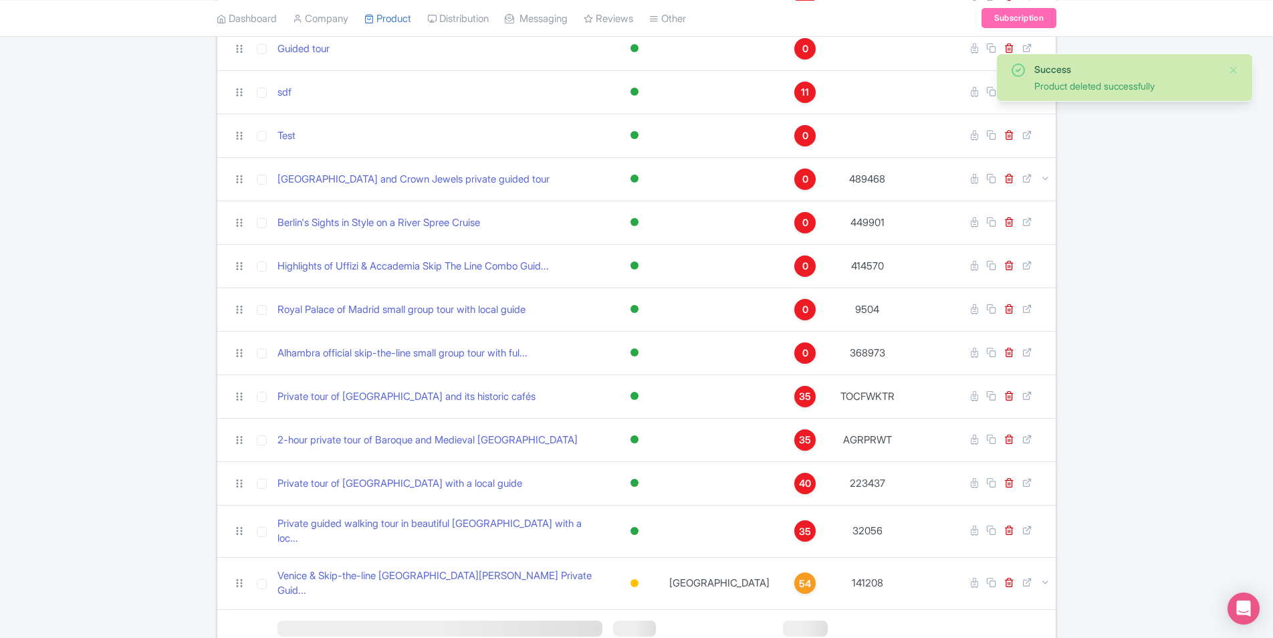
scroll to position [1003, 0]
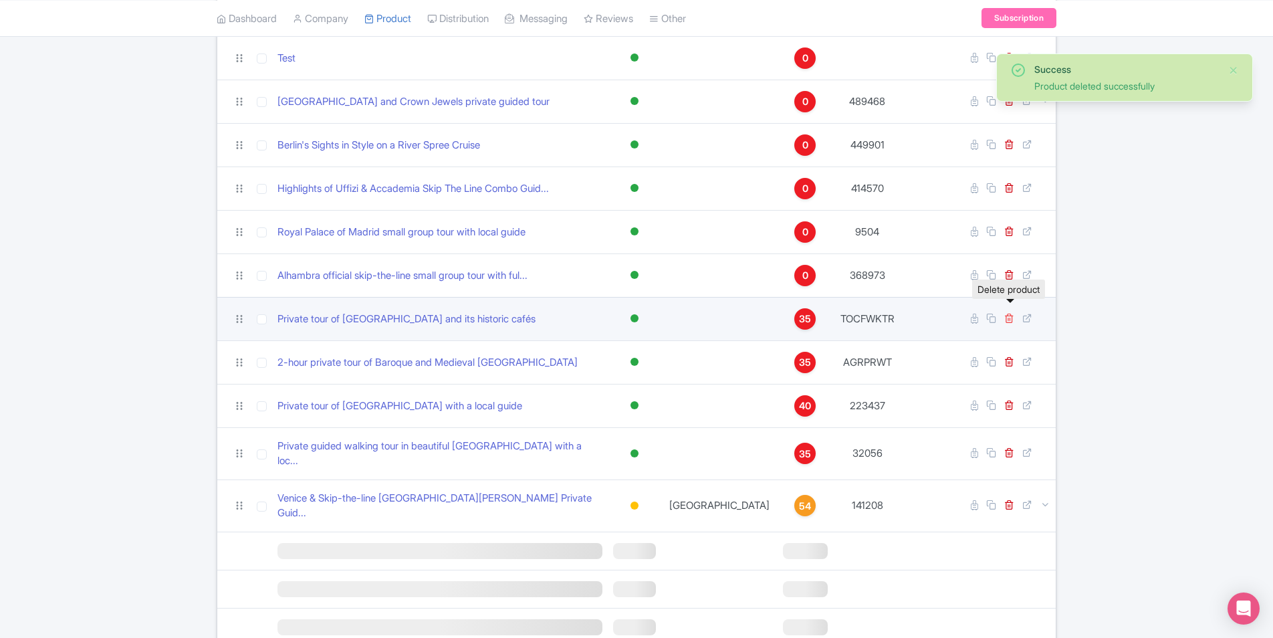
click at [1007, 313] on icon at bounding box center [1009, 318] width 10 height 10
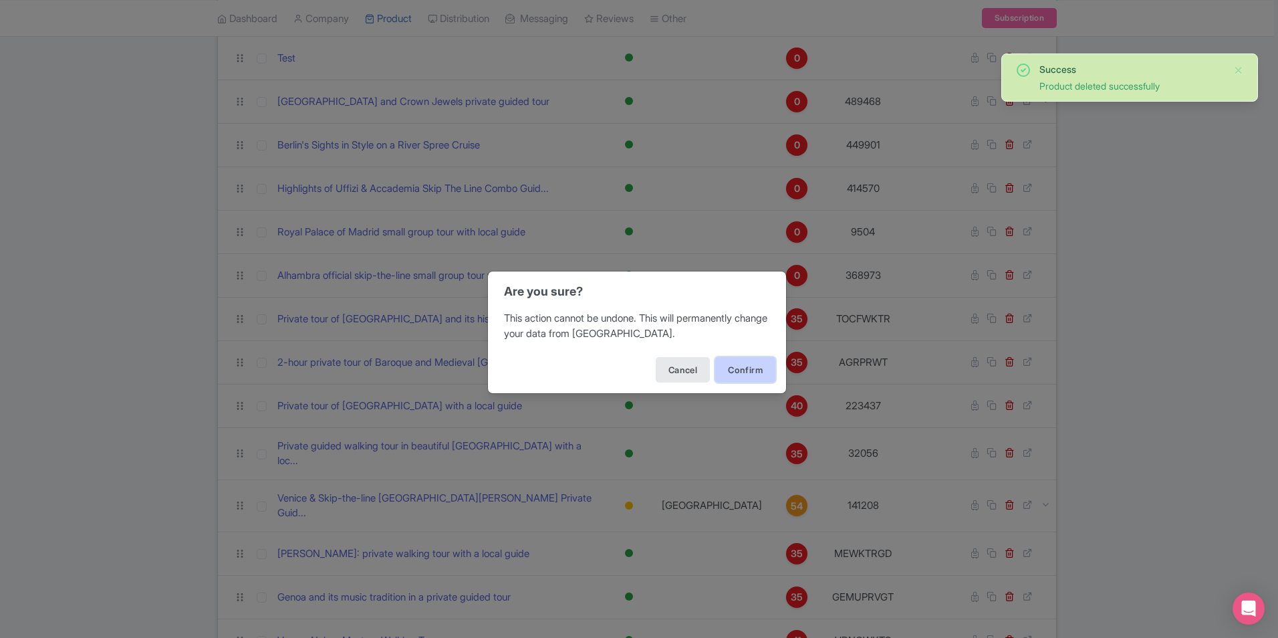
click at [747, 371] on button "Confirm" at bounding box center [745, 369] width 60 height 25
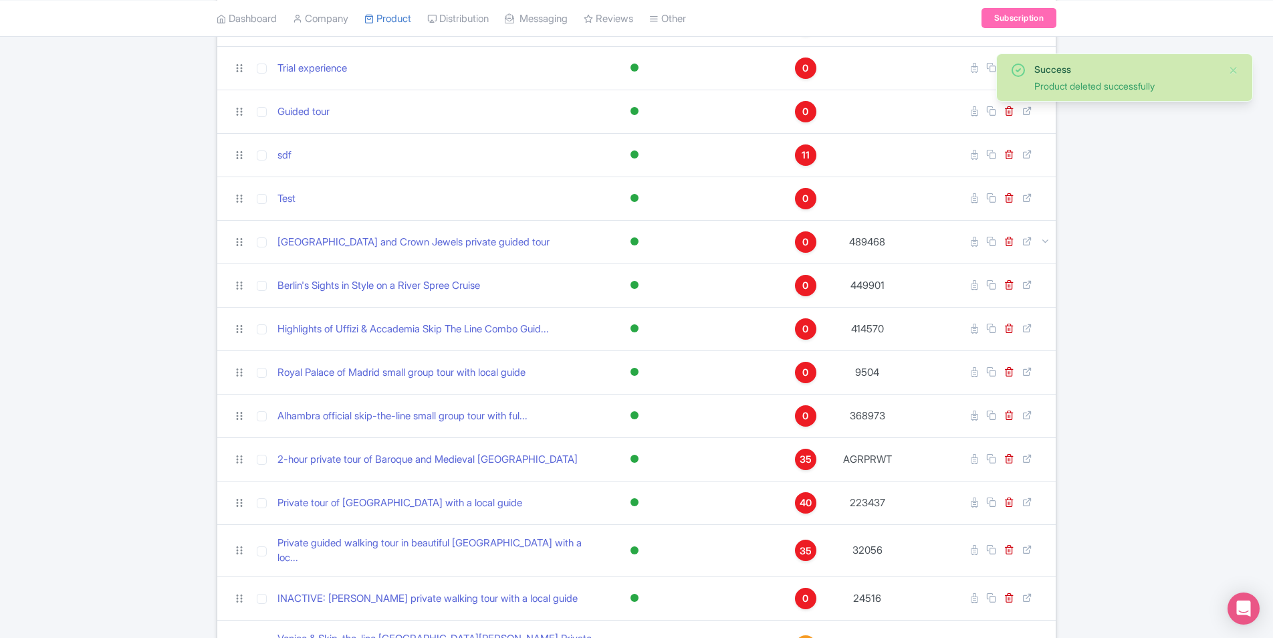
scroll to position [1043, 0]
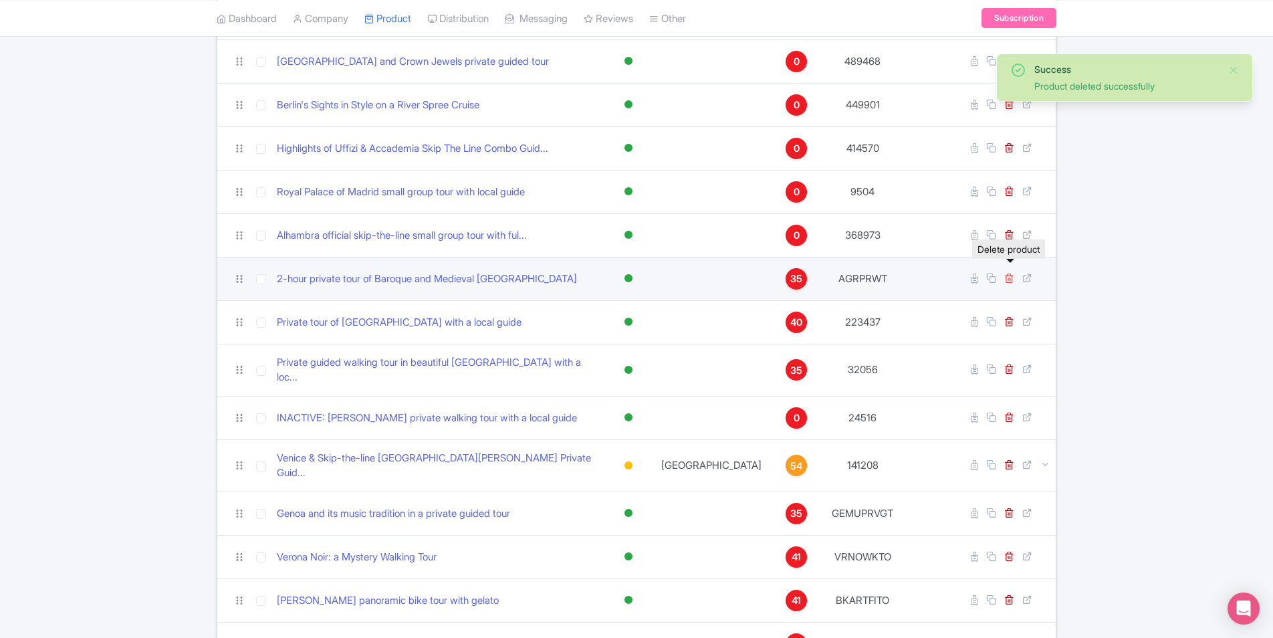
click at [1005, 273] on icon at bounding box center [1009, 278] width 10 height 10
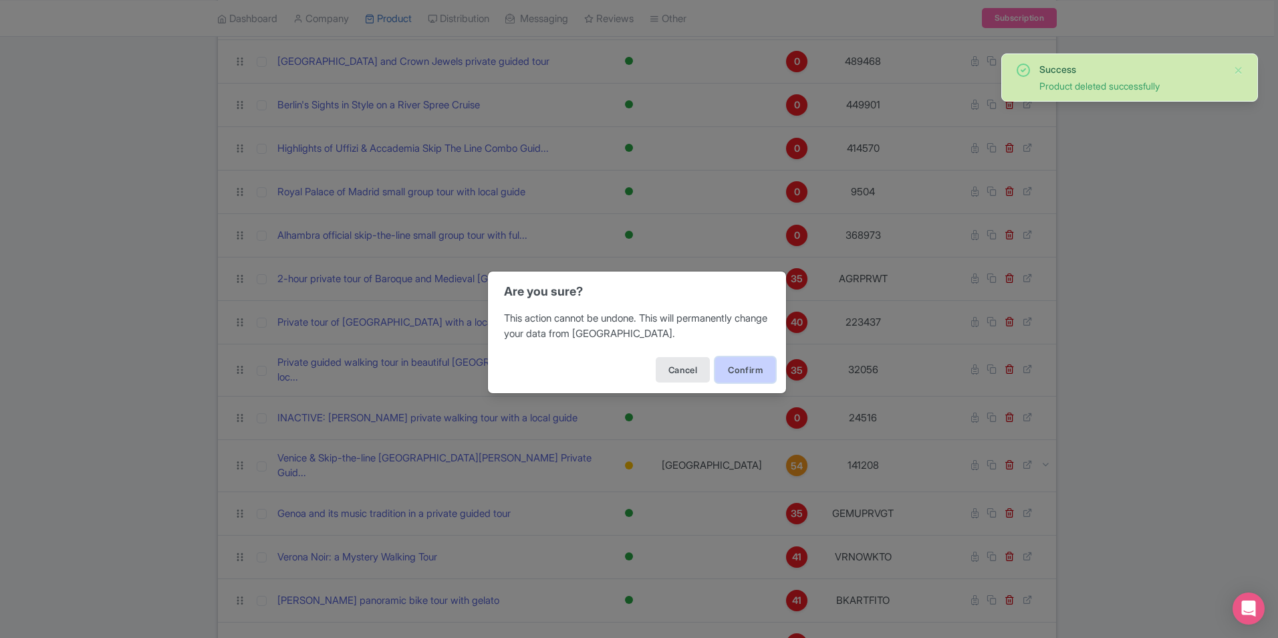
click at [727, 365] on button "Confirm" at bounding box center [745, 369] width 60 height 25
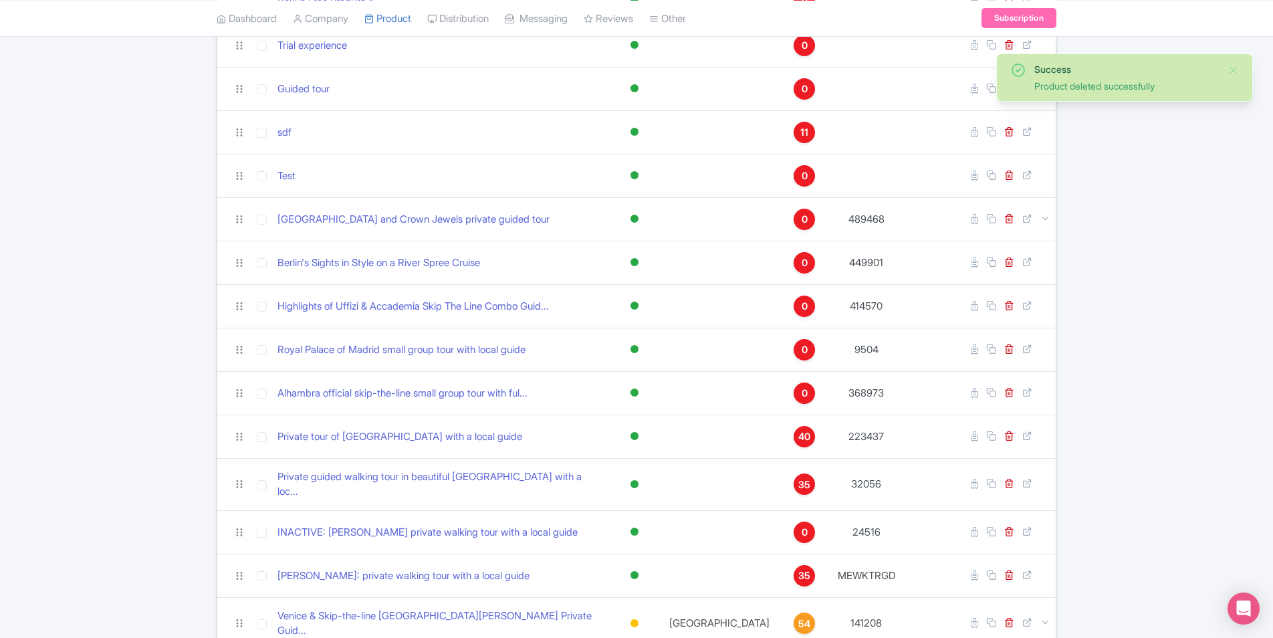
scroll to position [1003, 0]
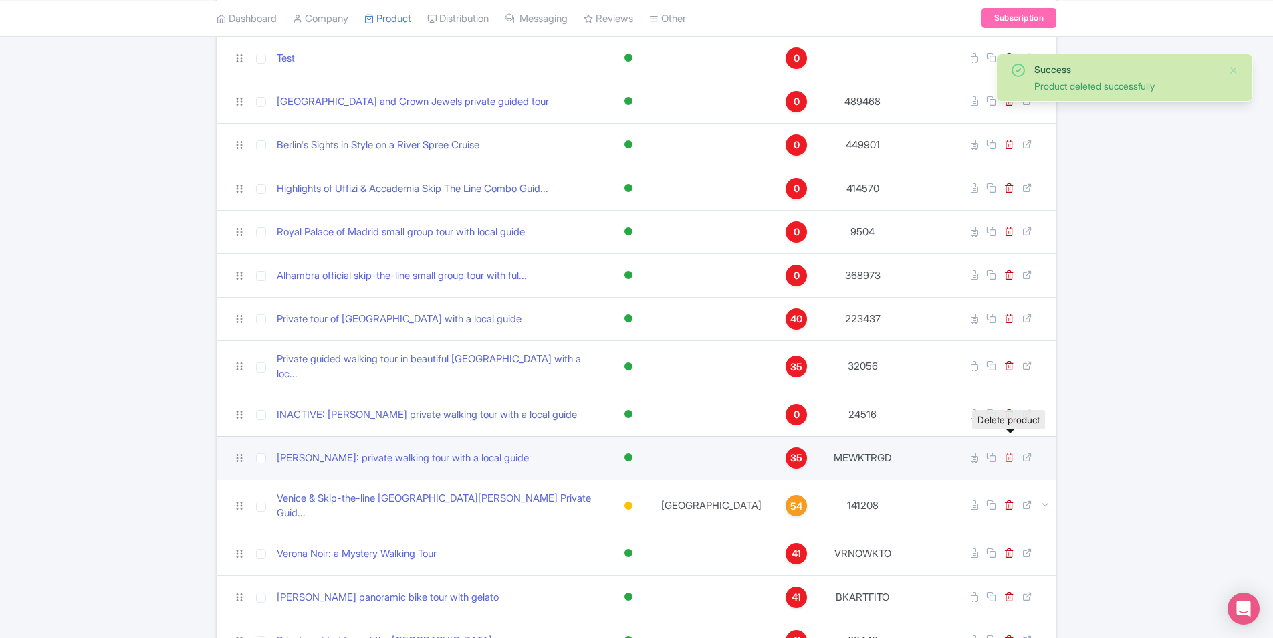
click at [1007, 452] on icon at bounding box center [1009, 457] width 10 height 10
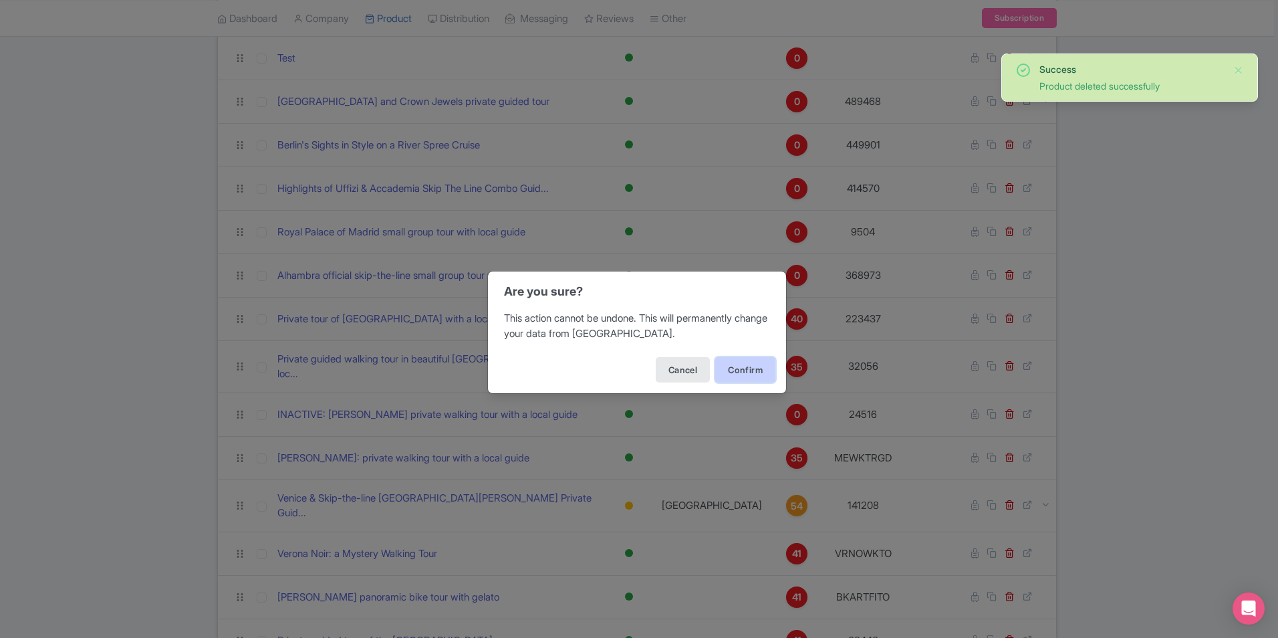
click at [736, 366] on button "Confirm" at bounding box center [745, 369] width 60 height 25
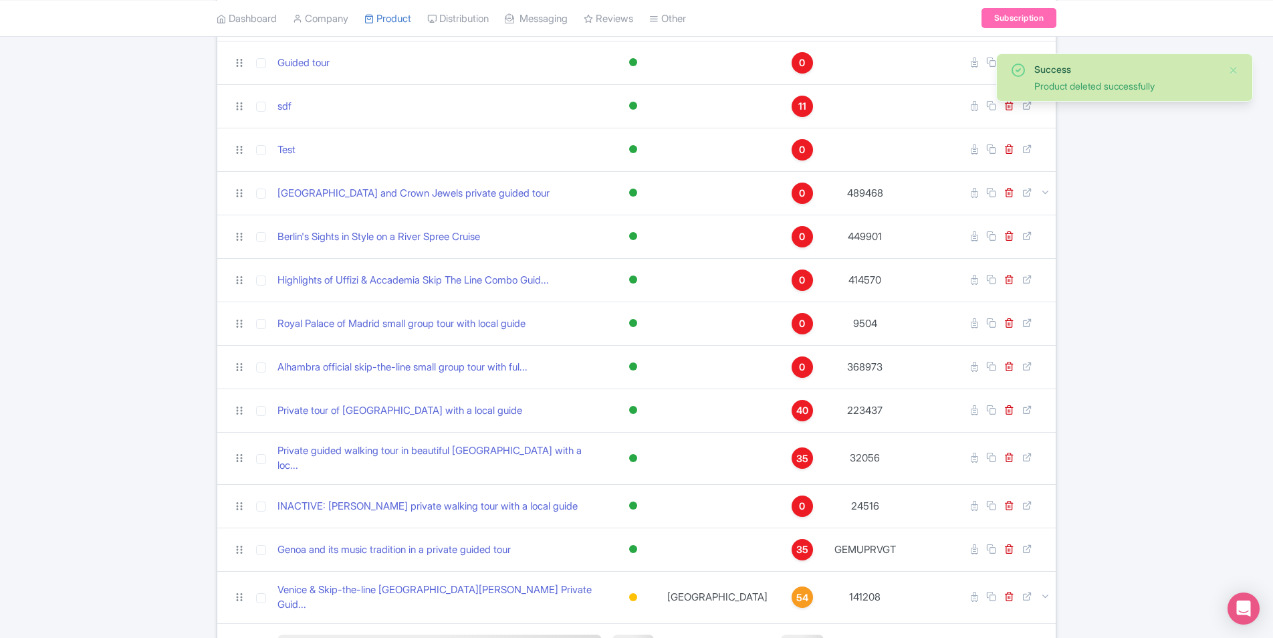
scroll to position [1043, 0]
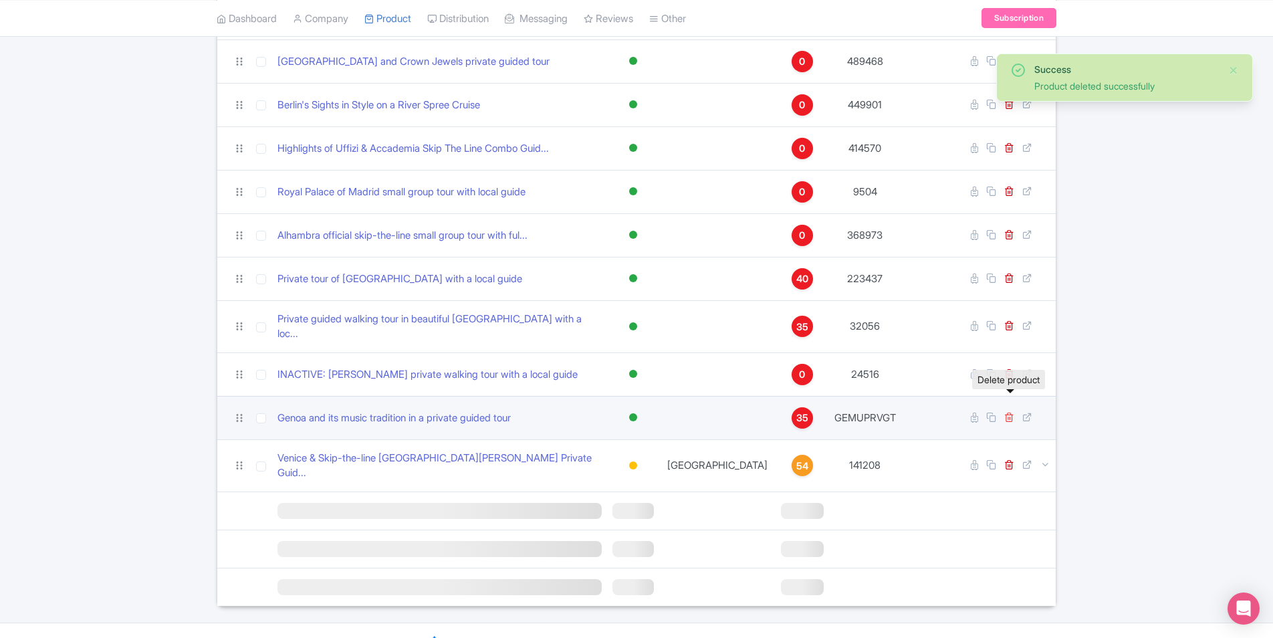
click at [1007, 412] on icon at bounding box center [1009, 417] width 10 height 10
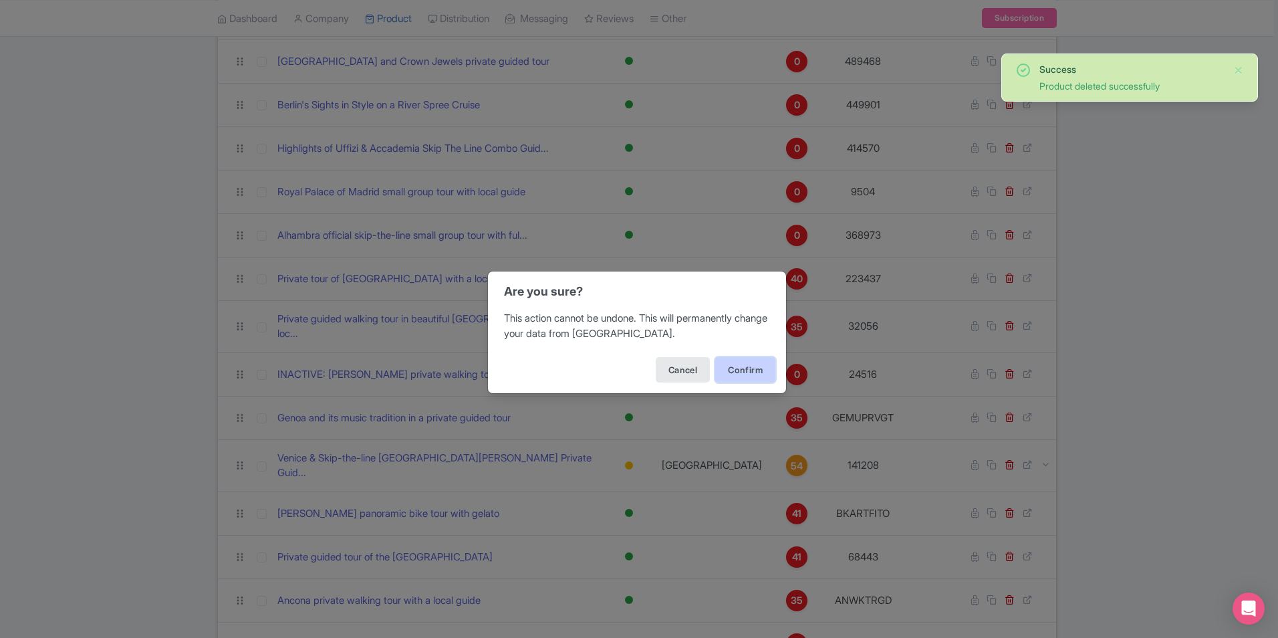
click at [755, 375] on button "Confirm" at bounding box center [745, 369] width 60 height 25
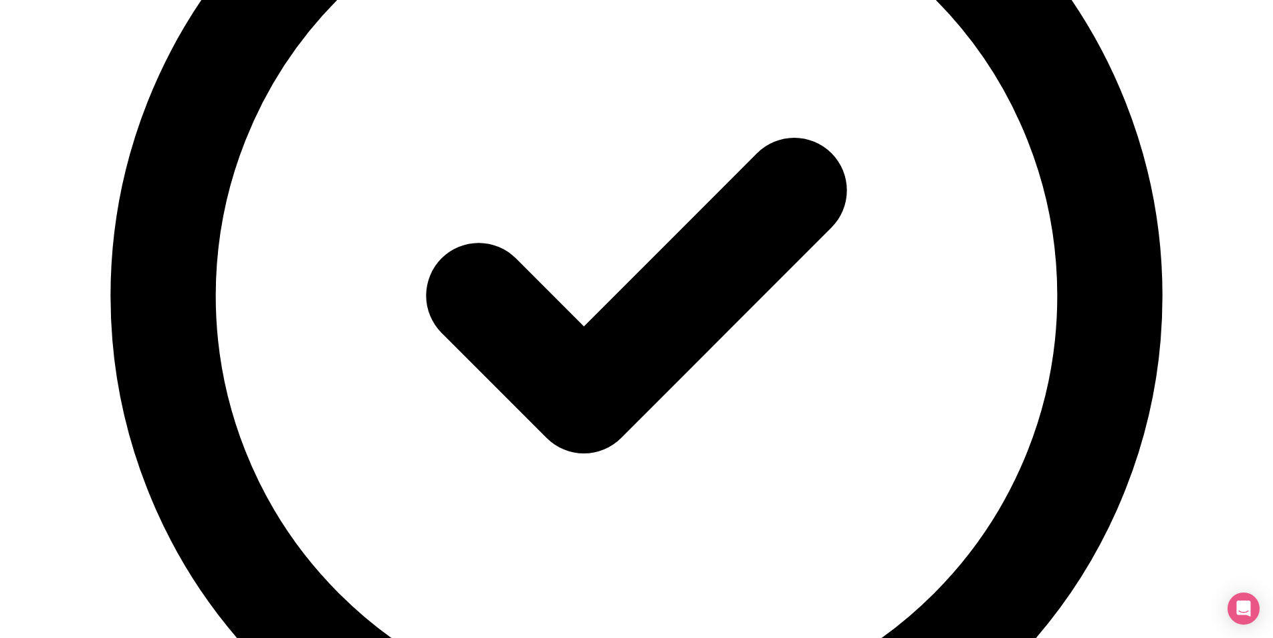
scroll to position [1003, 0]
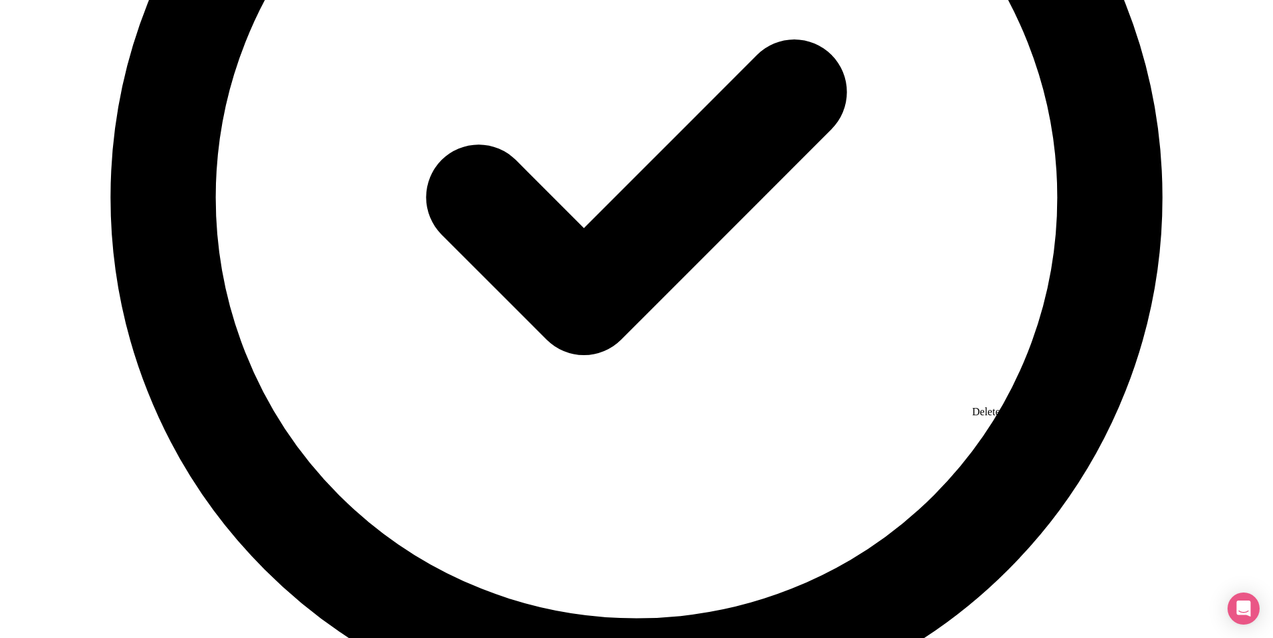
click at [1006, 452] on icon at bounding box center [1009, 457] width 10 height 10
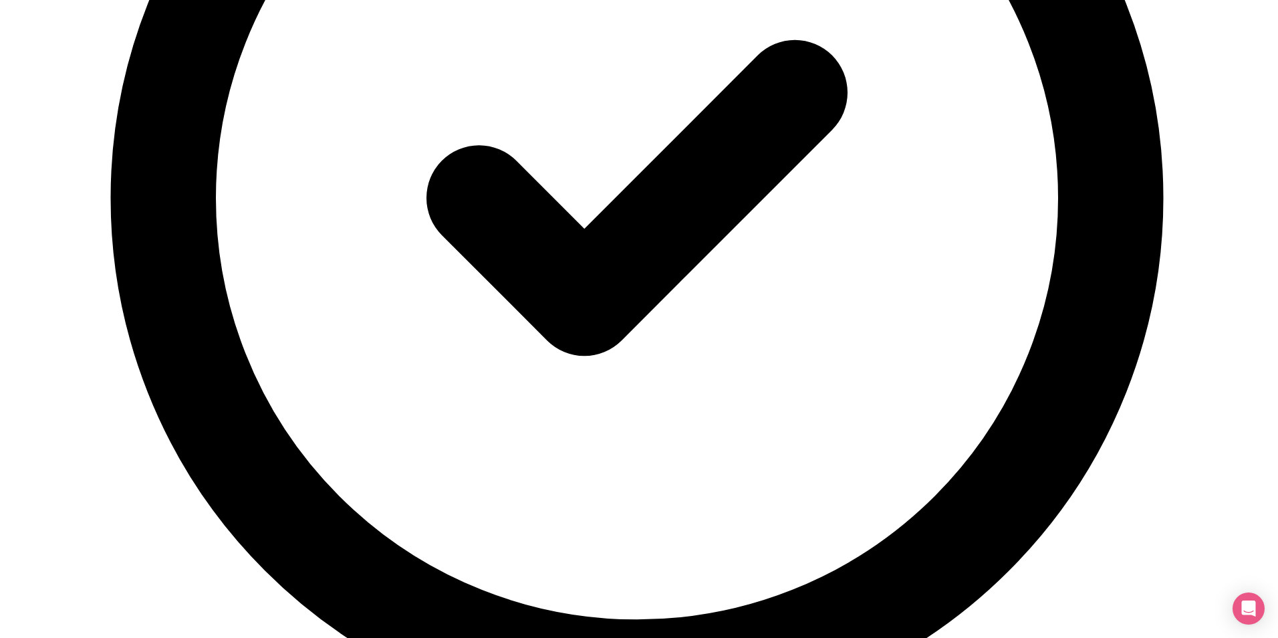
click at [755, 362] on button "Confirm" at bounding box center [745, 369] width 60 height 25
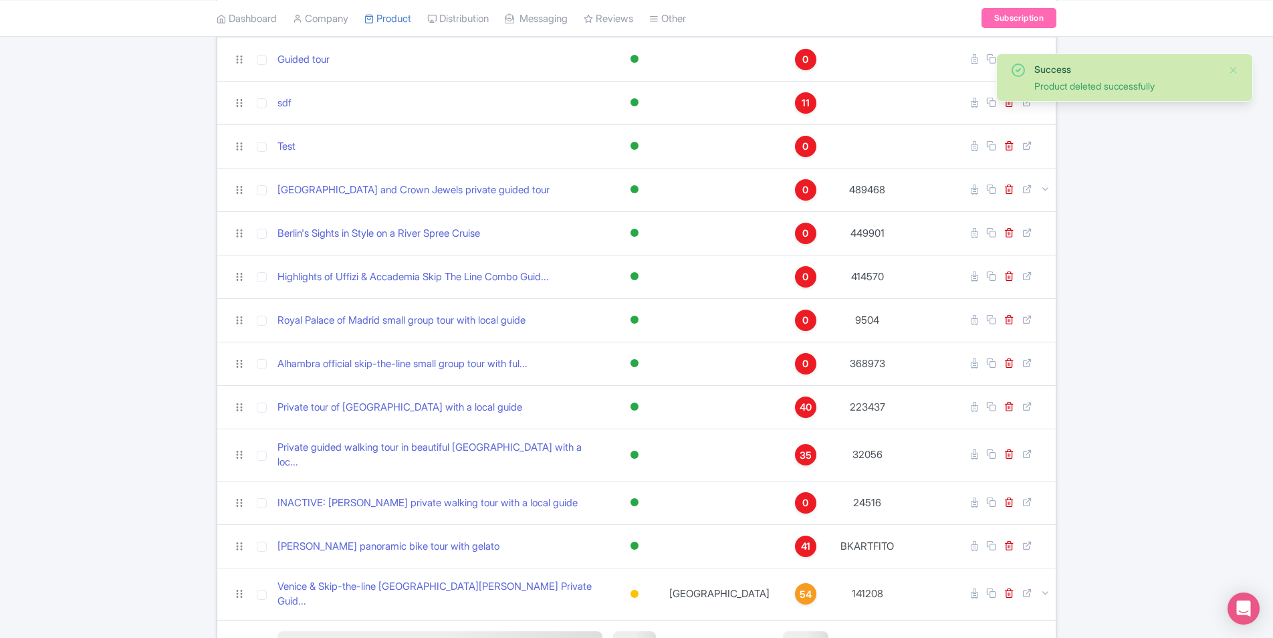
scroll to position [1003, 0]
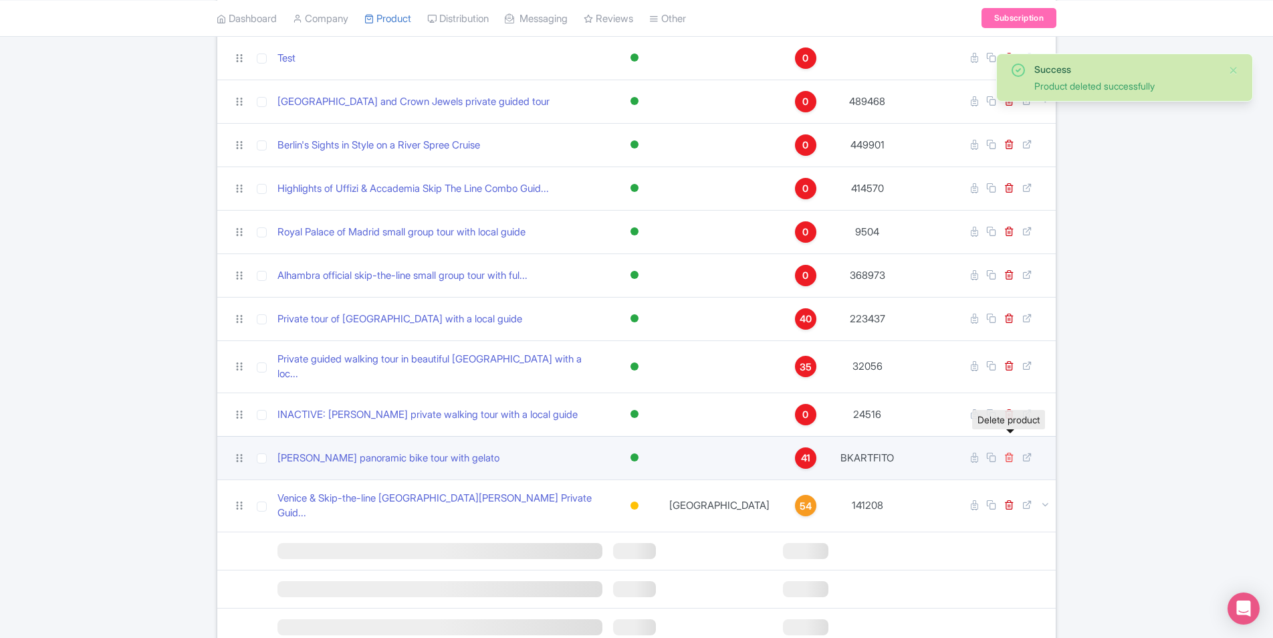
click at [1007, 452] on icon at bounding box center [1009, 457] width 10 height 10
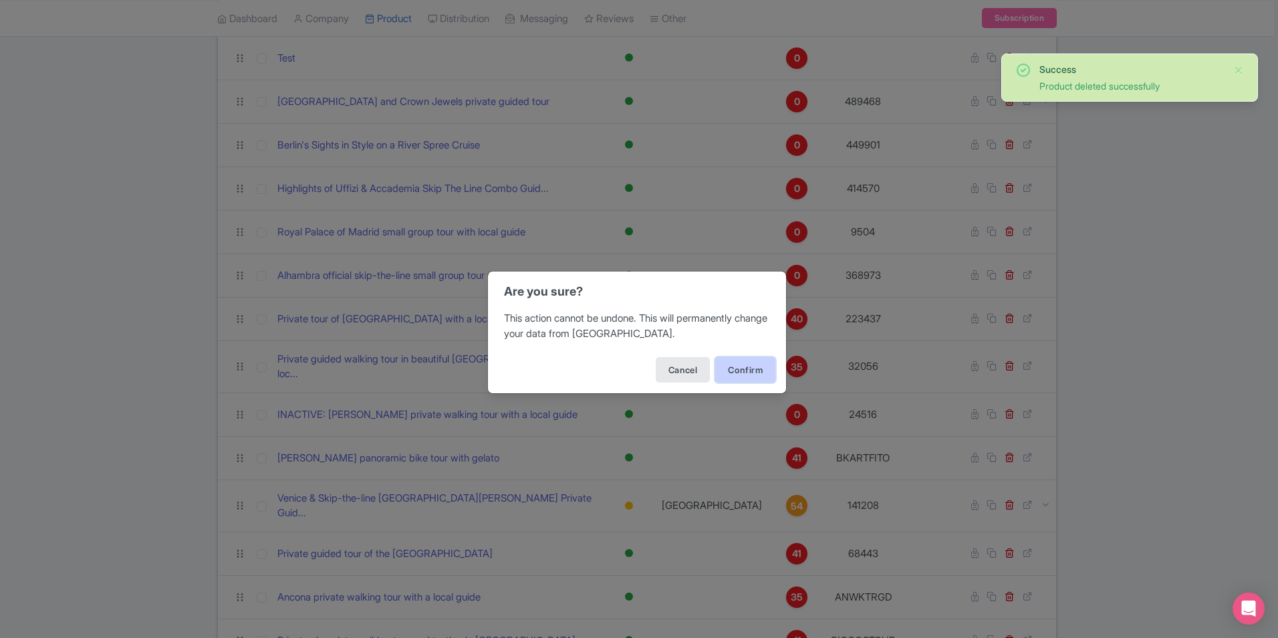
click at [731, 364] on button "Confirm" at bounding box center [745, 369] width 60 height 25
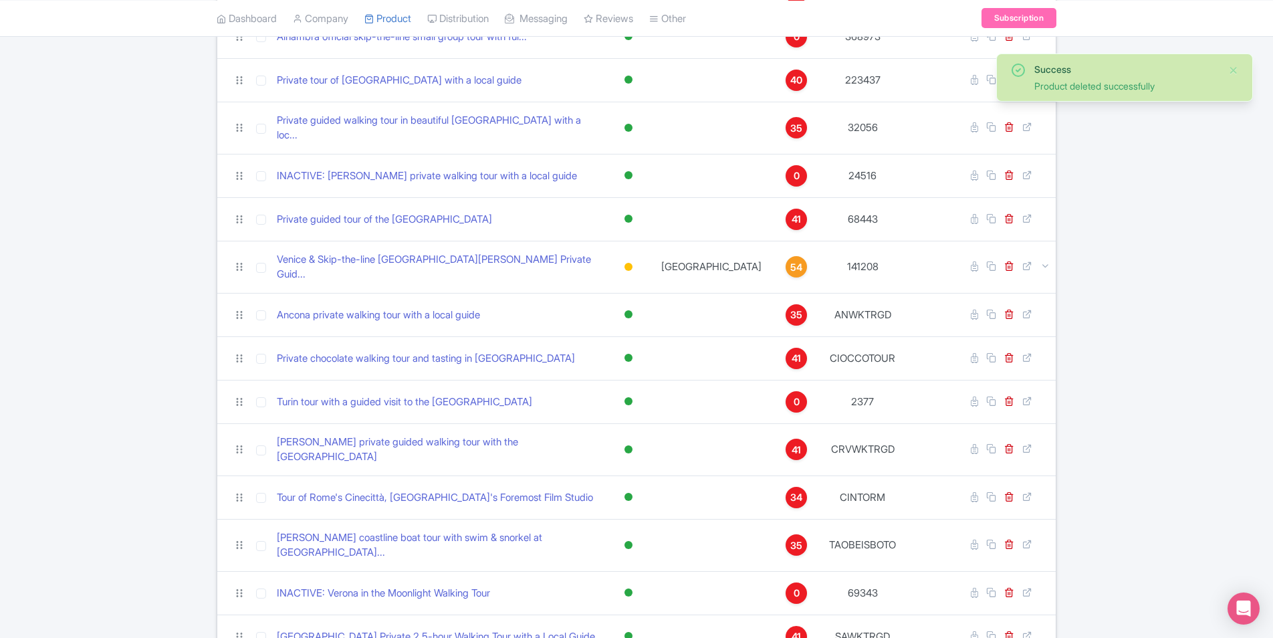
scroll to position [1243, 0]
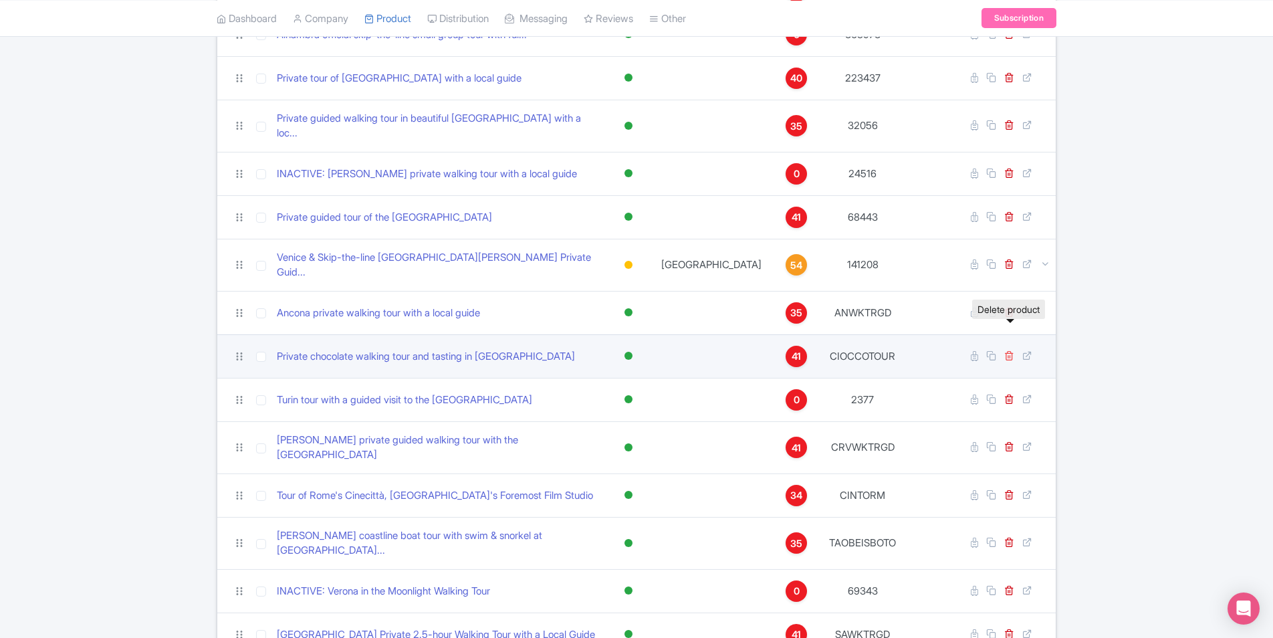
click at [1009, 350] on icon at bounding box center [1009, 355] width 10 height 10
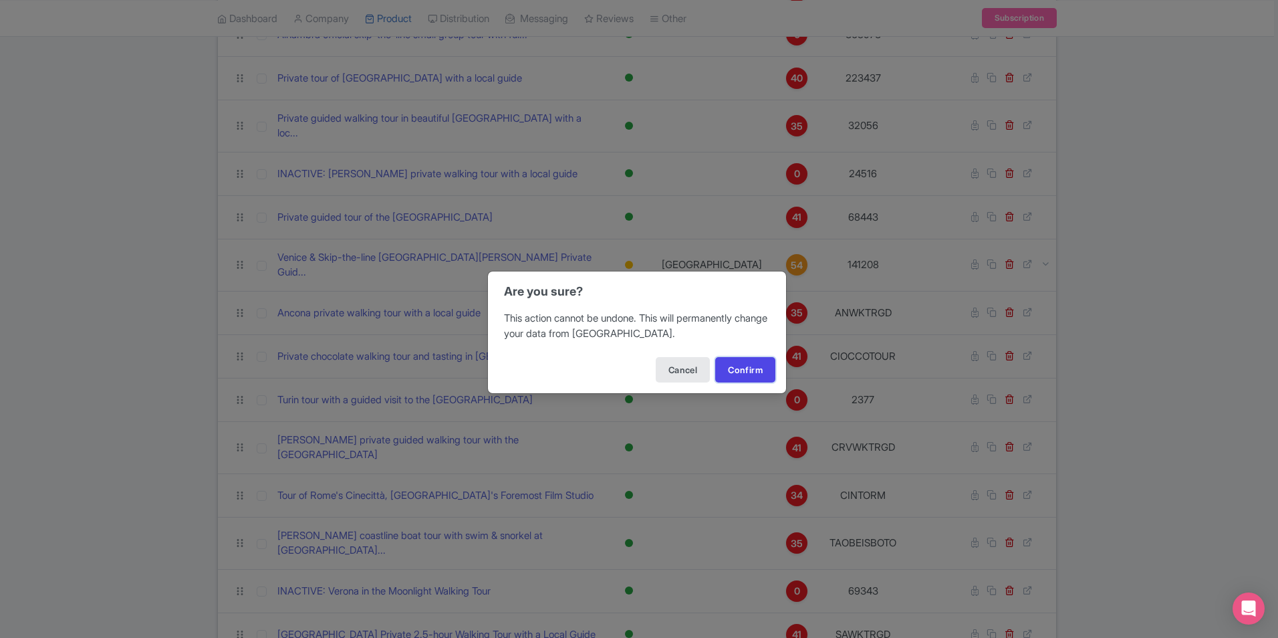
drag, startPoint x: 745, startPoint y: 371, endPoint x: 913, endPoint y: 348, distance: 170.1
click at [744, 371] on button "Confirm" at bounding box center [745, 369] width 60 height 25
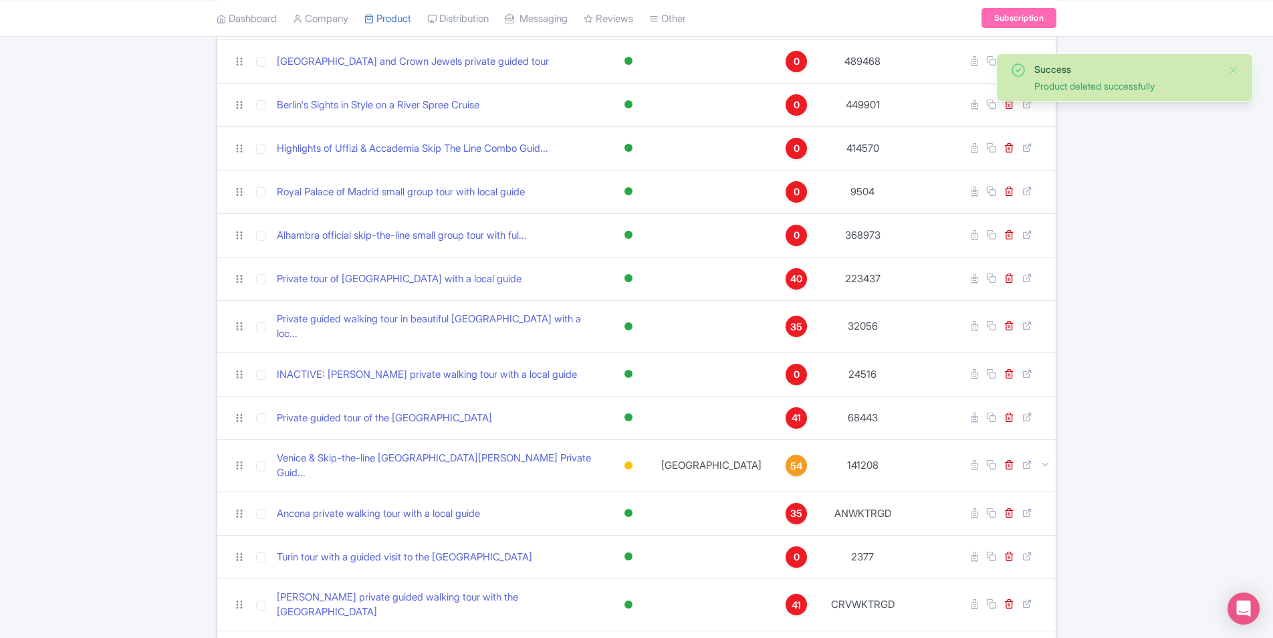
scroll to position [1310, 0]
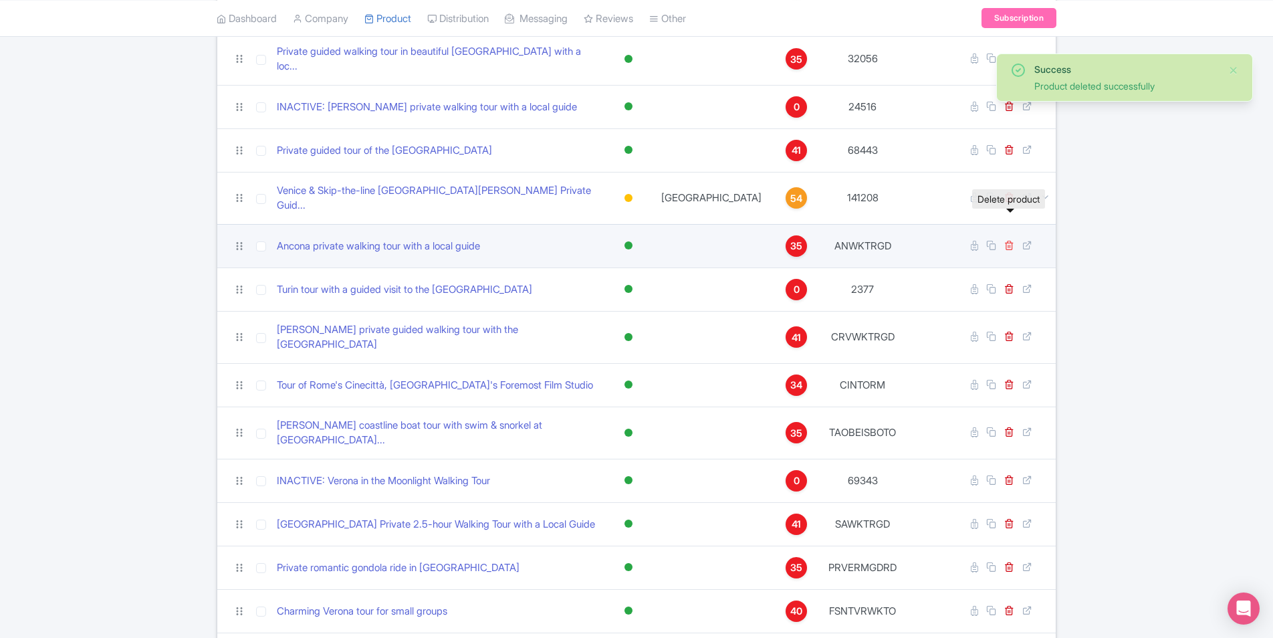
click at [1011, 240] on icon at bounding box center [1009, 245] width 10 height 10
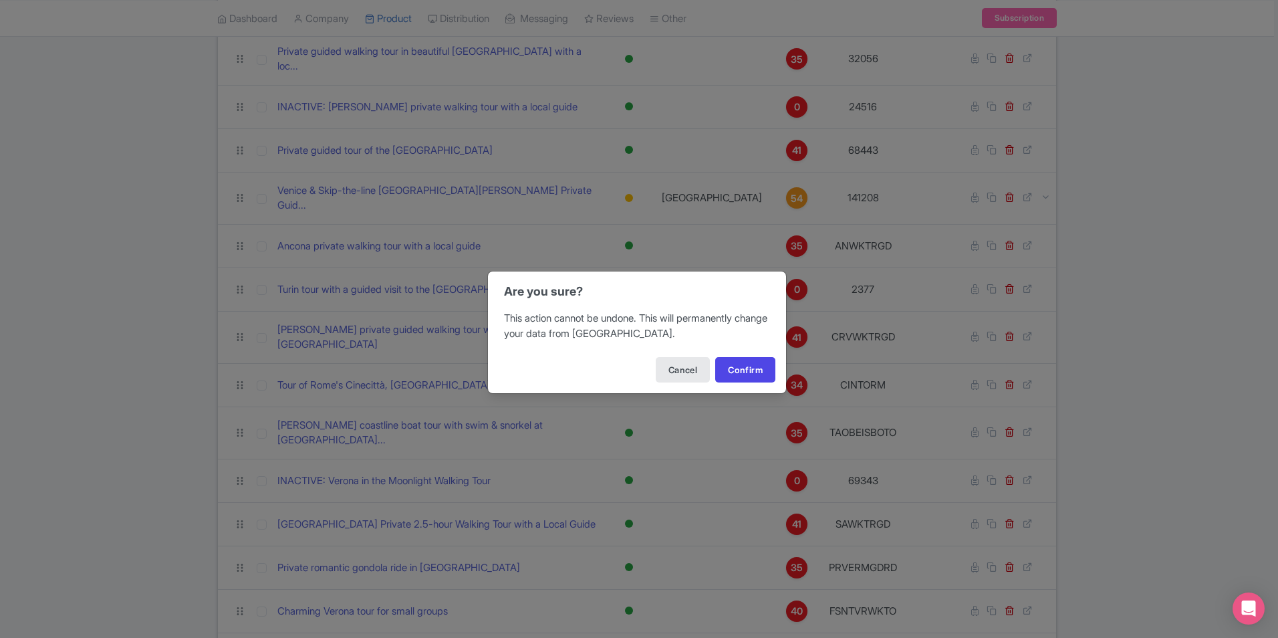
click at [723, 382] on div "Cancel Confirm" at bounding box center [637, 369] width 298 height 47
click at [727, 377] on button "Confirm" at bounding box center [745, 369] width 60 height 25
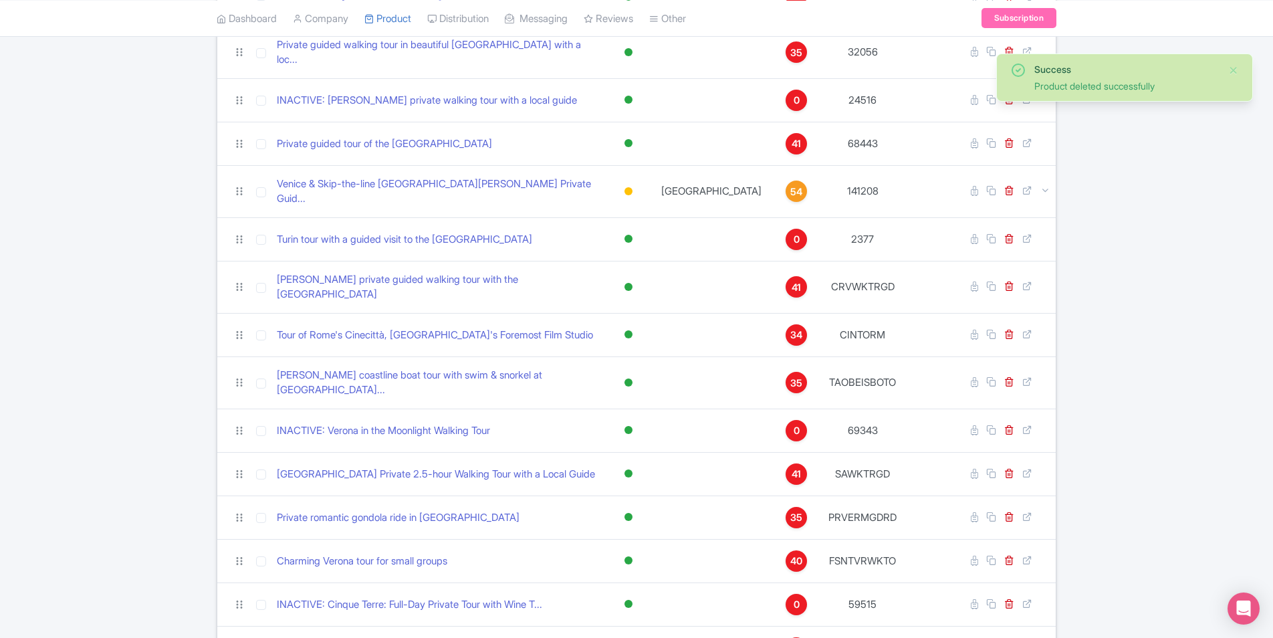
scroll to position [1337, 0]
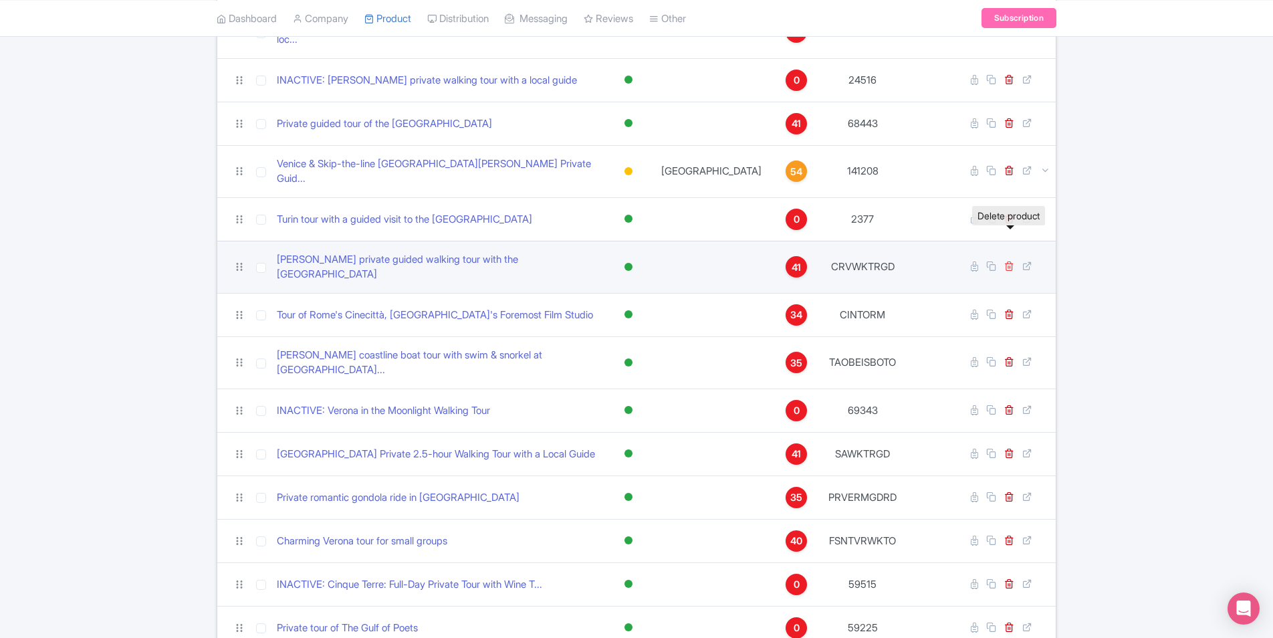
click at [1013, 261] on icon at bounding box center [1009, 266] width 10 height 10
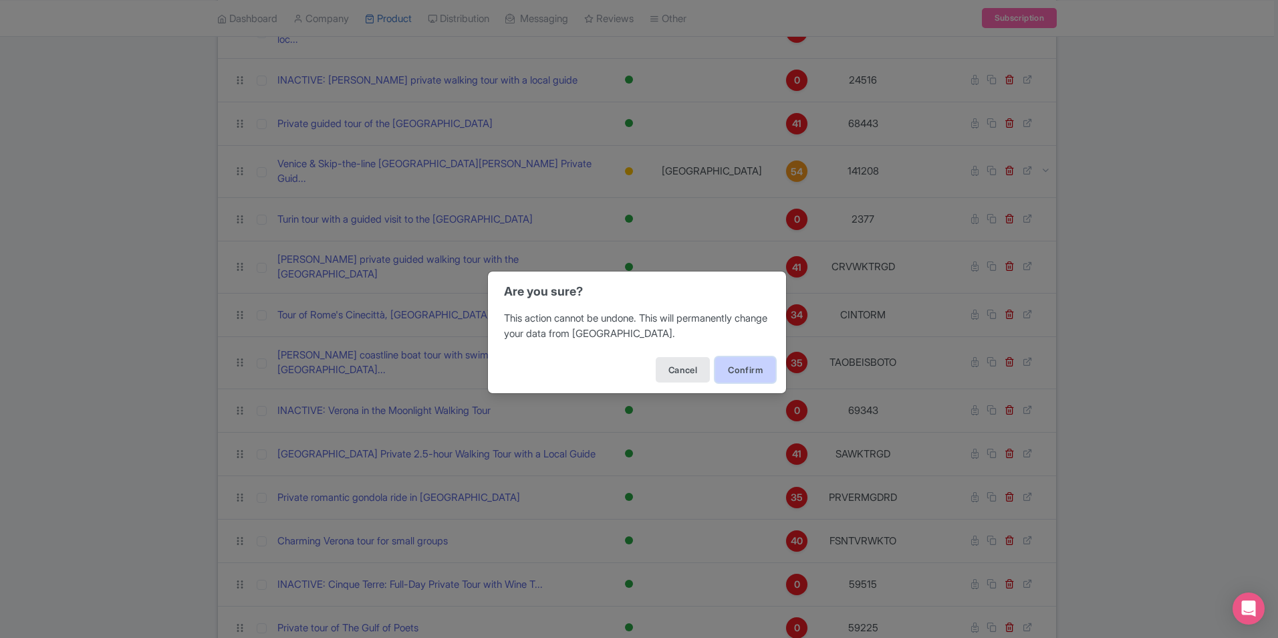
click at [717, 370] on button "Confirm" at bounding box center [745, 369] width 60 height 25
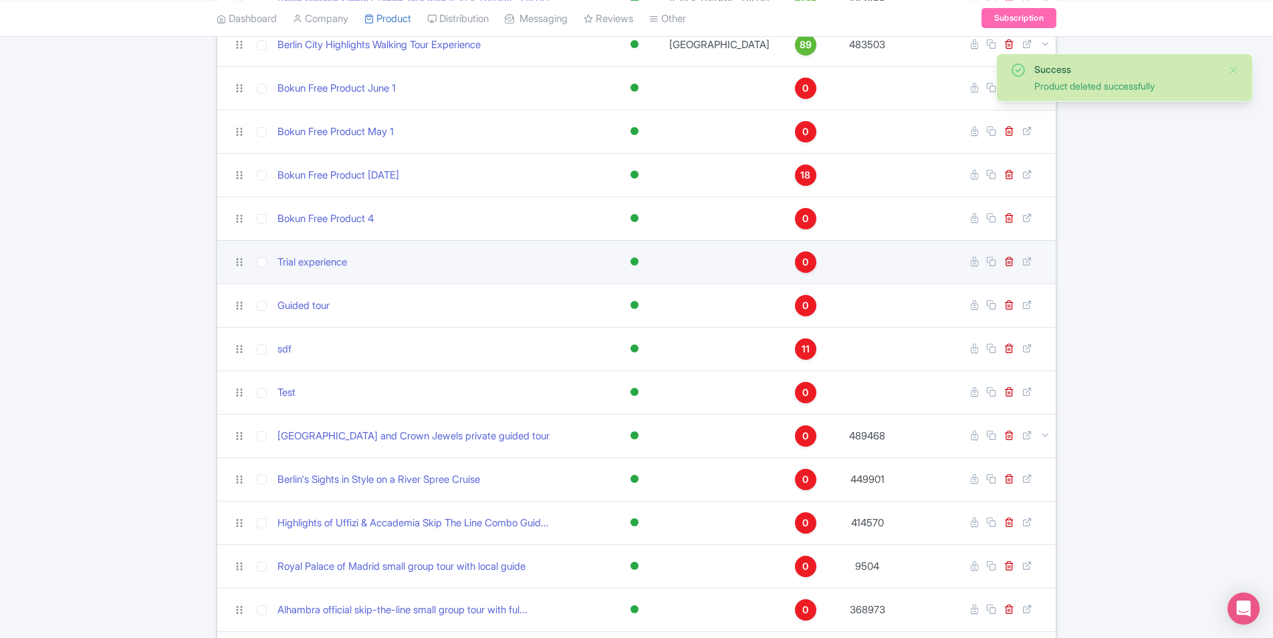
scroll to position [602, 0]
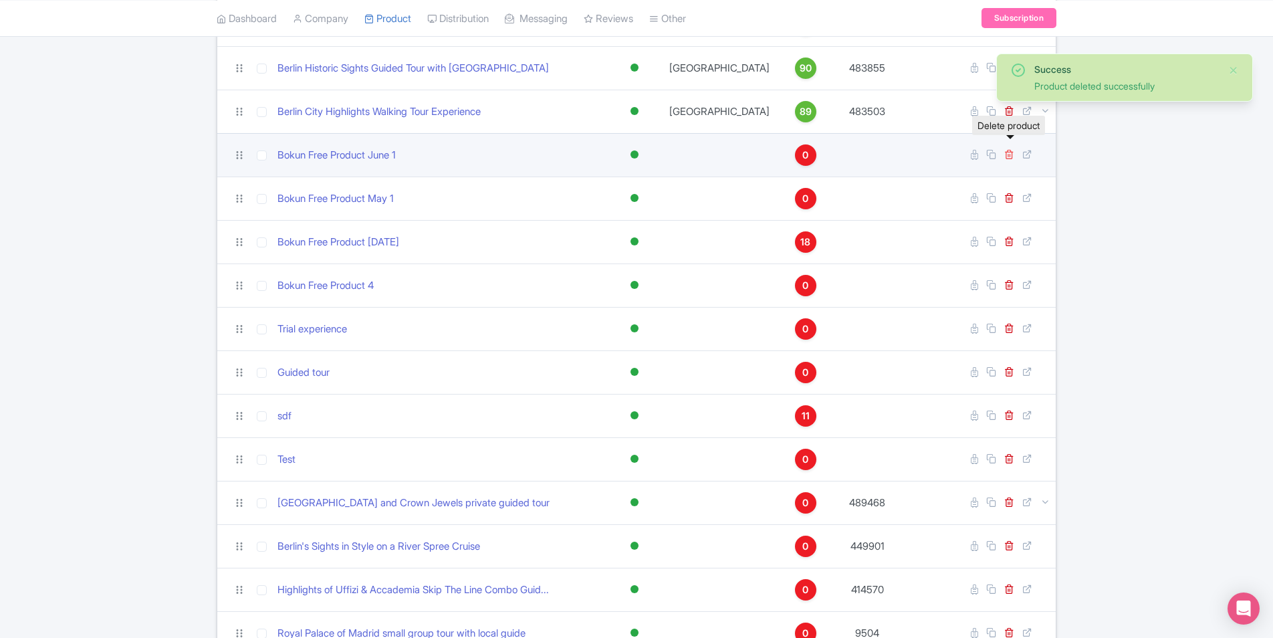
click at [1009, 149] on icon at bounding box center [1009, 154] width 10 height 10
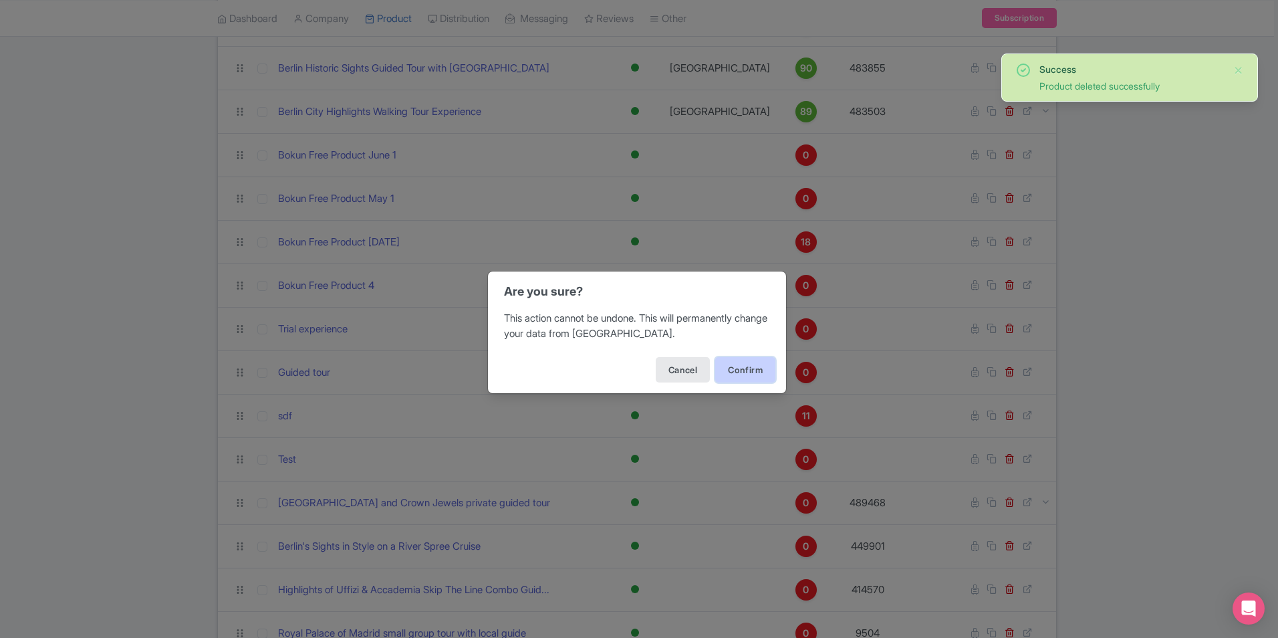
click at [745, 365] on button "Confirm" at bounding box center [745, 369] width 60 height 25
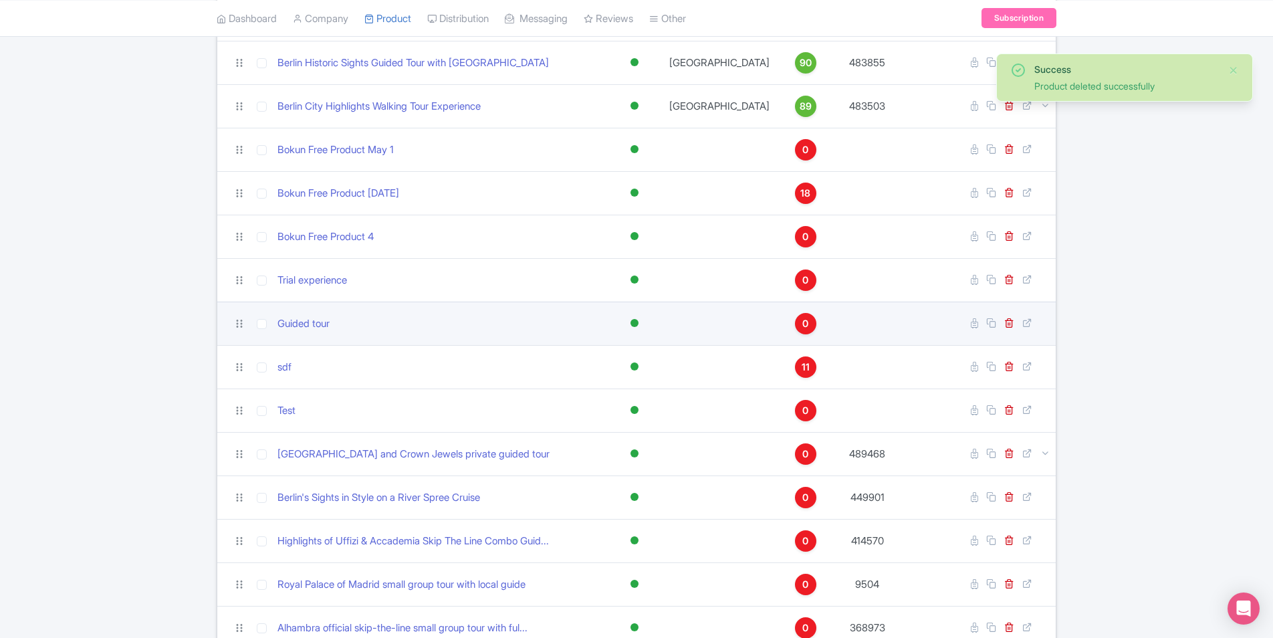
scroll to position [535, 0]
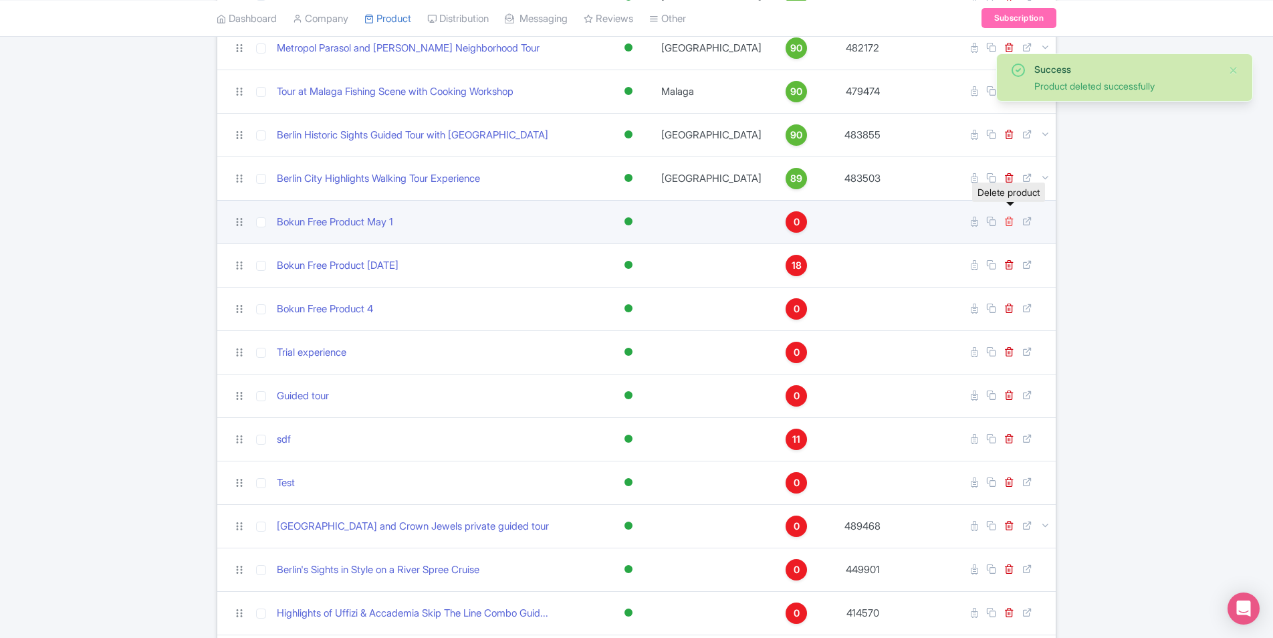
click at [1012, 216] on icon at bounding box center [1009, 221] width 10 height 10
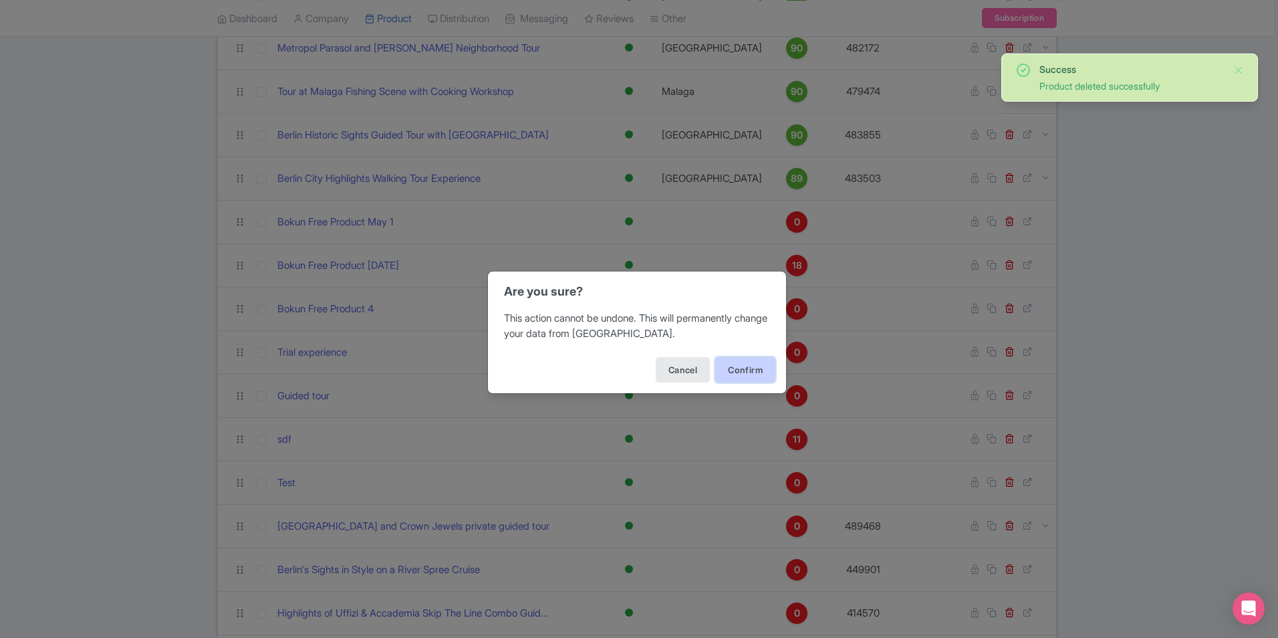
click at [733, 371] on button "Confirm" at bounding box center [745, 369] width 60 height 25
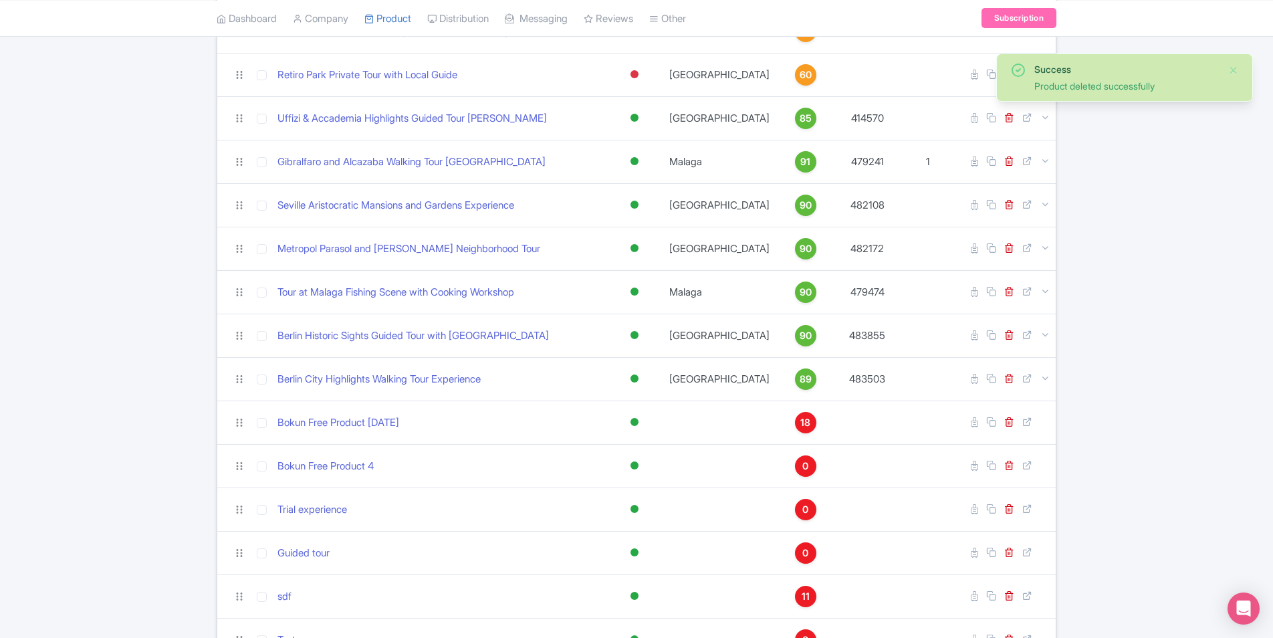
scroll to position [602, 0]
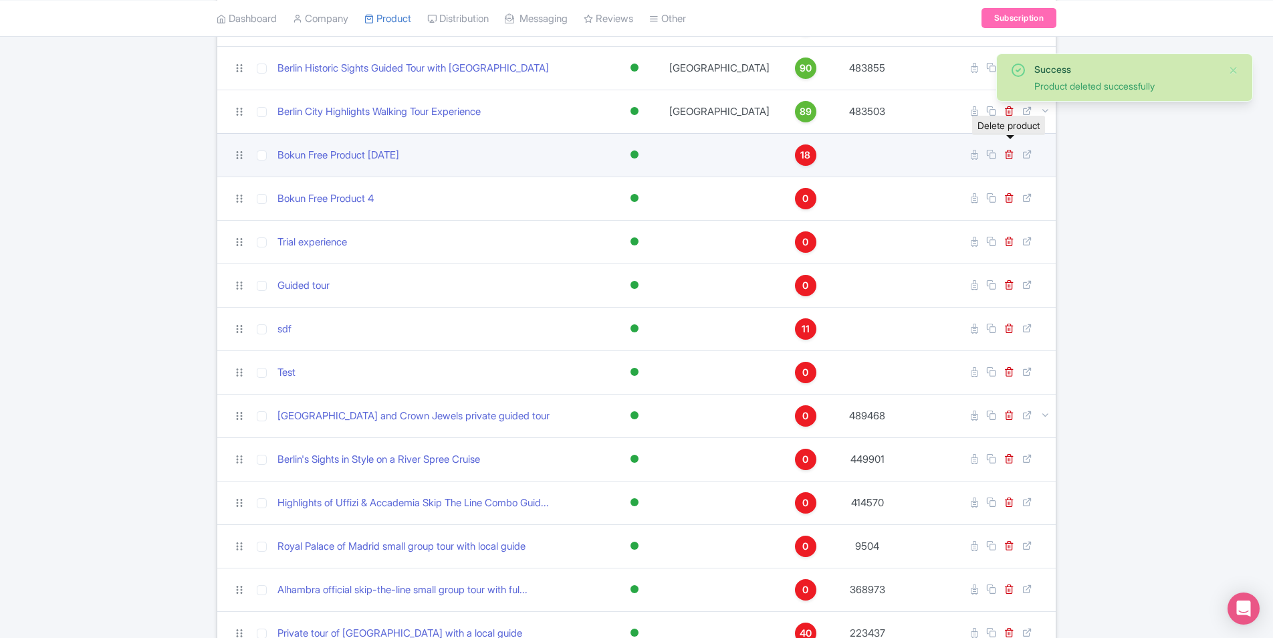
click at [1009, 150] on link at bounding box center [1010, 154] width 13 height 13
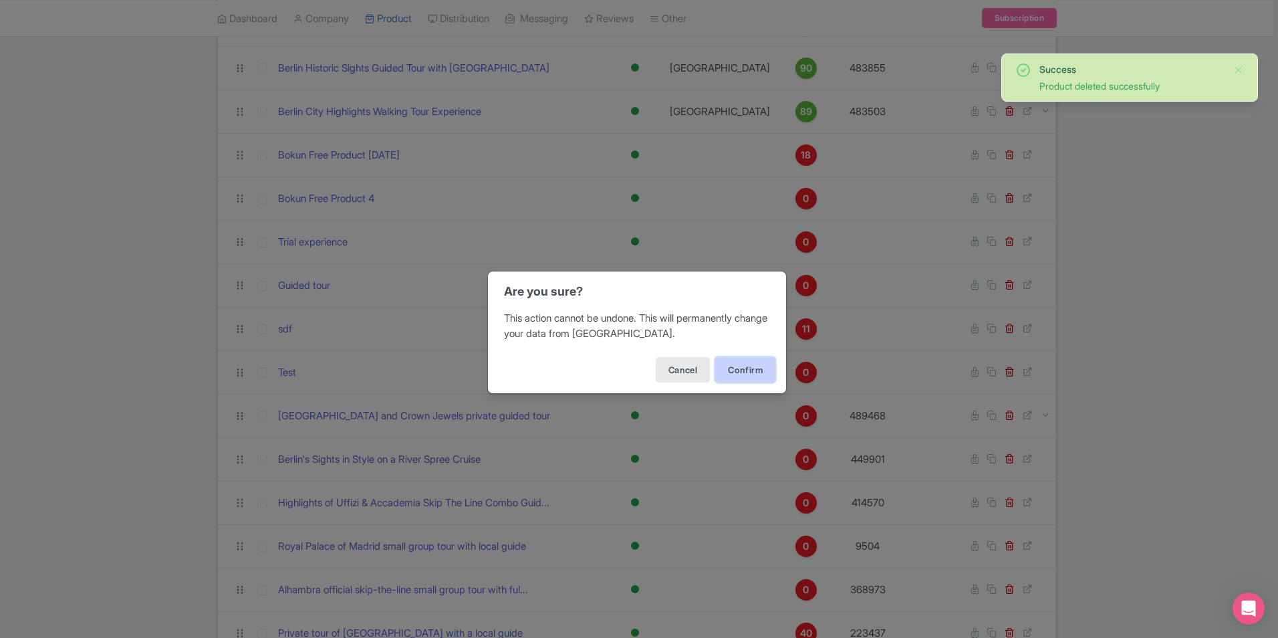
click at [739, 372] on button "Confirm" at bounding box center [745, 369] width 60 height 25
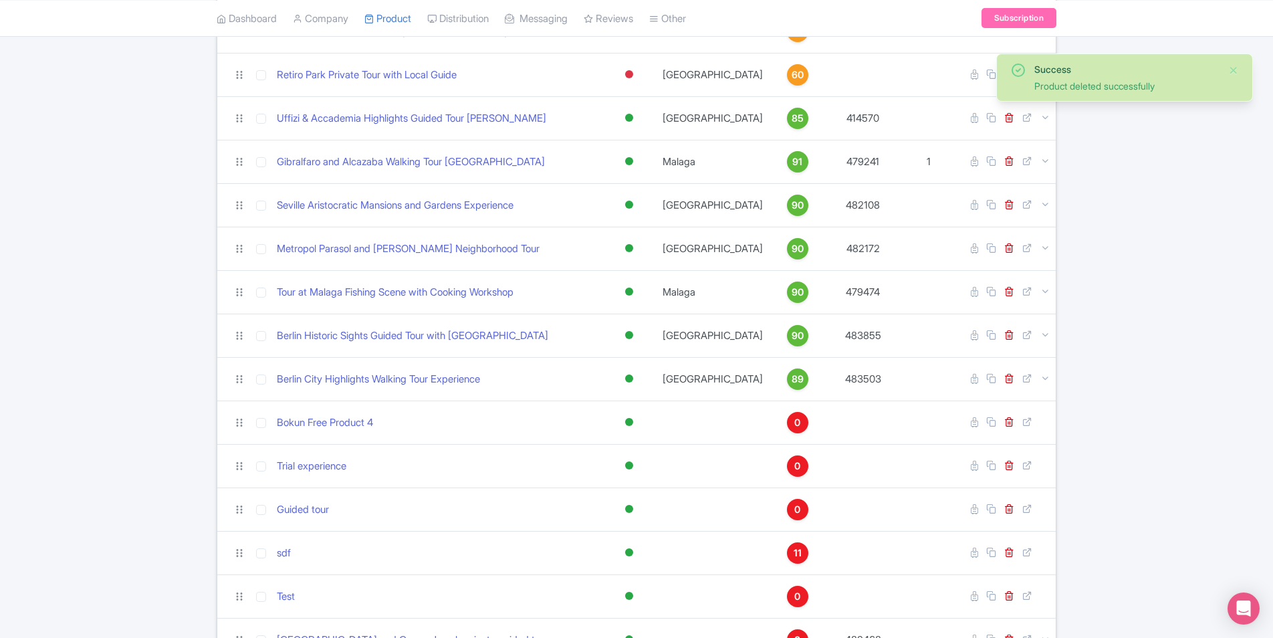
scroll to position [602, 0]
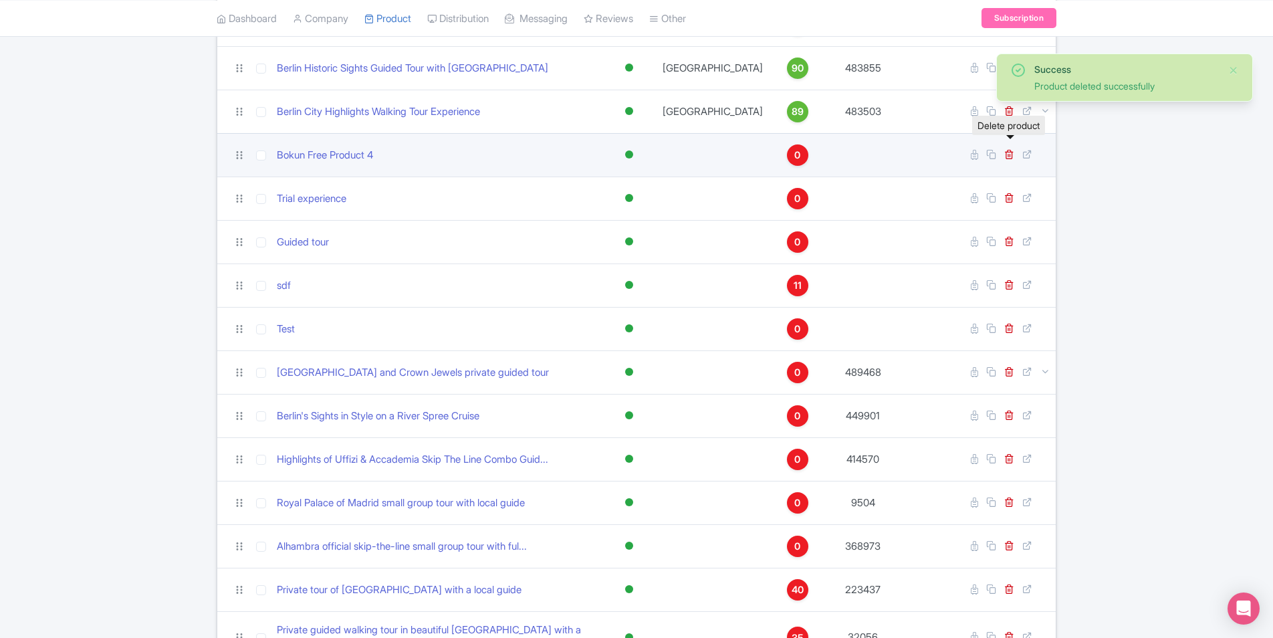
click at [1015, 148] on link at bounding box center [1010, 154] width 13 height 13
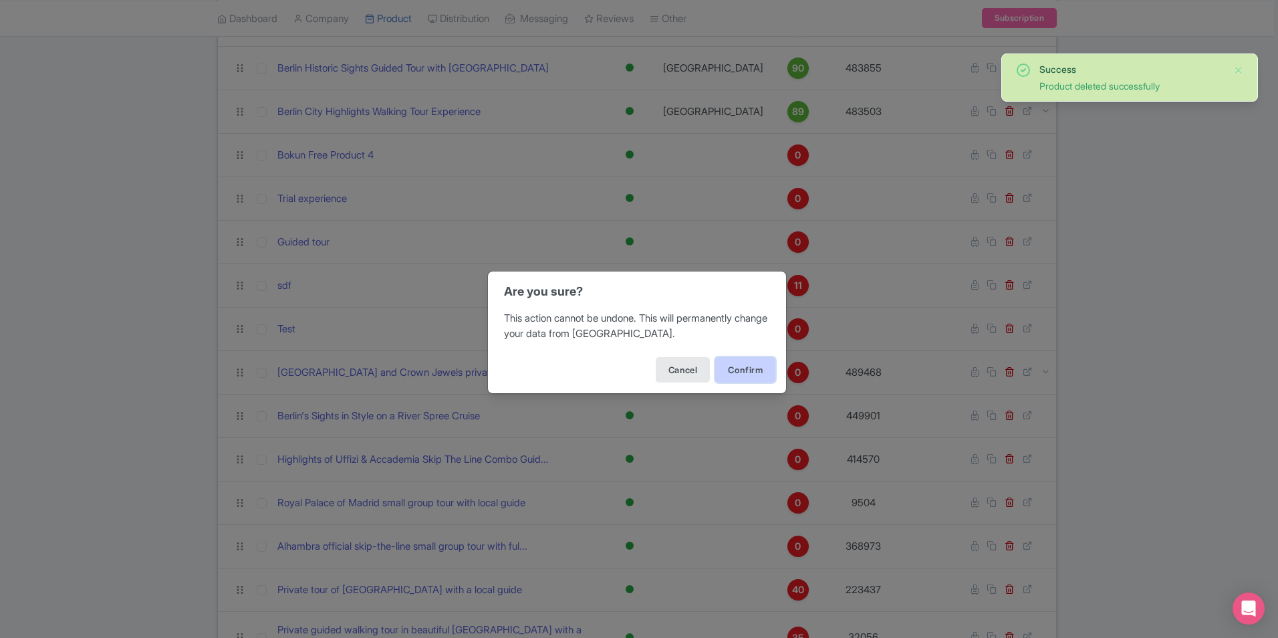
click at [753, 366] on button "Confirm" at bounding box center [745, 369] width 60 height 25
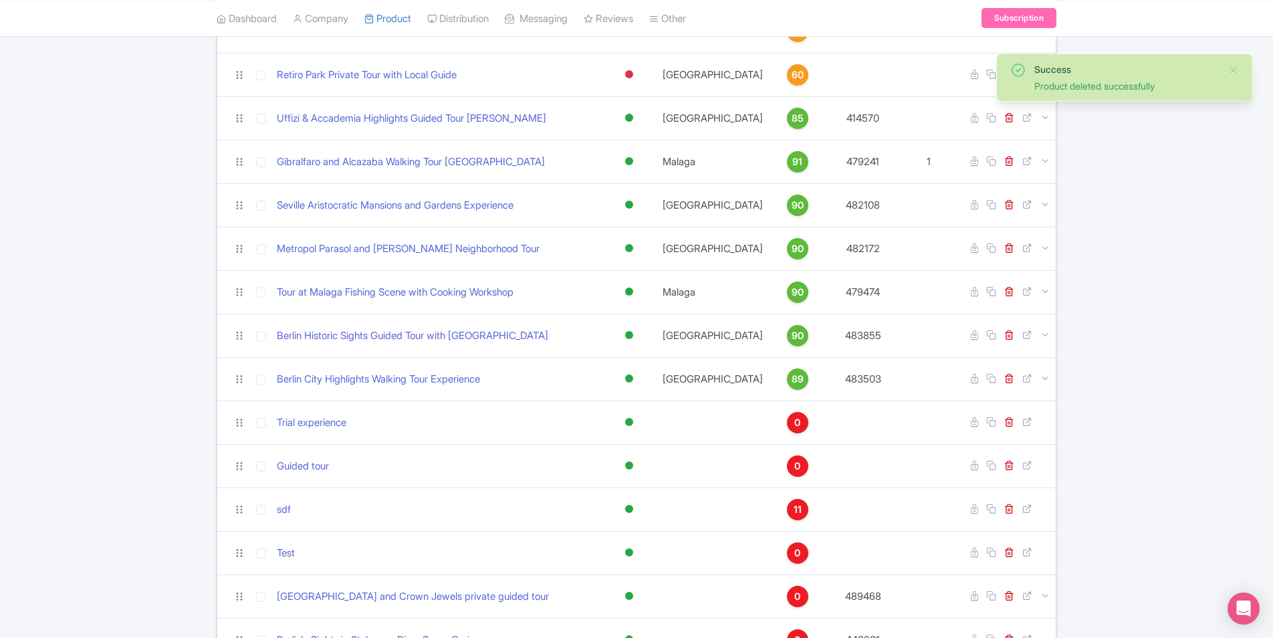
scroll to position [602, 0]
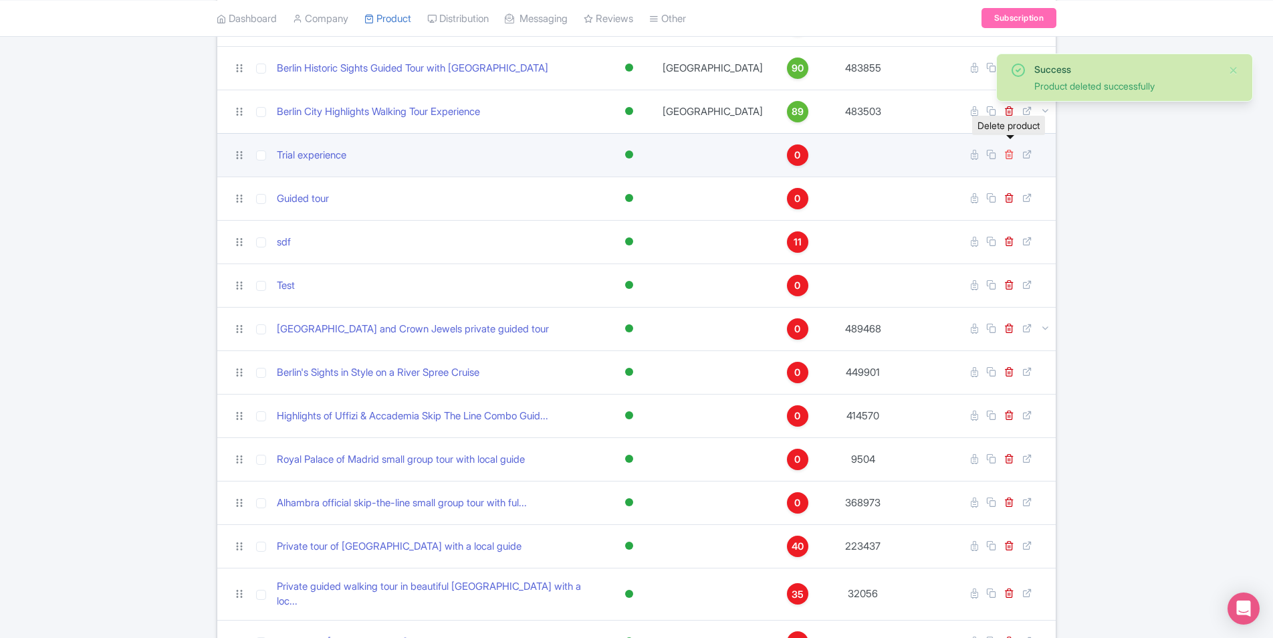
click at [1008, 149] on icon at bounding box center [1009, 154] width 10 height 10
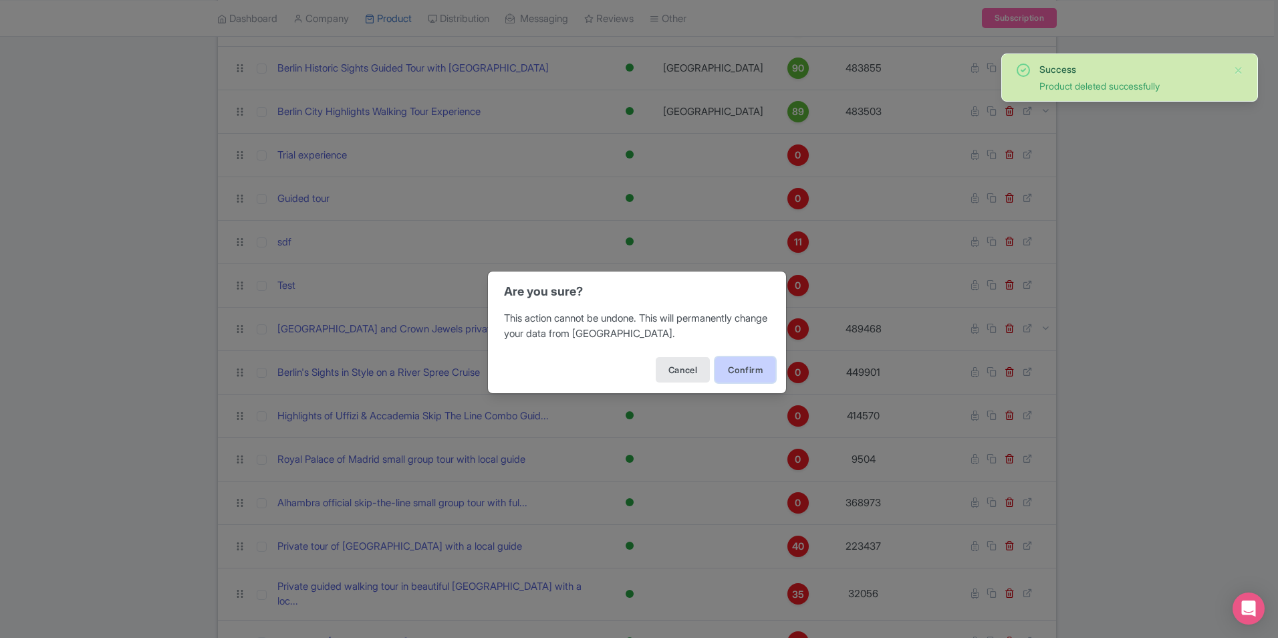
click at [759, 370] on button "Confirm" at bounding box center [745, 369] width 60 height 25
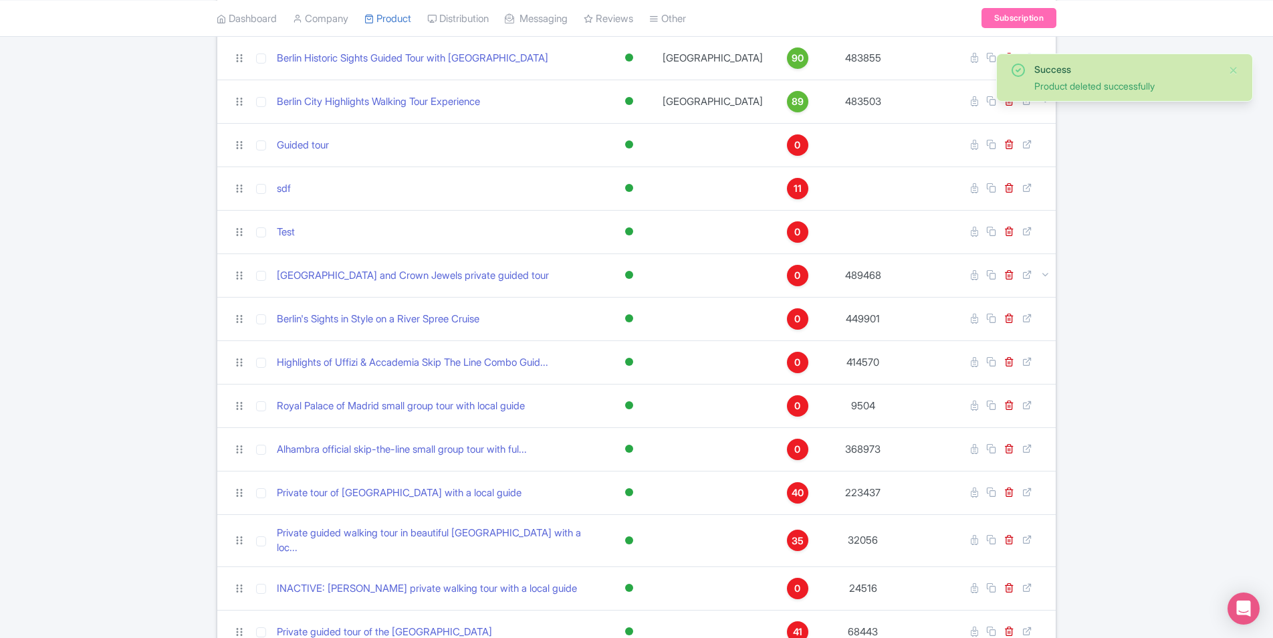
scroll to position [602, 0]
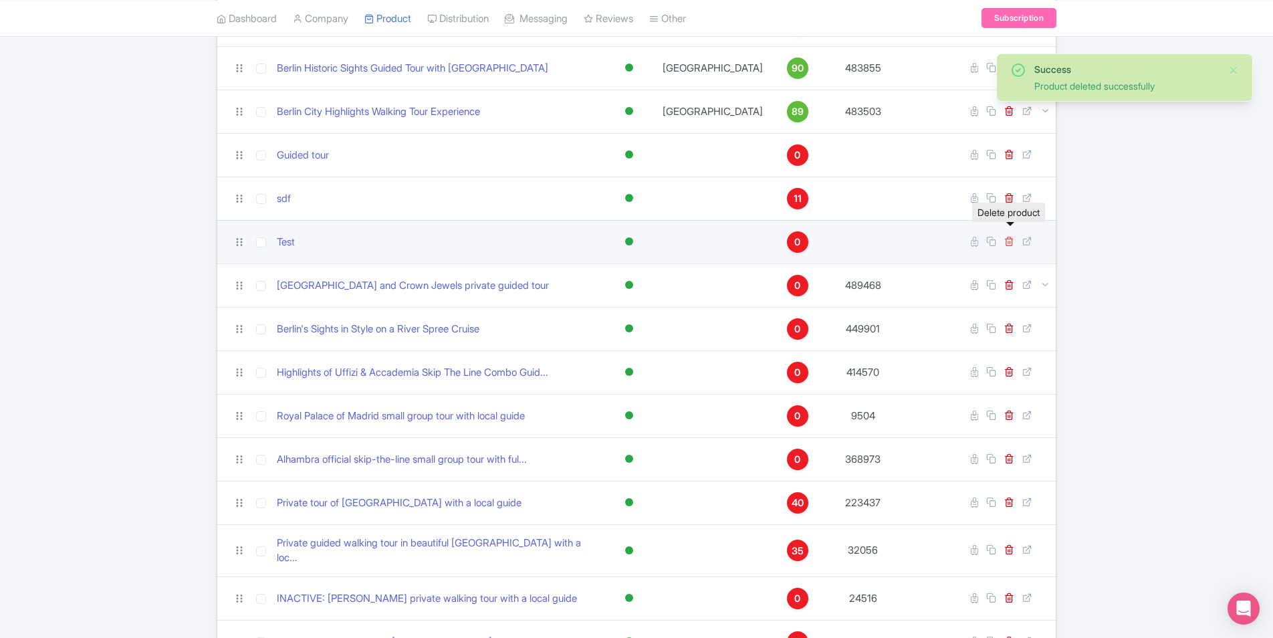
click at [1007, 236] on icon at bounding box center [1009, 241] width 10 height 10
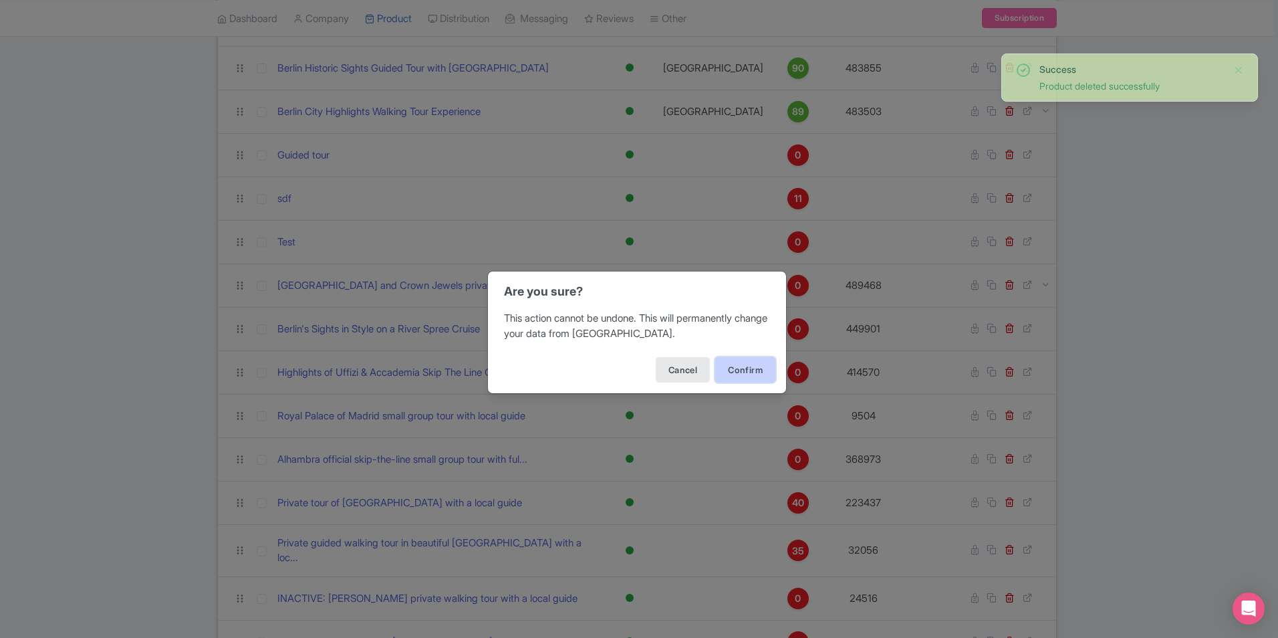
click at [747, 363] on button "Confirm" at bounding box center [745, 369] width 60 height 25
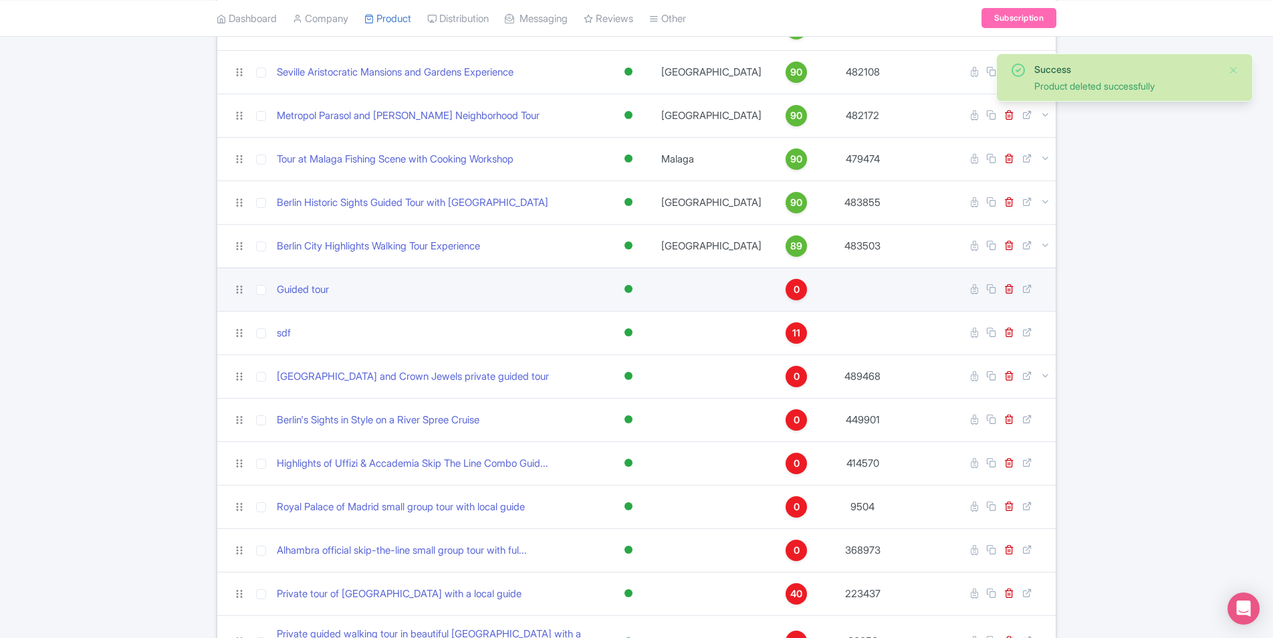
scroll to position [468, 0]
click at [1008, 283] on icon at bounding box center [1009, 288] width 10 height 10
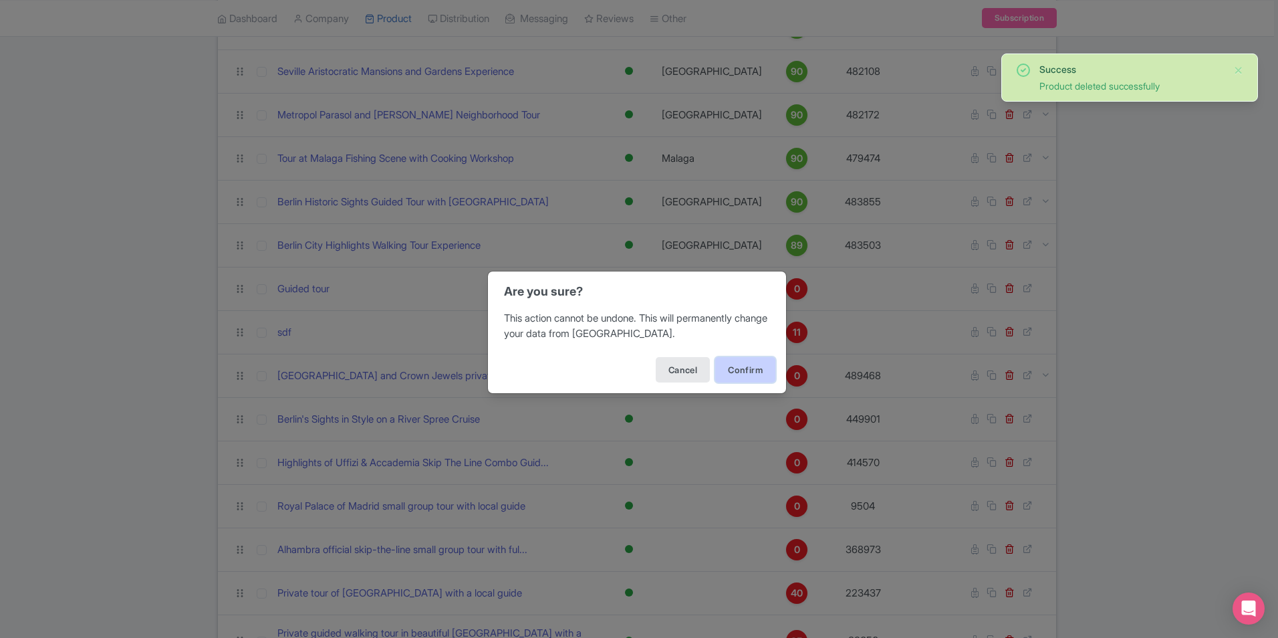
drag, startPoint x: 752, startPoint y: 364, endPoint x: 745, endPoint y: 357, distance: 9.5
click at [750, 364] on button "Confirm" at bounding box center [745, 369] width 60 height 25
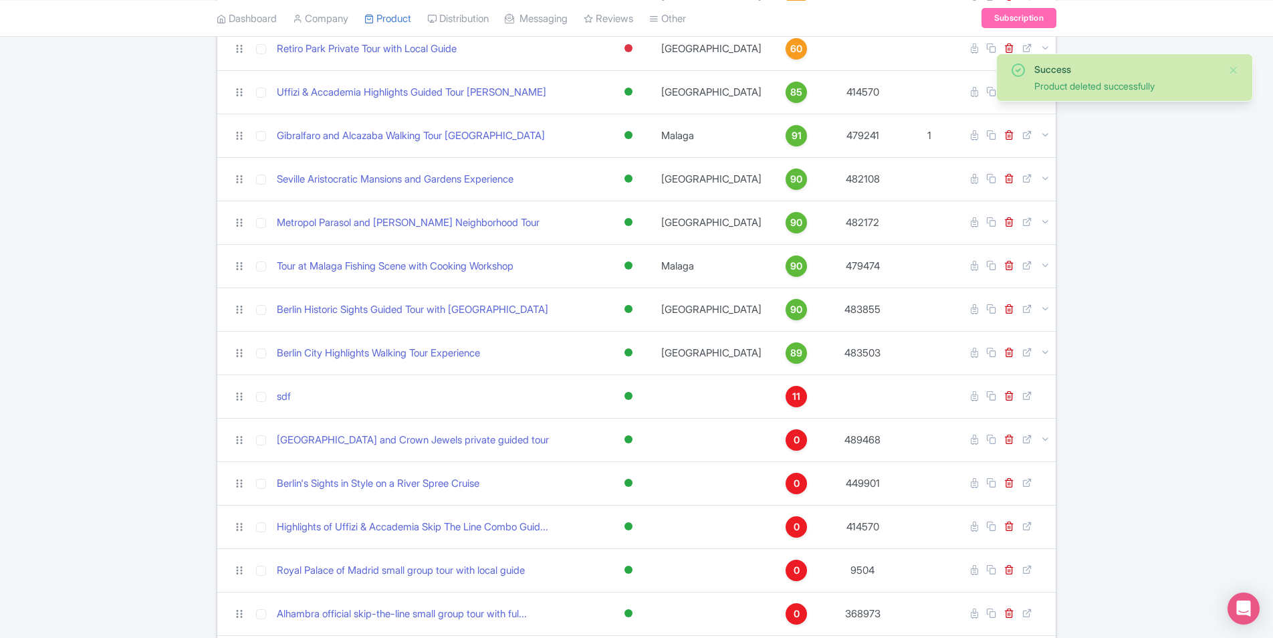
scroll to position [535, 0]
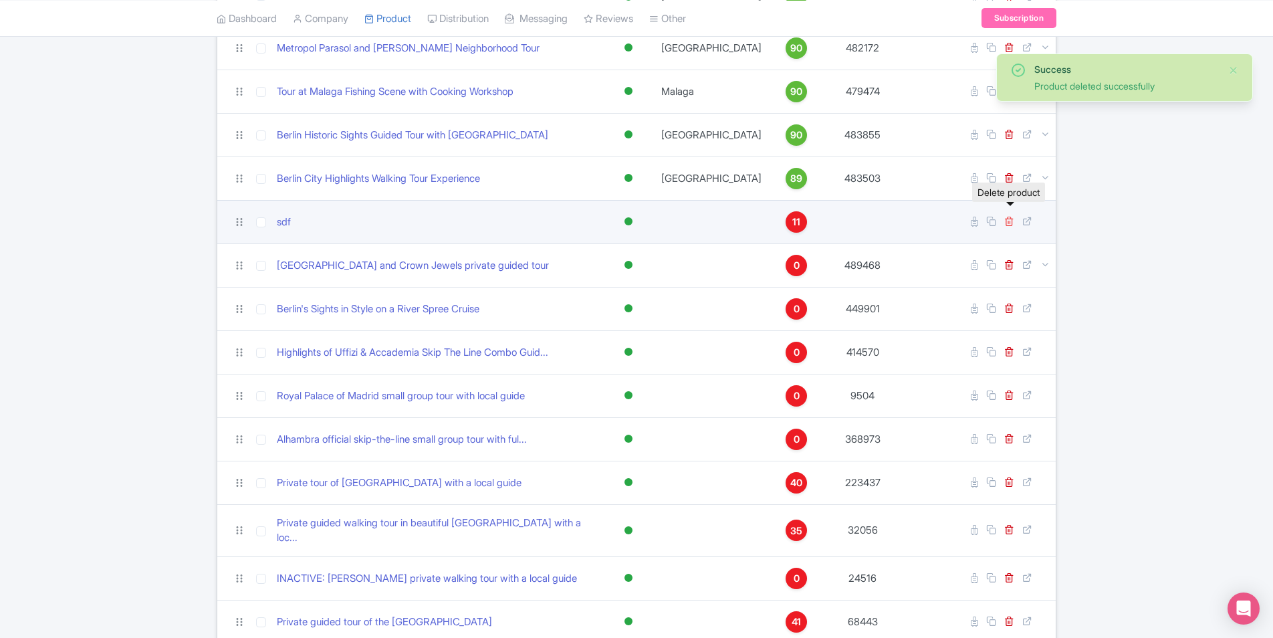
click at [1009, 216] on icon at bounding box center [1009, 221] width 10 height 10
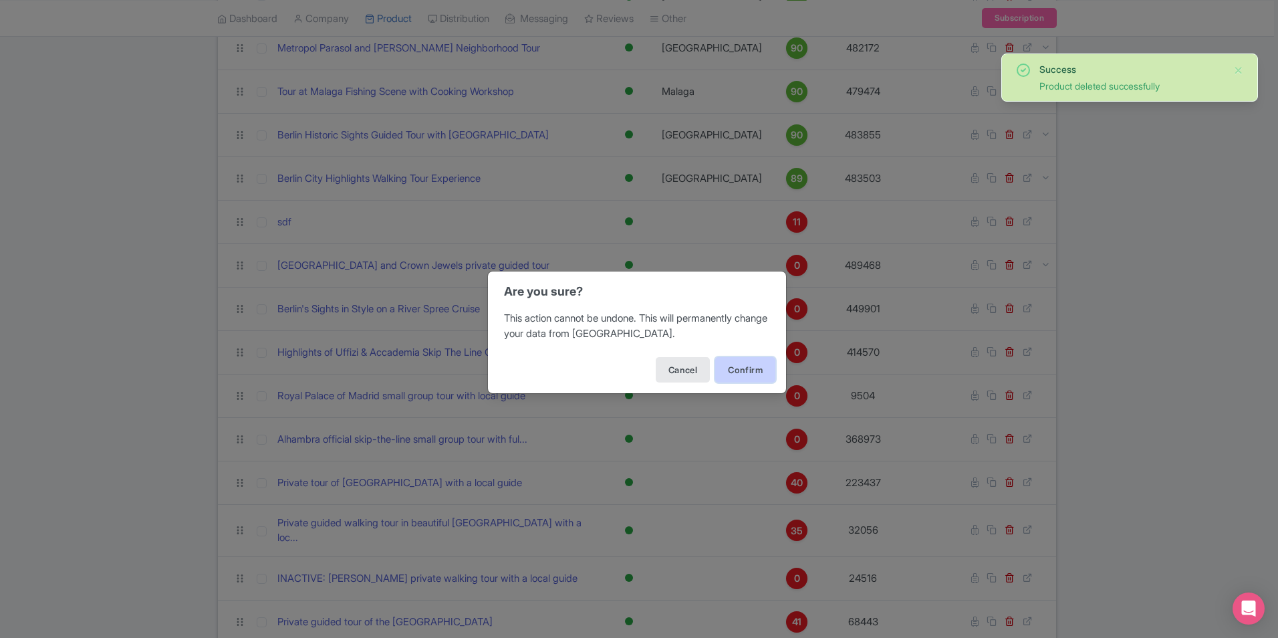
click at [737, 380] on button "Confirm" at bounding box center [745, 369] width 60 height 25
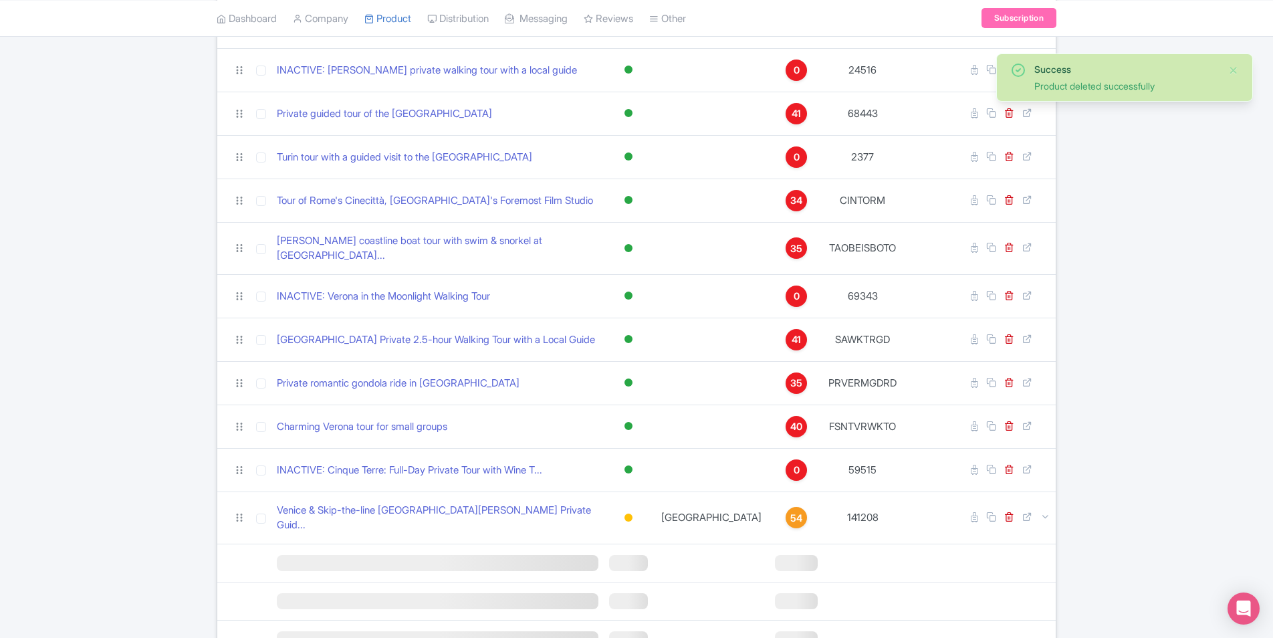
scroll to position [1043, 0]
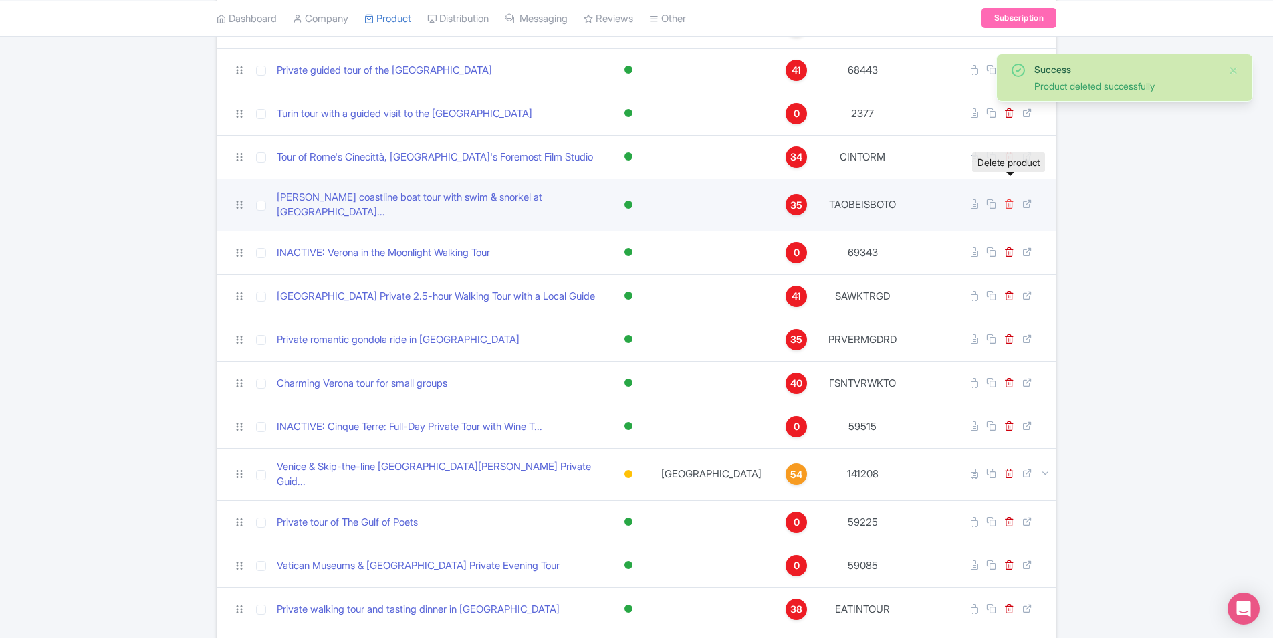
click at [1011, 199] on icon at bounding box center [1009, 204] width 10 height 10
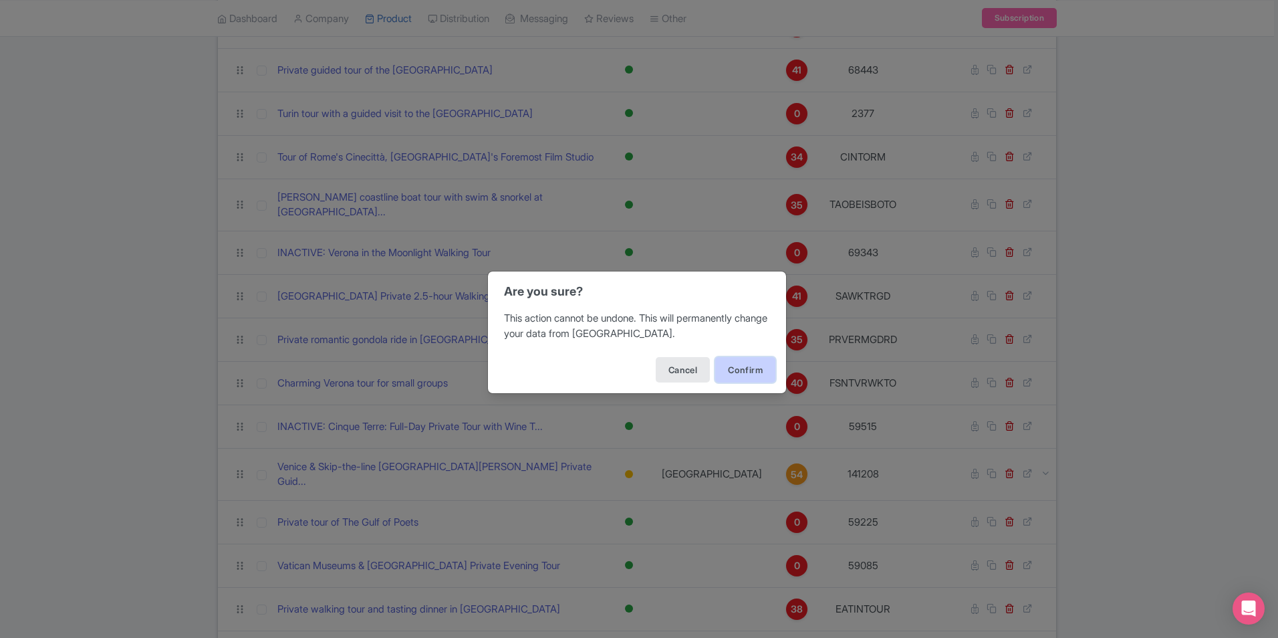
click at [734, 364] on button "Confirm" at bounding box center [745, 369] width 60 height 25
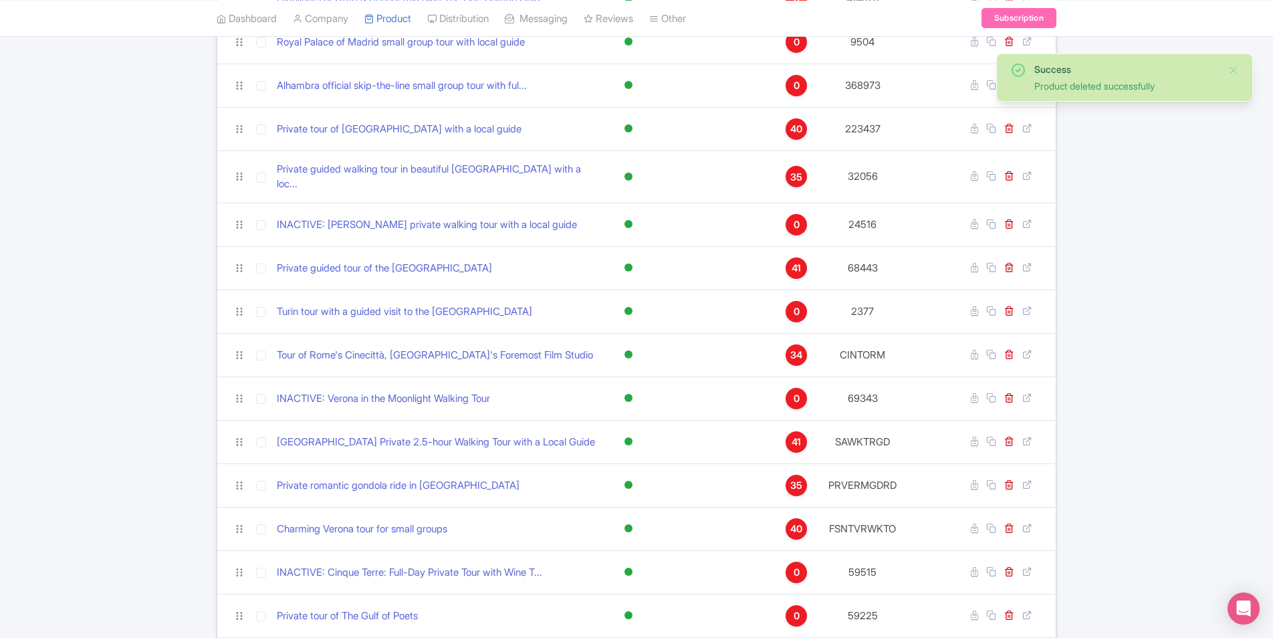
scroll to position [869, 0]
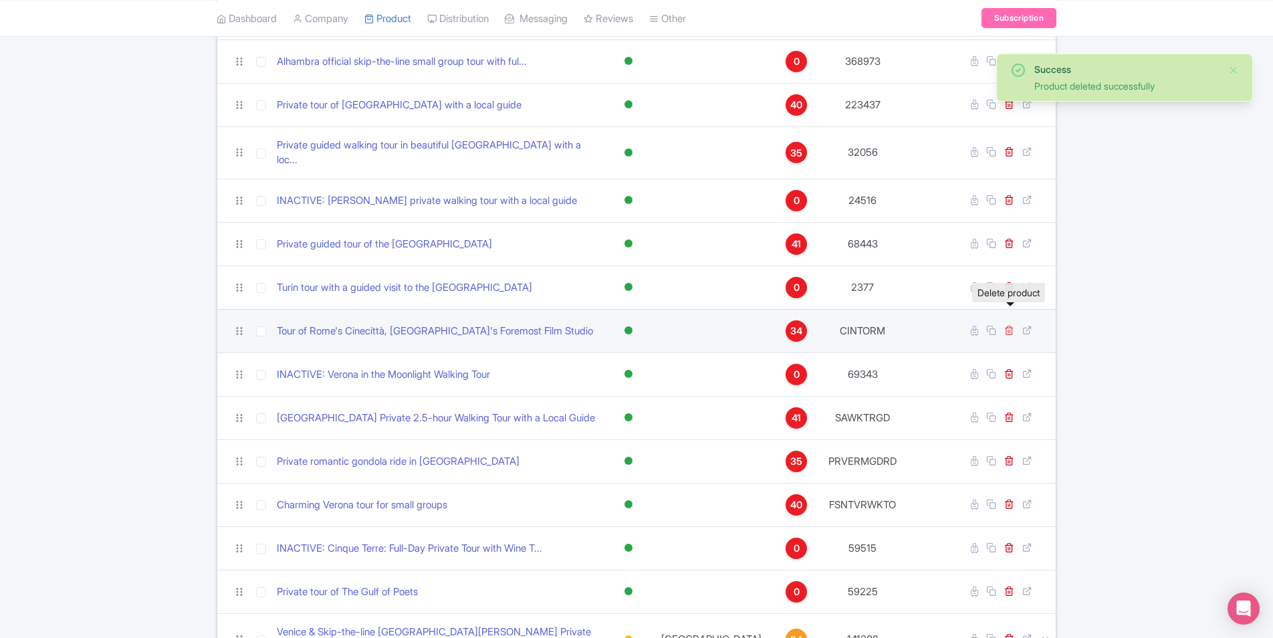
click at [1009, 325] on icon at bounding box center [1009, 330] width 10 height 10
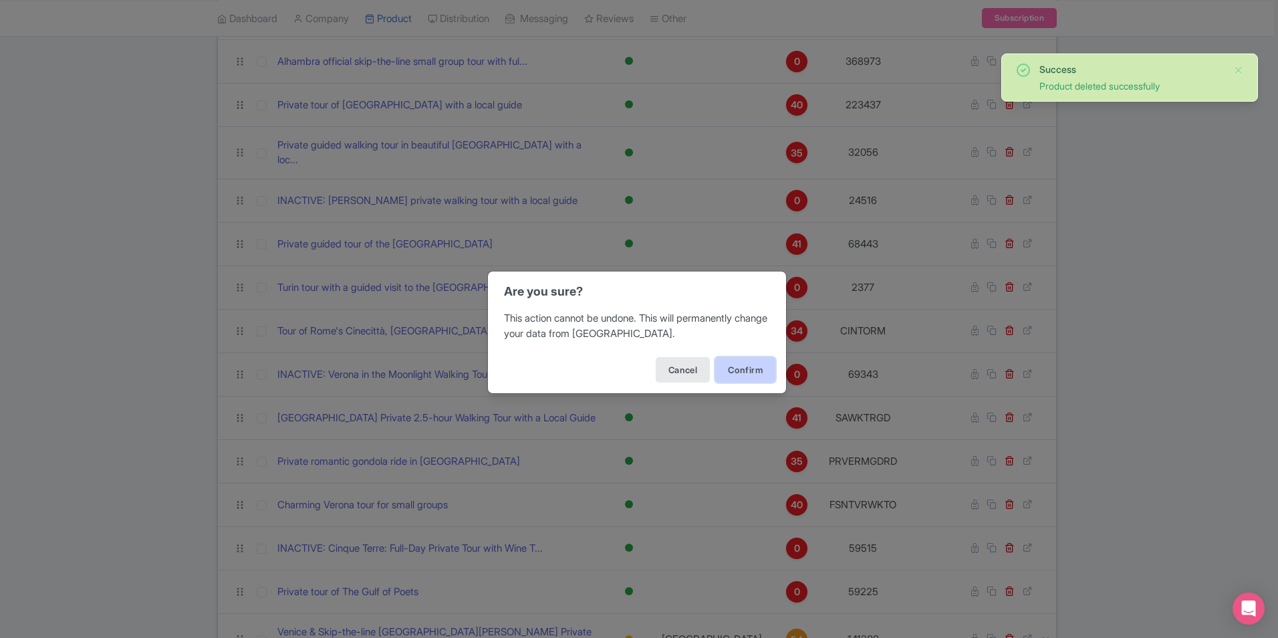
click at [728, 375] on button "Confirm" at bounding box center [745, 369] width 60 height 25
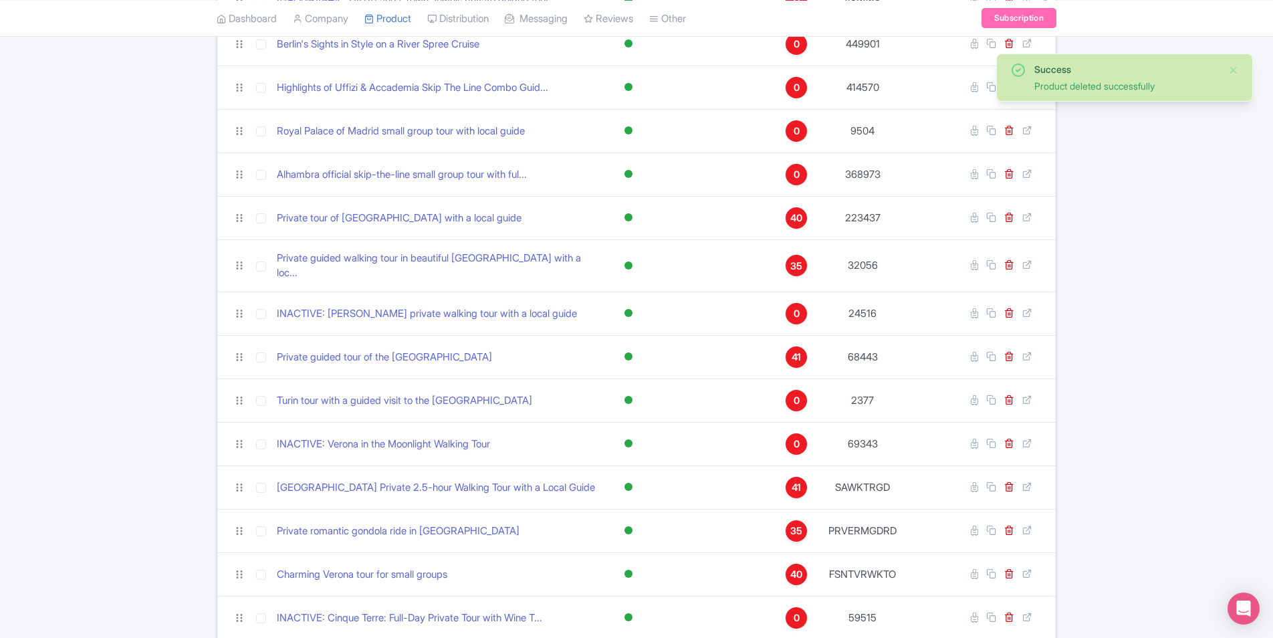
scroll to position [802, 0]
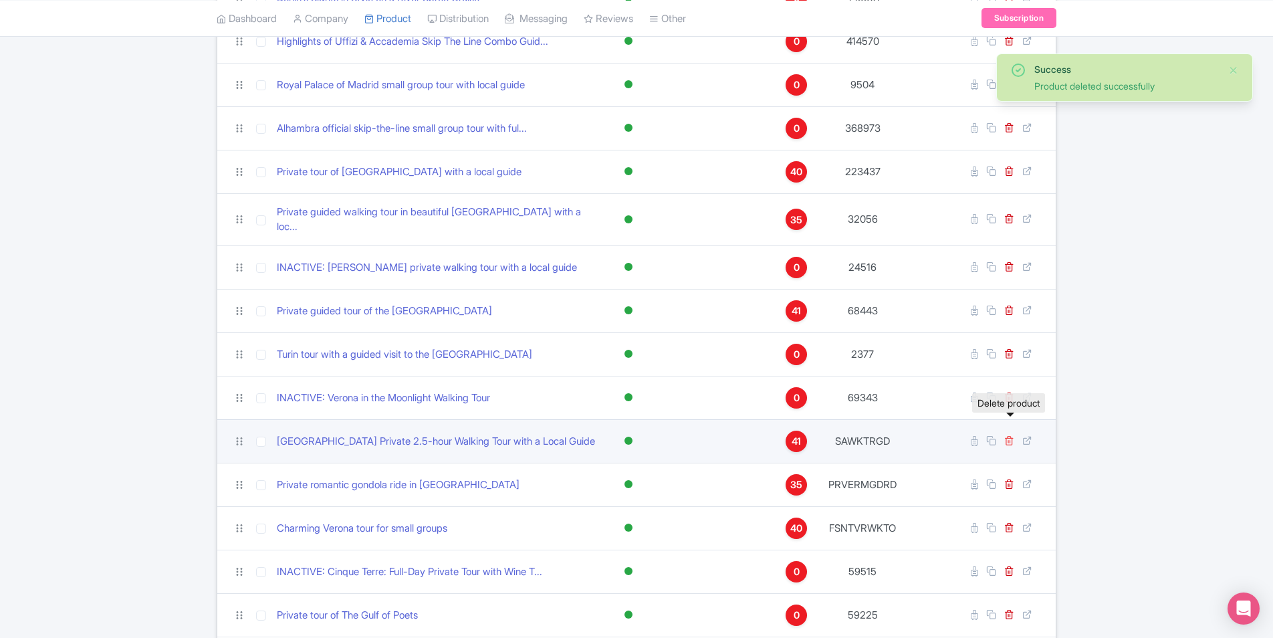
click at [1007, 435] on icon at bounding box center [1009, 440] width 10 height 10
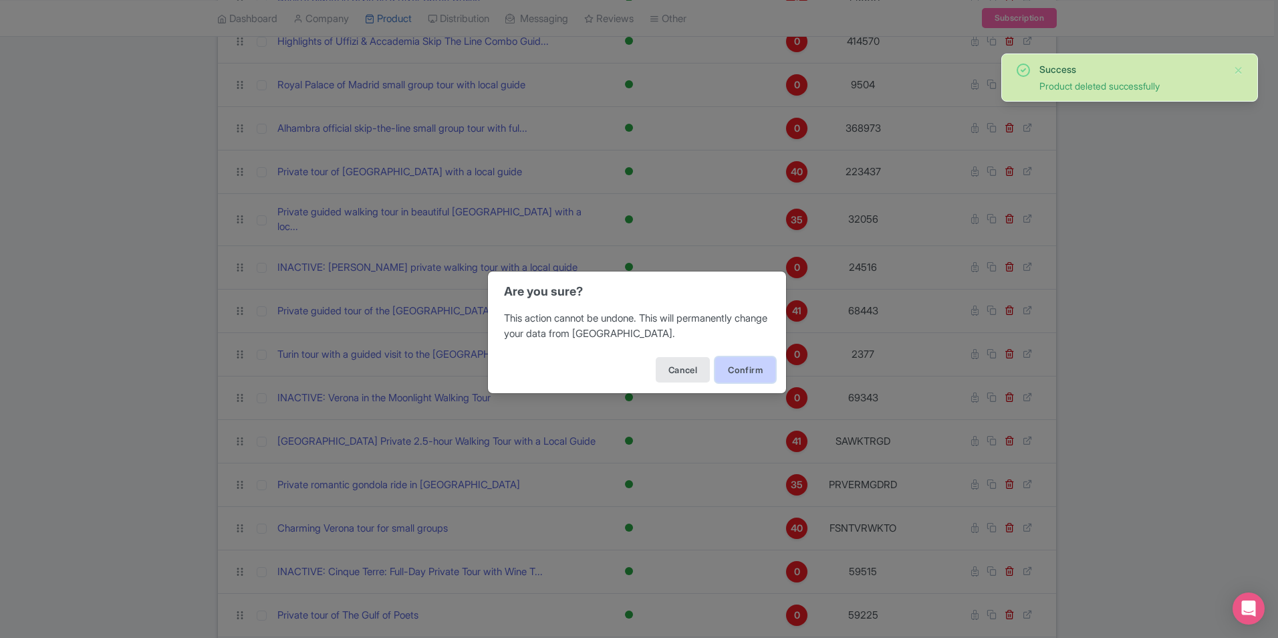
click at [747, 370] on button "Confirm" at bounding box center [745, 369] width 60 height 25
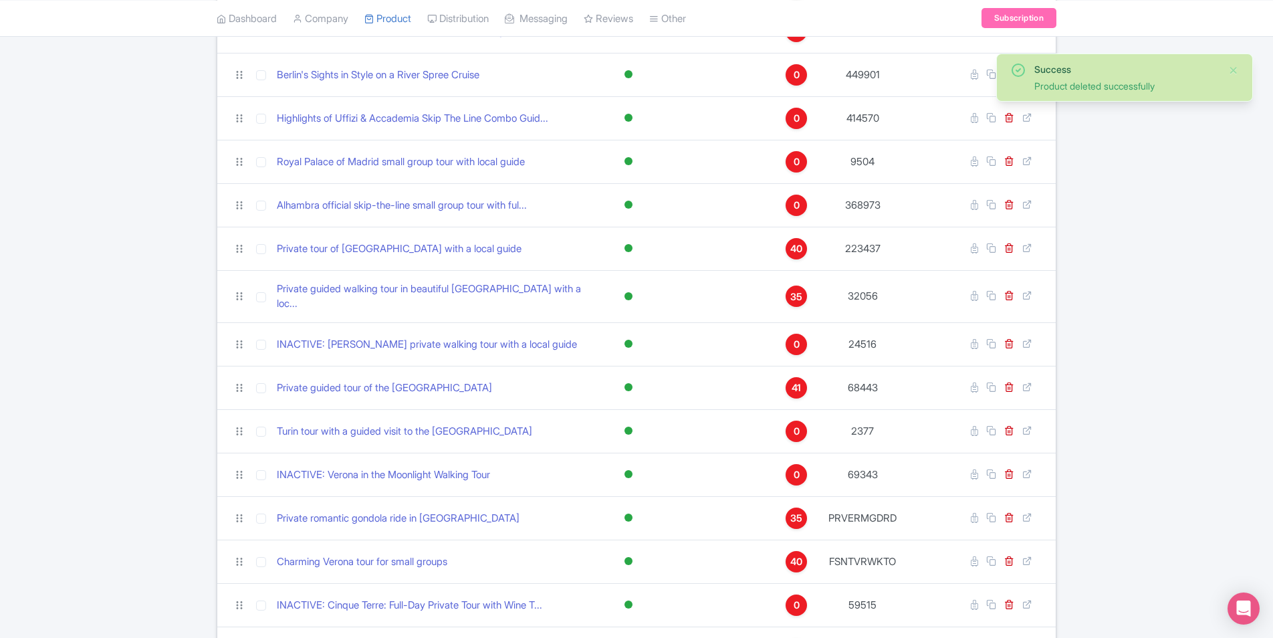
scroll to position [869, 0]
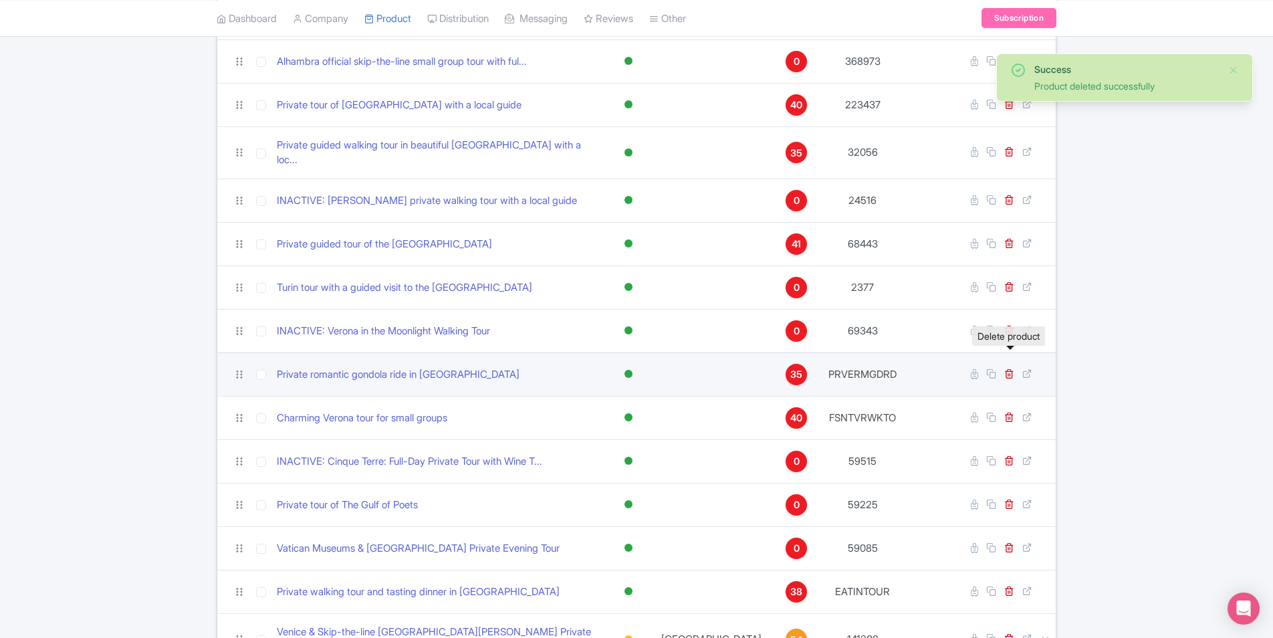
click at [1012, 368] on link at bounding box center [1010, 374] width 13 height 13
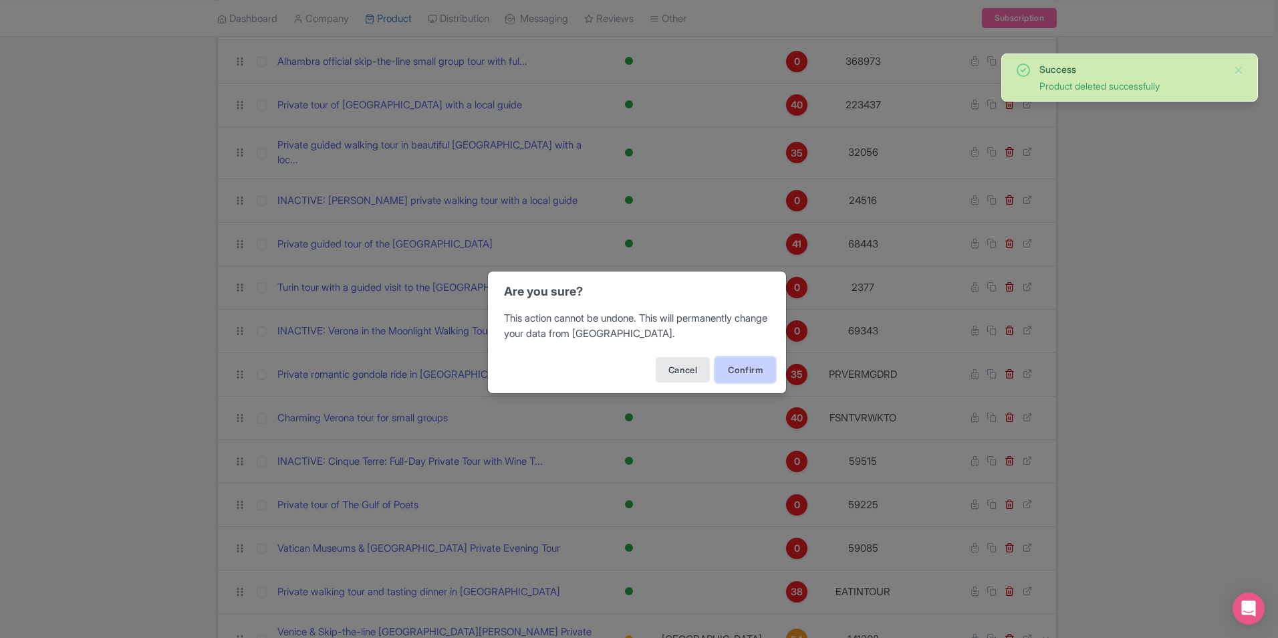
click at [755, 362] on button "Confirm" at bounding box center [745, 369] width 60 height 25
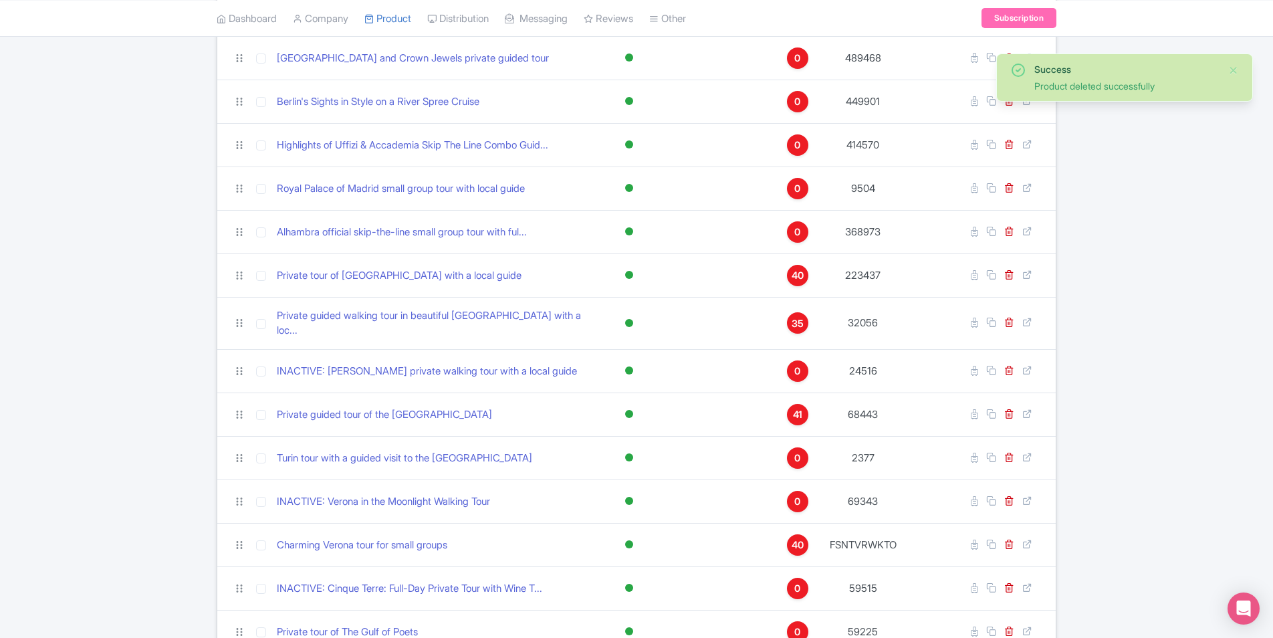
scroll to position [869, 0]
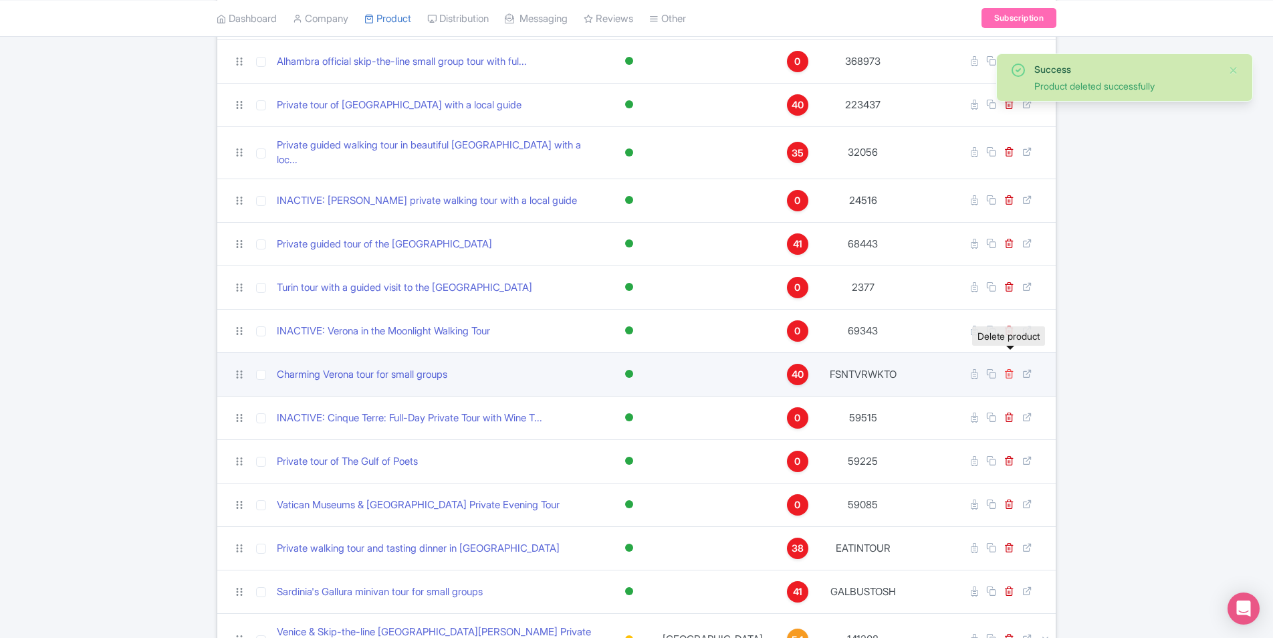
click at [1009, 368] on icon at bounding box center [1009, 373] width 10 height 10
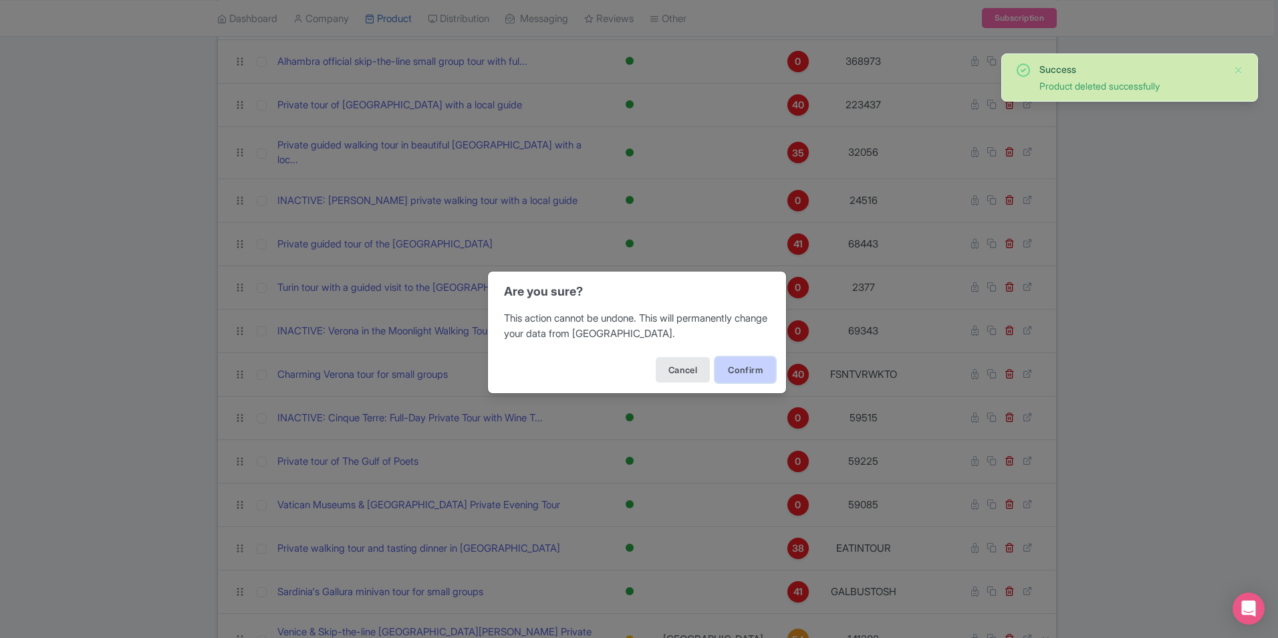
click at [752, 372] on button "Confirm" at bounding box center [745, 369] width 60 height 25
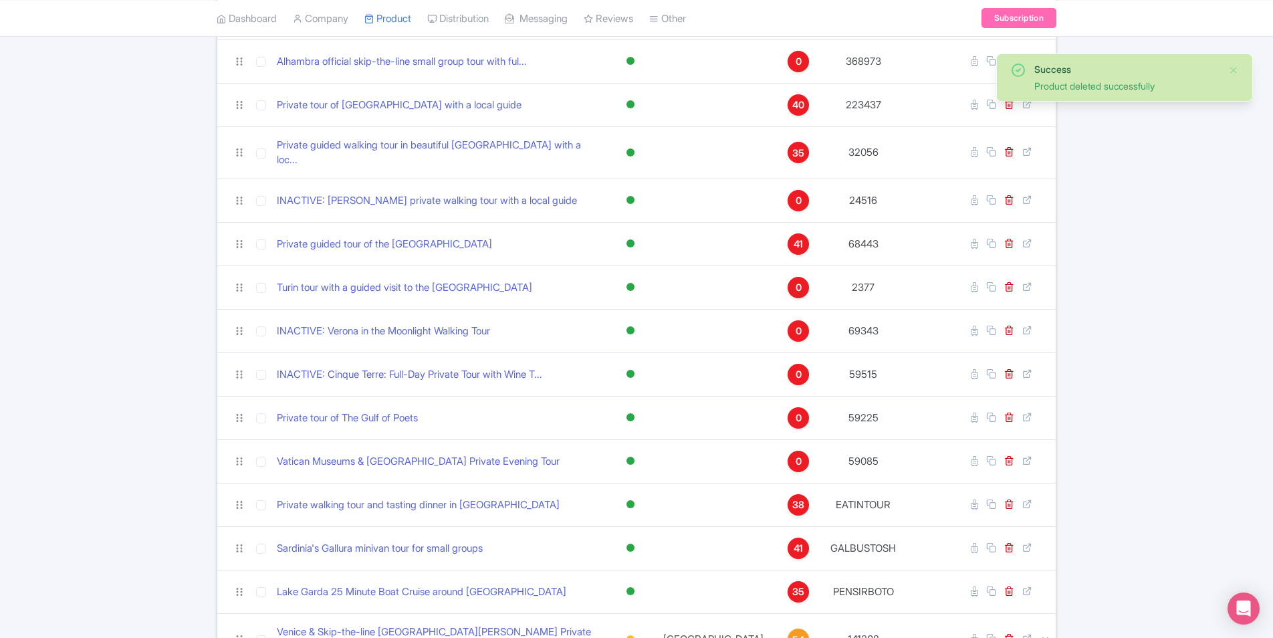
scroll to position [1003, 0]
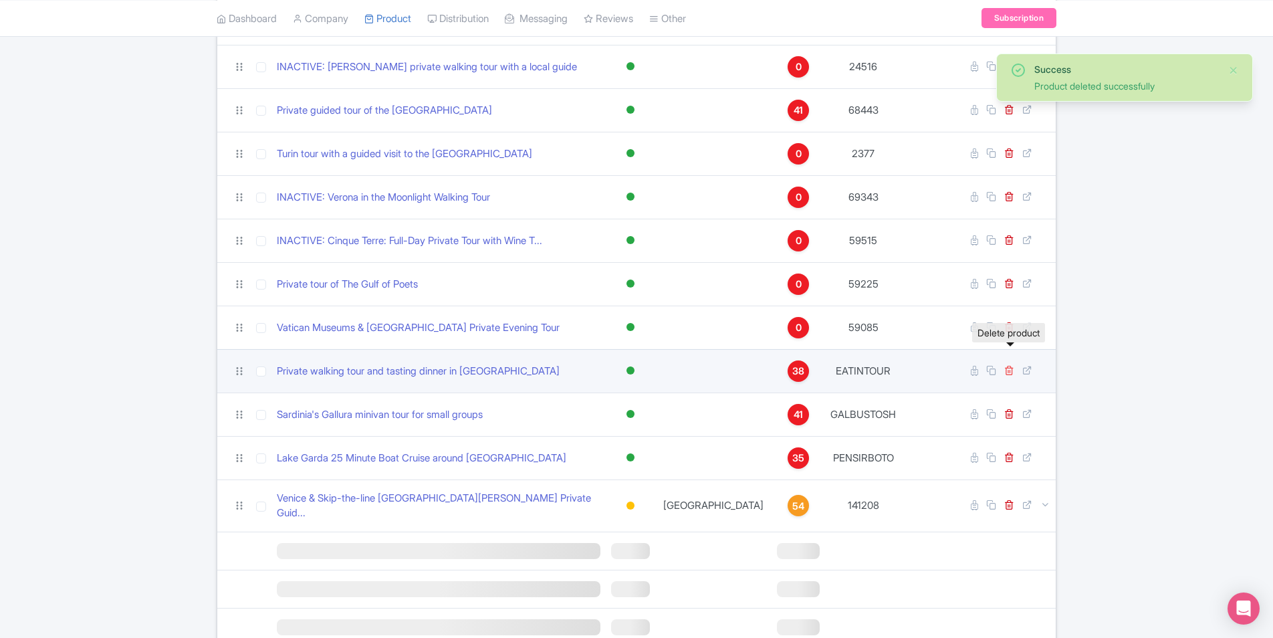
click at [1009, 365] on icon at bounding box center [1009, 370] width 10 height 10
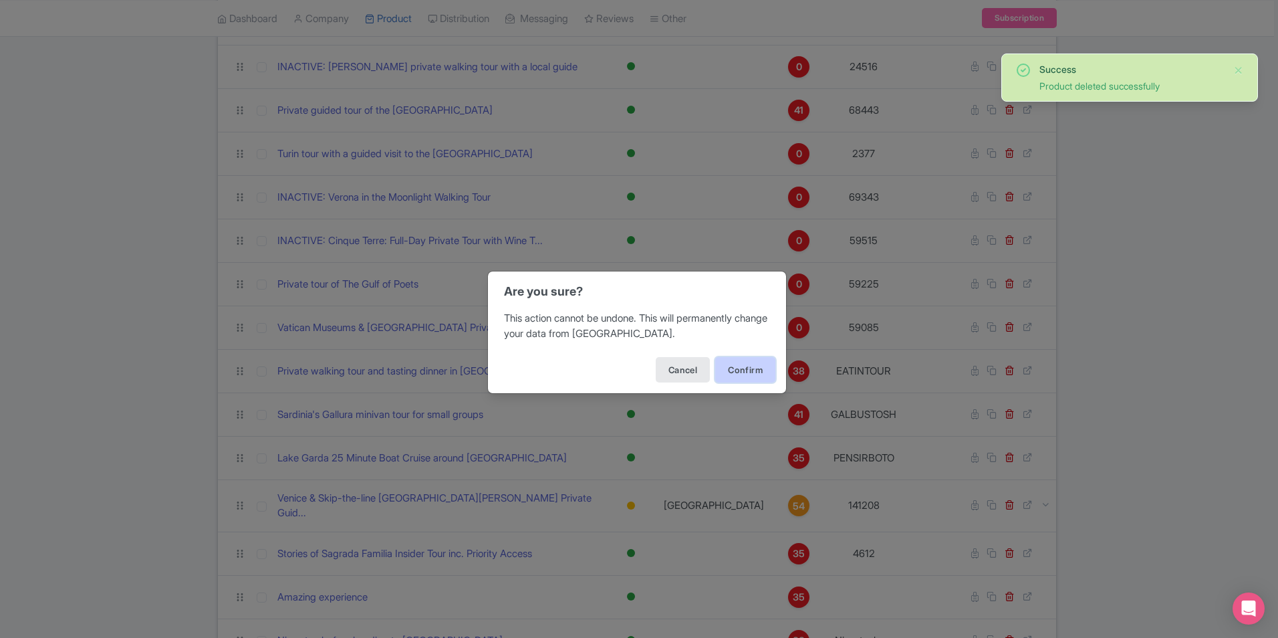
click at [754, 364] on button "Confirm" at bounding box center [745, 369] width 60 height 25
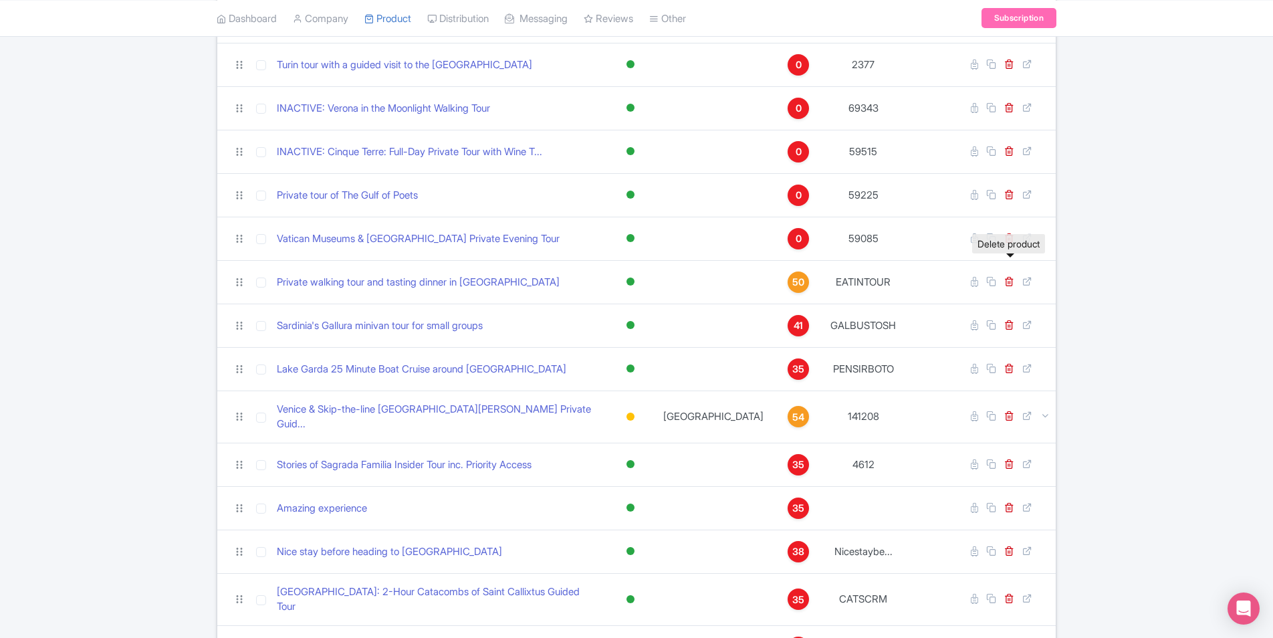
scroll to position [1270, 0]
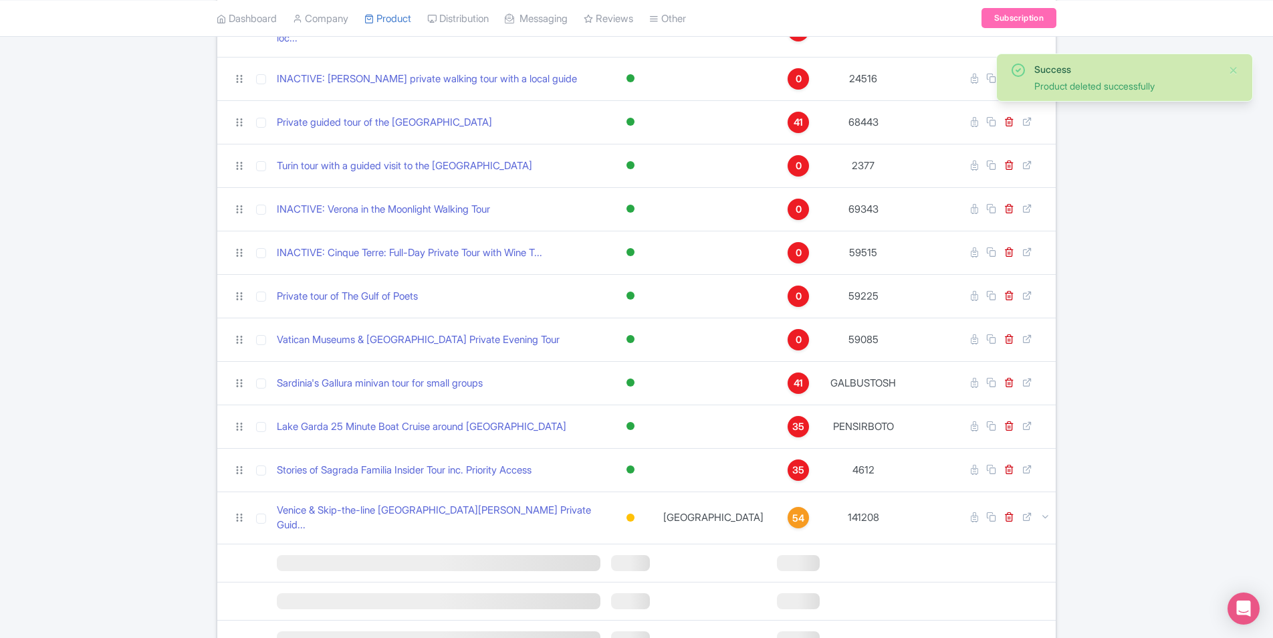
scroll to position [1003, 0]
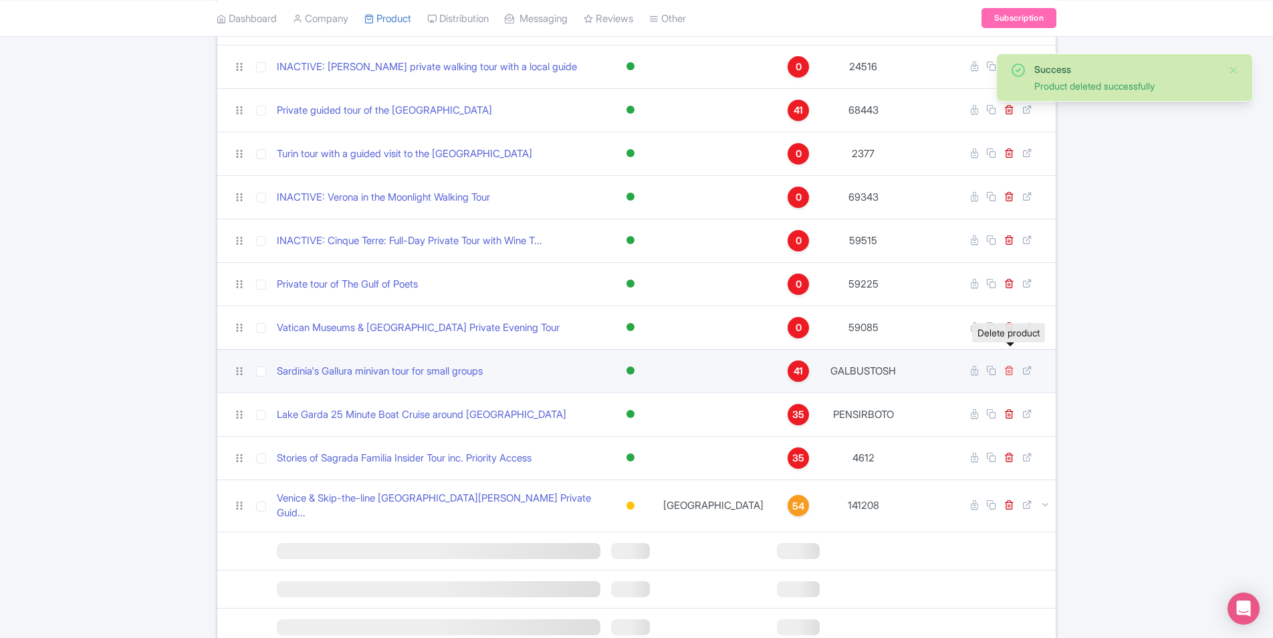
click at [1010, 365] on icon at bounding box center [1009, 370] width 10 height 10
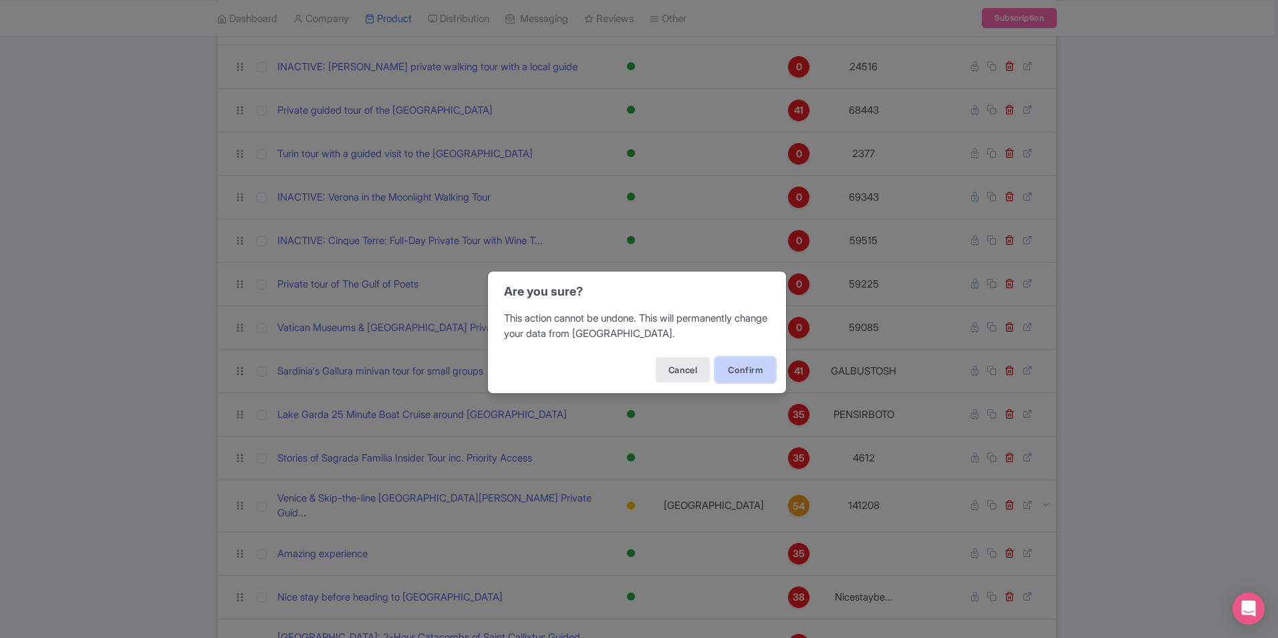
click at [734, 370] on button "Confirm" at bounding box center [745, 369] width 60 height 25
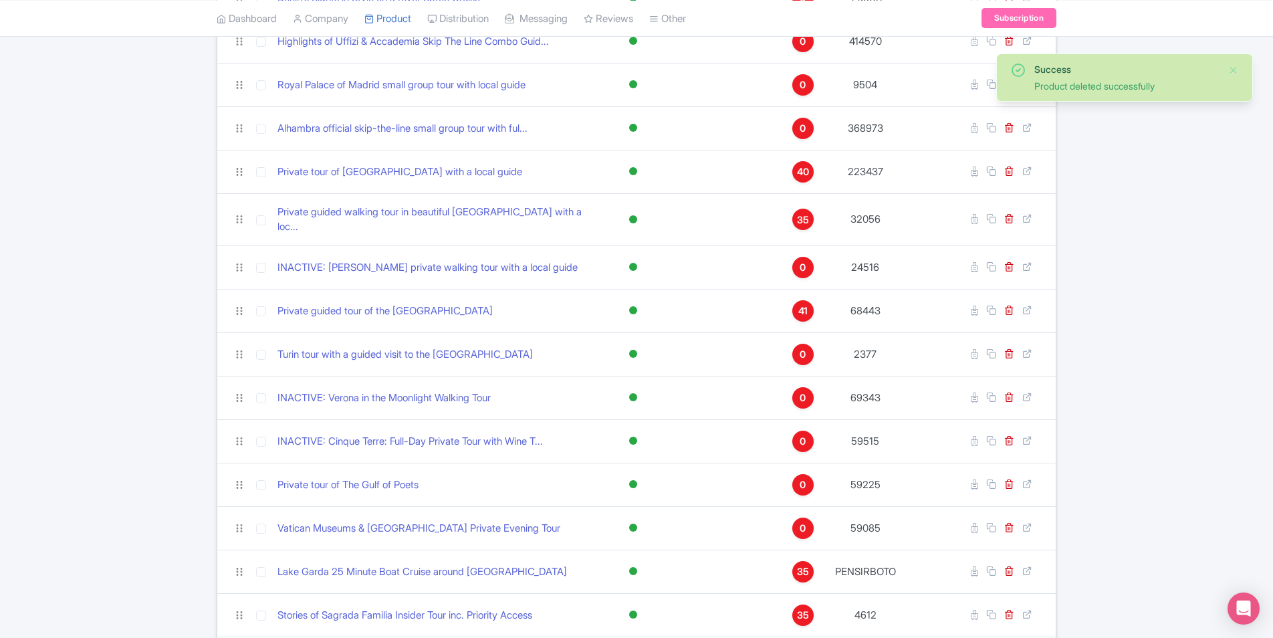
scroll to position [936, 0]
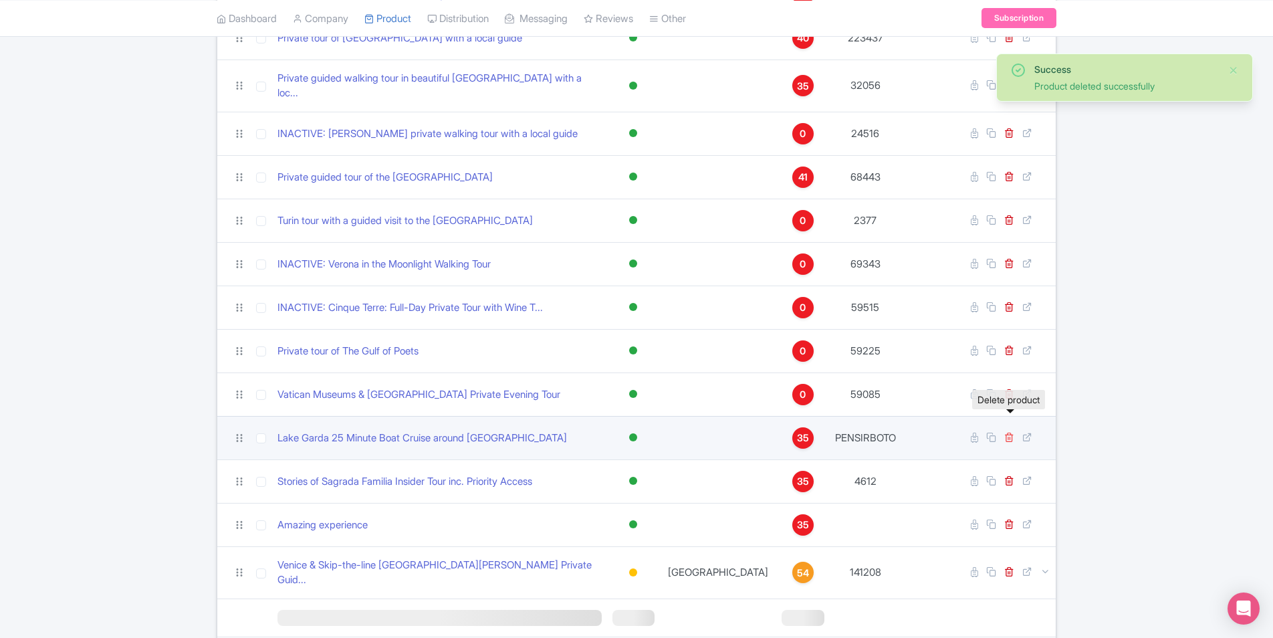
click at [1011, 432] on icon at bounding box center [1009, 437] width 10 height 10
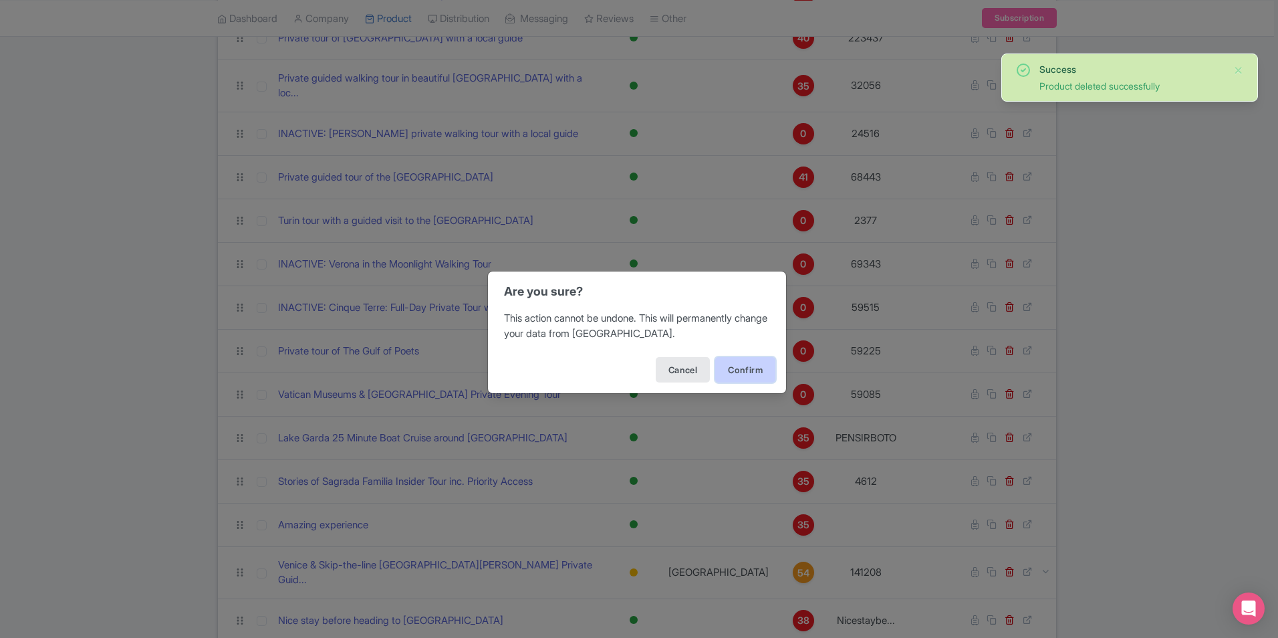
click at [751, 372] on button "Confirm" at bounding box center [745, 369] width 60 height 25
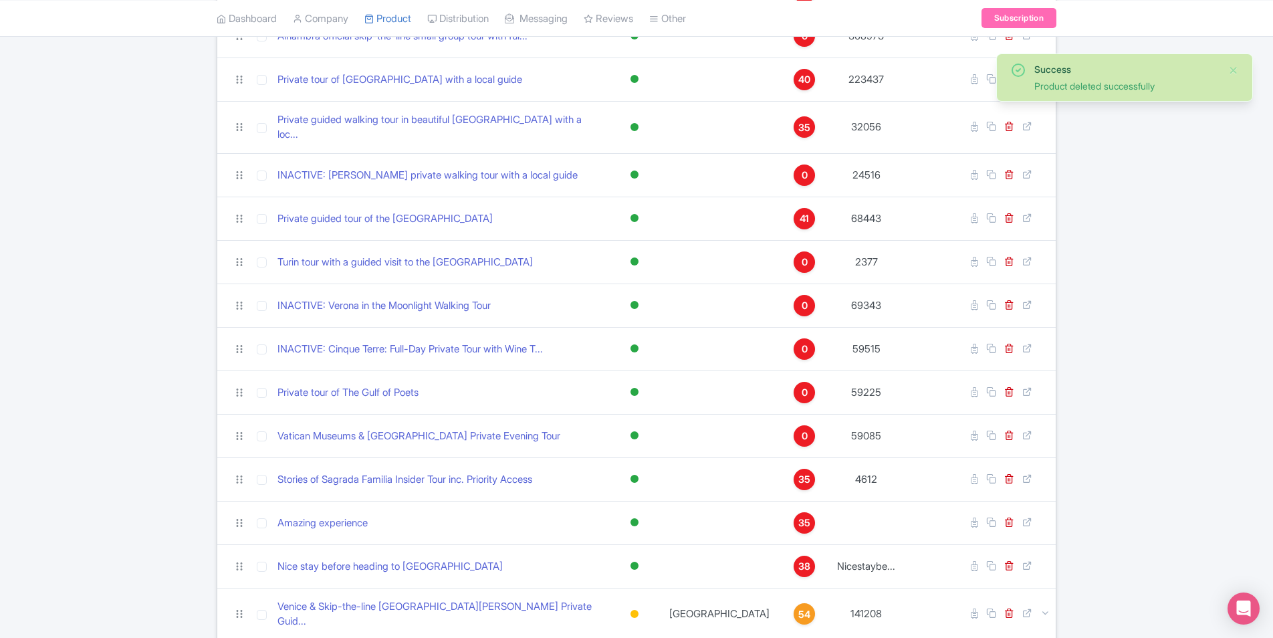
scroll to position [1043, 0]
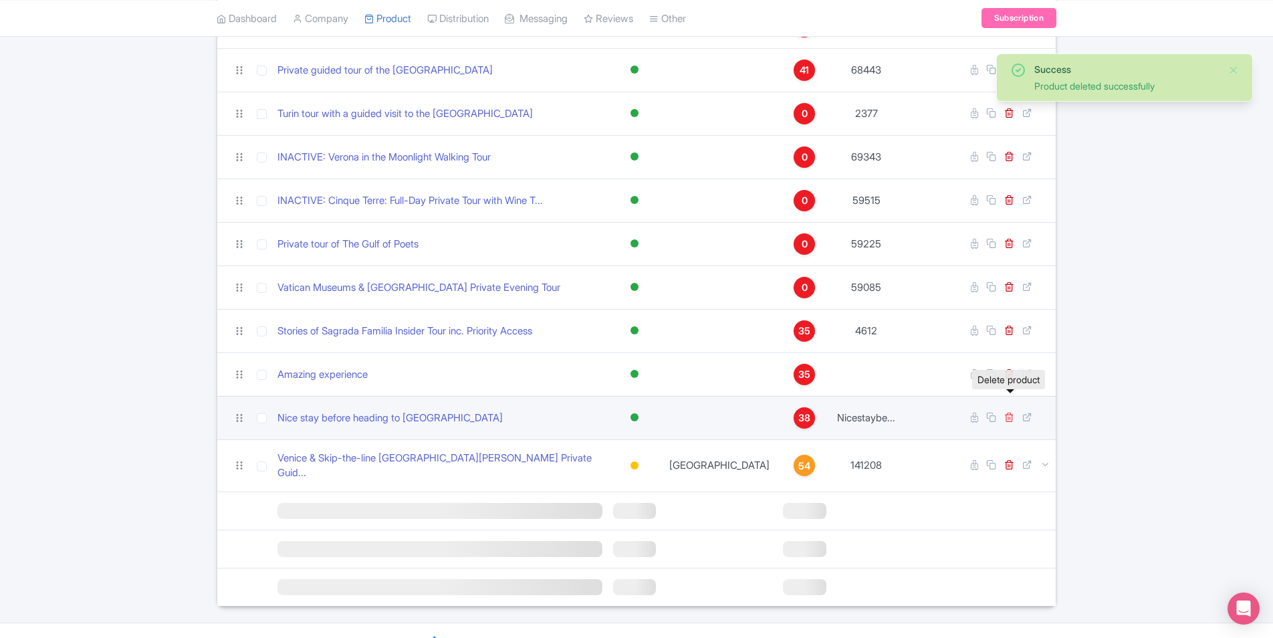
click at [1007, 412] on icon at bounding box center [1009, 417] width 10 height 10
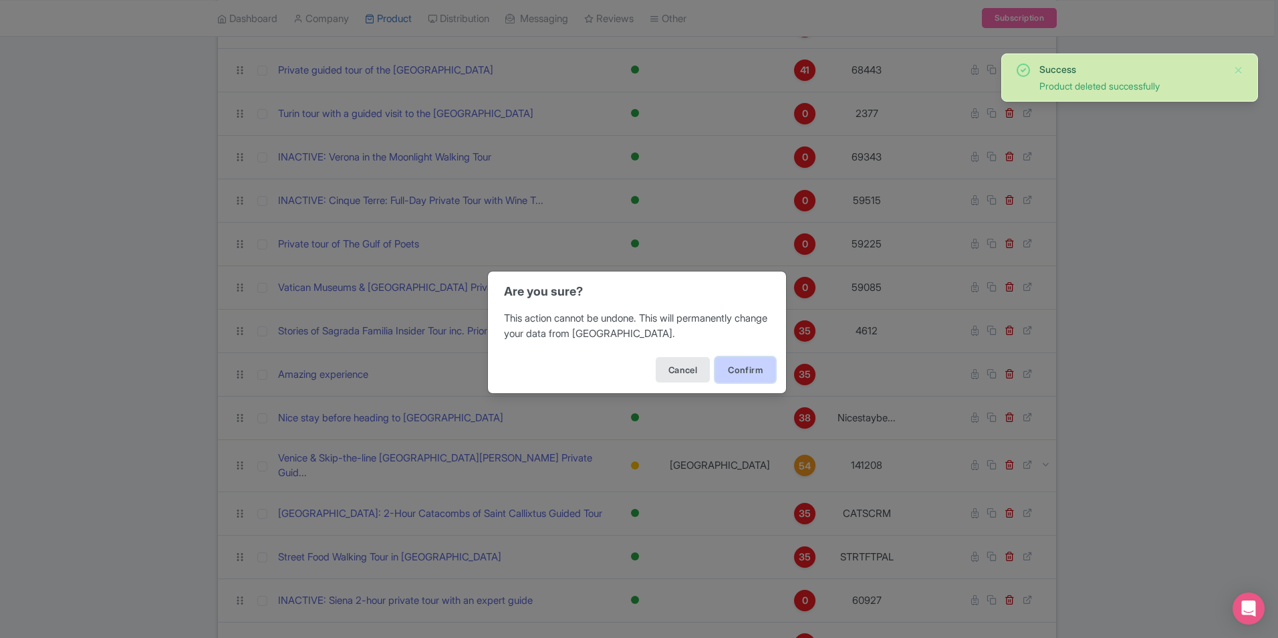
click at [723, 373] on button "Confirm" at bounding box center [745, 369] width 60 height 25
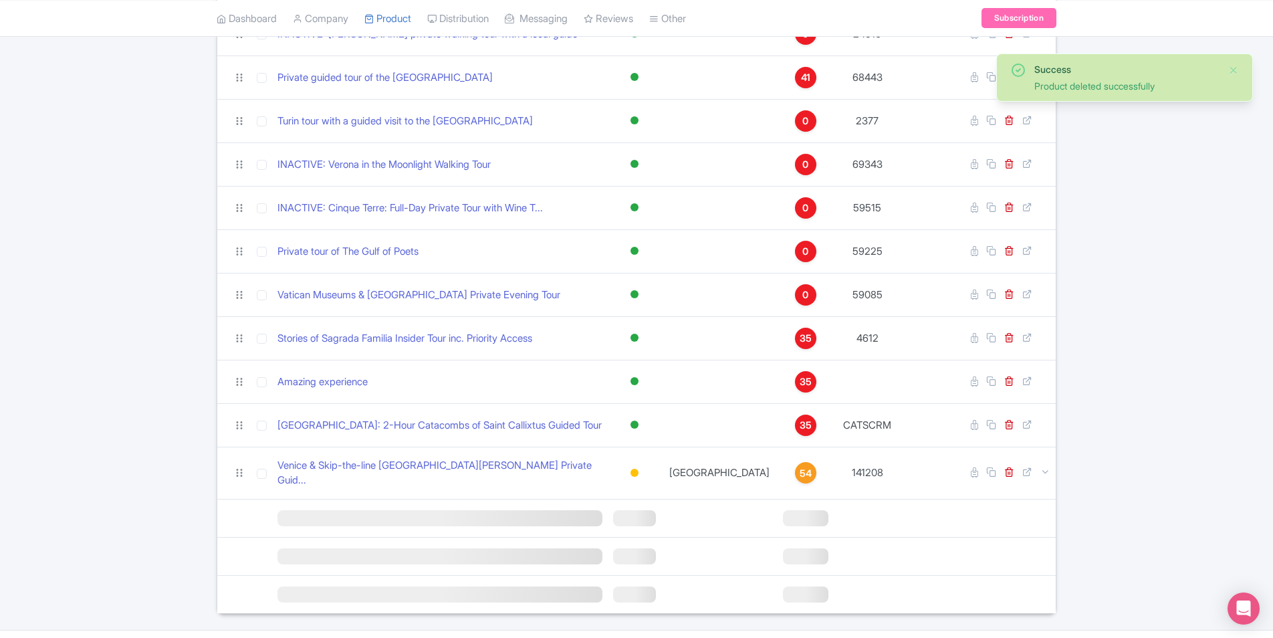
scroll to position [1043, 0]
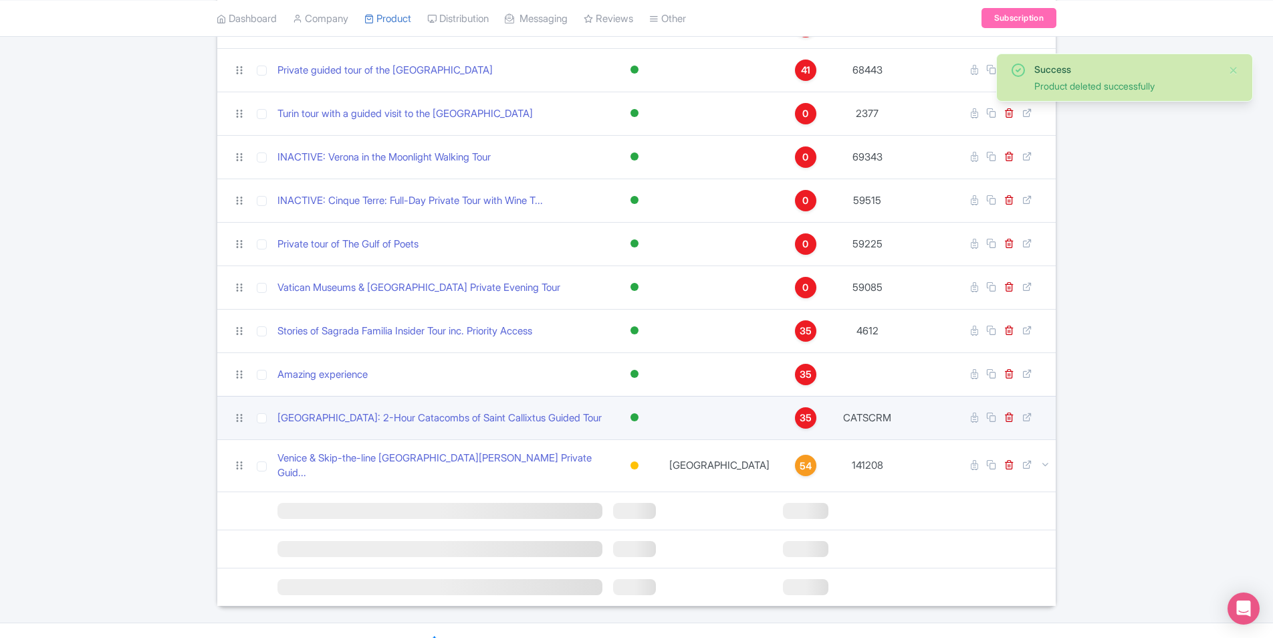
click at [1011, 408] on td at bounding box center [1005, 417] width 100 height 43
click at [1009, 411] on link at bounding box center [1010, 417] width 13 height 13
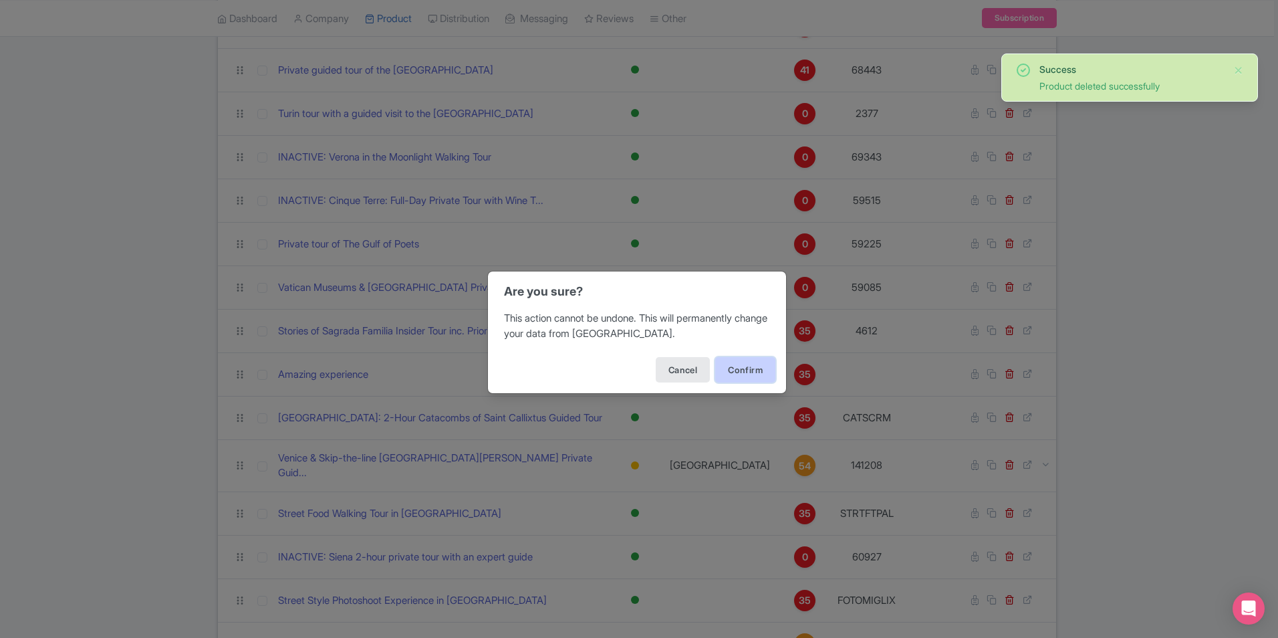
click at [751, 374] on button "Confirm" at bounding box center [745, 369] width 60 height 25
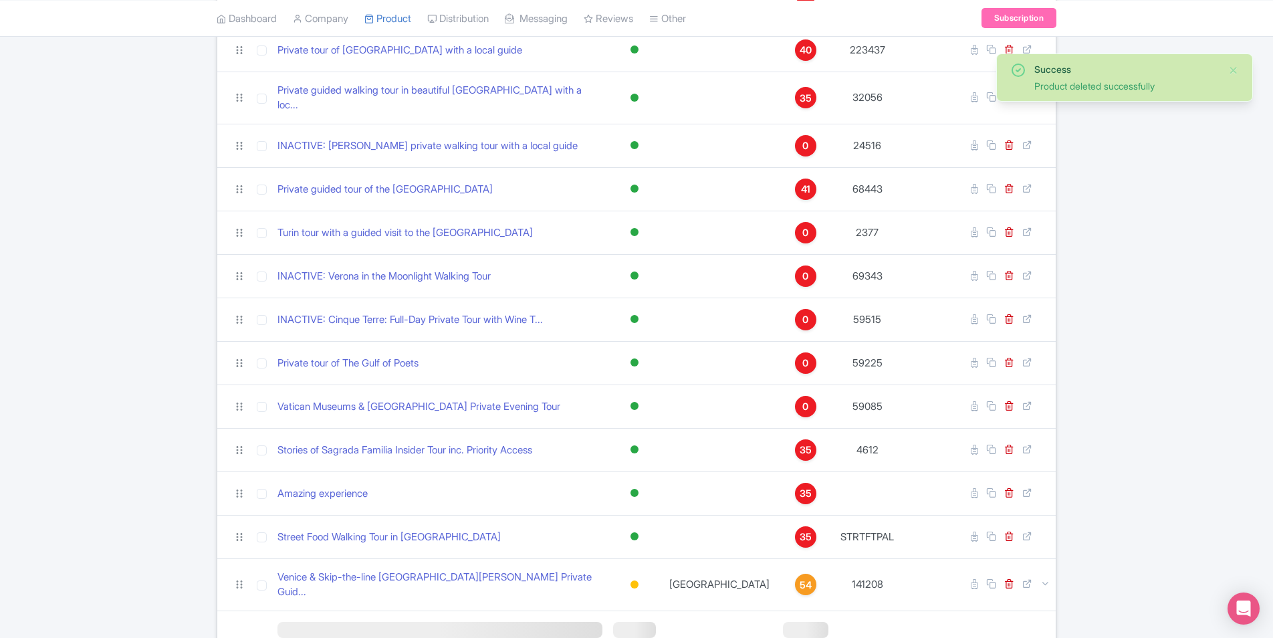
scroll to position [1043, 0]
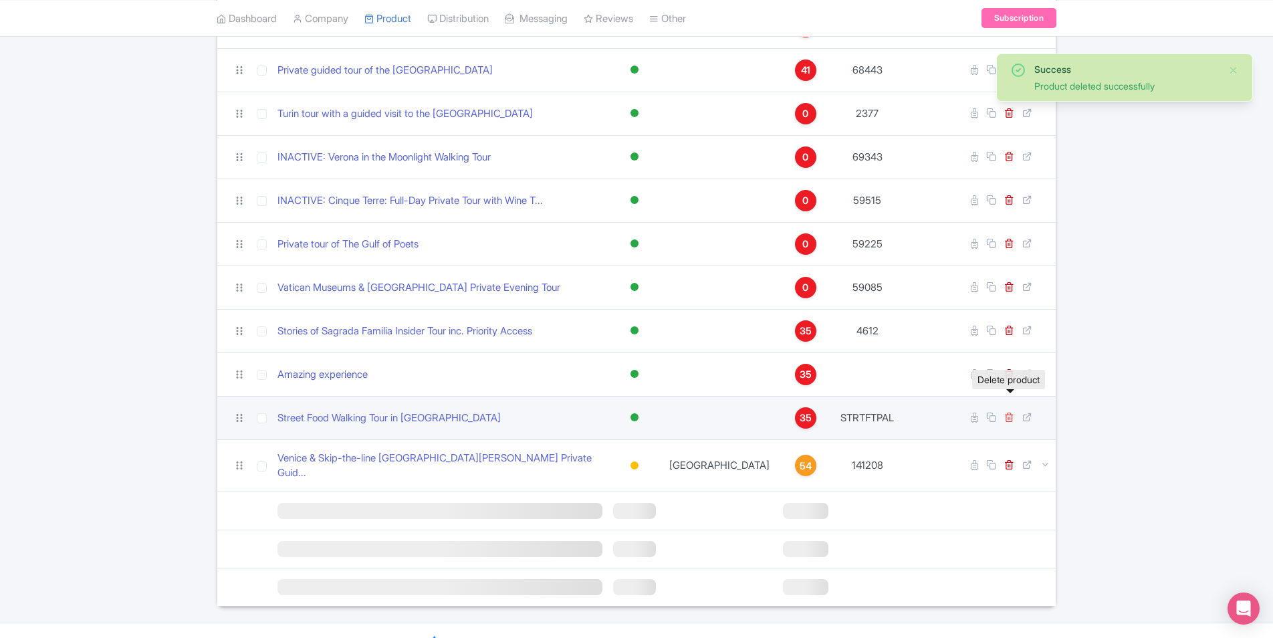
click at [1007, 412] on icon at bounding box center [1009, 417] width 10 height 10
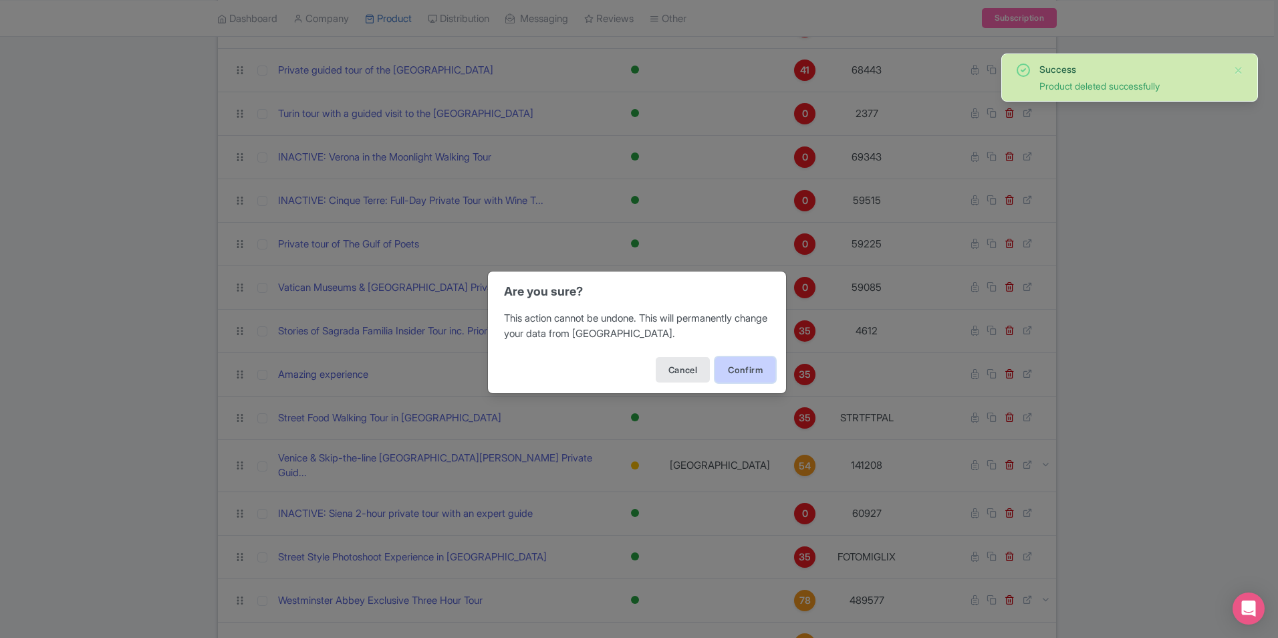
click at [727, 371] on button "Confirm" at bounding box center [745, 369] width 60 height 25
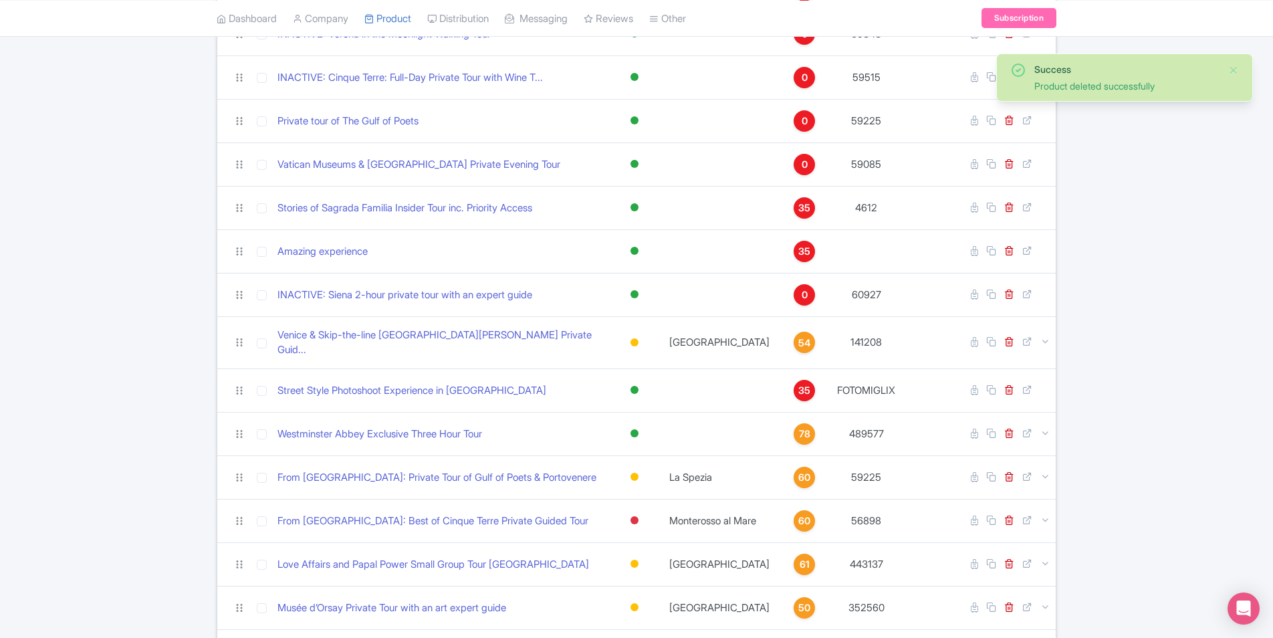
scroll to position [1177, 0]
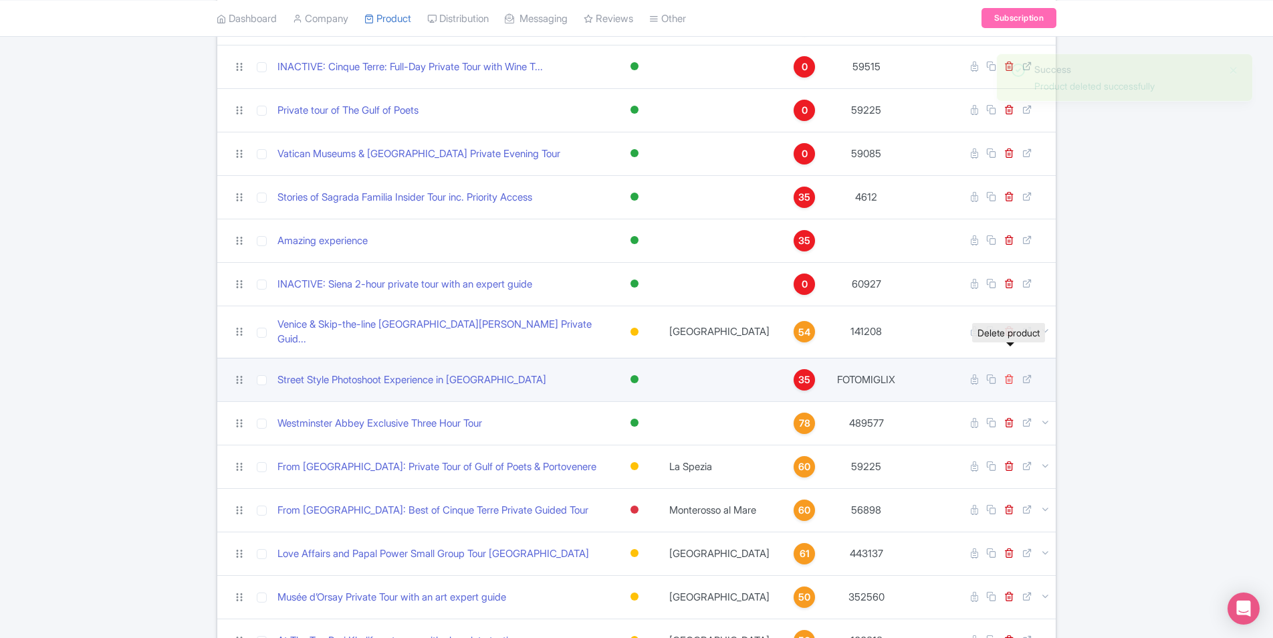
click at [1013, 374] on icon at bounding box center [1009, 379] width 10 height 10
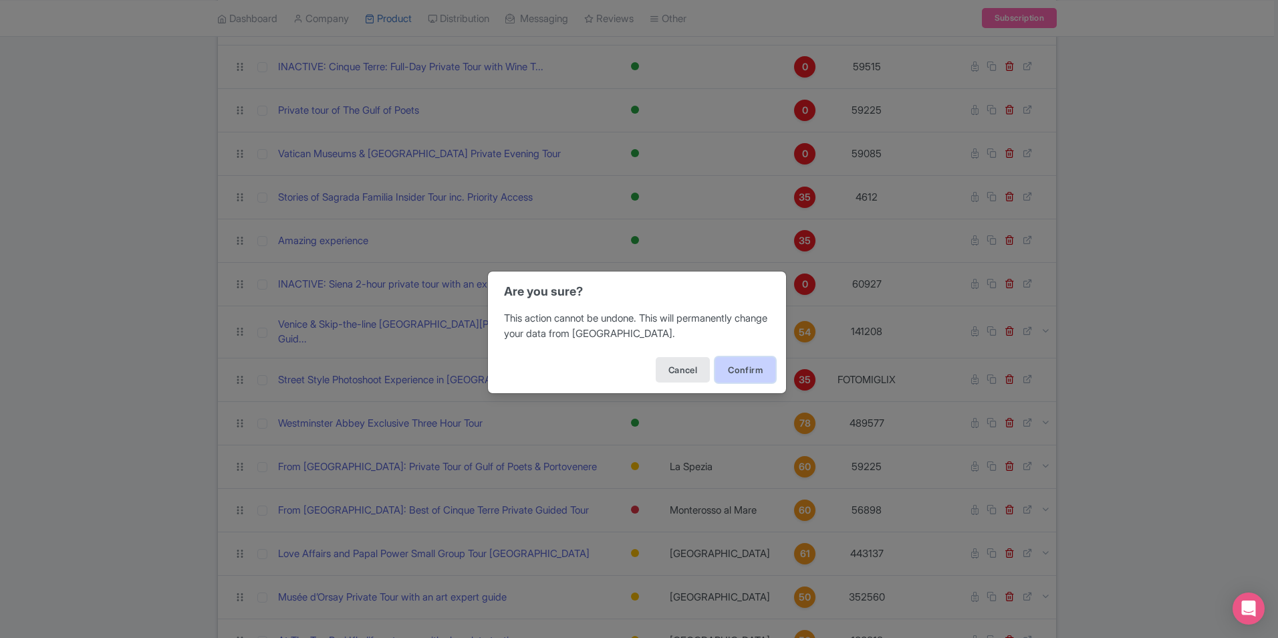
click at [731, 372] on button "Confirm" at bounding box center [745, 369] width 60 height 25
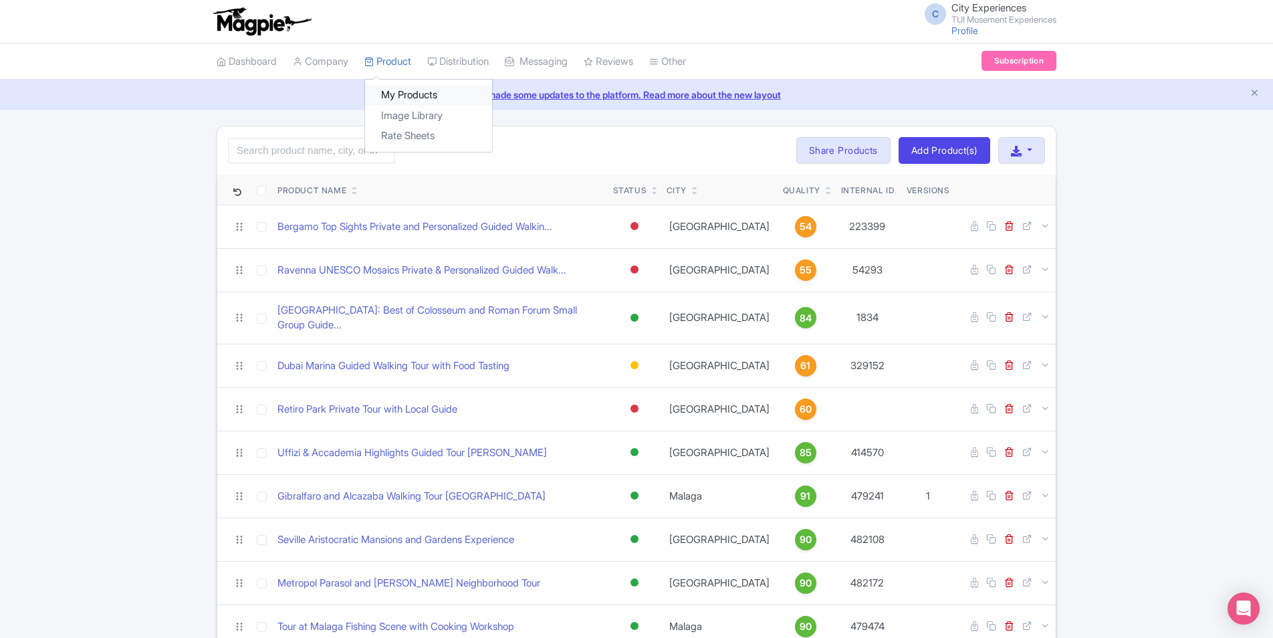
click at [421, 91] on link "My Products" at bounding box center [428, 95] width 127 height 21
click at [483, 86] on link "Manage Resellers" at bounding box center [491, 95] width 127 height 21
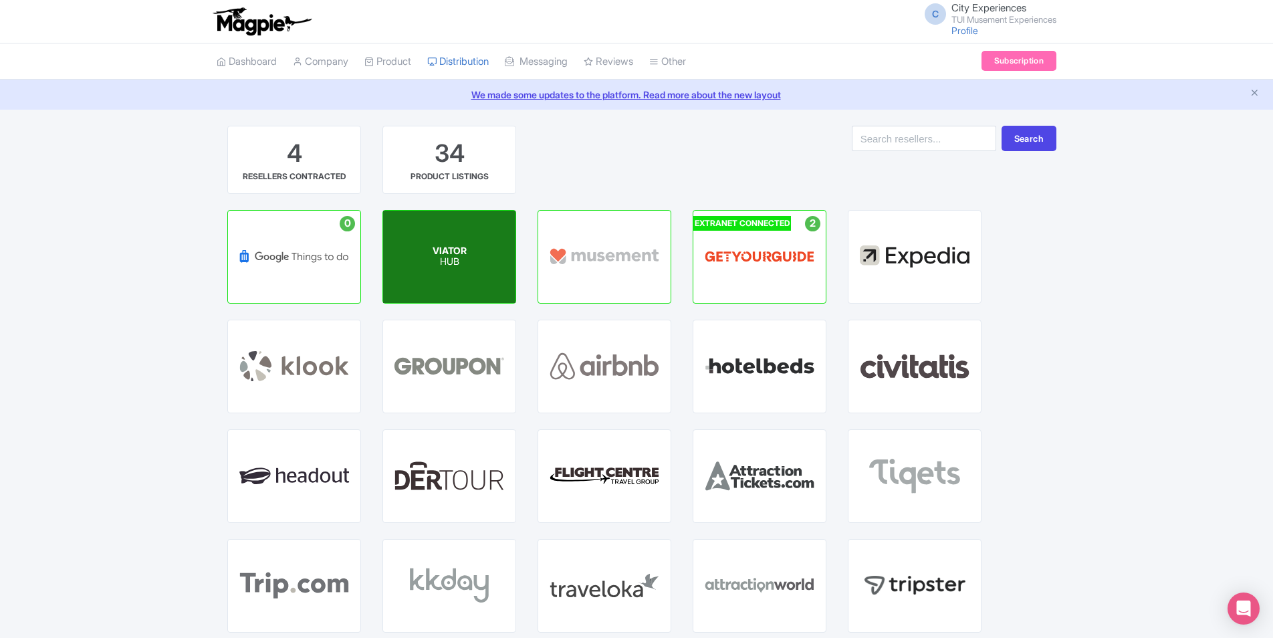
click at [471, 256] on div "VIATOR HUB" at bounding box center [449, 257] width 132 height 92
click at [451, 257] on p "HUB" at bounding box center [450, 262] width 34 height 11
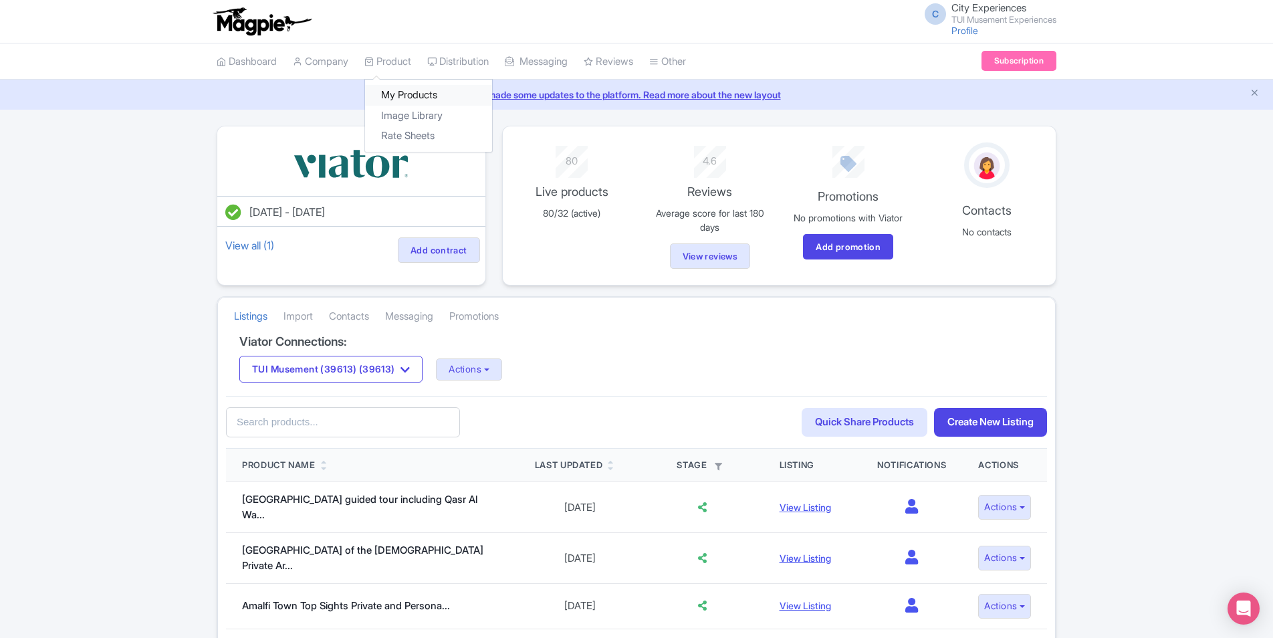
click at [401, 91] on link "My Products" at bounding box center [428, 95] width 127 height 21
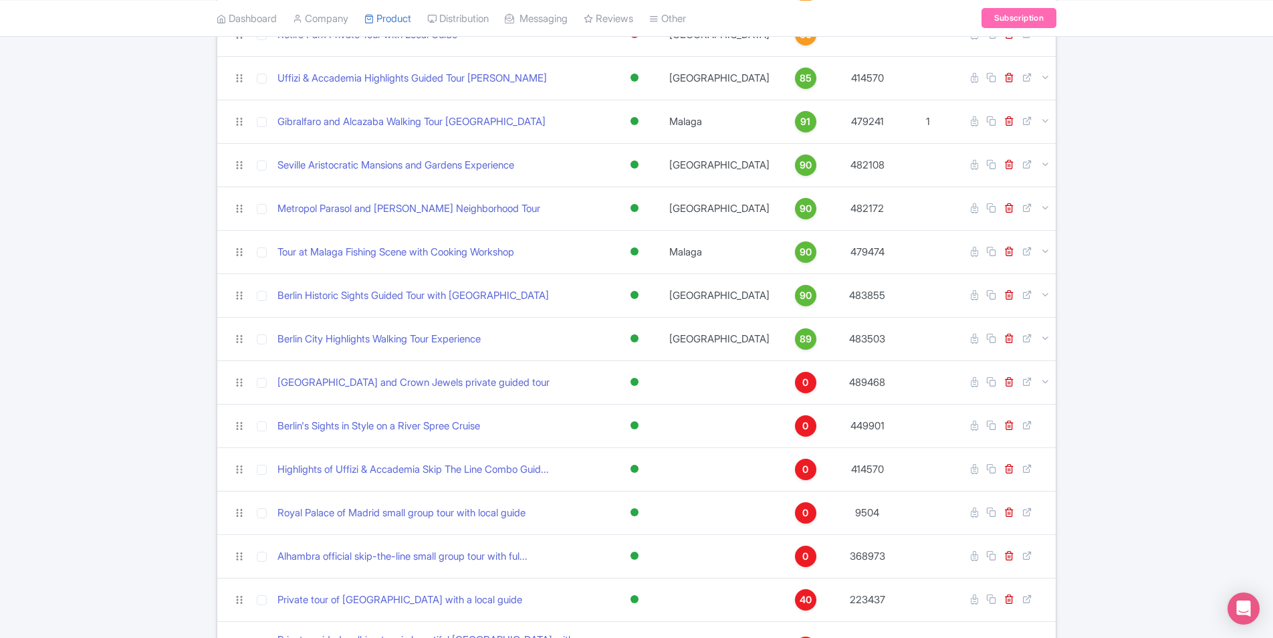
scroll to position [40, 0]
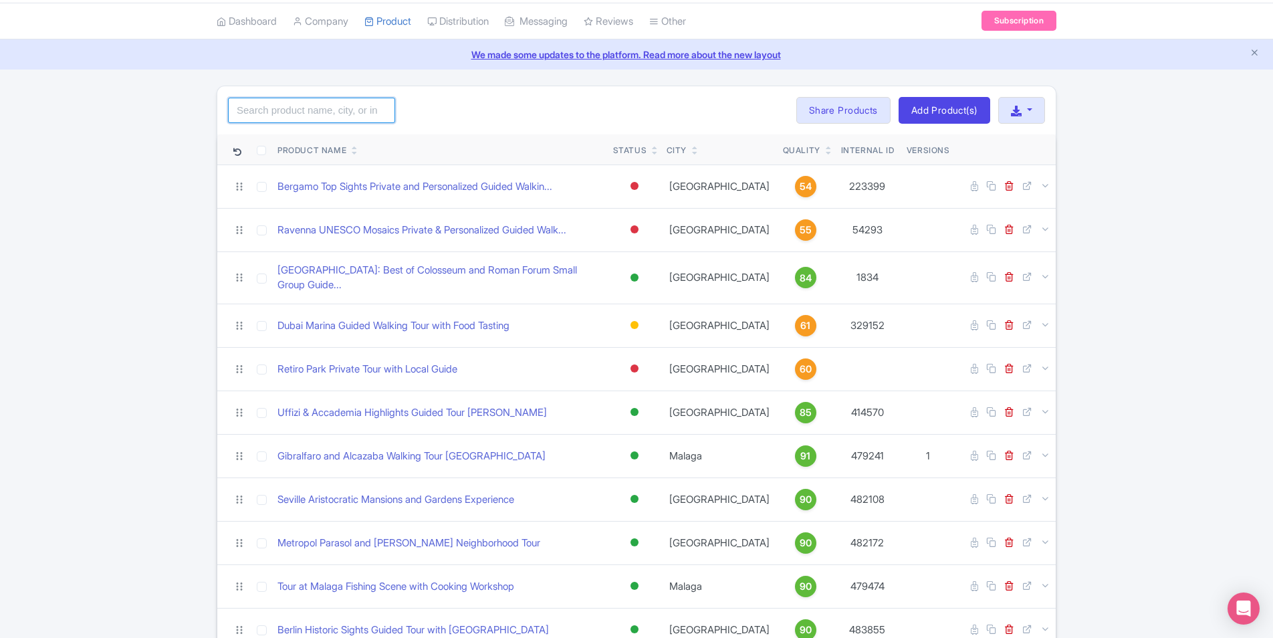
click at [332, 115] on input "search" at bounding box center [311, 110] width 167 height 25
type input "tower"
click button "Search" at bounding box center [0, 0] width 0 height 0
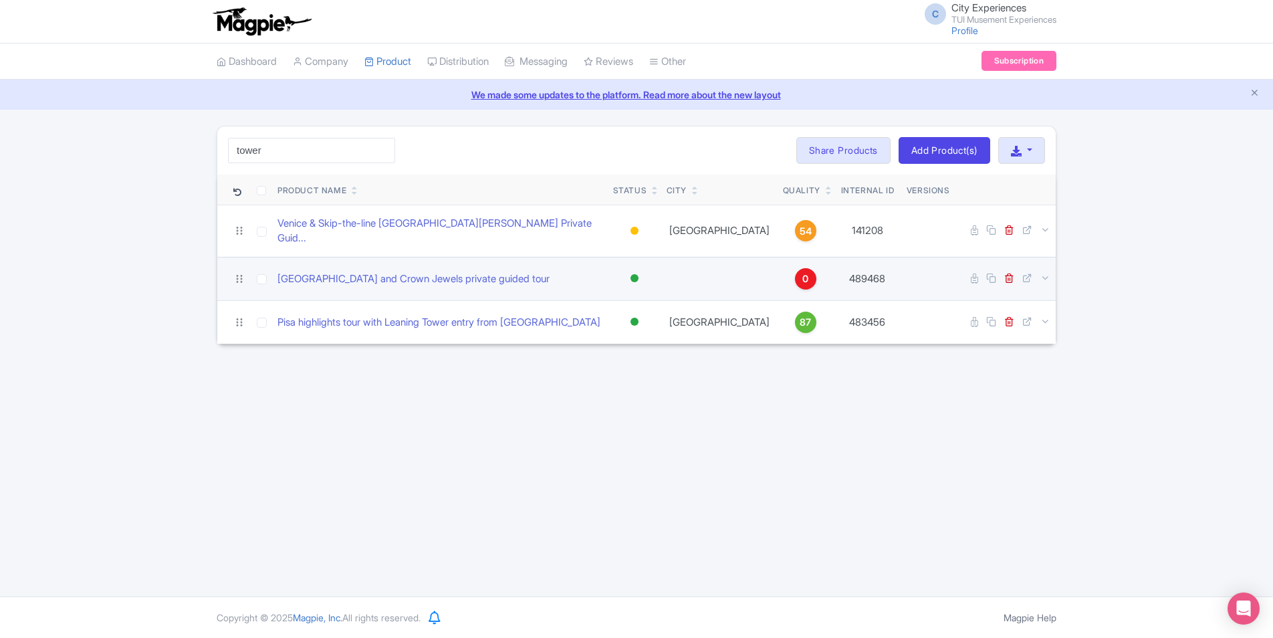
click at [488, 279] on td "Tower of London and Crown Jewels private guided tour" at bounding box center [440, 278] width 336 height 43
click at [480, 271] on link "Tower of London and Crown Jewels private guided tour" at bounding box center [413, 278] width 272 height 15
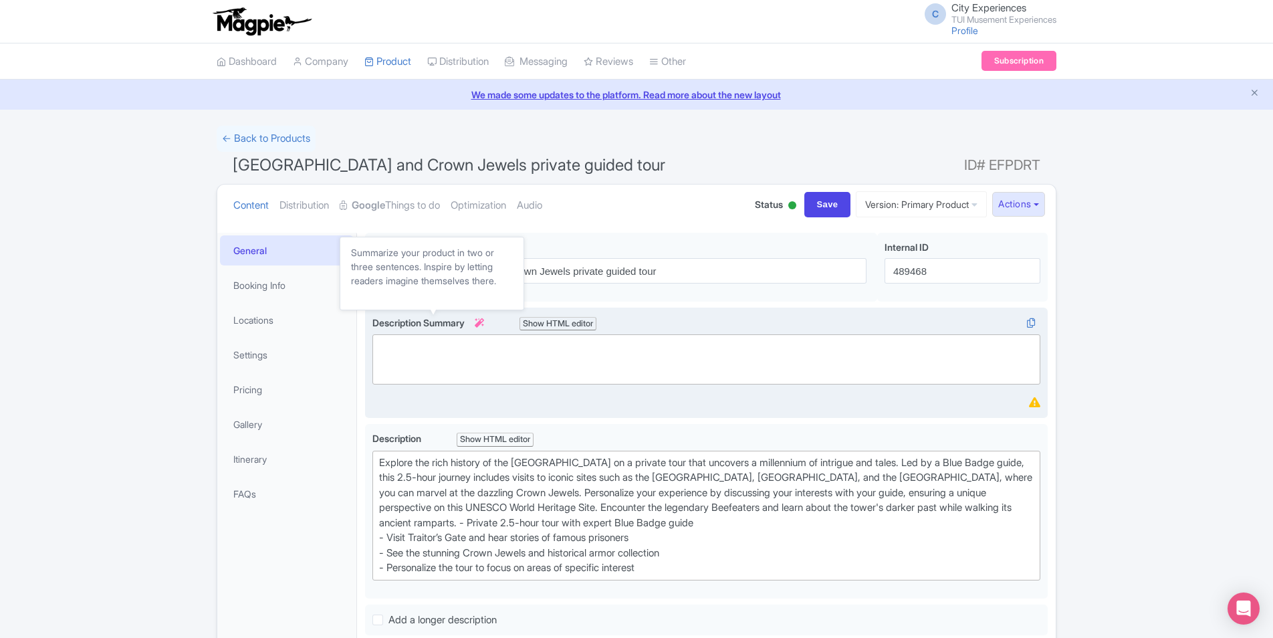
click at [484, 319] on icon at bounding box center [479, 322] width 9 height 9
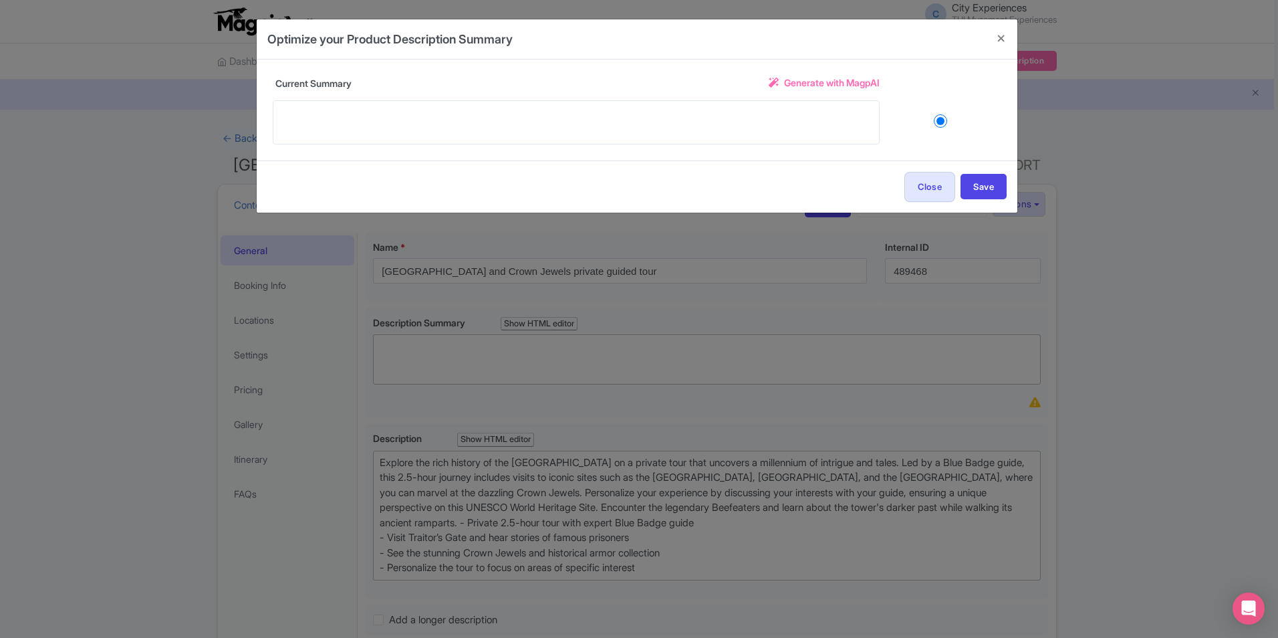
click at [838, 82] on span "Generate with MagpAI" at bounding box center [832, 83] width 96 height 14
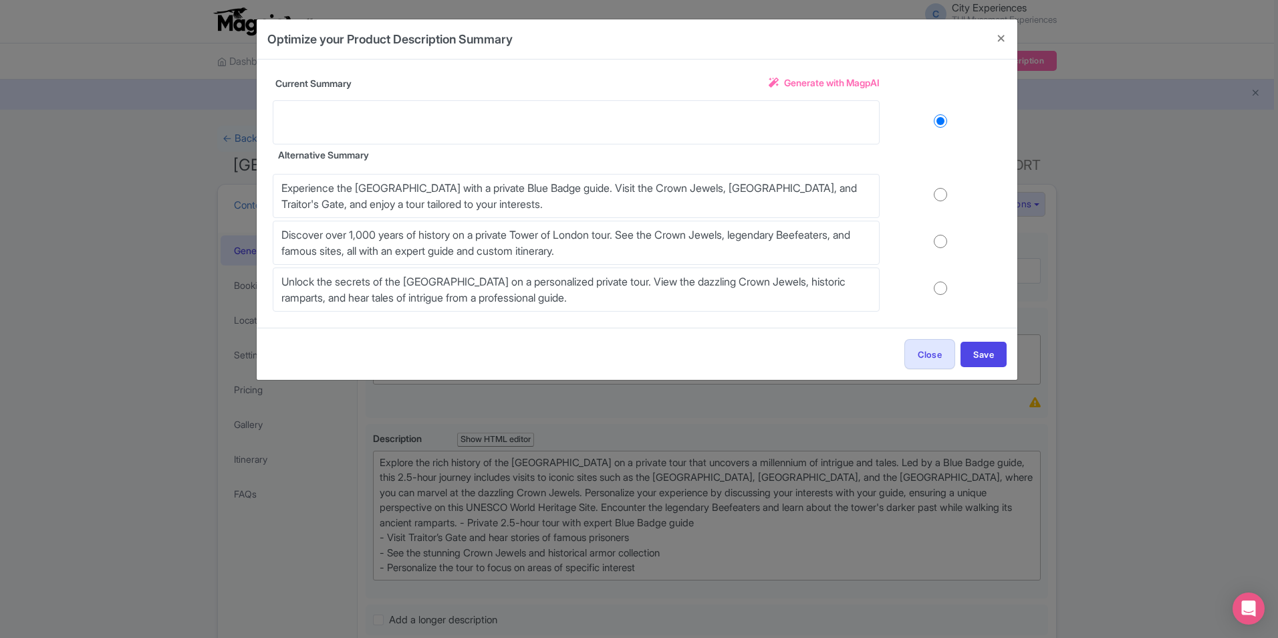
click at [945, 192] on input "radio" at bounding box center [941, 194] width 122 height 13
radio input "true"
click at [994, 351] on button "Save" at bounding box center [984, 354] width 46 height 25
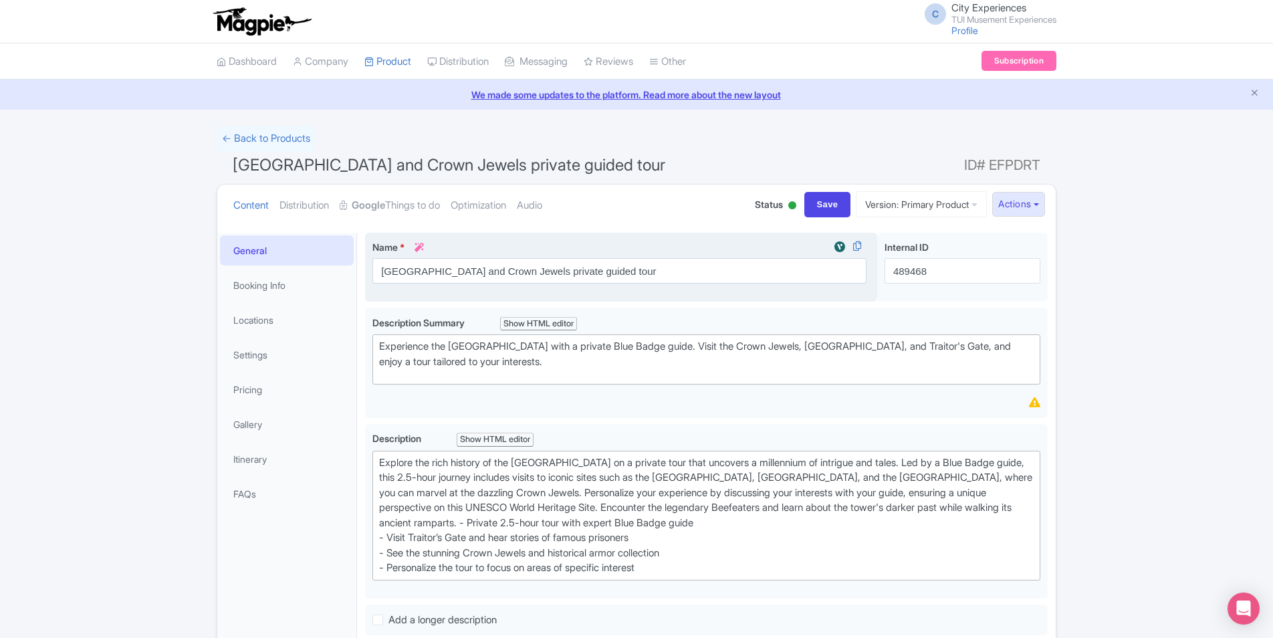
click at [420, 247] on icon at bounding box center [418, 247] width 9 height 9
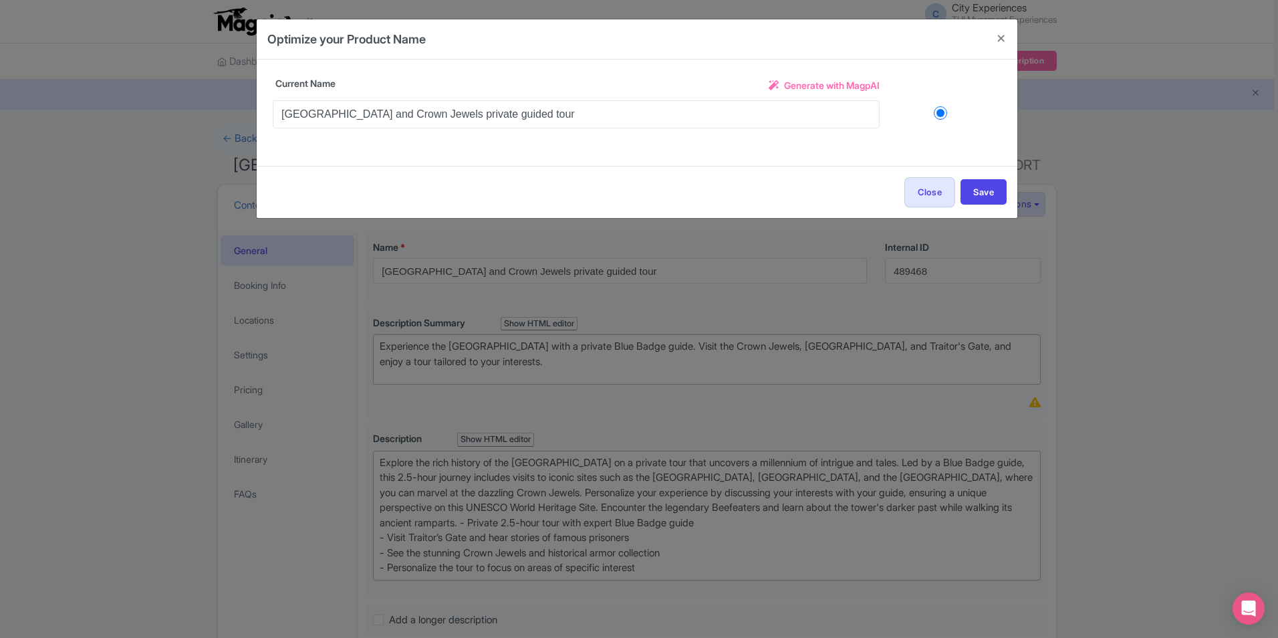
click at [820, 90] on span "Generate with MagpAI" at bounding box center [832, 85] width 96 height 14
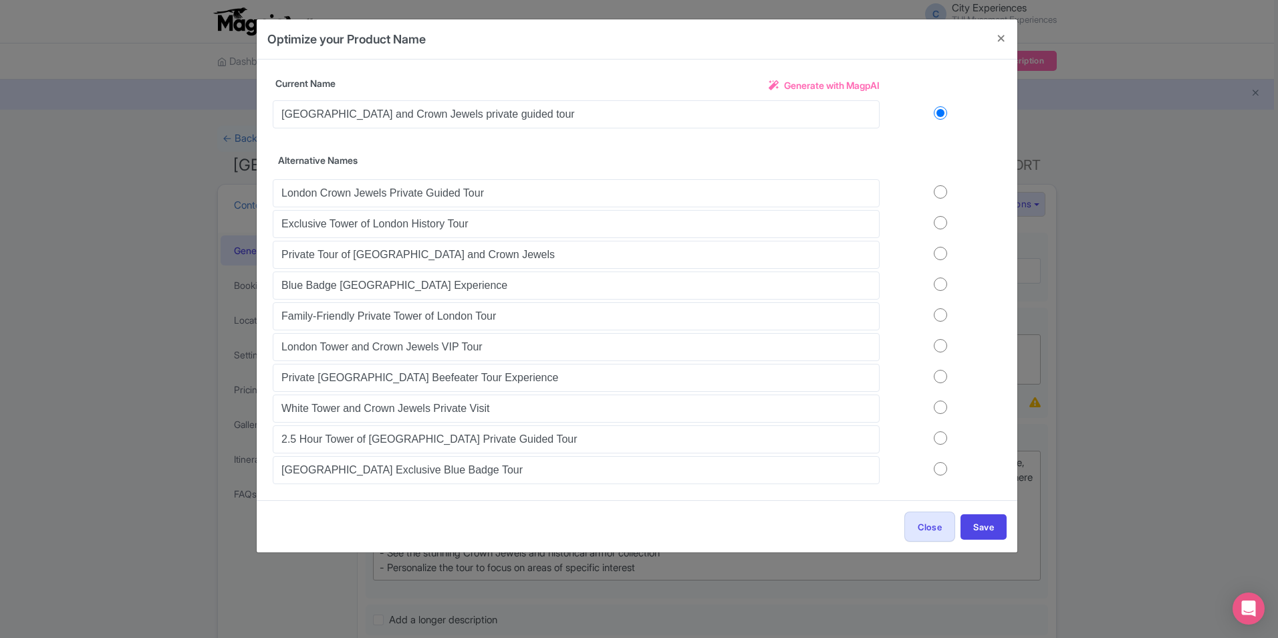
click at [945, 199] on input "radio" at bounding box center [941, 191] width 122 height 13
radio input "true"
click at [1001, 524] on button "Save" at bounding box center [984, 526] width 46 height 25
type input "Private Tour of Tower of London and Crown Jewels"
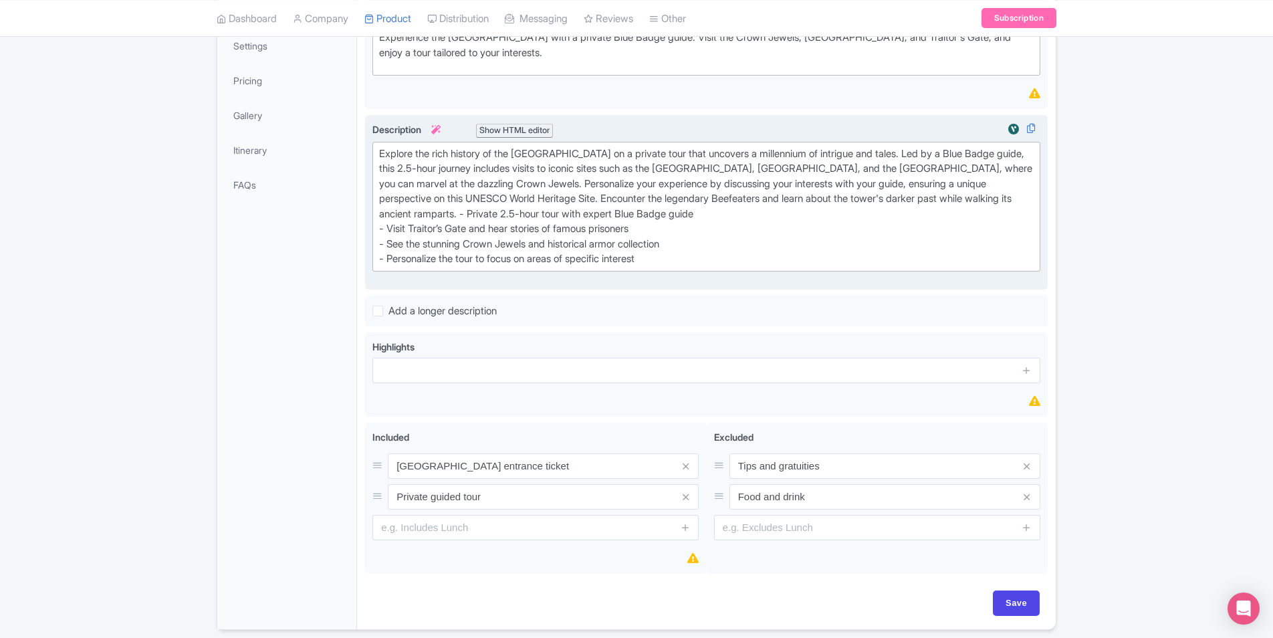
scroll to position [358, 0]
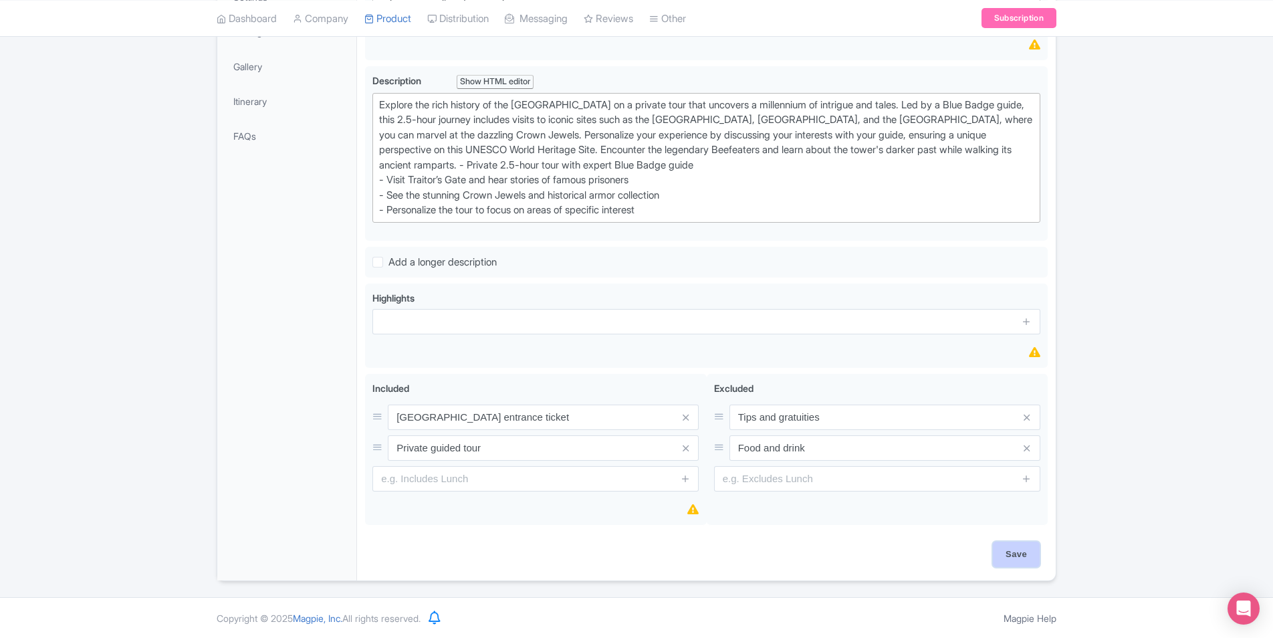
click at [1002, 559] on input "Save" at bounding box center [1016, 553] width 47 height 25
type input "Saving..."
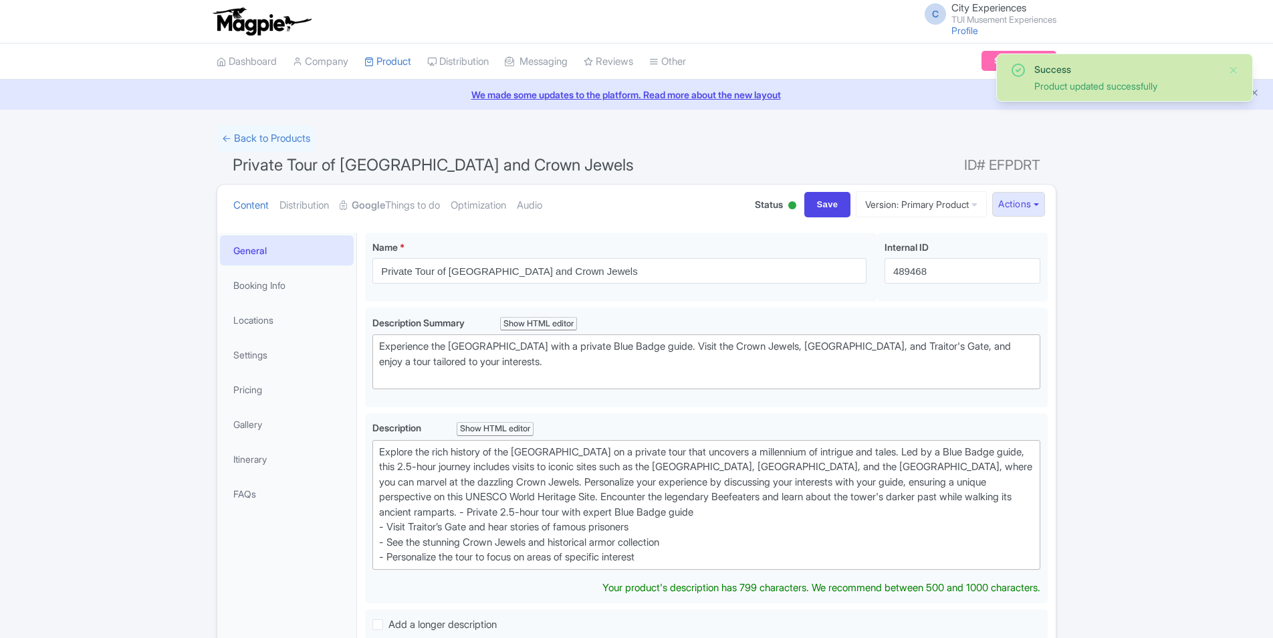
scroll to position [233, 0]
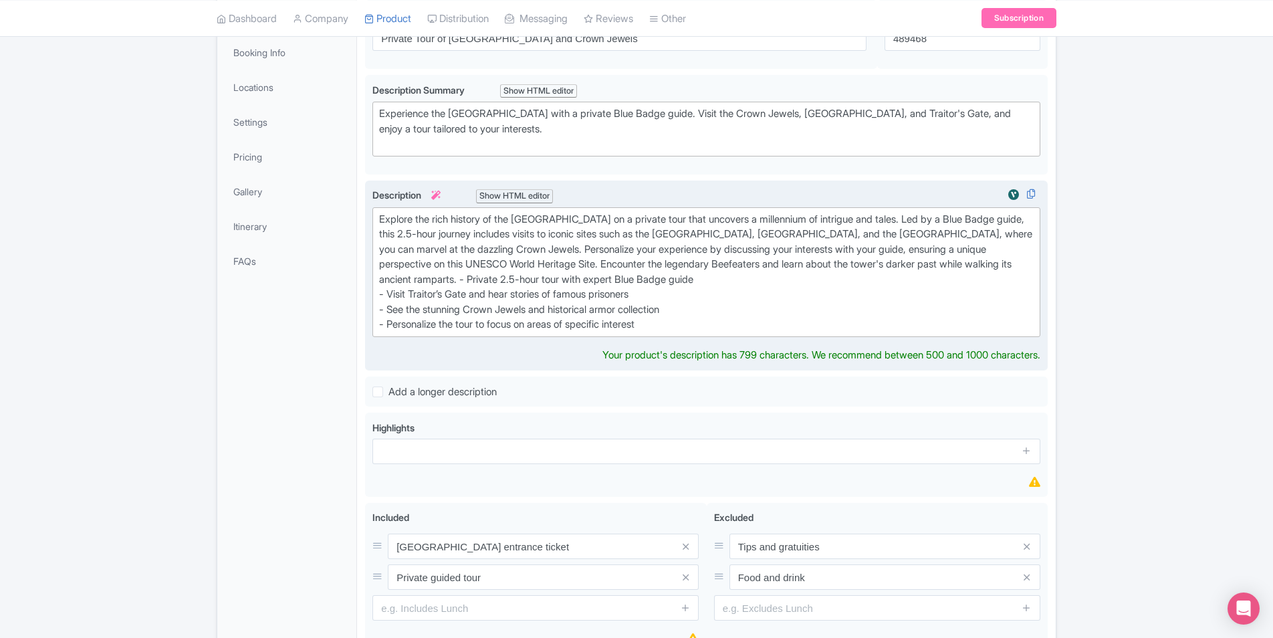
type trix-editor "<div>Explore the rich history of the [GEOGRAPHIC_DATA] on a private tour that u…"
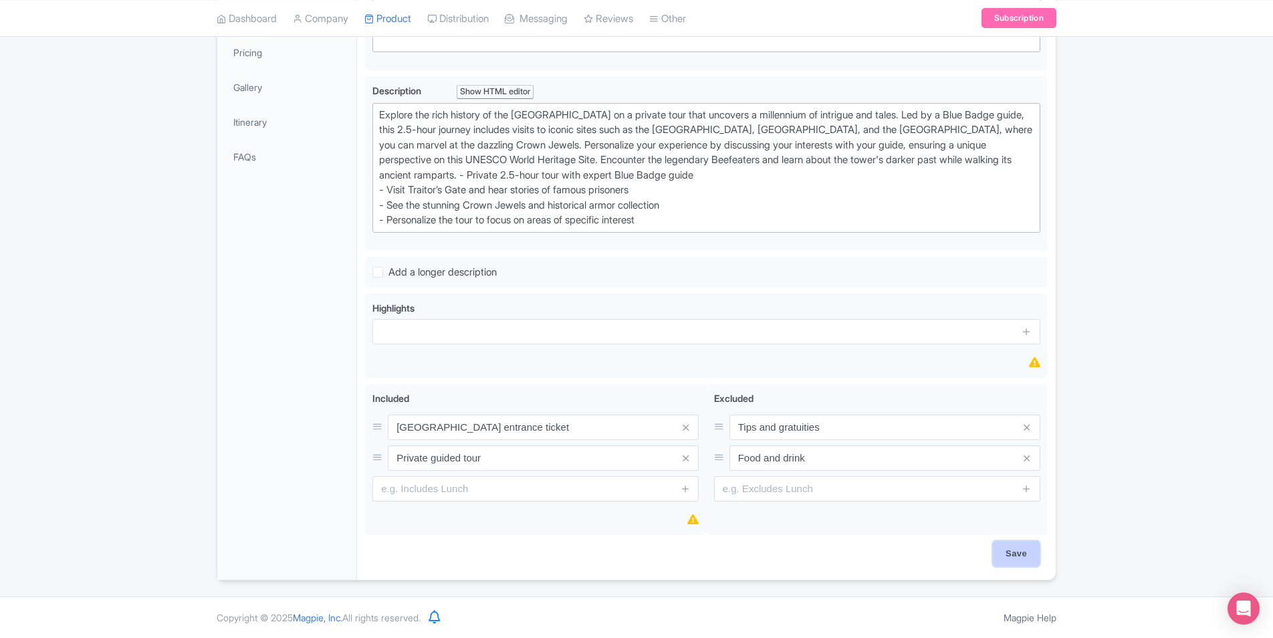
scroll to position [336, 0]
click at [1002, 556] on input "Save" at bounding box center [1016, 553] width 47 height 25
type input "Saving..."
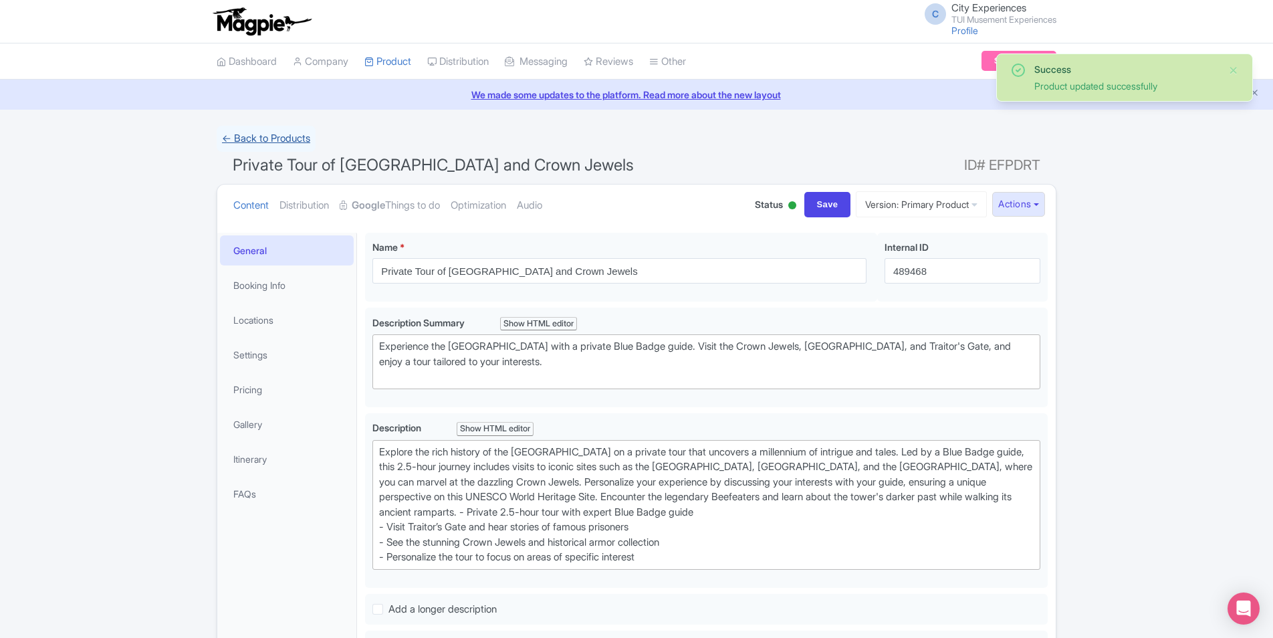
click at [241, 136] on link "← Back to Products" at bounding box center [266, 139] width 99 height 26
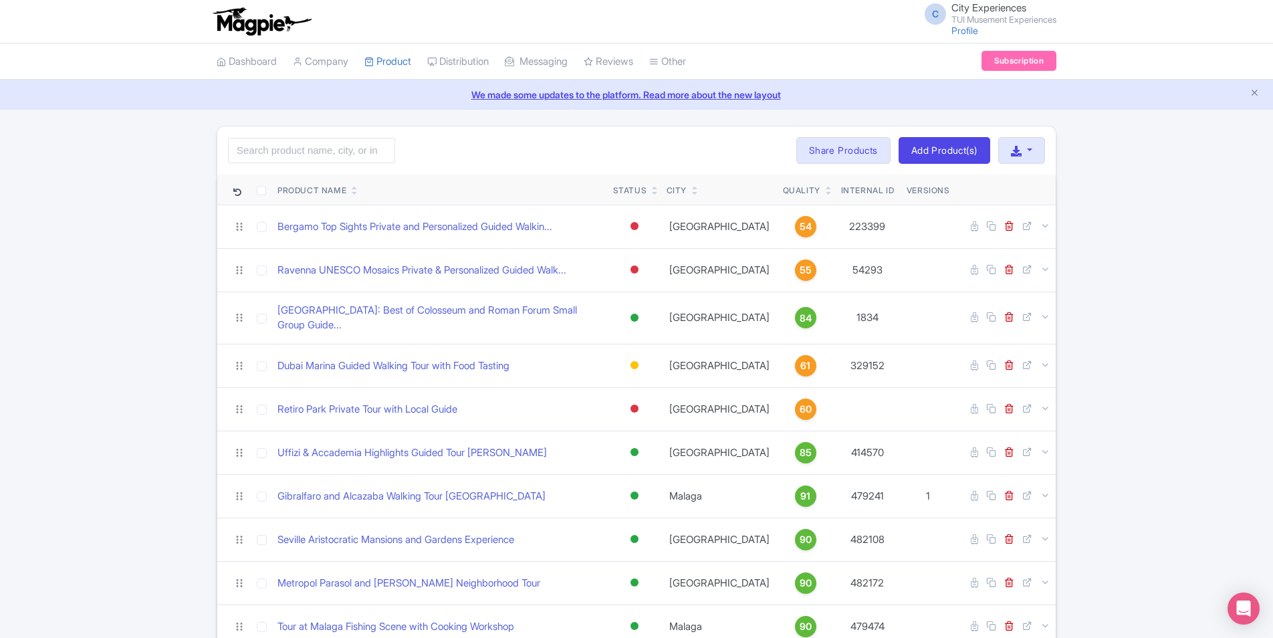
click at [826, 185] on icon at bounding box center [829, 188] width 6 height 8
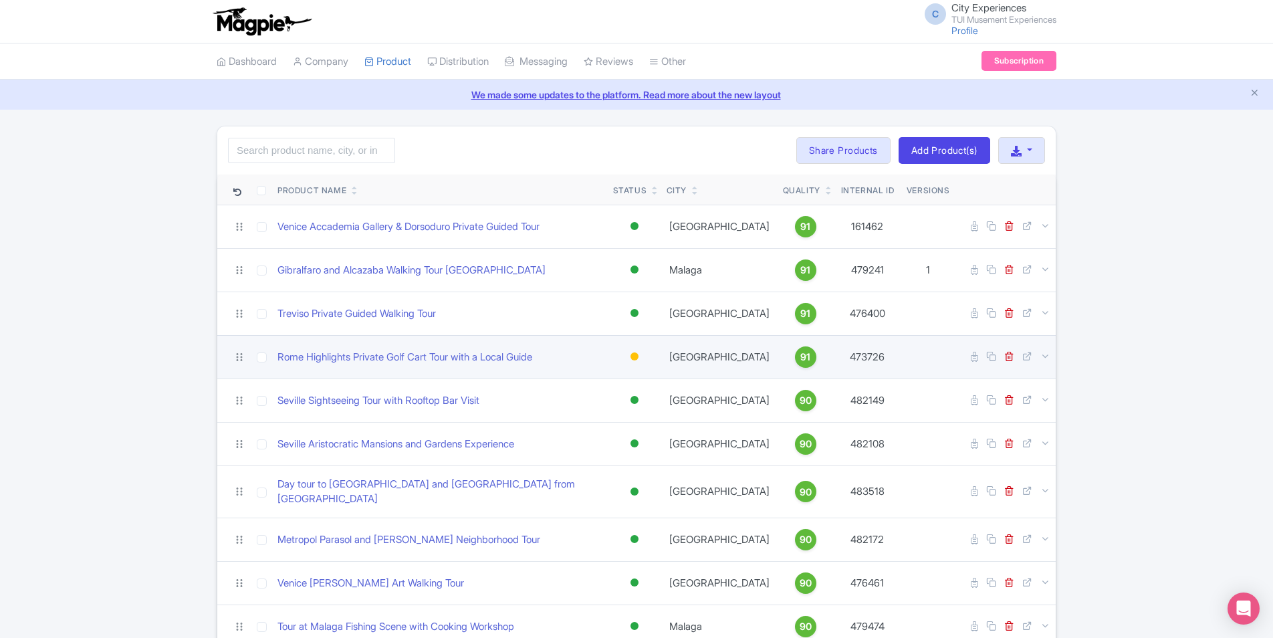
click at [634, 358] on div at bounding box center [634, 356] width 8 height 8
click at [618, 370] on div "Active" at bounding box center [601, 379] width 79 height 25
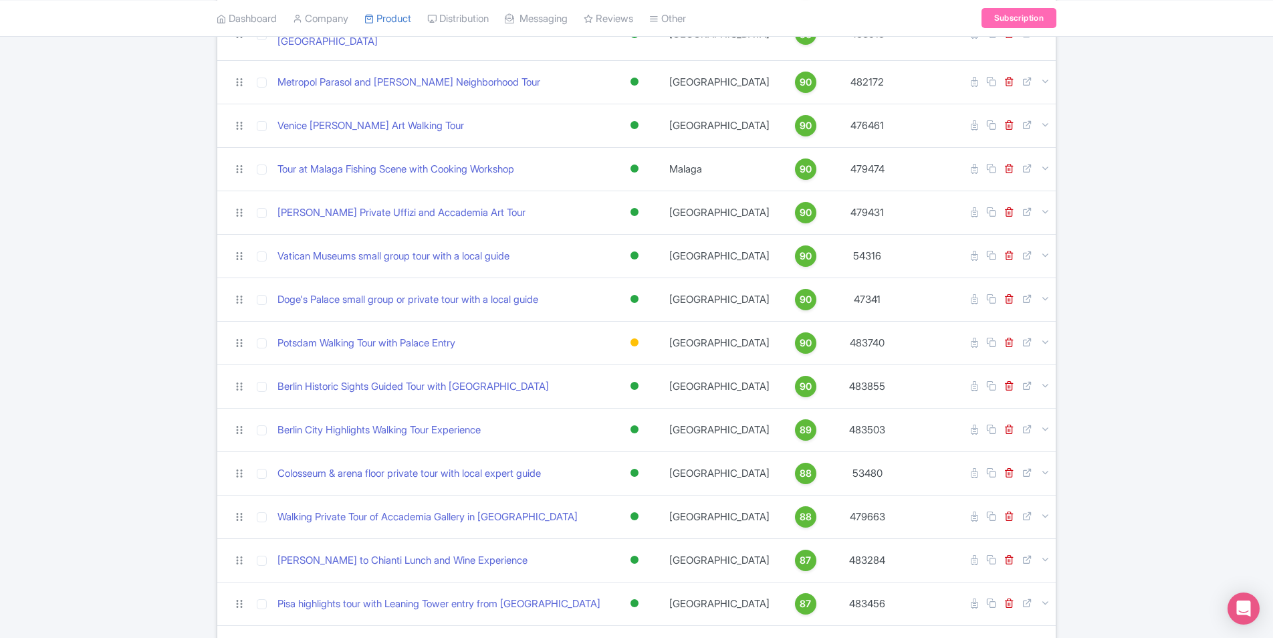
scroll to position [468, 0]
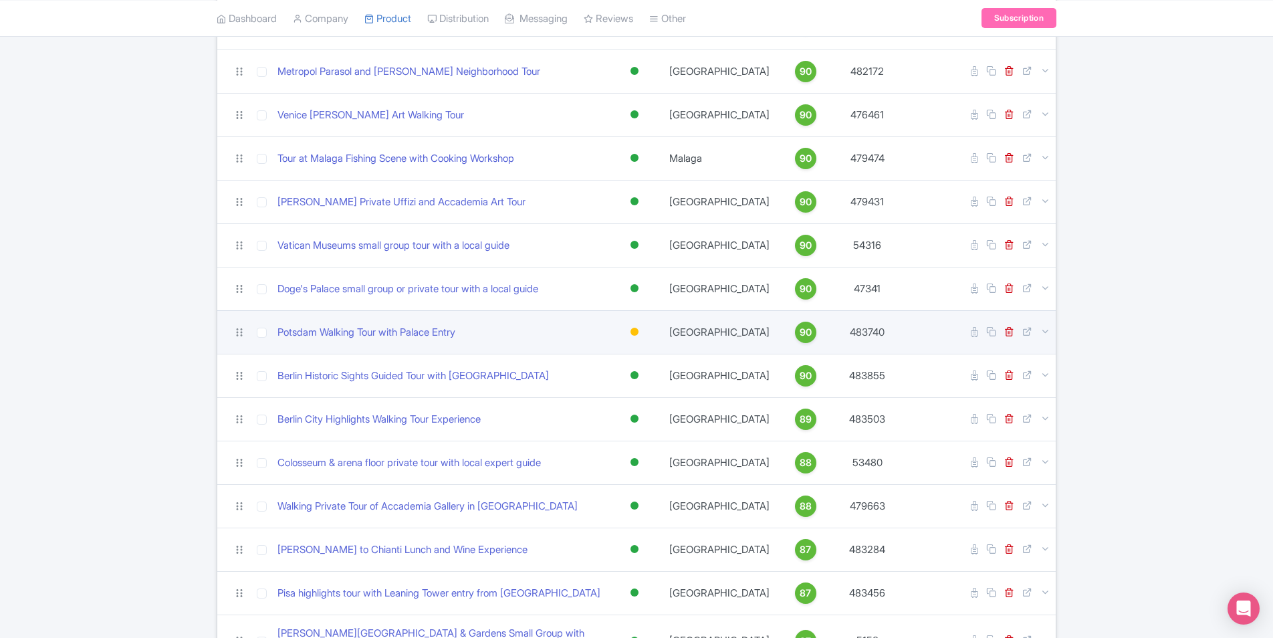
click at [624, 328] on td "Active Inactive Building Archived" at bounding box center [634, 331] width 53 height 43
click at [636, 328] on div at bounding box center [634, 332] width 8 height 8
click at [634, 346] on div "Active" at bounding box center [601, 354] width 79 height 25
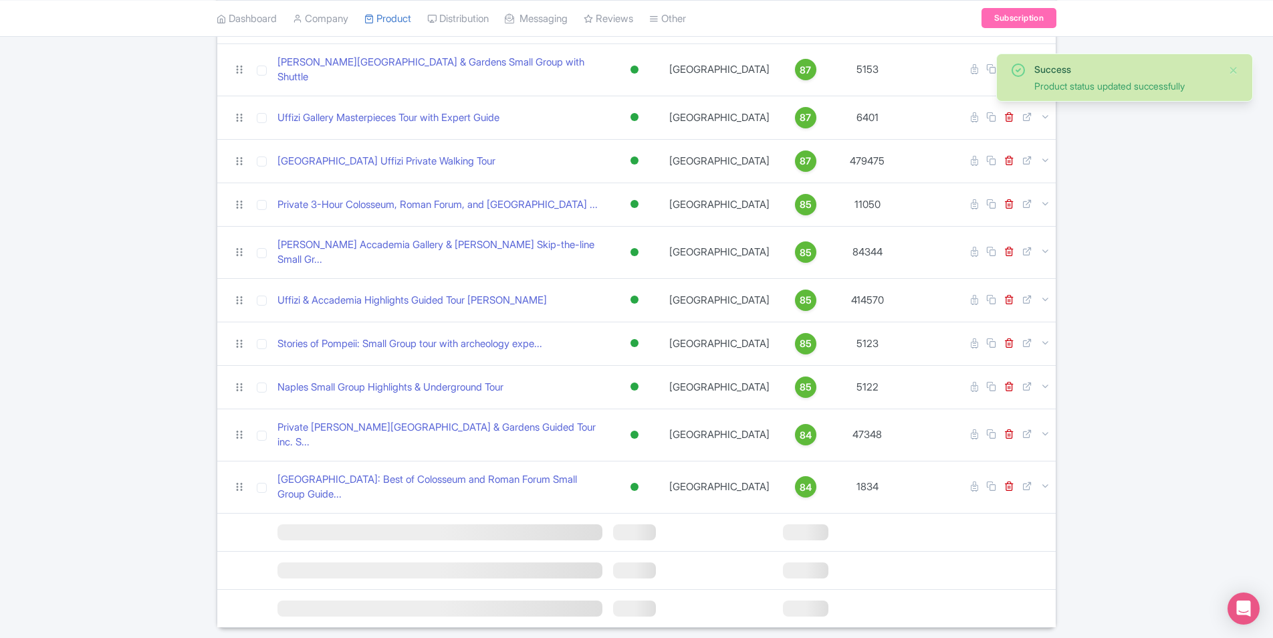
scroll to position [1043, 0]
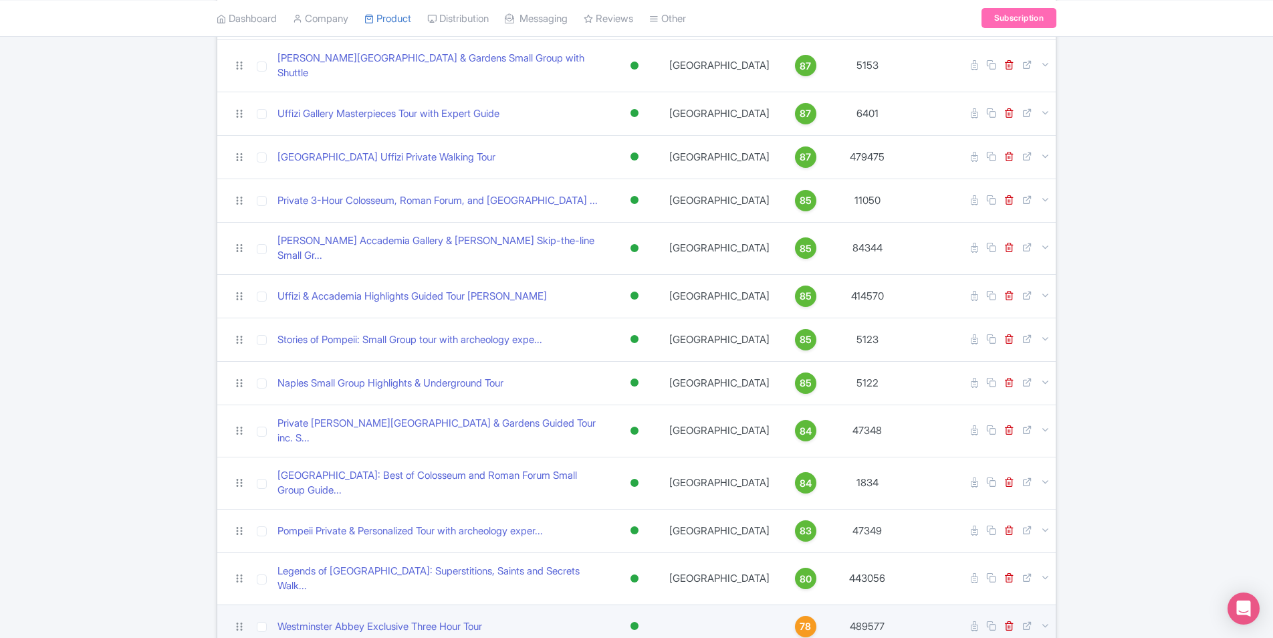
click at [707, 604] on td at bounding box center [719, 625] width 116 height 43
click at [406, 619] on link "Westminster Abbey Exclusive Three Hour Tour" at bounding box center [379, 626] width 205 height 15
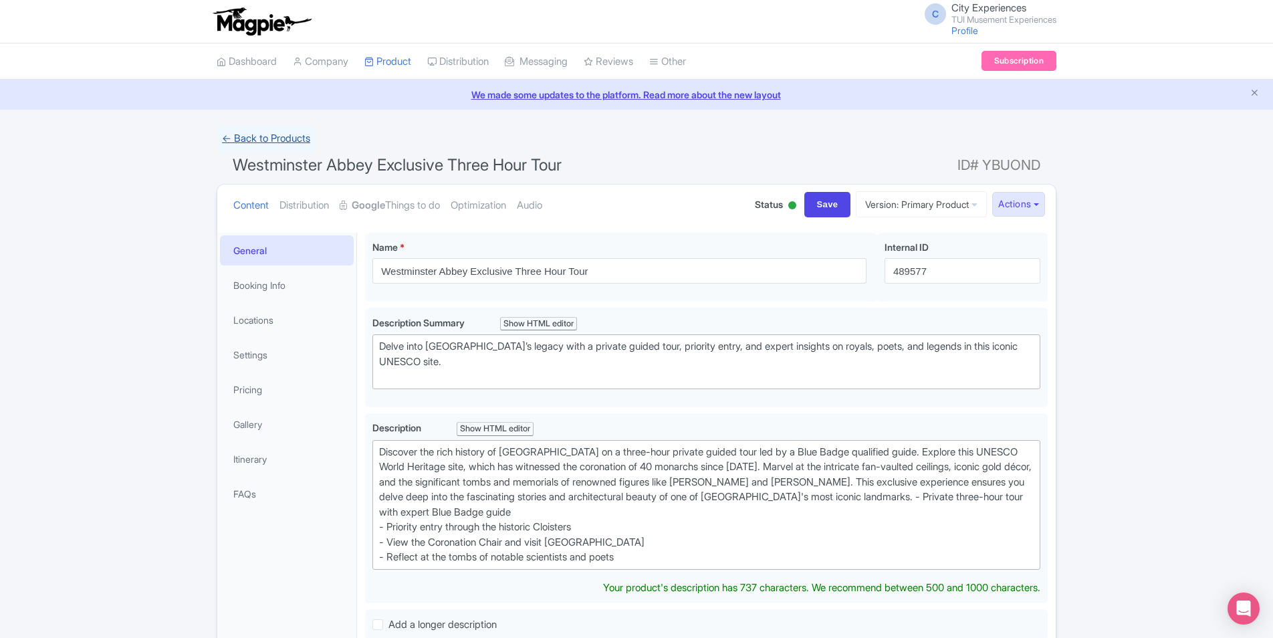
click at [275, 132] on link "← Back to Products" at bounding box center [266, 139] width 99 height 26
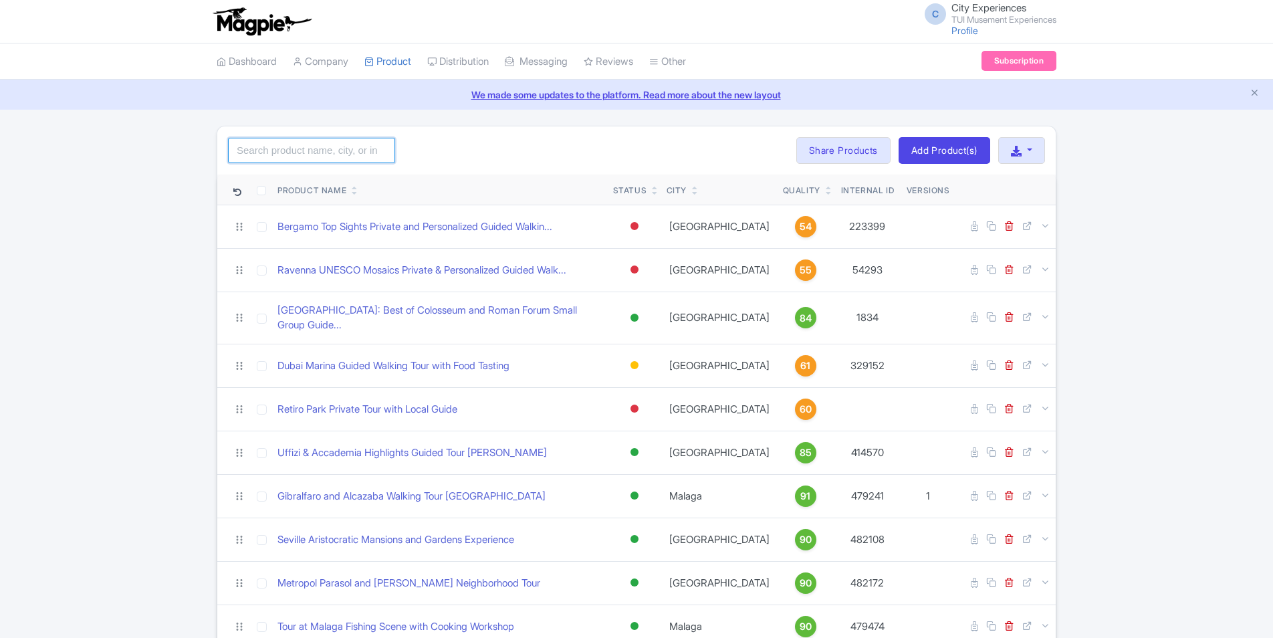
click at [362, 145] on input "search" at bounding box center [311, 150] width 167 height 25
type input "westminster"
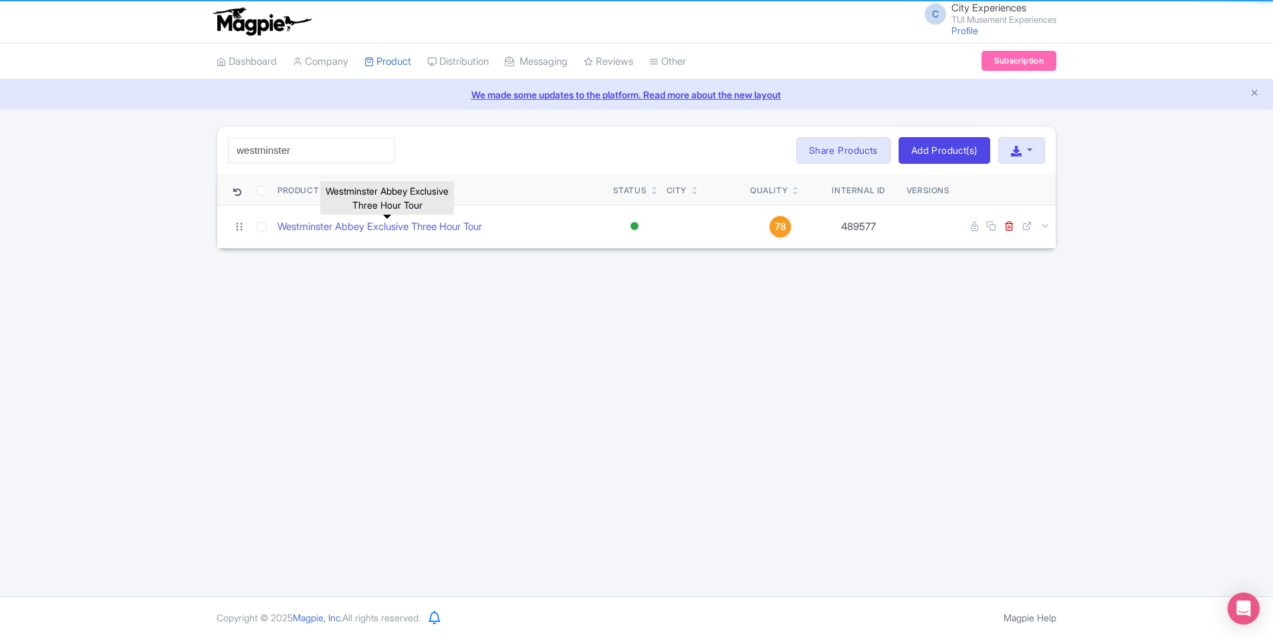
click at [440, 220] on link "Westminster Abbey Exclusive Three Hour Tour" at bounding box center [379, 226] width 205 height 15
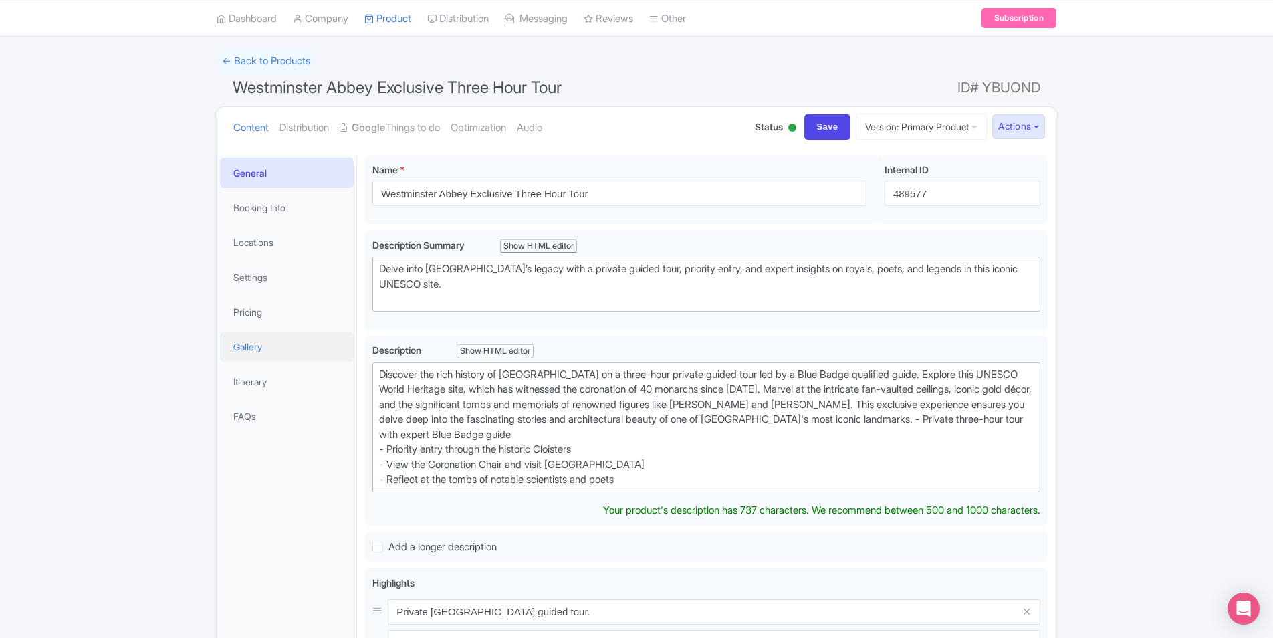
scroll to position [59, 0]
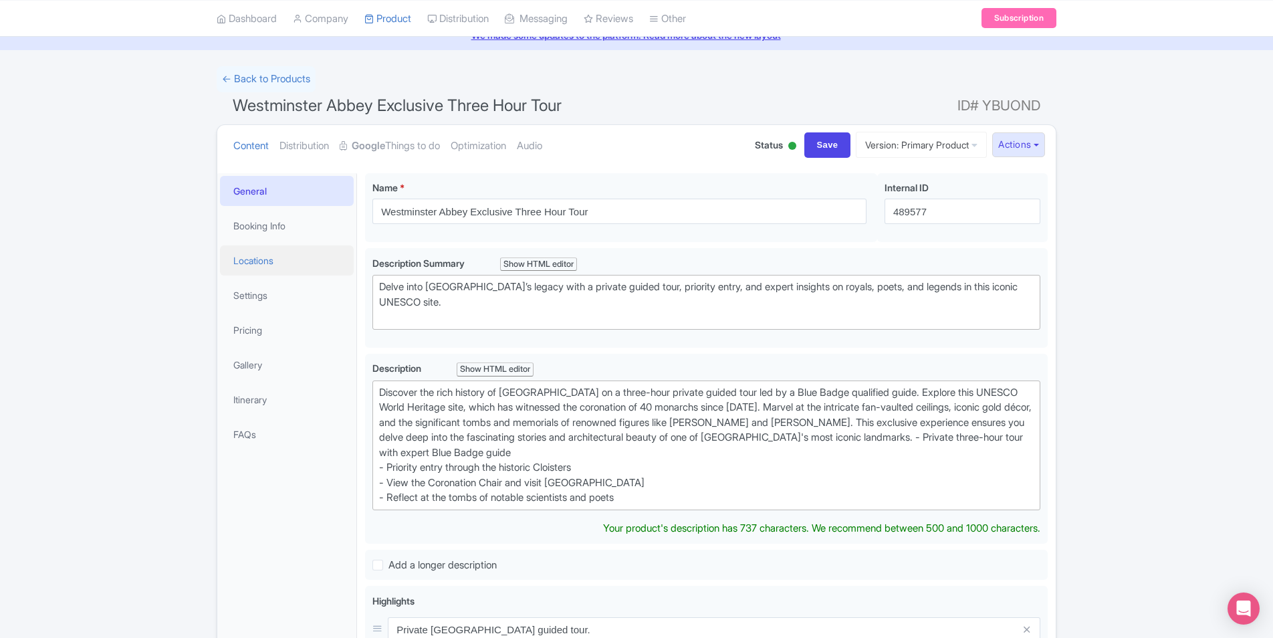
click at [267, 261] on link "Locations" at bounding box center [287, 260] width 134 height 30
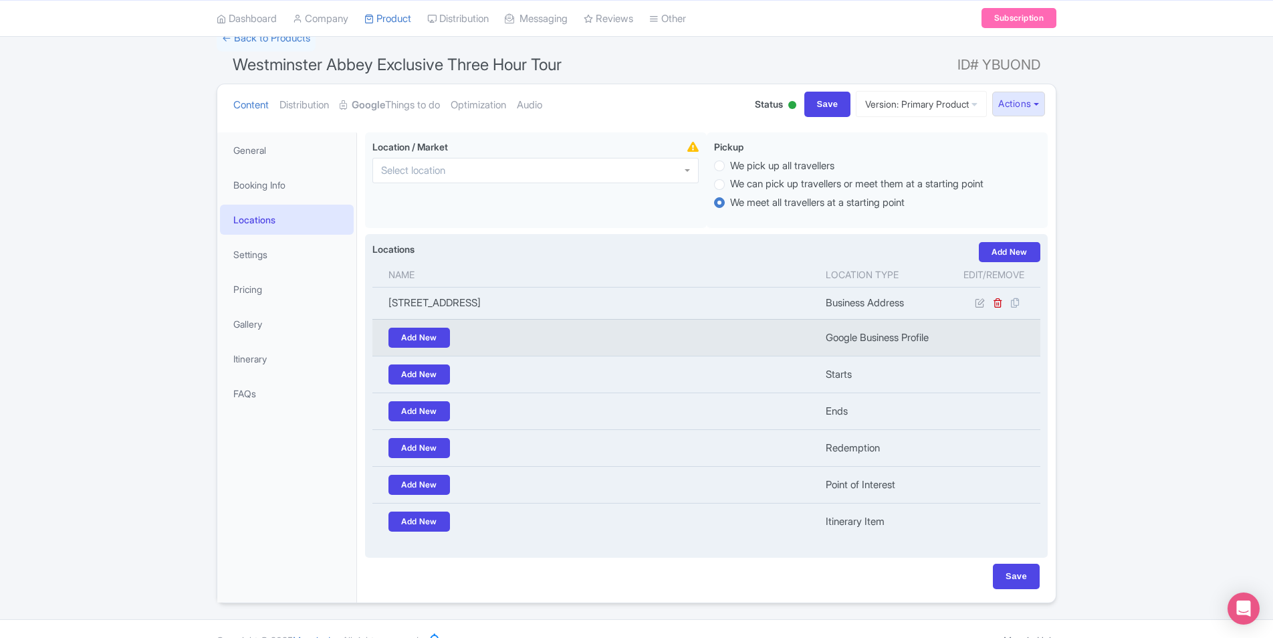
scroll to position [122, 0]
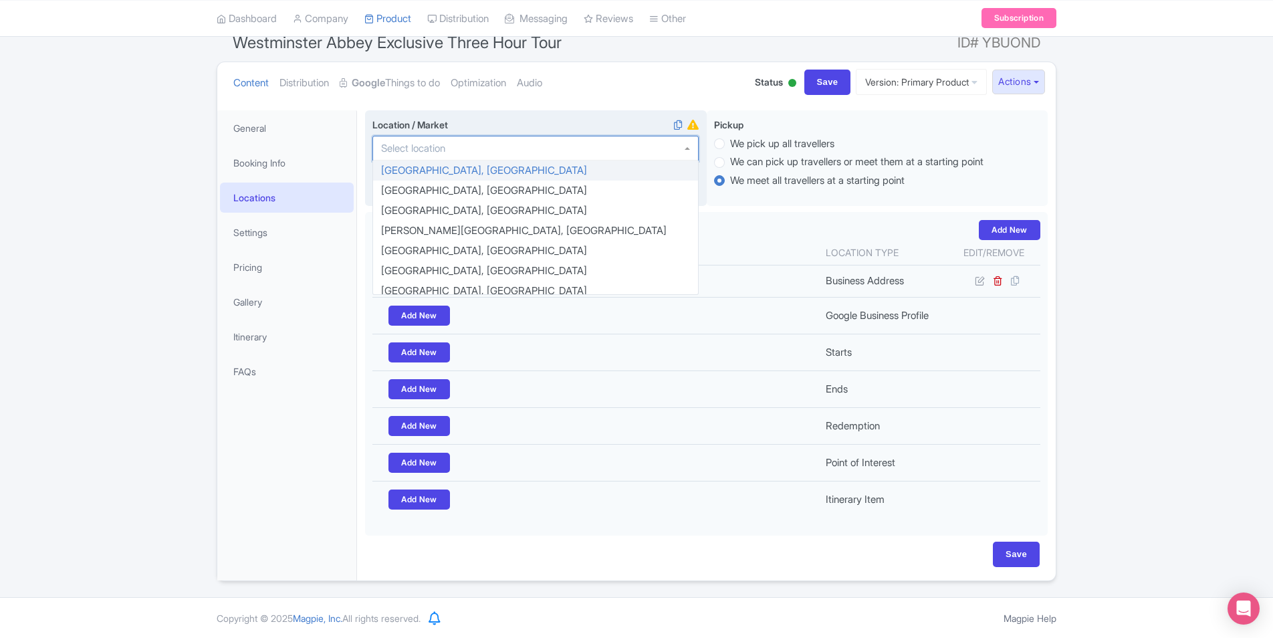
click at [689, 146] on div at bounding box center [535, 148] width 326 height 25
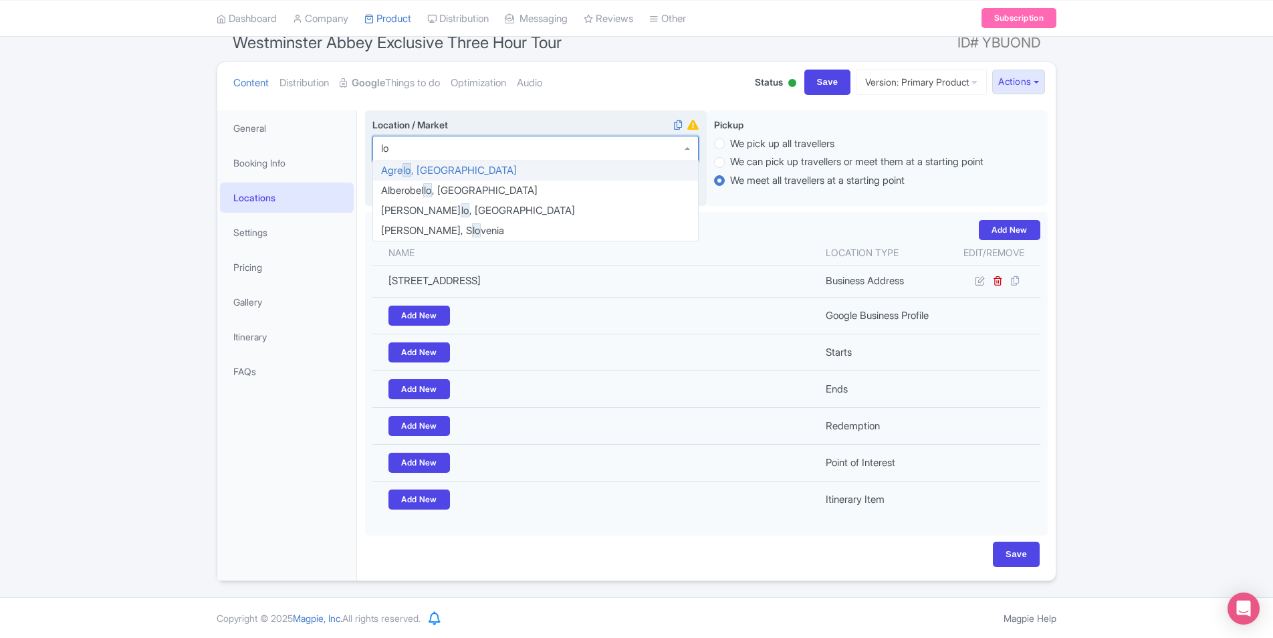
scroll to position [227, 0]
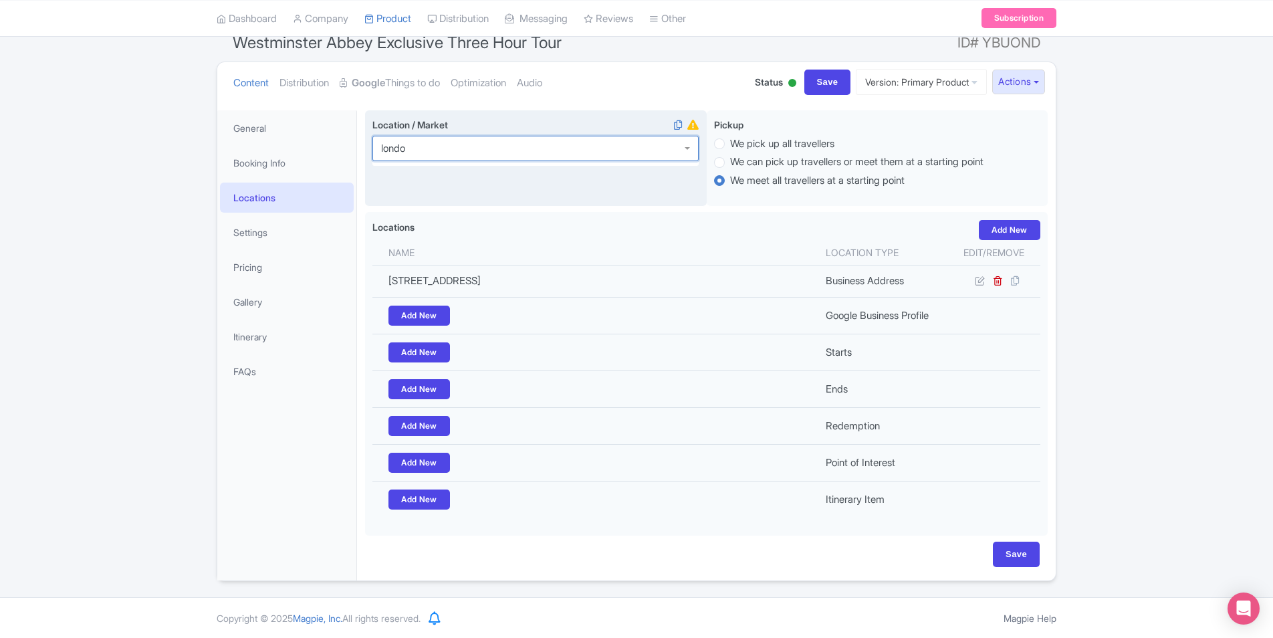
type input "london"
click at [1013, 560] on input "Save" at bounding box center [1016, 553] width 47 height 25
type input "Saving..."
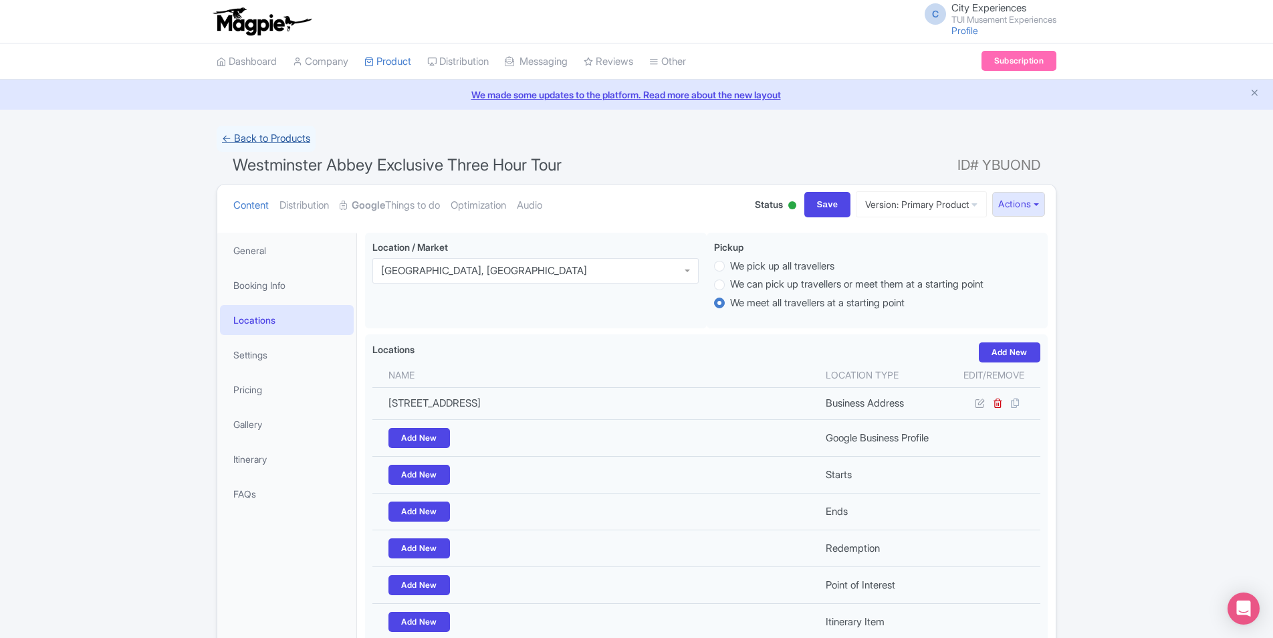
click at [291, 140] on link "← Back to Products" at bounding box center [266, 139] width 99 height 26
